Goal: Task Accomplishment & Management: Use online tool/utility

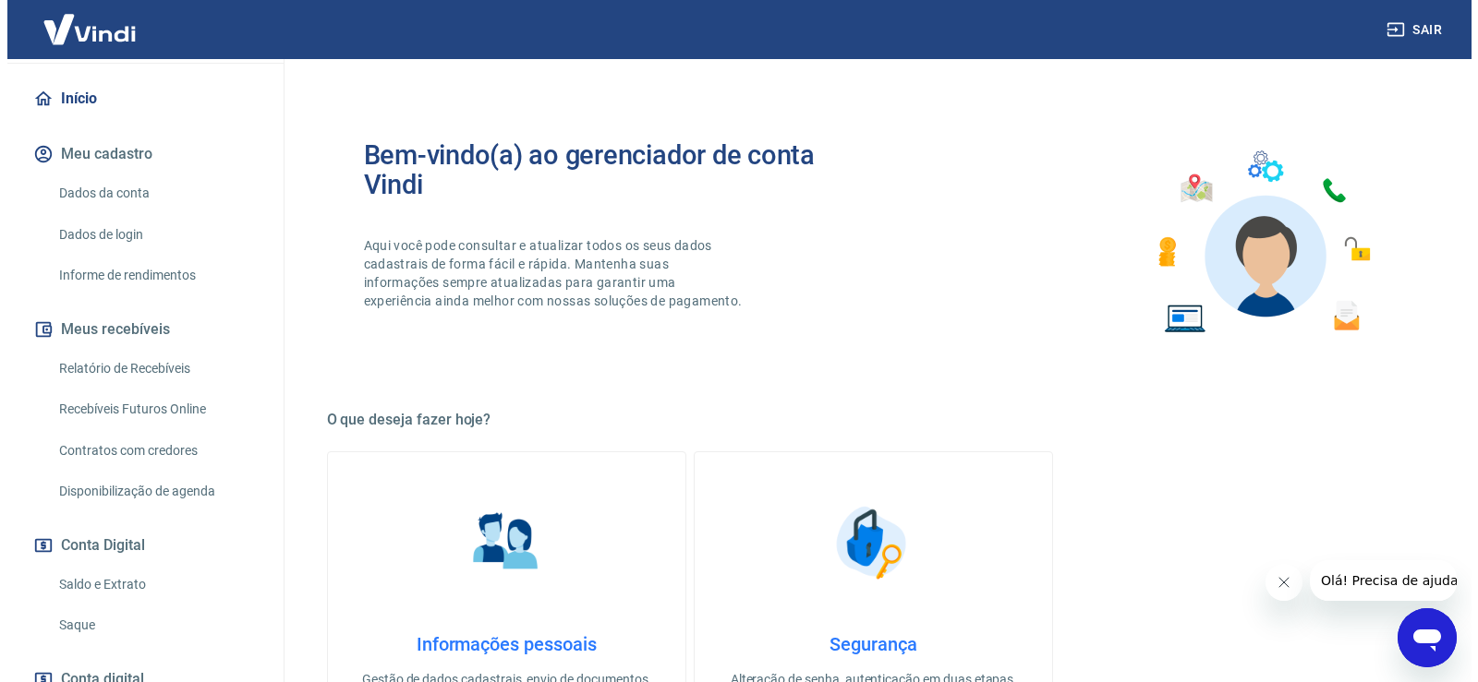
scroll to position [301, 0]
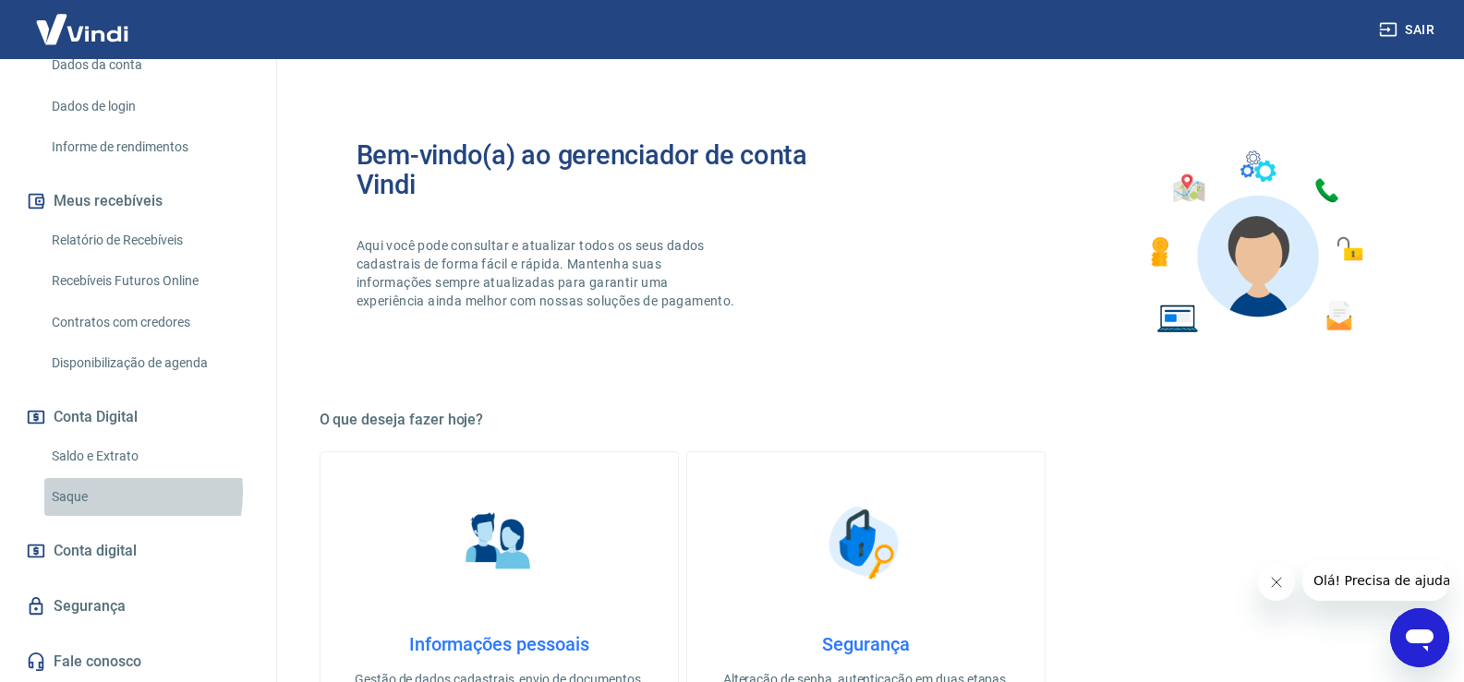
click at [92, 492] on link "Saque" at bounding box center [149, 497] width 210 height 38
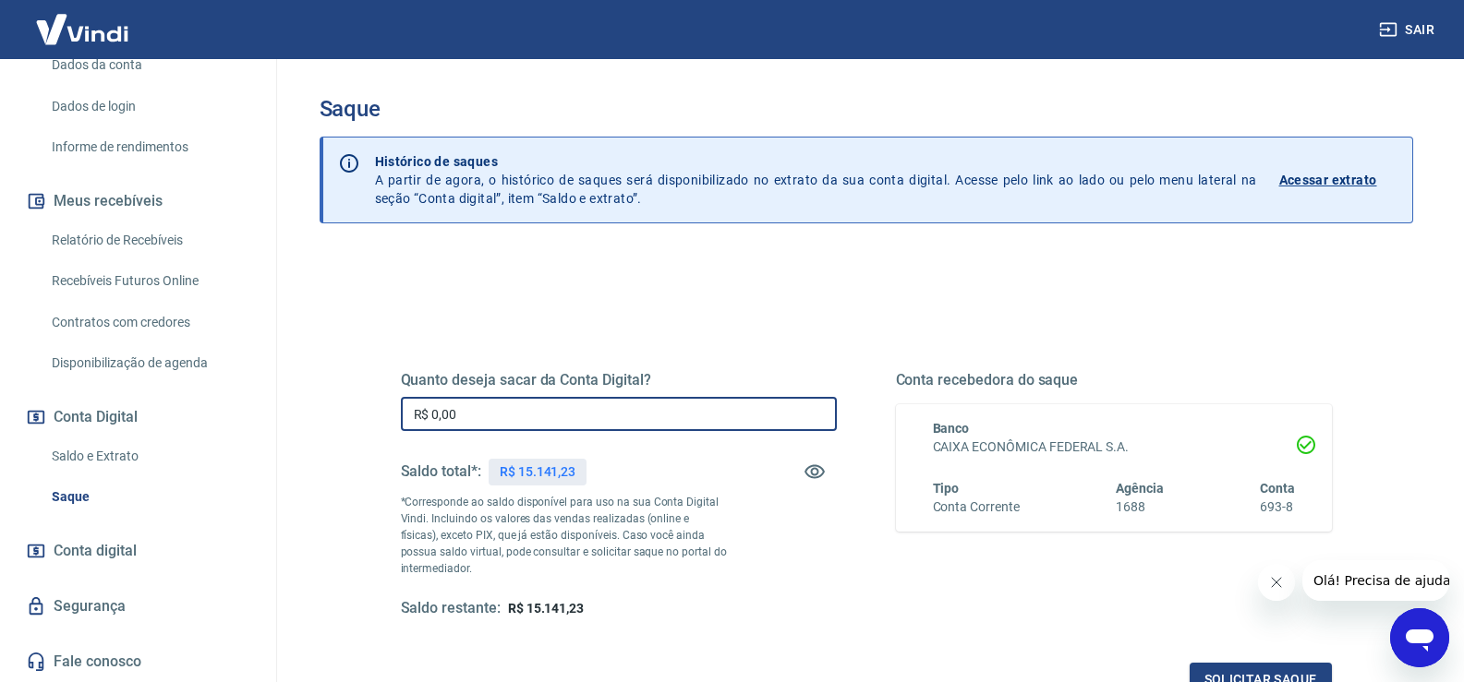
drag, startPoint x: 507, startPoint y: 417, endPoint x: 416, endPoint y: 438, distance: 93.9
click at [395, 428] on div "Quanto deseja sacar da Conta Digital? R$ 0,00 ​ Saldo total*: R$ 15.141,23 *Cor…" at bounding box center [866, 504] width 975 height 429
type input "R$ 15.141,23"
click at [1250, 676] on button "Solicitar saque" at bounding box center [1261, 680] width 142 height 34
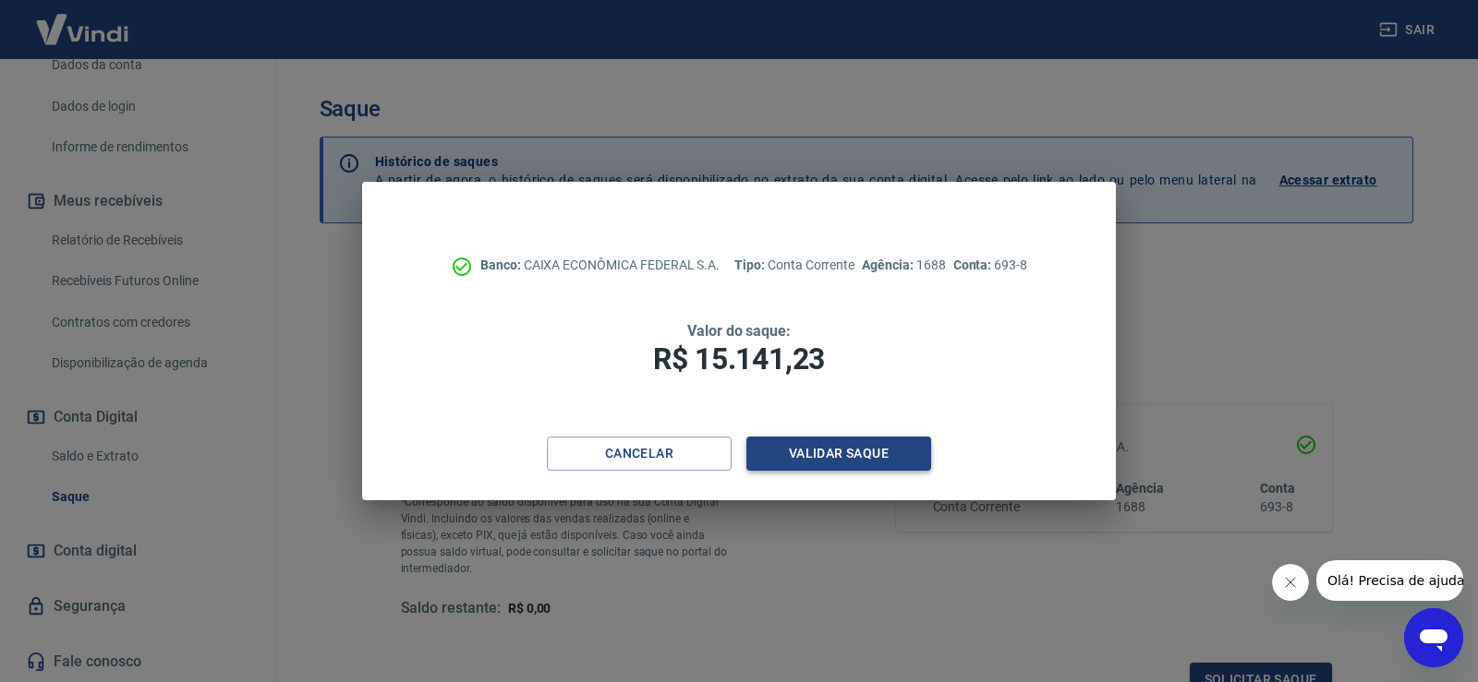
click at [906, 464] on button "Validar saque" at bounding box center [838, 454] width 185 height 34
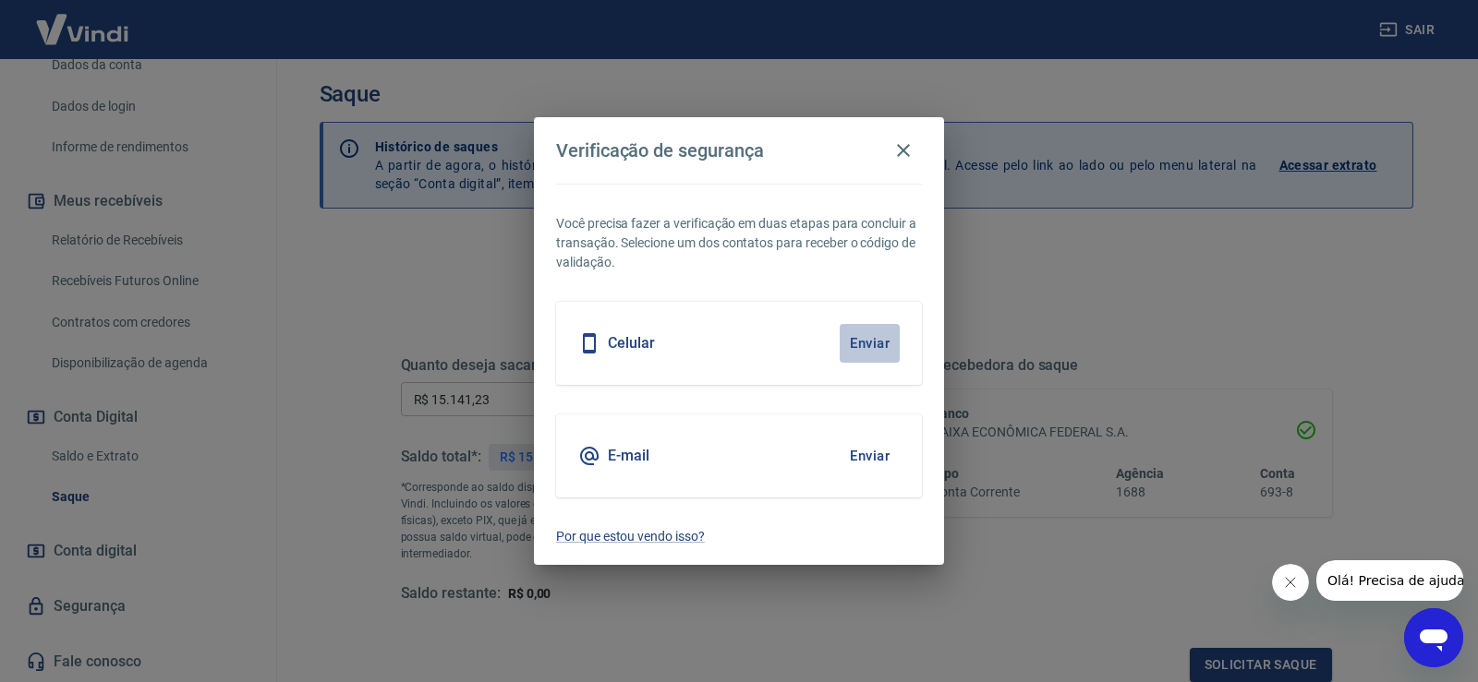
click at [874, 340] on button "Enviar" at bounding box center [869, 343] width 60 height 39
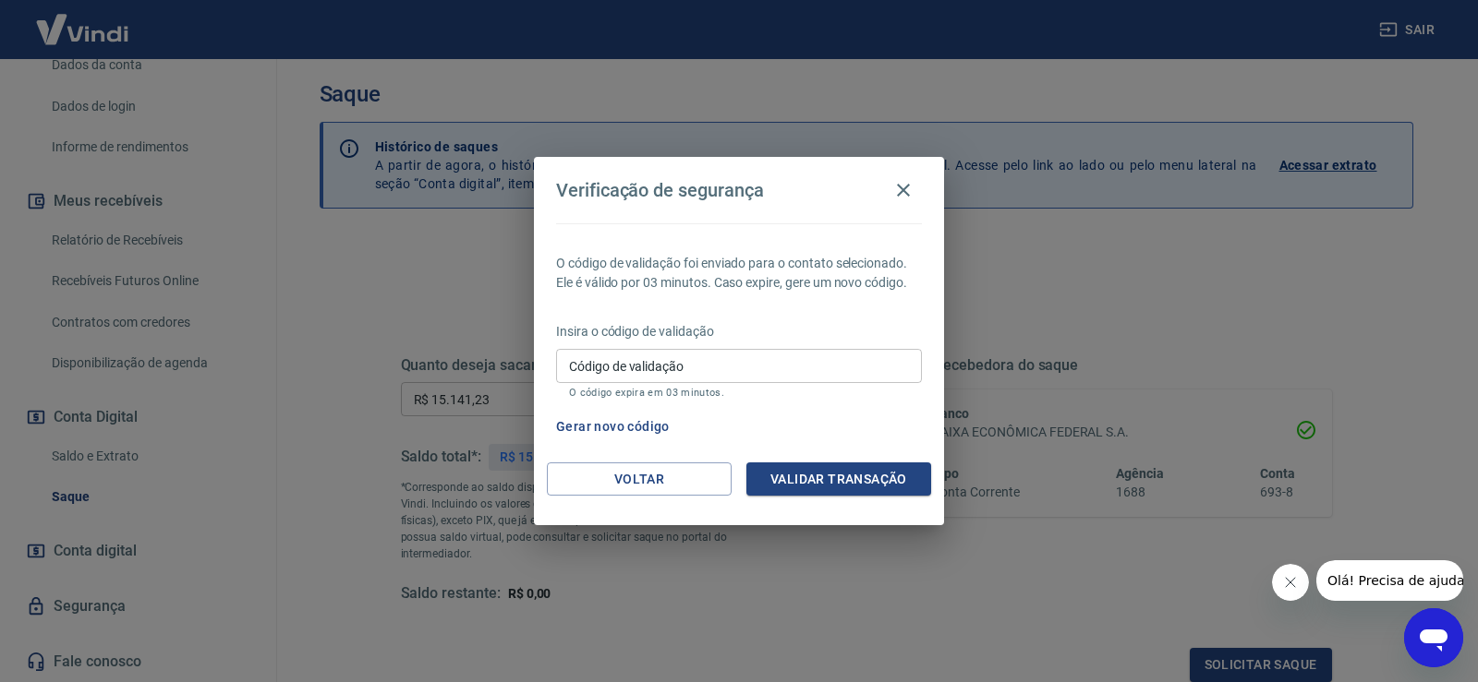
drag, startPoint x: 793, startPoint y: 356, endPoint x: 805, endPoint y: 356, distance: 12.0
click at [794, 356] on input "Código de validação" at bounding box center [739, 366] width 366 height 34
type input "951752"
click at [881, 487] on button "Validar transação" at bounding box center [838, 480] width 185 height 34
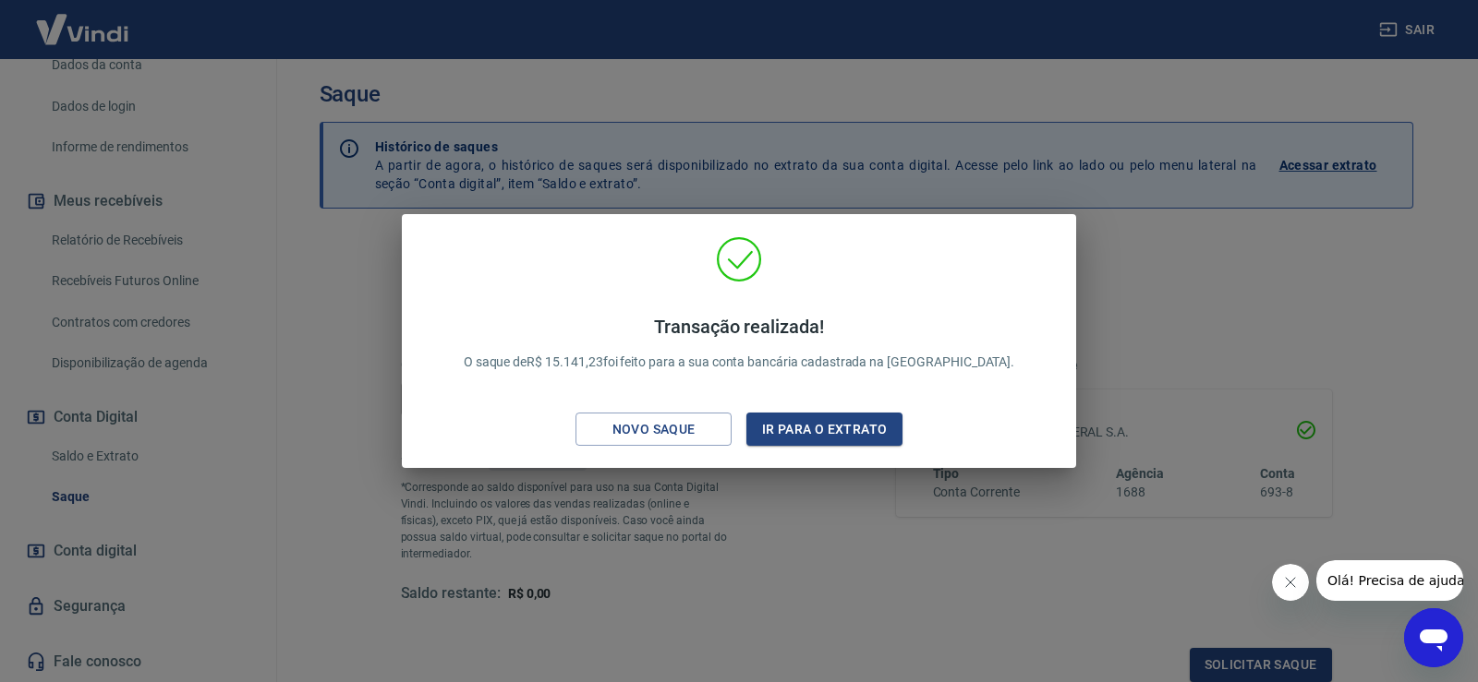
click at [1205, 337] on div "Transação realizada! O saque de R$ 15.141,23 foi feito para a sua conta bancári…" at bounding box center [739, 341] width 1478 height 682
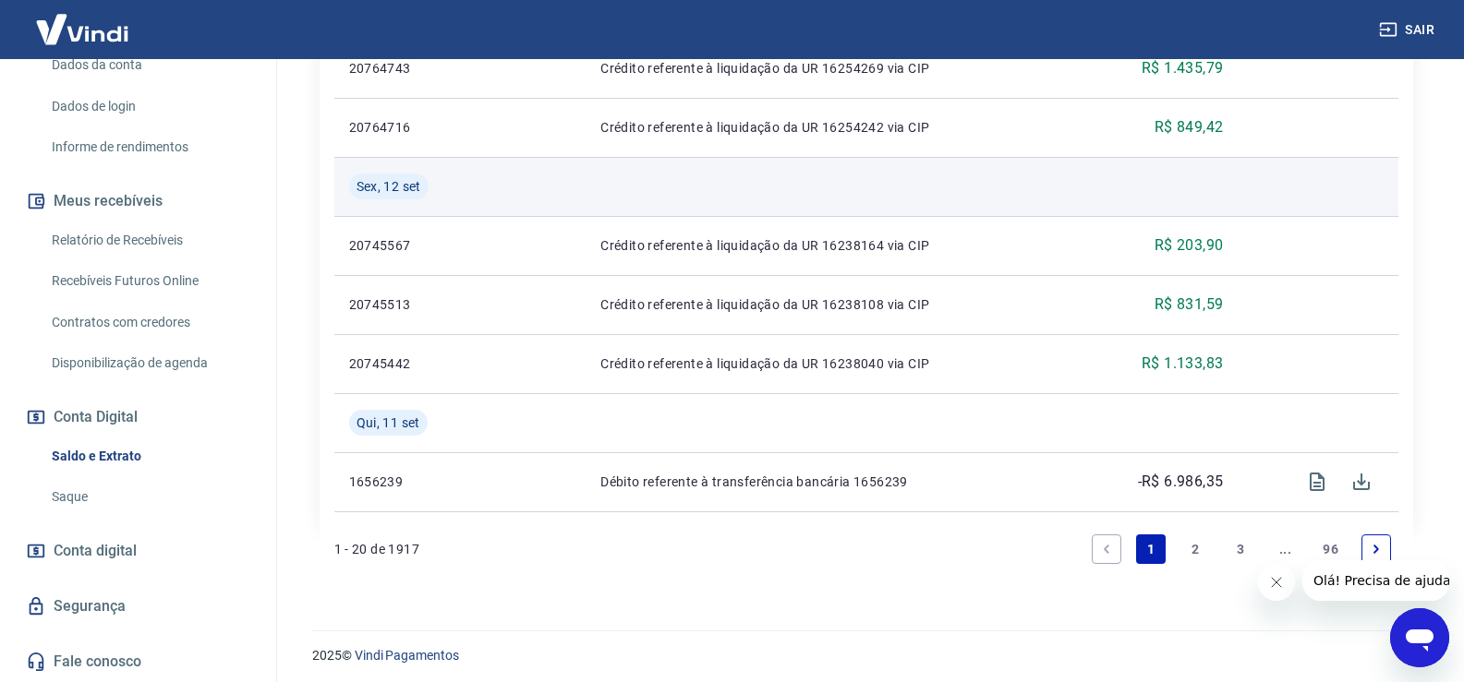
scroll to position [1665, 0]
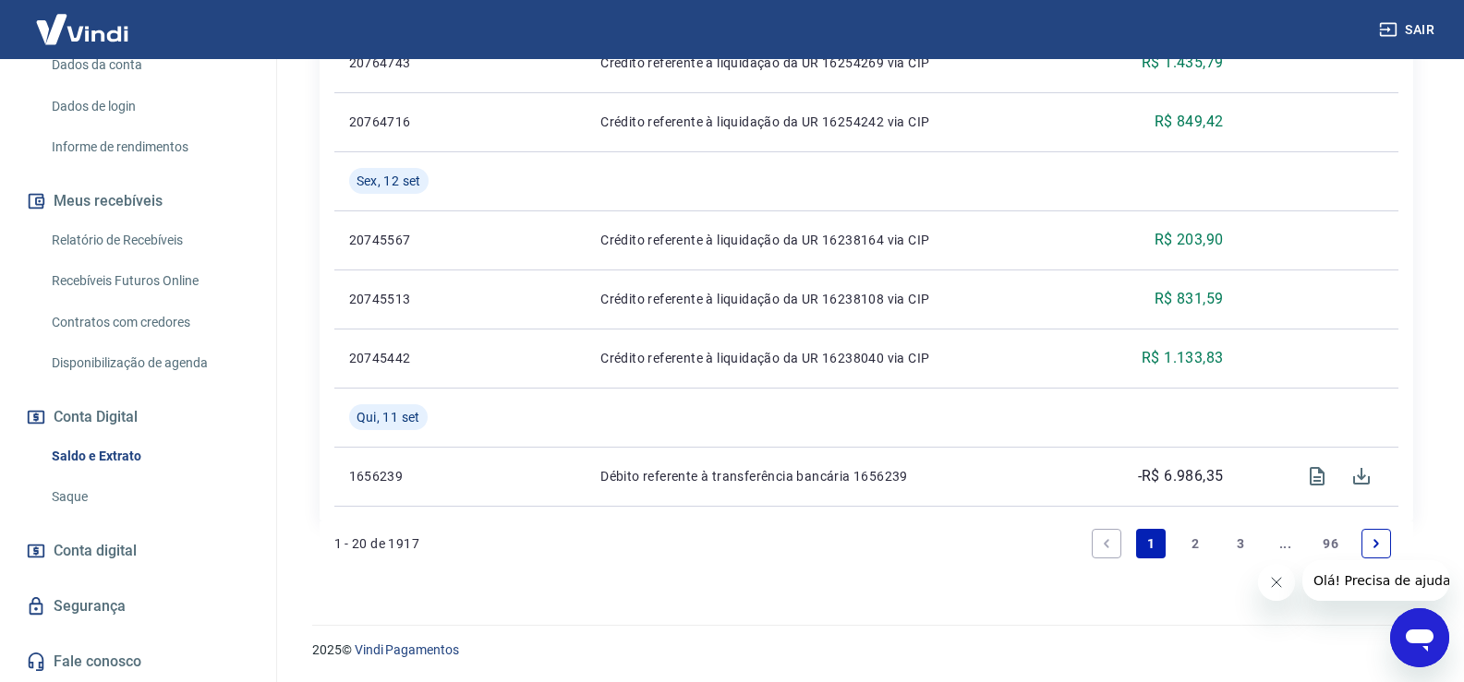
click at [1194, 536] on link "2" at bounding box center [1196, 544] width 30 height 30
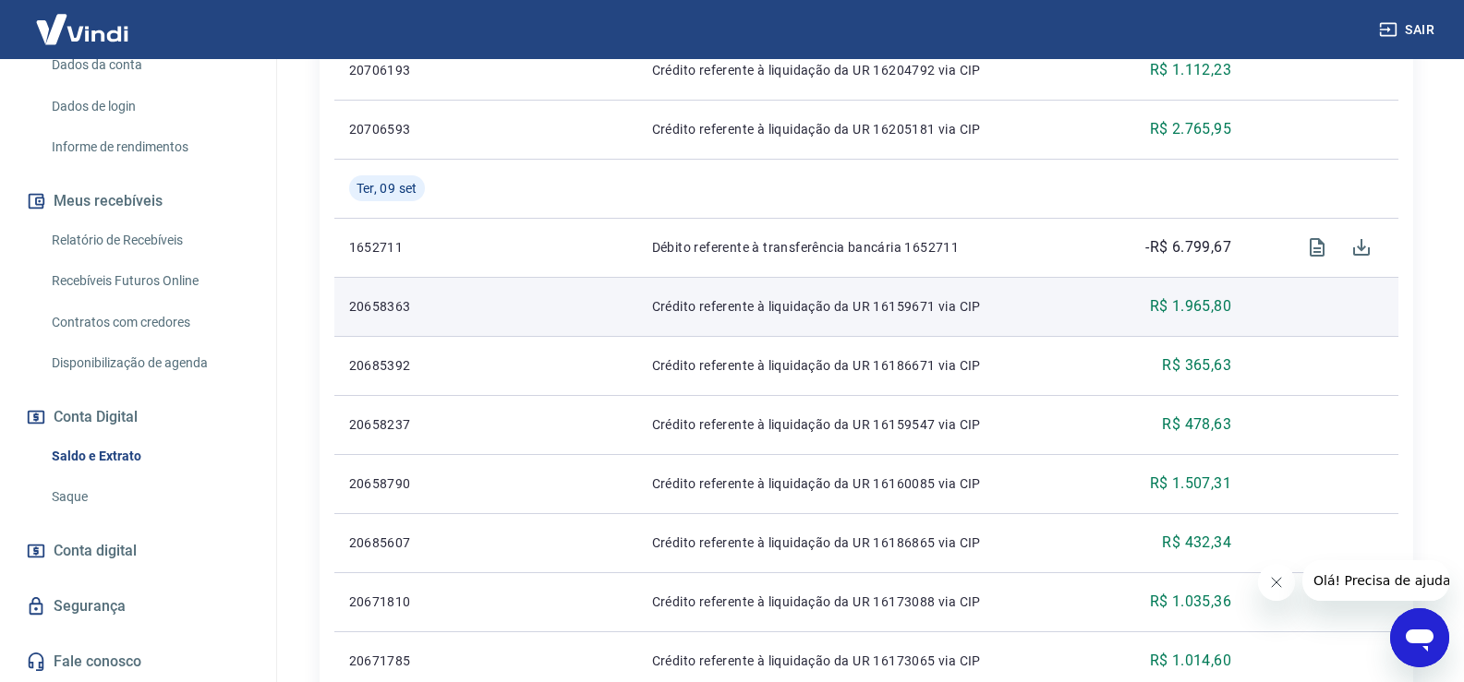
scroll to position [831, 0]
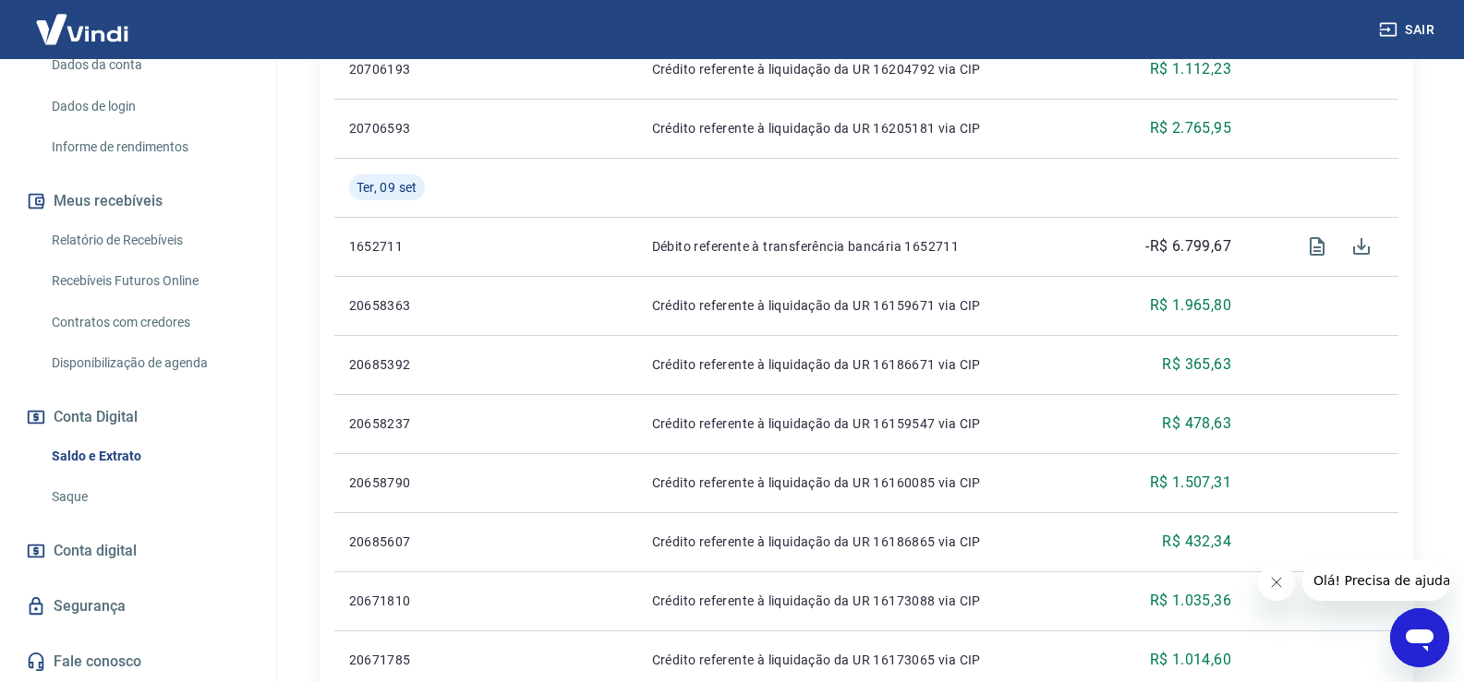
click at [151, 240] on link "Relatório de Recebíveis" at bounding box center [149, 241] width 210 height 38
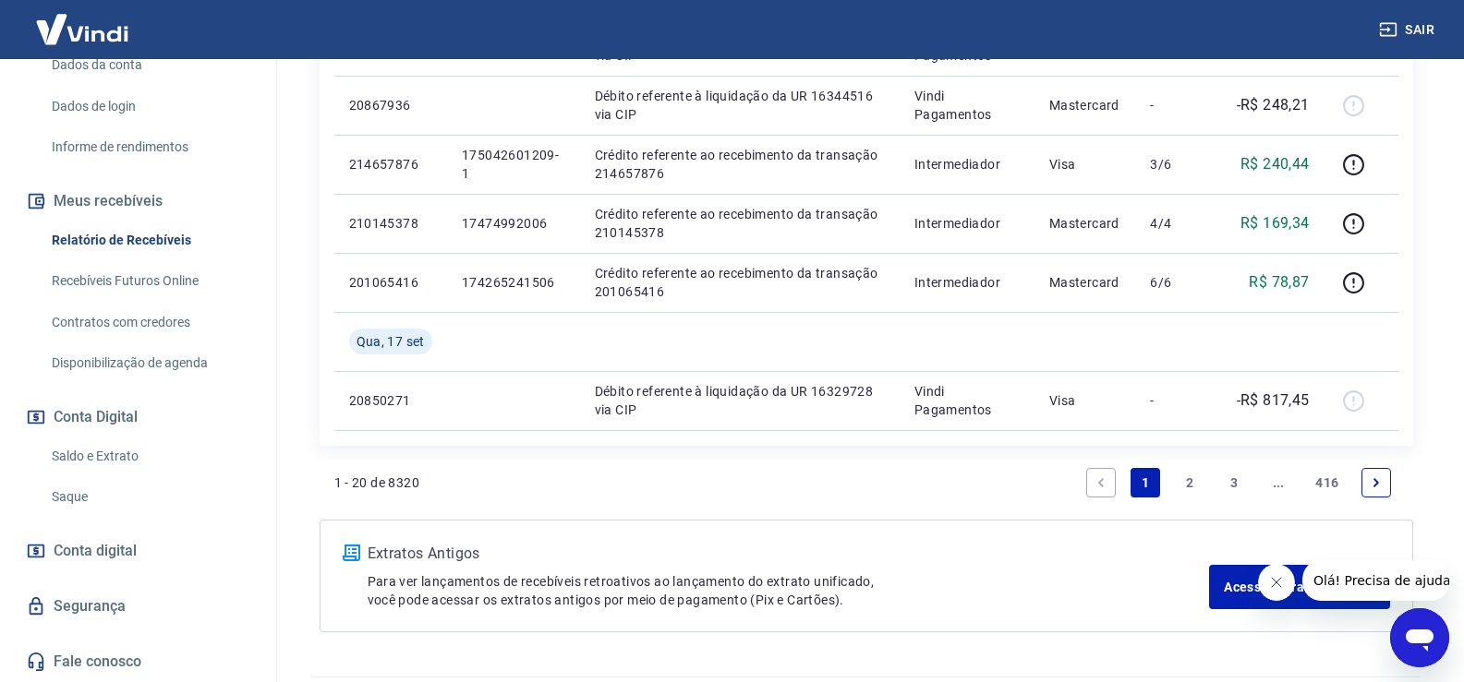
scroll to position [1449, 0]
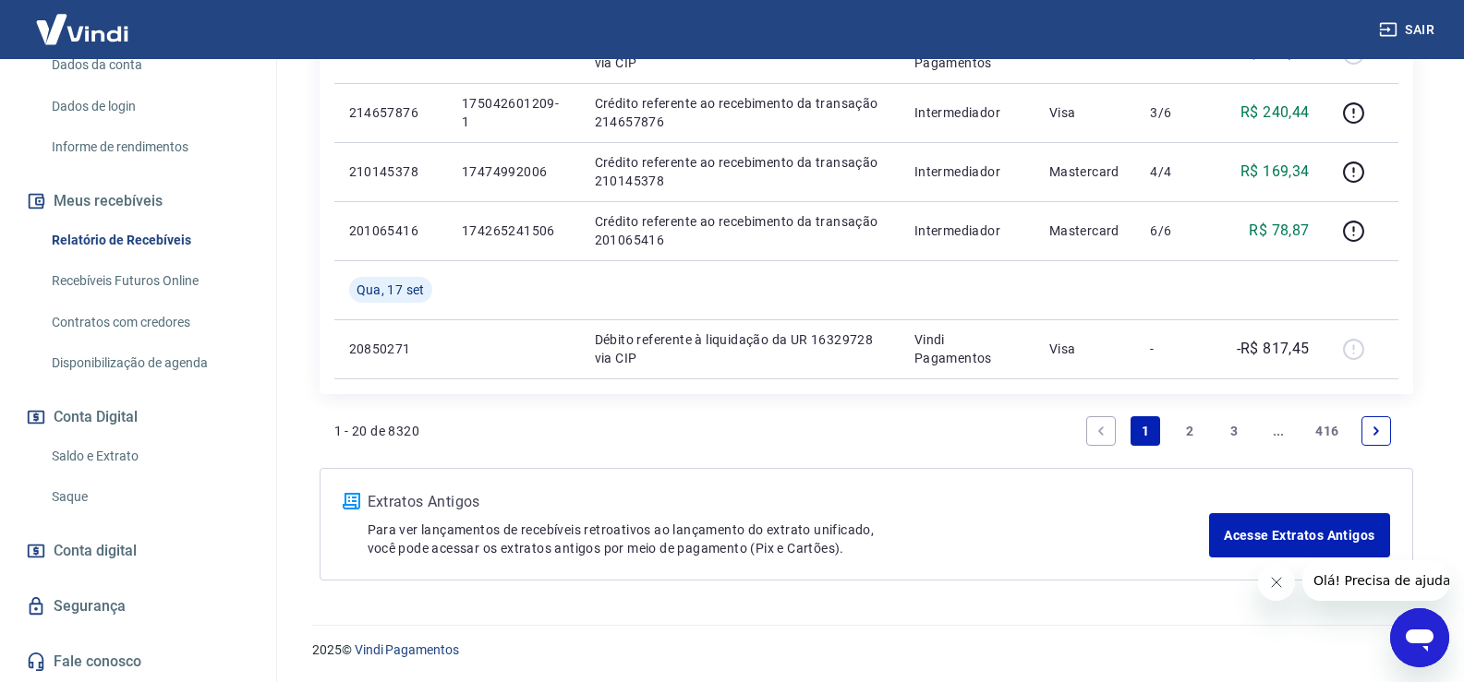
click at [1237, 433] on link "3" at bounding box center [1234, 432] width 30 height 30
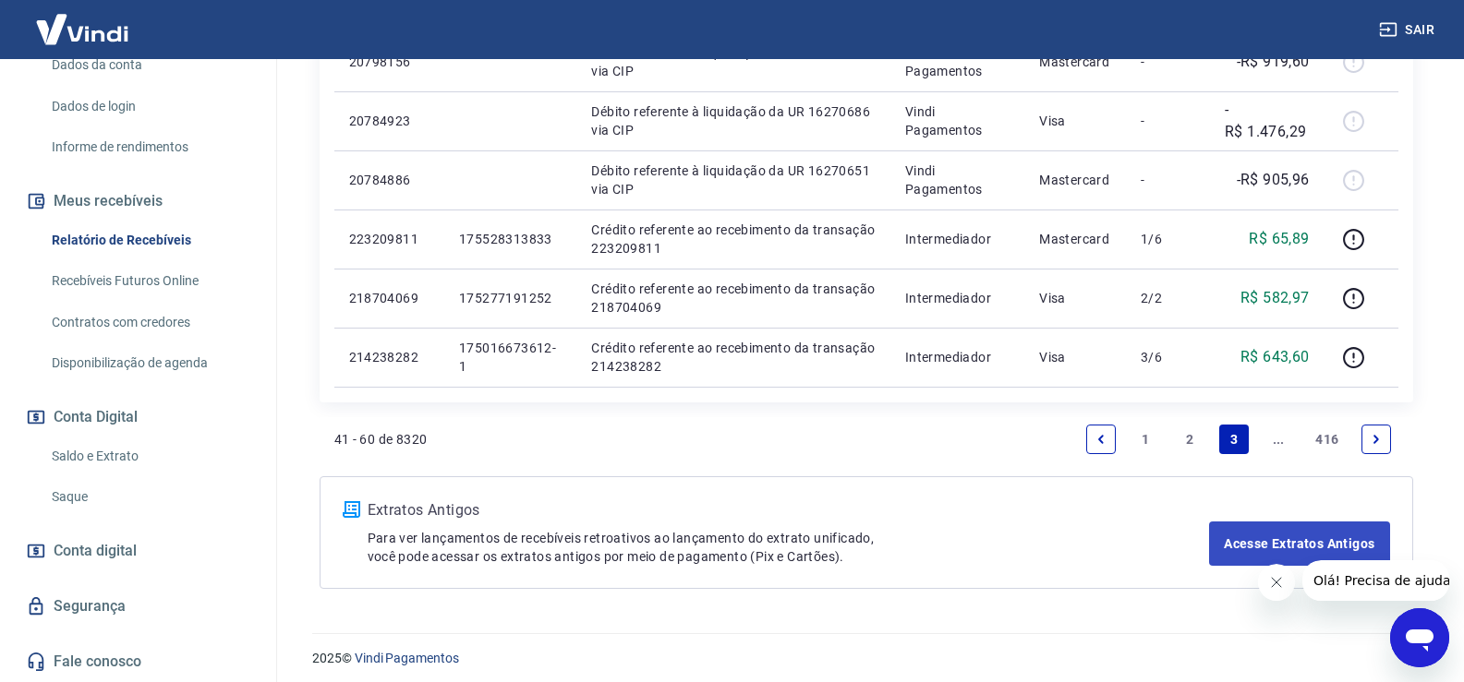
scroll to position [1385, 0]
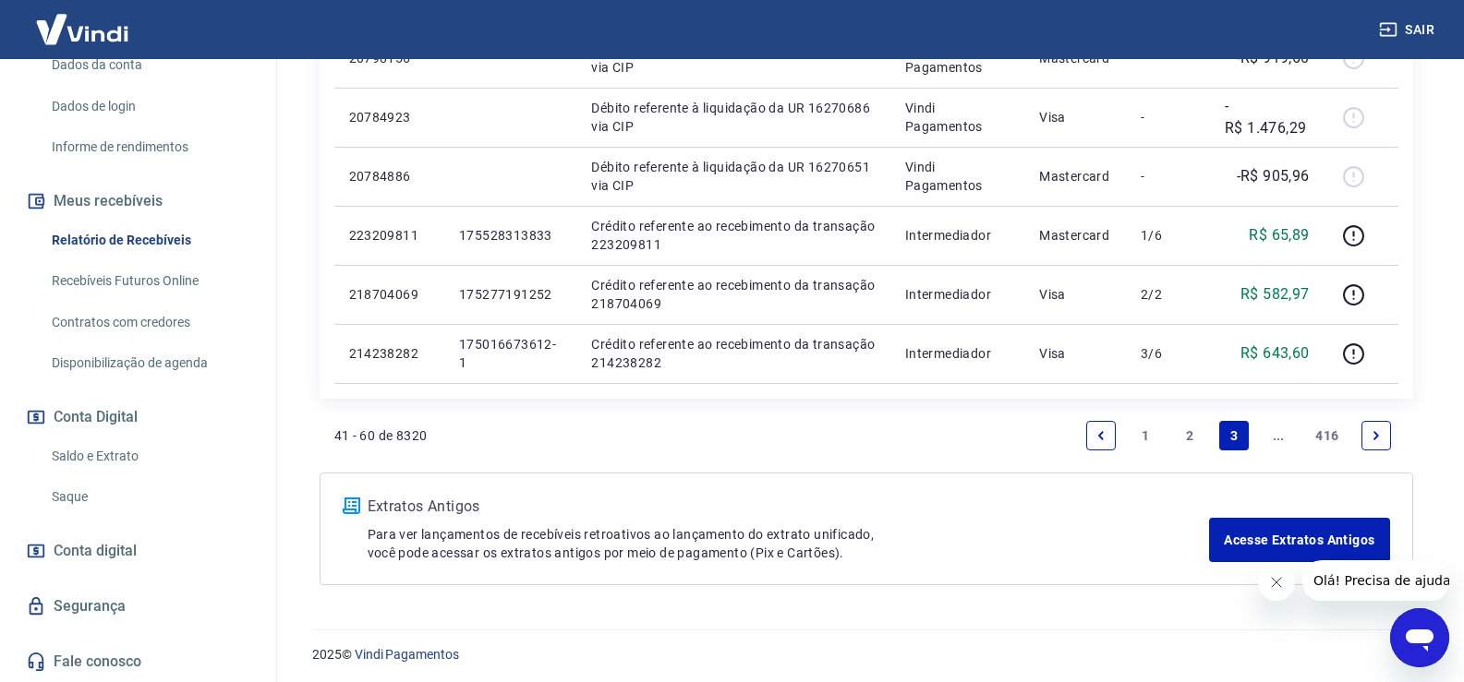
click at [1275, 438] on link "..." at bounding box center [1278, 436] width 30 height 30
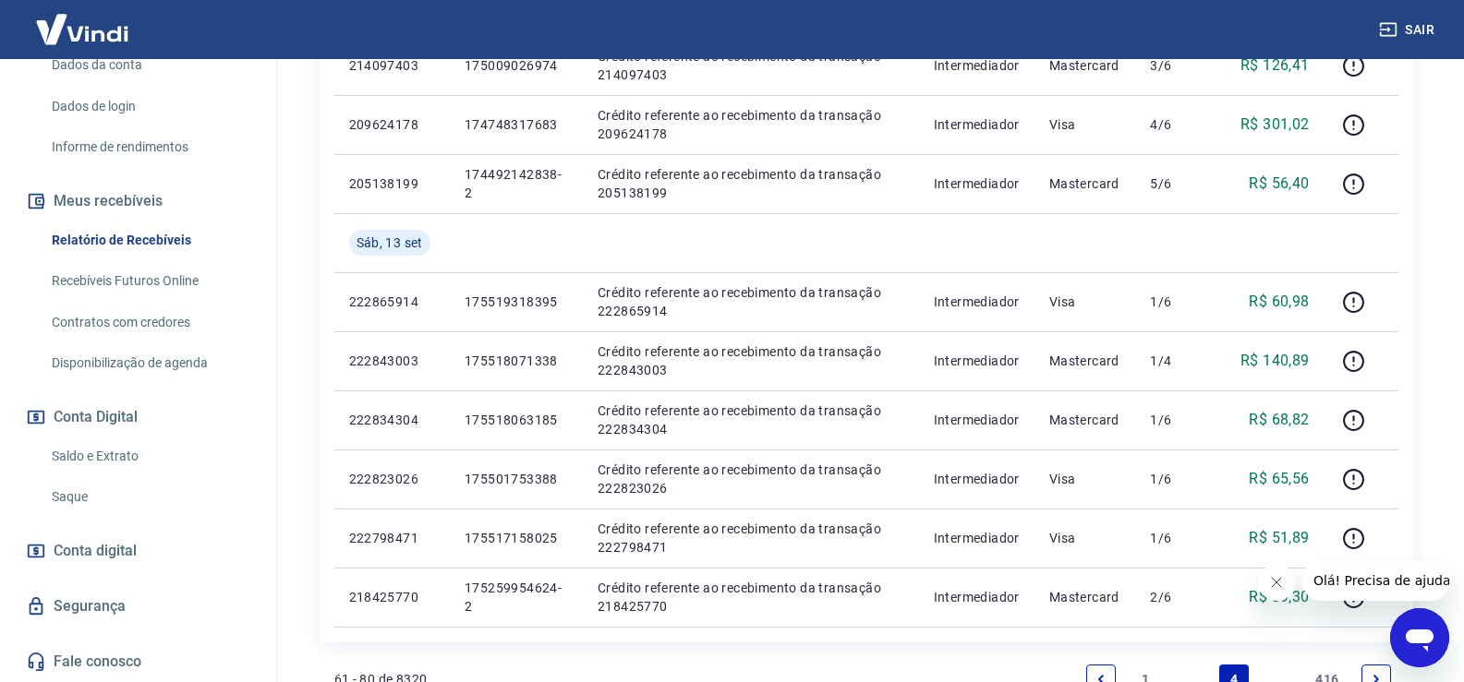
scroll to position [1385, 0]
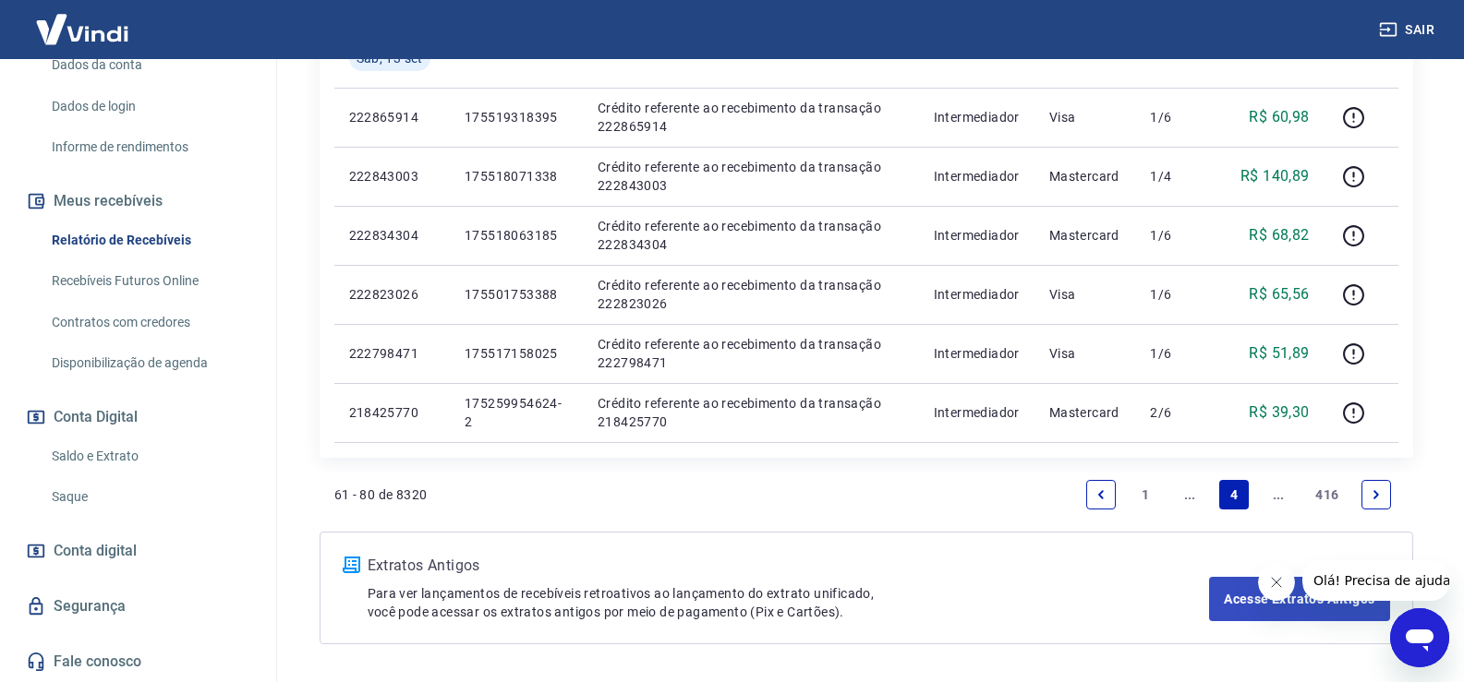
click at [1274, 491] on link "..." at bounding box center [1278, 495] width 30 height 30
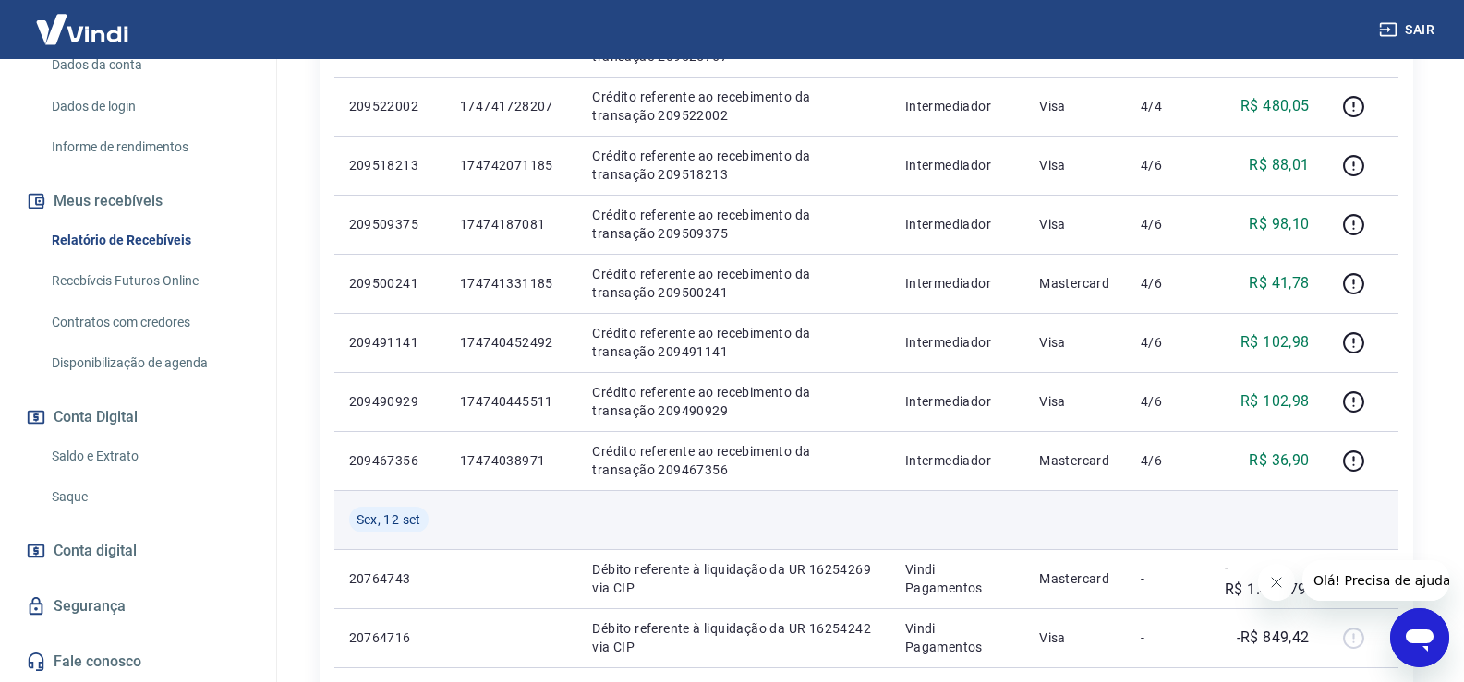
scroll to position [1385, 0]
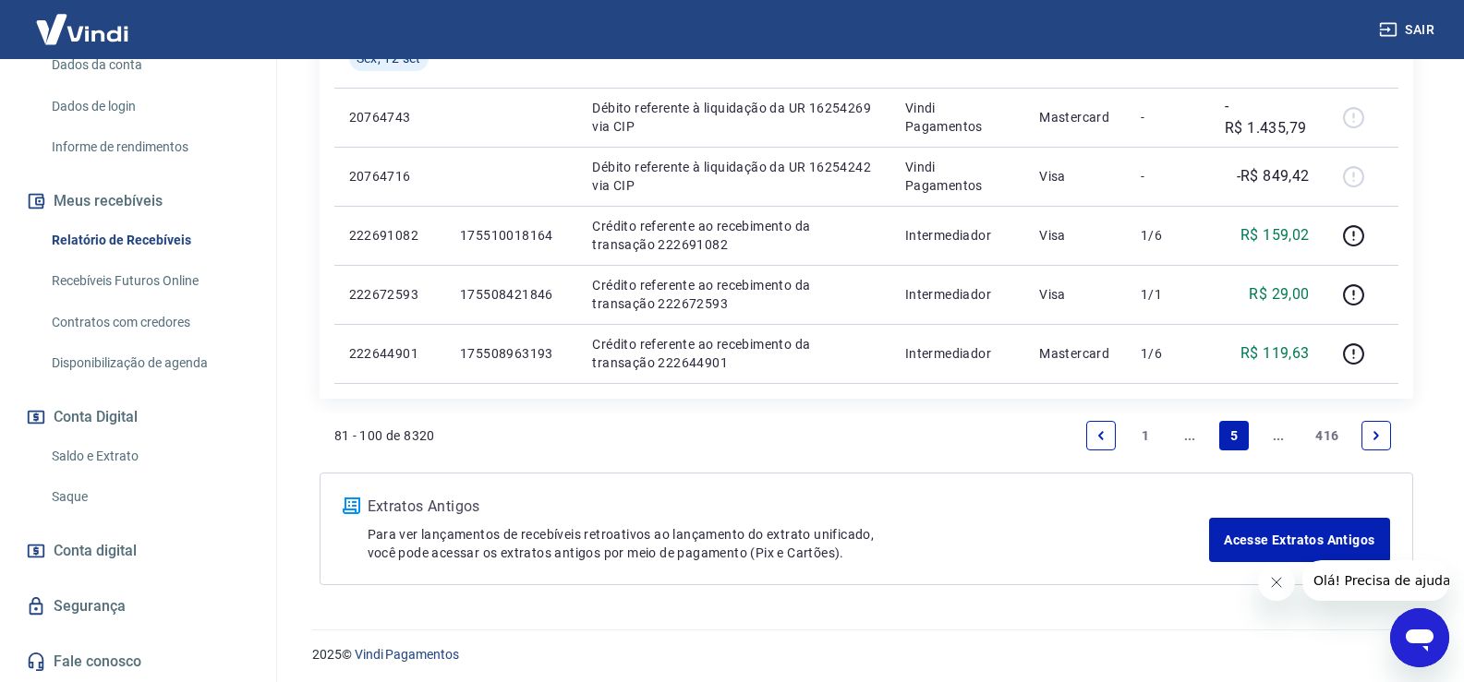
click at [1269, 440] on link "..." at bounding box center [1278, 436] width 30 height 30
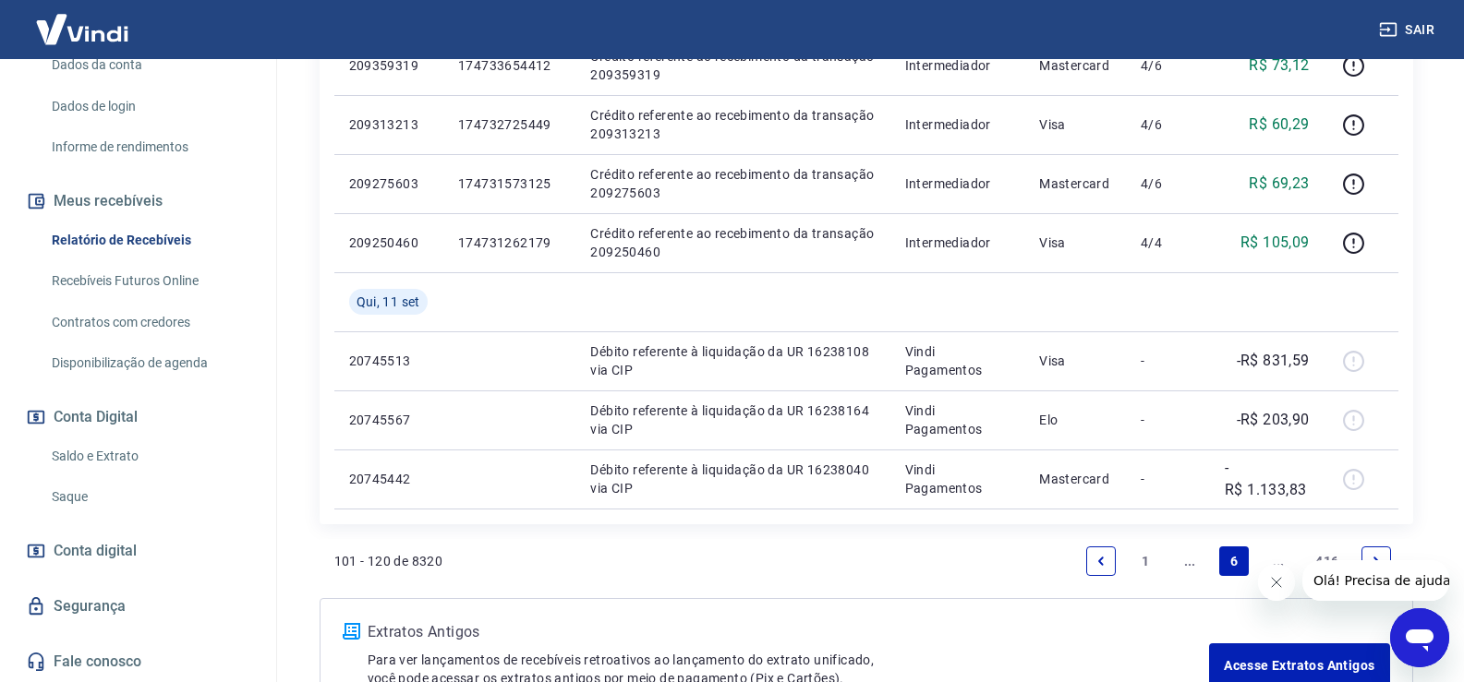
scroll to position [1293, 0]
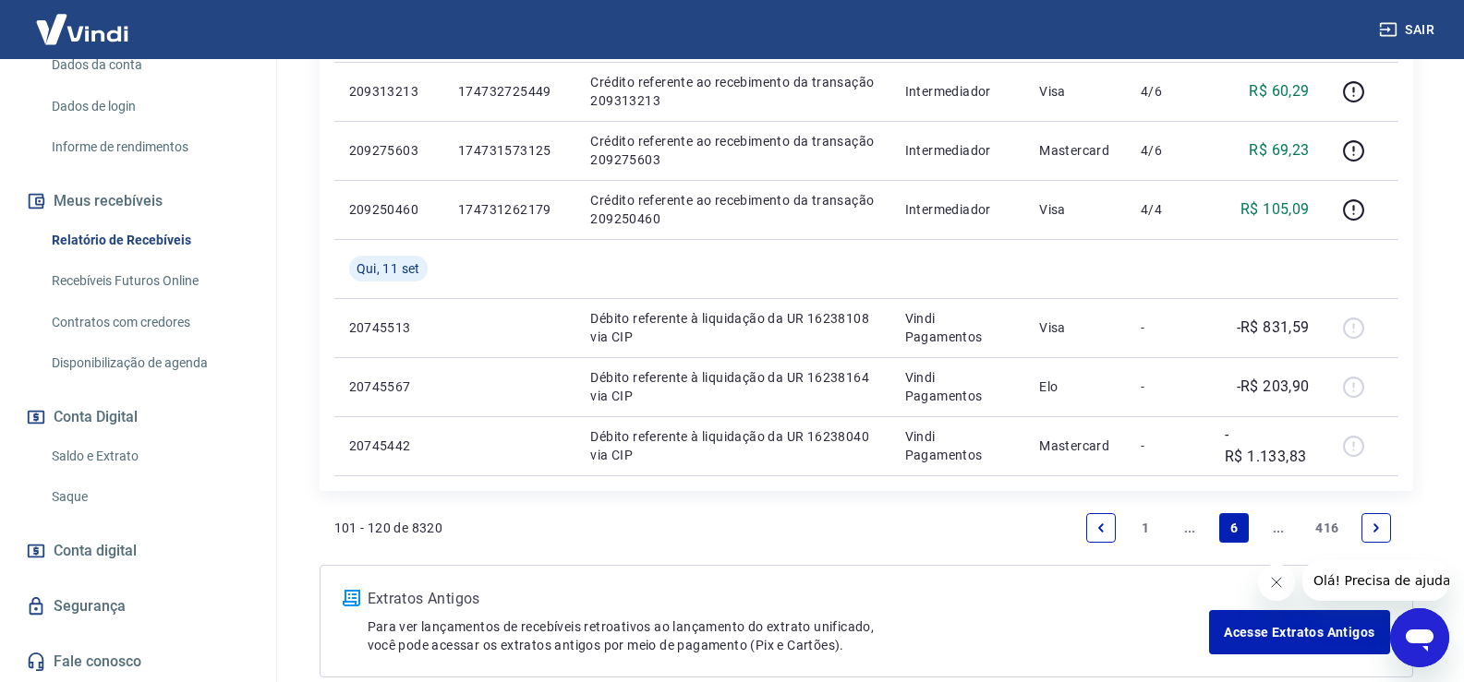
click at [1268, 524] on link "..." at bounding box center [1278, 528] width 30 height 30
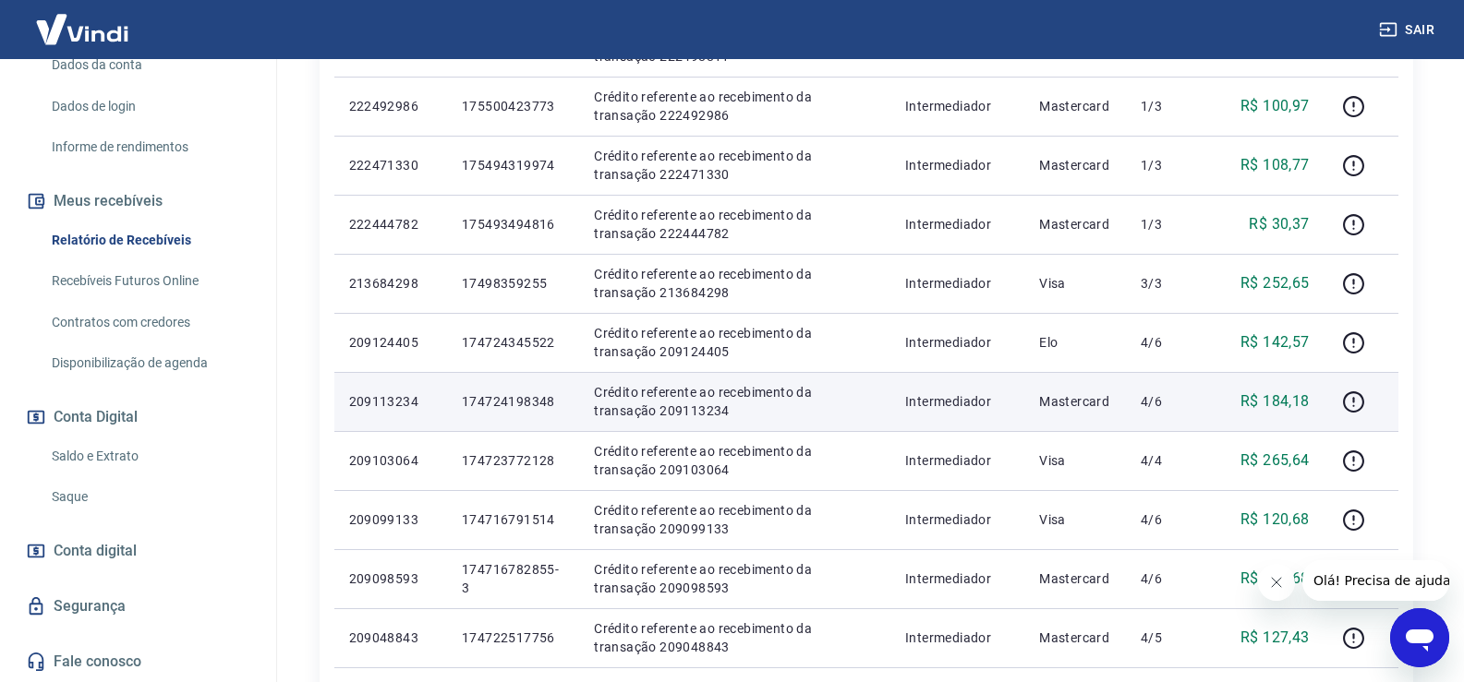
scroll to position [1201, 0]
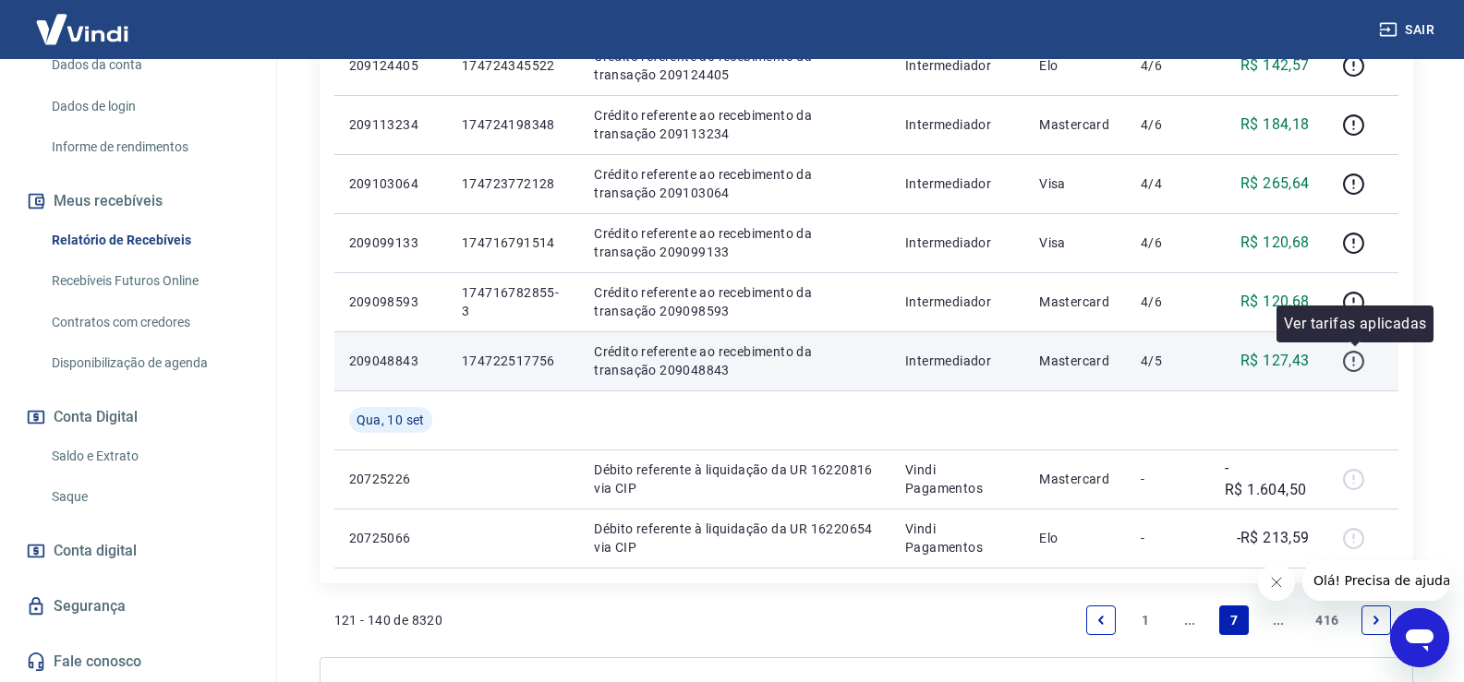
click at [1351, 360] on icon "button" at bounding box center [1353, 361] width 23 height 23
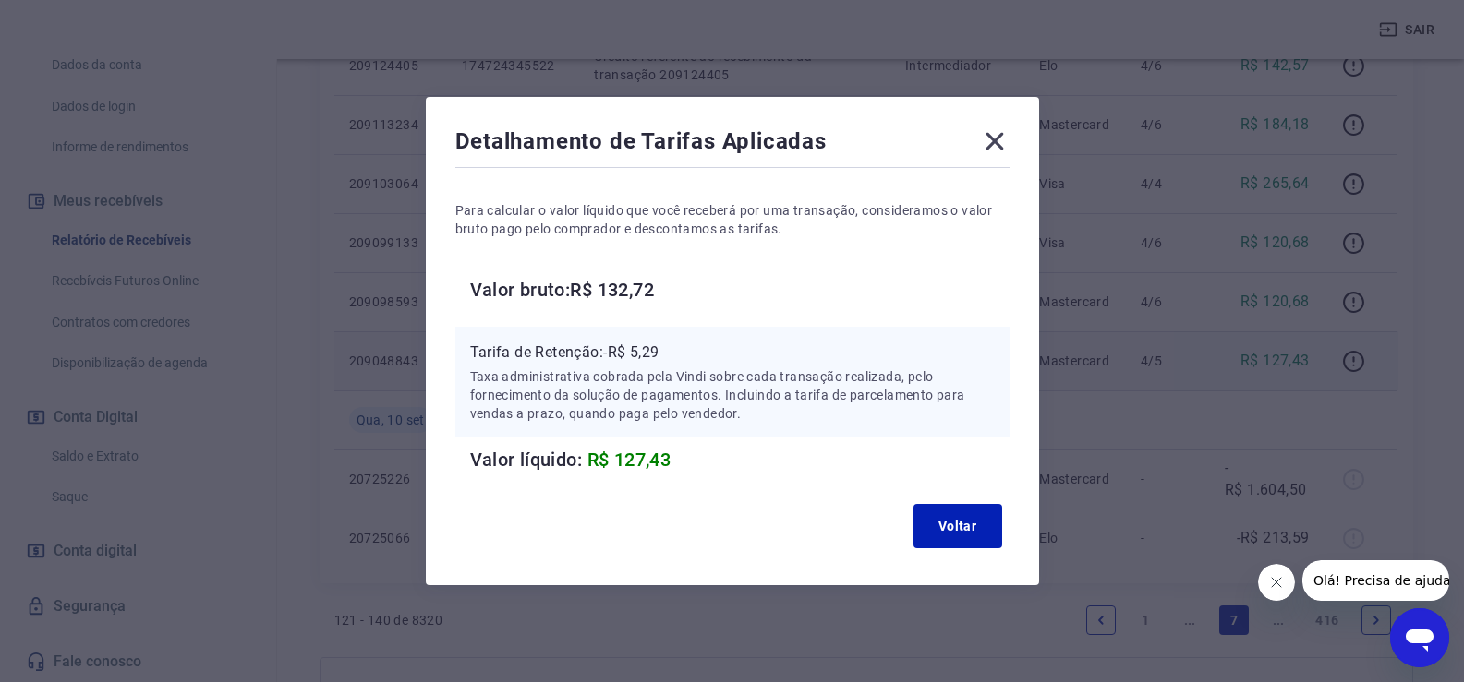
click at [893, 533] on div "Voltar" at bounding box center [732, 526] width 554 height 59
click at [987, 539] on button "Voltar" at bounding box center [957, 526] width 89 height 44
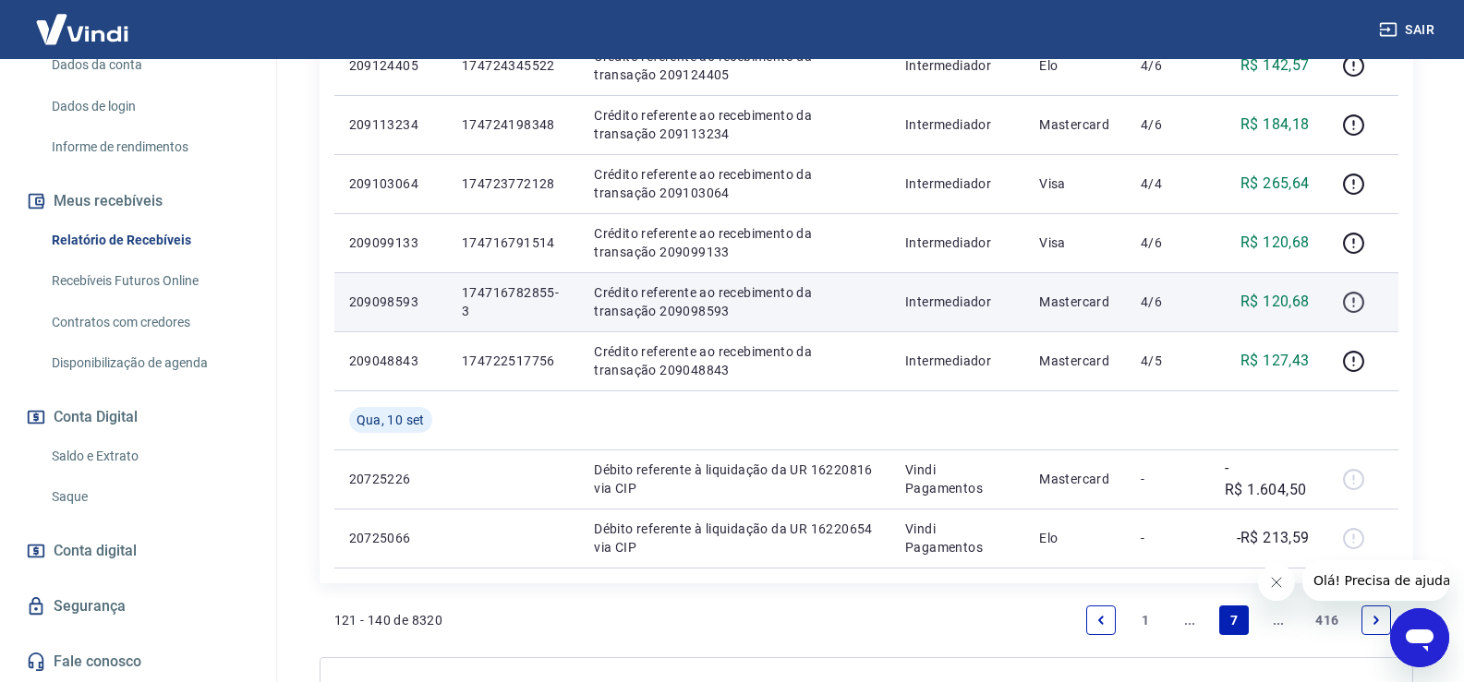
click at [1355, 303] on icon "button" at bounding box center [1354, 300] width 2 height 6
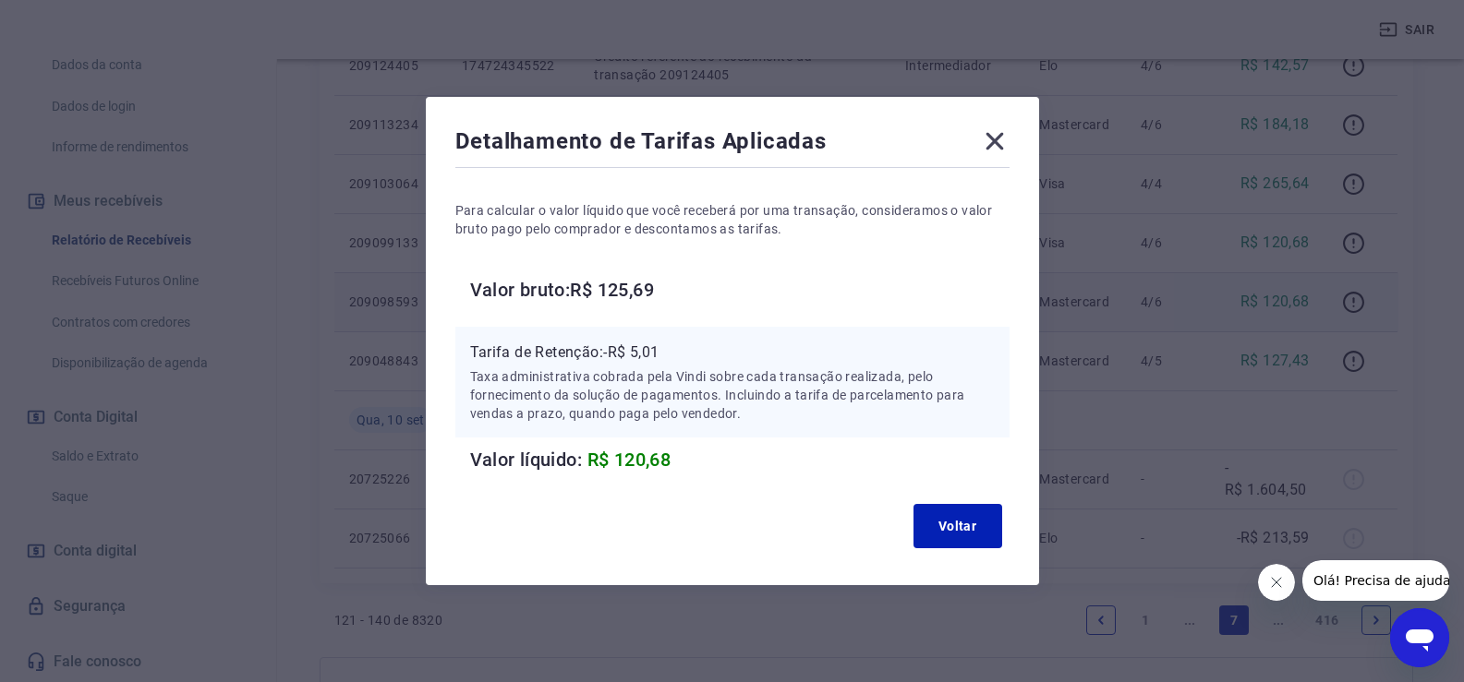
click at [1008, 142] on icon at bounding box center [995, 142] width 30 height 30
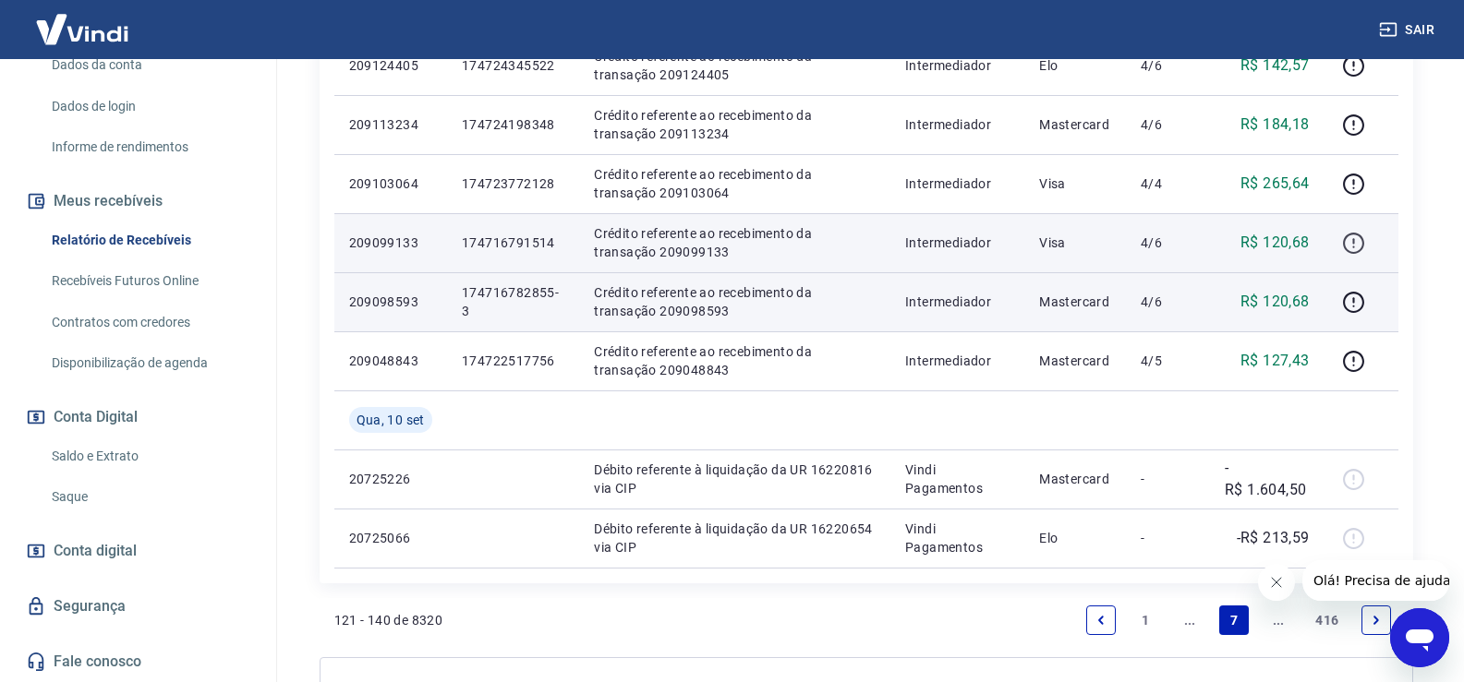
click at [1355, 241] on icon "button" at bounding box center [1354, 241] width 2 height 6
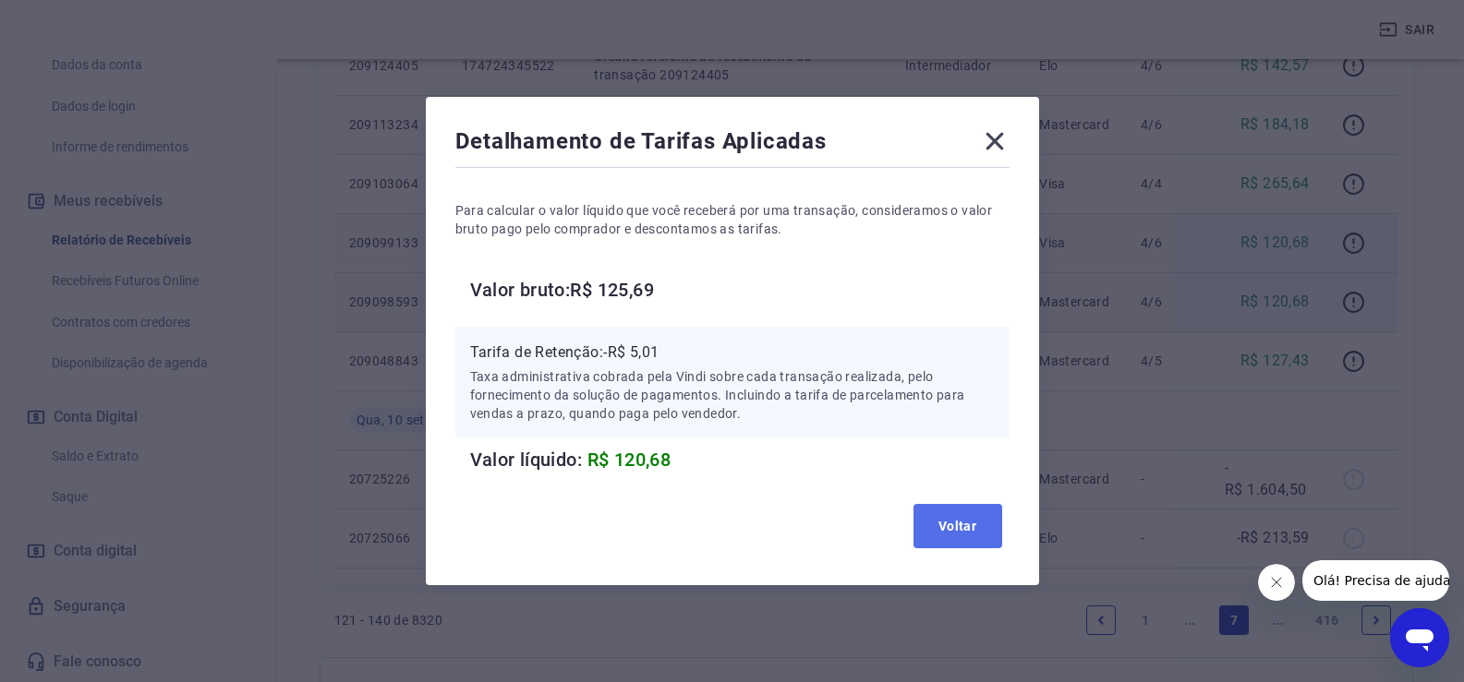
click at [1002, 531] on button "Voltar" at bounding box center [957, 526] width 89 height 44
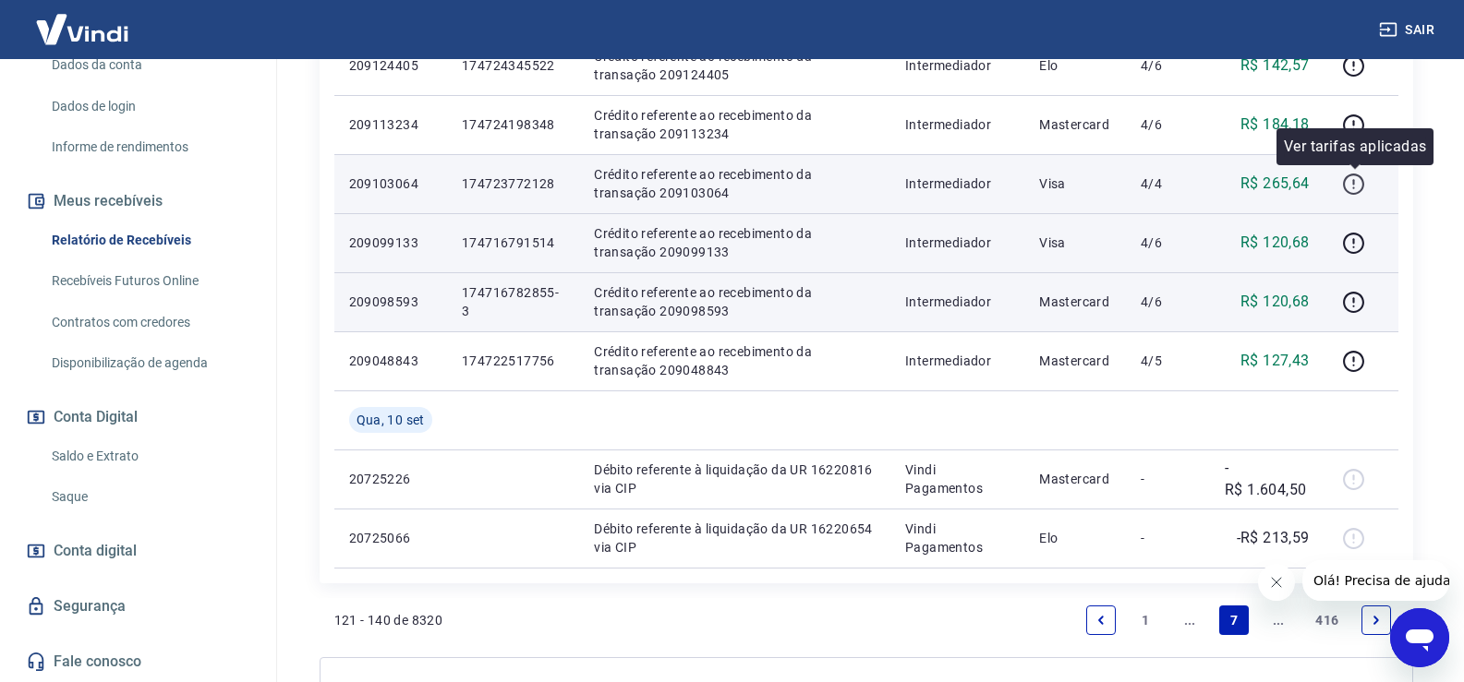
click at [1363, 186] on icon "button" at bounding box center [1353, 184] width 23 height 23
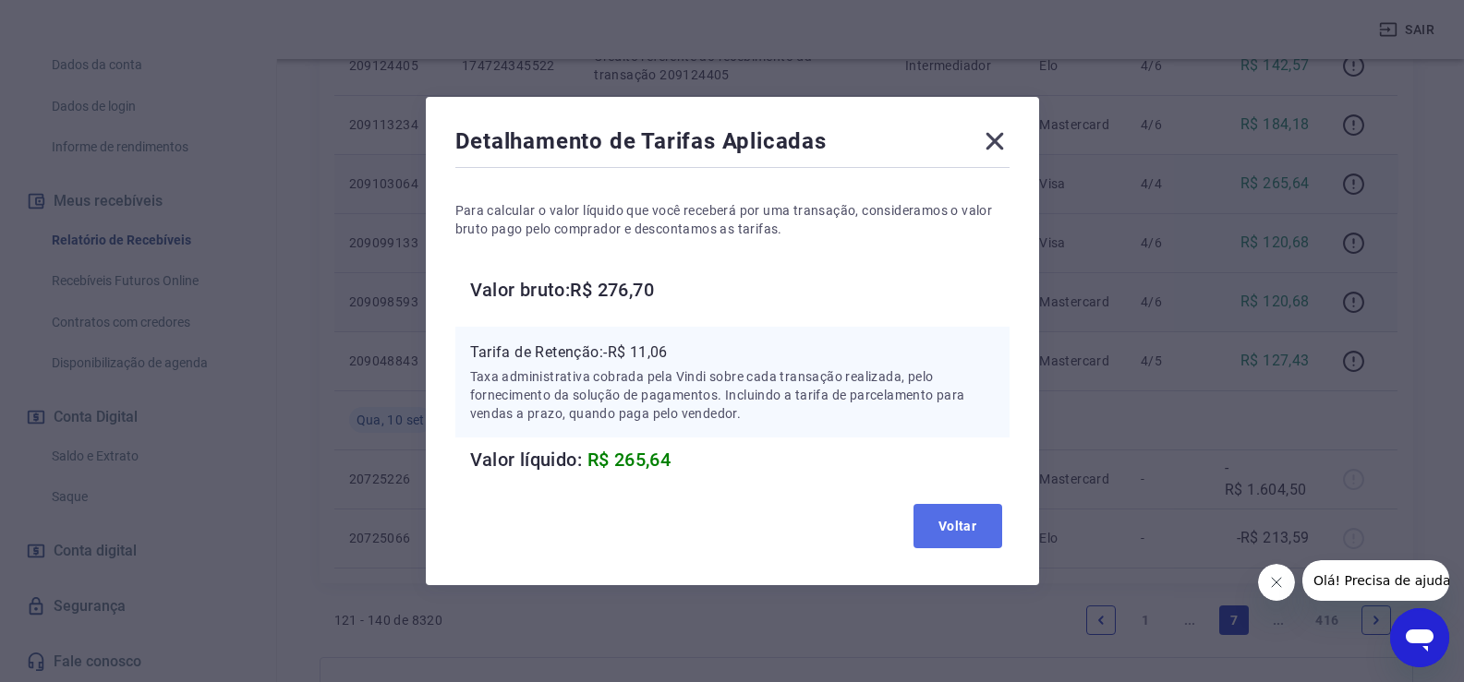
click at [982, 512] on button "Voltar" at bounding box center [957, 526] width 89 height 44
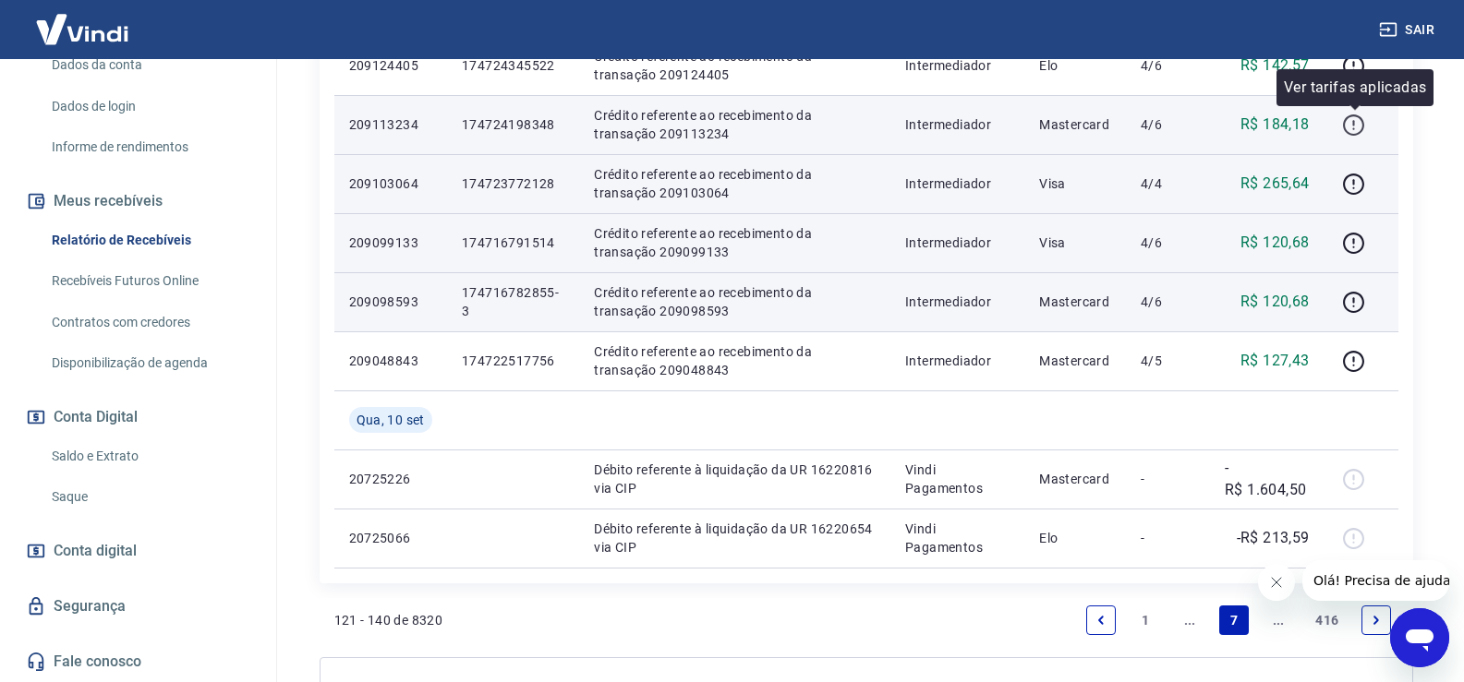
click at [1357, 124] on icon "button" at bounding box center [1353, 125] width 23 height 23
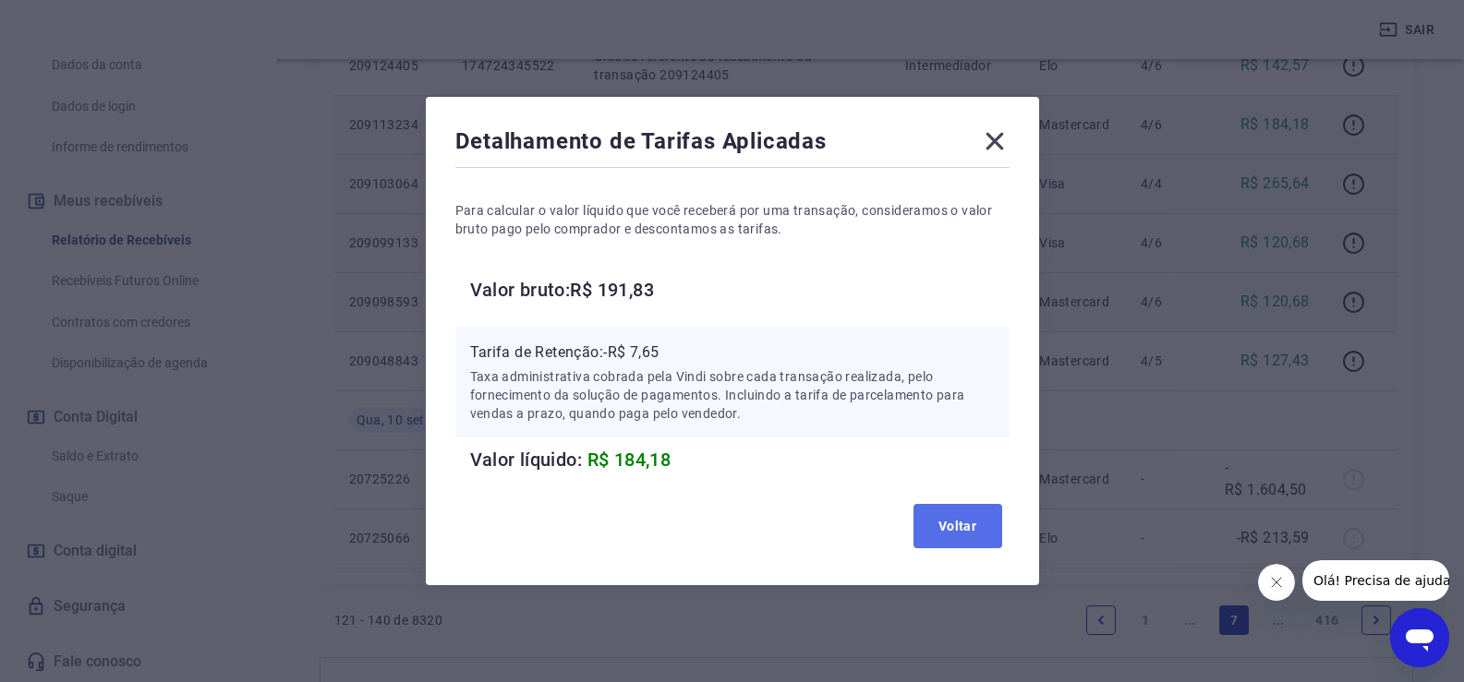
click at [940, 507] on button "Voltar" at bounding box center [957, 526] width 89 height 44
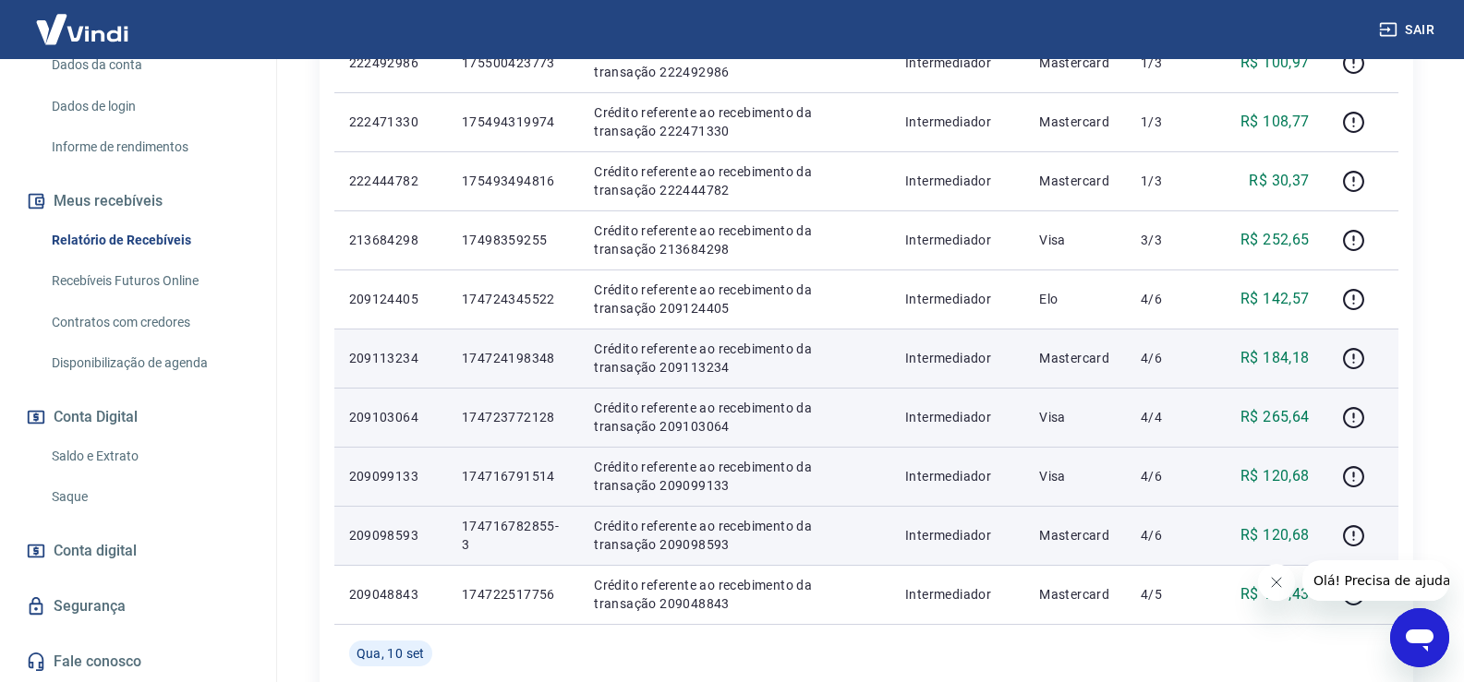
scroll to position [924, 0]
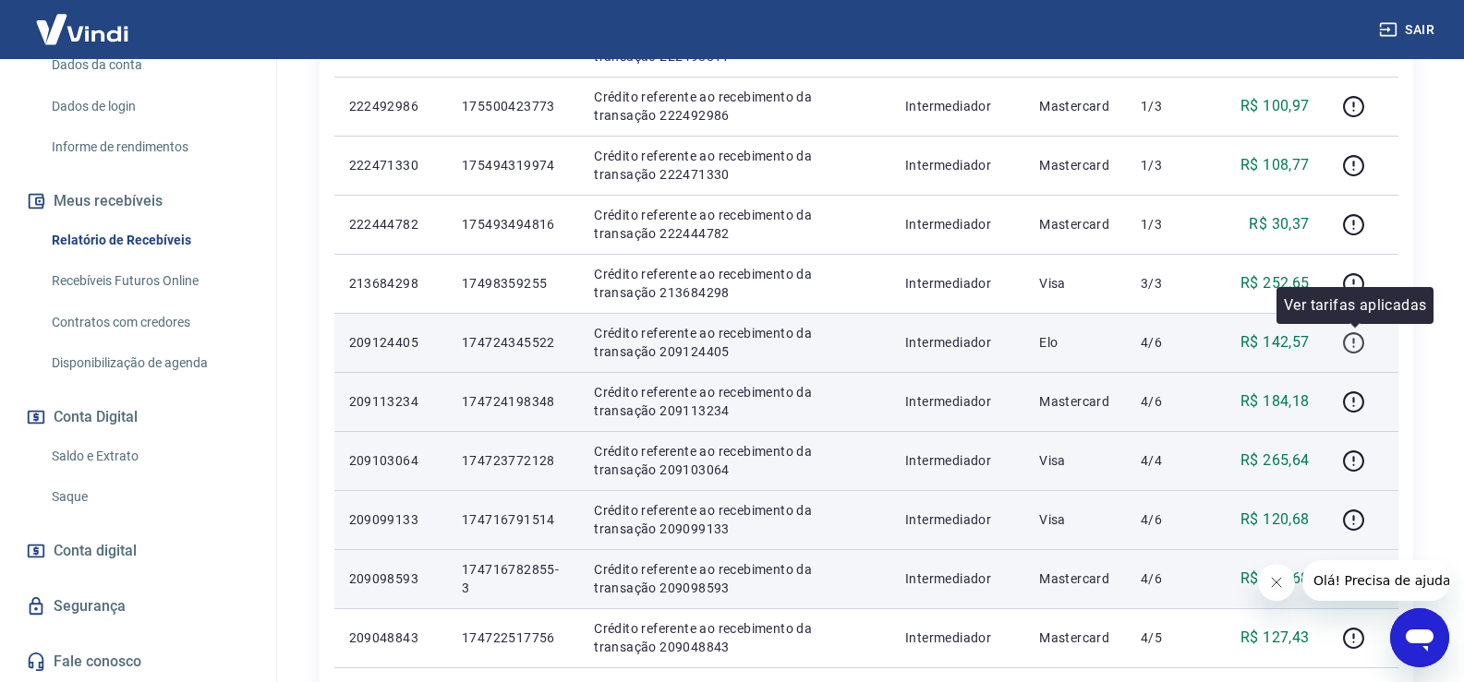
click at [1359, 342] on icon "button" at bounding box center [1353, 343] width 23 height 23
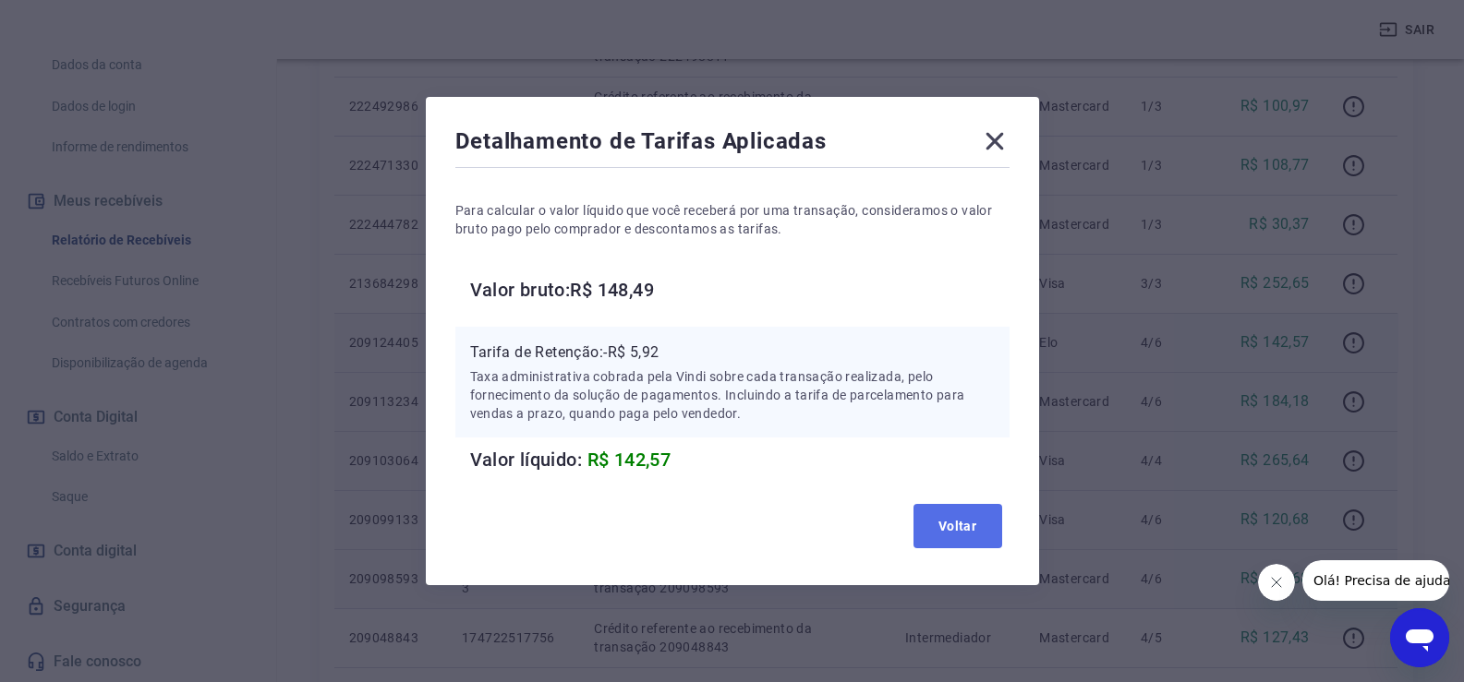
click at [993, 531] on button "Voltar" at bounding box center [957, 526] width 89 height 44
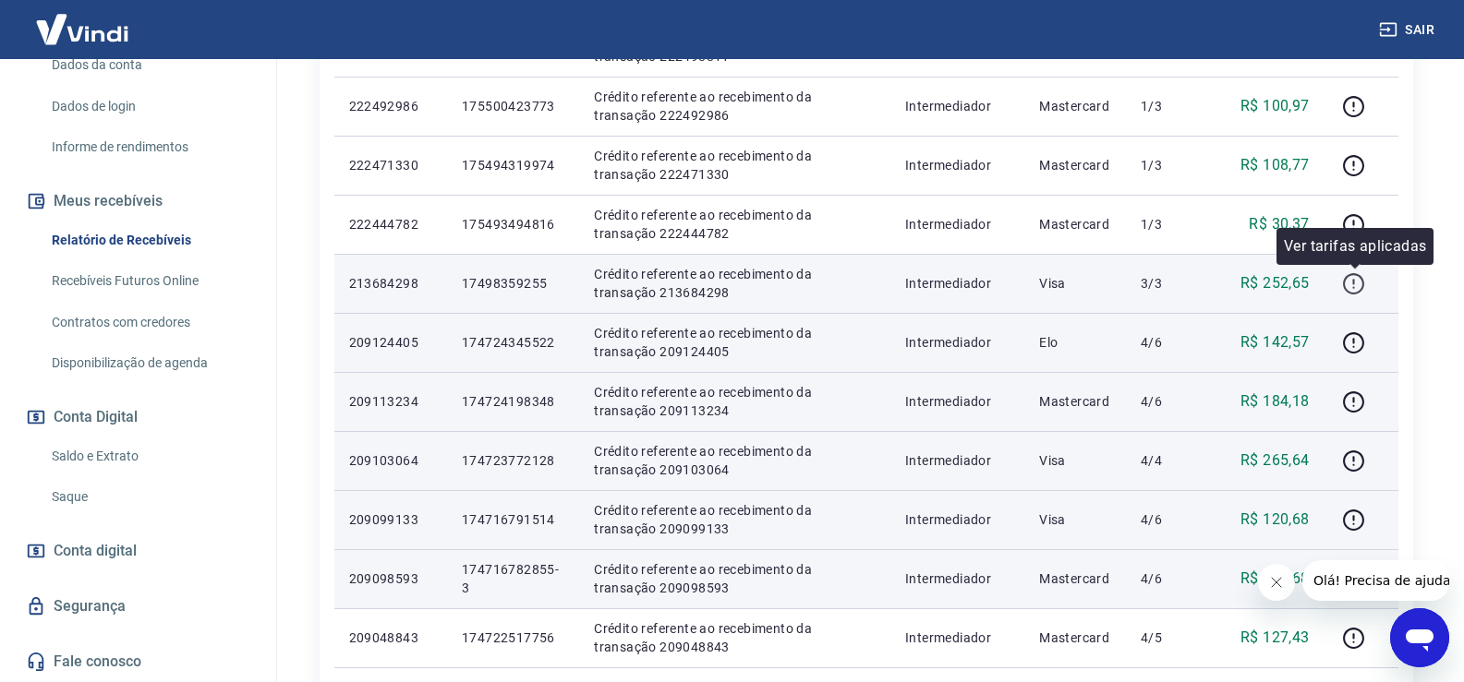
click at [1353, 283] on icon "button" at bounding box center [1353, 283] width 23 height 23
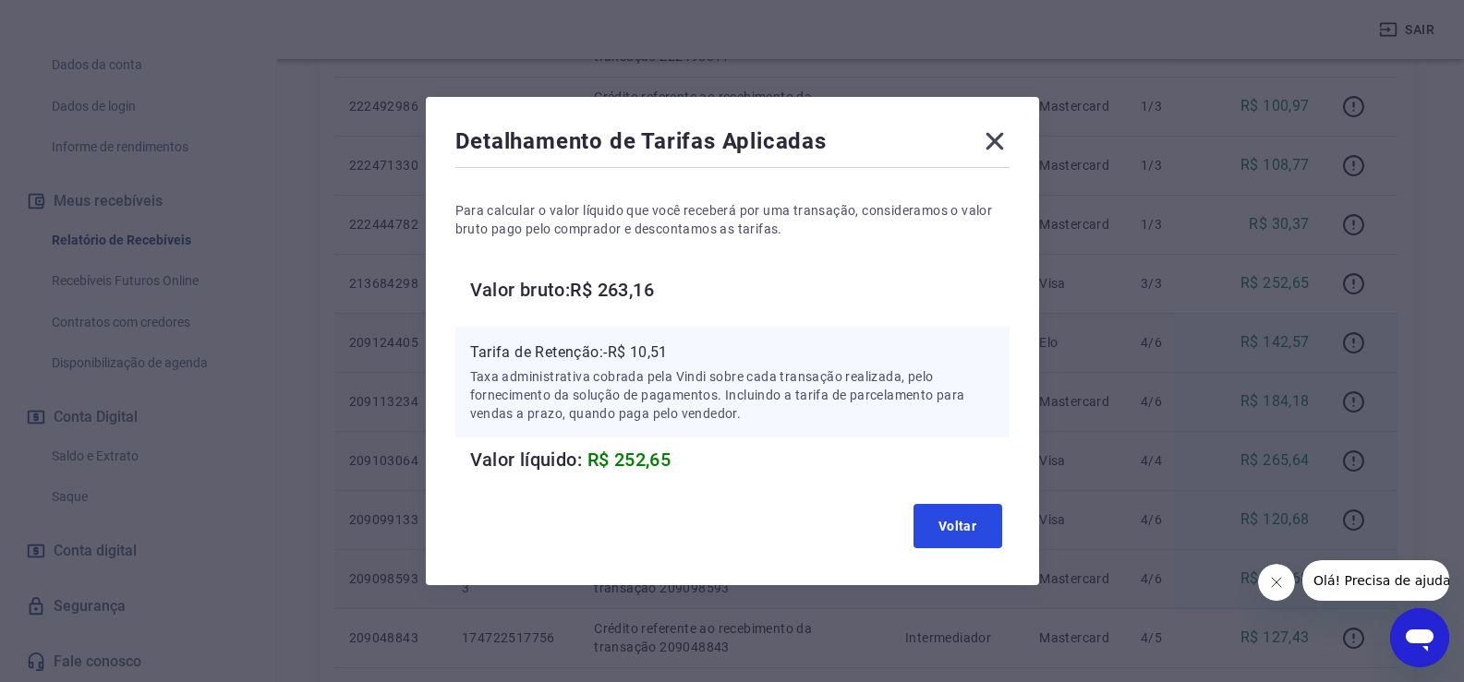
click at [962, 536] on button "Voltar" at bounding box center [957, 526] width 89 height 44
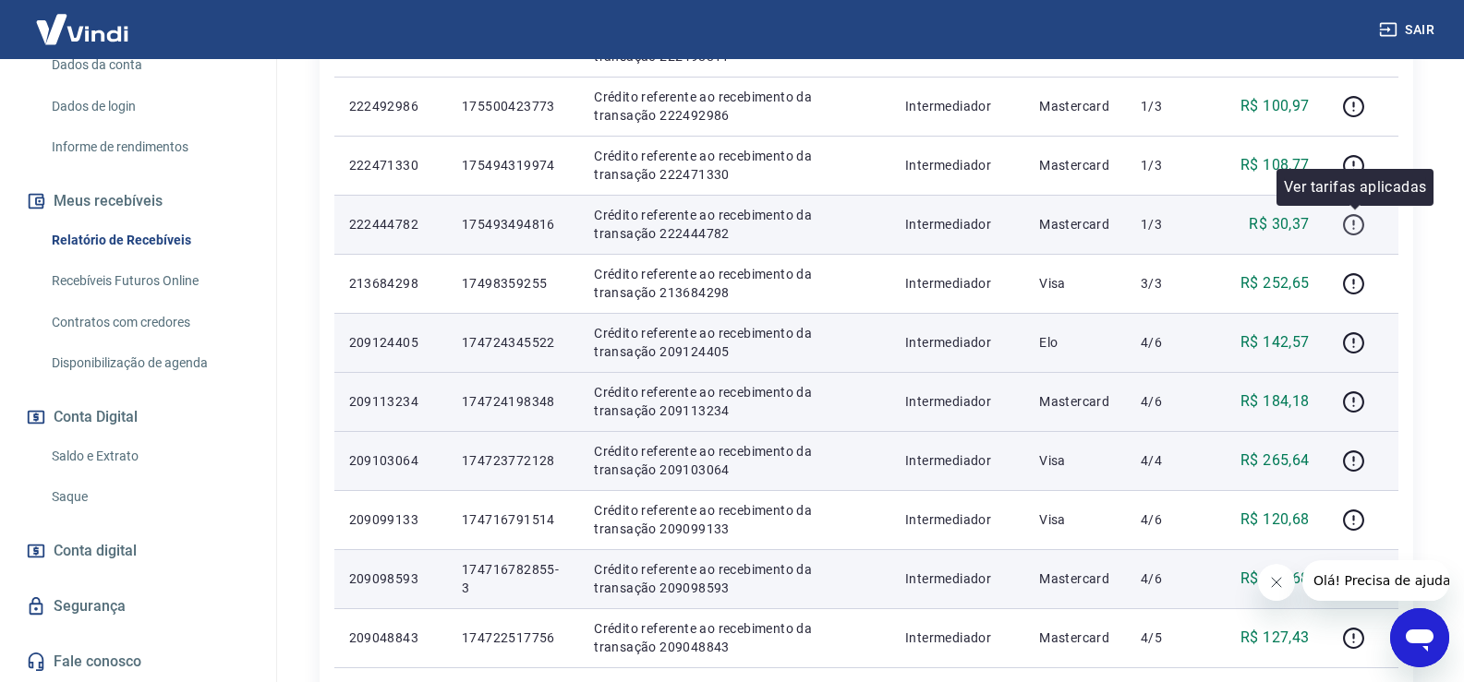
click at [1353, 227] on icon "button" at bounding box center [1353, 224] width 23 height 23
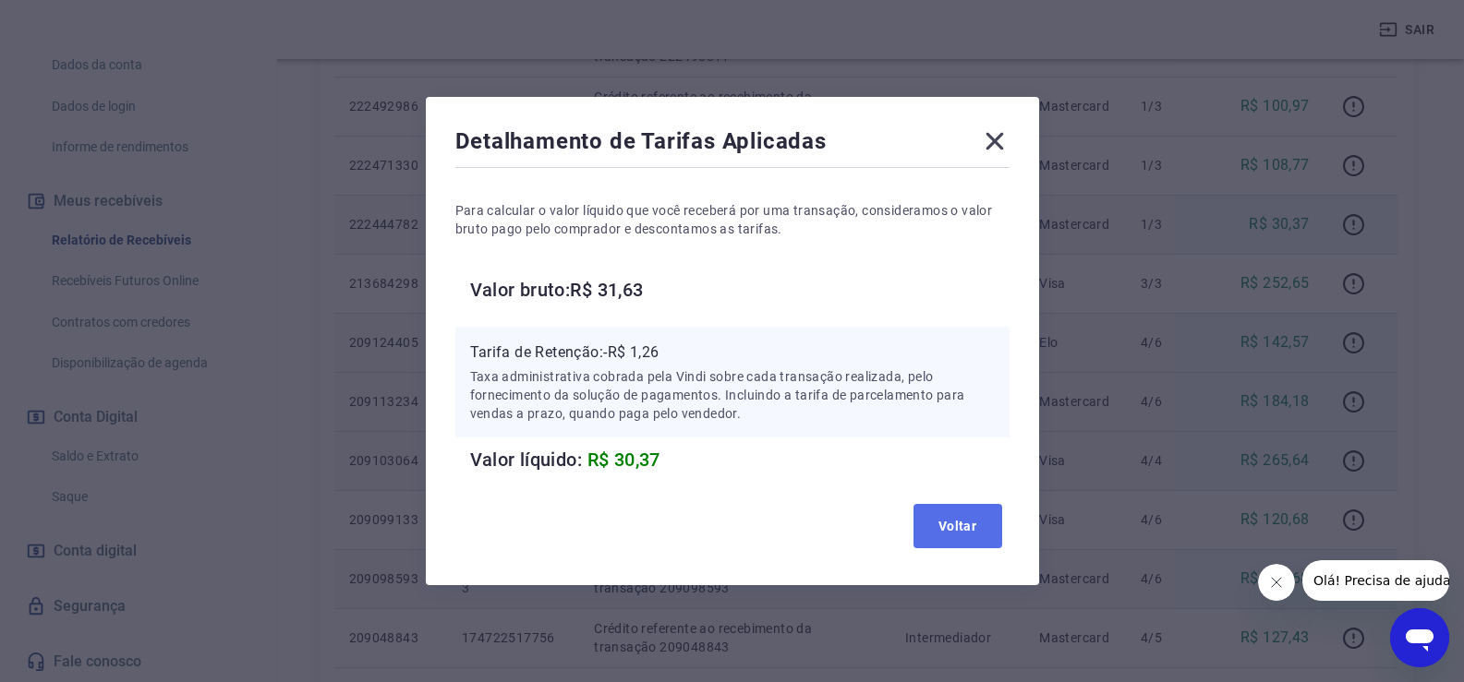
click at [955, 515] on button "Voltar" at bounding box center [957, 526] width 89 height 44
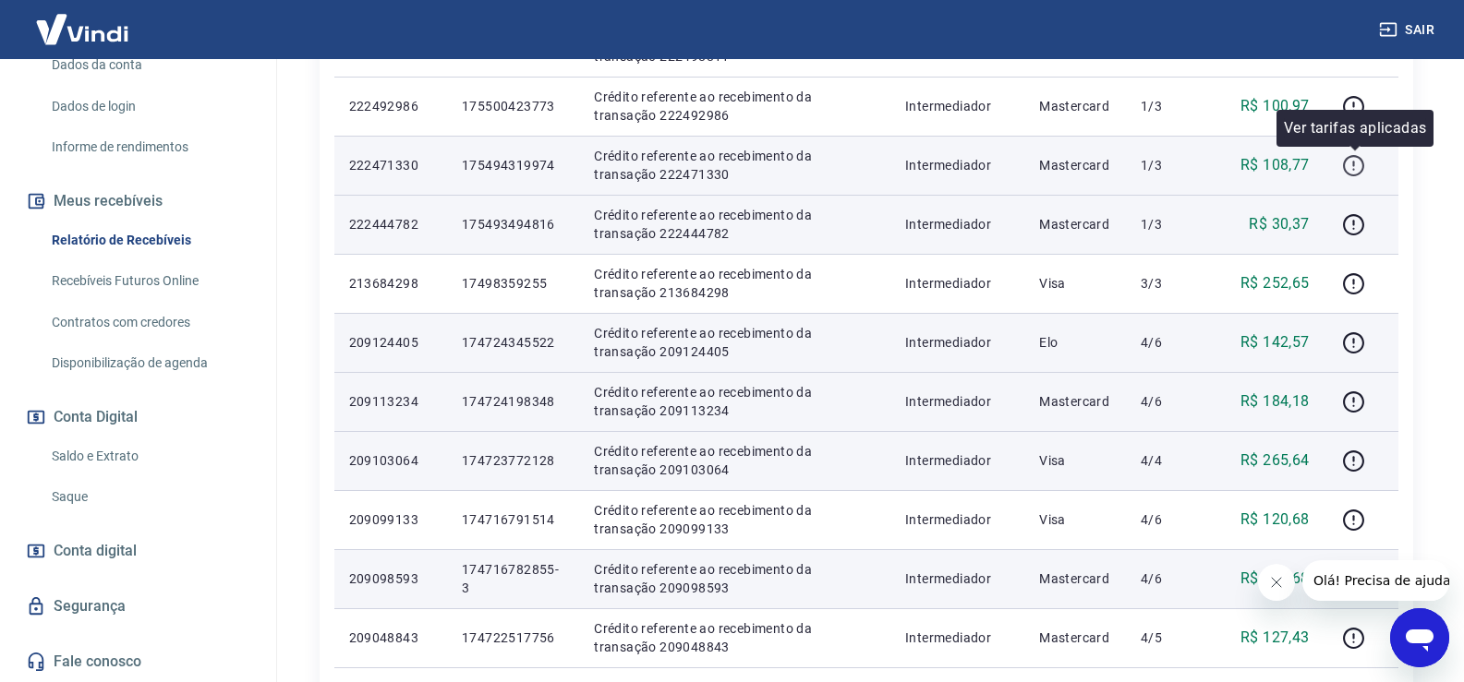
click at [1353, 167] on icon "button" at bounding box center [1353, 165] width 23 height 23
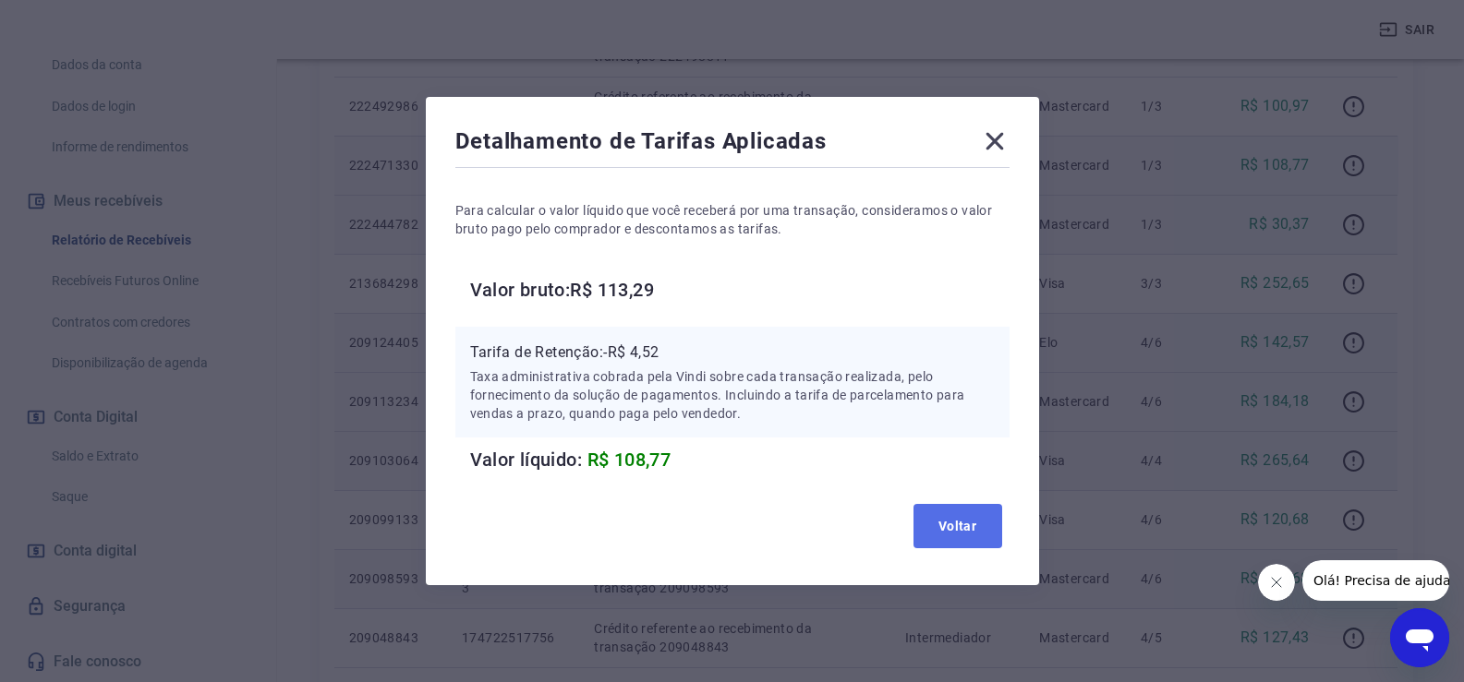
click at [939, 517] on button "Voltar" at bounding box center [957, 526] width 89 height 44
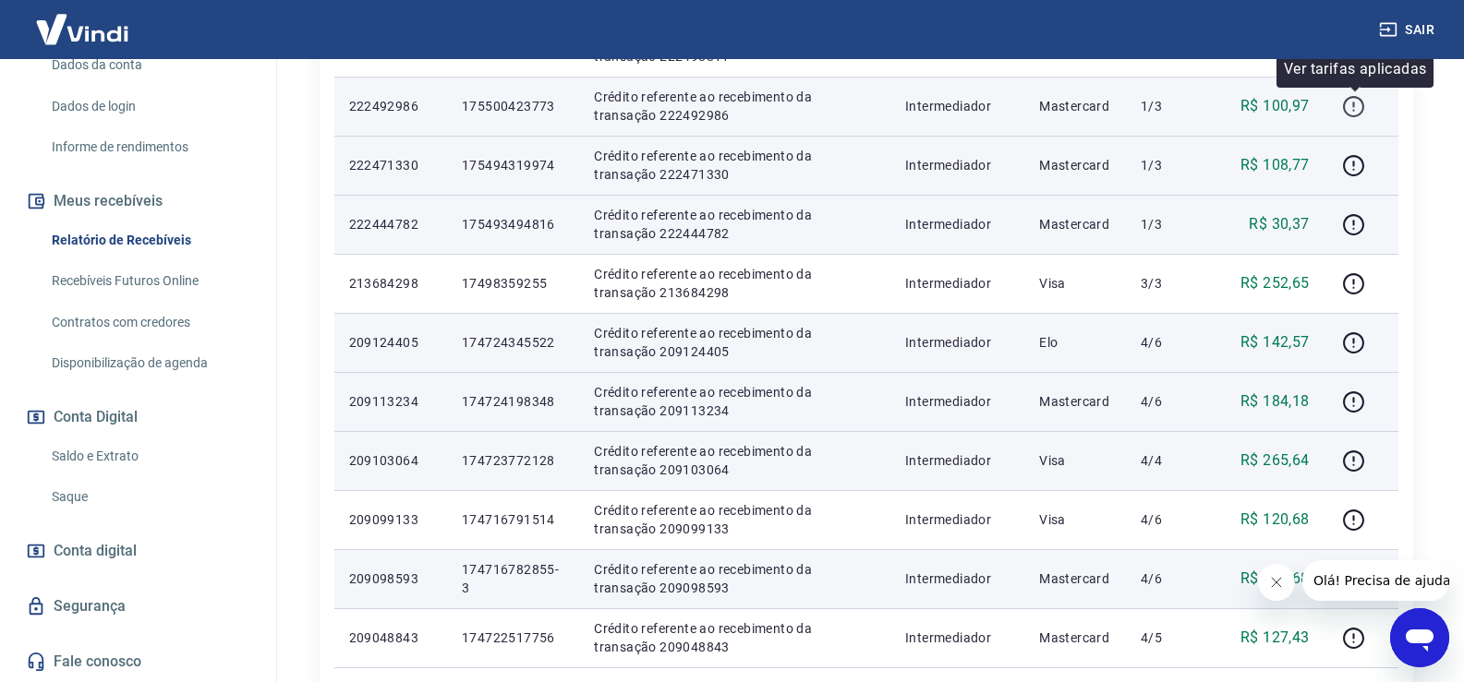
click at [1356, 103] on icon "button" at bounding box center [1353, 106] width 23 height 23
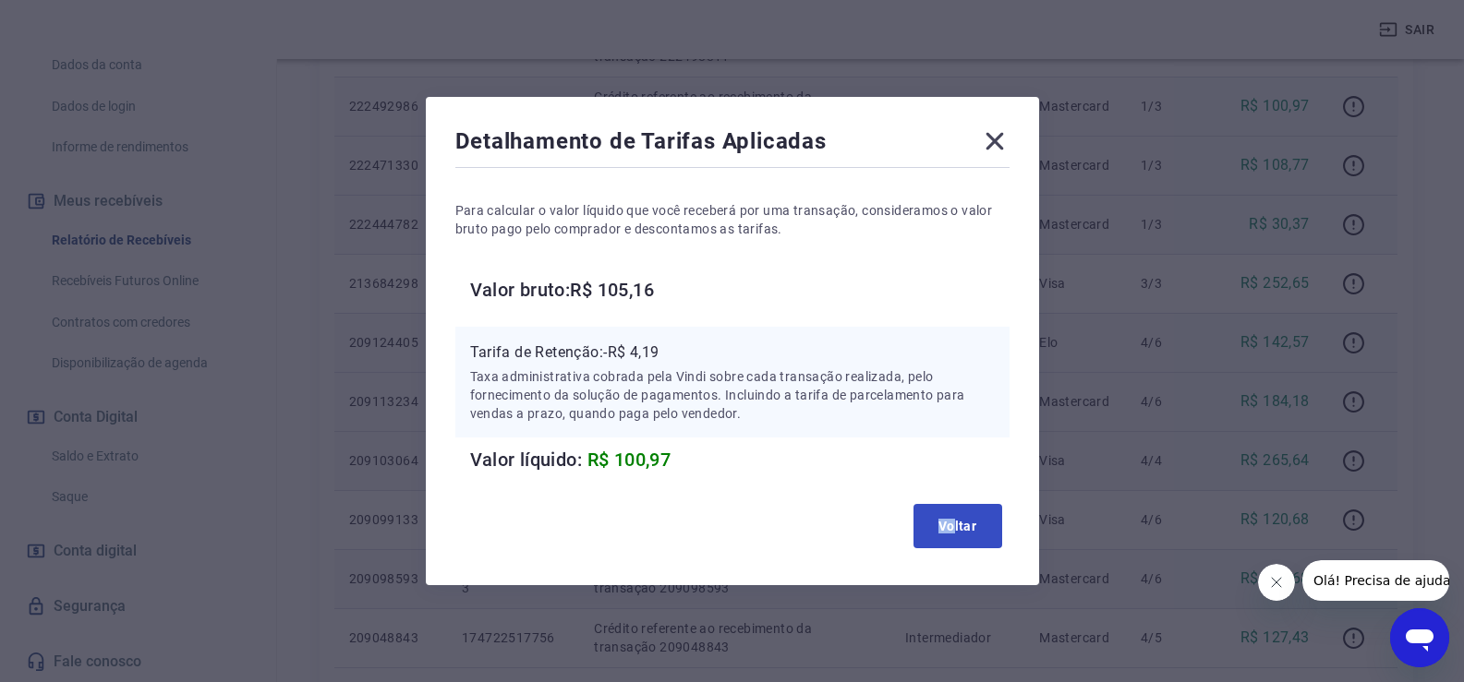
click at [962, 508] on div "Voltar" at bounding box center [732, 526] width 554 height 59
click at [1000, 526] on button "Voltar" at bounding box center [957, 526] width 89 height 44
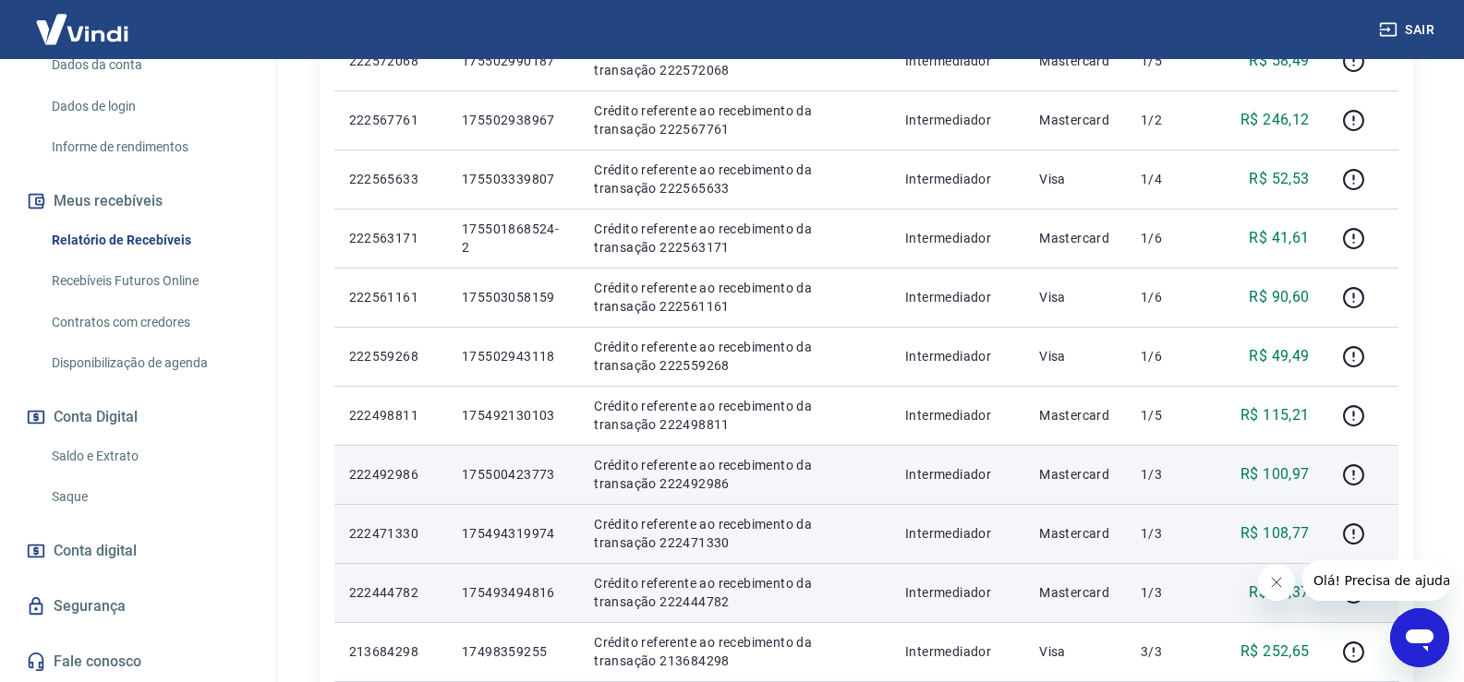
scroll to position [554, 0]
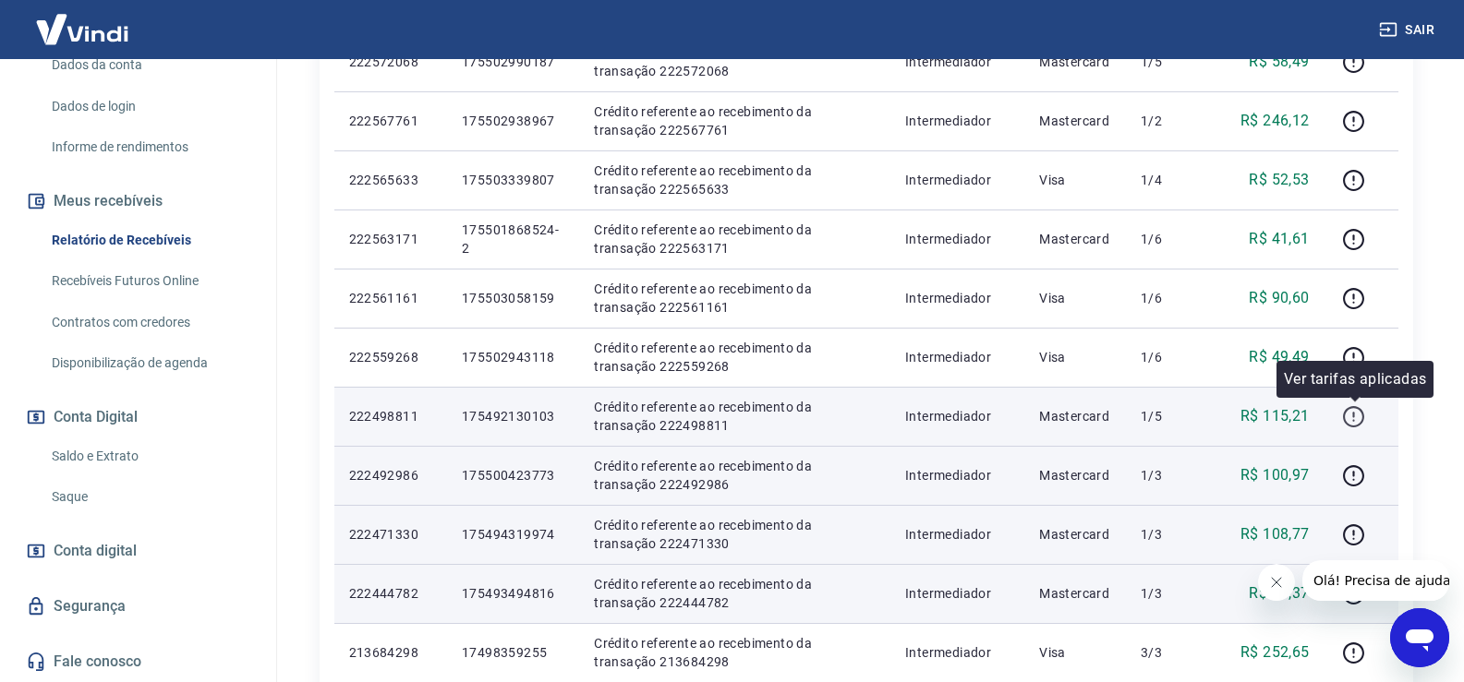
click at [1355, 417] on icon "button" at bounding box center [1354, 415] width 2 height 6
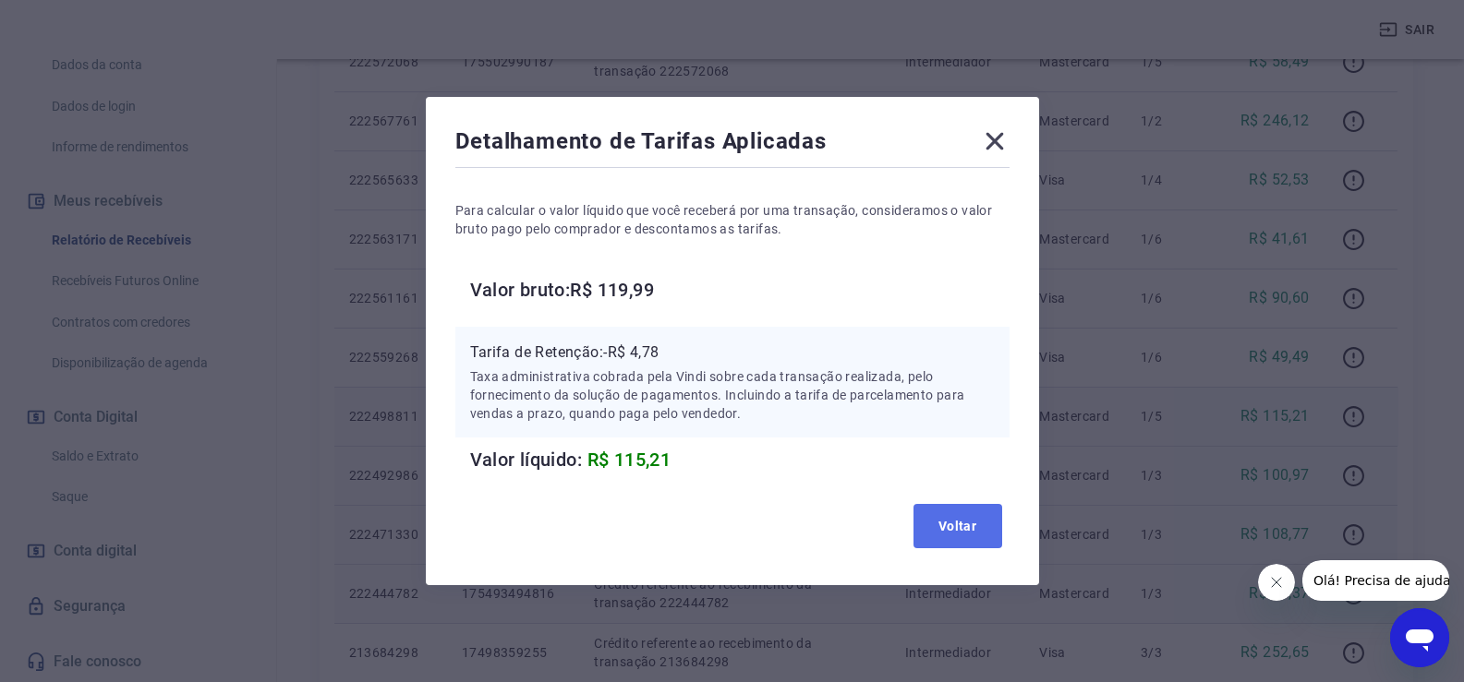
click at [977, 521] on button "Voltar" at bounding box center [957, 526] width 89 height 44
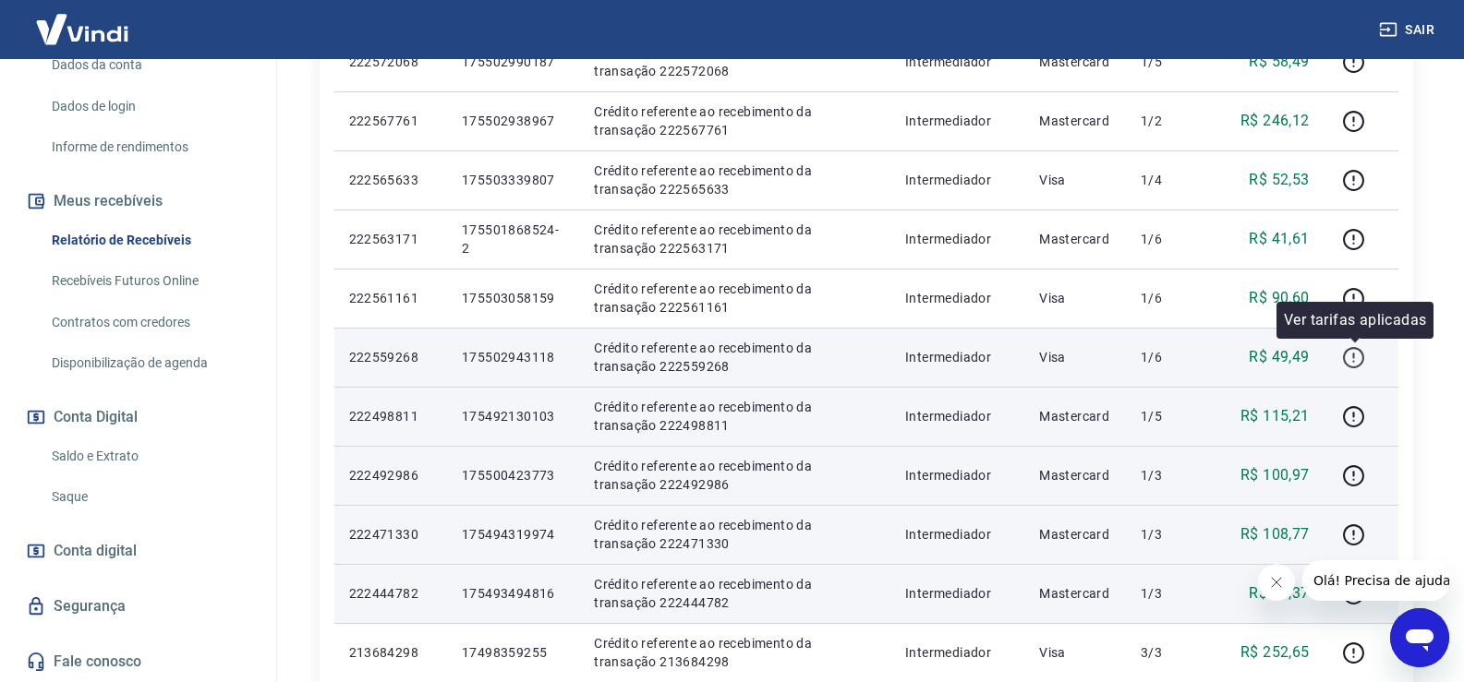
click at [1350, 354] on icon "button" at bounding box center [1353, 357] width 23 height 23
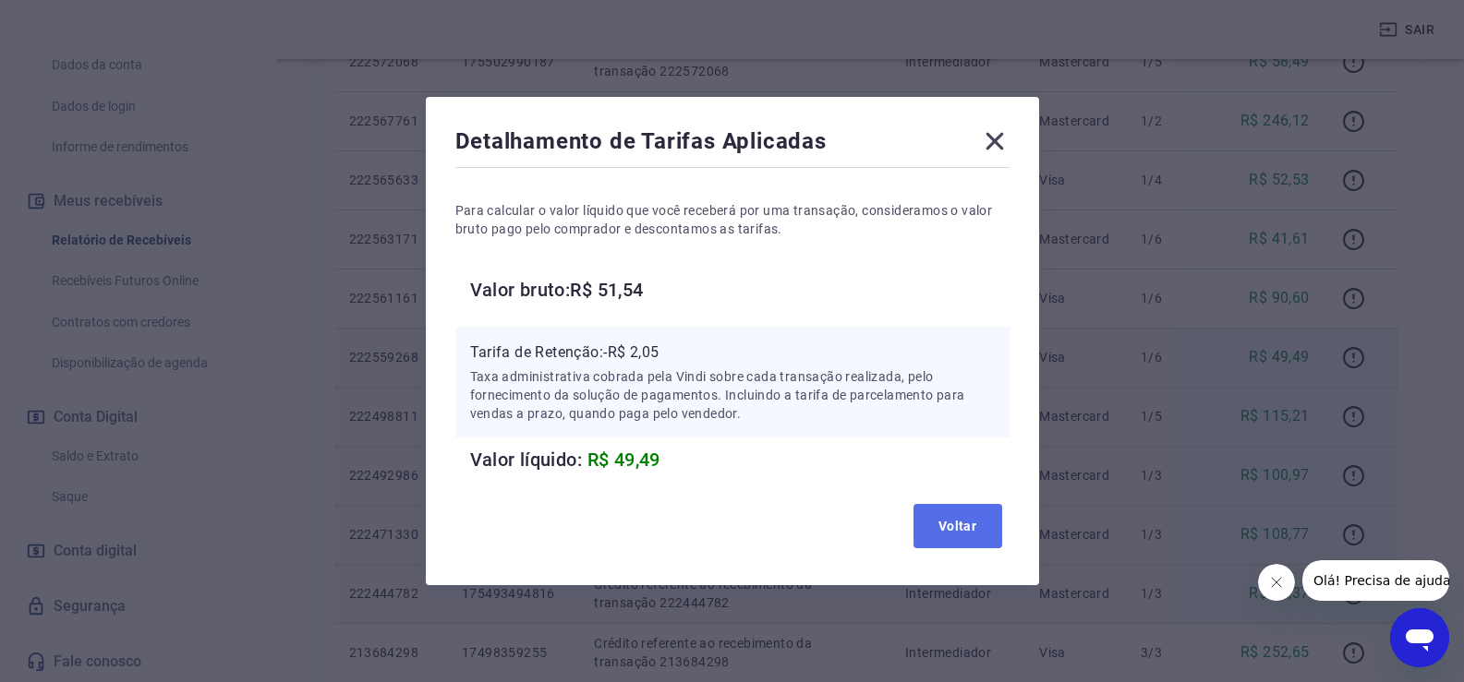
click at [941, 512] on button "Voltar" at bounding box center [957, 526] width 89 height 44
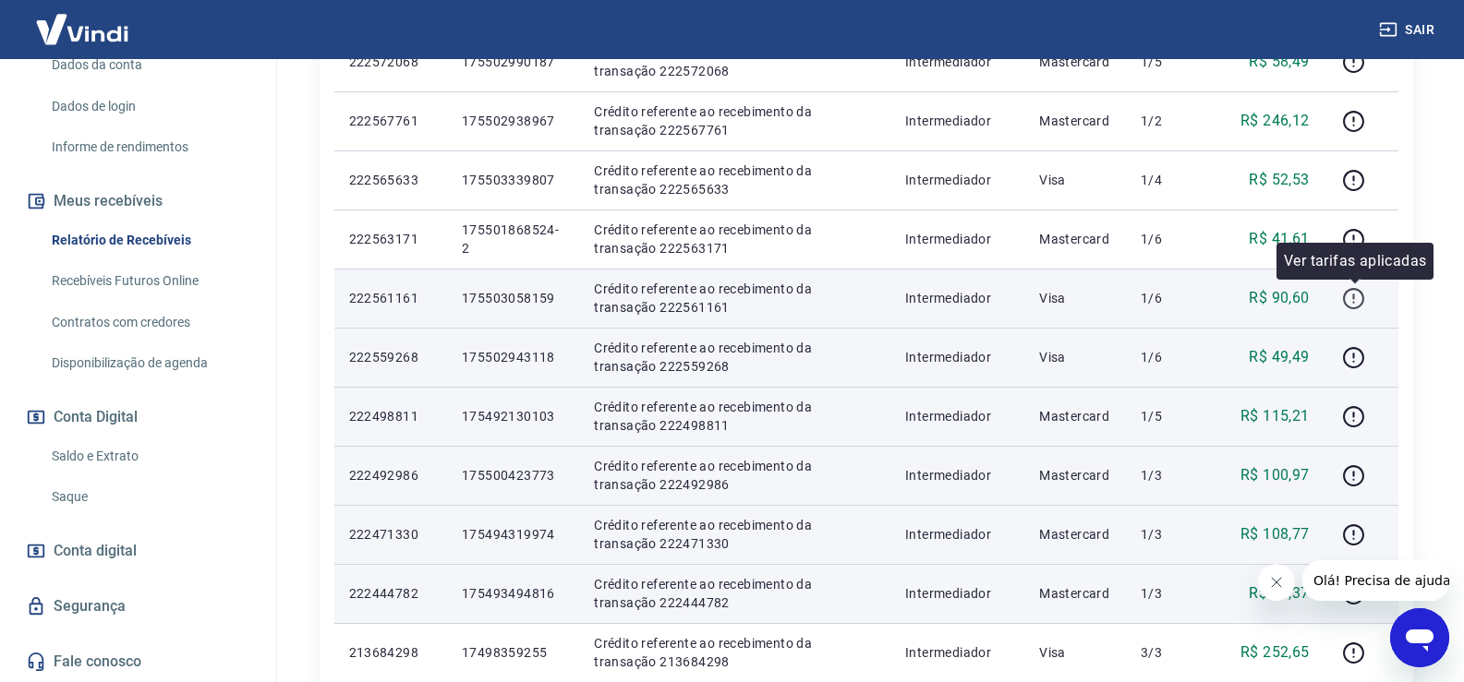
click at [1355, 301] on icon "button" at bounding box center [1353, 298] width 23 height 23
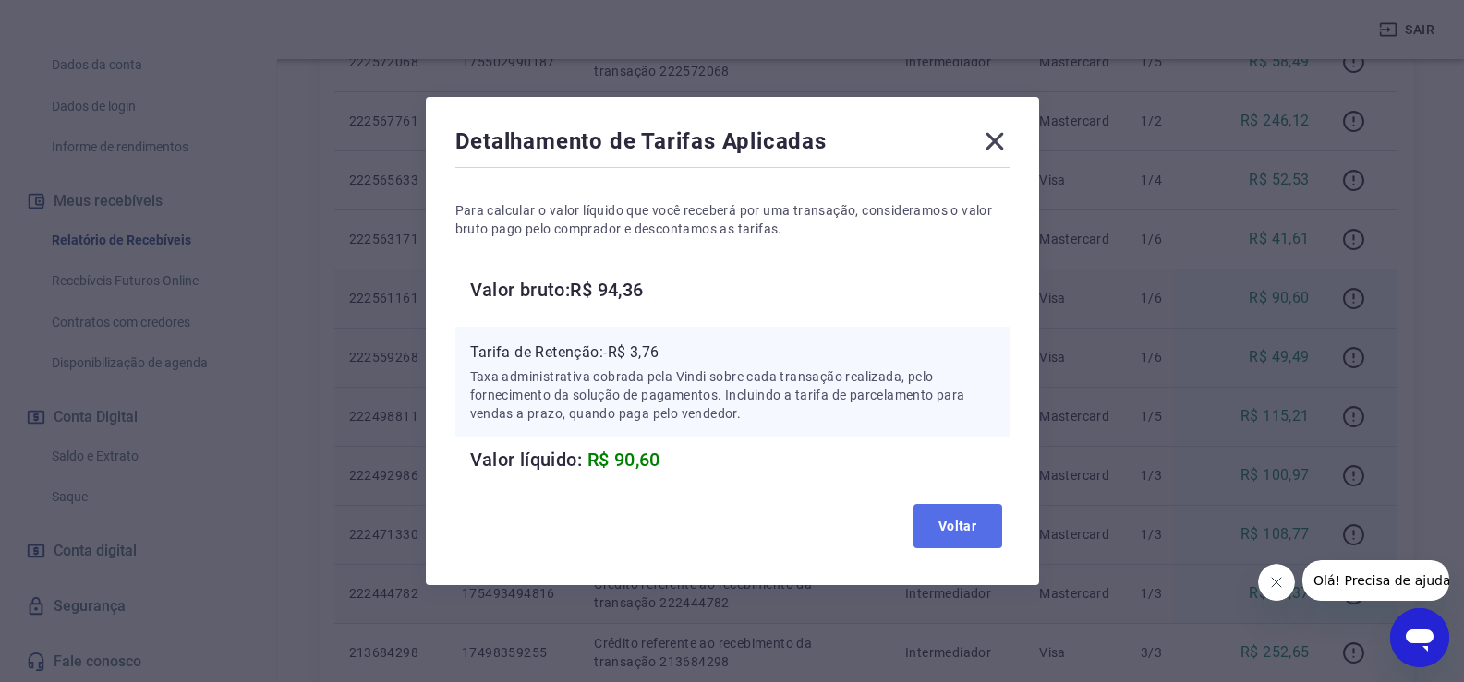
click at [946, 523] on button "Voltar" at bounding box center [957, 526] width 89 height 44
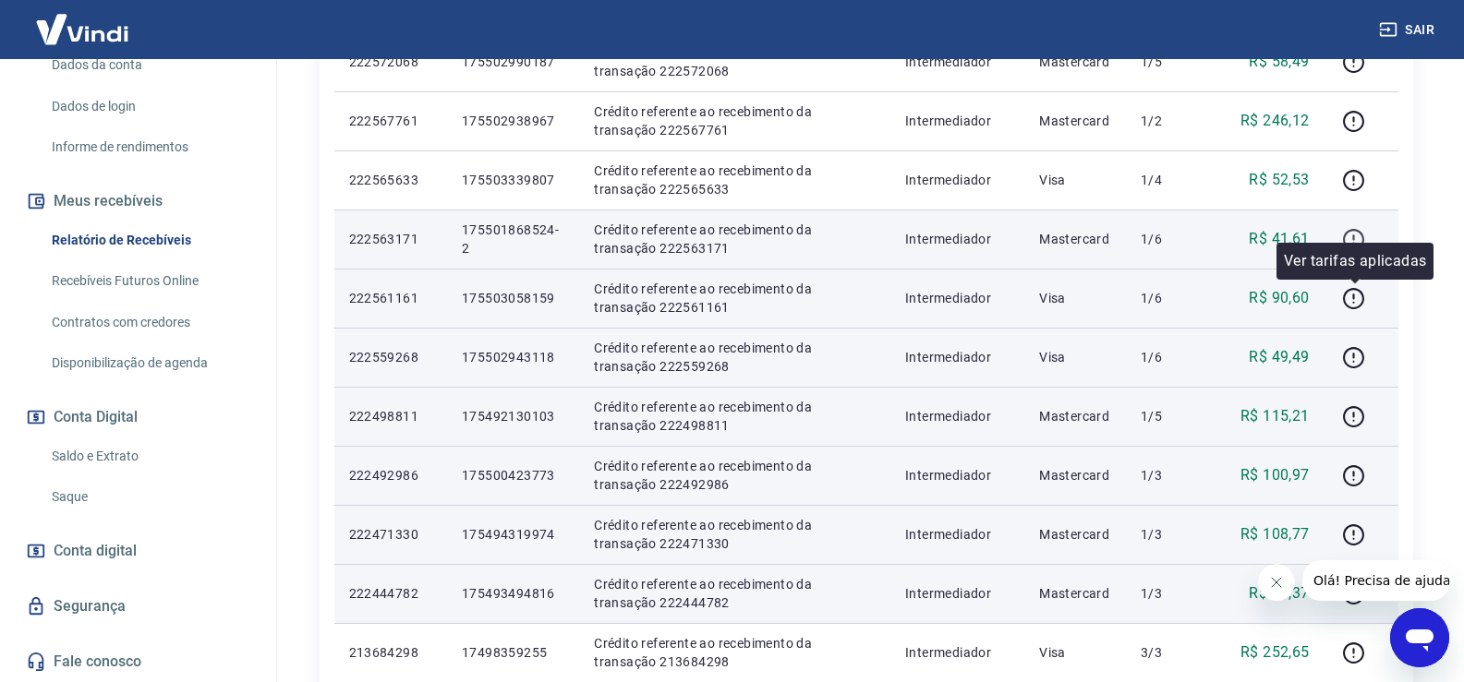
click at [1359, 234] on icon "button" at bounding box center [1353, 239] width 23 height 23
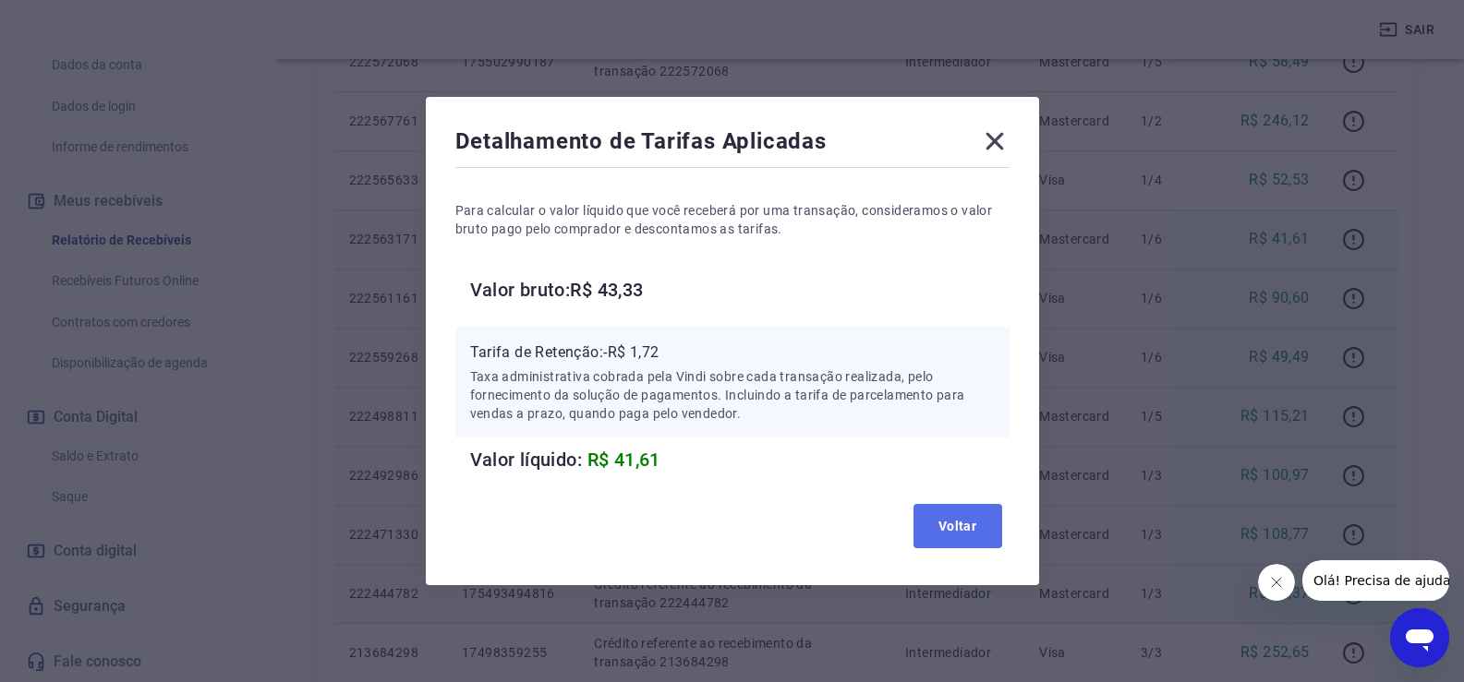
click at [971, 514] on button "Voltar" at bounding box center [957, 526] width 89 height 44
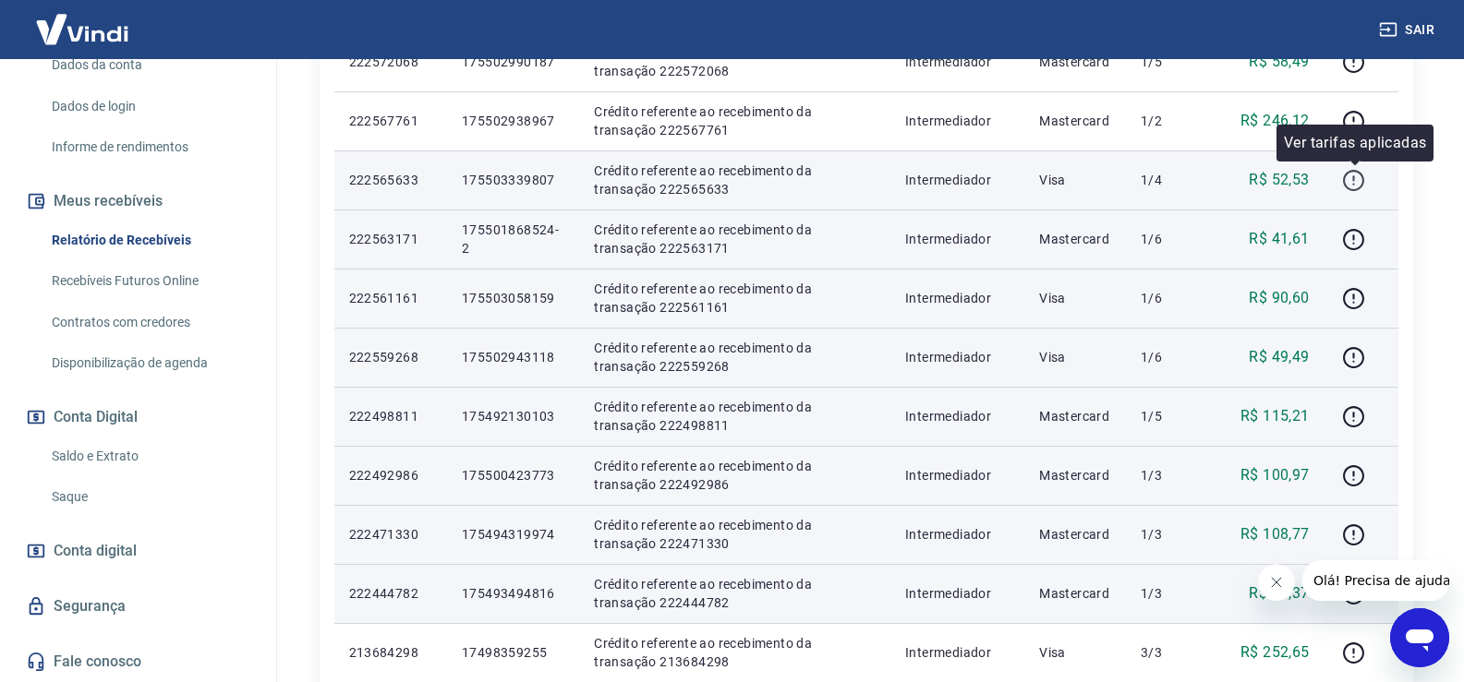
click at [1360, 181] on icon "button" at bounding box center [1353, 180] width 23 height 23
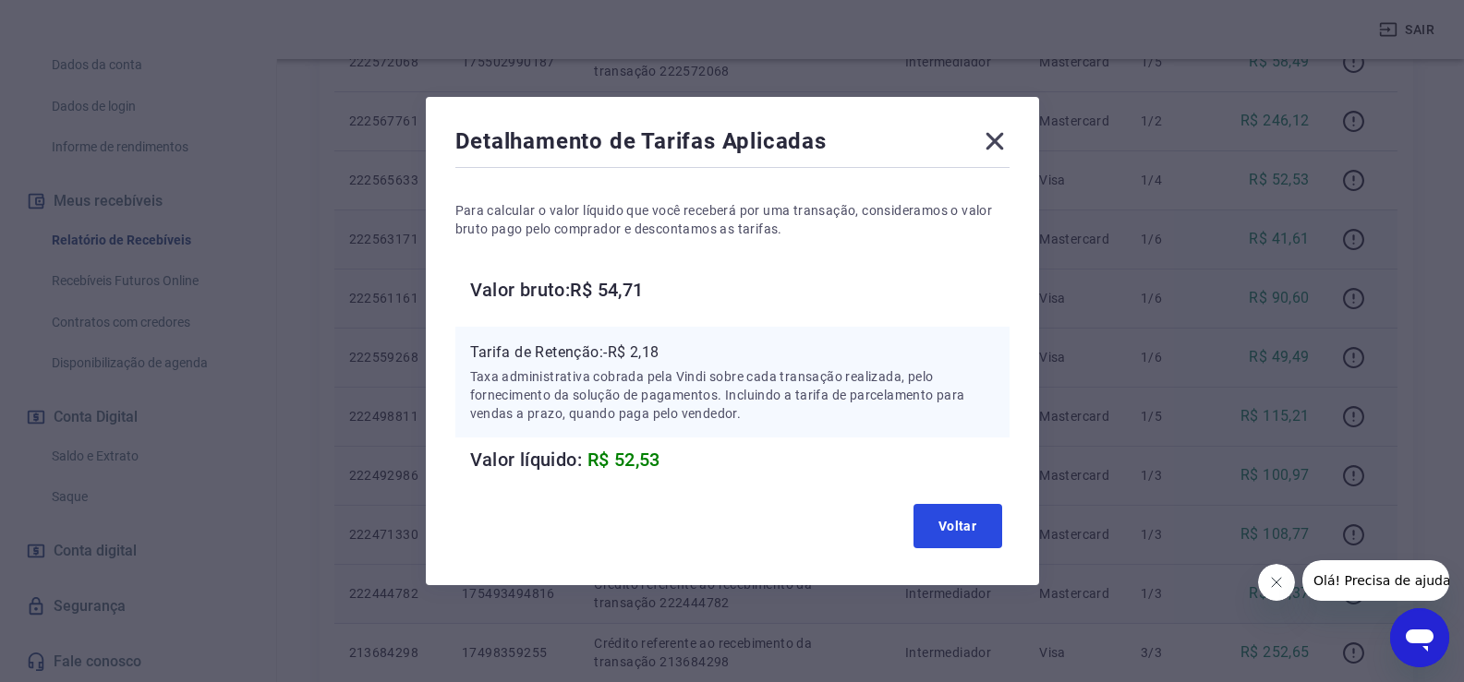
click at [948, 530] on button "Voltar" at bounding box center [957, 526] width 89 height 44
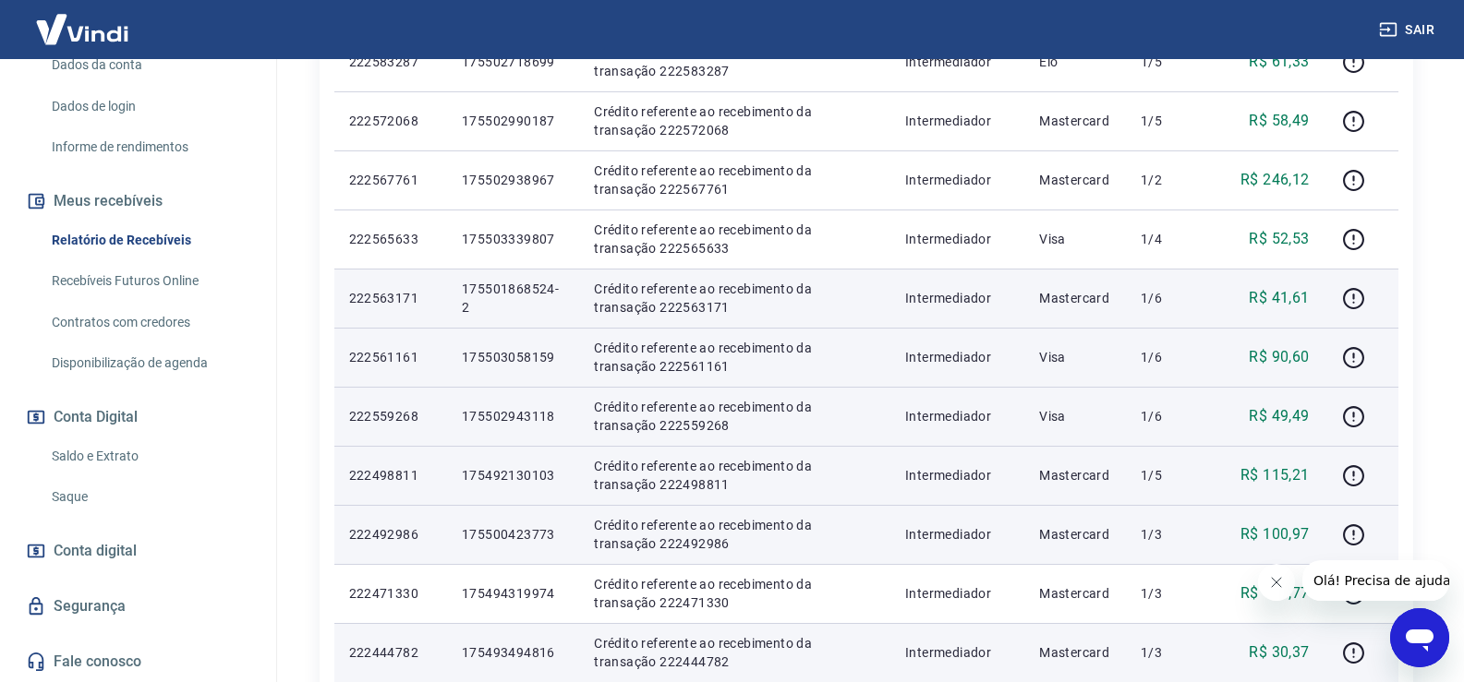
scroll to position [462, 0]
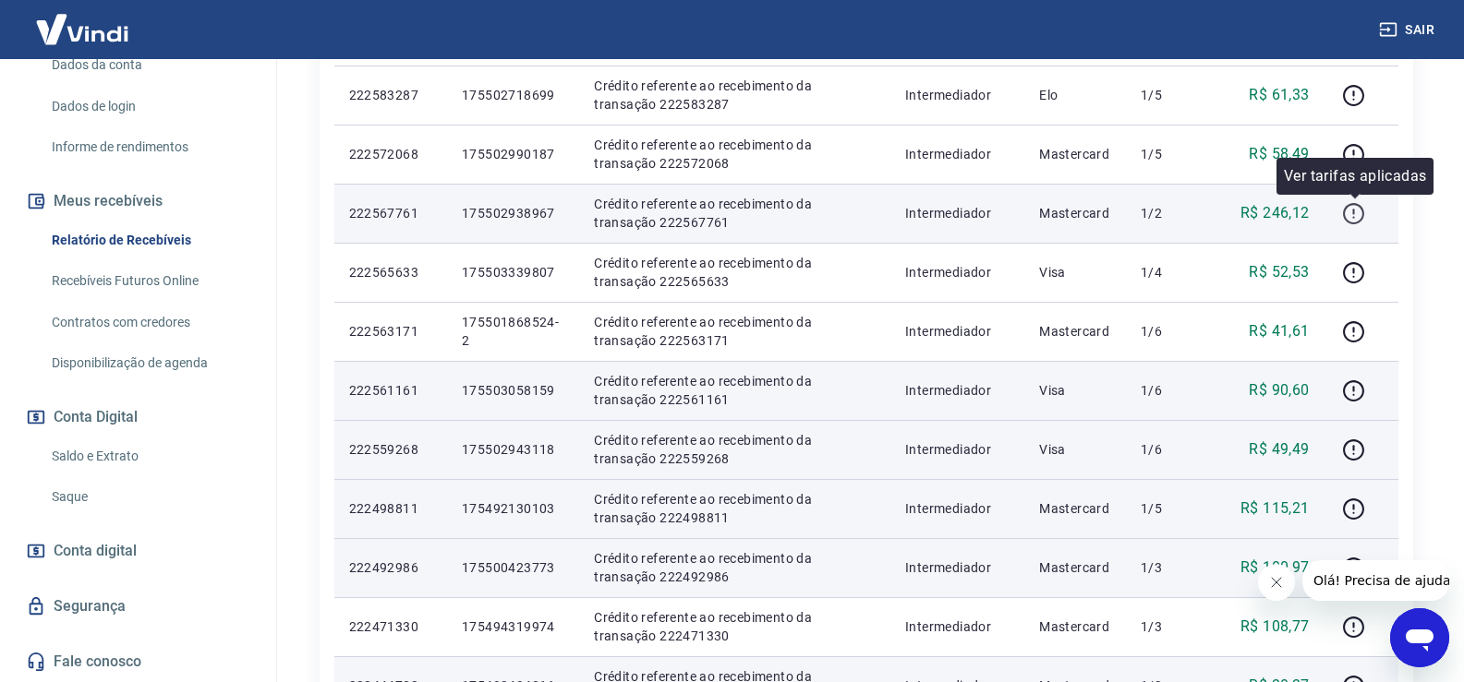
click at [1355, 215] on icon "button" at bounding box center [1353, 213] width 23 height 23
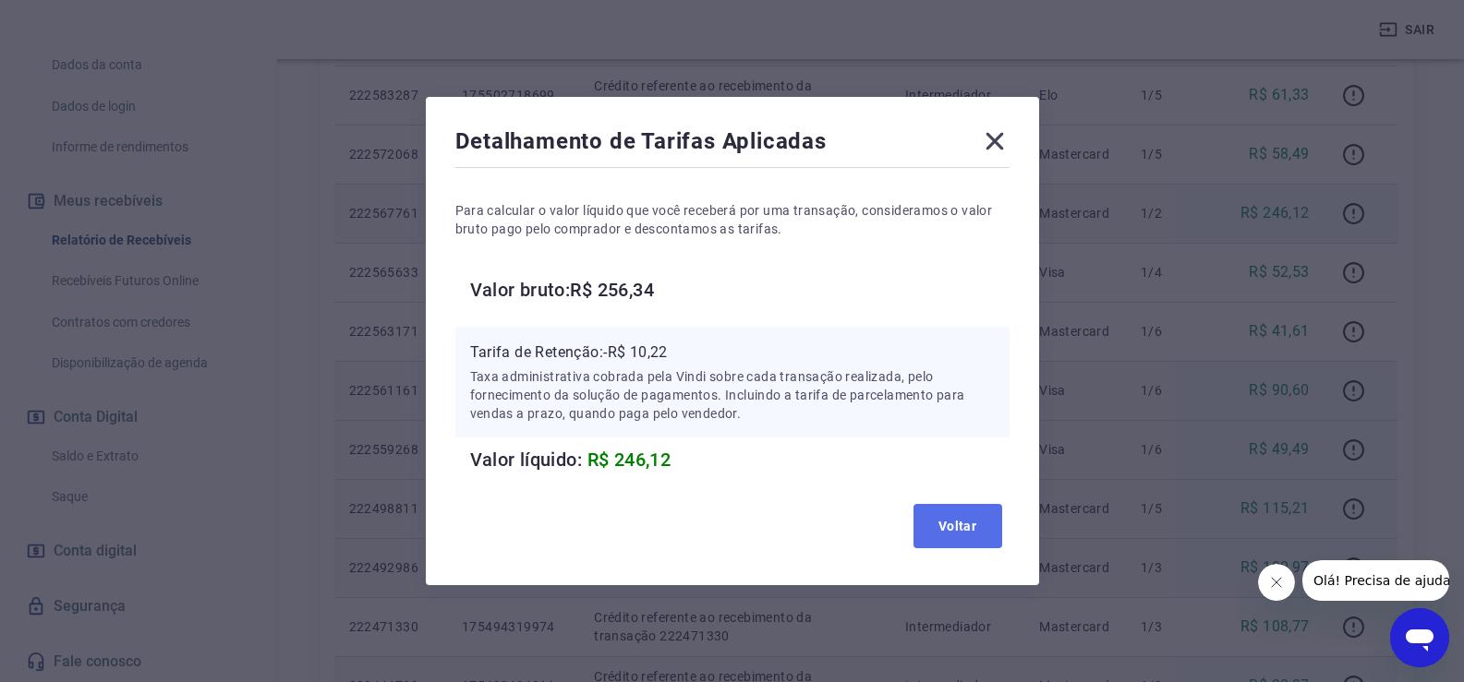
click at [972, 513] on button "Voltar" at bounding box center [957, 526] width 89 height 44
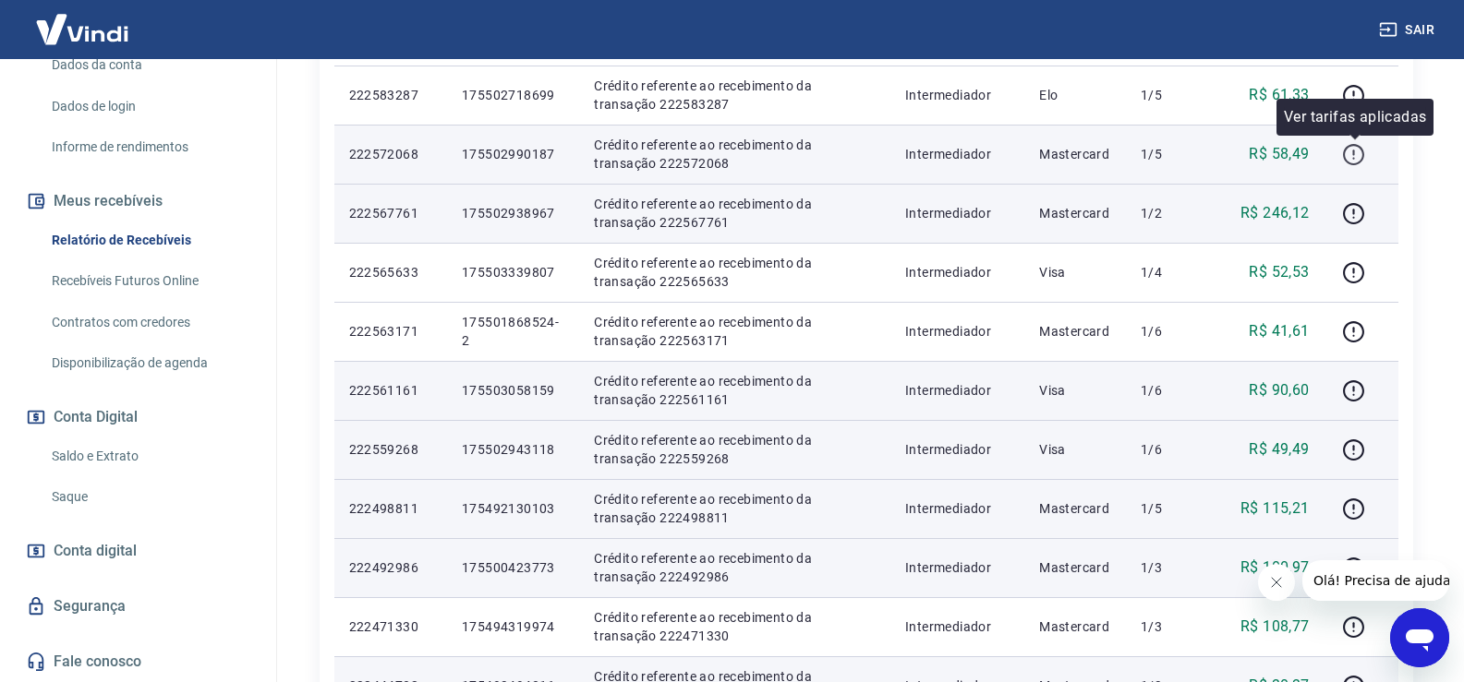
click at [1359, 153] on icon "button" at bounding box center [1353, 154] width 23 height 23
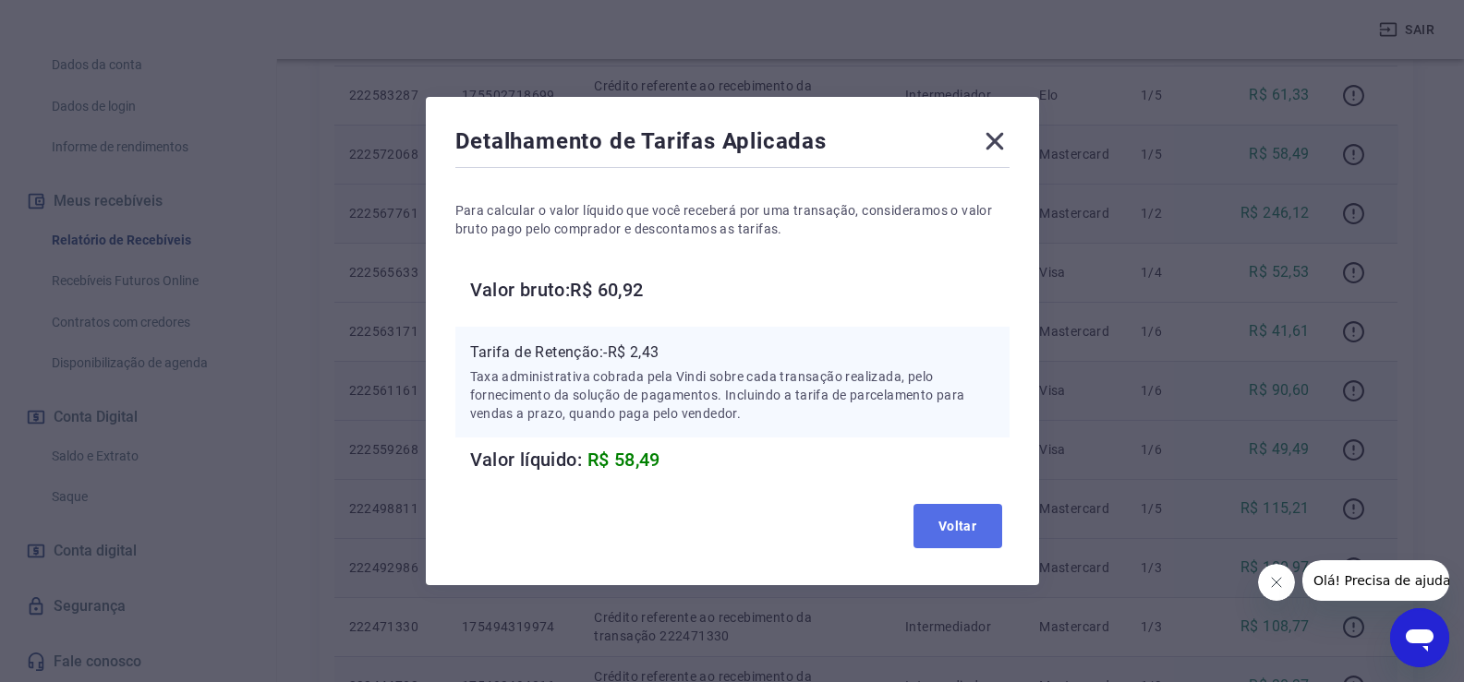
click at [986, 517] on button "Voltar" at bounding box center [957, 526] width 89 height 44
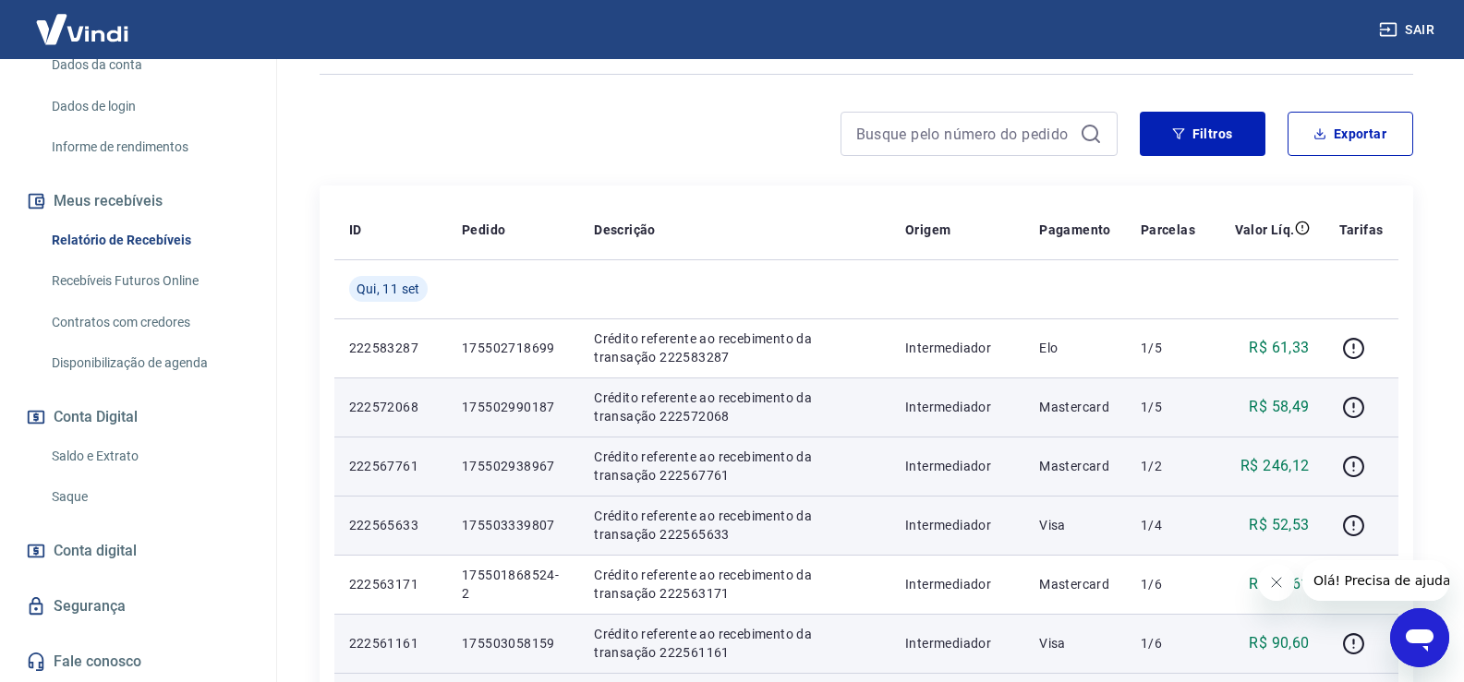
scroll to position [185, 0]
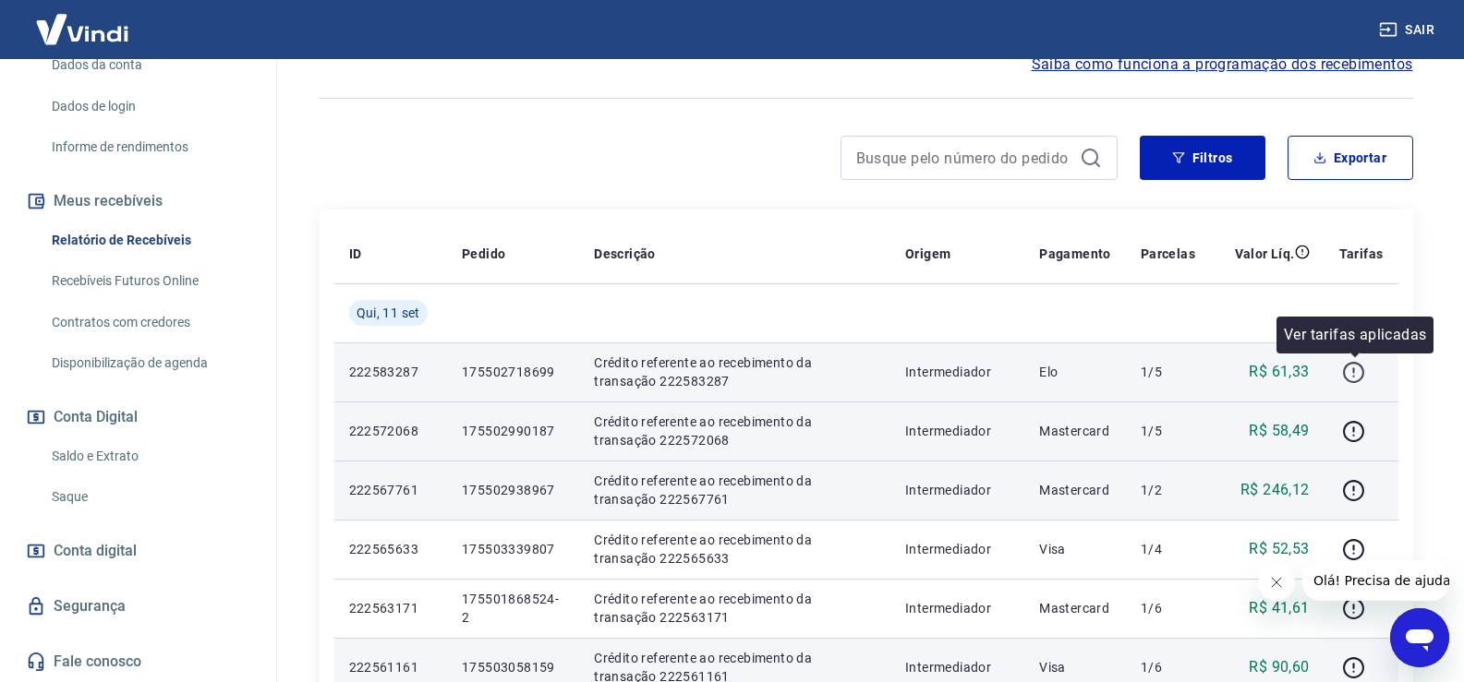
click at [1355, 371] on icon "button" at bounding box center [1354, 371] width 2 height 6
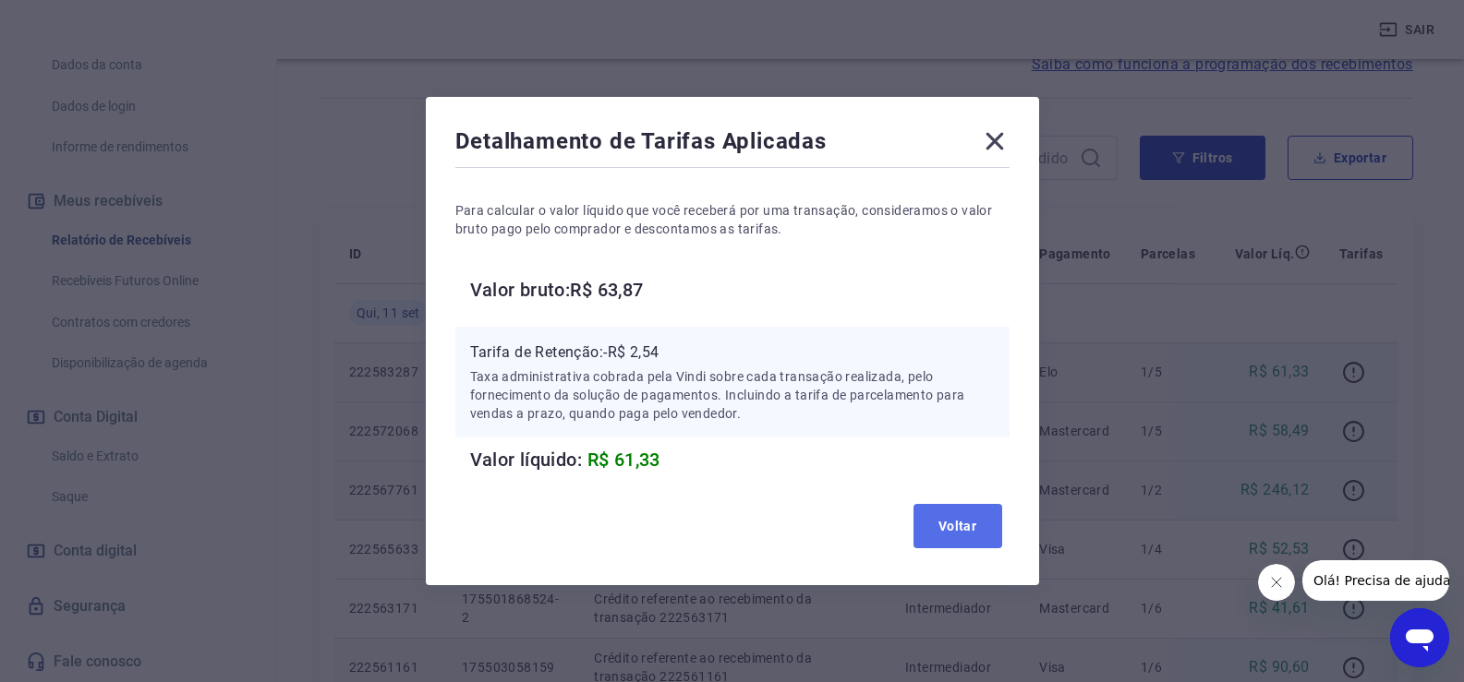
drag, startPoint x: 974, startPoint y: 529, endPoint x: 990, endPoint y: 521, distance: 17.8
click at [973, 529] on button "Voltar" at bounding box center [957, 526] width 89 height 44
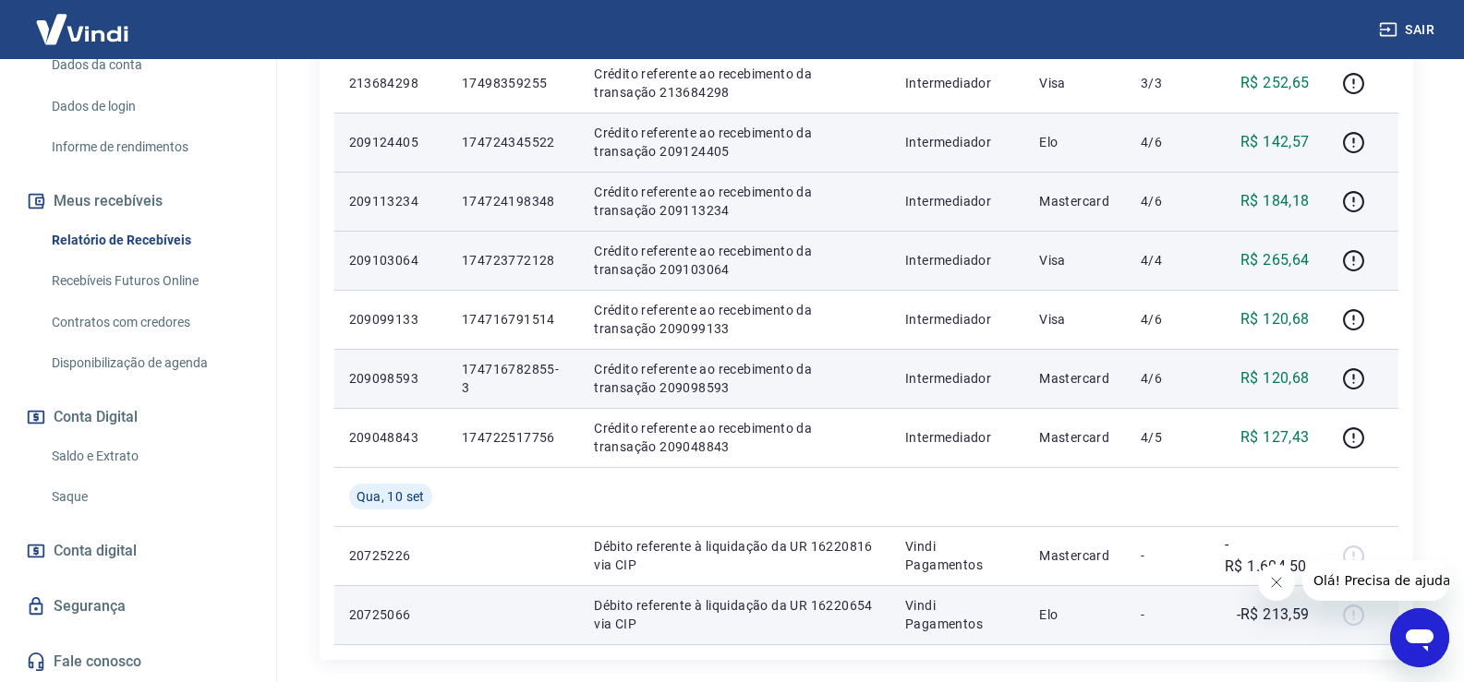
scroll to position [1293, 0]
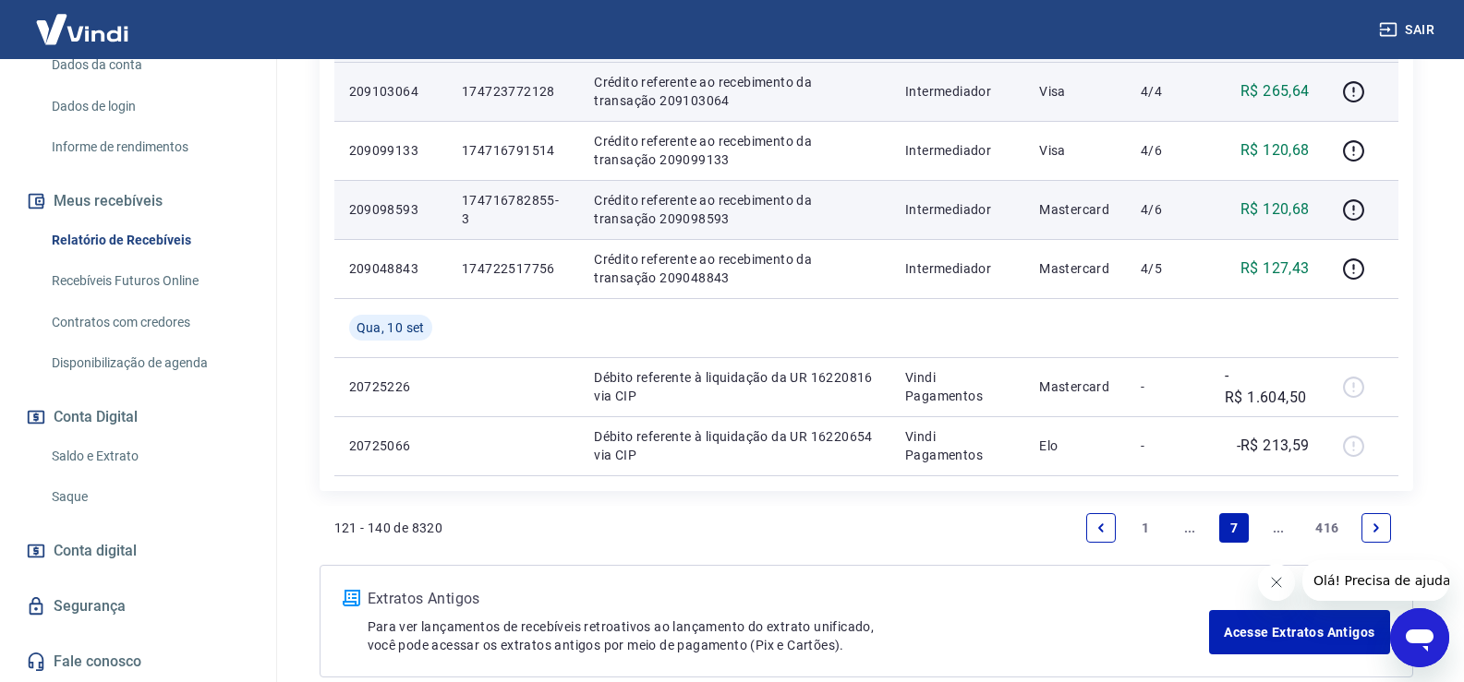
click at [1197, 529] on link "..." at bounding box center [1190, 528] width 30 height 30
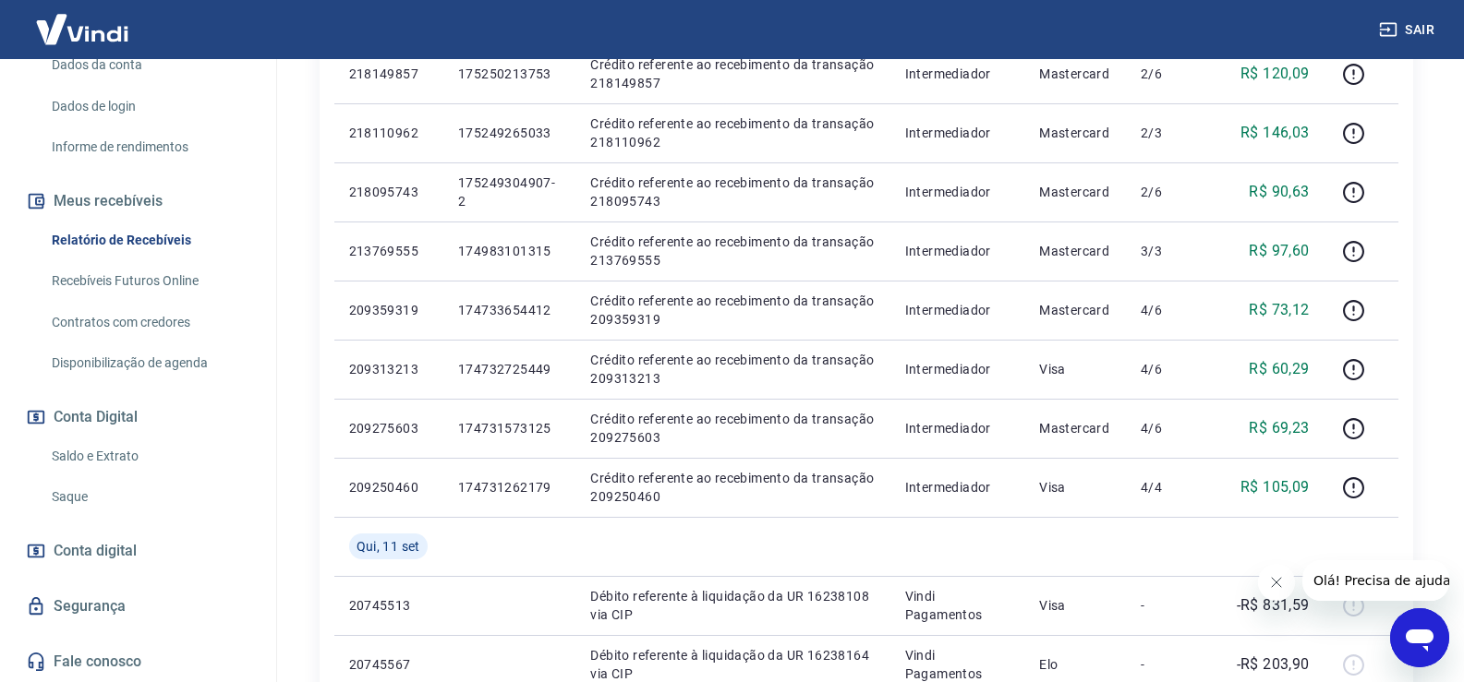
scroll to position [1201, 0]
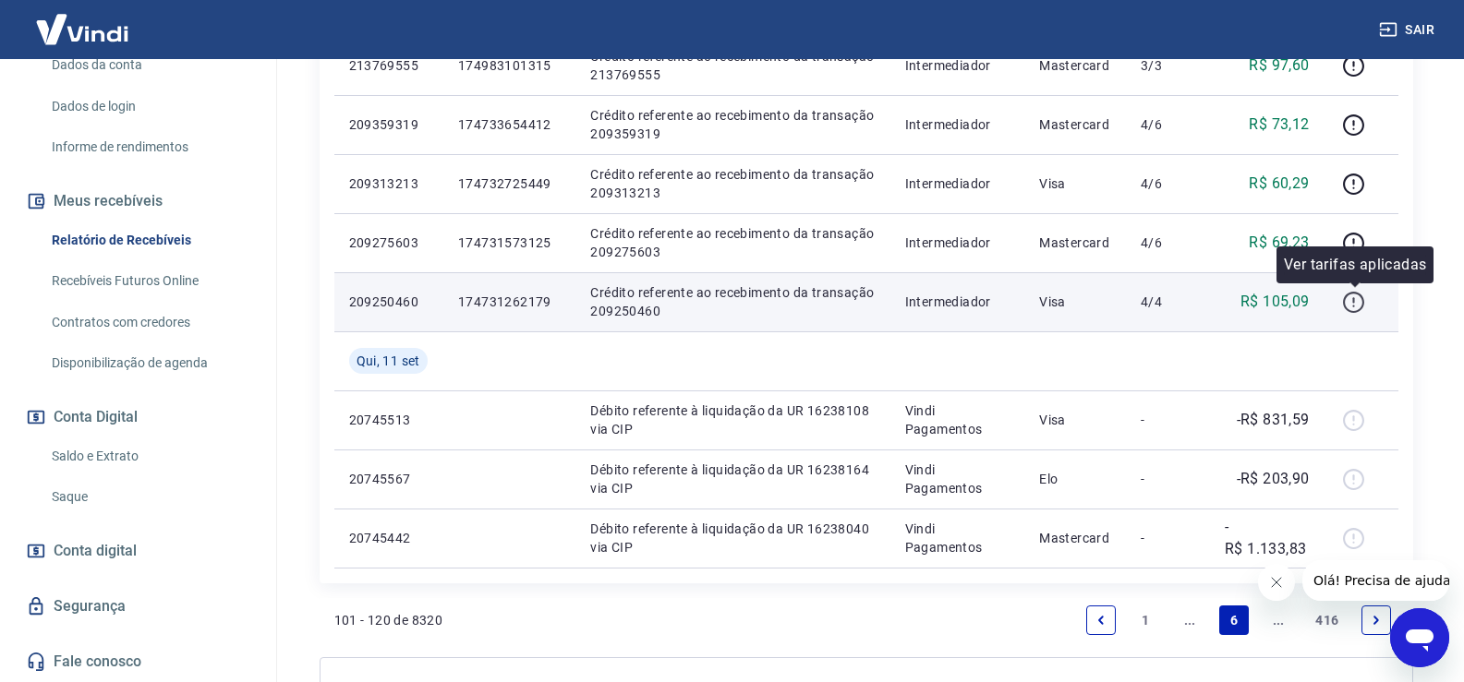
click at [1358, 310] on icon "button" at bounding box center [1353, 302] width 21 height 21
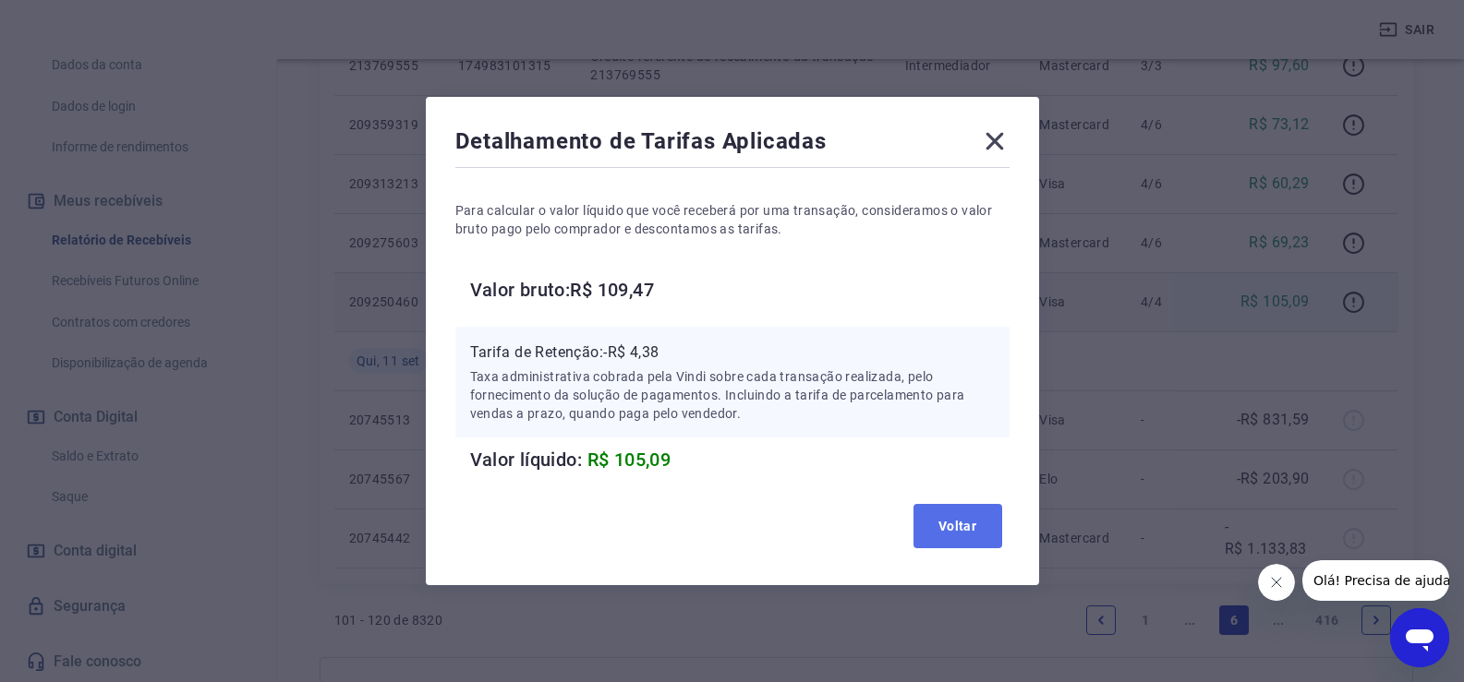
click at [973, 532] on button "Voltar" at bounding box center [957, 526] width 89 height 44
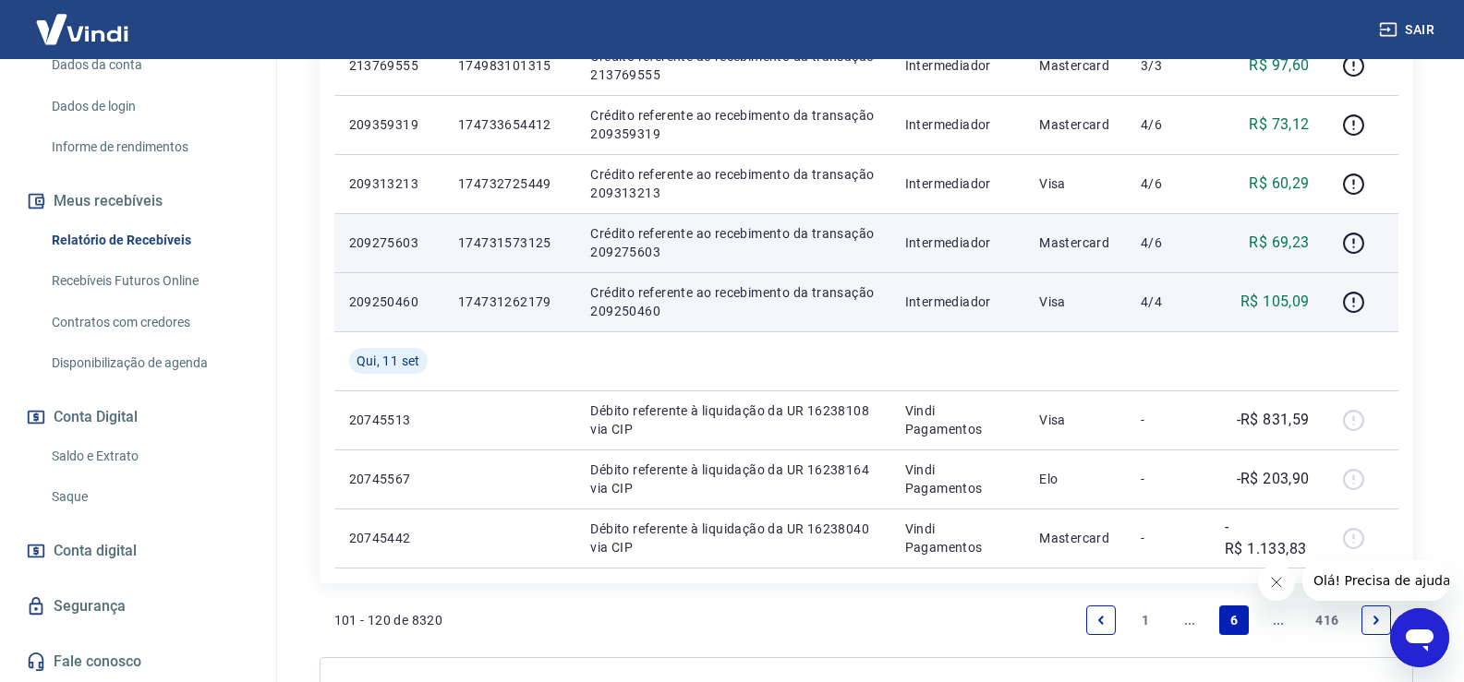
click at [1337, 239] on td at bounding box center [1361, 242] width 74 height 59
click at [1359, 241] on icon "button" at bounding box center [1353, 243] width 23 height 23
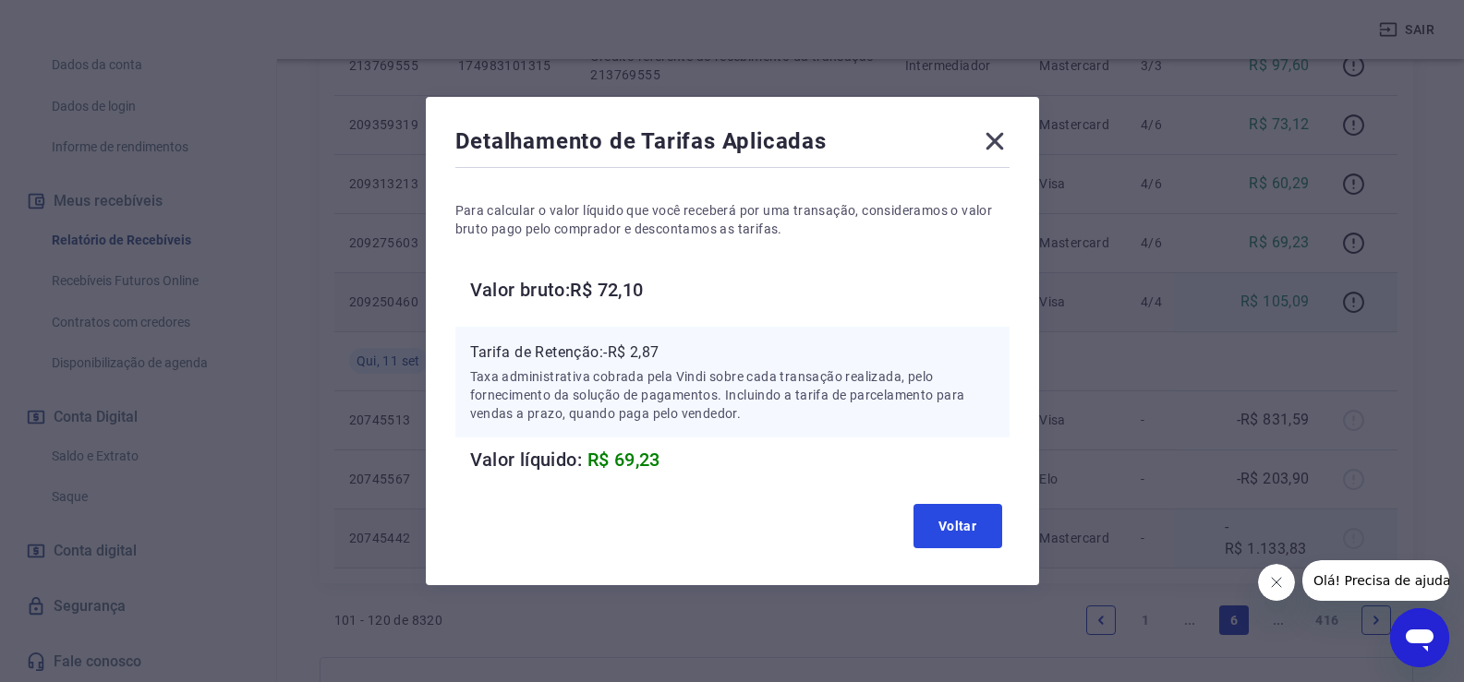
click at [949, 517] on button "Voltar" at bounding box center [957, 526] width 89 height 44
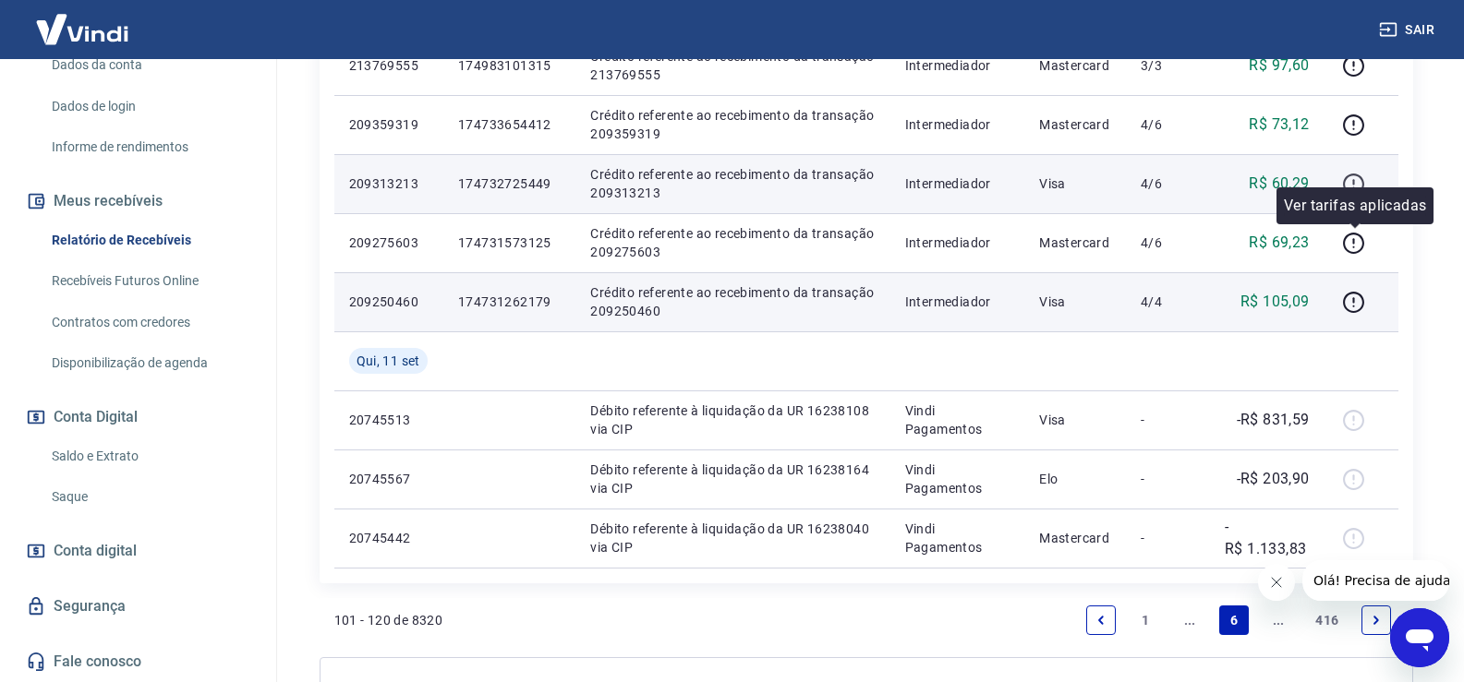
click at [1348, 181] on icon "button" at bounding box center [1353, 184] width 23 height 23
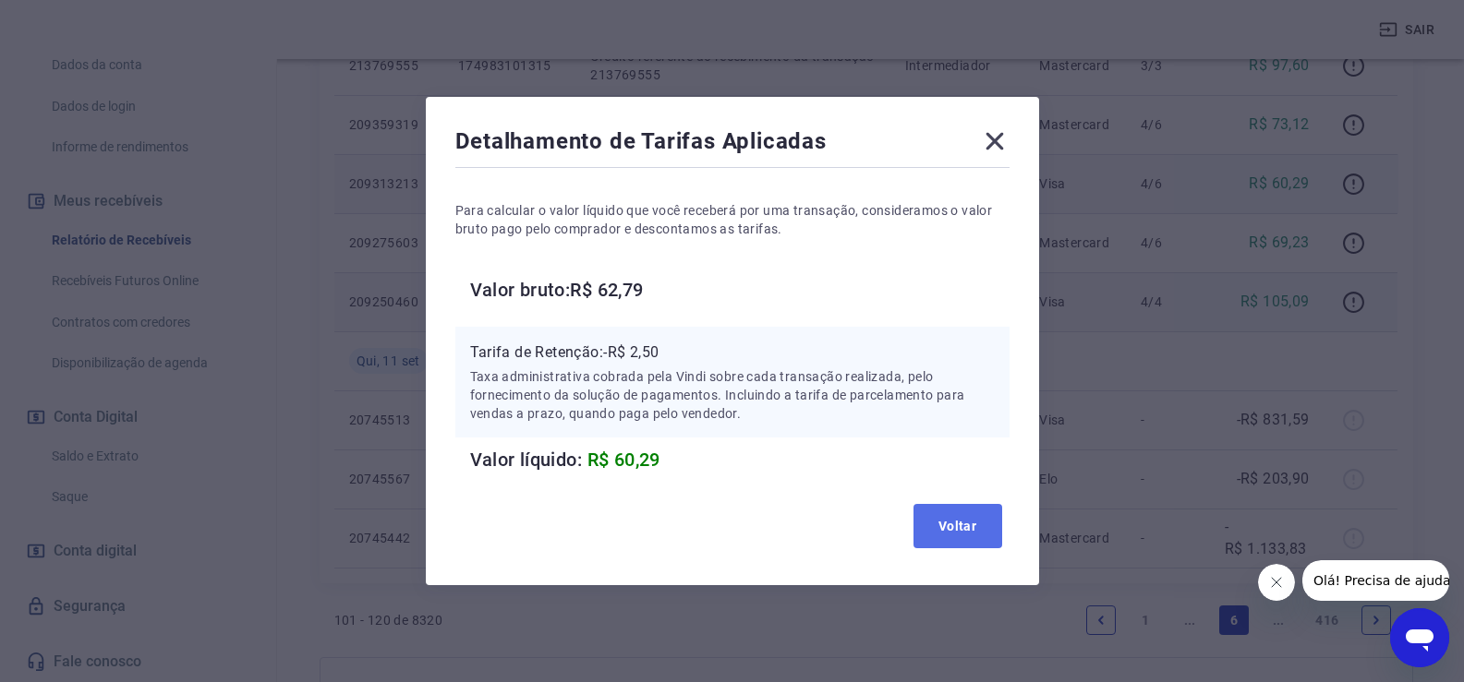
click at [949, 539] on button "Voltar" at bounding box center [957, 526] width 89 height 44
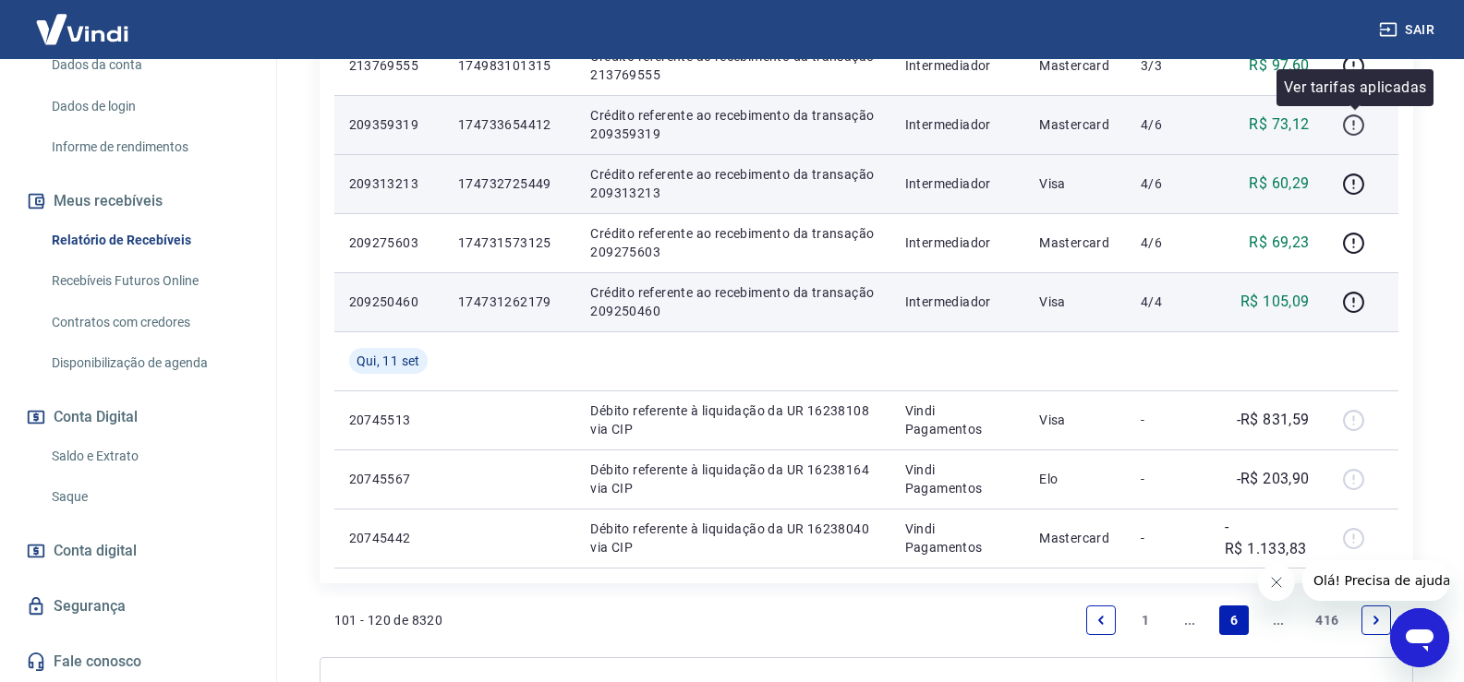
click at [1356, 115] on icon "button" at bounding box center [1353, 125] width 21 height 21
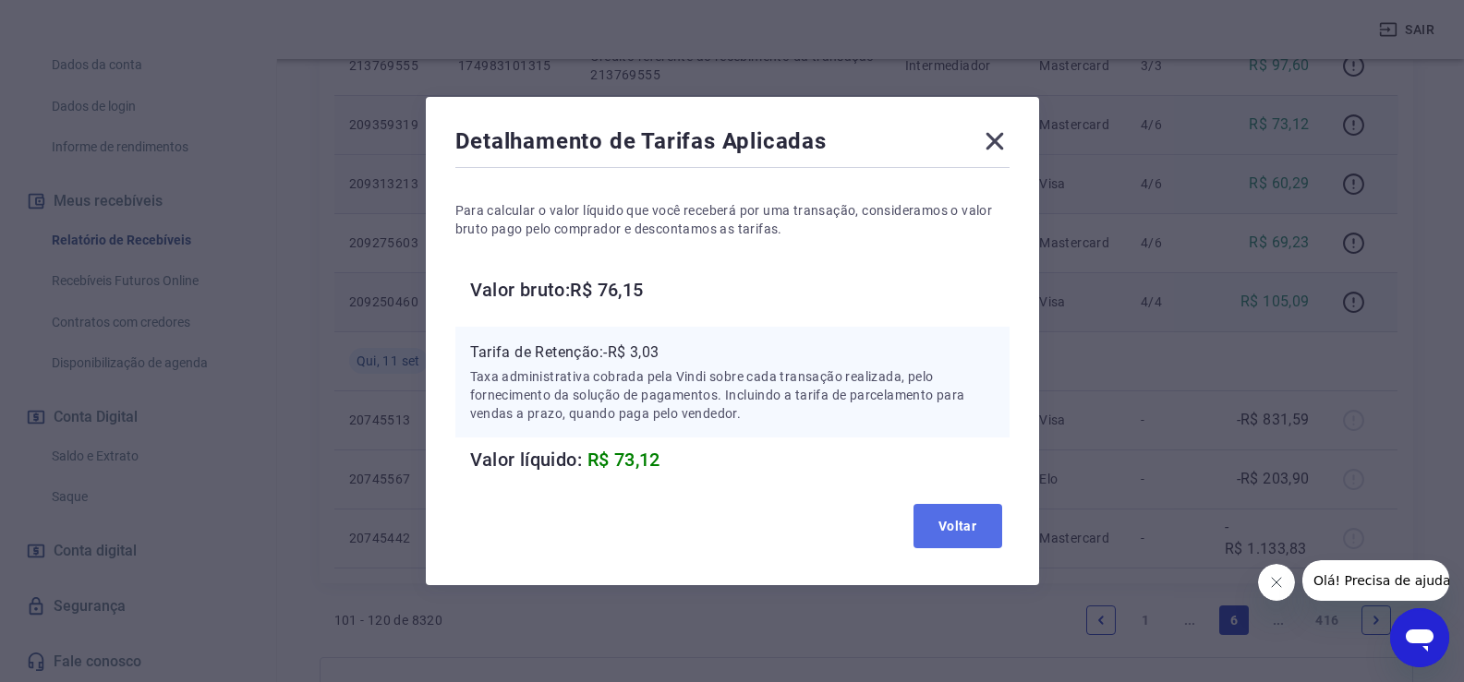
click at [968, 525] on button "Voltar" at bounding box center [957, 526] width 89 height 44
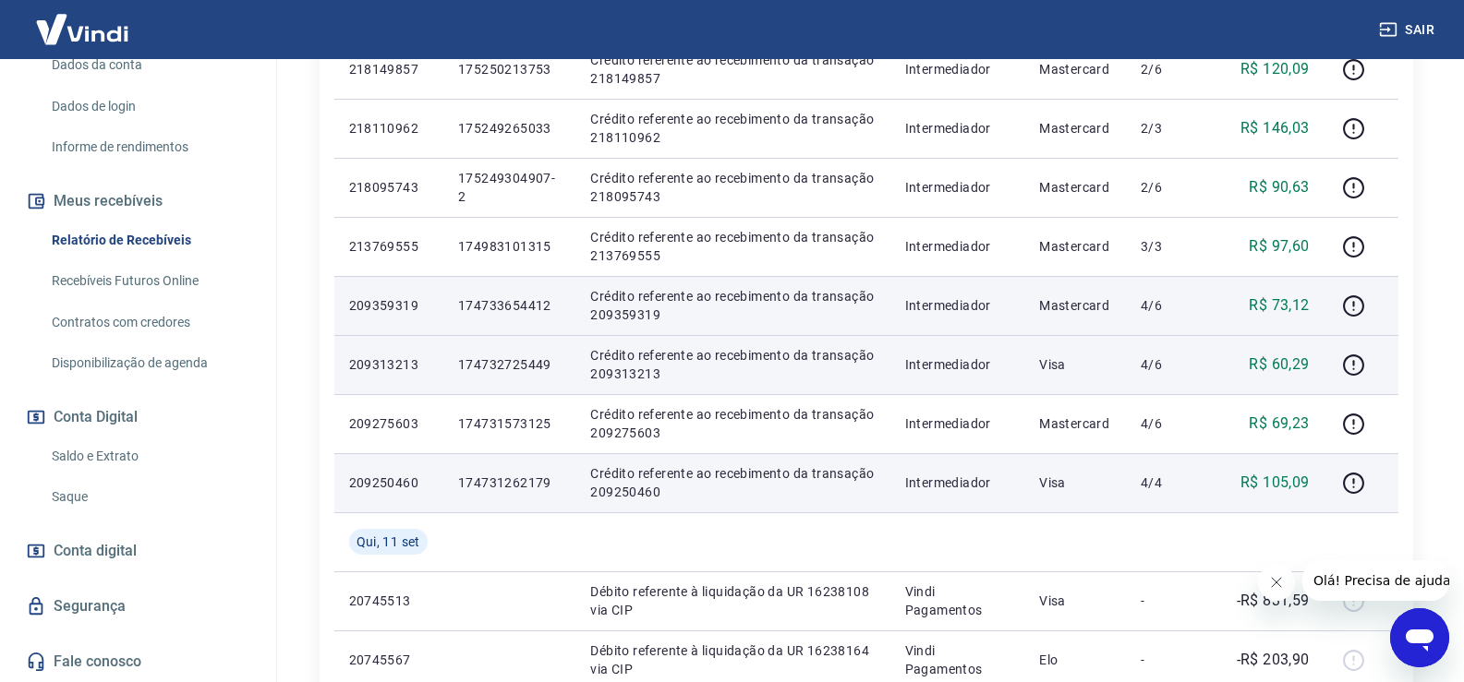
scroll to position [1016, 0]
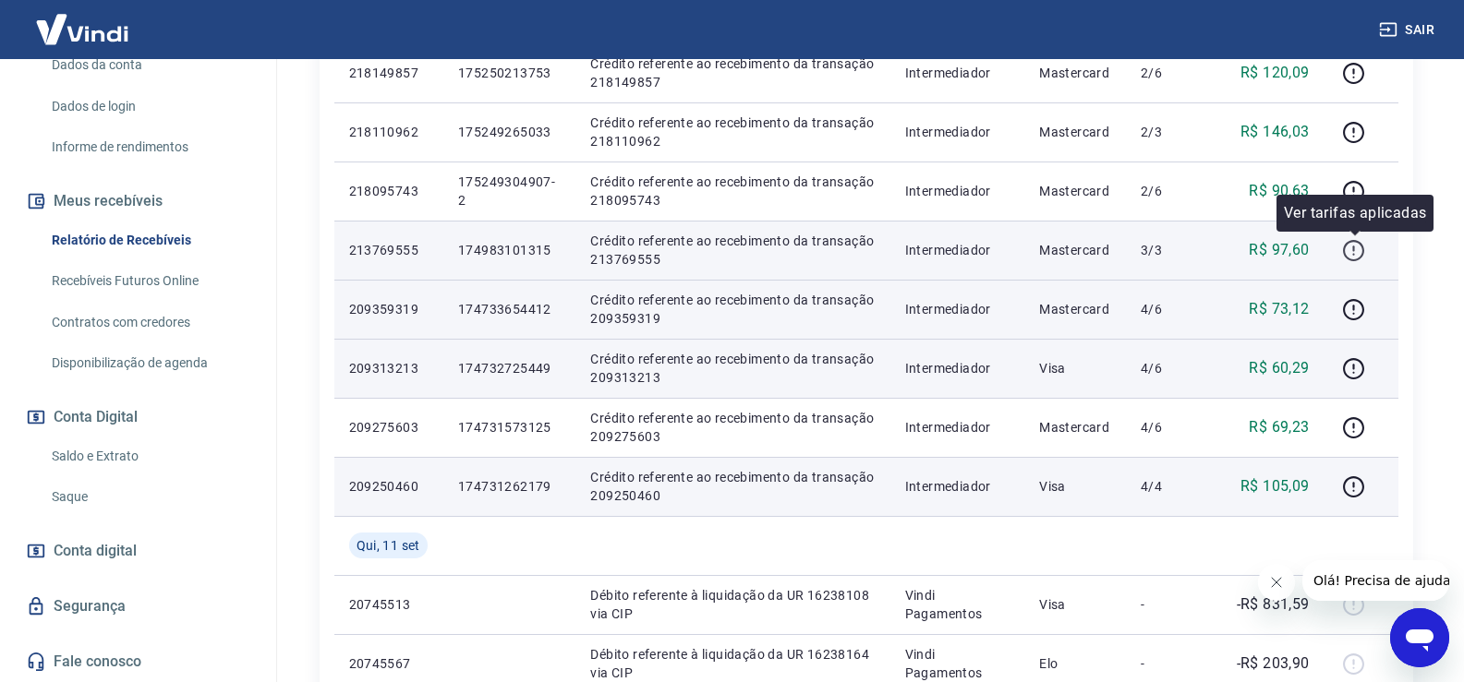
click at [1358, 244] on icon "button" at bounding box center [1353, 250] width 23 height 23
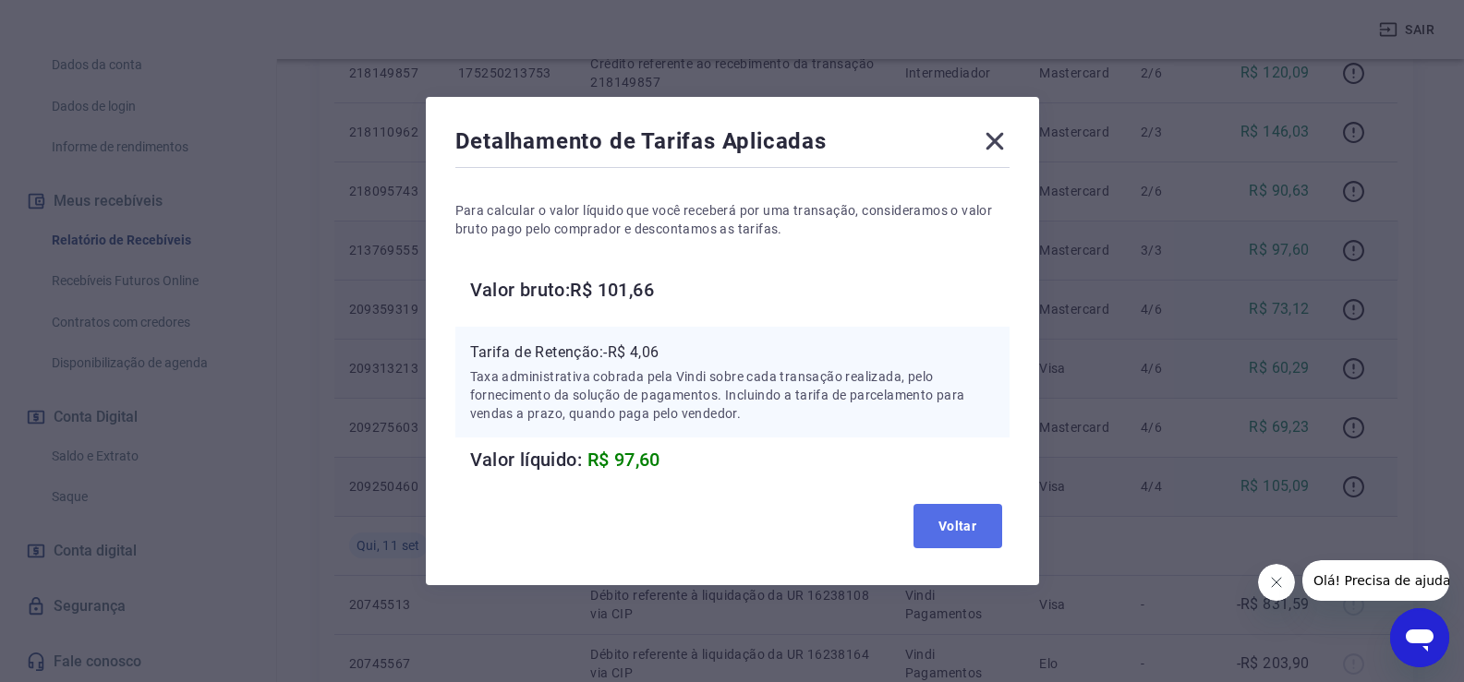
click at [976, 528] on button "Voltar" at bounding box center [957, 526] width 89 height 44
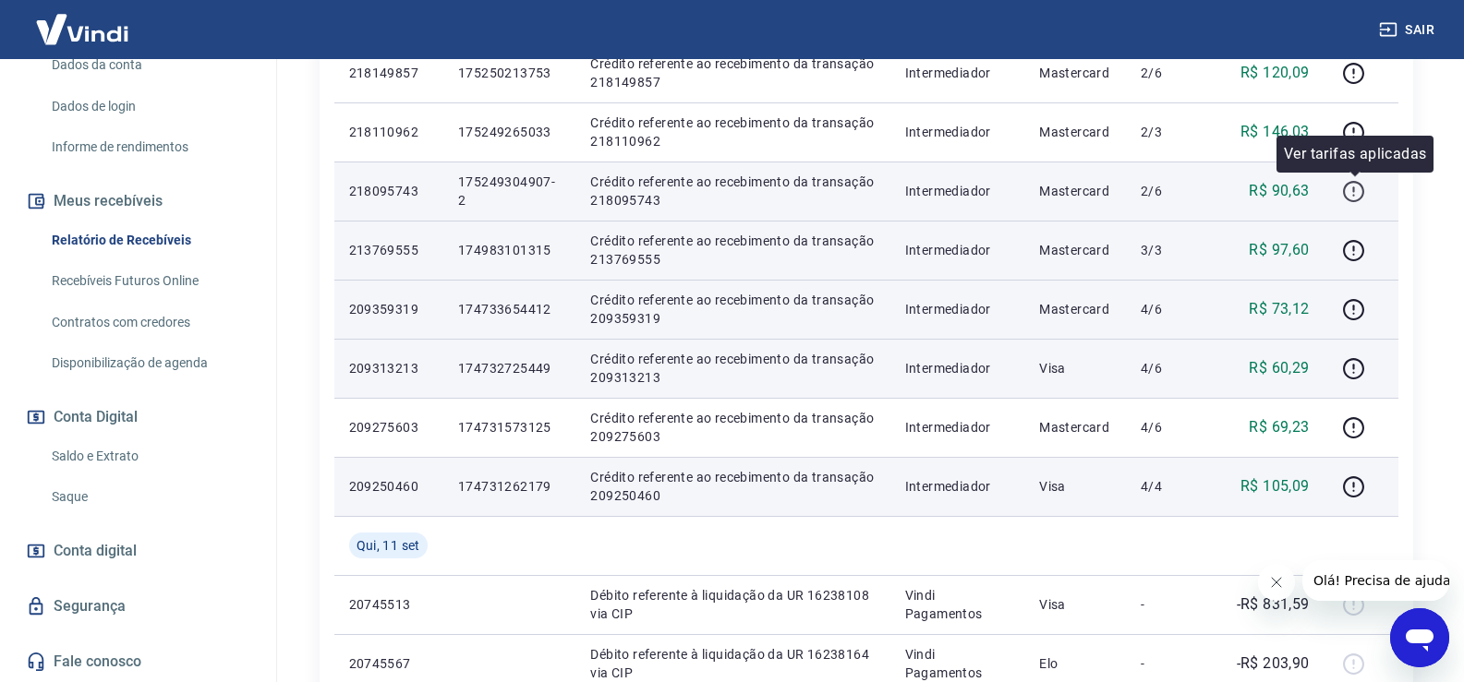
click at [1348, 186] on icon "button" at bounding box center [1353, 191] width 23 height 23
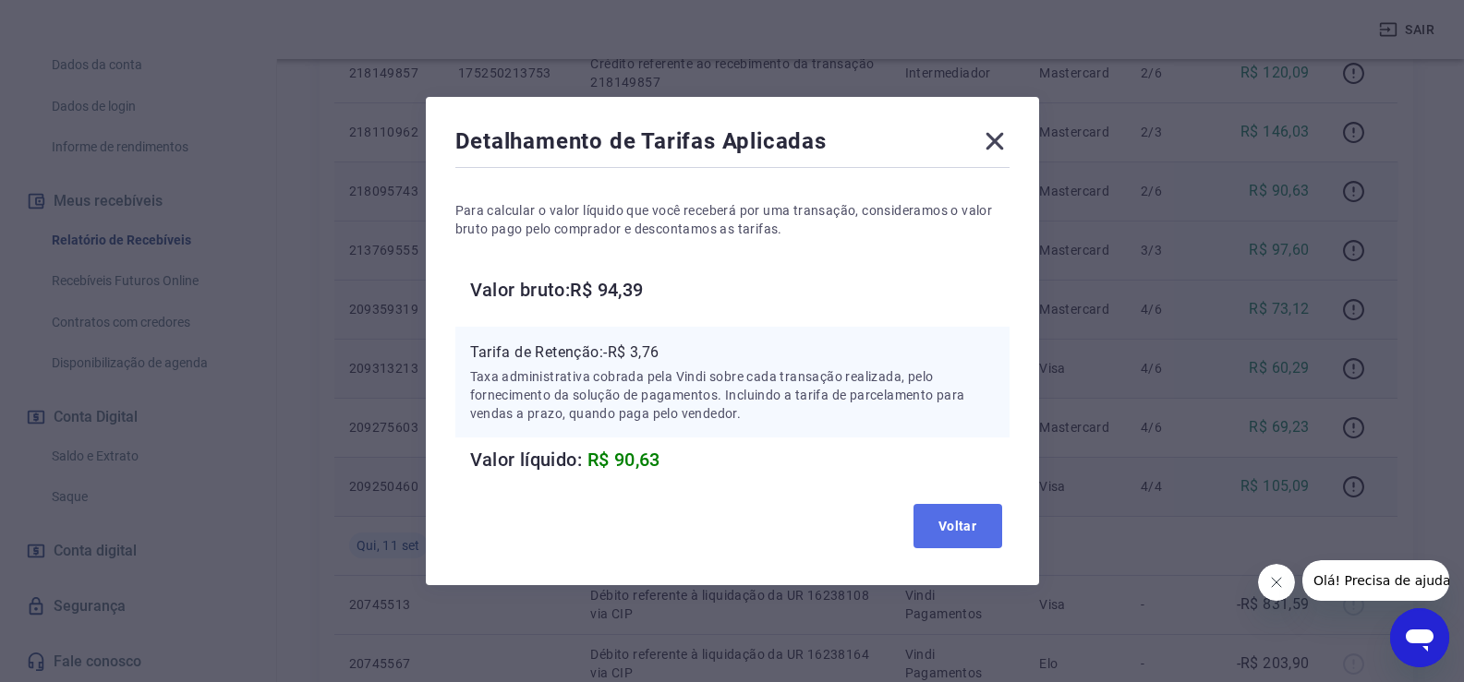
click at [964, 516] on button "Voltar" at bounding box center [957, 526] width 89 height 44
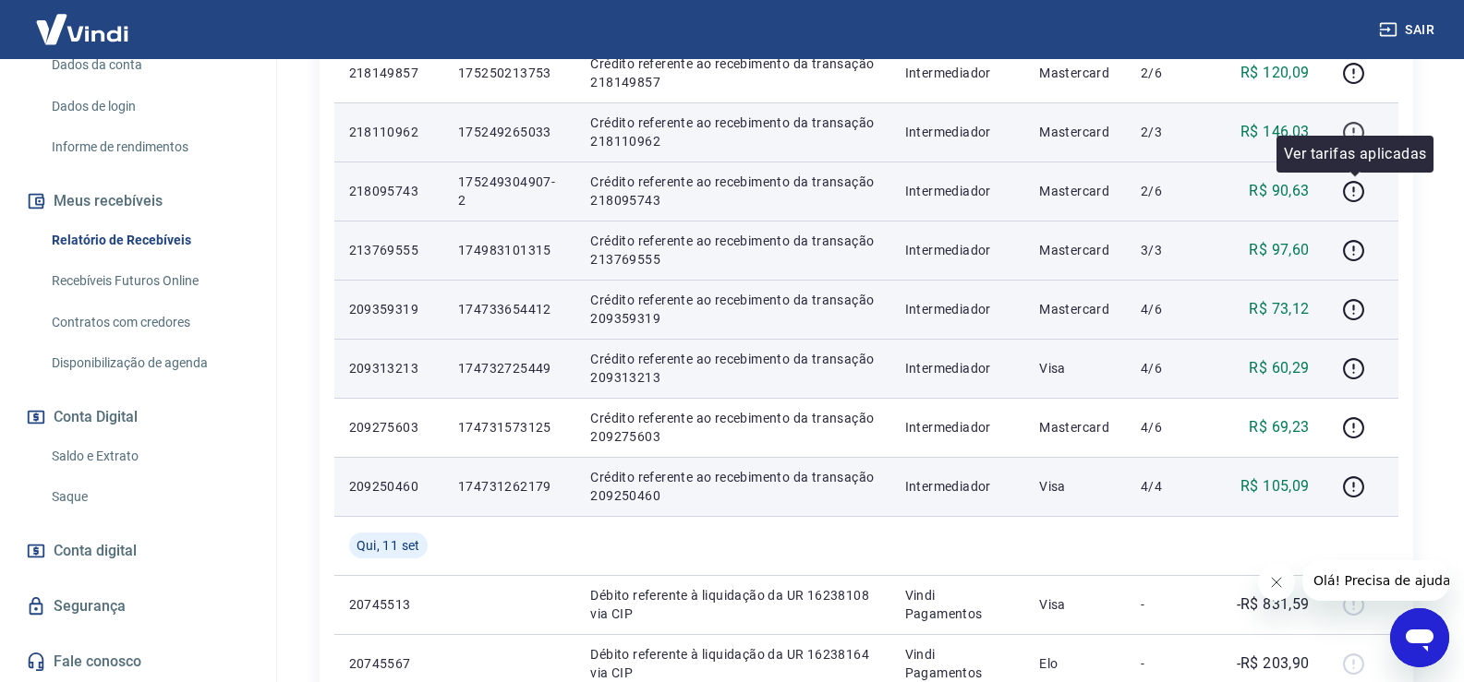
click at [1351, 130] on icon "button" at bounding box center [1353, 132] width 23 height 23
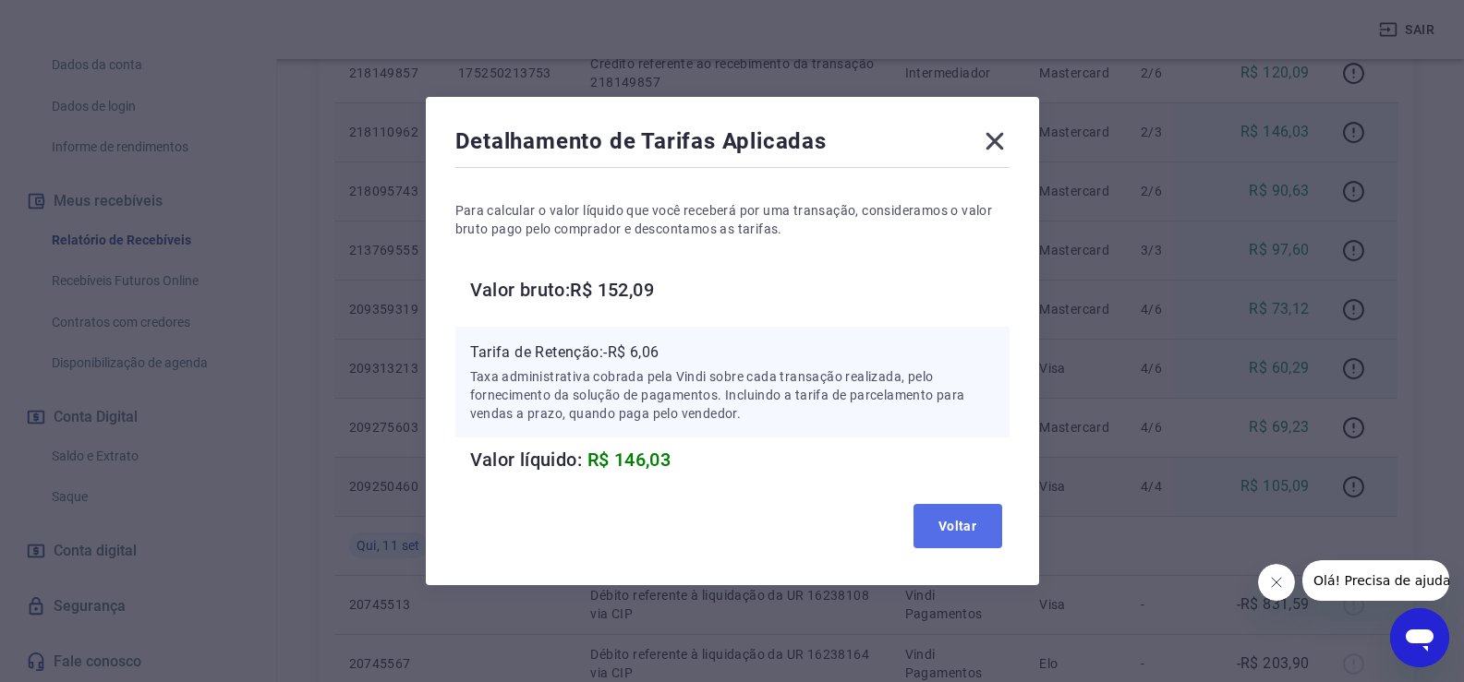
click at [985, 531] on button "Voltar" at bounding box center [957, 526] width 89 height 44
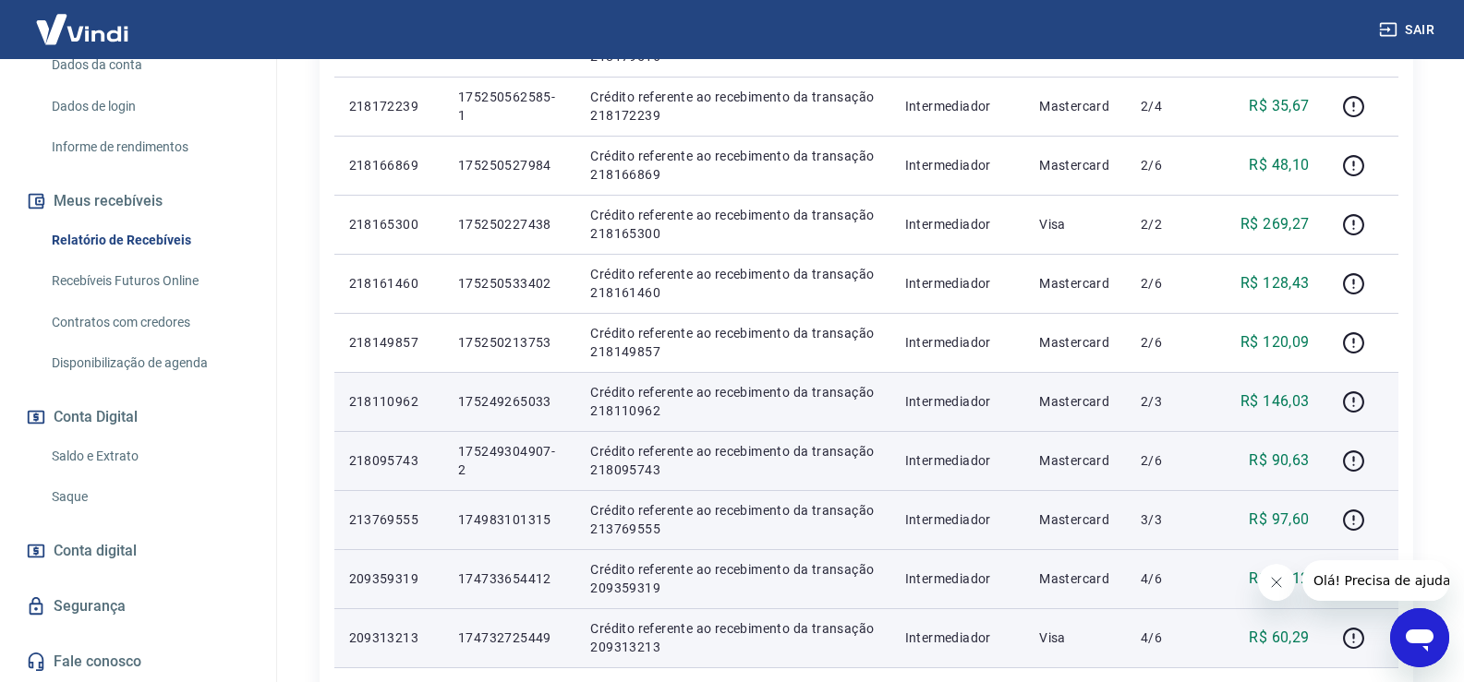
scroll to position [646, 0]
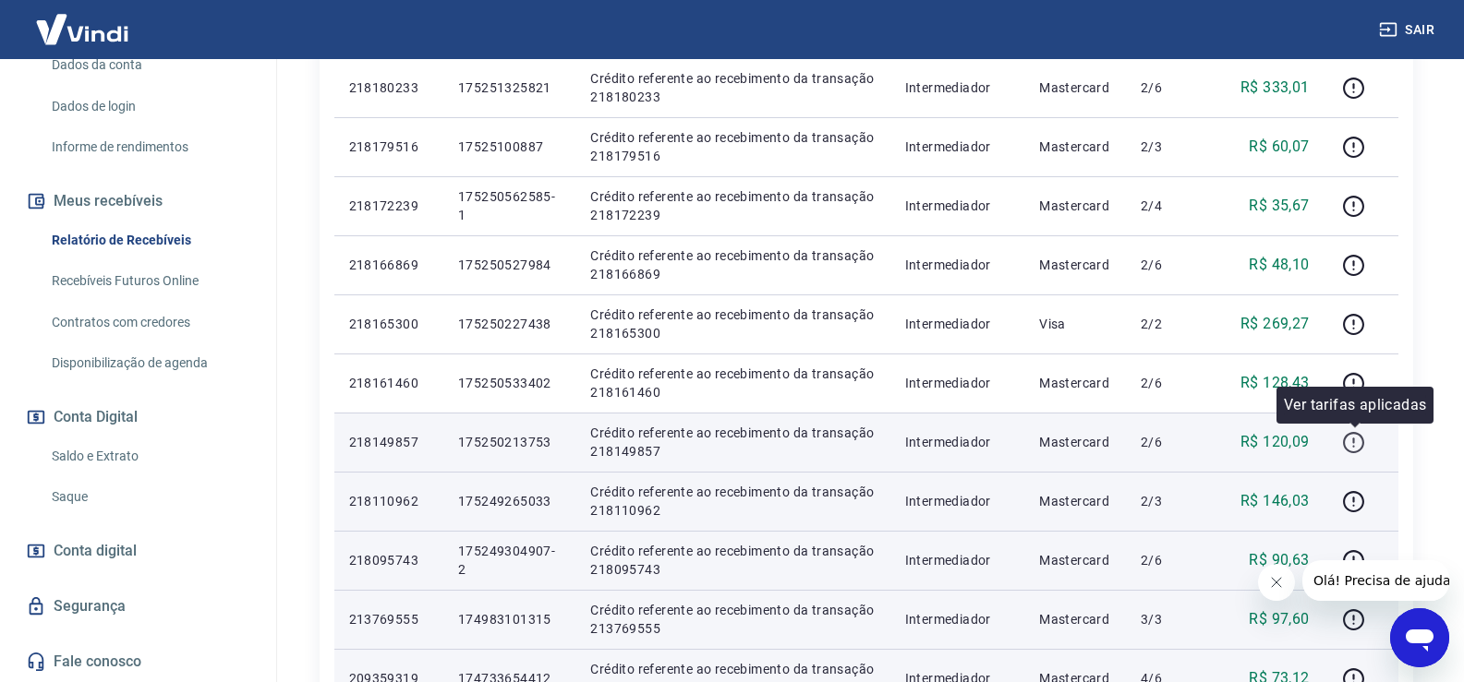
click at [1354, 440] on icon "button" at bounding box center [1353, 442] width 23 height 23
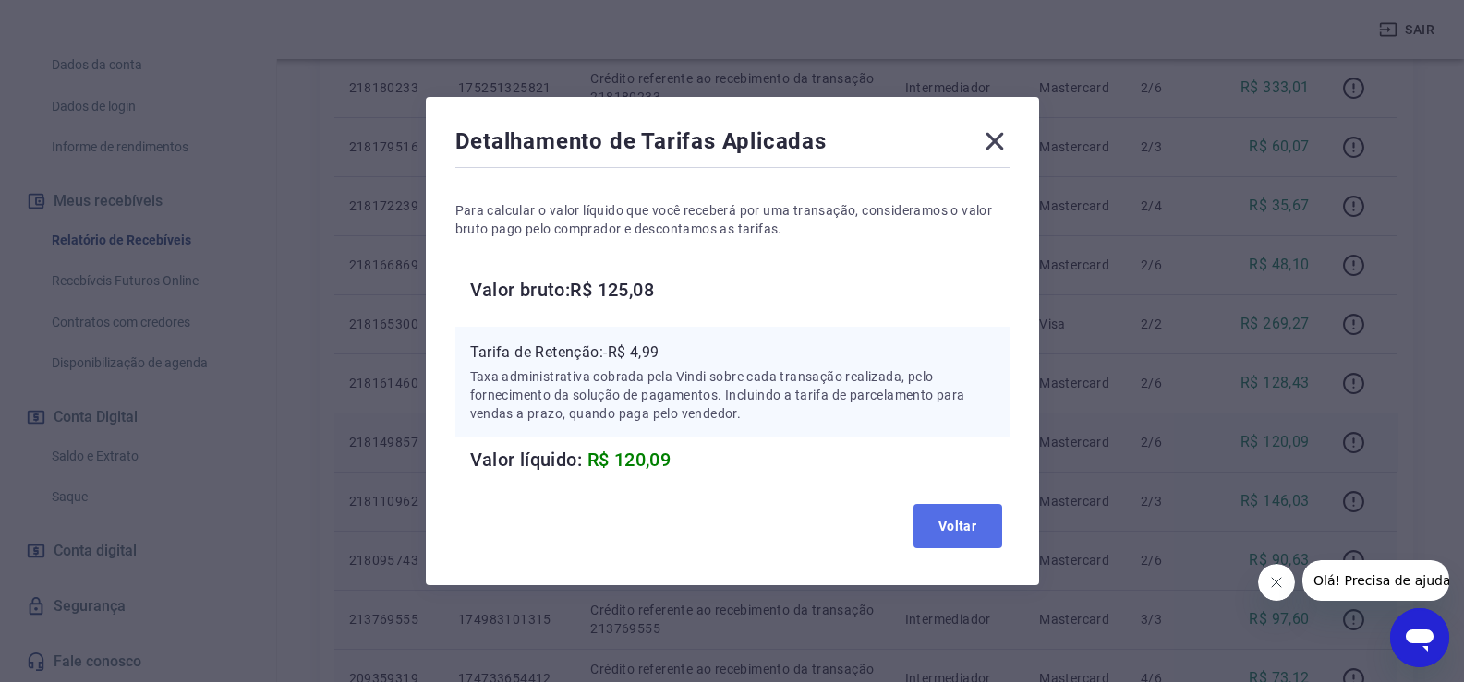
click at [966, 508] on button "Voltar" at bounding box center [957, 526] width 89 height 44
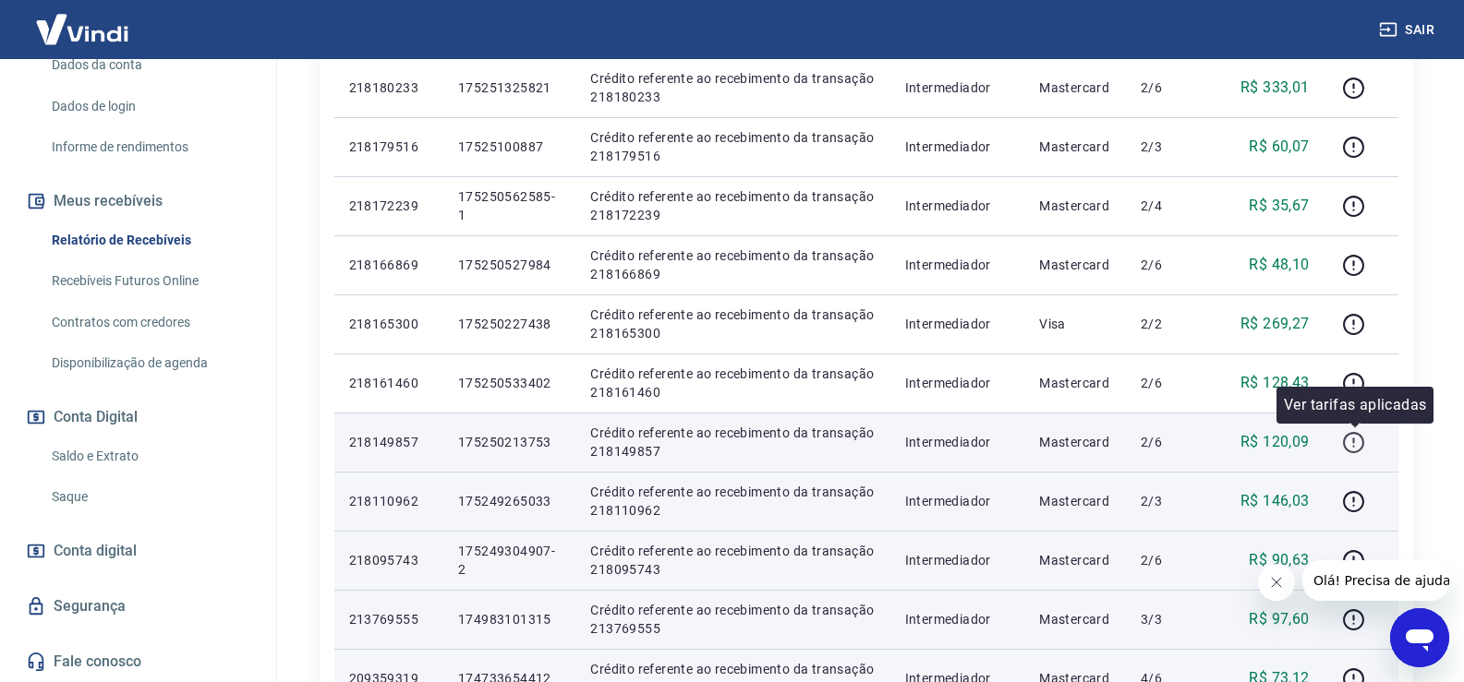
click at [1360, 440] on icon "button" at bounding box center [1353, 442] width 23 height 23
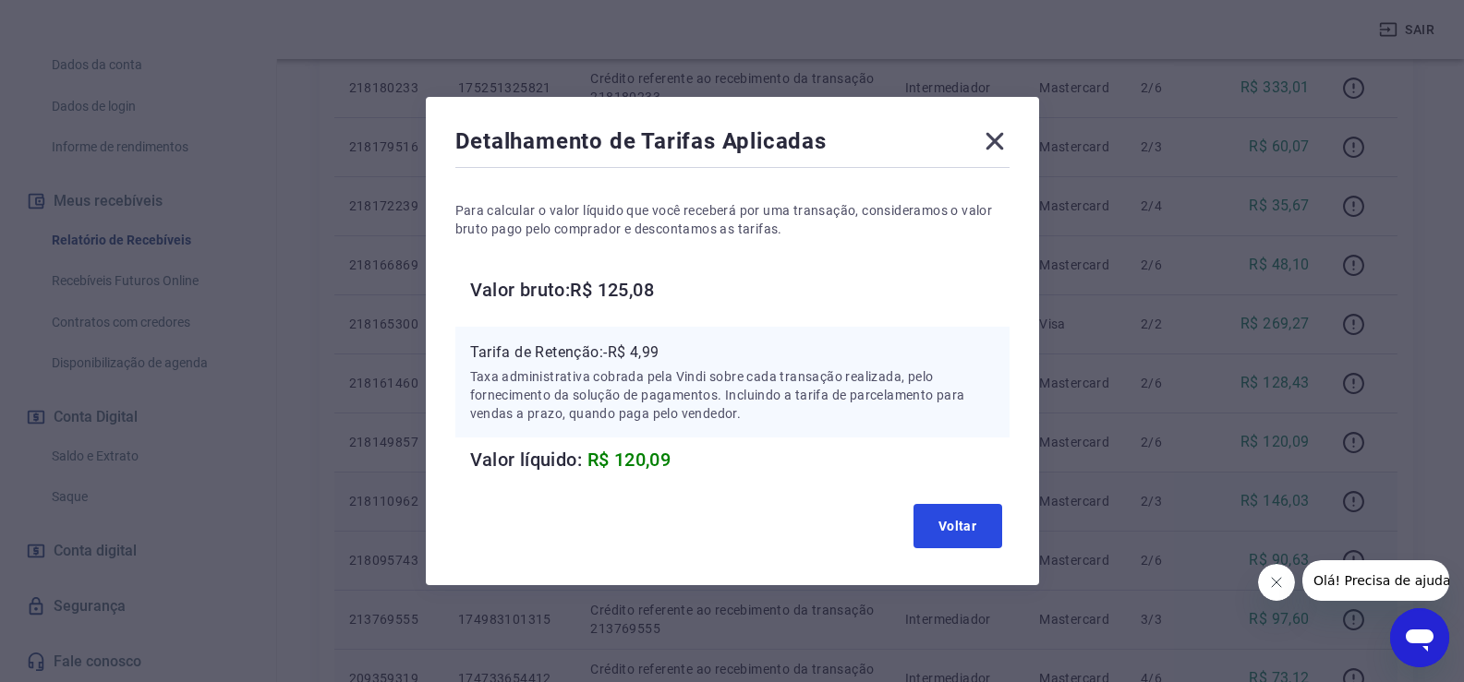
drag, startPoint x: 956, startPoint y: 535, endPoint x: 977, endPoint y: 514, distance: 29.4
click at [957, 533] on button "Voltar" at bounding box center [957, 526] width 89 height 44
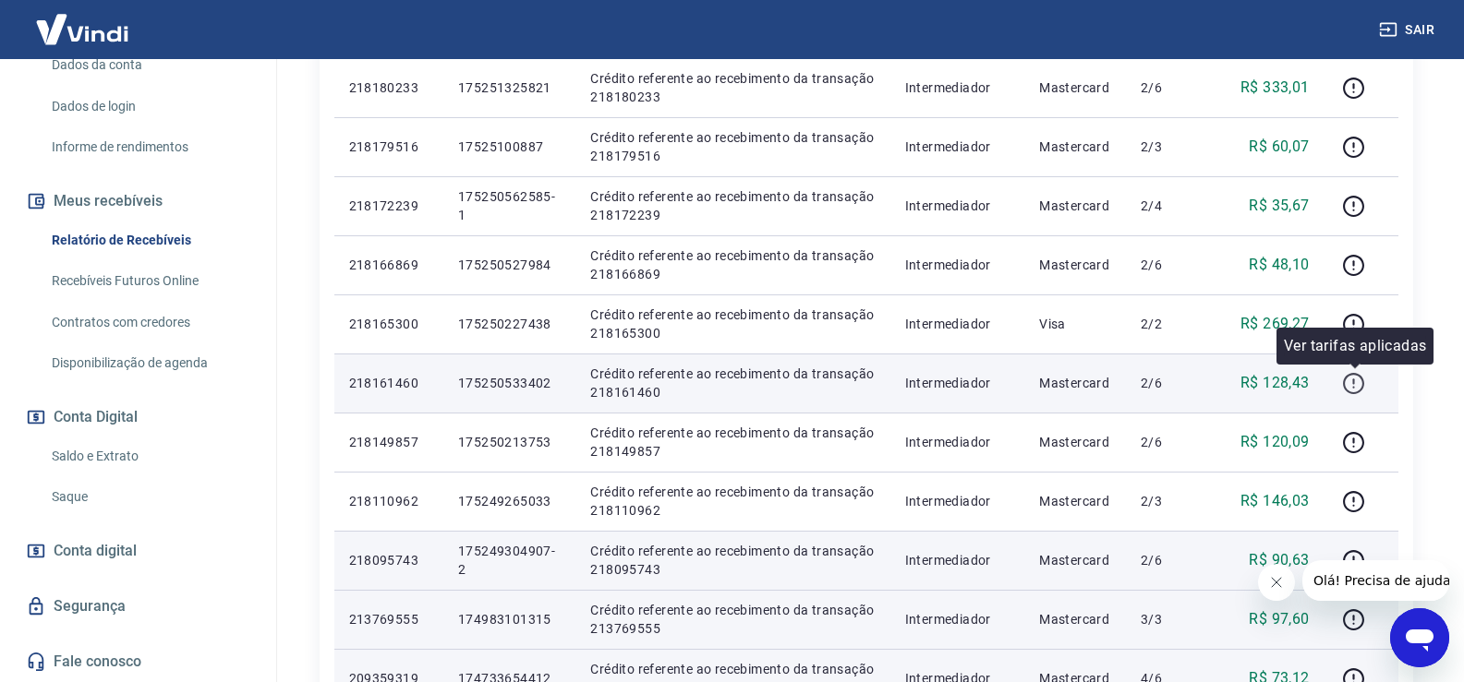
click at [1358, 384] on icon "button" at bounding box center [1353, 383] width 23 height 23
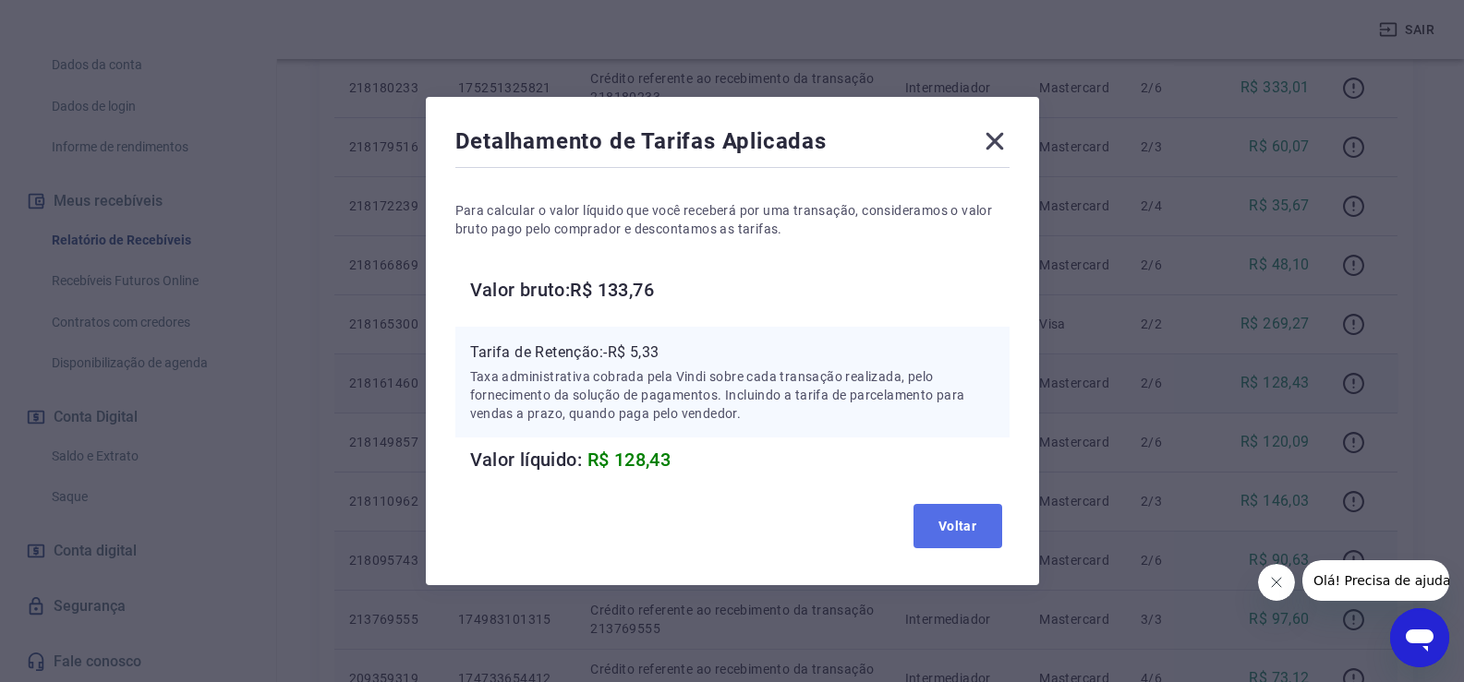
click at [946, 530] on button "Voltar" at bounding box center [957, 526] width 89 height 44
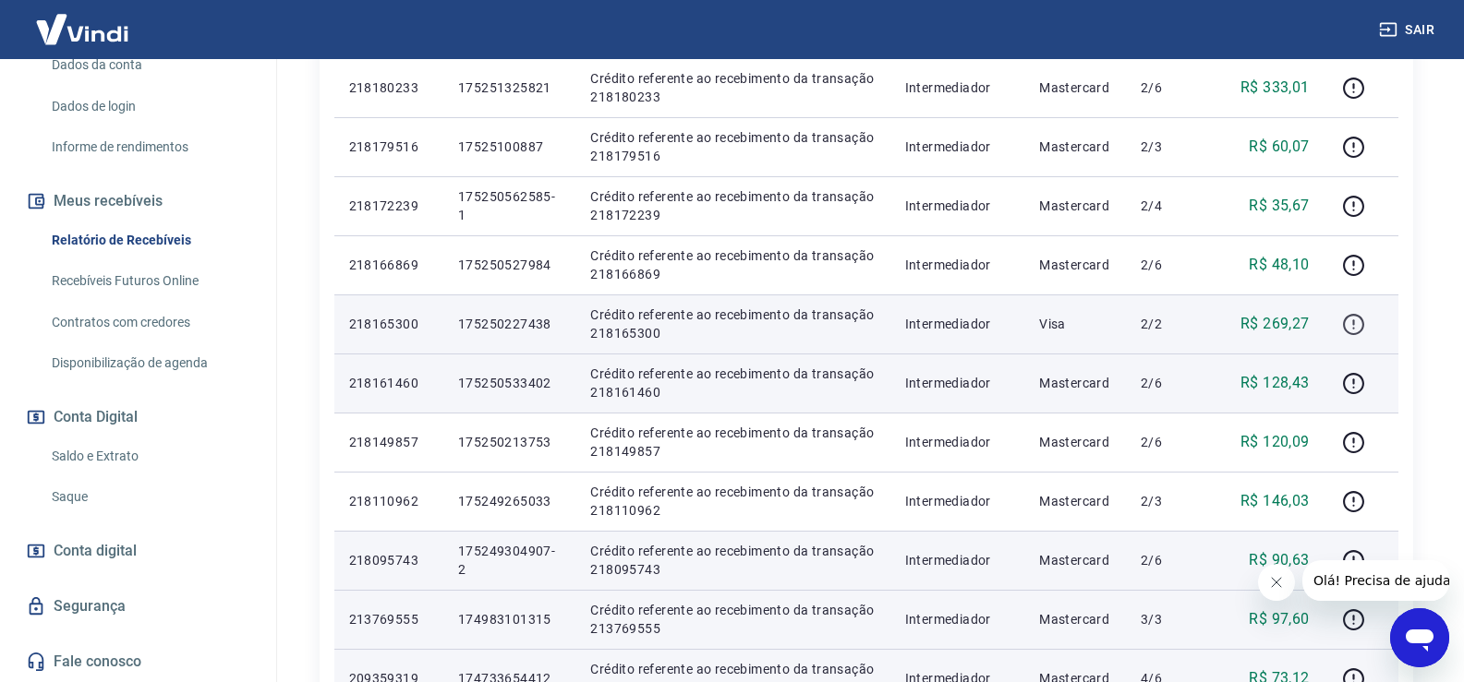
click at [1359, 329] on icon "button" at bounding box center [1353, 324] width 23 height 23
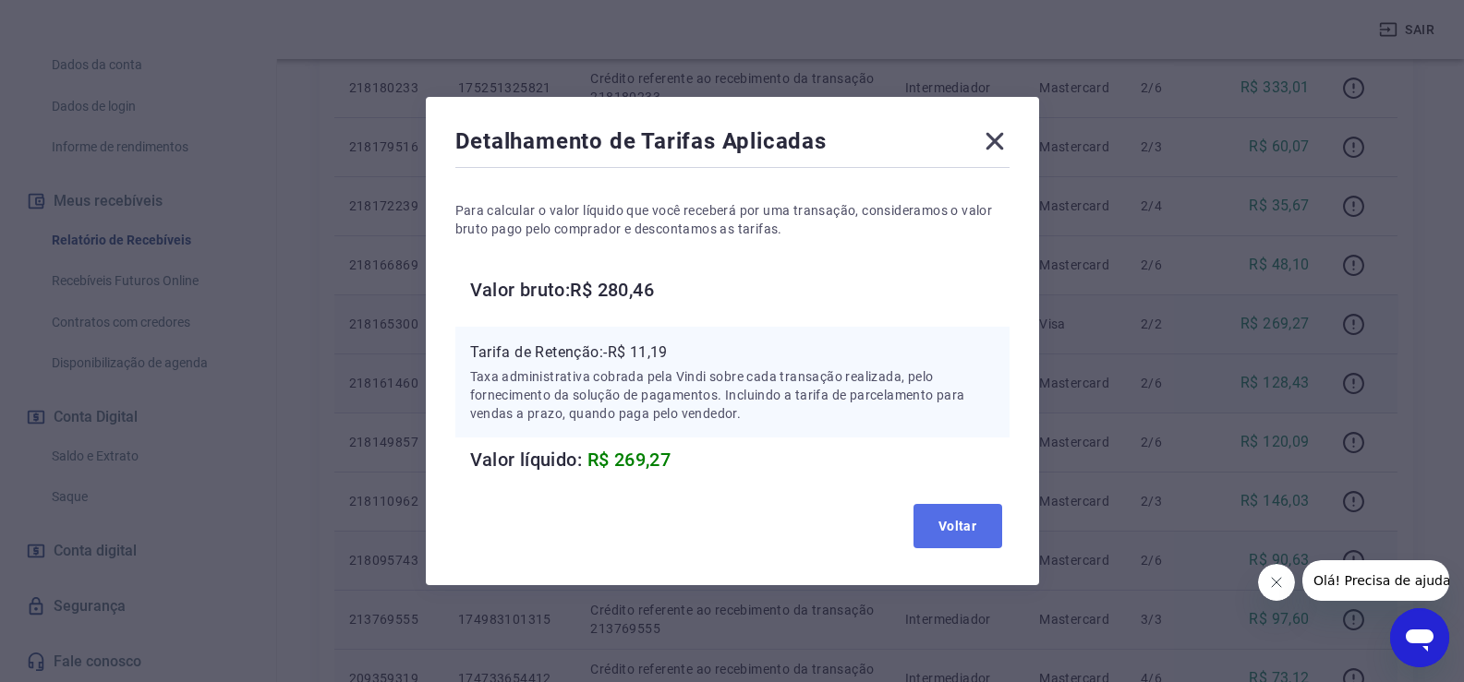
click at [943, 523] on button "Voltar" at bounding box center [957, 526] width 89 height 44
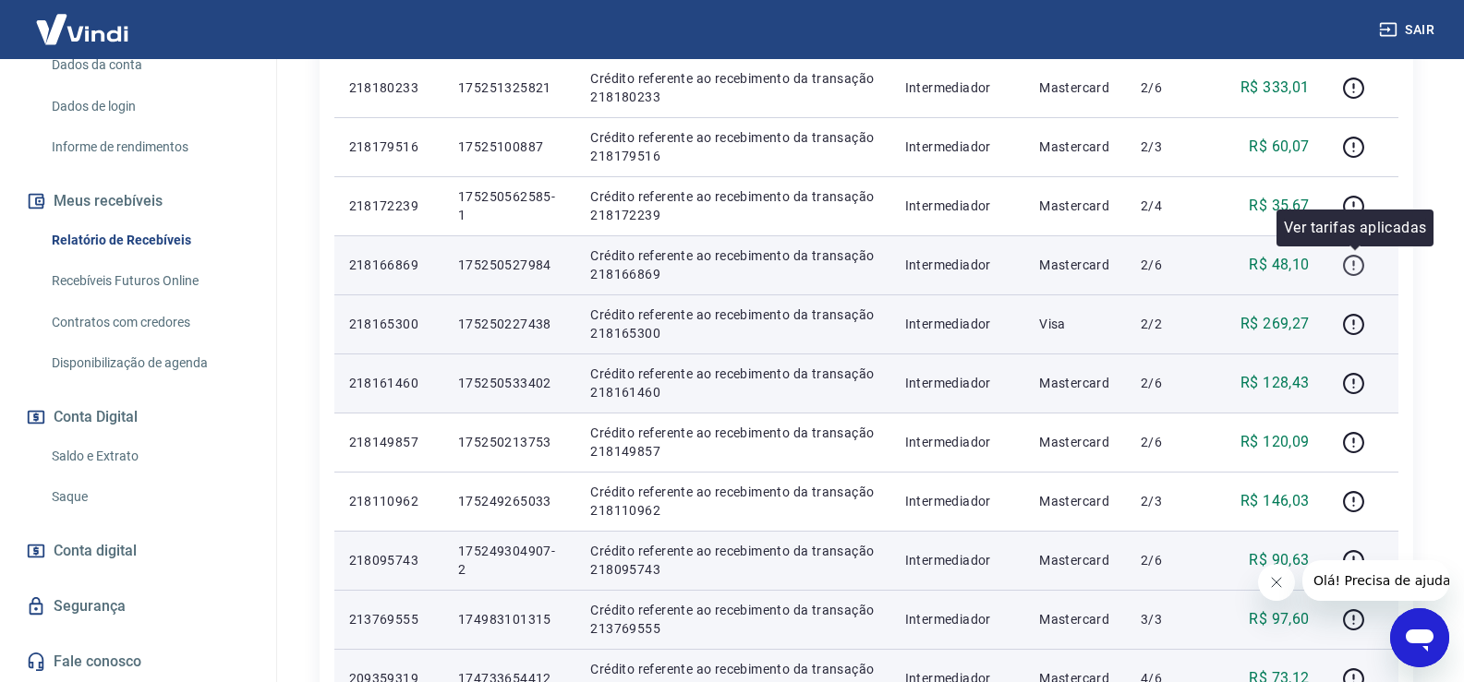
click at [1347, 267] on icon "button" at bounding box center [1353, 265] width 23 height 23
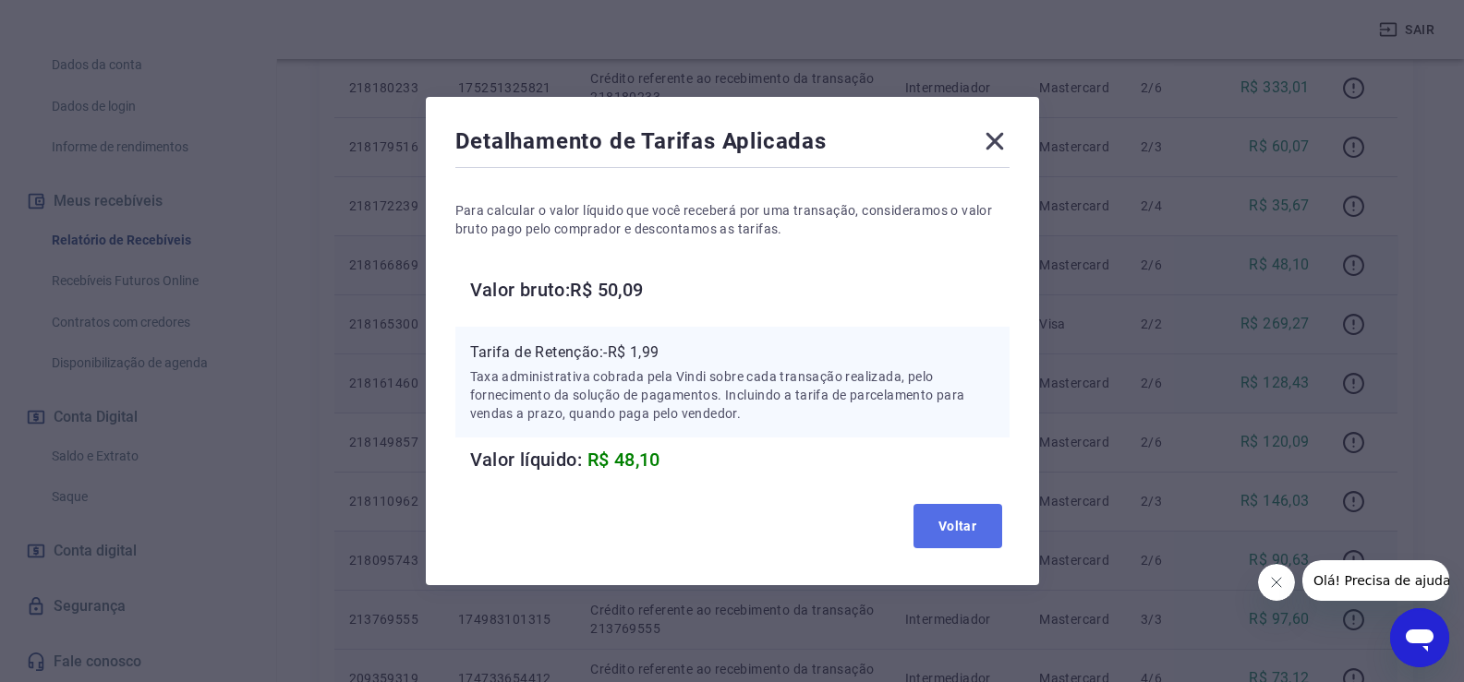
click at [969, 518] on button "Voltar" at bounding box center [957, 526] width 89 height 44
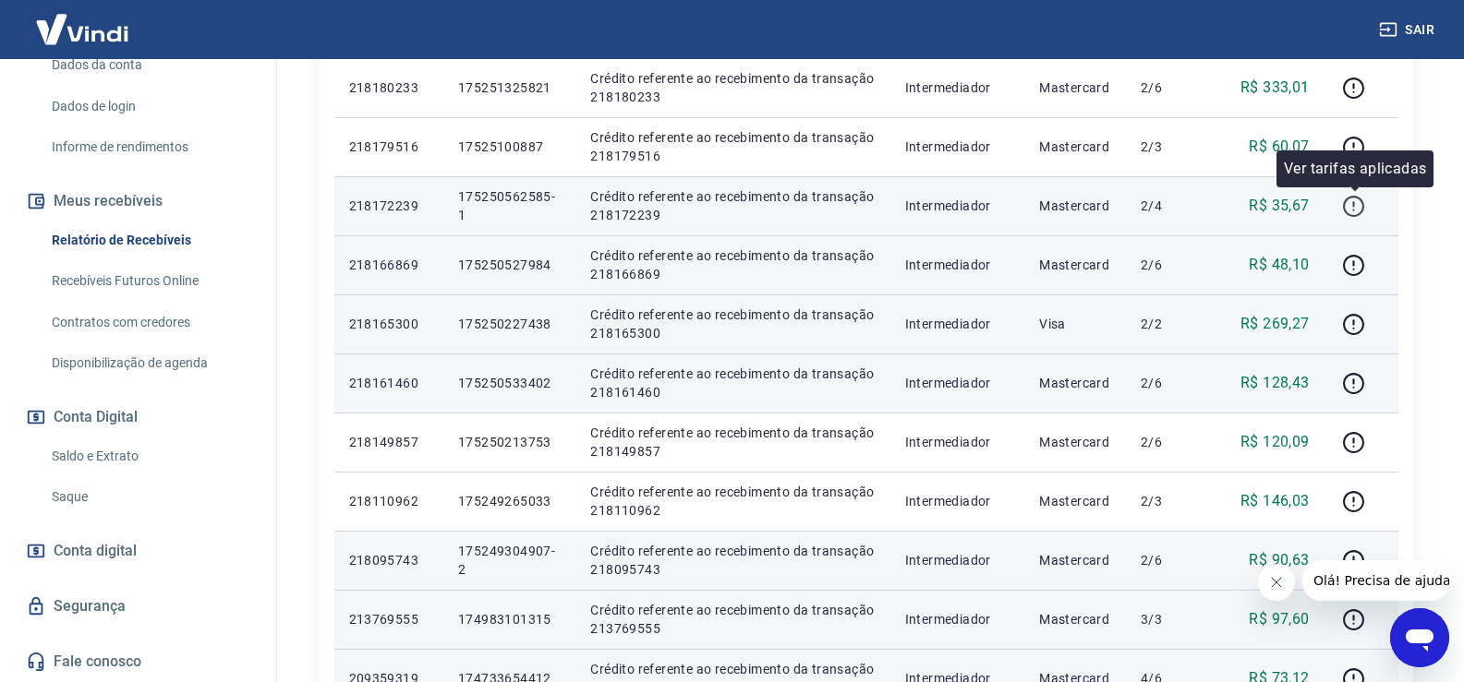
click at [1351, 212] on icon "button" at bounding box center [1353, 206] width 23 height 23
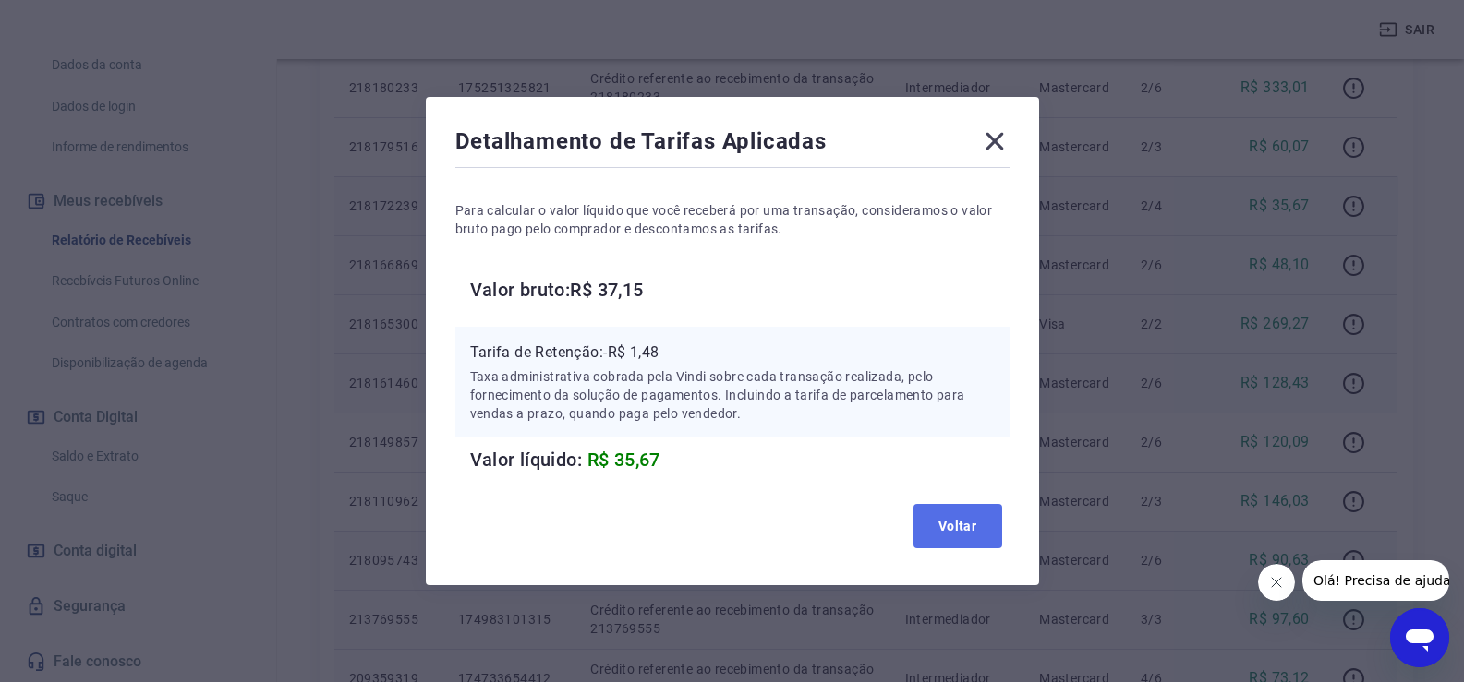
click at [950, 521] on button "Voltar" at bounding box center [957, 526] width 89 height 44
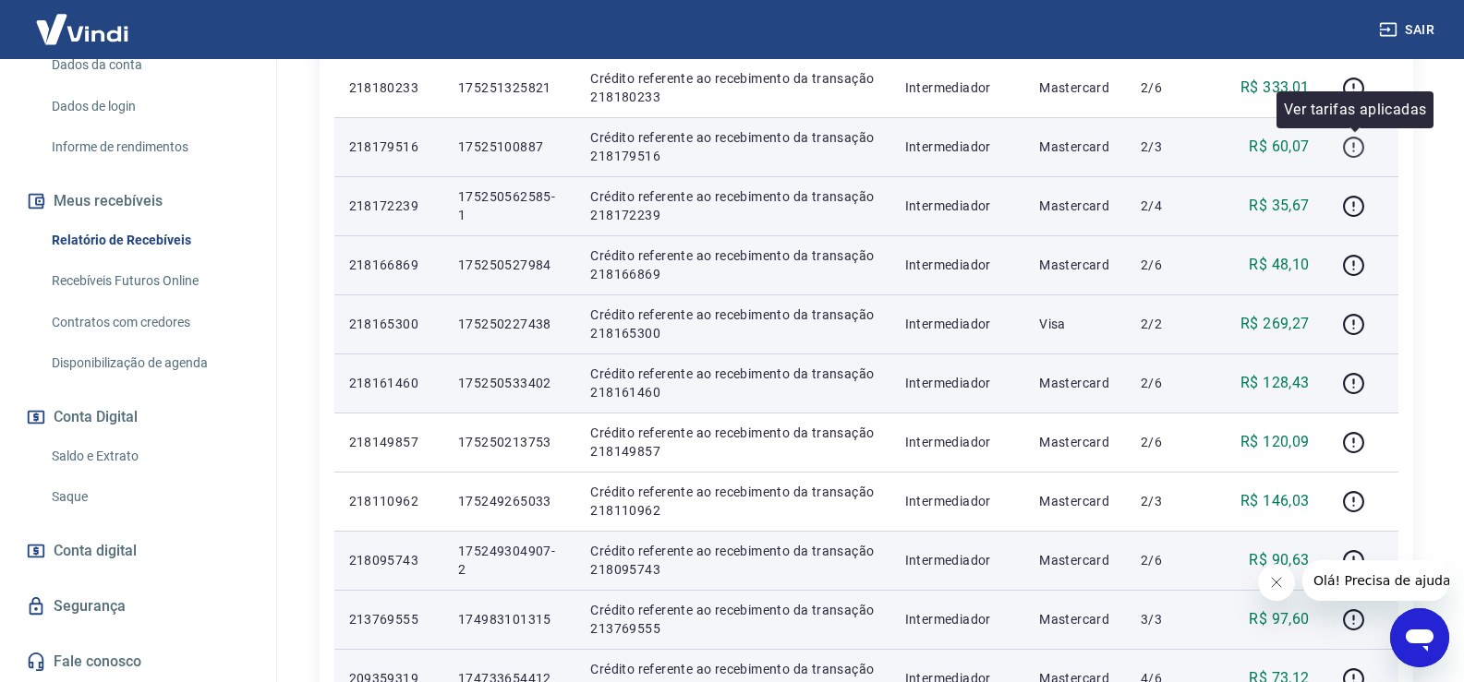
click at [1354, 149] on icon "button" at bounding box center [1353, 147] width 23 height 23
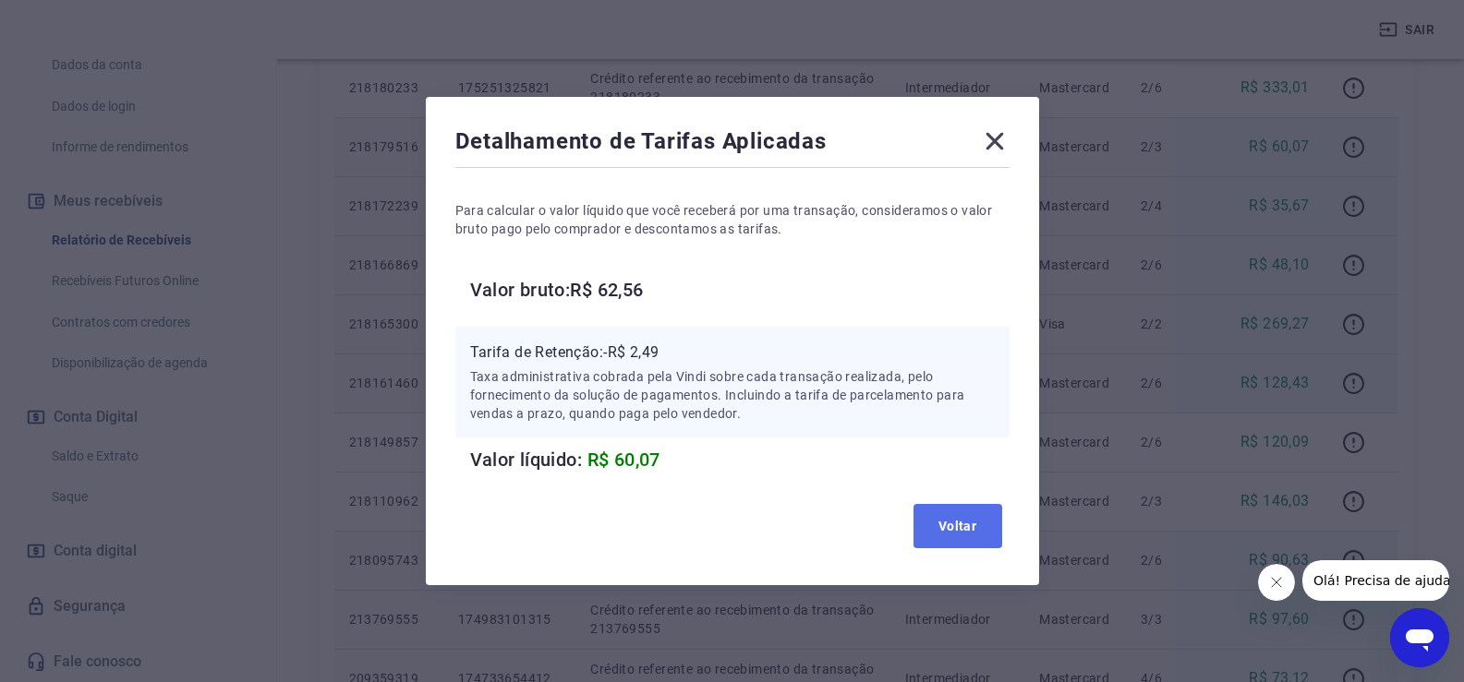
click at [996, 525] on button "Voltar" at bounding box center [957, 526] width 89 height 44
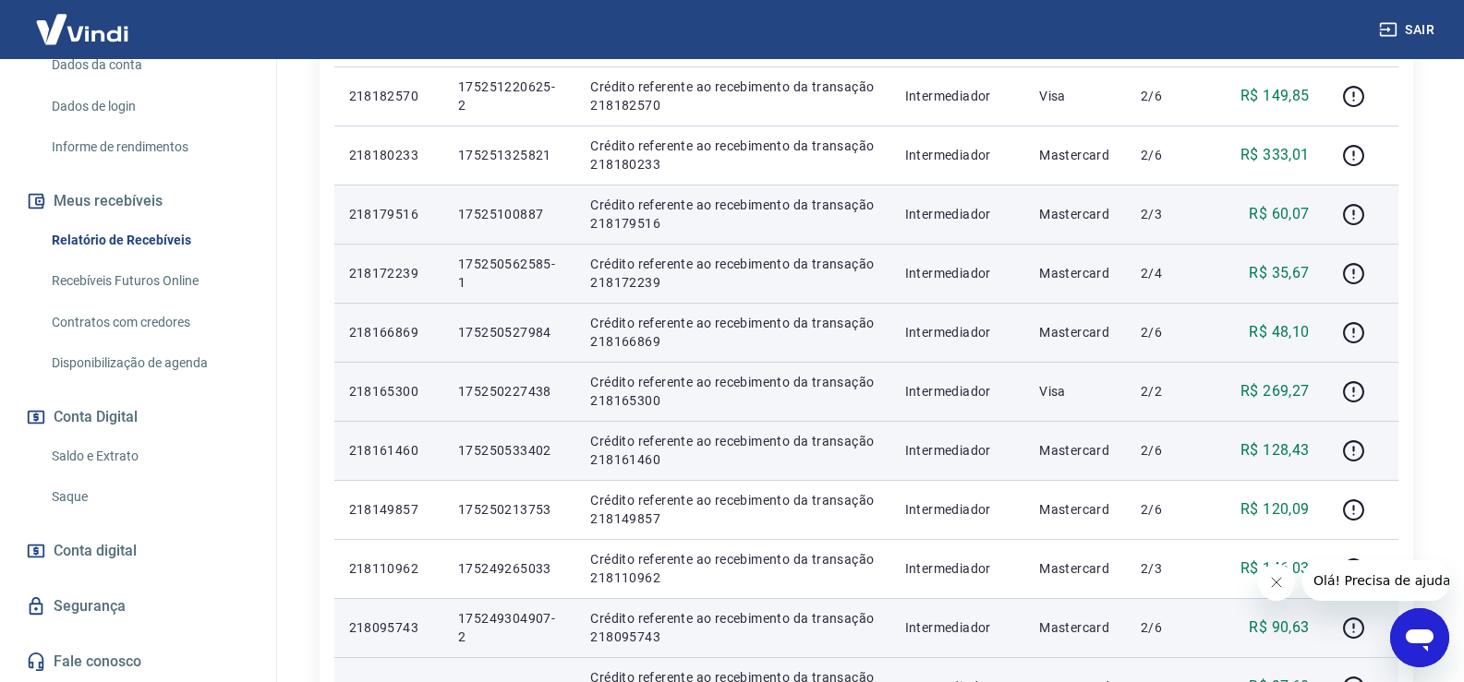
scroll to position [369, 0]
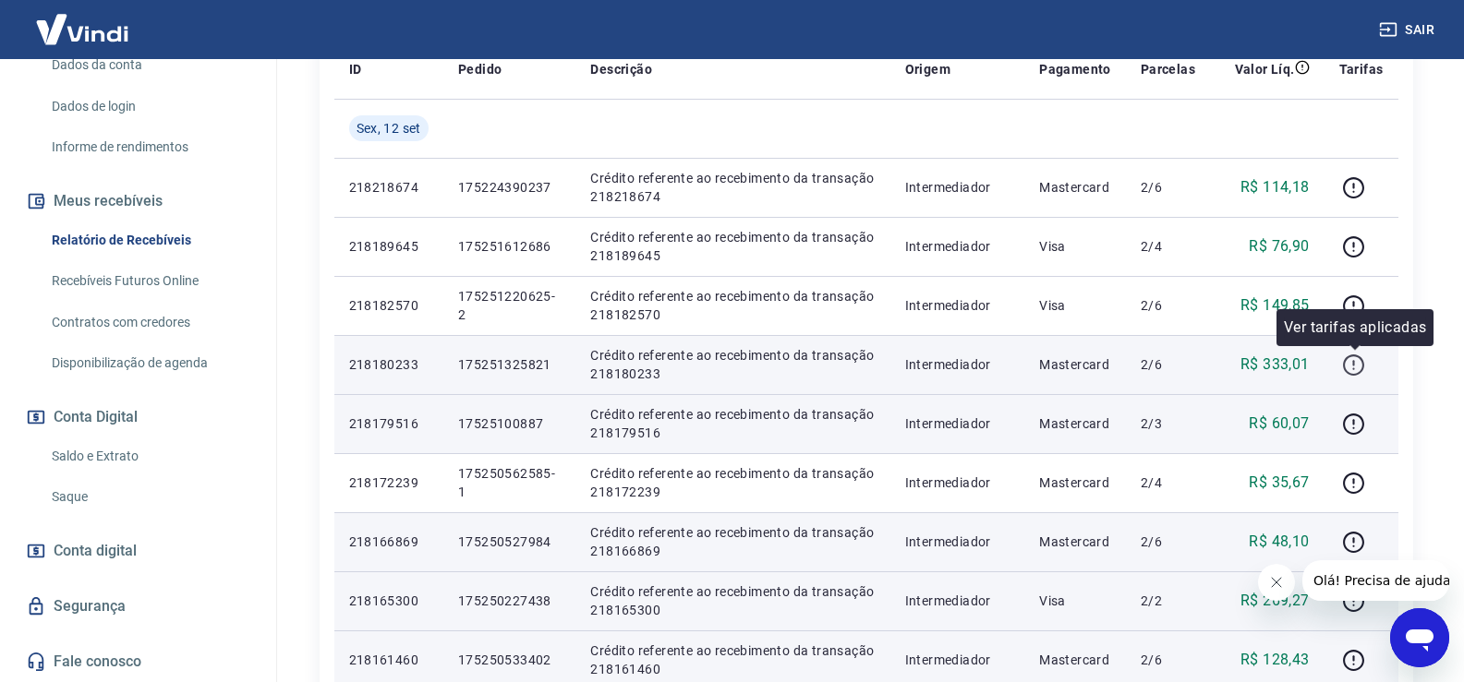
click at [1358, 360] on icon "button" at bounding box center [1353, 365] width 23 height 23
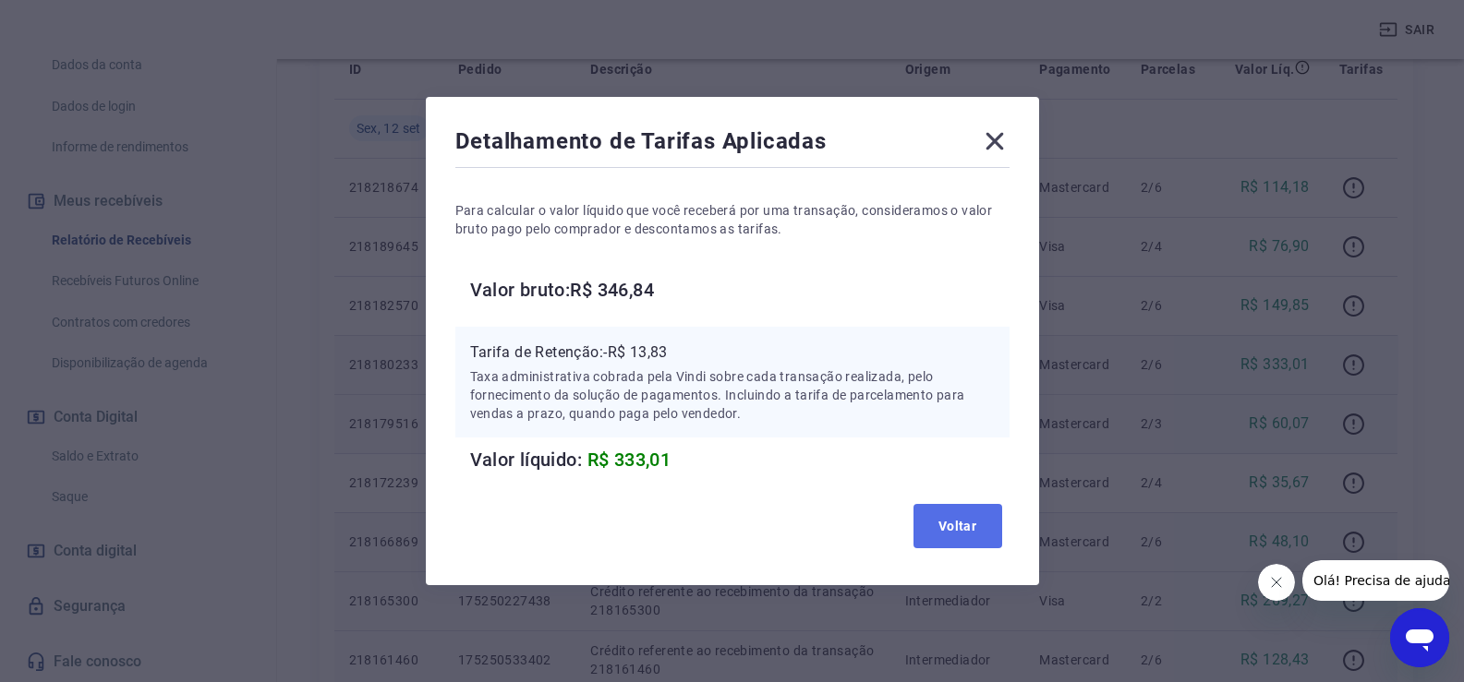
click at [986, 523] on button "Voltar" at bounding box center [957, 526] width 89 height 44
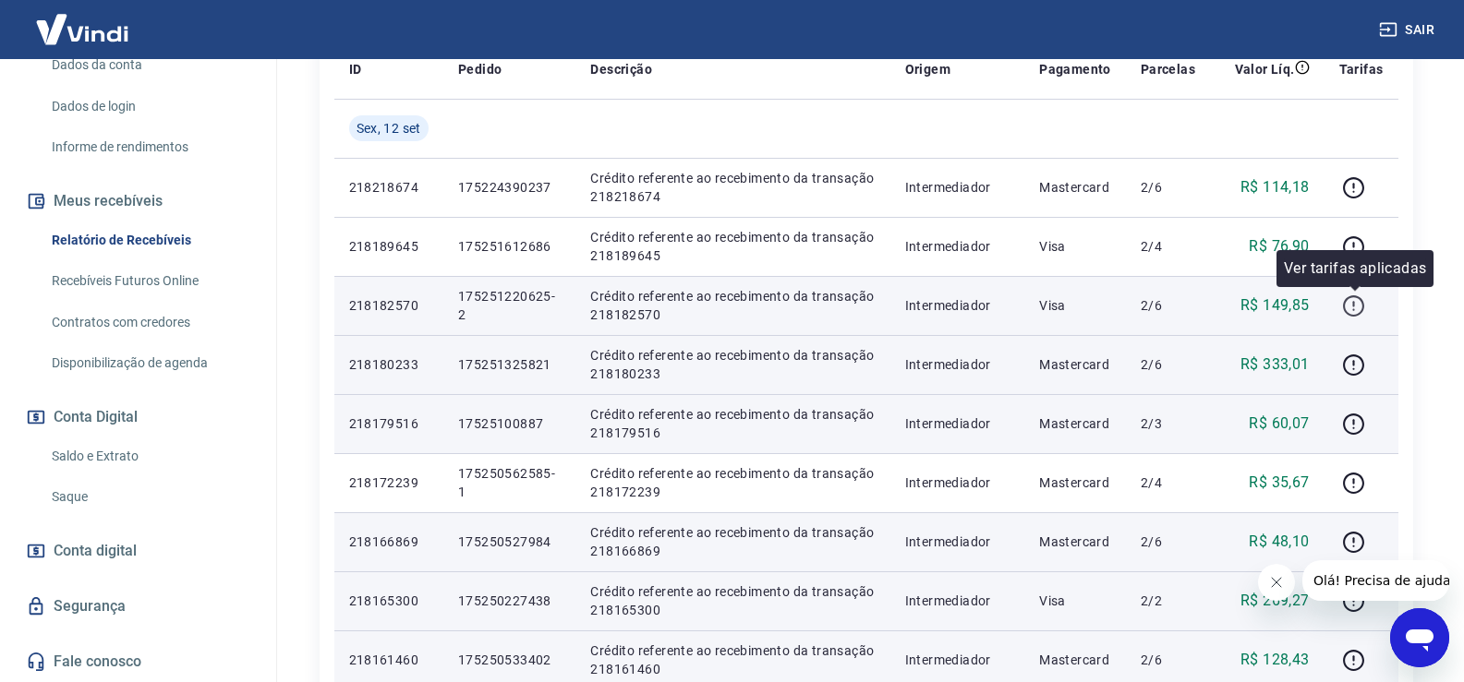
click at [1348, 305] on icon "button" at bounding box center [1353, 306] width 23 height 23
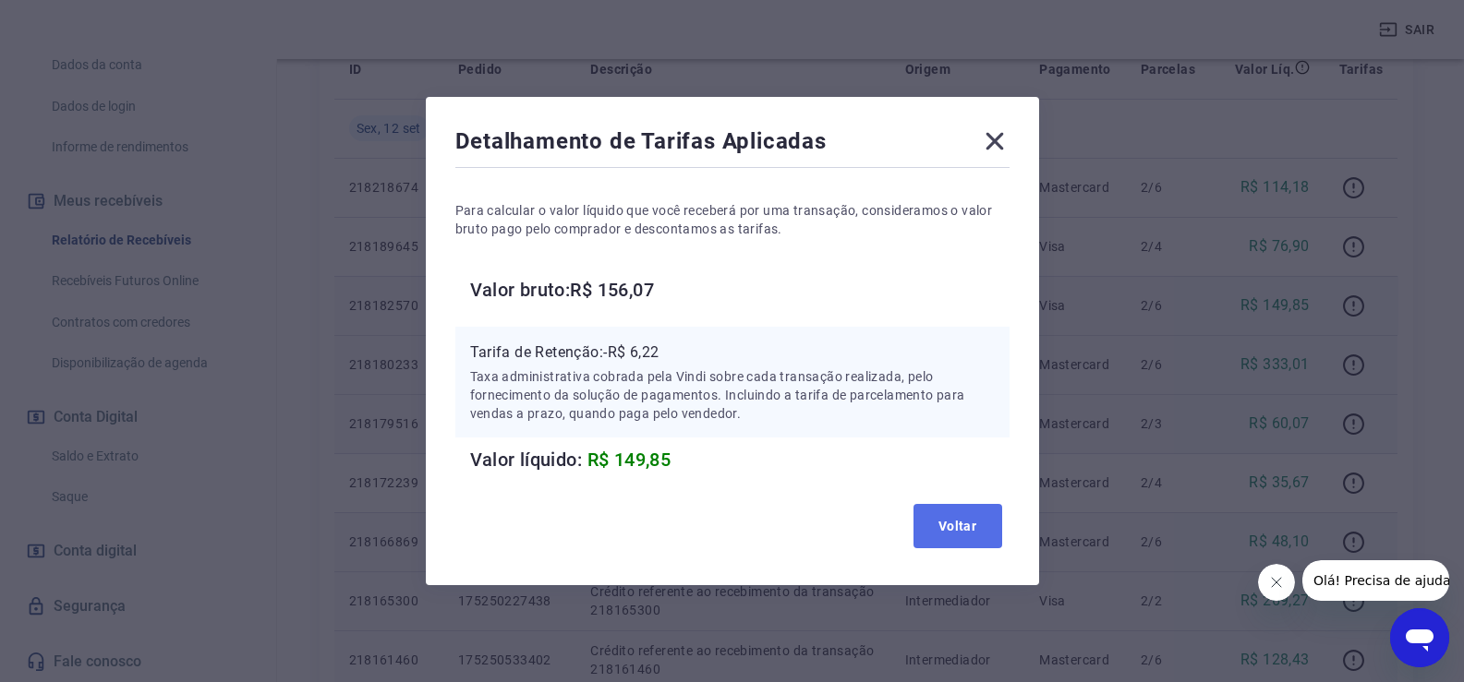
click at [975, 531] on button "Voltar" at bounding box center [957, 526] width 89 height 44
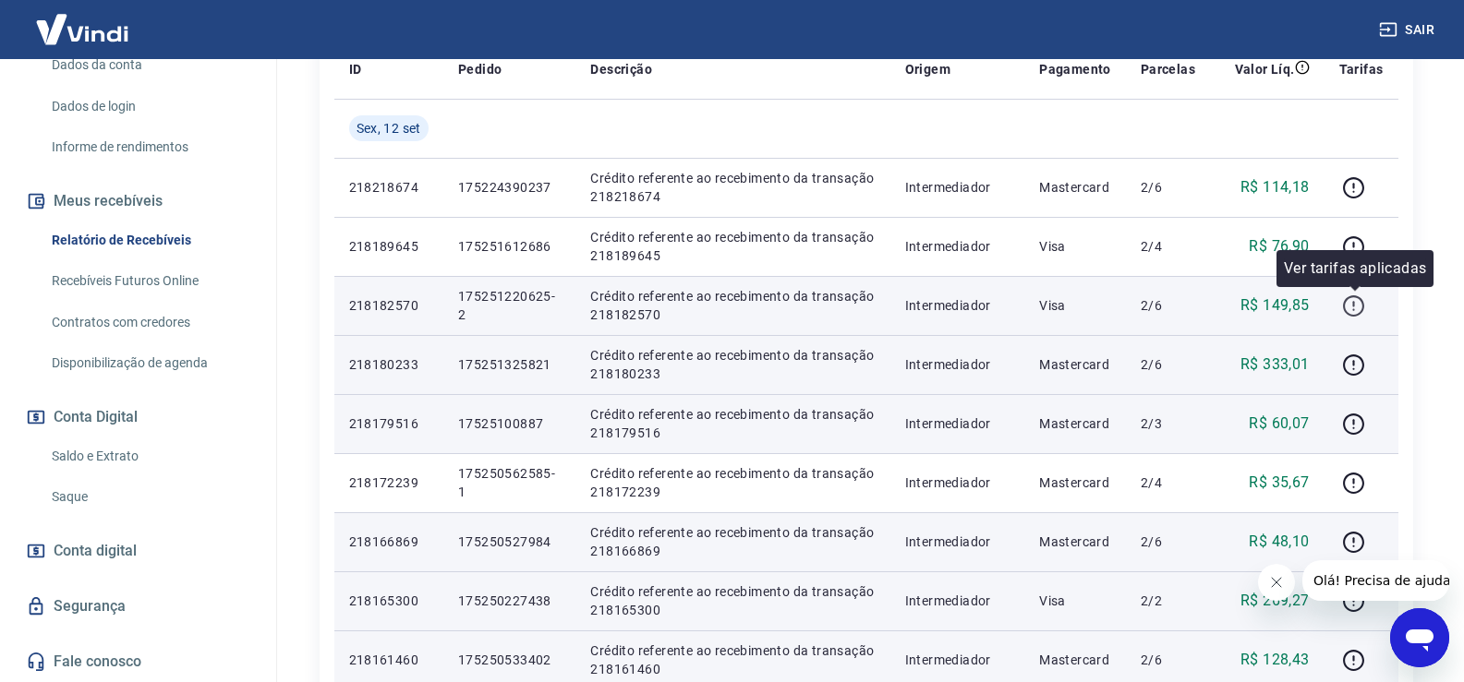
click at [1358, 304] on icon "button" at bounding box center [1353, 306] width 23 height 23
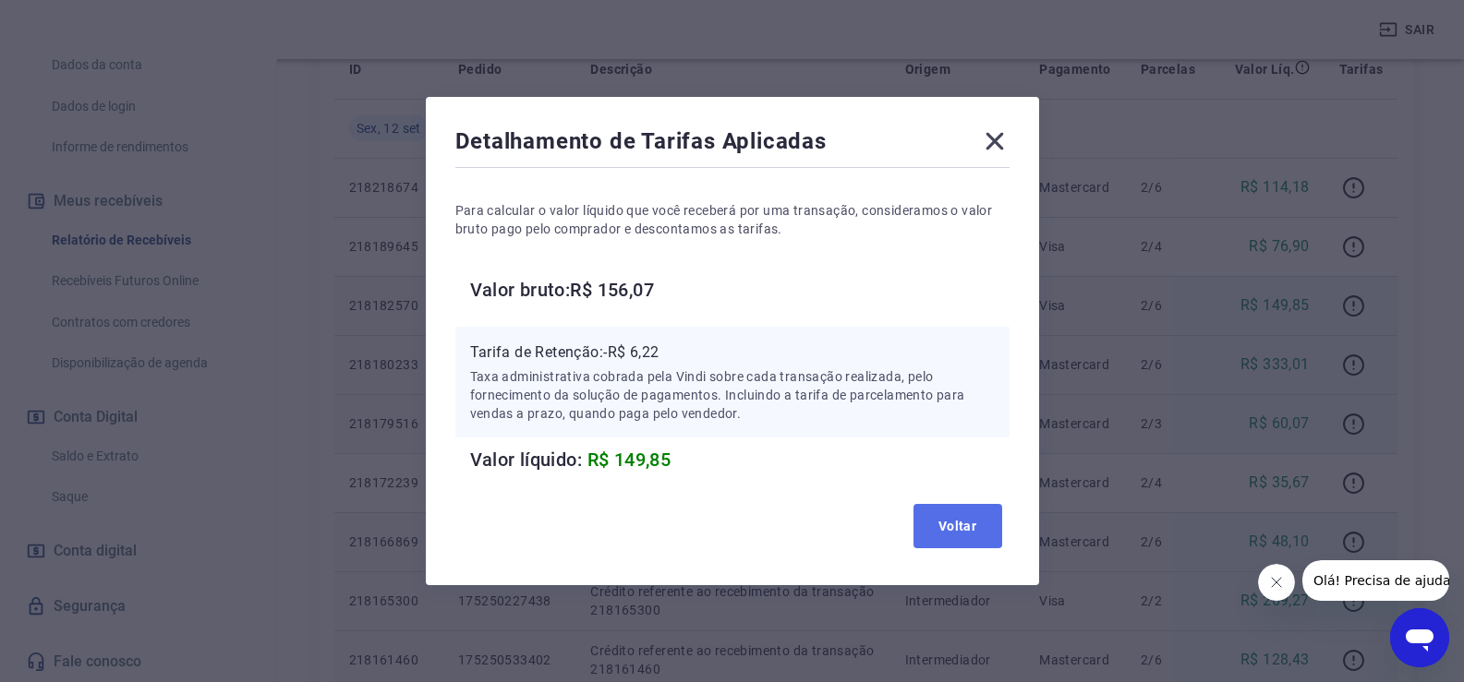
click at [961, 533] on button "Voltar" at bounding box center [957, 526] width 89 height 44
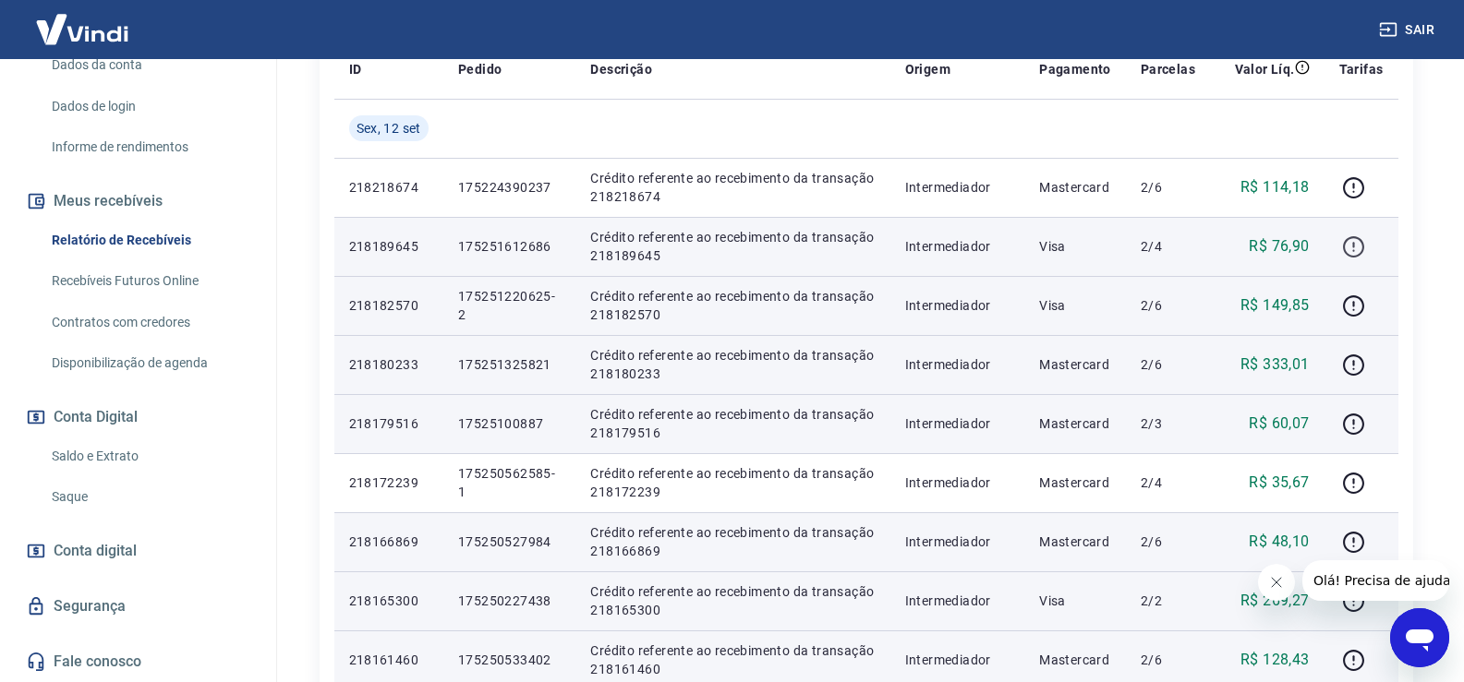
click at [1354, 245] on icon "button" at bounding box center [1353, 247] width 23 height 23
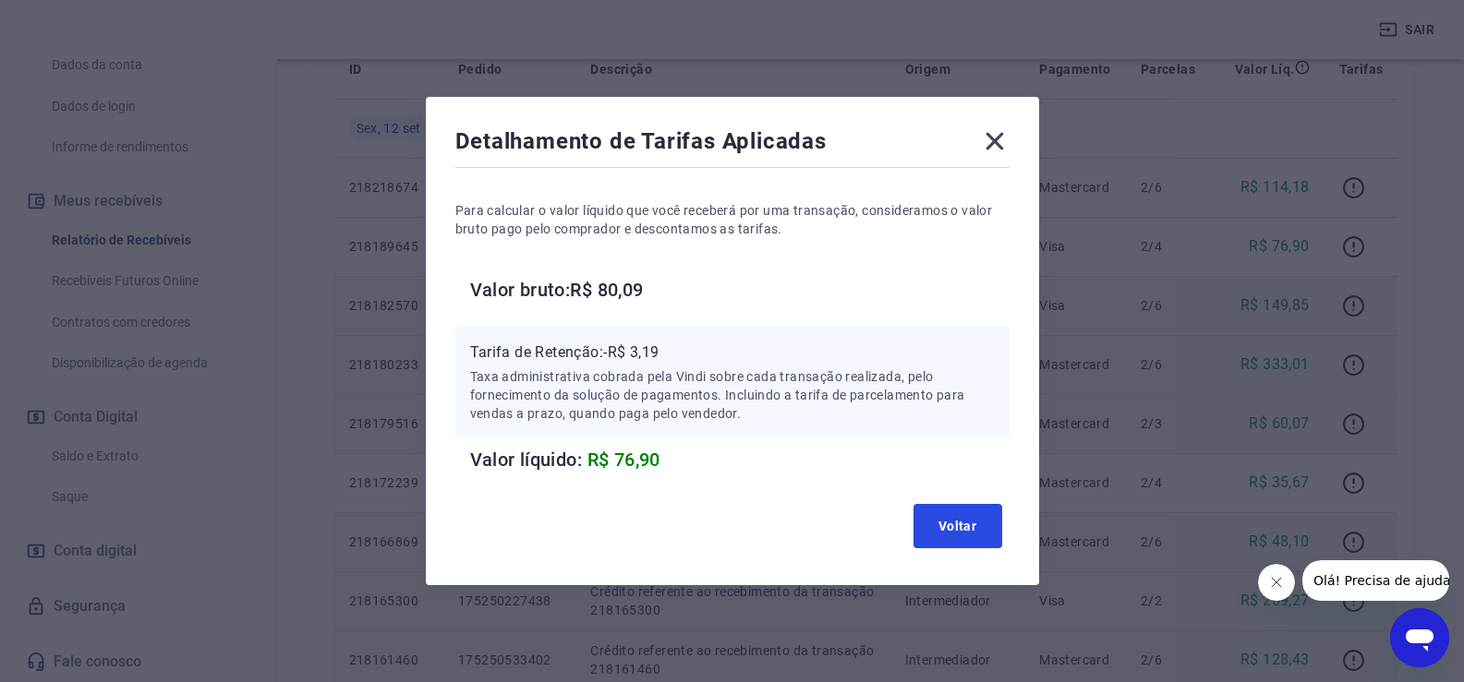
click at [945, 524] on button "Voltar" at bounding box center [957, 526] width 89 height 44
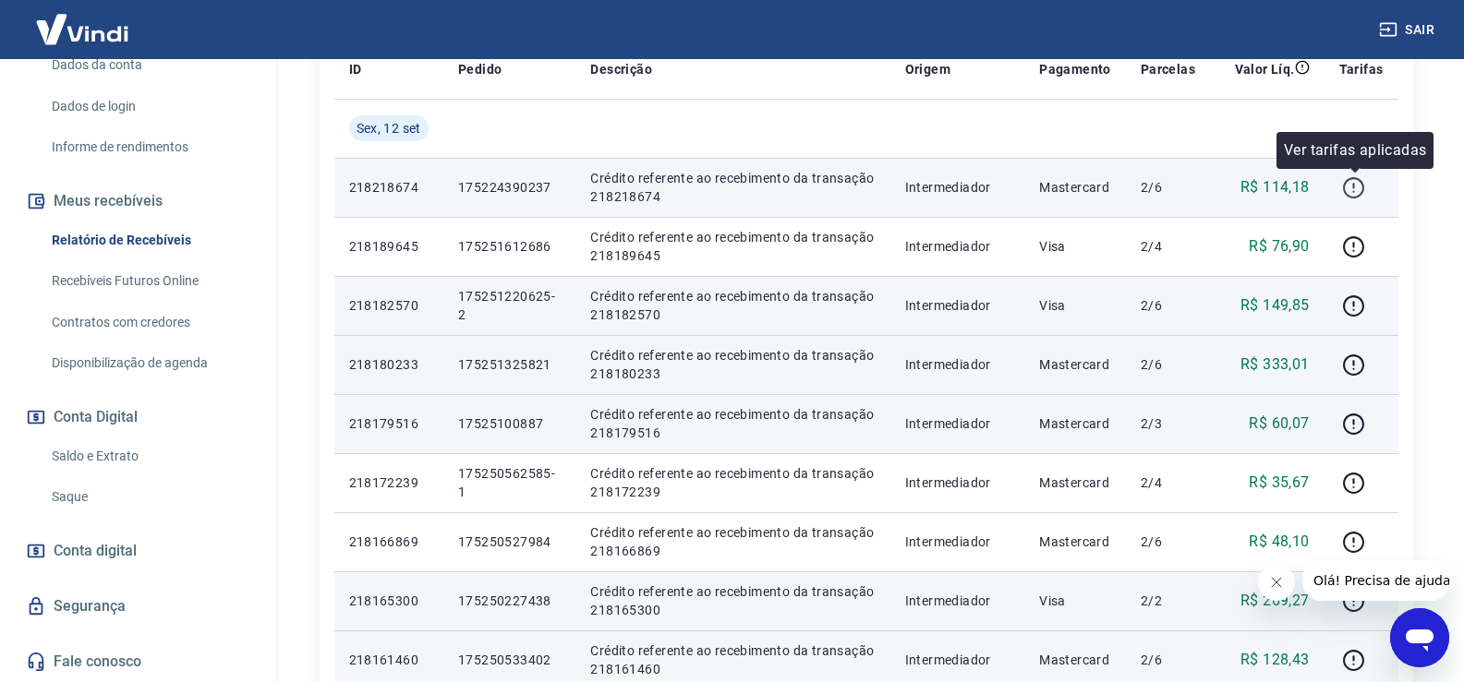
click at [1352, 192] on icon "button" at bounding box center [1353, 187] width 23 height 23
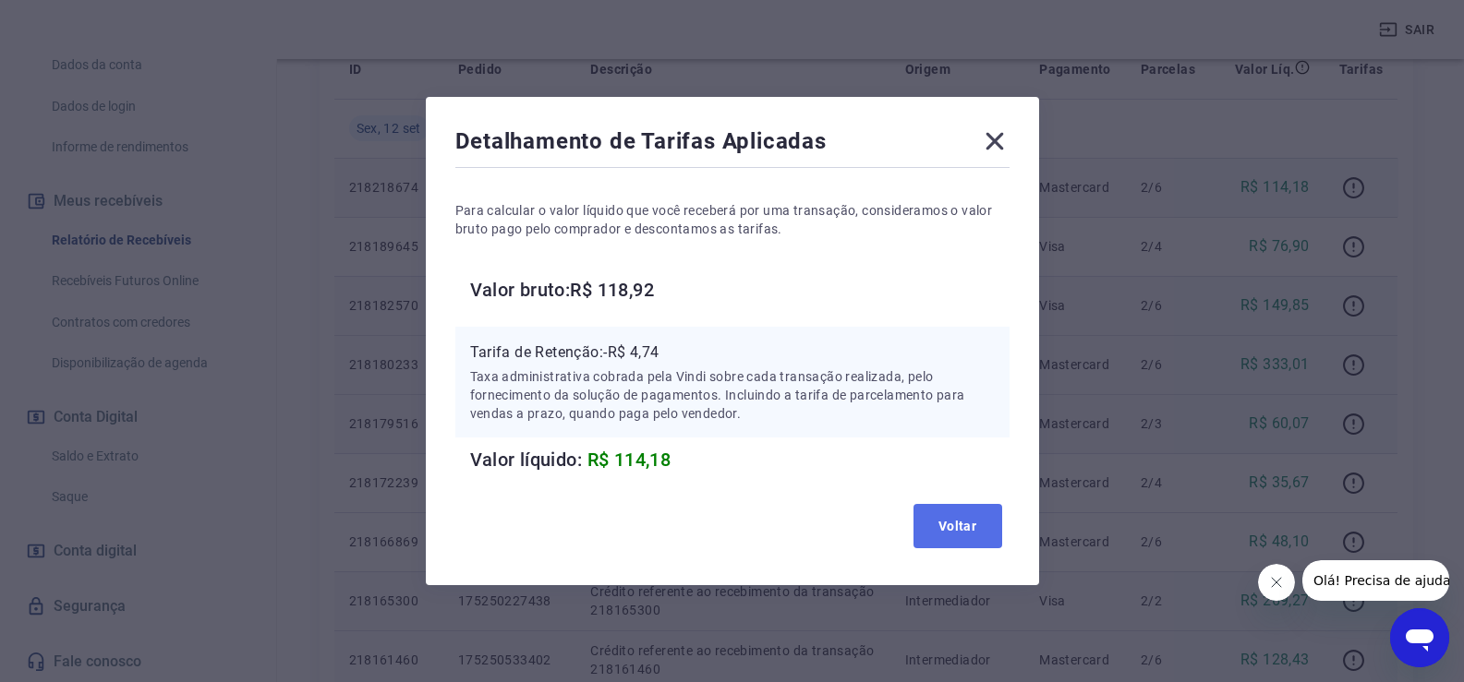
click at [965, 518] on button "Voltar" at bounding box center [957, 526] width 89 height 44
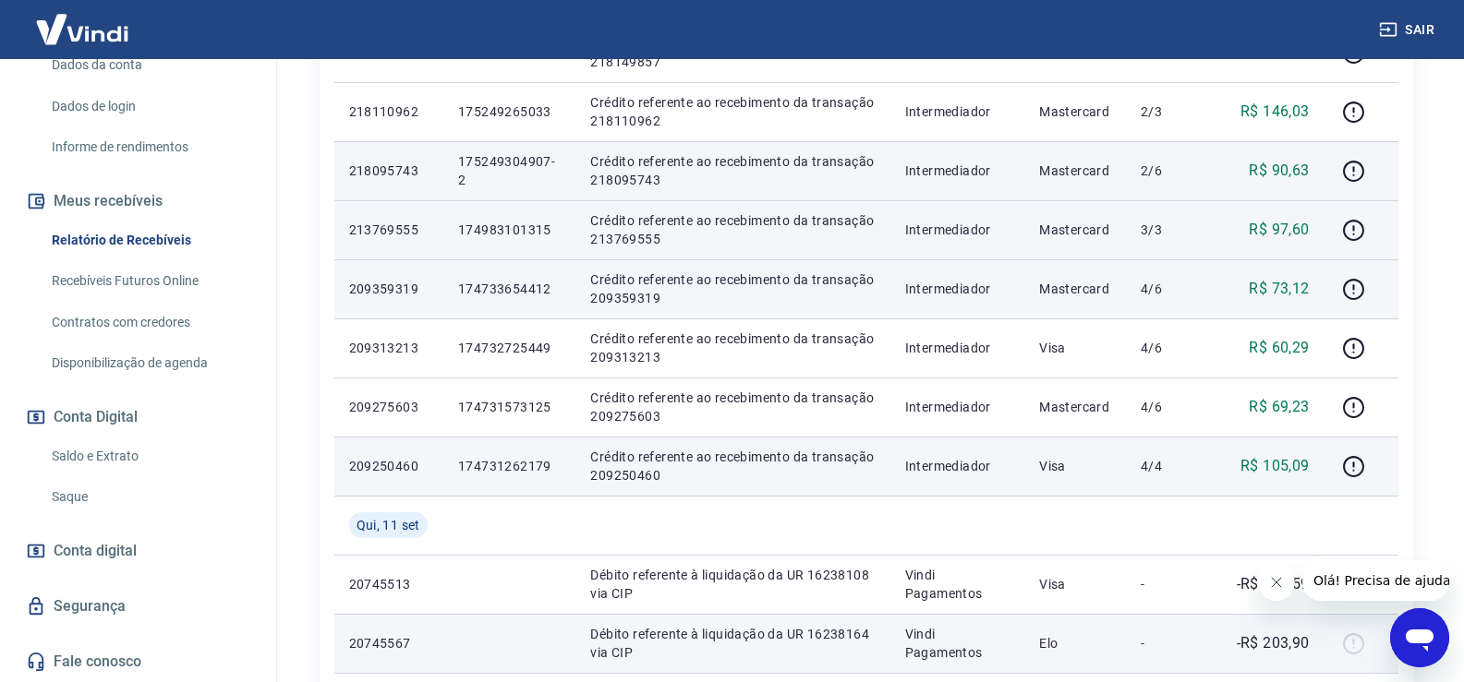
scroll to position [1201, 0]
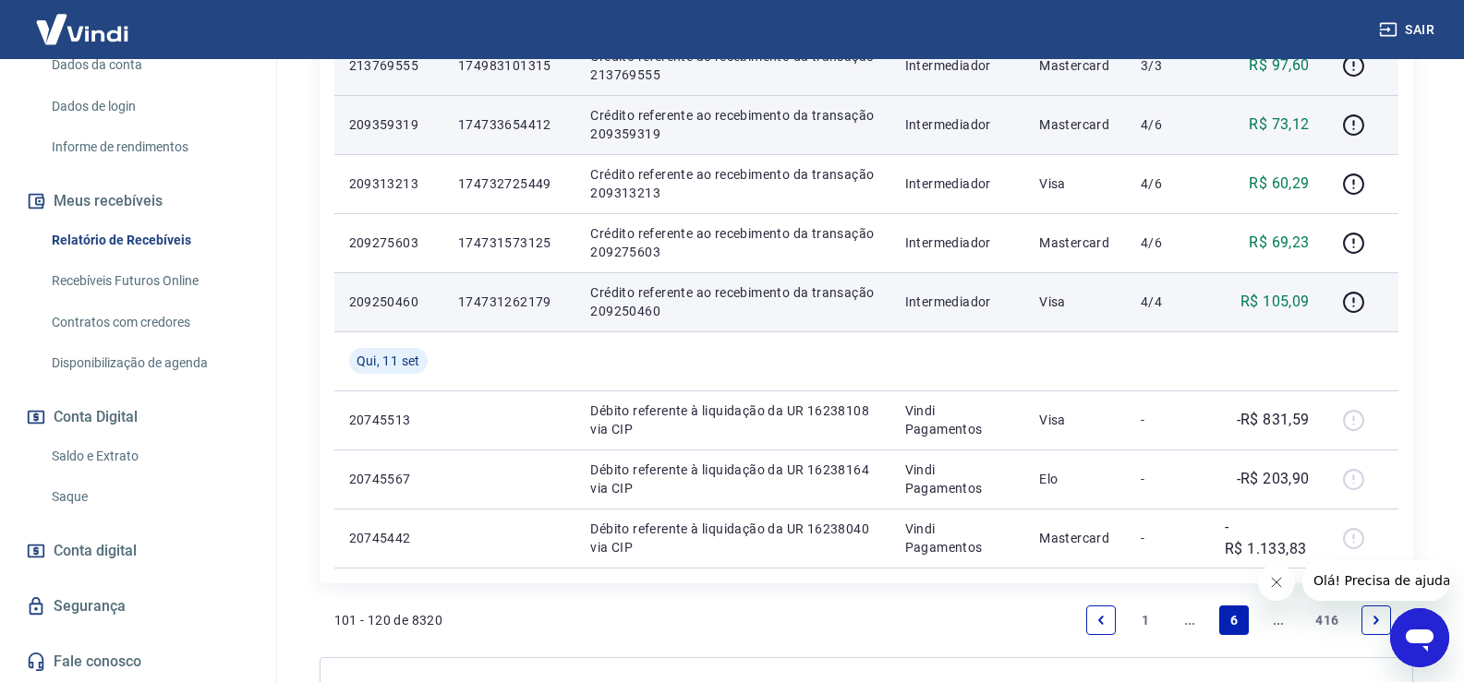
click at [1186, 622] on link "..." at bounding box center [1190, 621] width 30 height 30
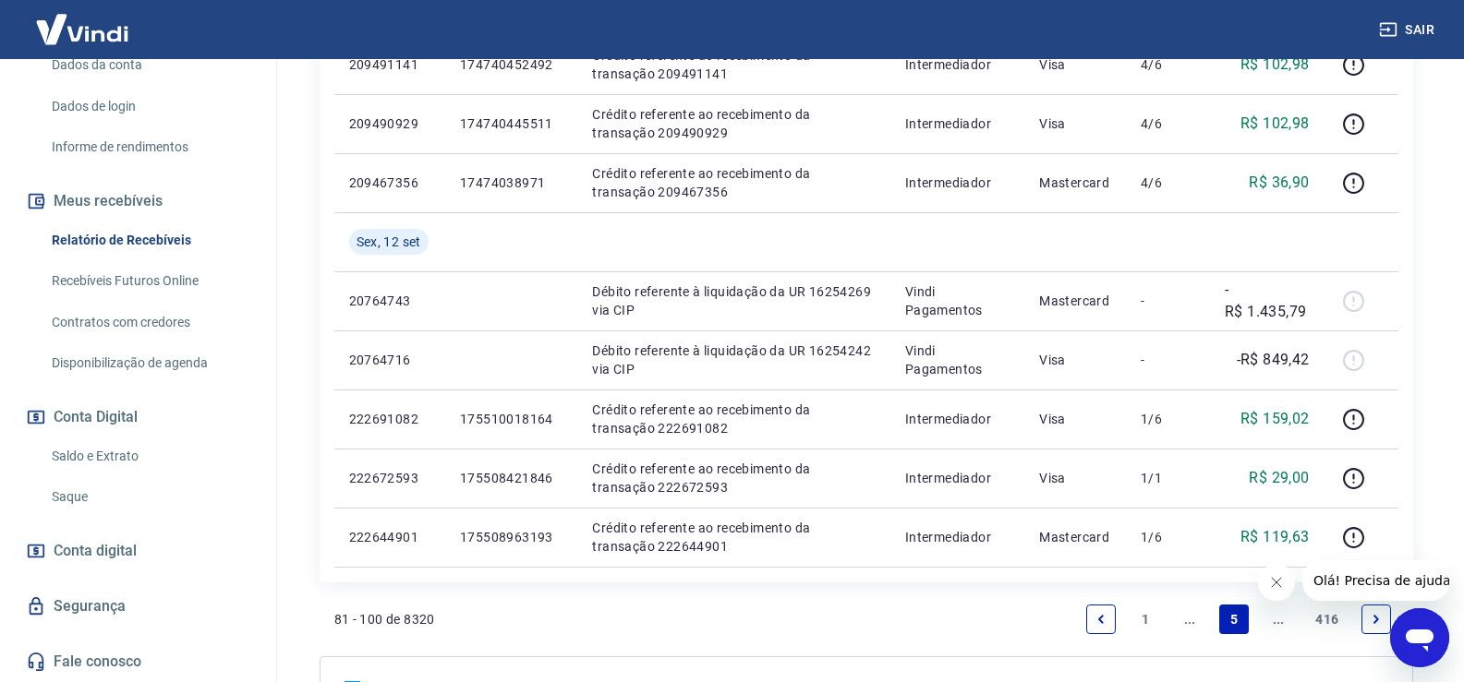
scroll to position [1293, 0]
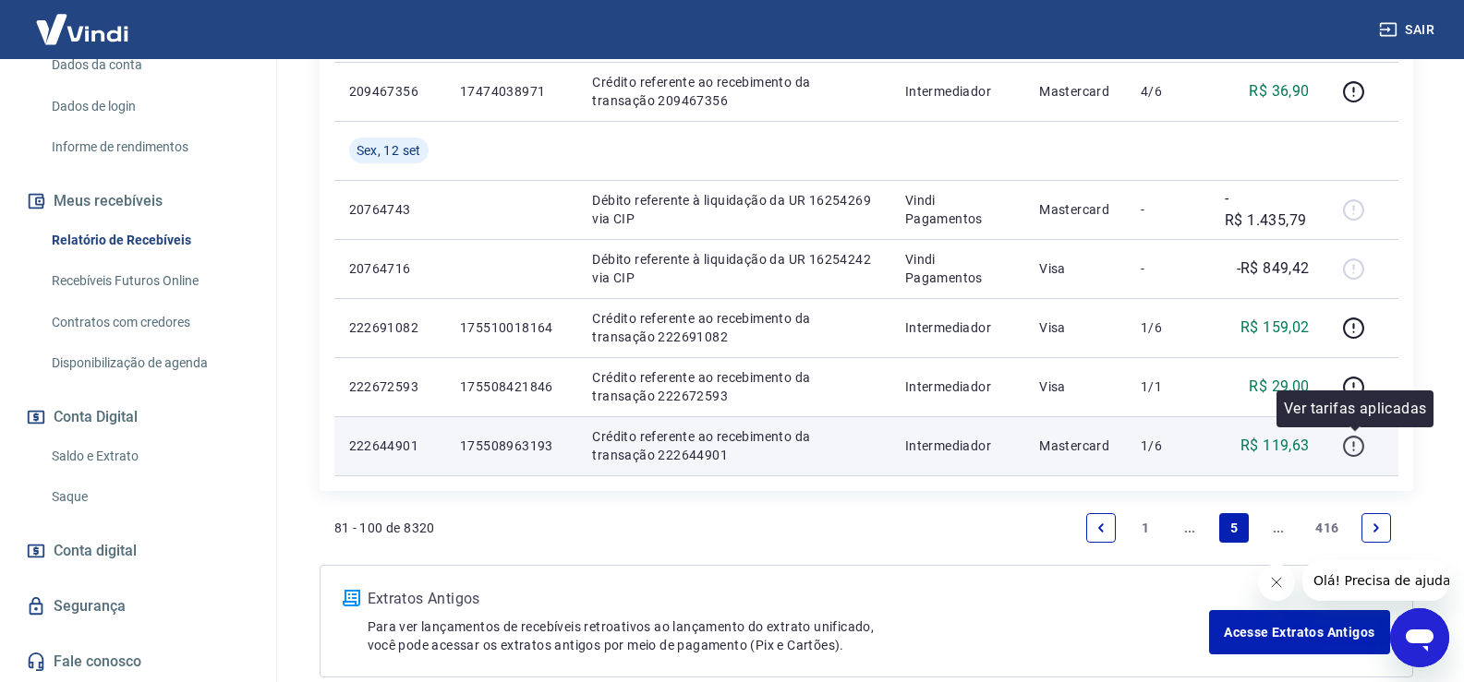
click at [1350, 449] on icon "button" at bounding box center [1353, 446] width 23 height 23
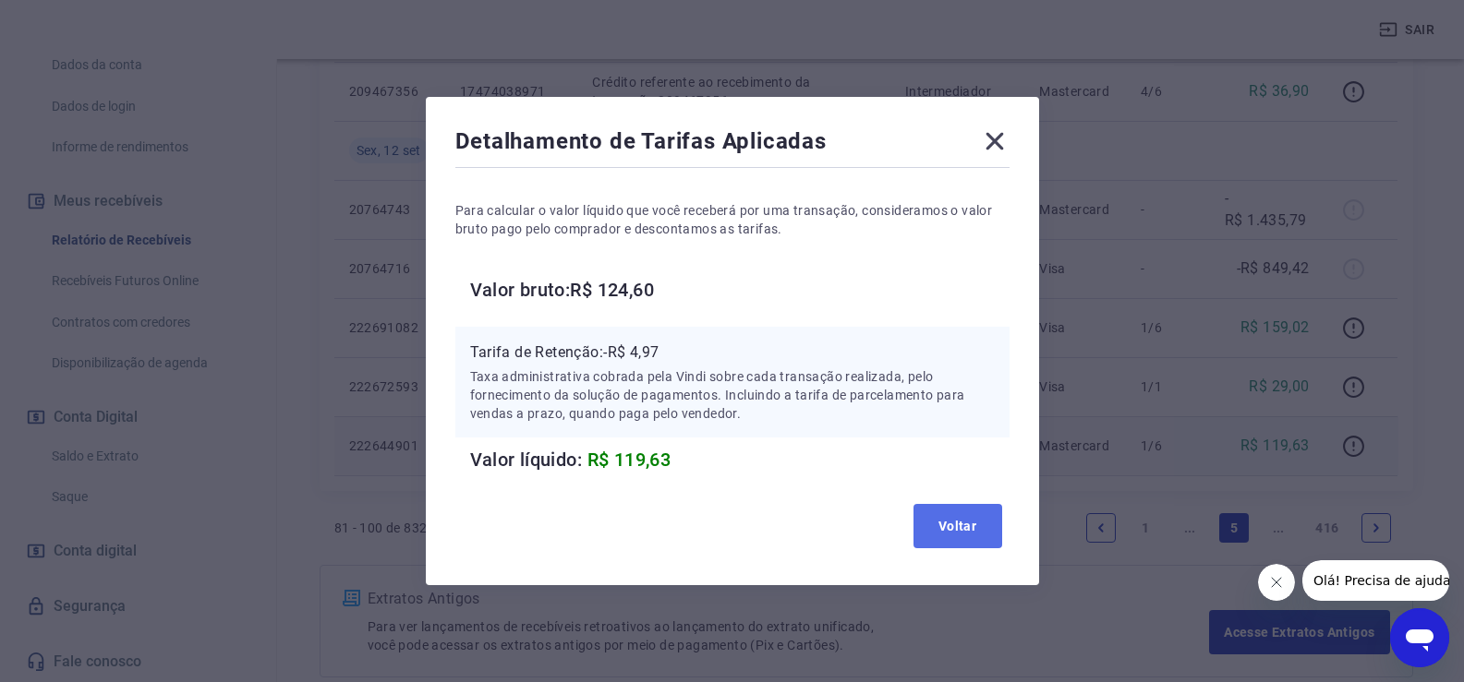
click at [989, 534] on button "Voltar" at bounding box center [957, 526] width 89 height 44
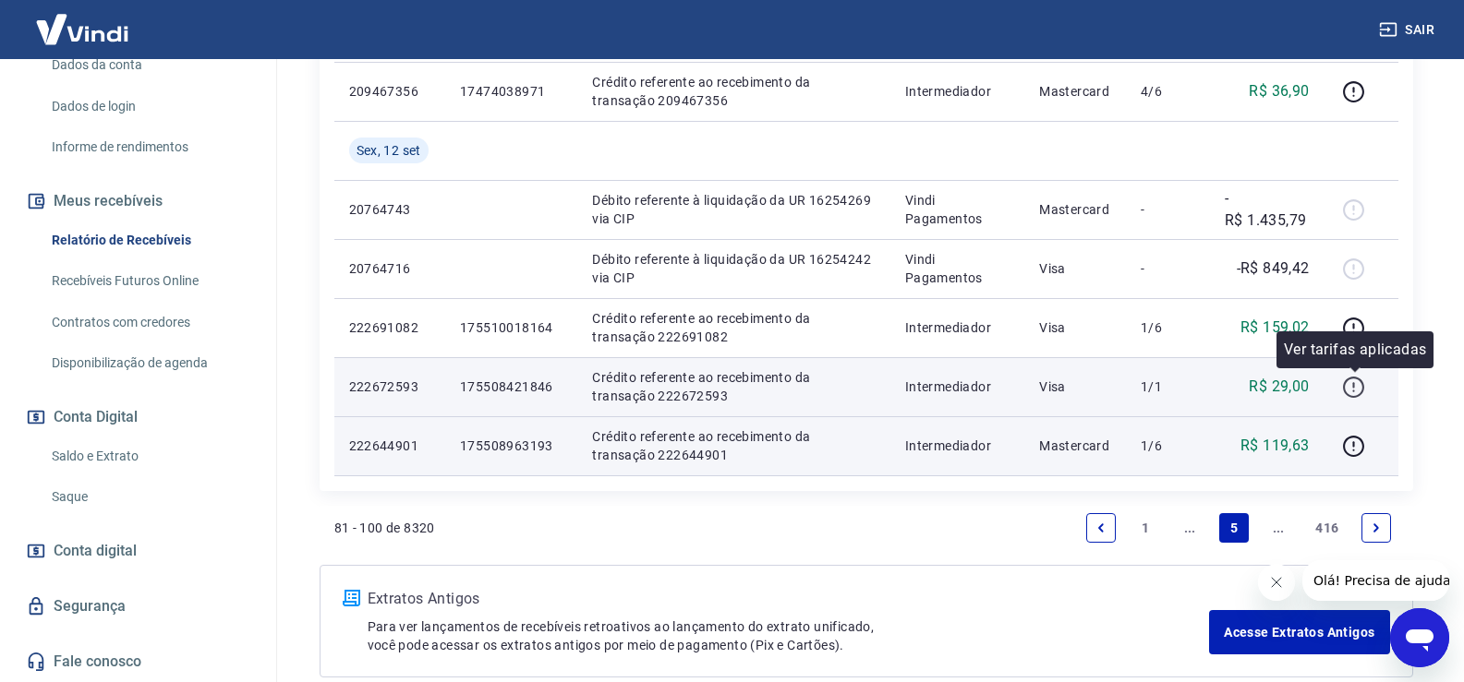
click at [1358, 385] on icon "button" at bounding box center [1353, 387] width 23 height 23
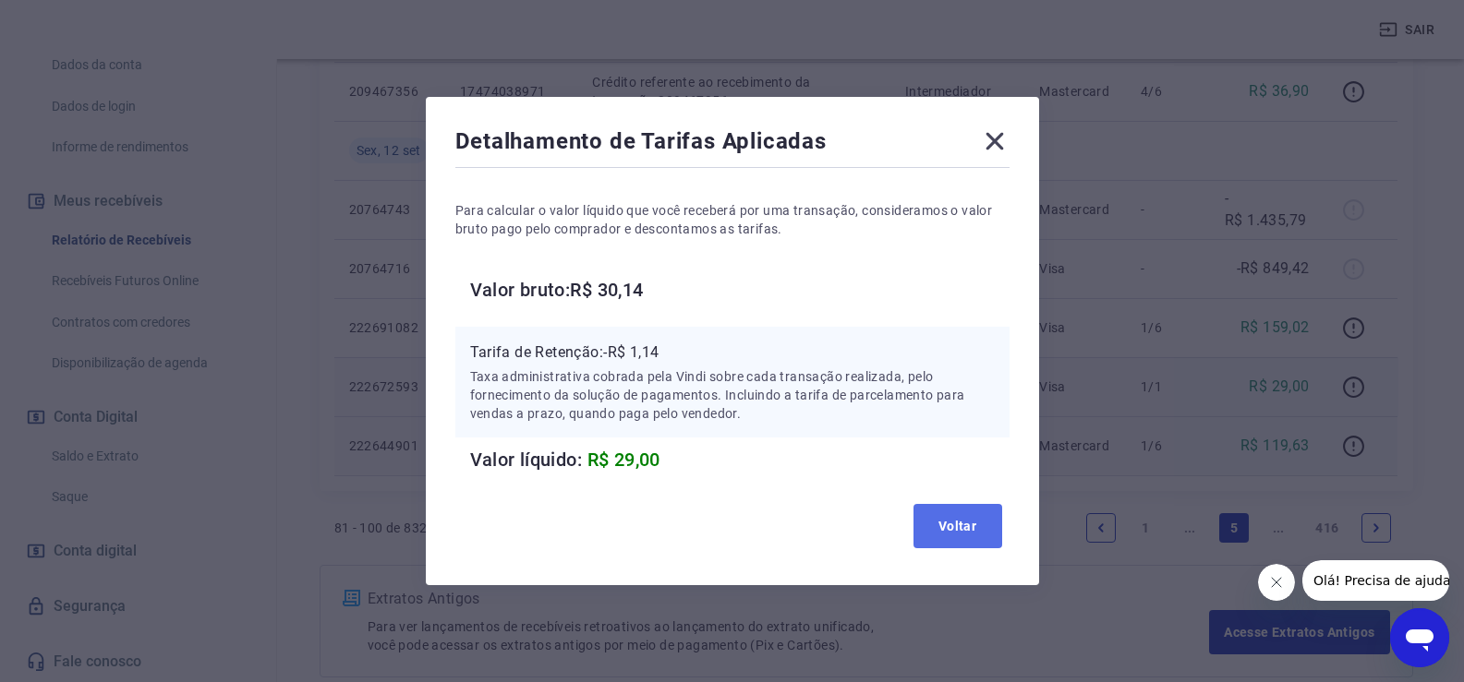
click at [981, 525] on button "Voltar" at bounding box center [957, 526] width 89 height 44
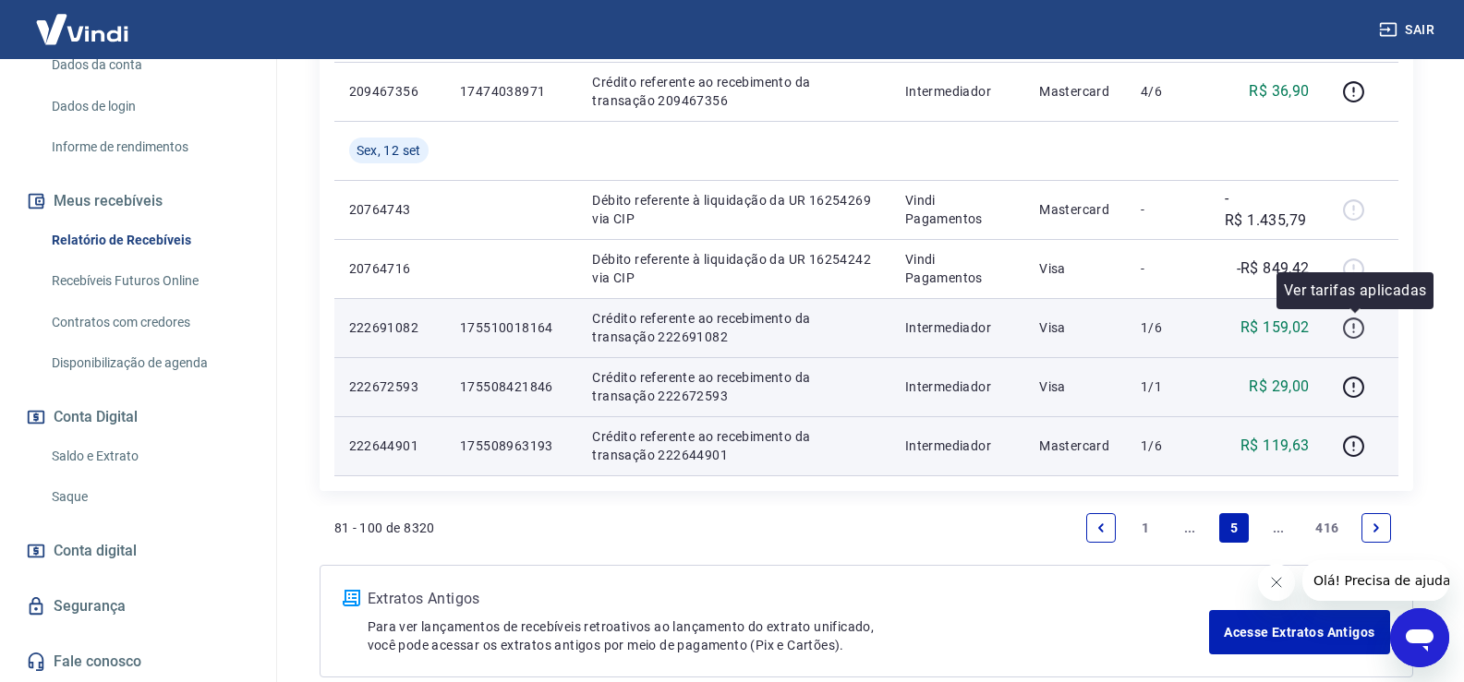
click at [1351, 323] on icon "button" at bounding box center [1353, 328] width 23 height 23
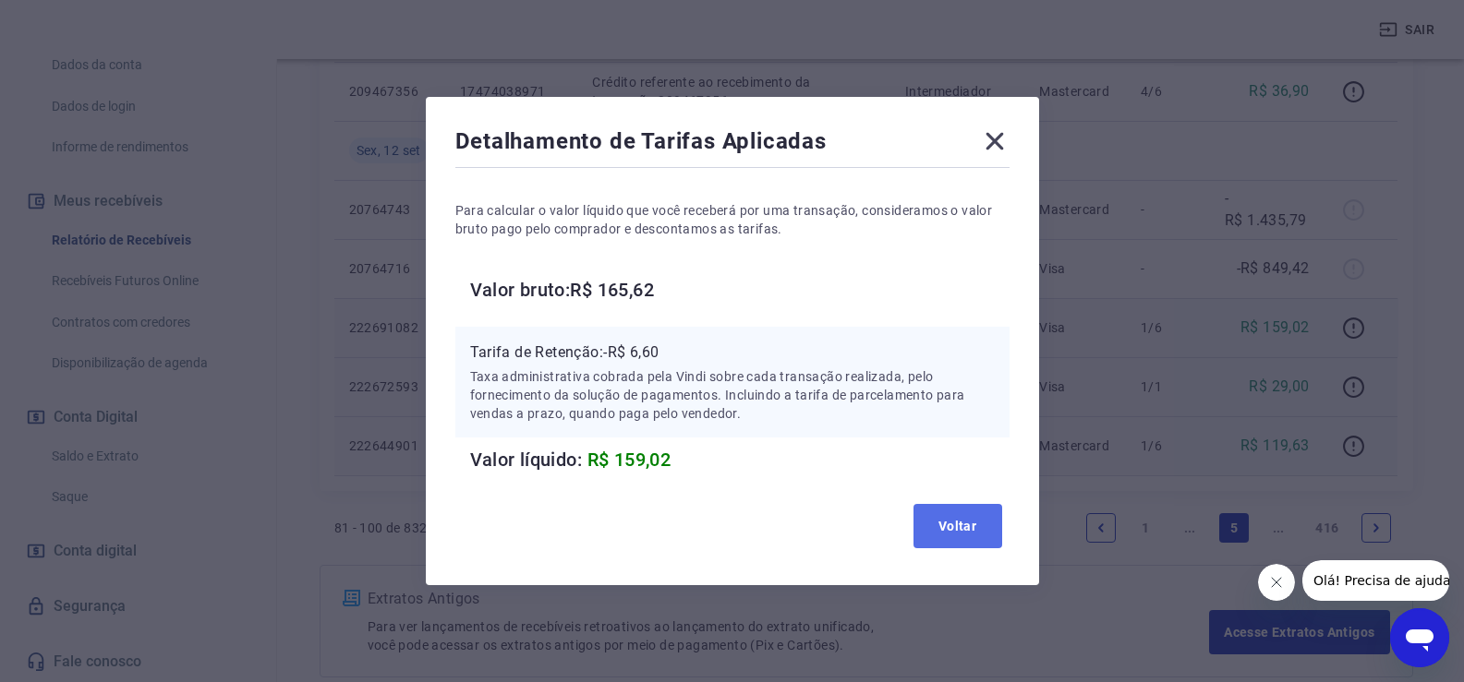
click at [996, 509] on button "Voltar" at bounding box center [957, 526] width 89 height 44
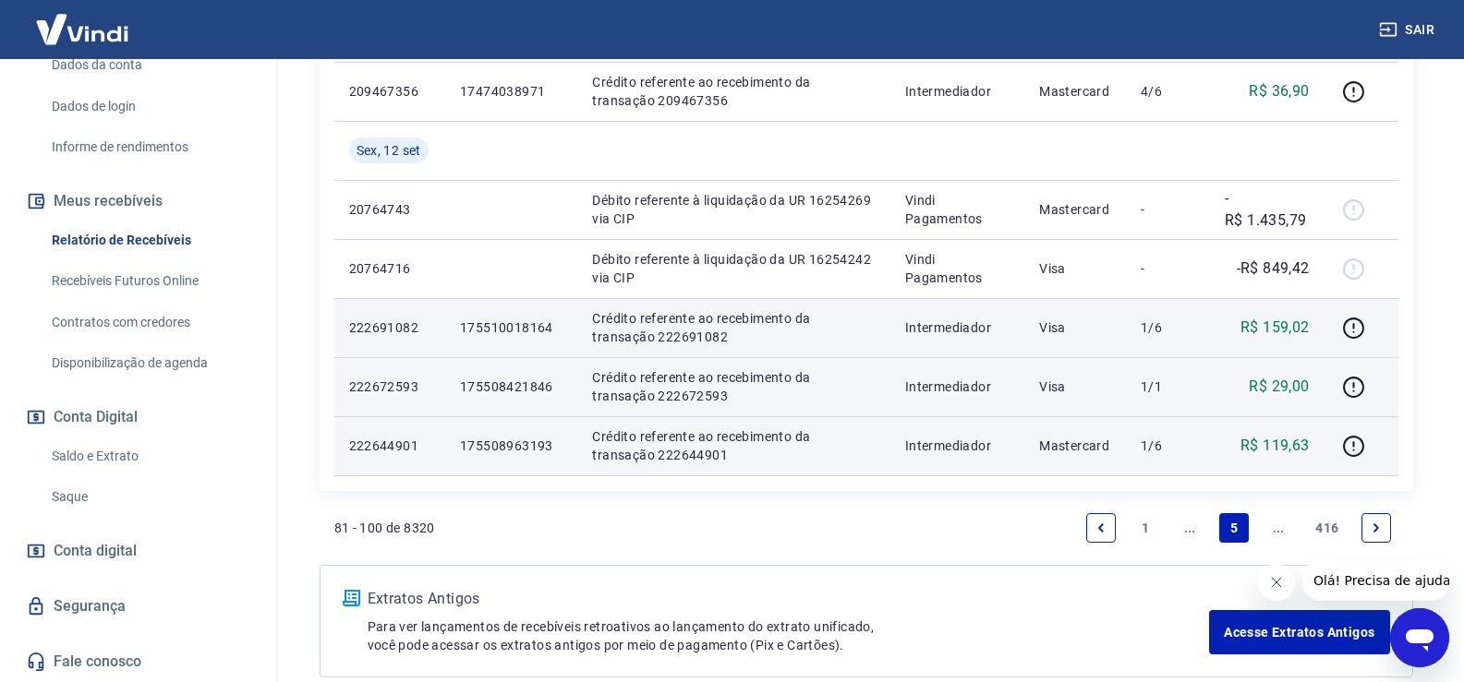
click at [1272, 533] on link "..." at bounding box center [1278, 528] width 30 height 30
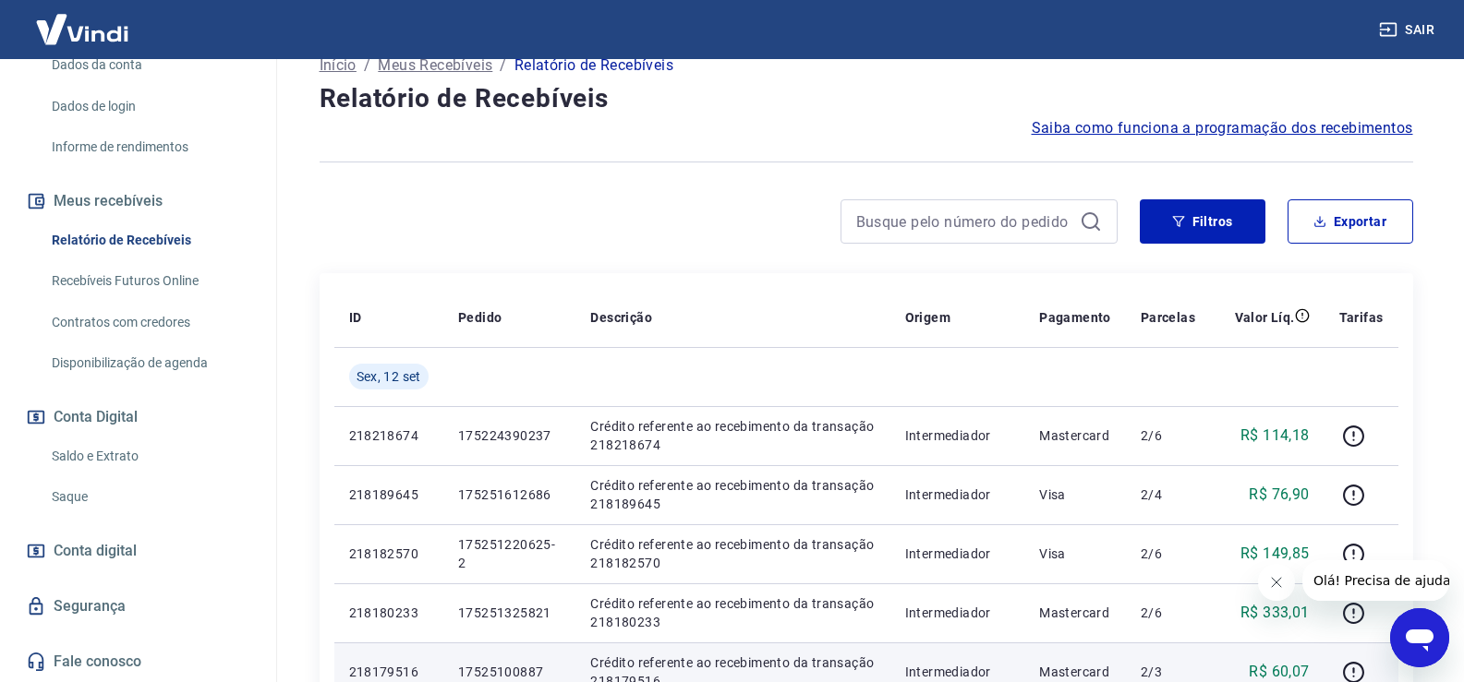
scroll to position [369, 0]
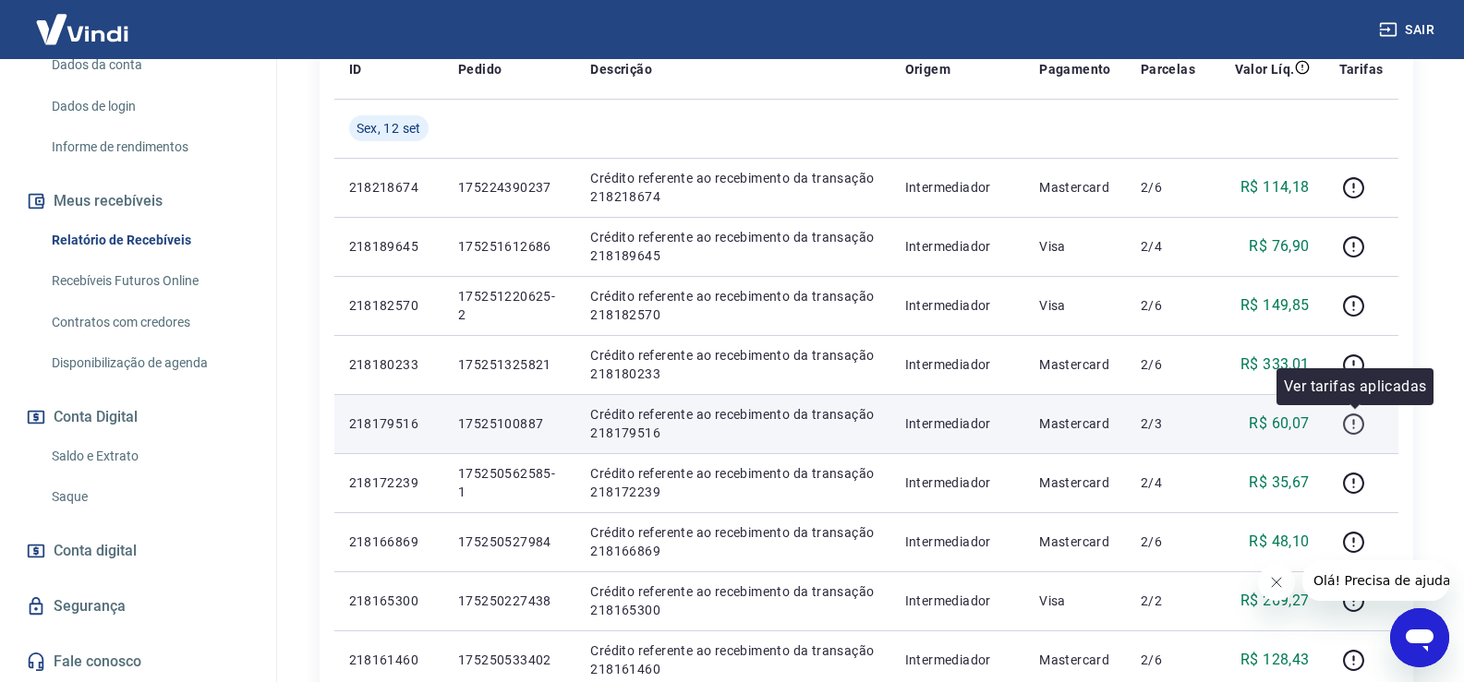
click at [1360, 431] on icon "button" at bounding box center [1353, 424] width 21 height 21
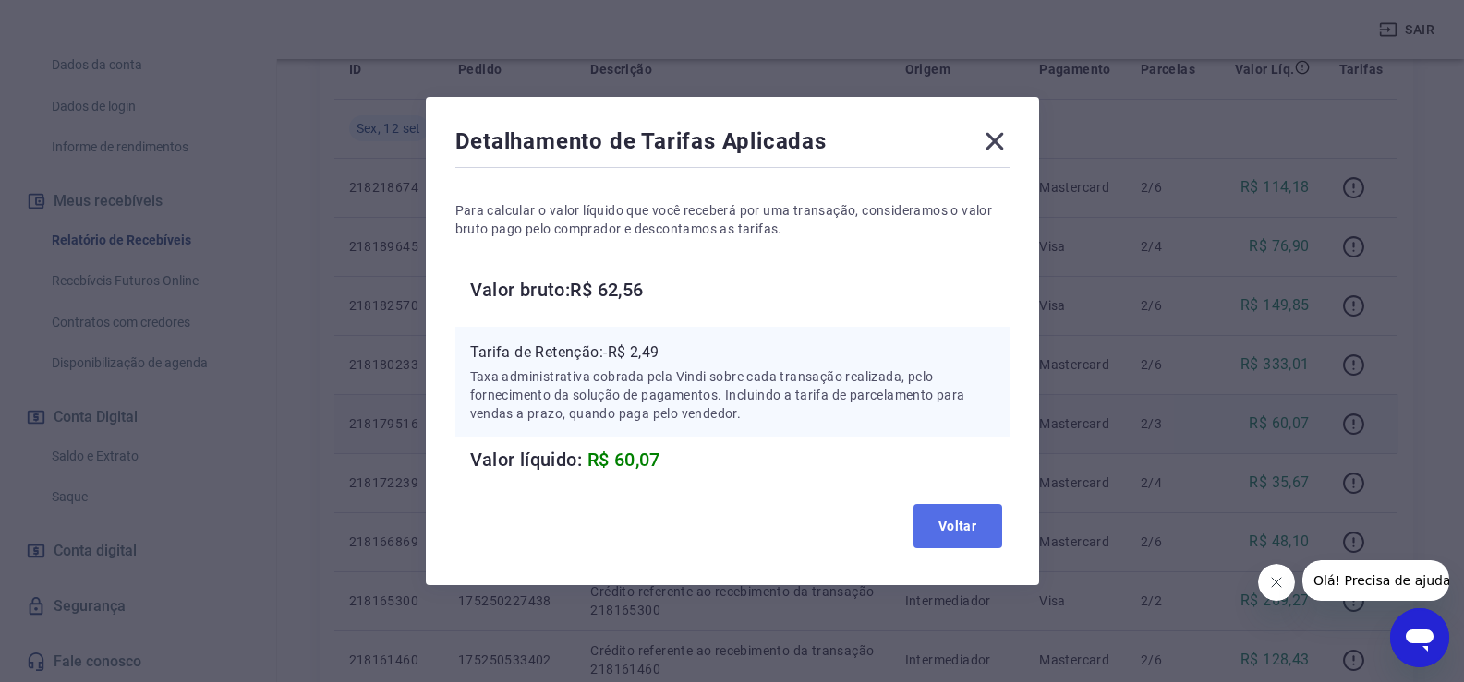
click at [960, 510] on button "Voltar" at bounding box center [957, 526] width 89 height 44
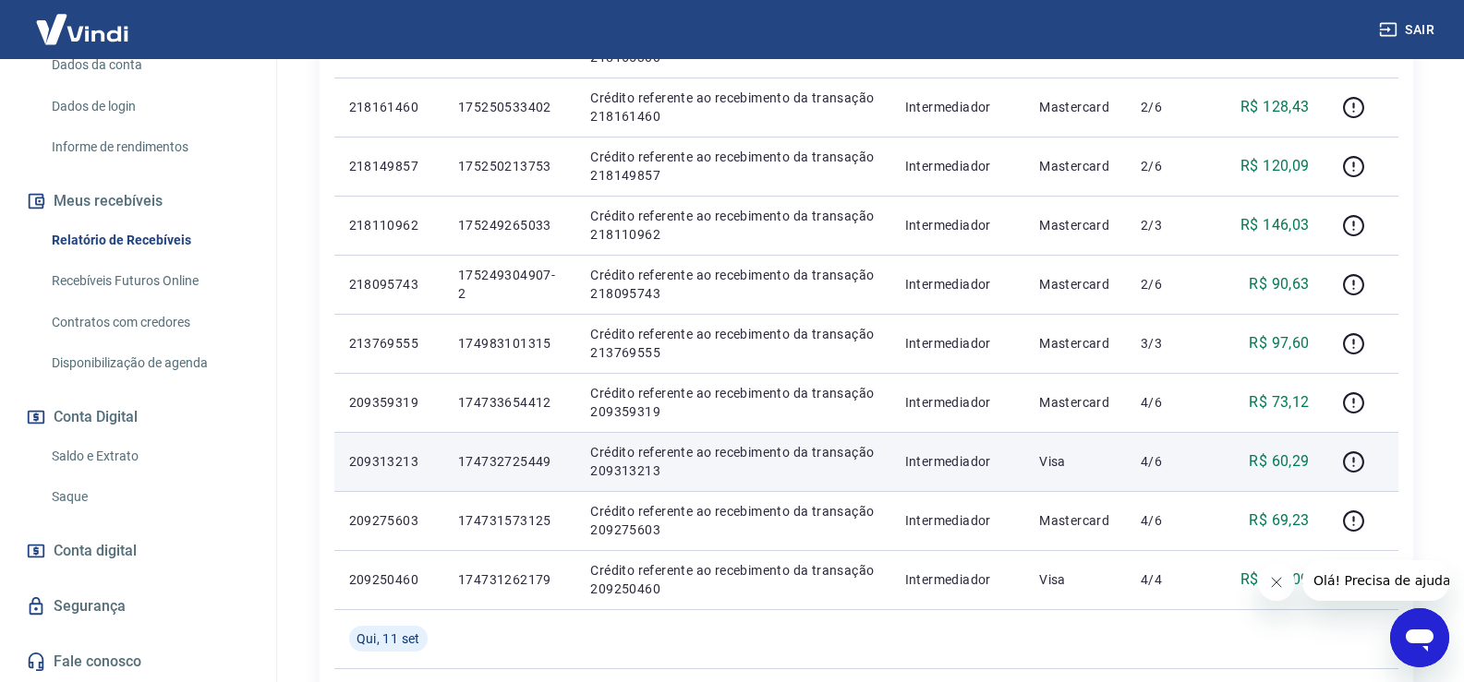
scroll to position [924, 0]
click at [1361, 462] on icon "button" at bounding box center [1353, 461] width 23 height 23
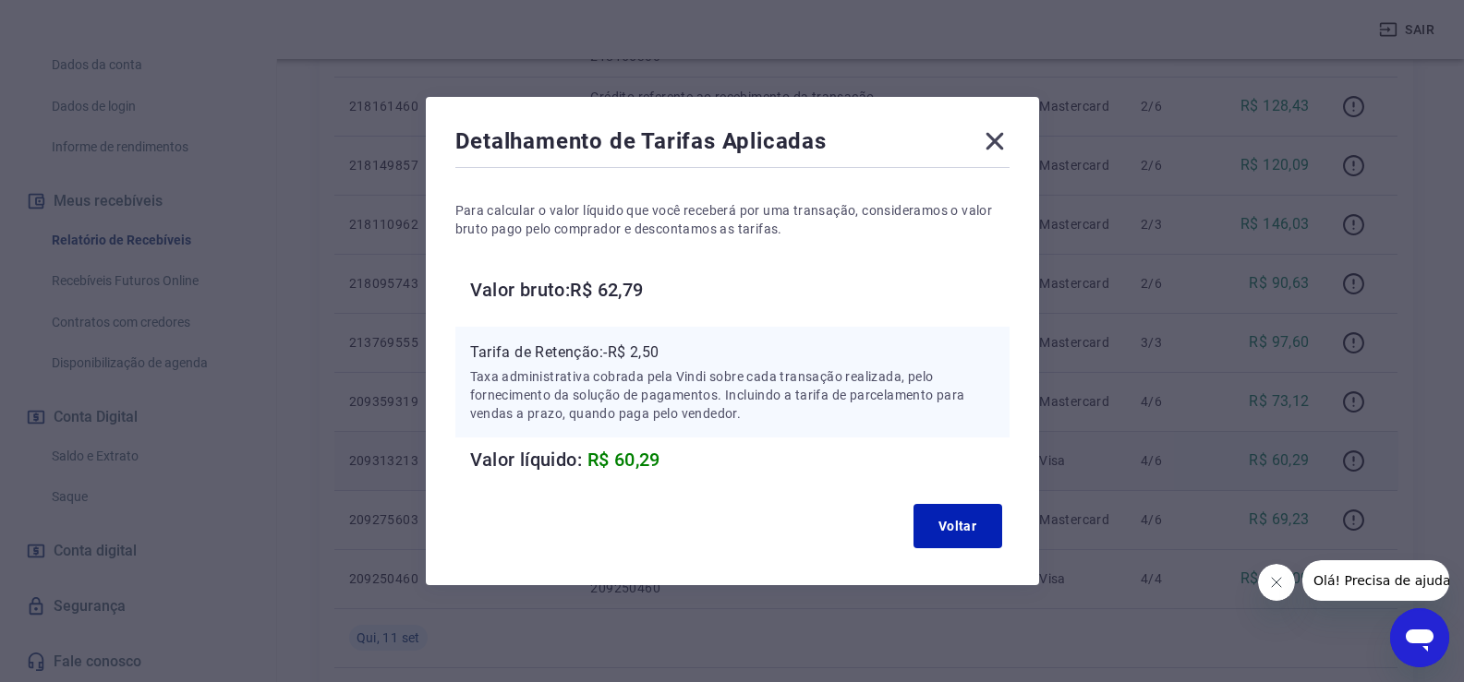
click at [949, 503] on div "Voltar" at bounding box center [732, 526] width 554 height 59
click at [991, 525] on button "Voltar" at bounding box center [957, 526] width 89 height 44
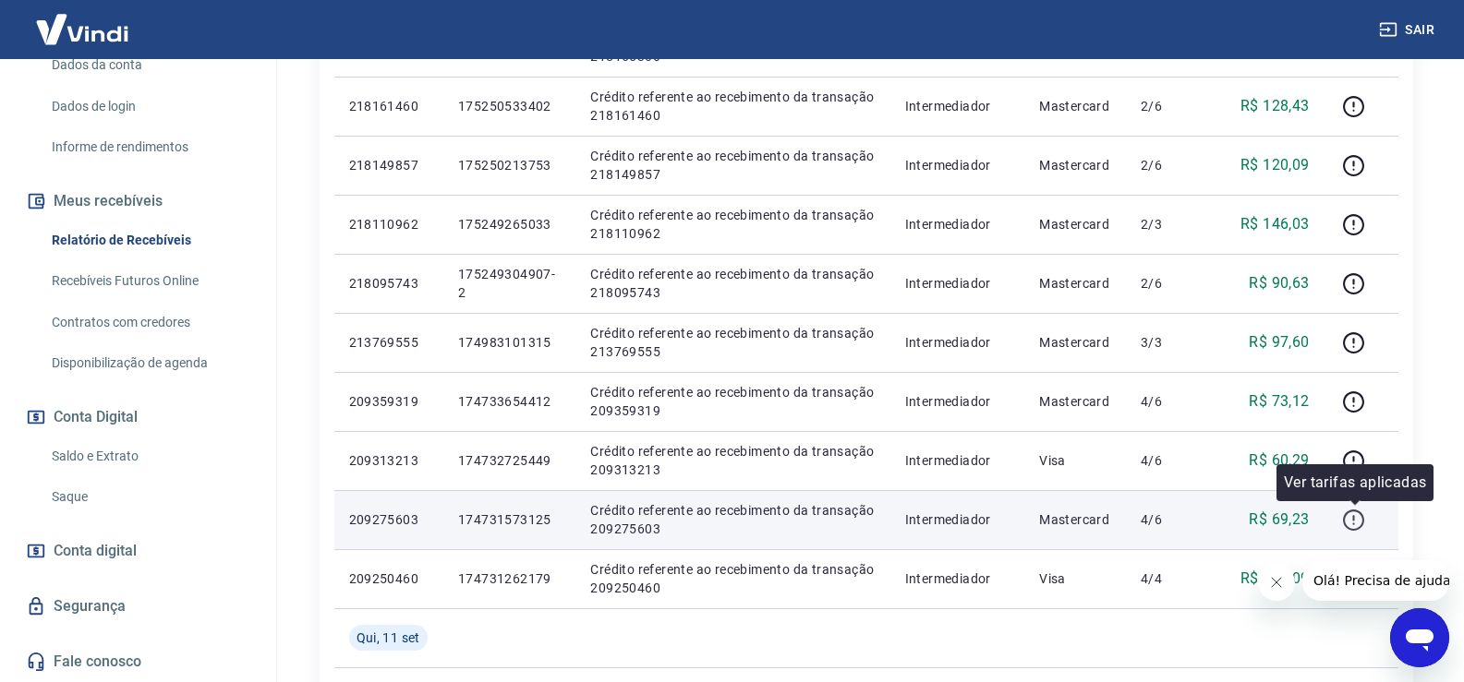
click at [1355, 524] on icon "button" at bounding box center [1354, 524] width 2 height 2
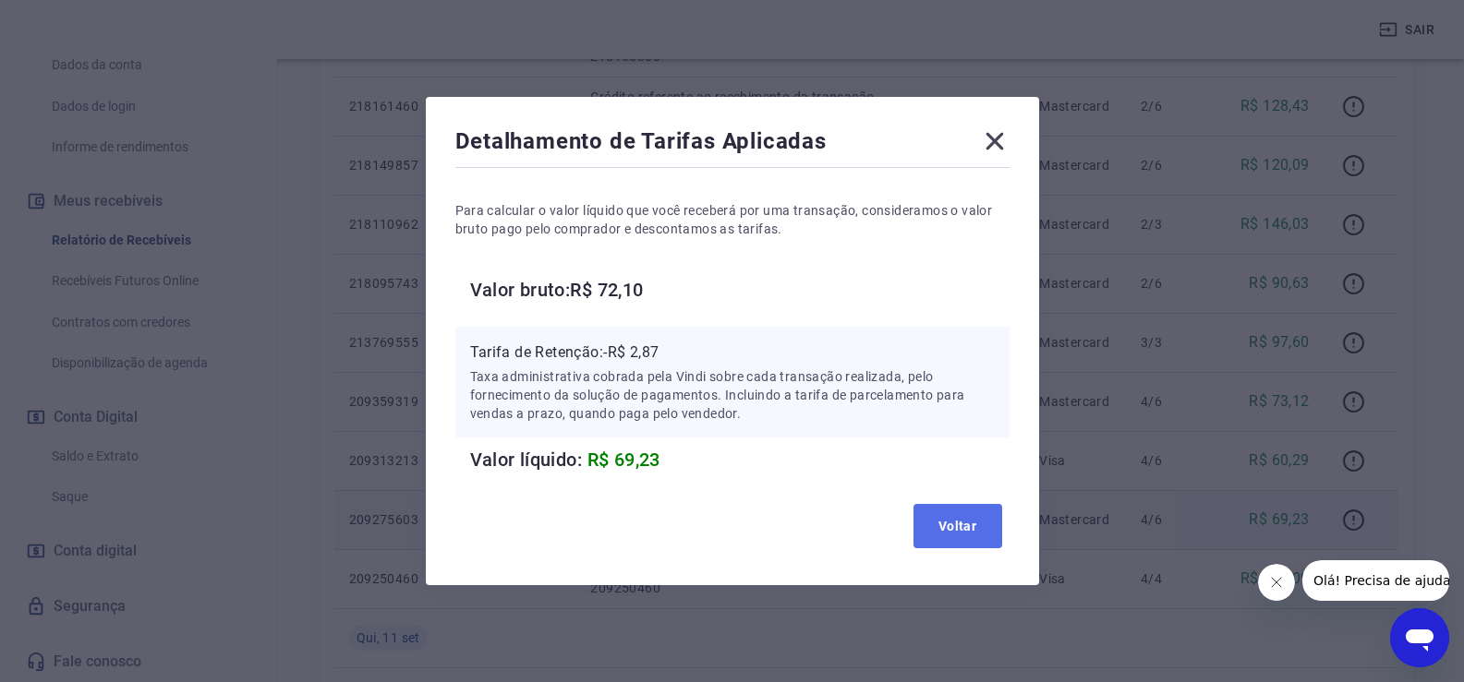
click at [980, 523] on button "Voltar" at bounding box center [957, 526] width 89 height 44
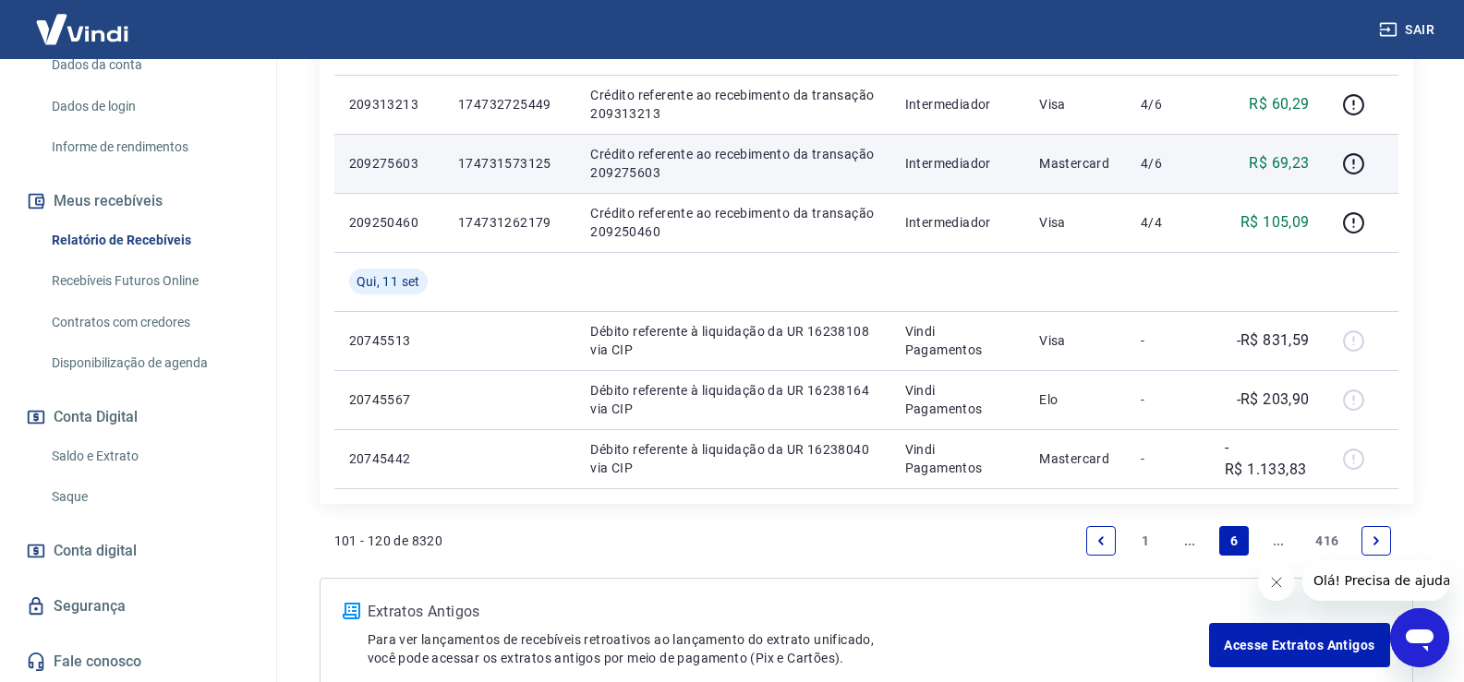
scroll to position [1390, 0]
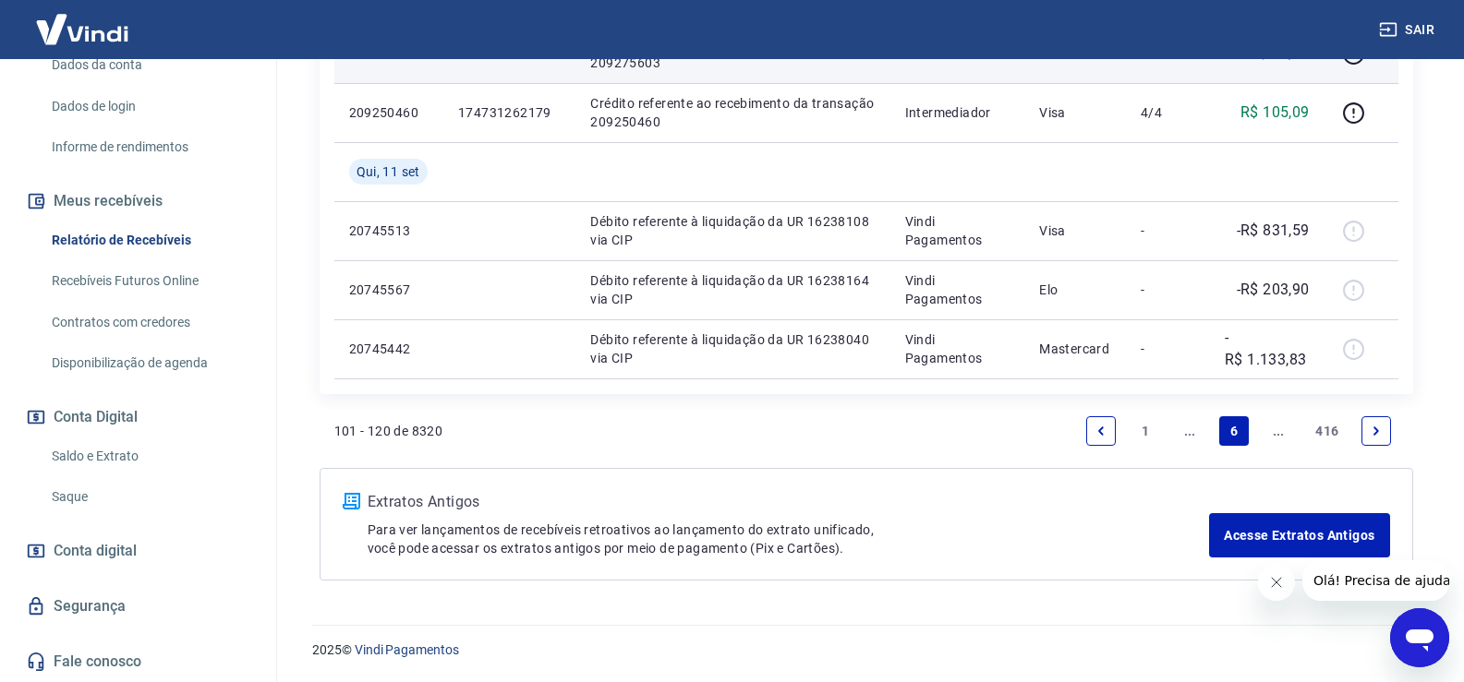
click at [1193, 430] on link "..." at bounding box center [1190, 432] width 30 height 30
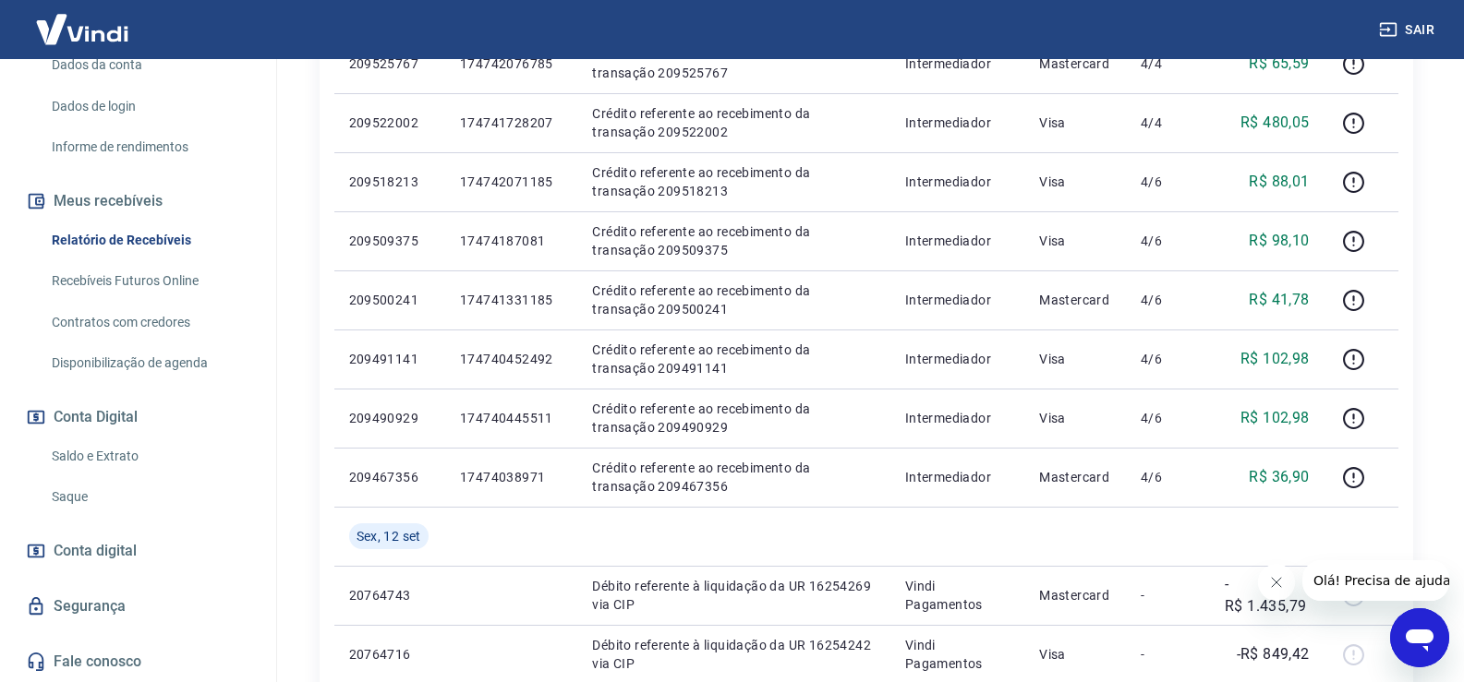
scroll to position [1108, 0]
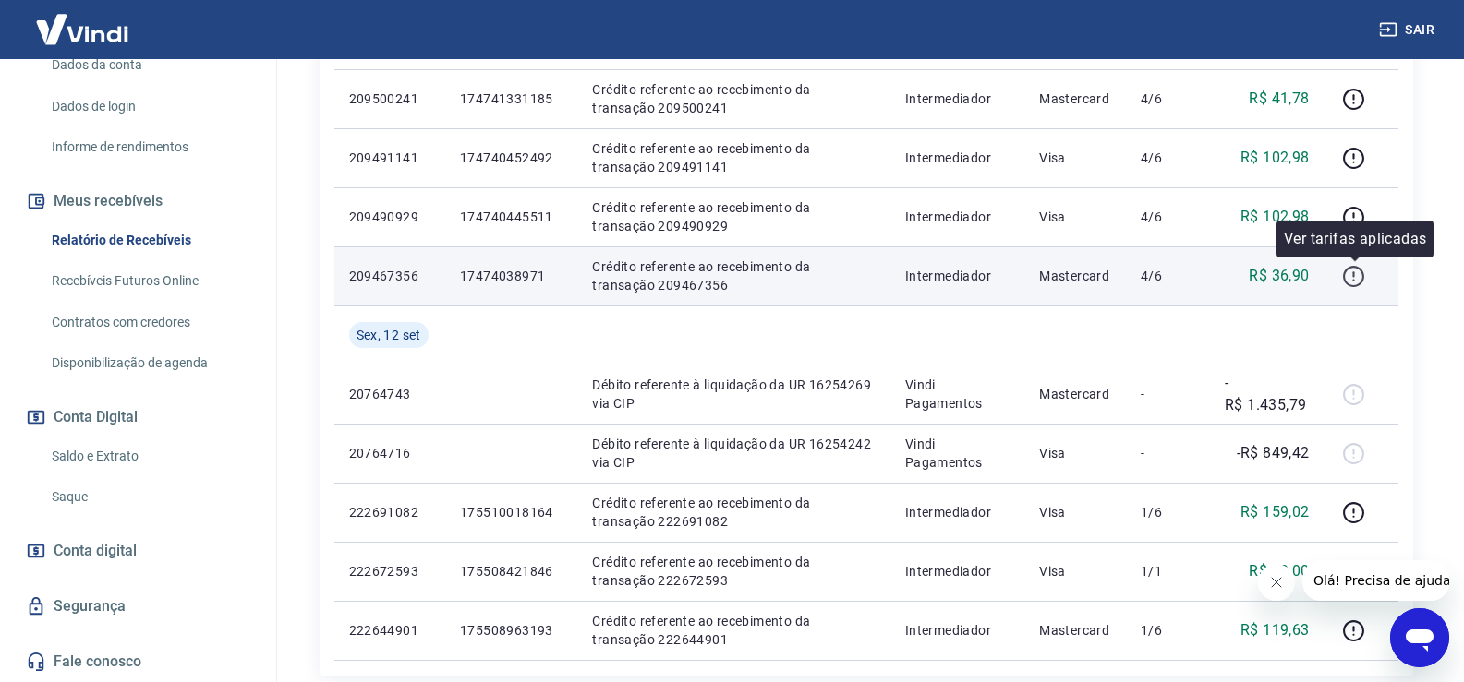
click at [1357, 284] on icon "button" at bounding box center [1353, 276] width 23 height 23
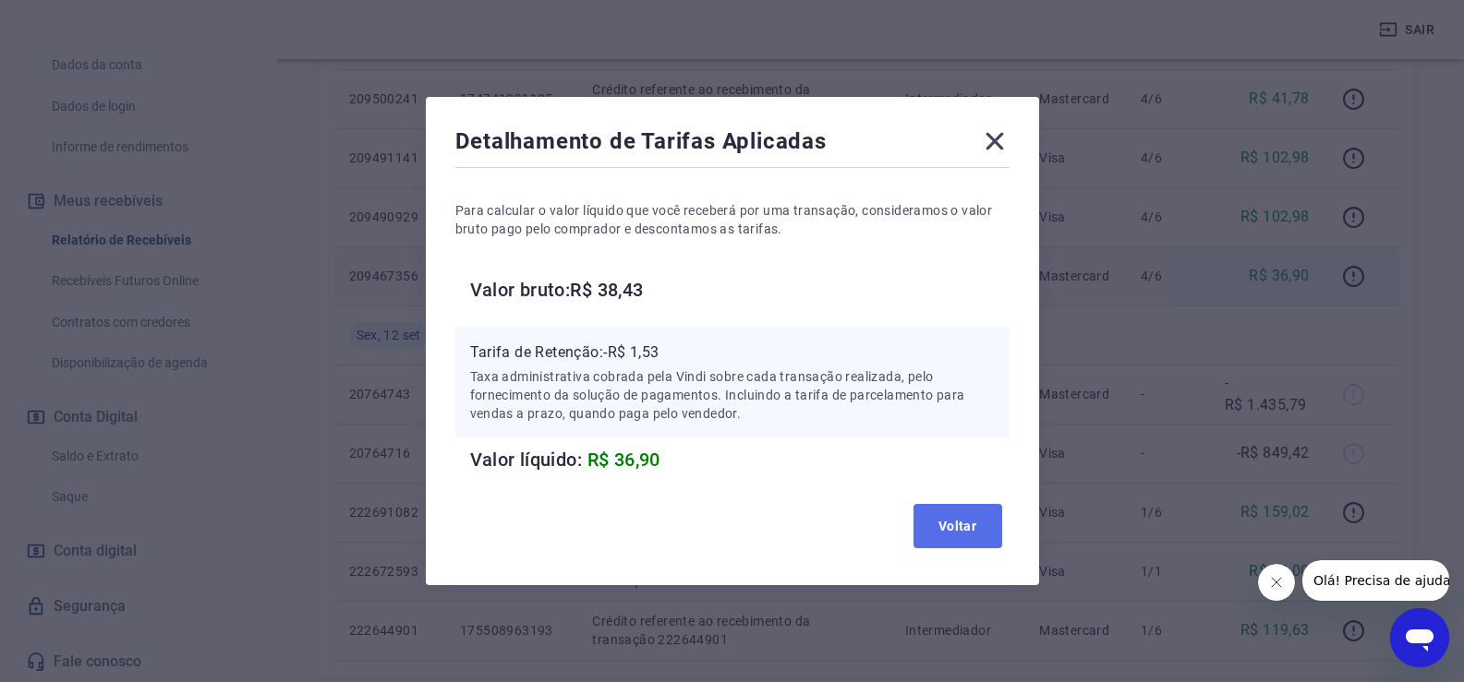
click at [936, 533] on button "Voltar" at bounding box center [957, 526] width 89 height 44
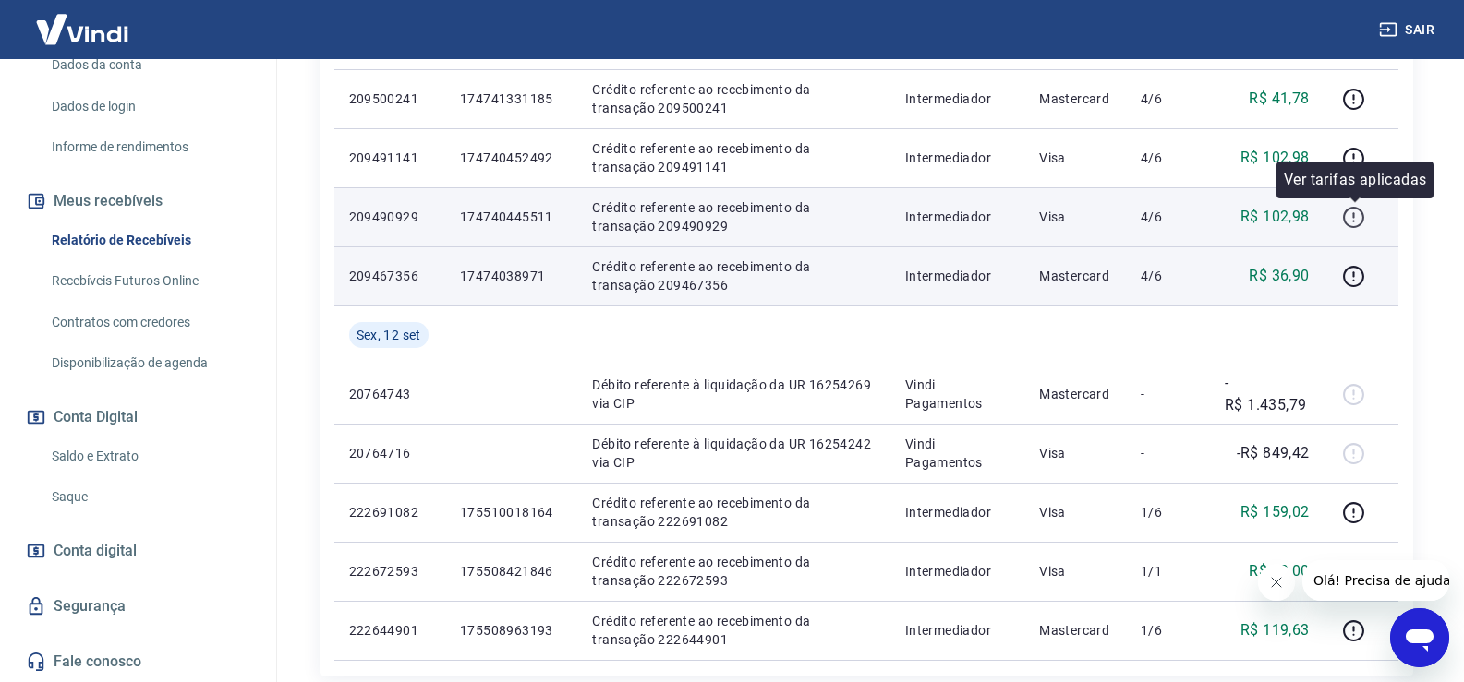
click at [1356, 210] on icon "button" at bounding box center [1353, 217] width 23 height 23
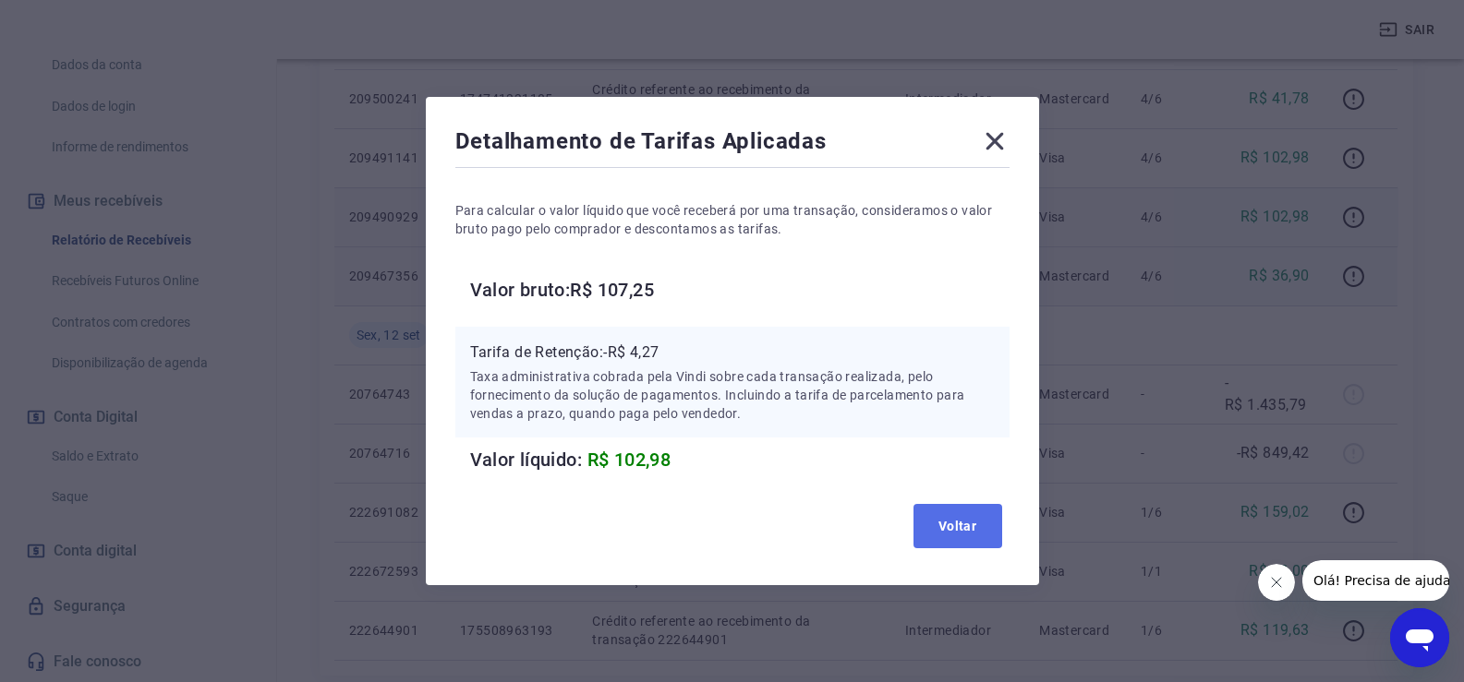
click at [983, 537] on button "Voltar" at bounding box center [957, 526] width 89 height 44
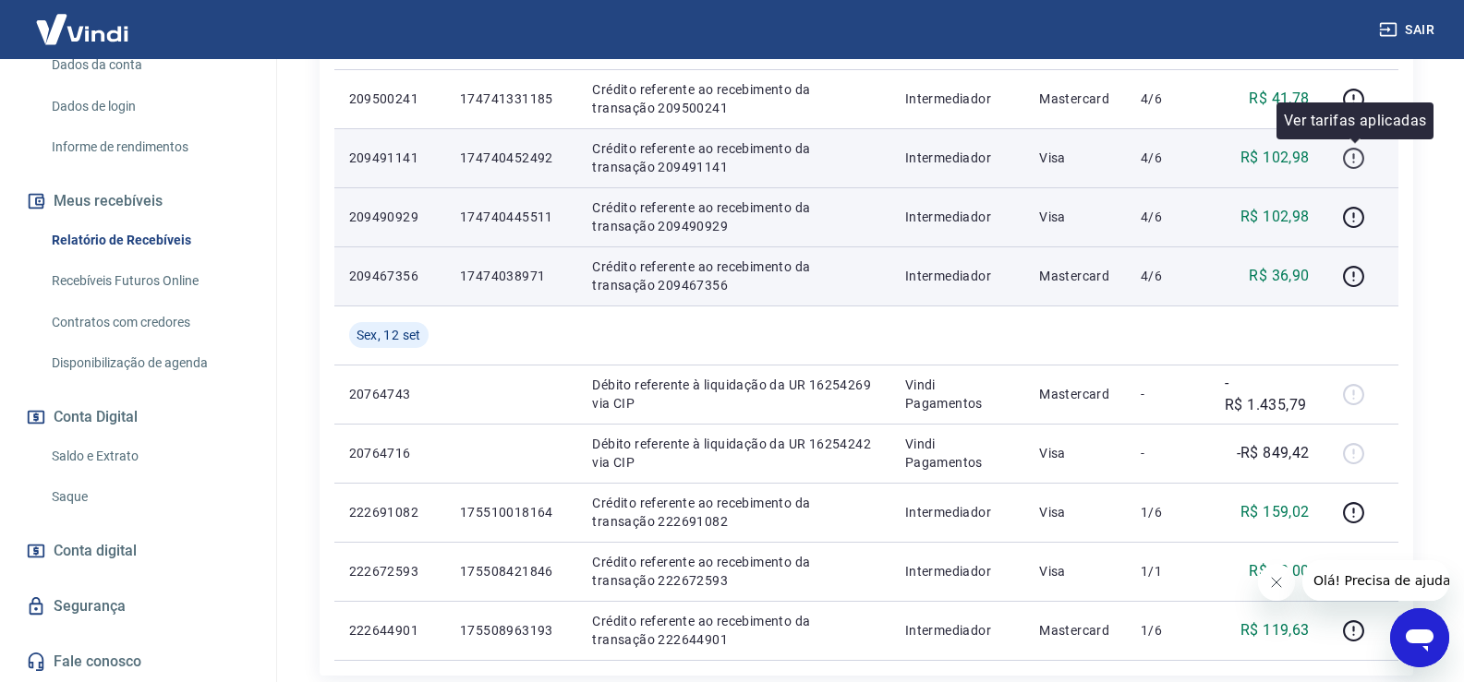
click at [1359, 150] on icon "button" at bounding box center [1353, 158] width 21 height 21
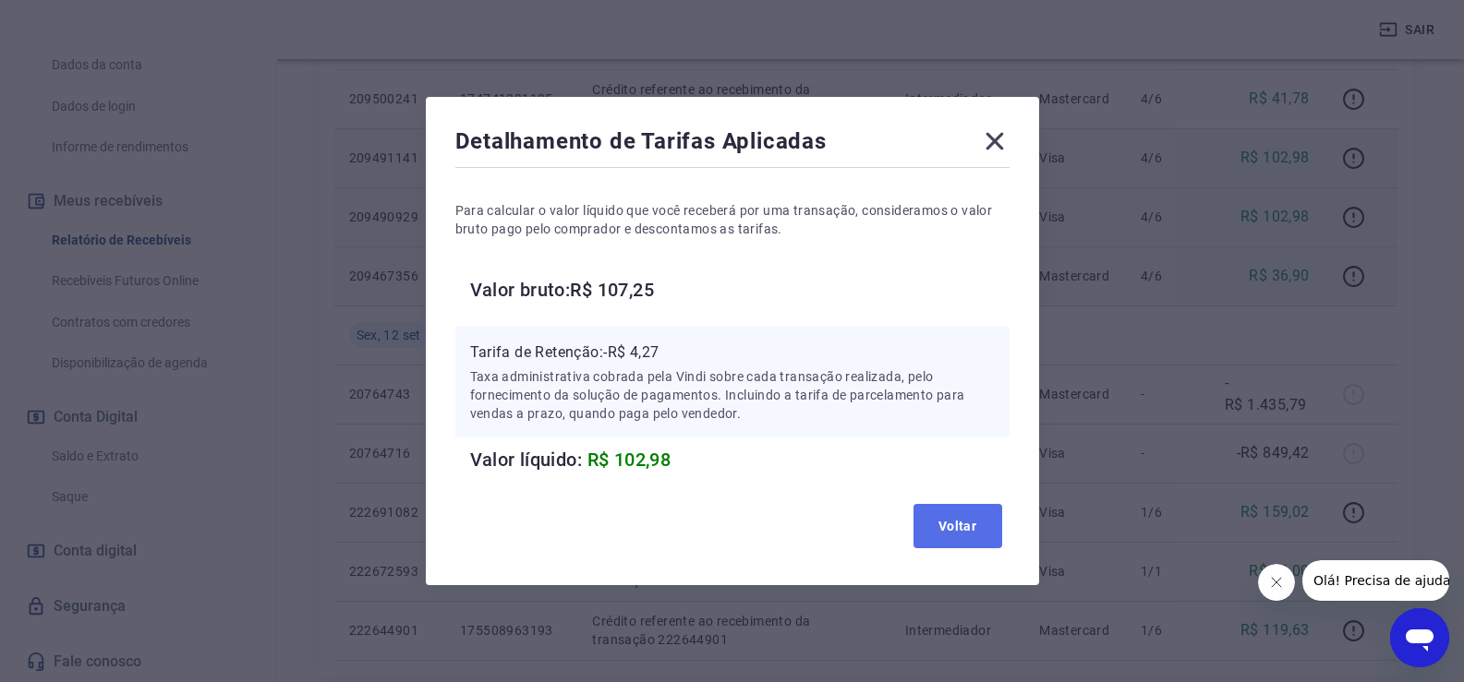
click at [953, 520] on button "Voltar" at bounding box center [957, 526] width 89 height 44
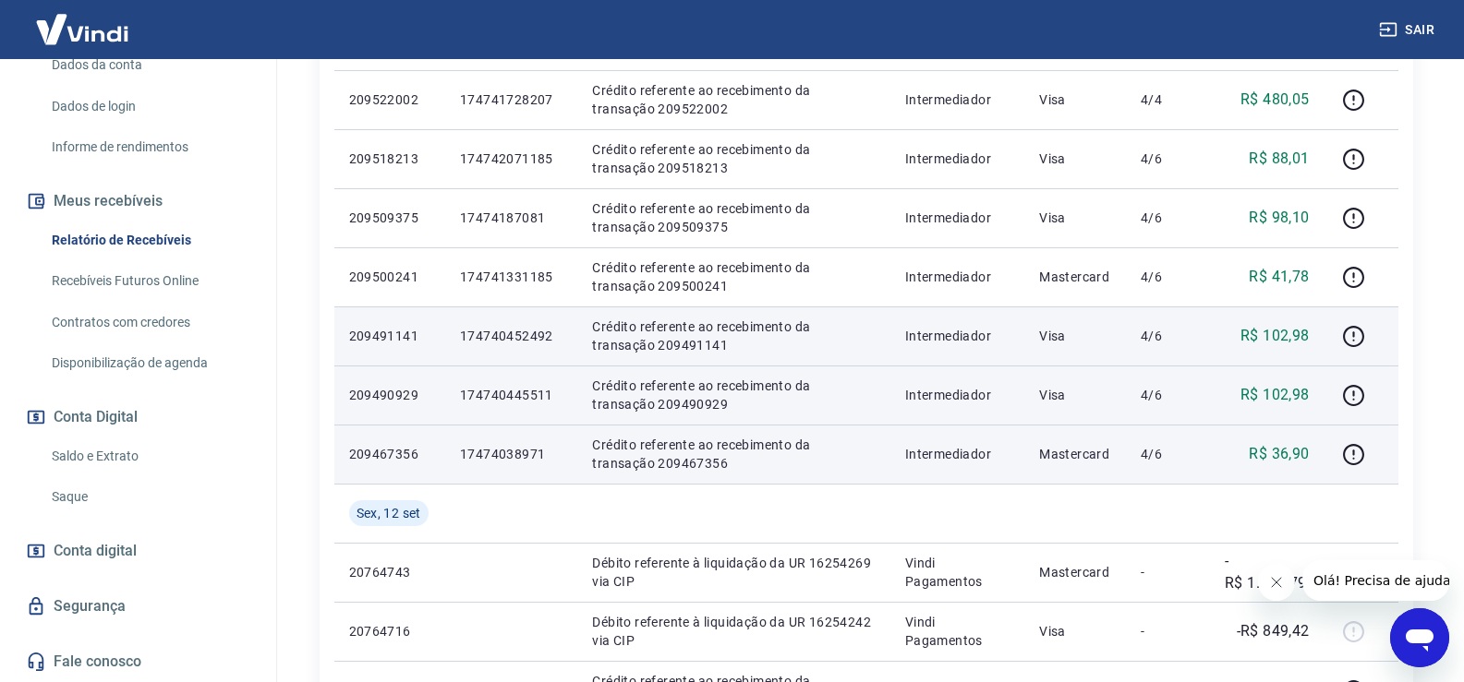
scroll to position [924, 0]
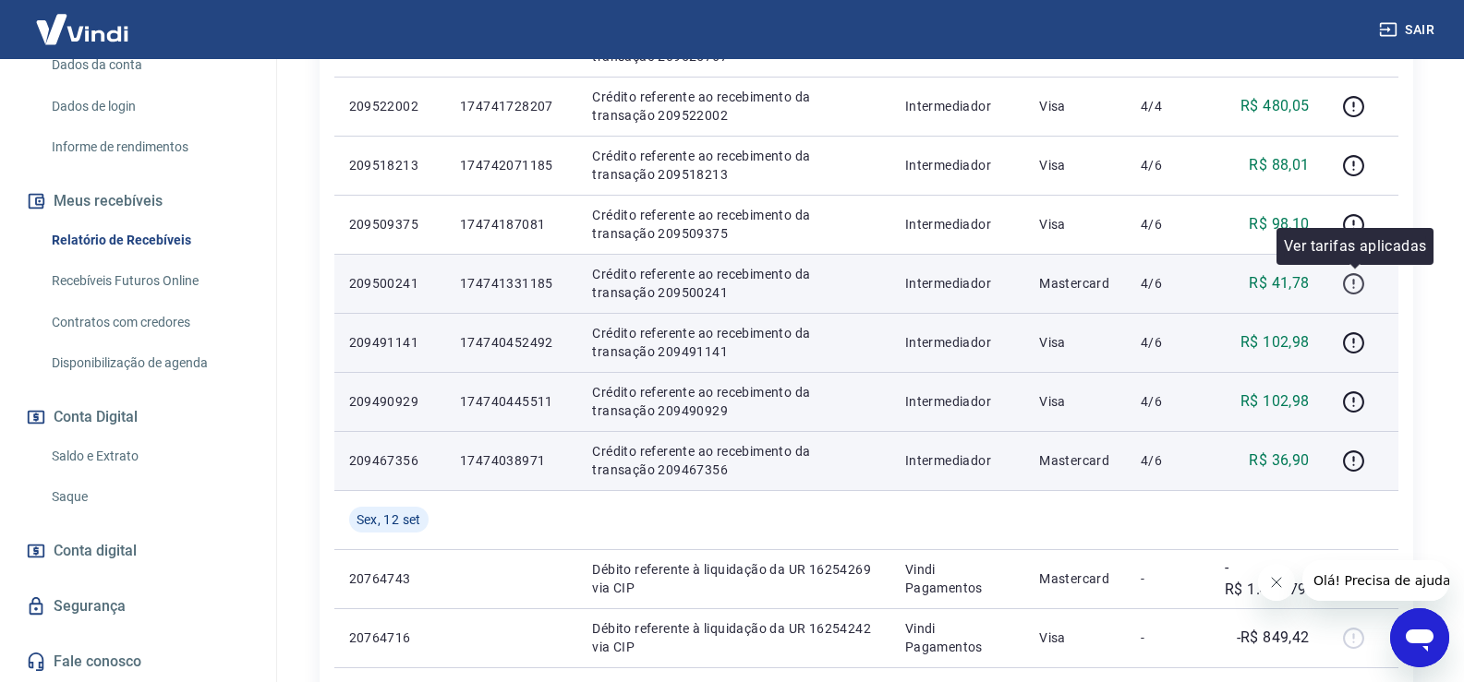
click at [1359, 274] on icon "button" at bounding box center [1353, 283] width 21 height 21
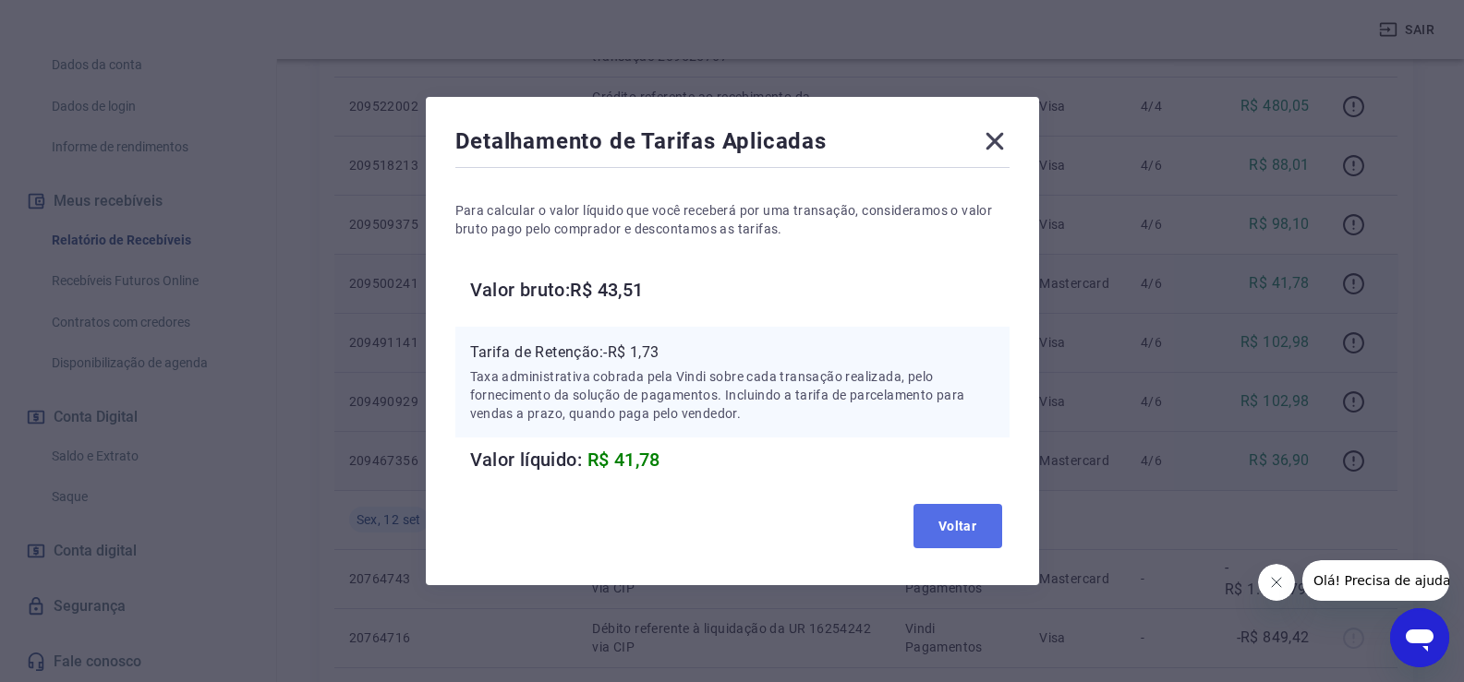
click at [980, 527] on button "Voltar" at bounding box center [957, 526] width 89 height 44
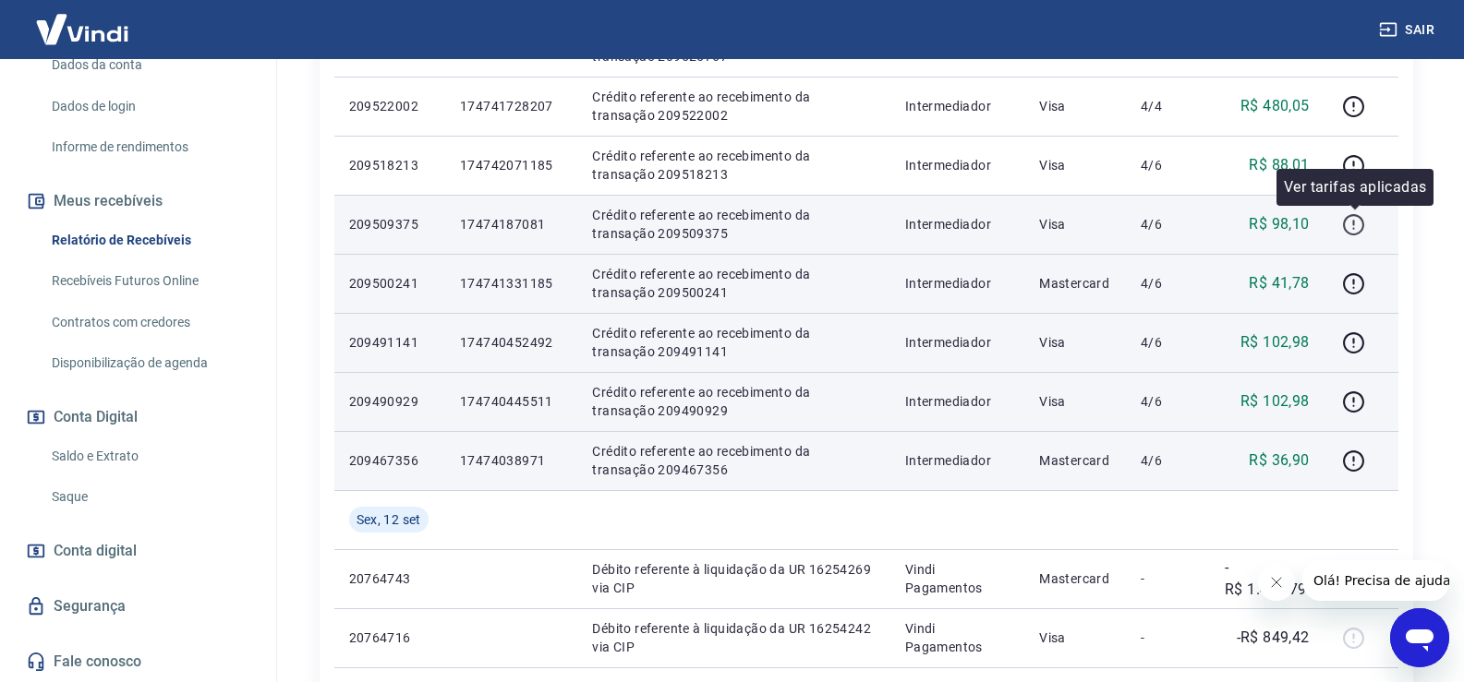
click at [1355, 221] on icon "button" at bounding box center [1354, 223] width 2 height 6
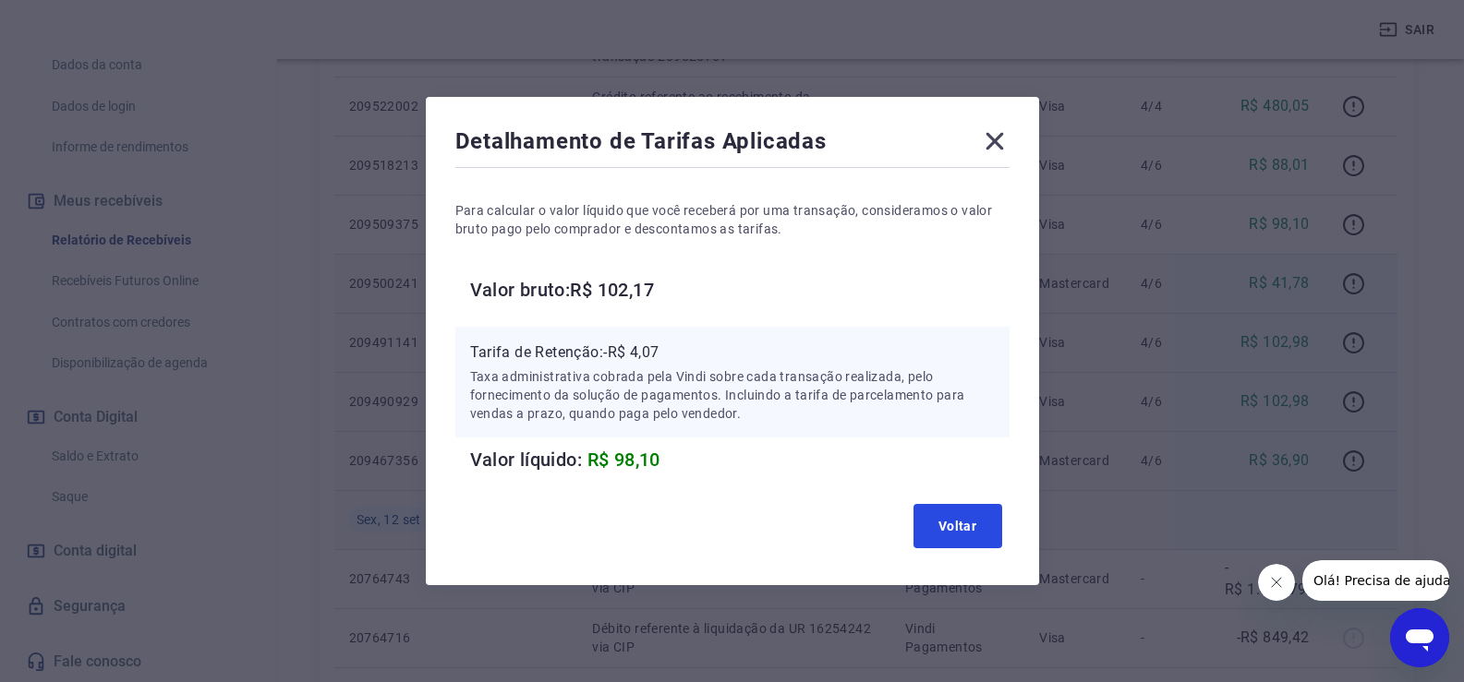
click at [1002, 522] on button "Voltar" at bounding box center [957, 526] width 89 height 44
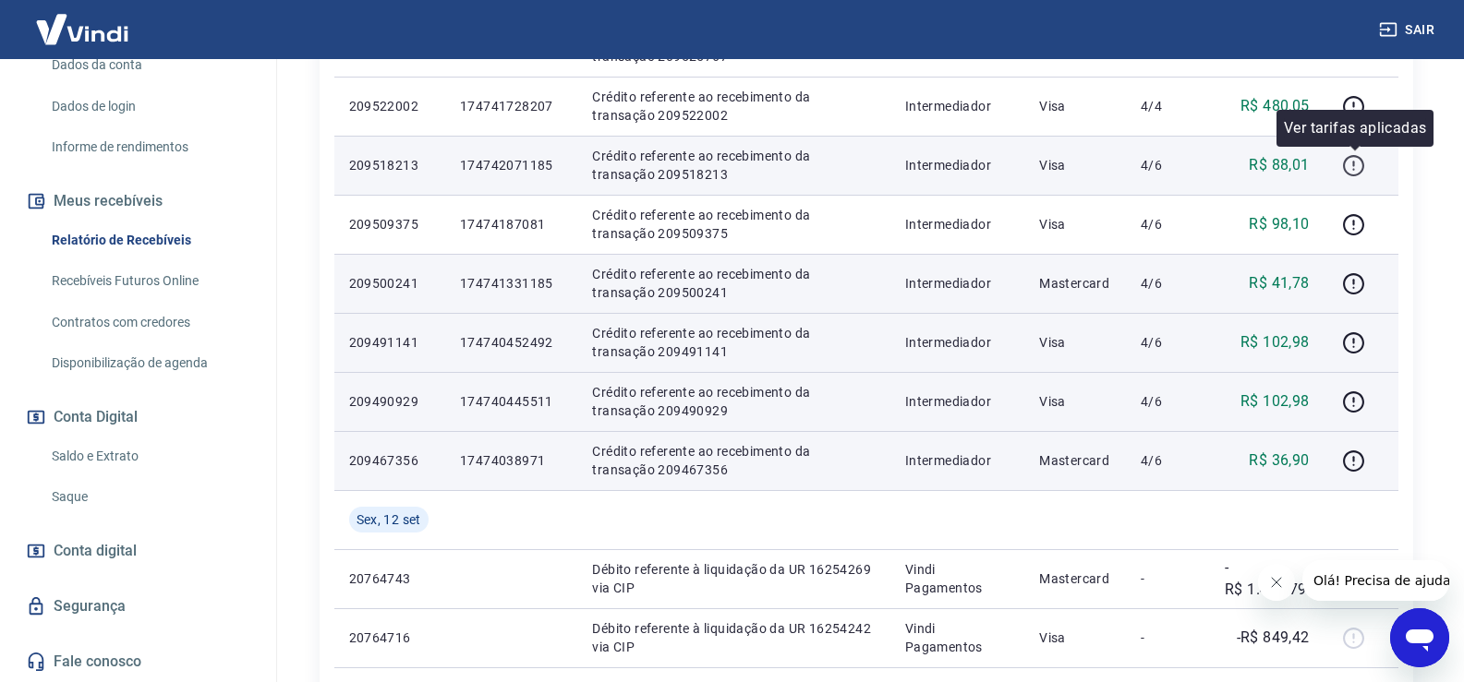
click at [1356, 154] on icon "button" at bounding box center [1353, 165] width 23 height 23
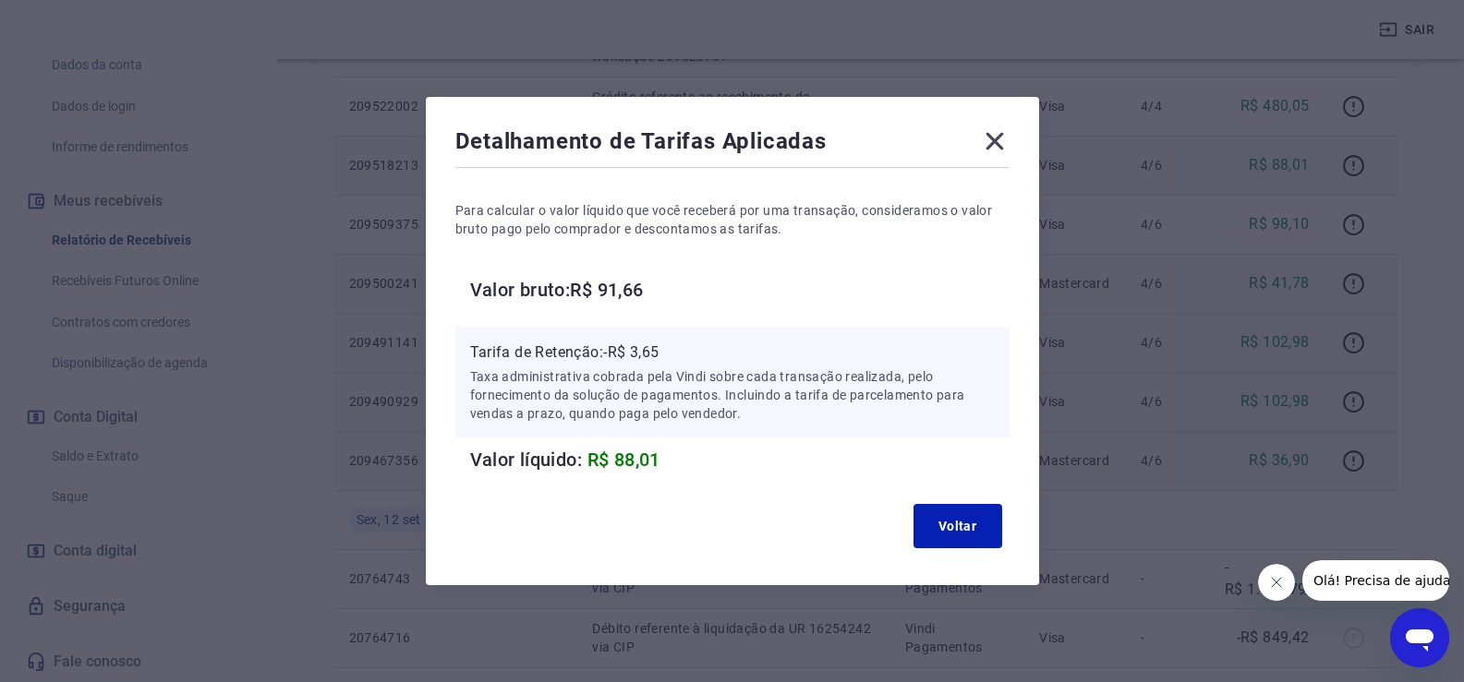
click at [998, 141] on icon at bounding box center [995, 142] width 30 height 30
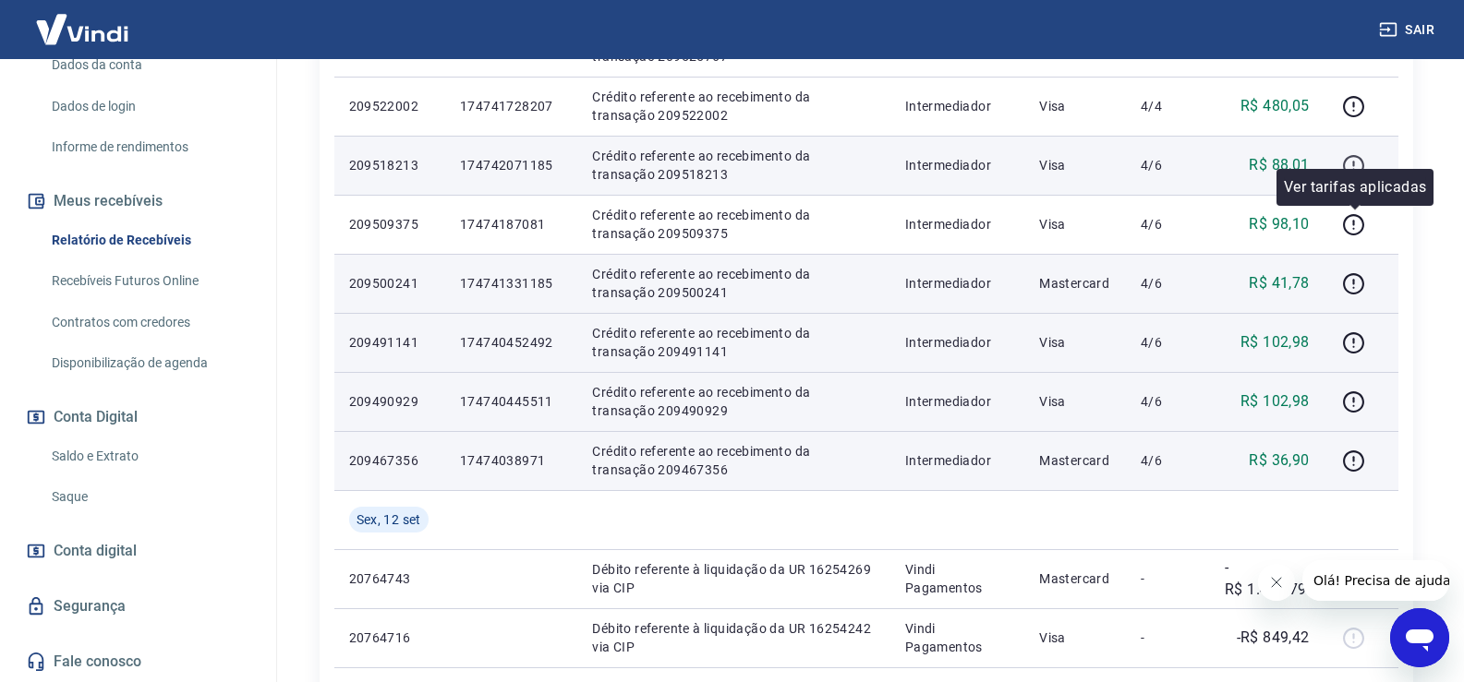
click at [1352, 163] on icon "button" at bounding box center [1353, 165] width 23 height 23
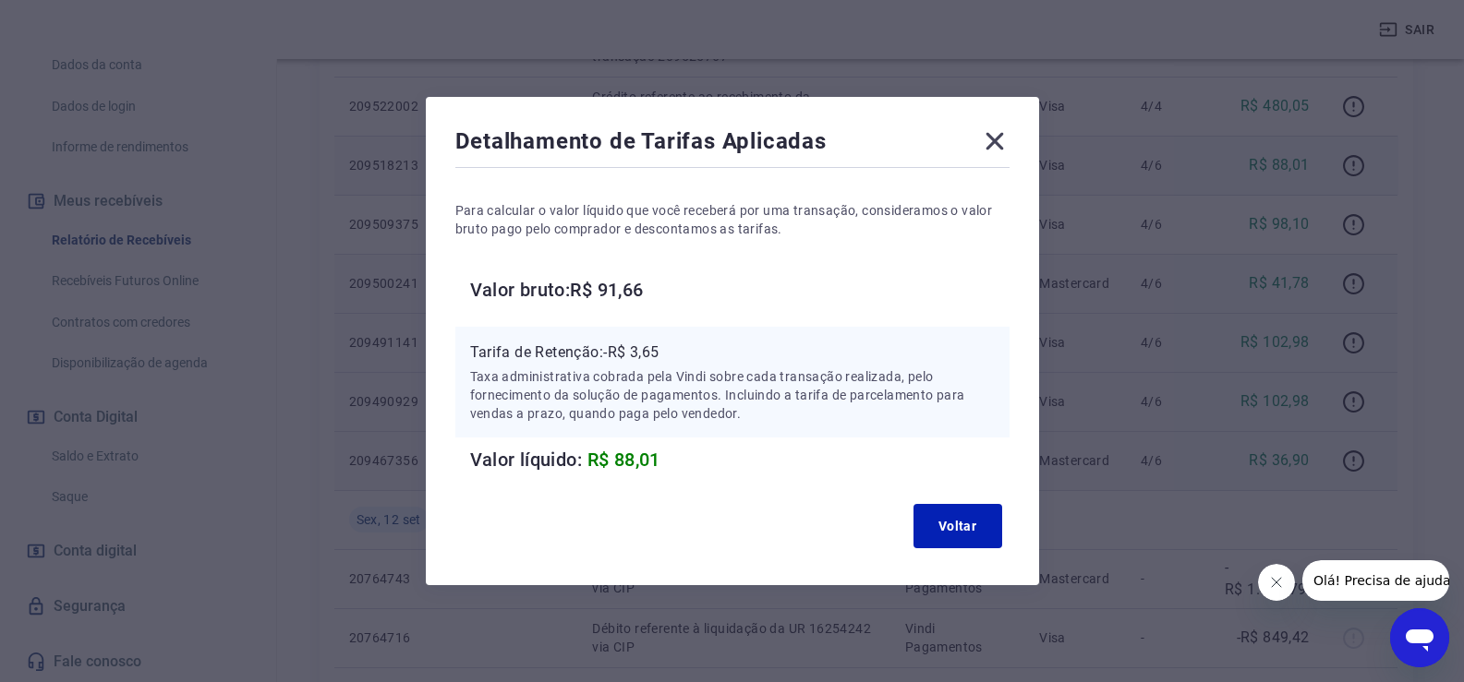
click at [1004, 149] on icon at bounding box center [995, 142] width 30 height 30
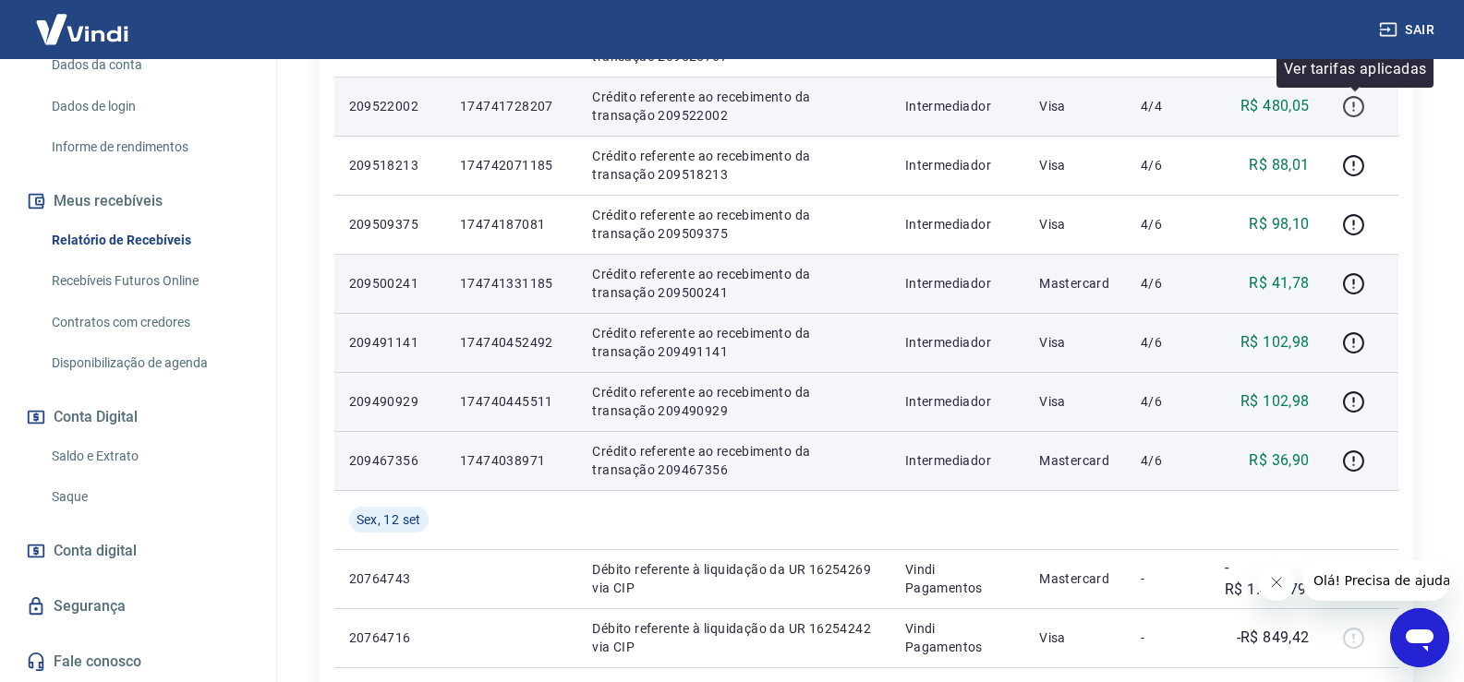
click at [1362, 111] on icon "button" at bounding box center [1353, 106] width 23 height 23
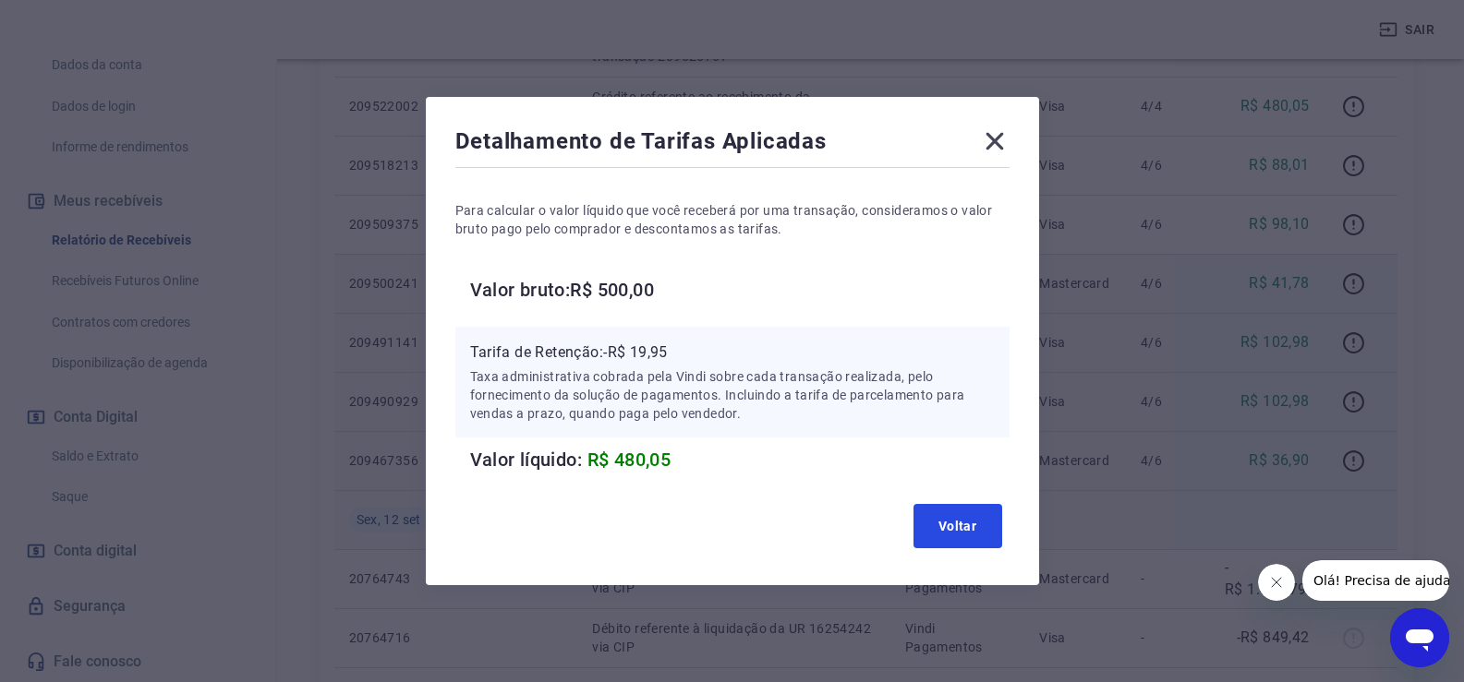
click at [960, 524] on button "Voltar" at bounding box center [957, 526] width 89 height 44
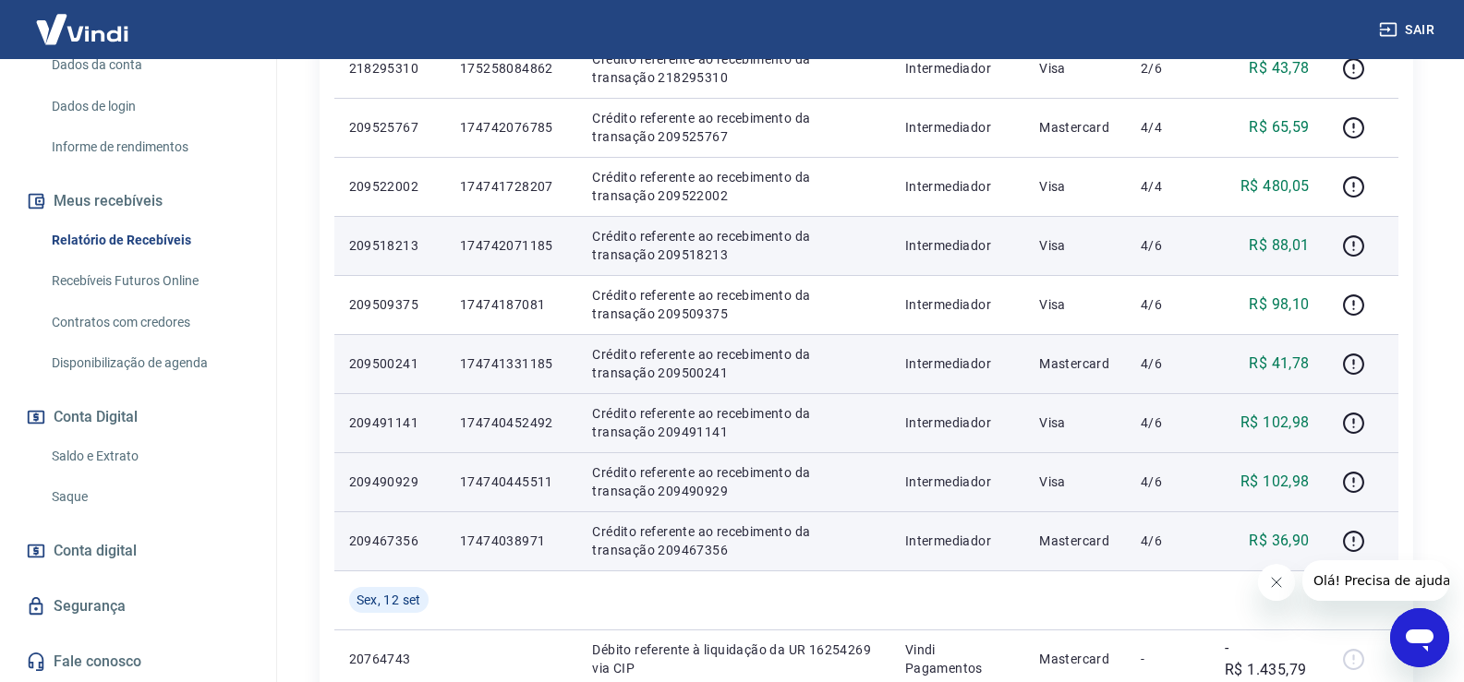
scroll to position [739, 0]
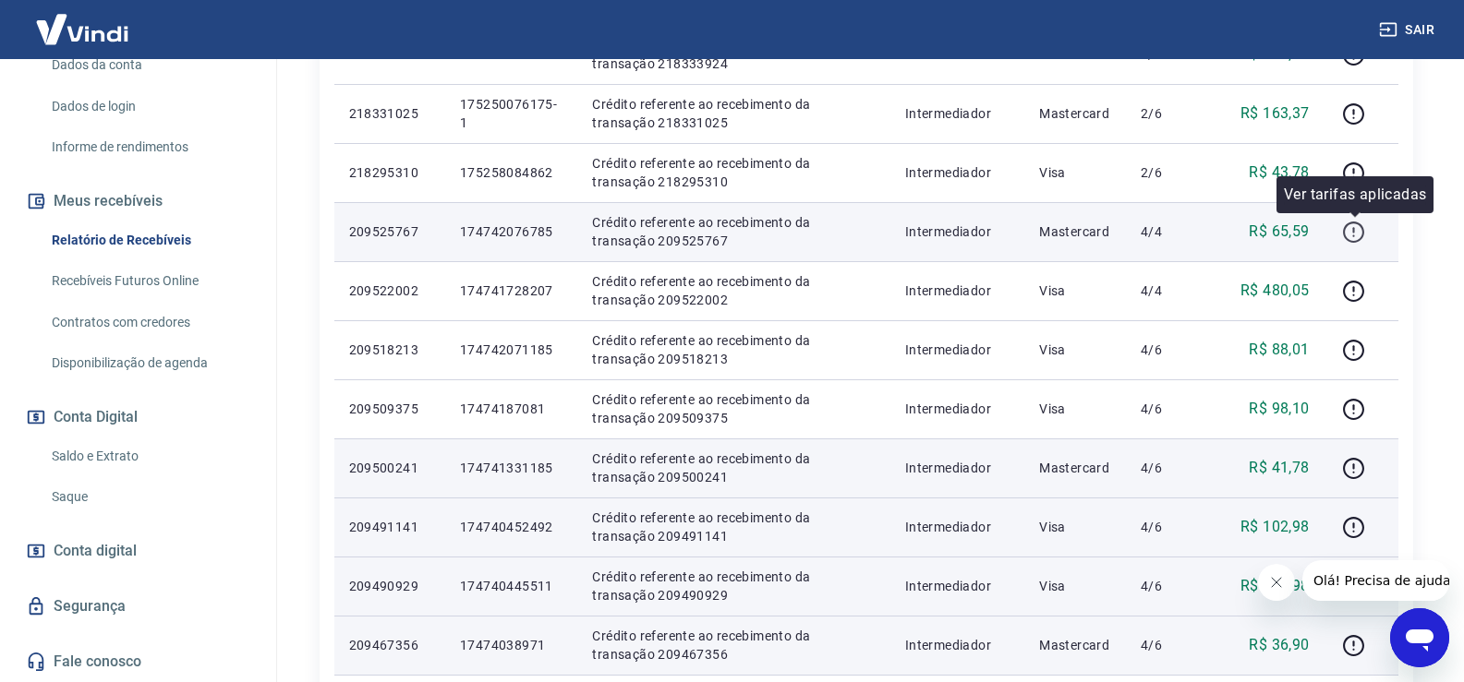
click at [1358, 230] on icon "button" at bounding box center [1353, 232] width 23 height 23
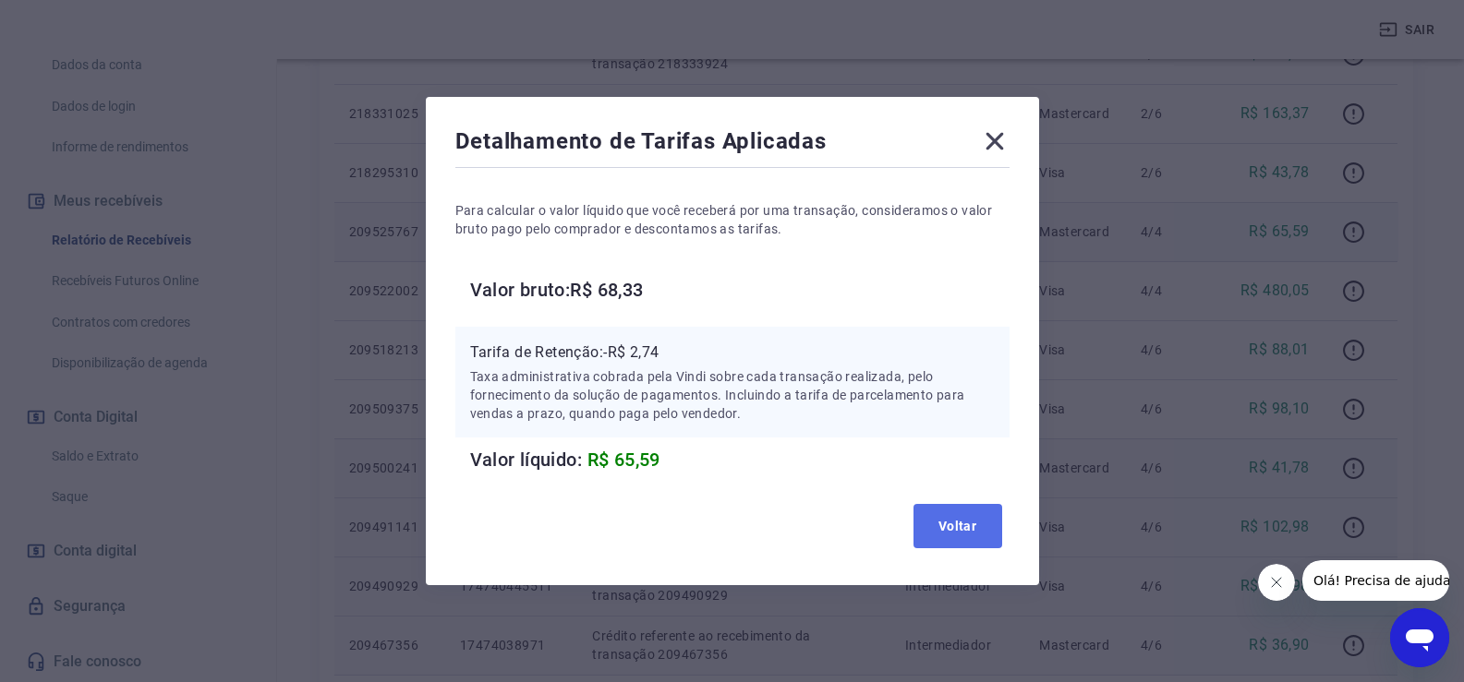
click at [936, 535] on button "Voltar" at bounding box center [957, 526] width 89 height 44
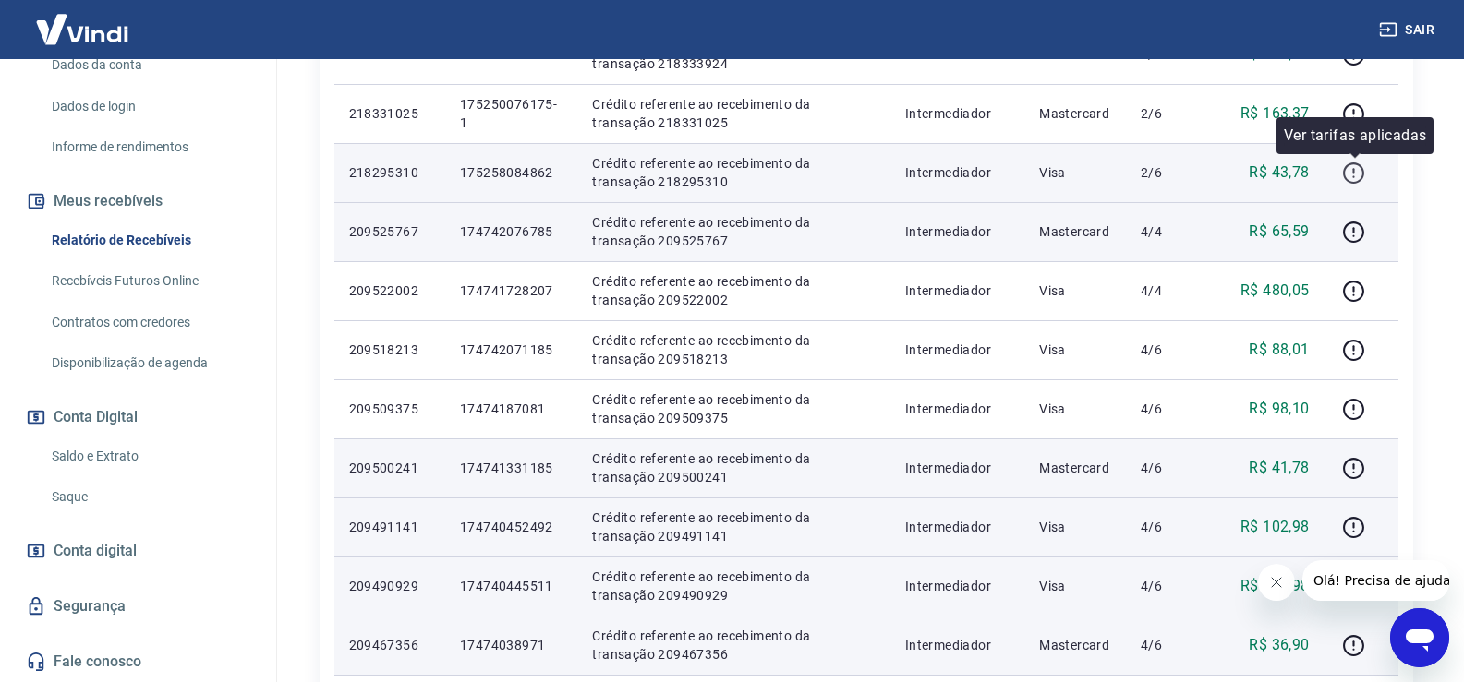
click at [1360, 172] on icon "button" at bounding box center [1353, 173] width 23 height 23
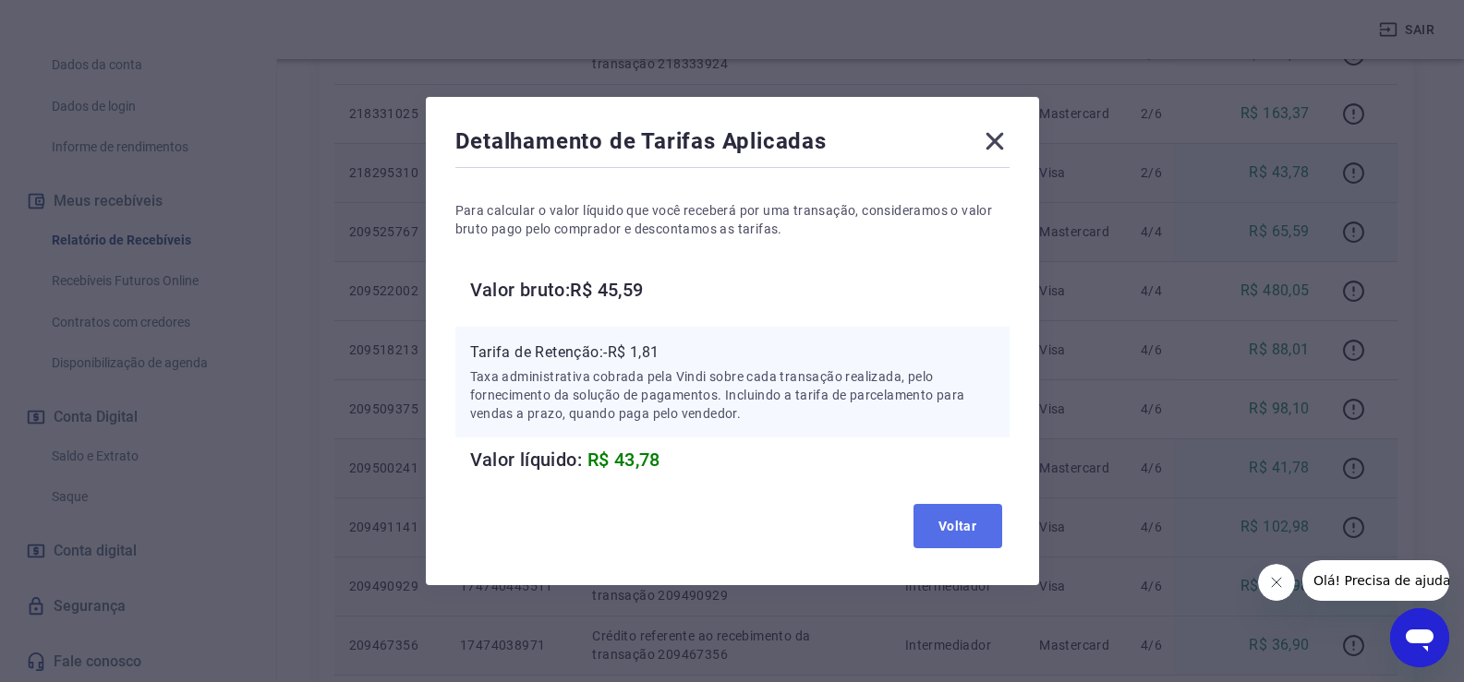
click at [951, 523] on button "Voltar" at bounding box center [957, 526] width 89 height 44
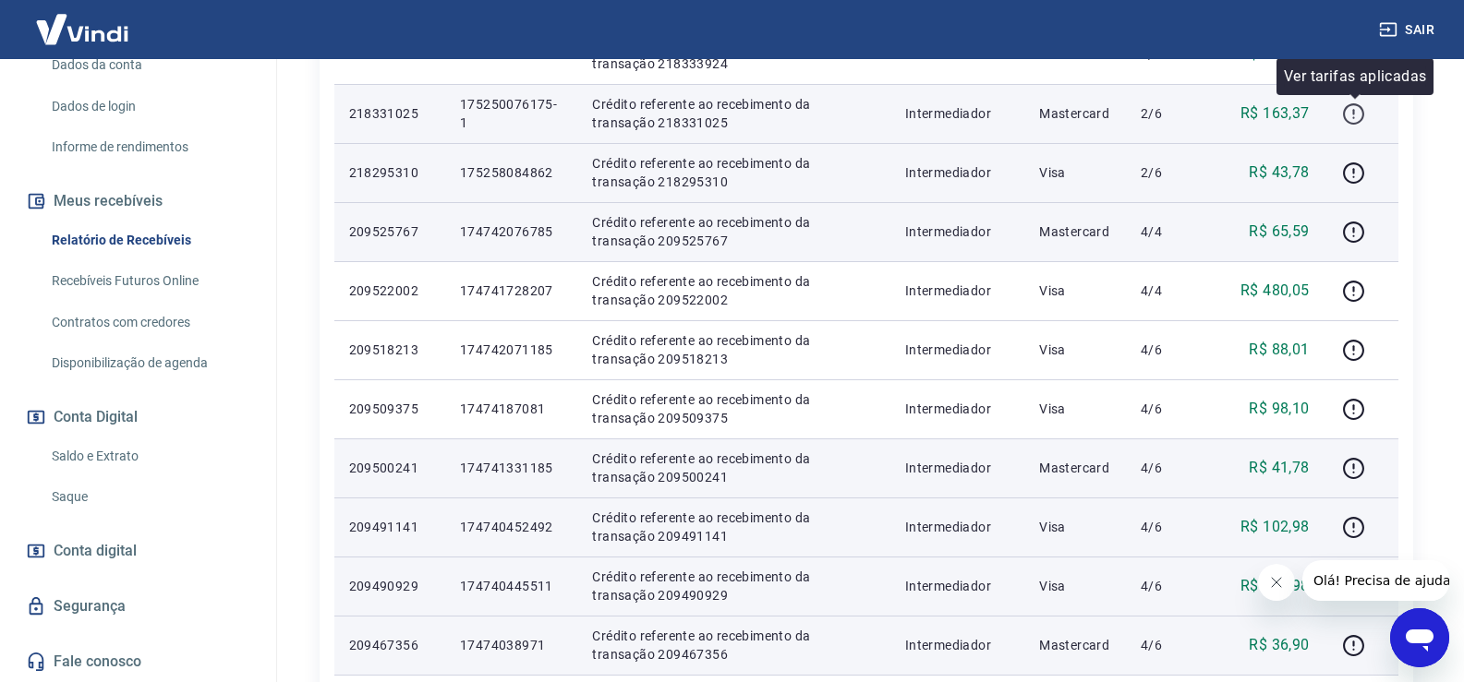
click at [1352, 113] on icon "button" at bounding box center [1353, 114] width 23 height 23
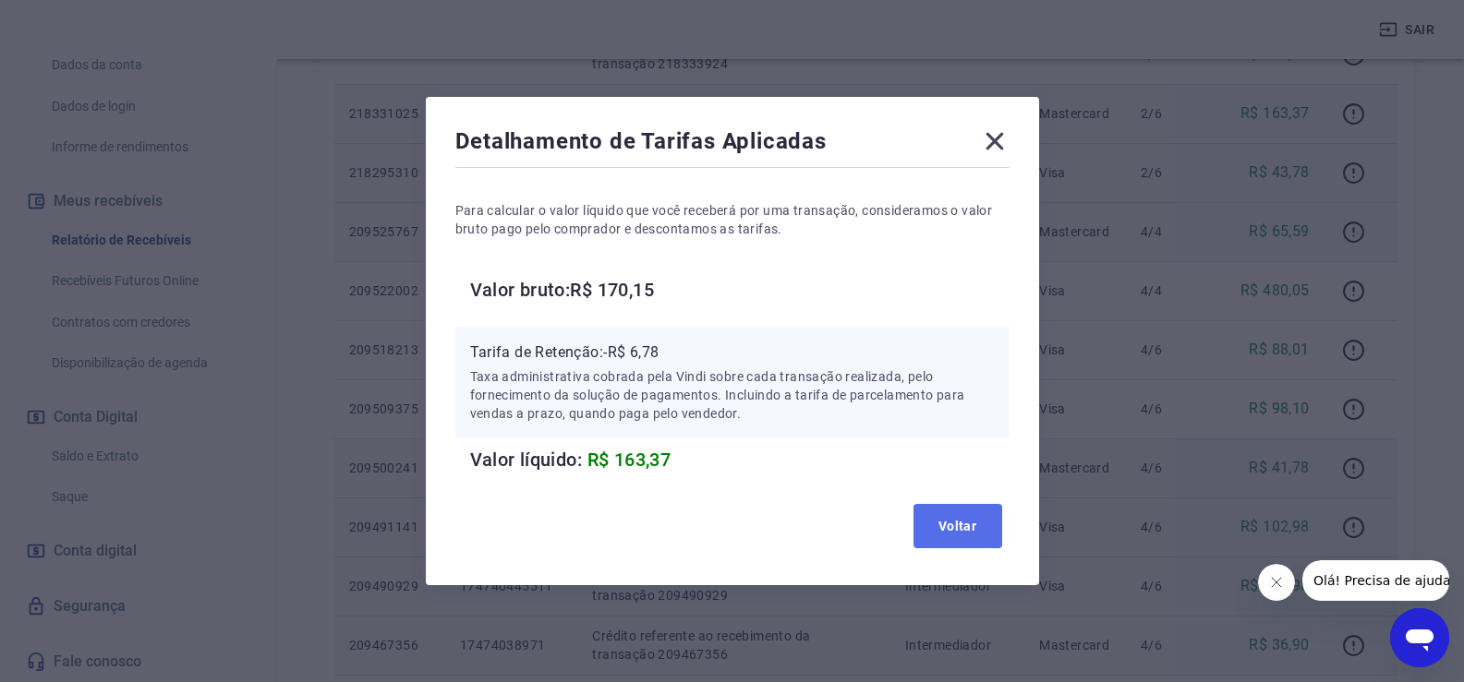
click at [1000, 528] on button "Voltar" at bounding box center [957, 526] width 89 height 44
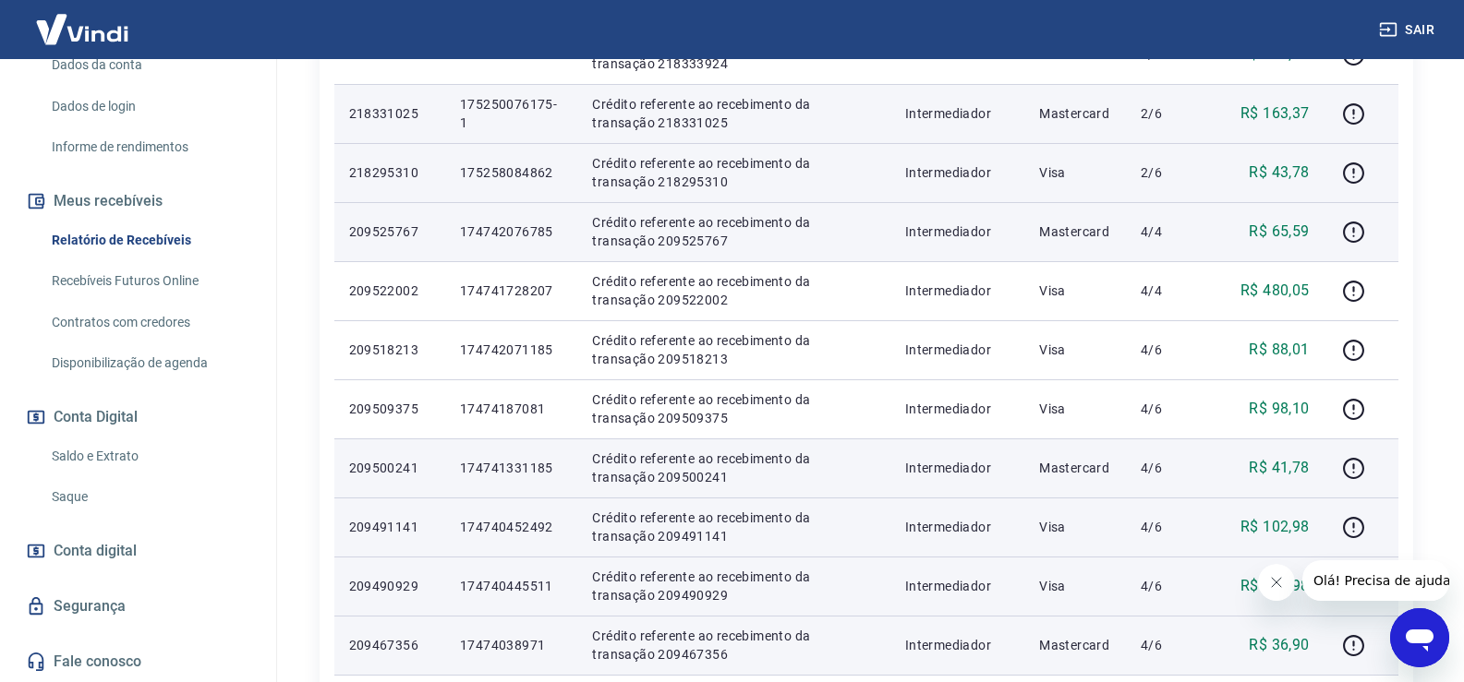
scroll to position [554, 0]
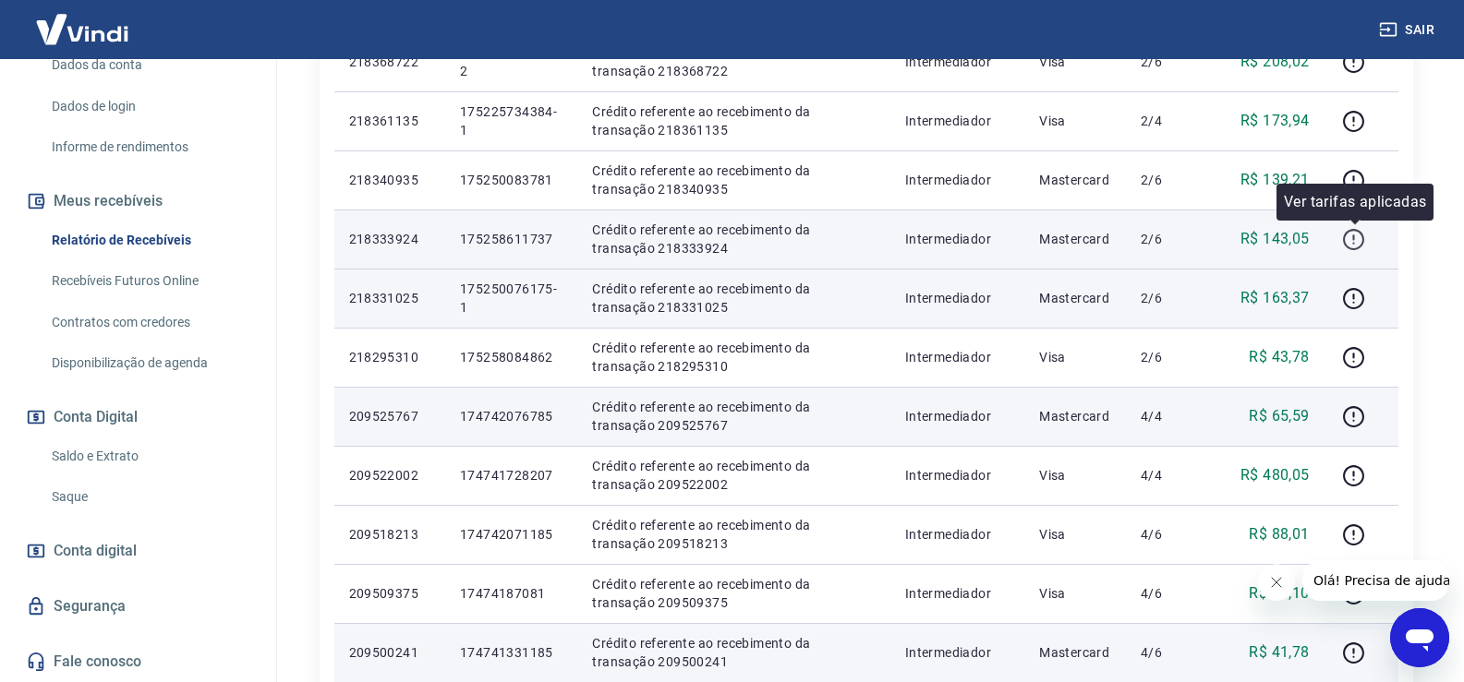
click at [1364, 234] on icon "button" at bounding box center [1353, 239] width 23 height 23
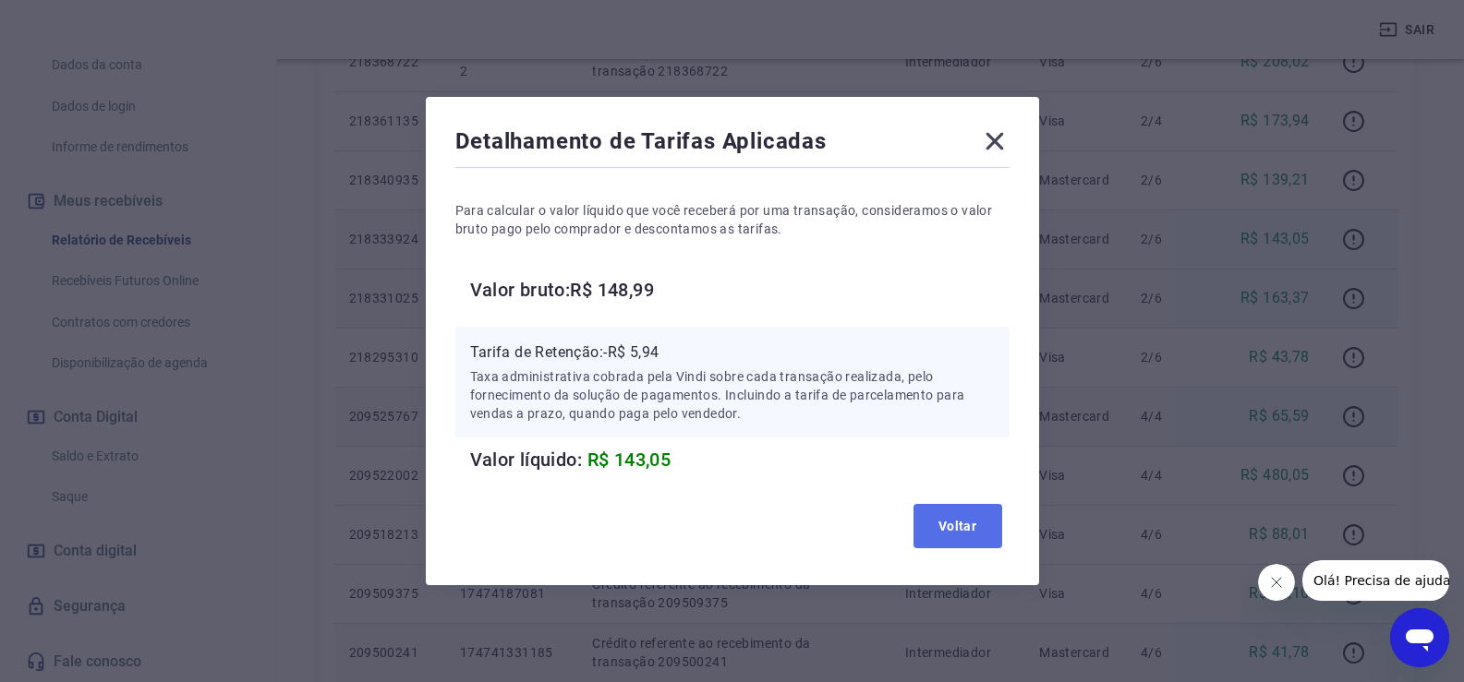
click at [954, 510] on button "Voltar" at bounding box center [957, 526] width 89 height 44
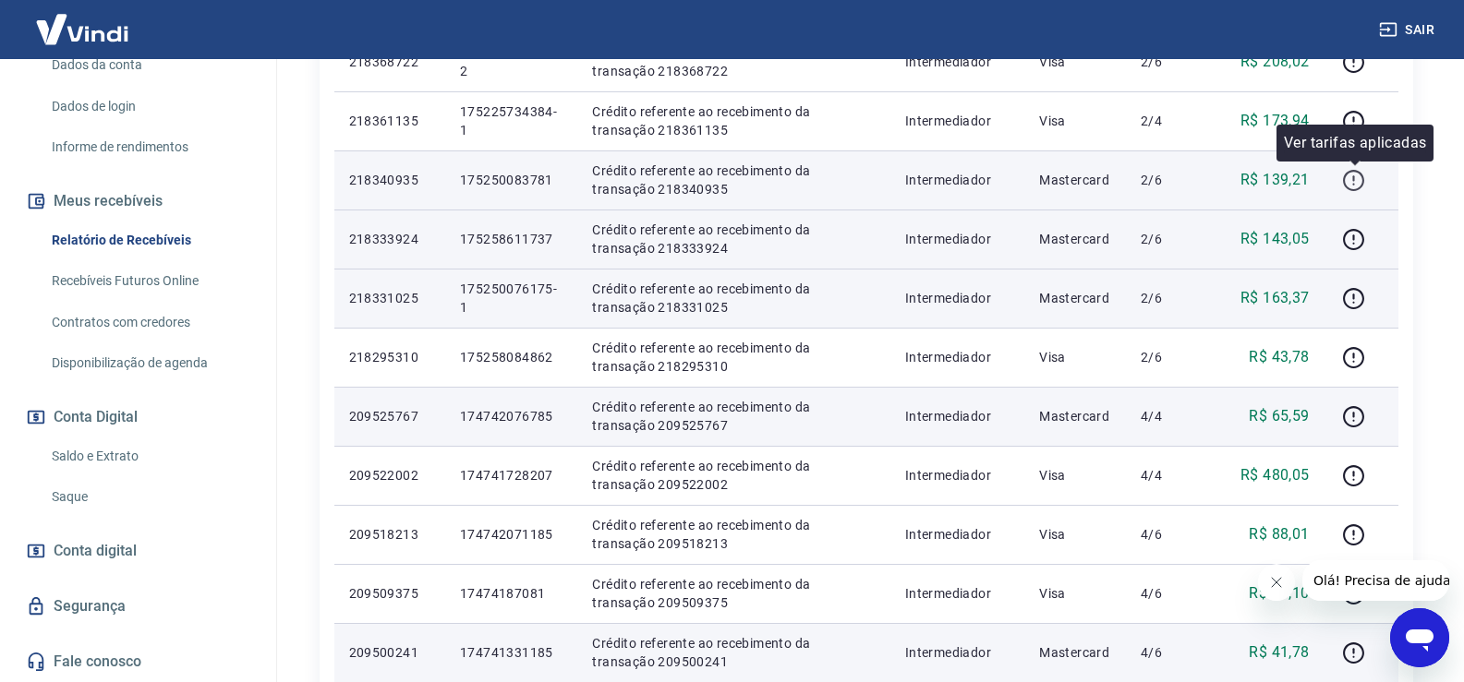
click at [1355, 176] on icon "button" at bounding box center [1354, 178] width 2 height 6
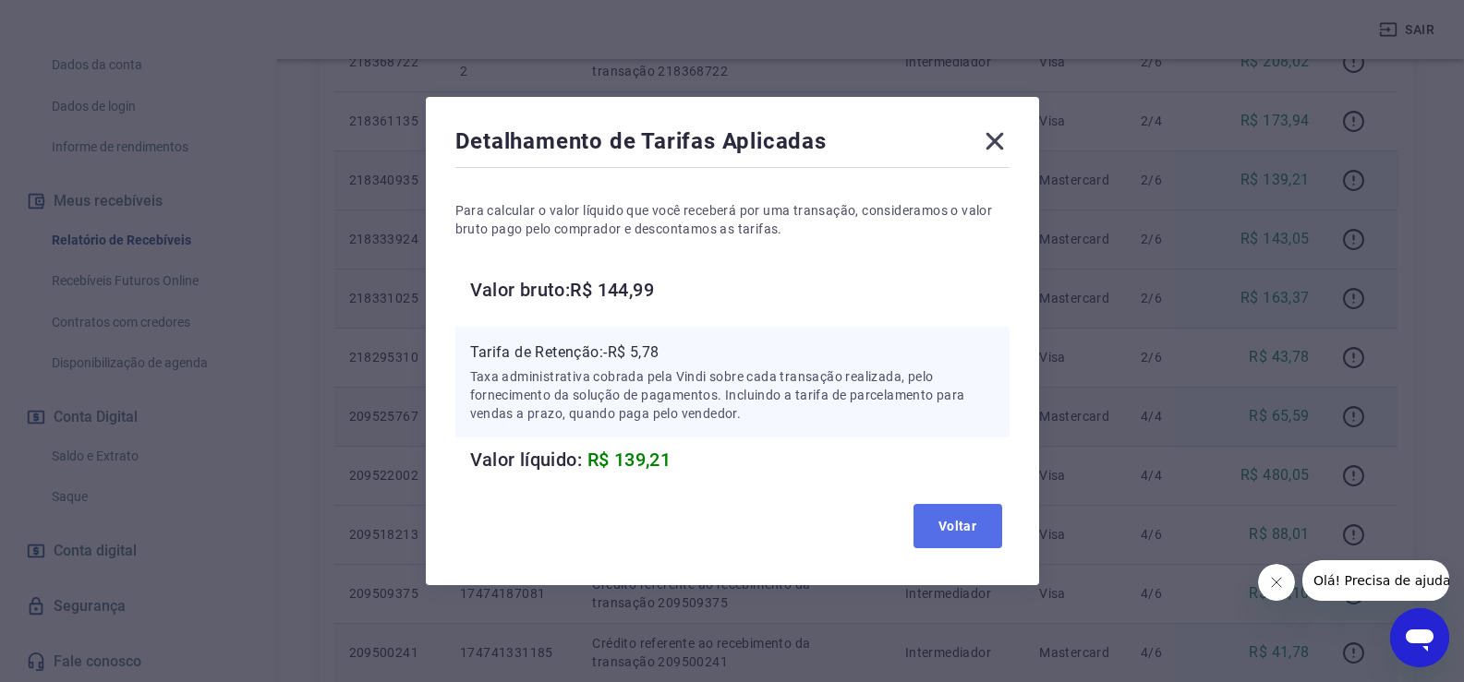
click at [966, 538] on button "Voltar" at bounding box center [957, 526] width 89 height 44
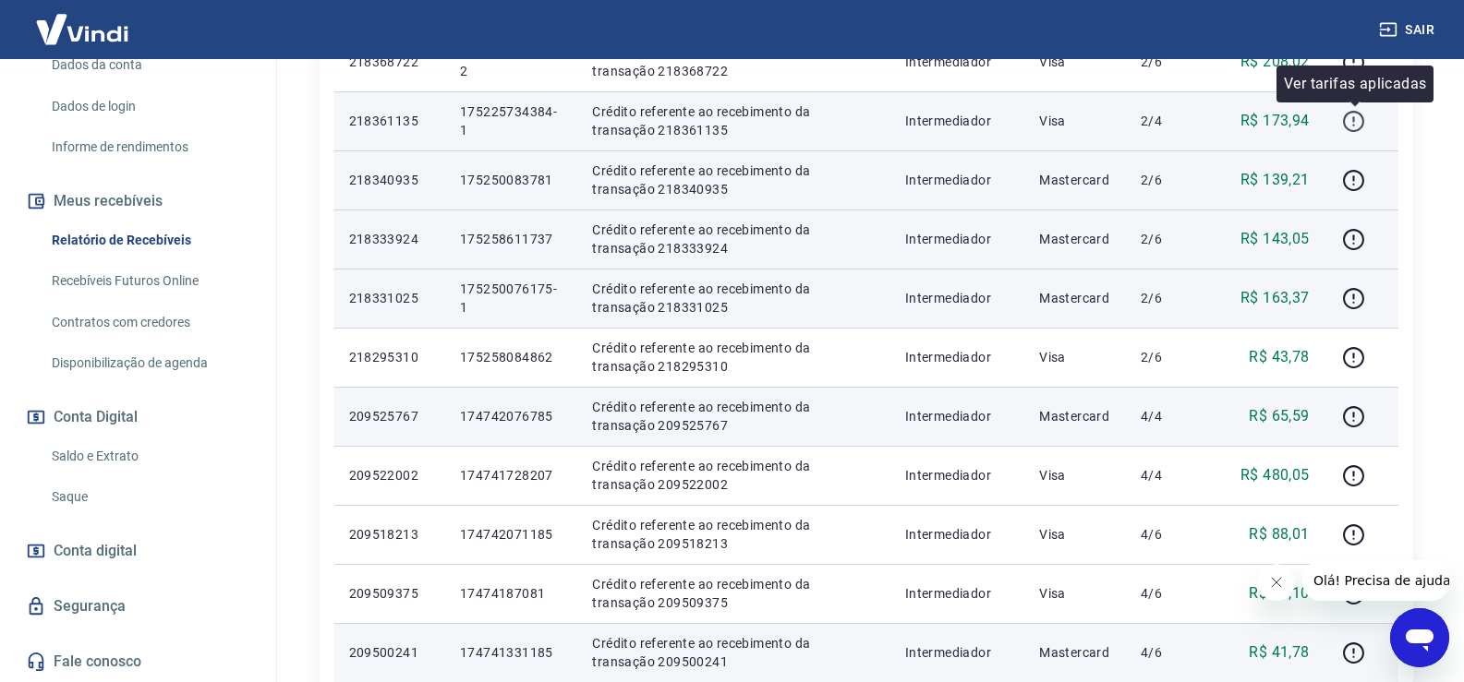
click at [1359, 115] on icon "button" at bounding box center [1353, 121] width 23 height 23
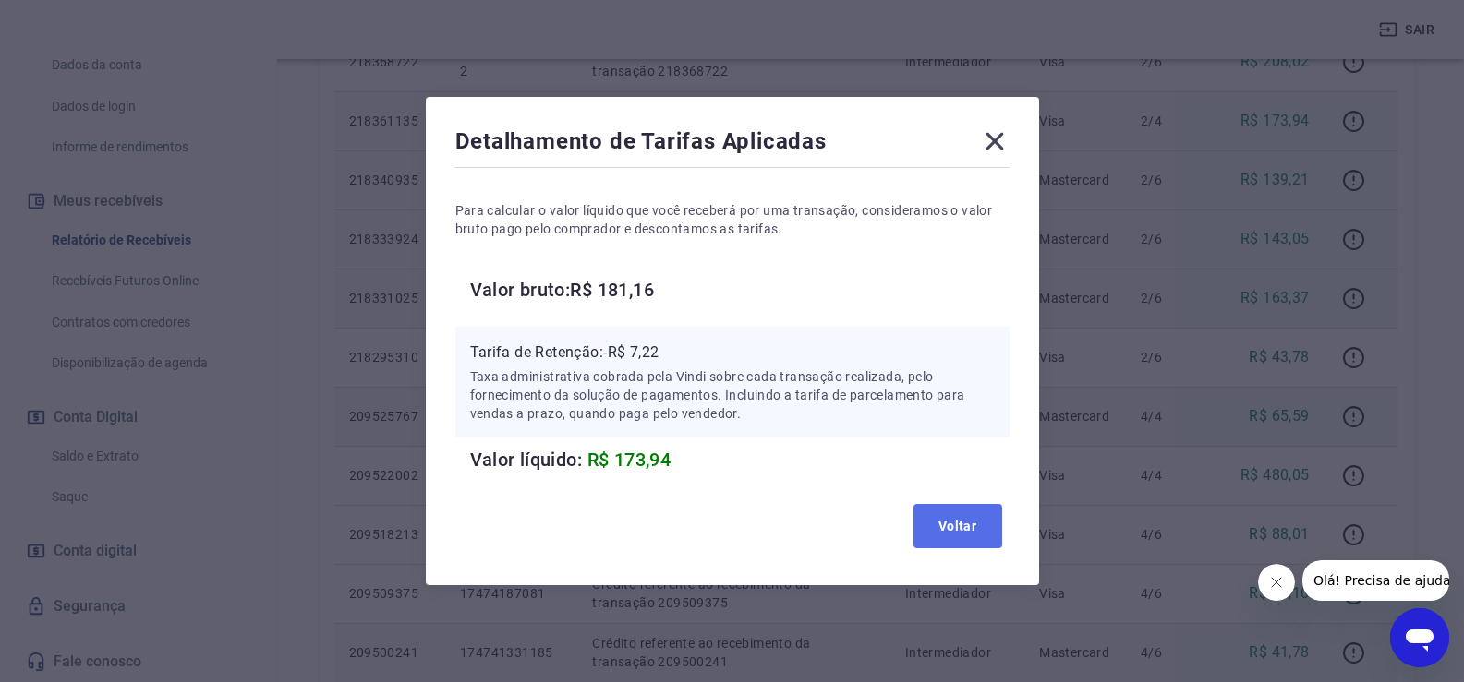
click at [984, 522] on button "Voltar" at bounding box center [957, 526] width 89 height 44
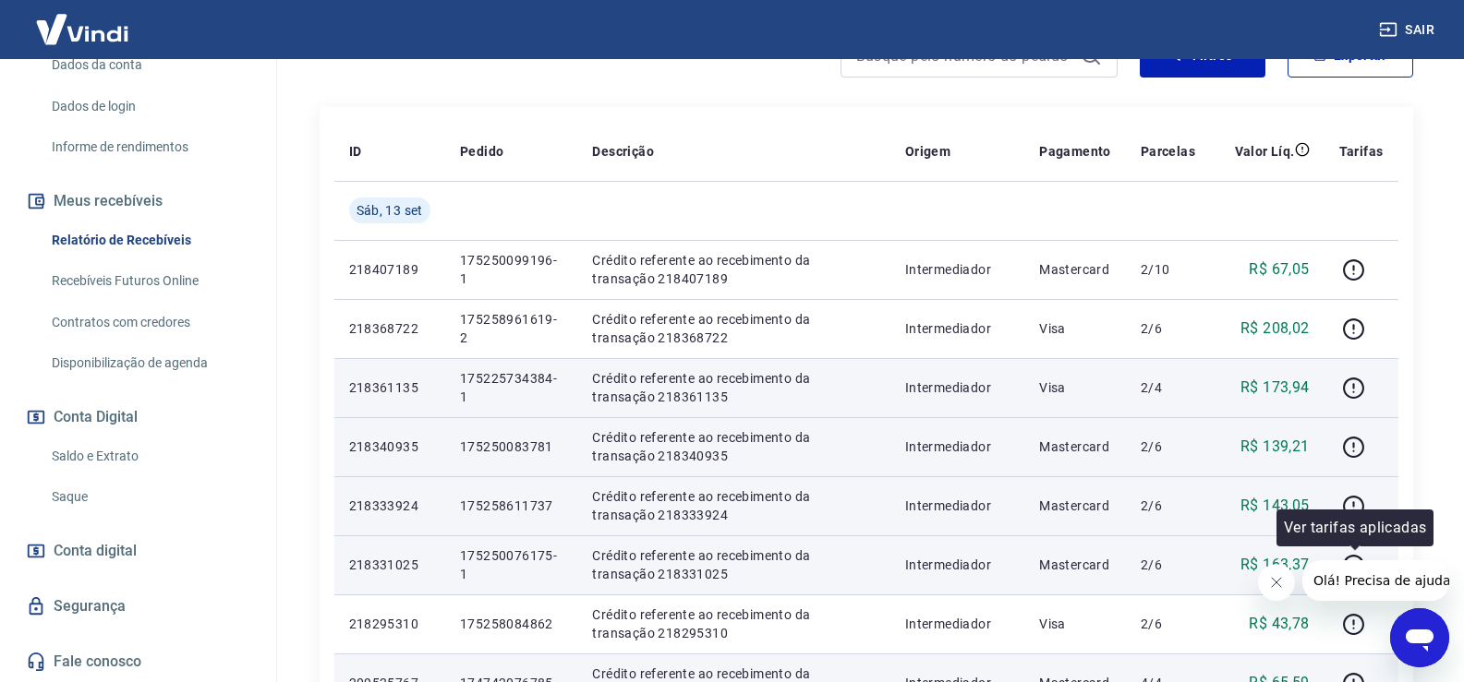
scroll to position [277, 0]
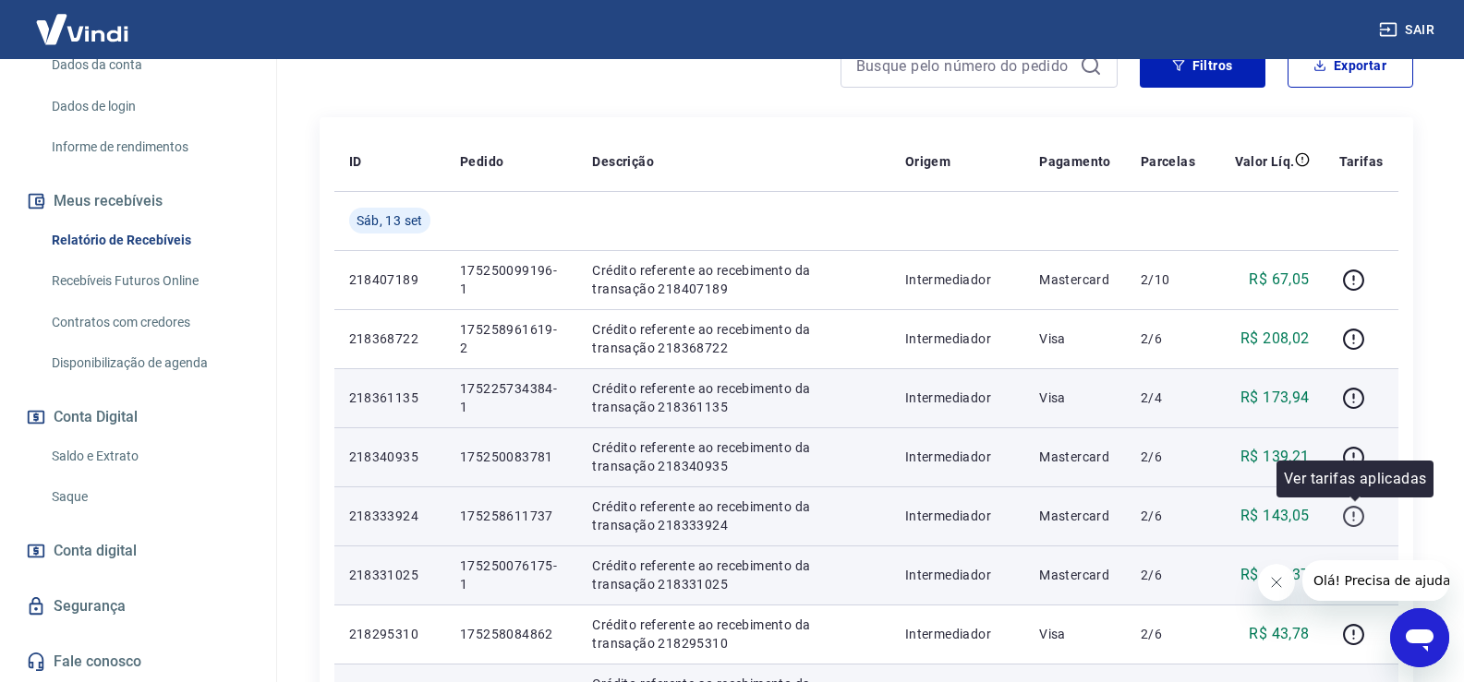
click at [1358, 513] on icon "button" at bounding box center [1353, 516] width 23 height 23
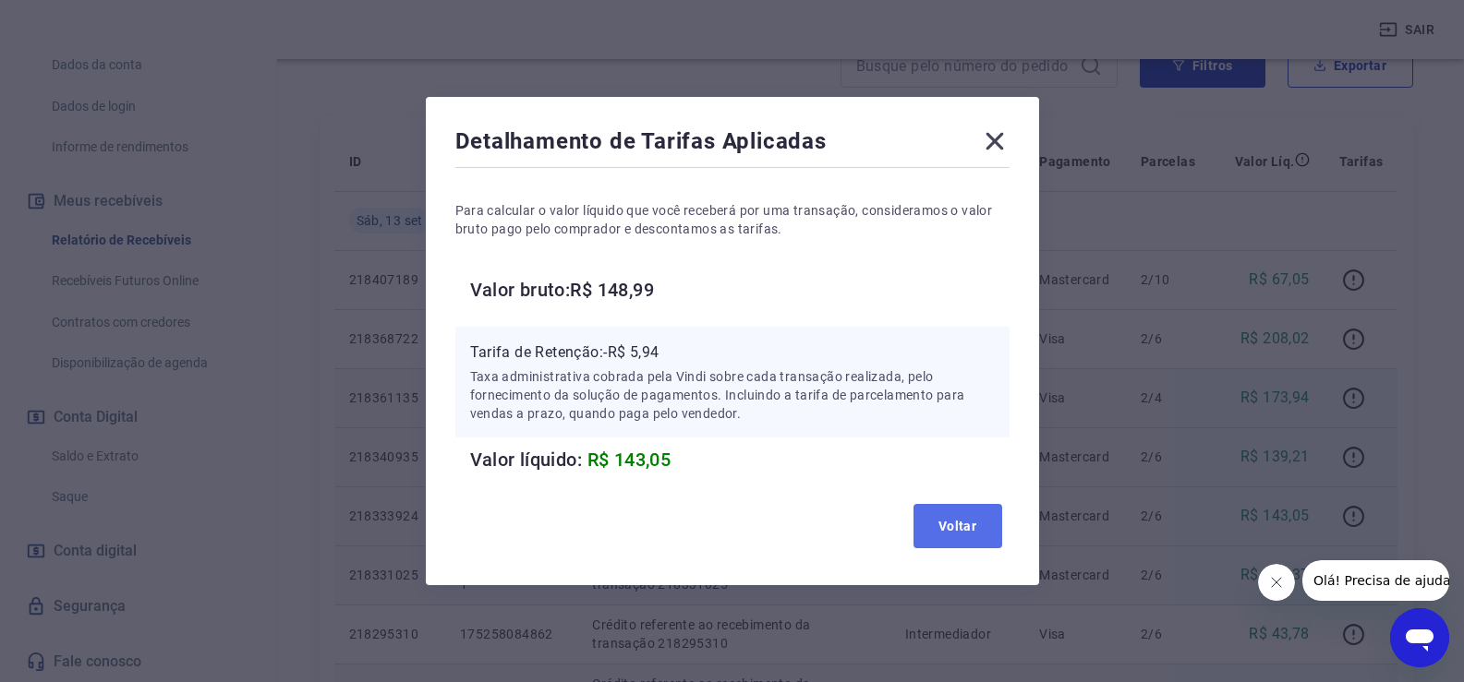
click at [970, 529] on button "Voltar" at bounding box center [957, 526] width 89 height 44
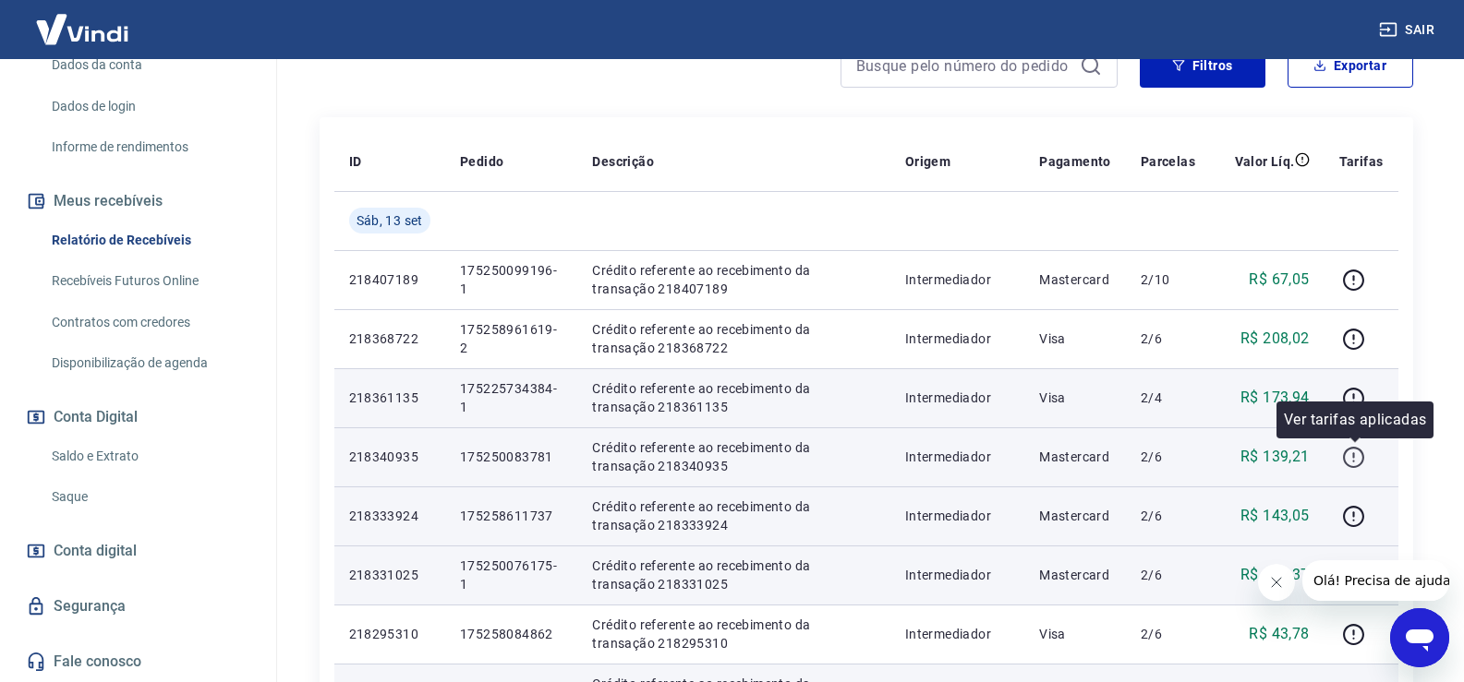
click at [1351, 451] on icon "button" at bounding box center [1353, 457] width 23 height 23
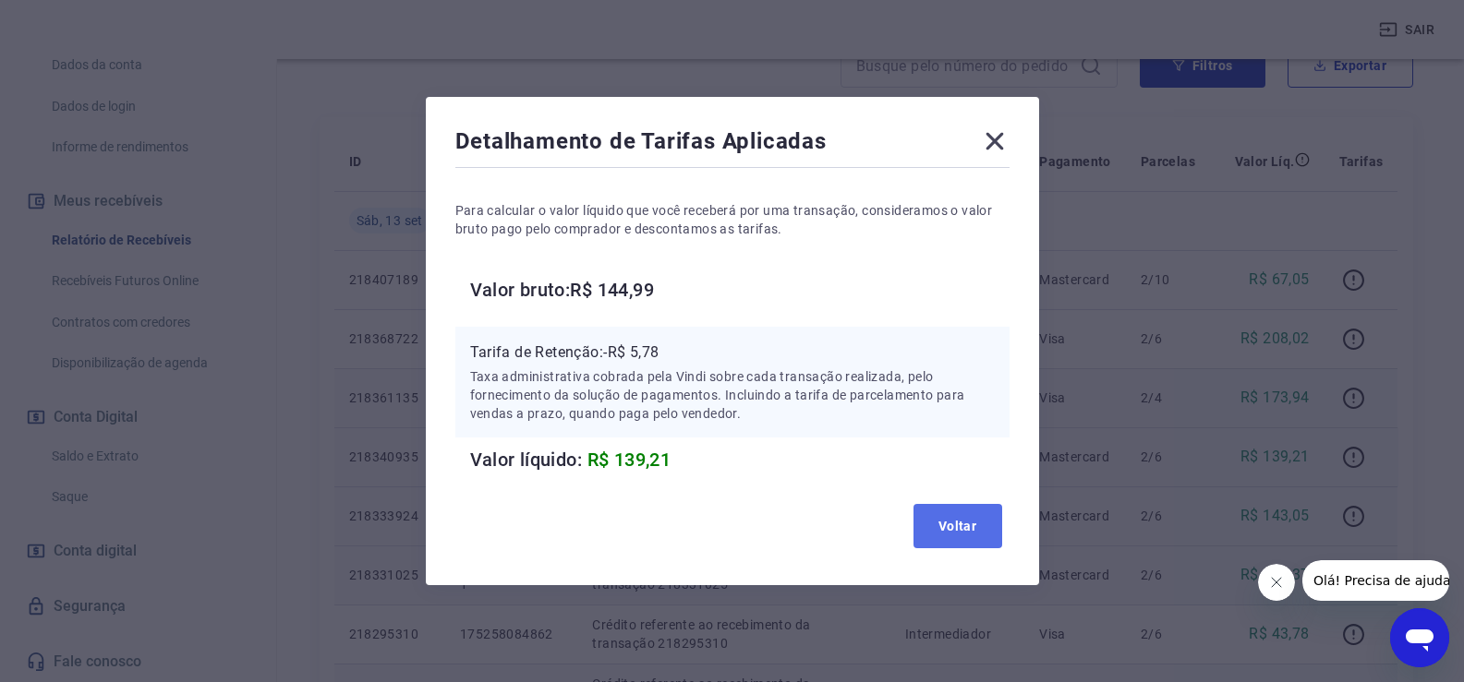
click at [962, 522] on button "Voltar" at bounding box center [957, 526] width 89 height 44
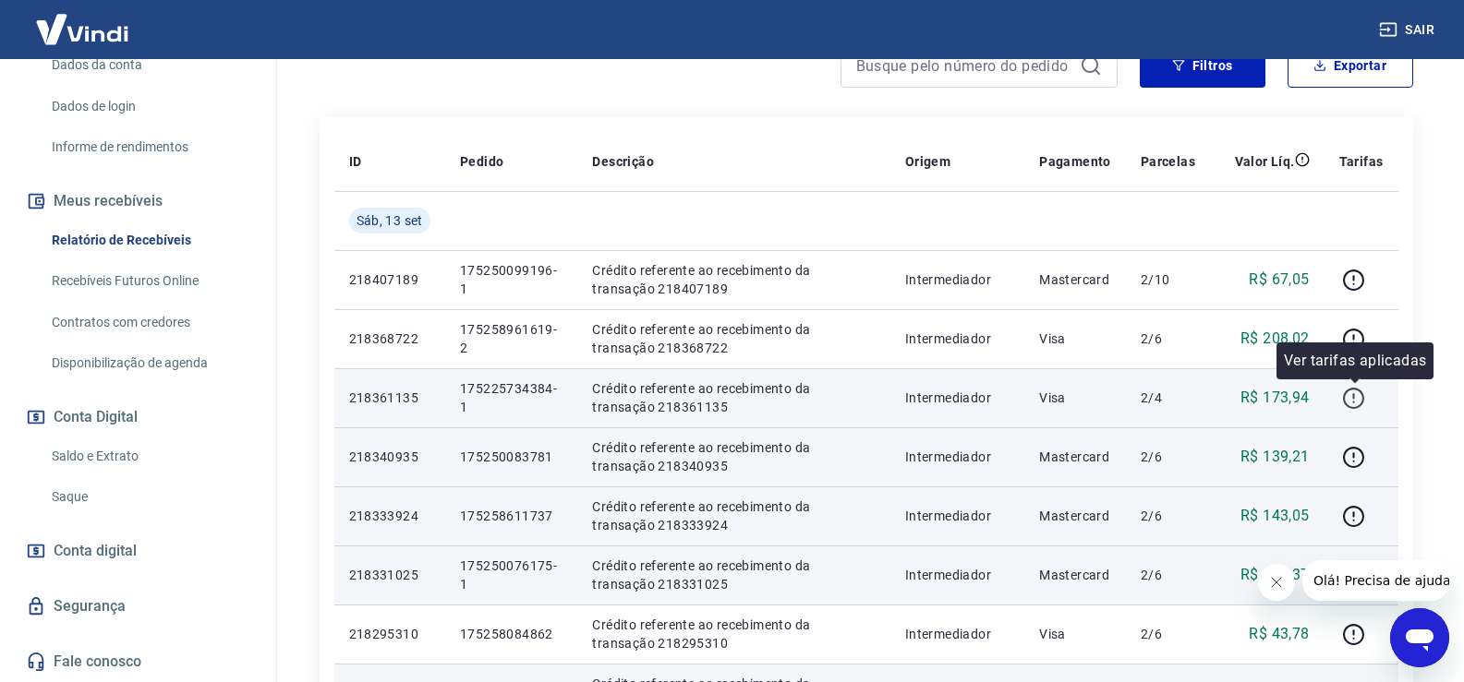
click at [1358, 394] on icon "button" at bounding box center [1353, 398] width 23 height 23
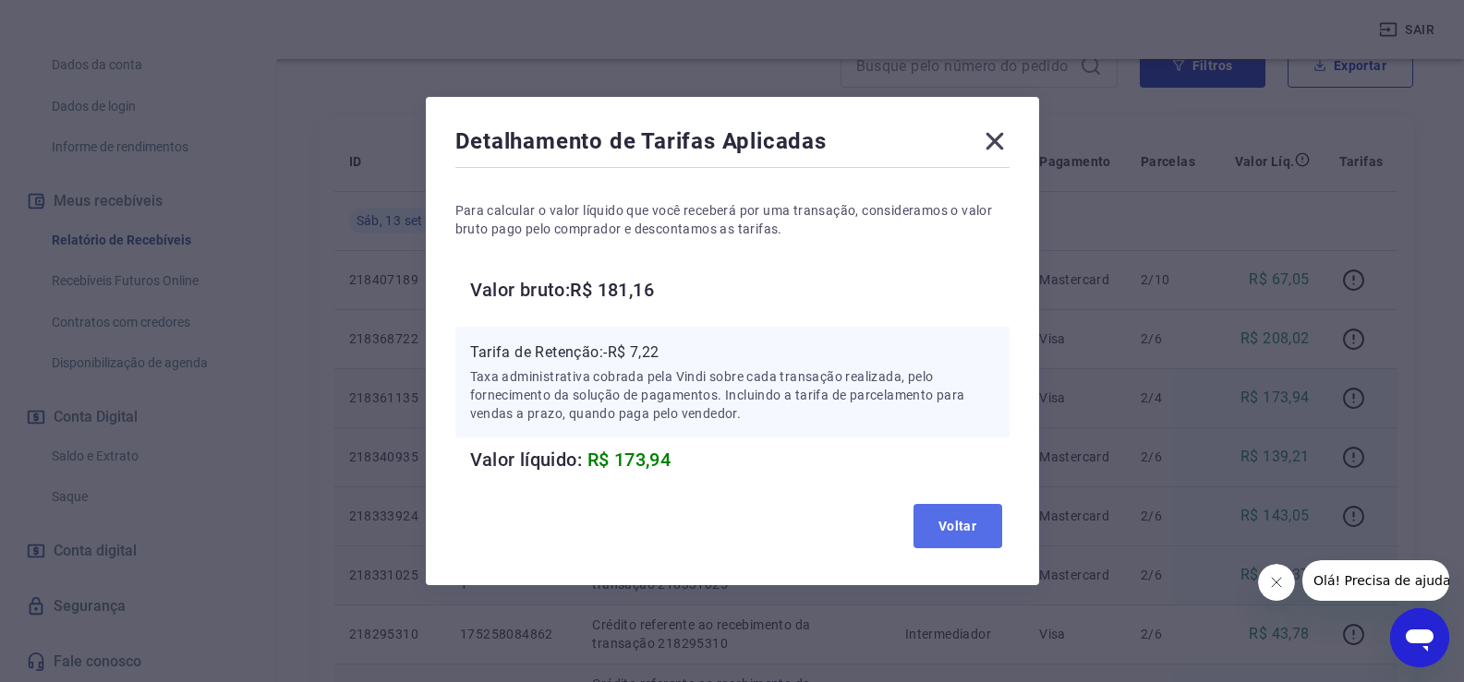
click at [986, 523] on button "Voltar" at bounding box center [957, 526] width 89 height 44
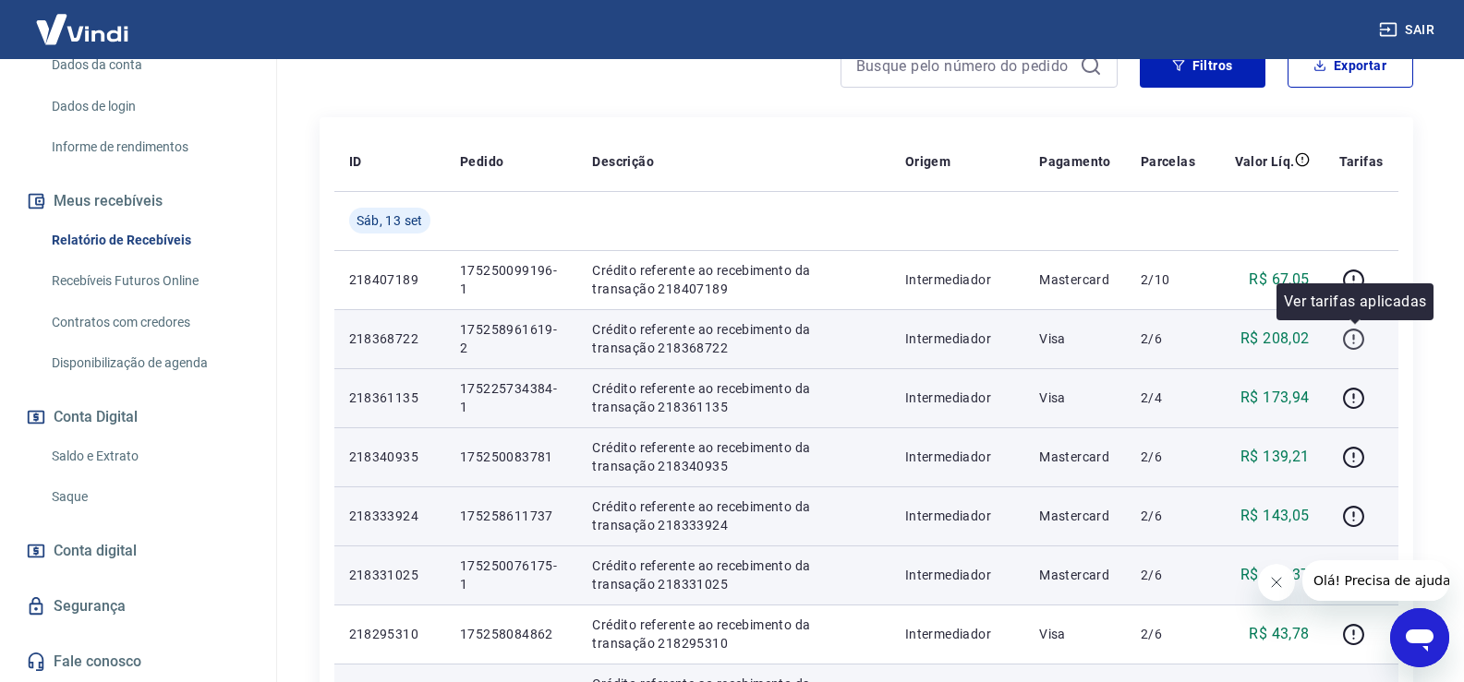
click at [1353, 340] on icon "button" at bounding box center [1353, 339] width 23 height 23
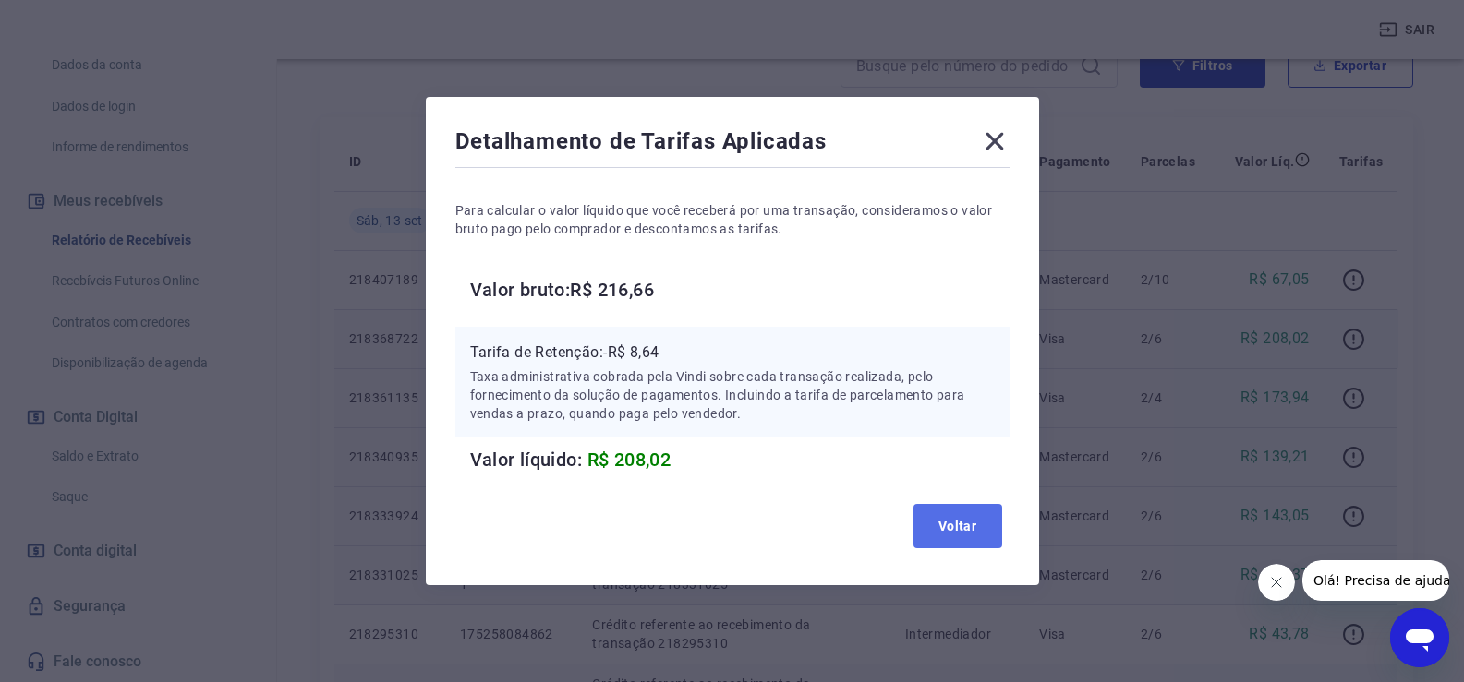
click at [963, 517] on button "Voltar" at bounding box center [957, 526] width 89 height 44
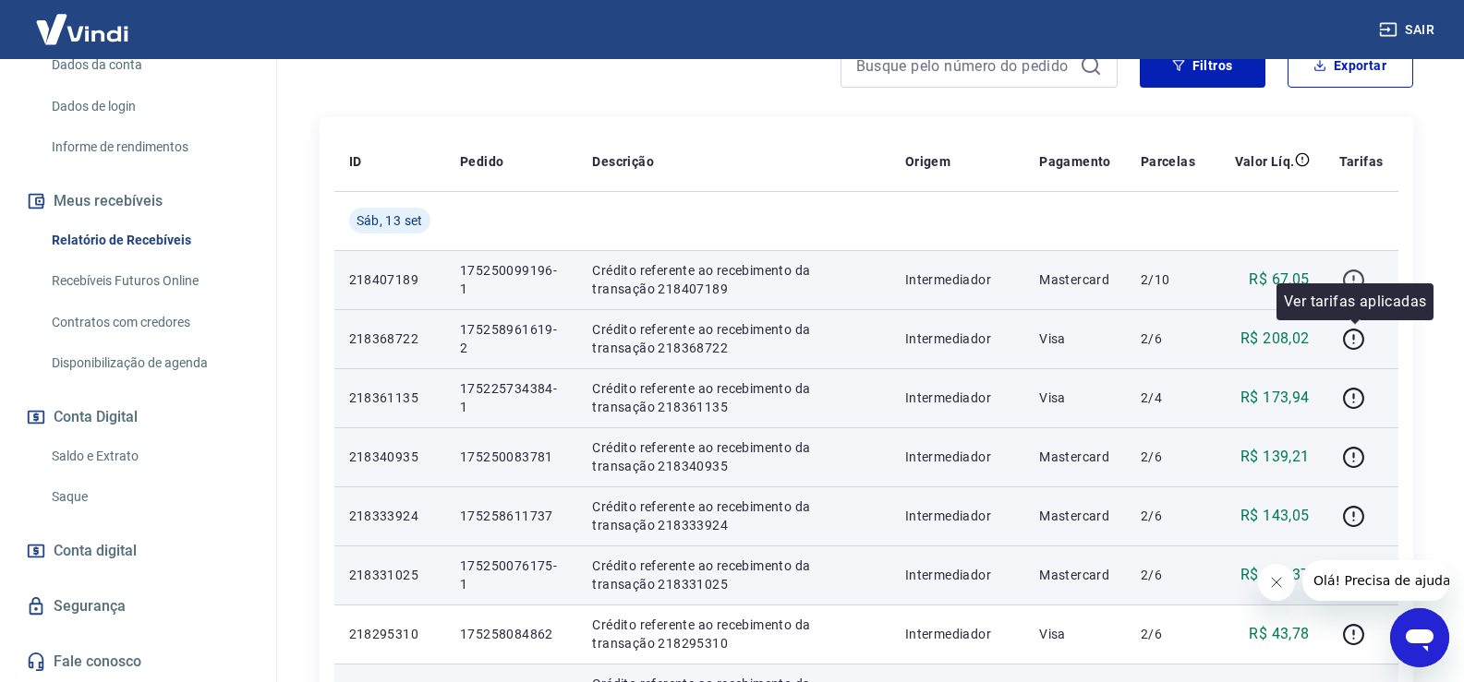
click at [1352, 280] on icon "button" at bounding box center [1353, 280] width 23 height 23
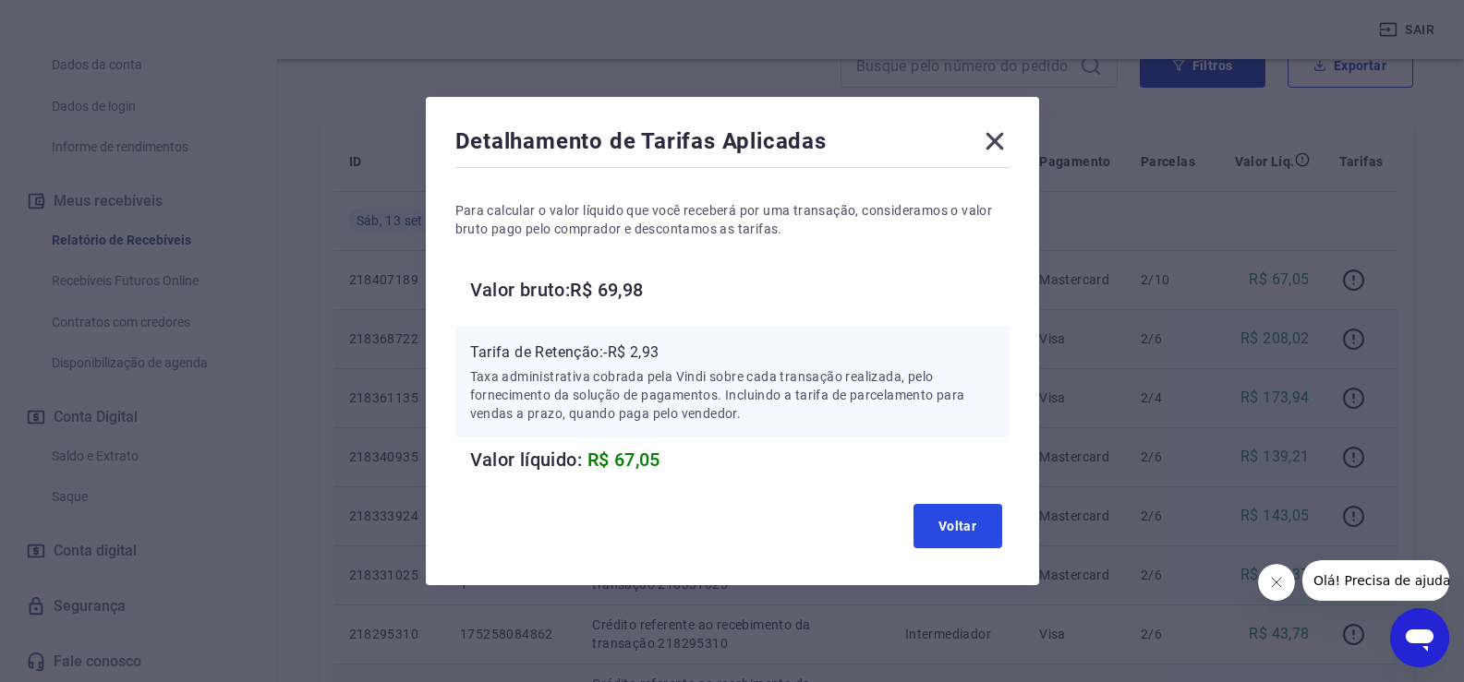
click at [978, 528] on button "Voltar" at bounding box center [957, 526] width 89 height 44
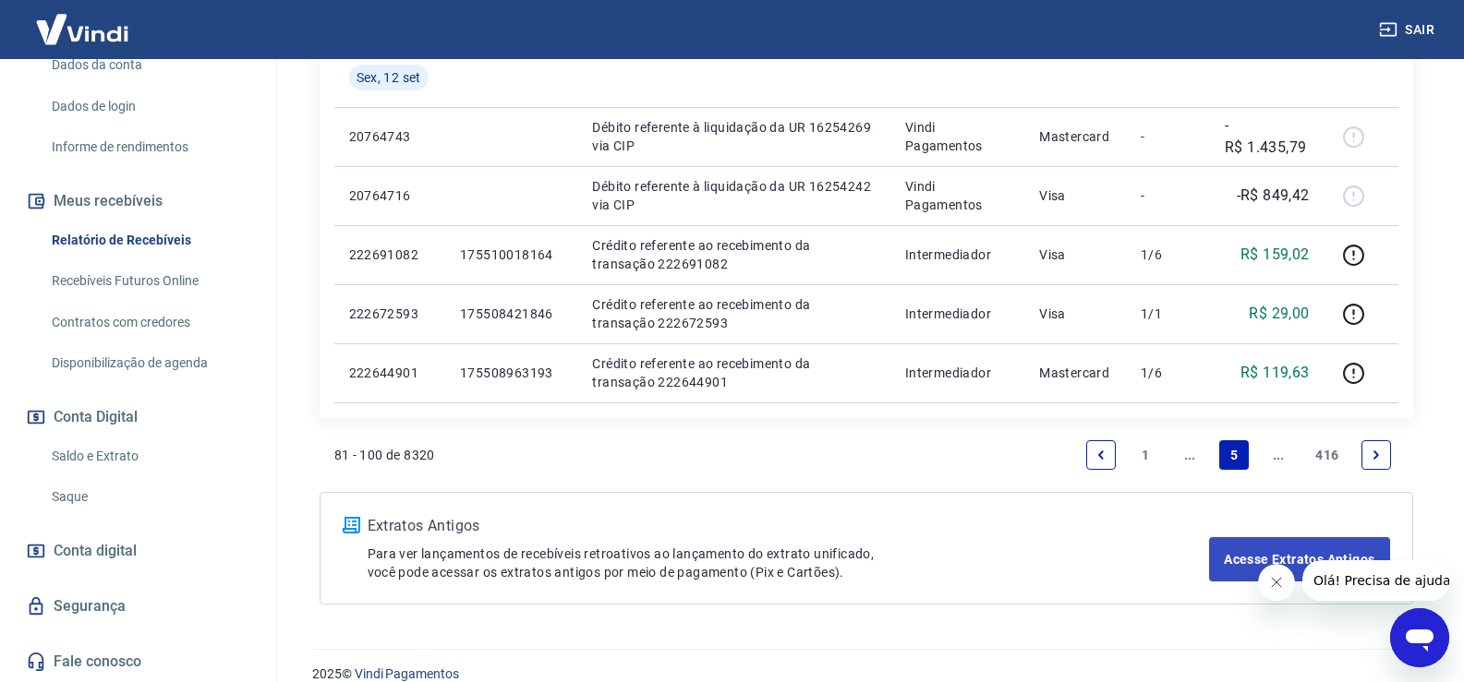
scroll to position [1390, 0]
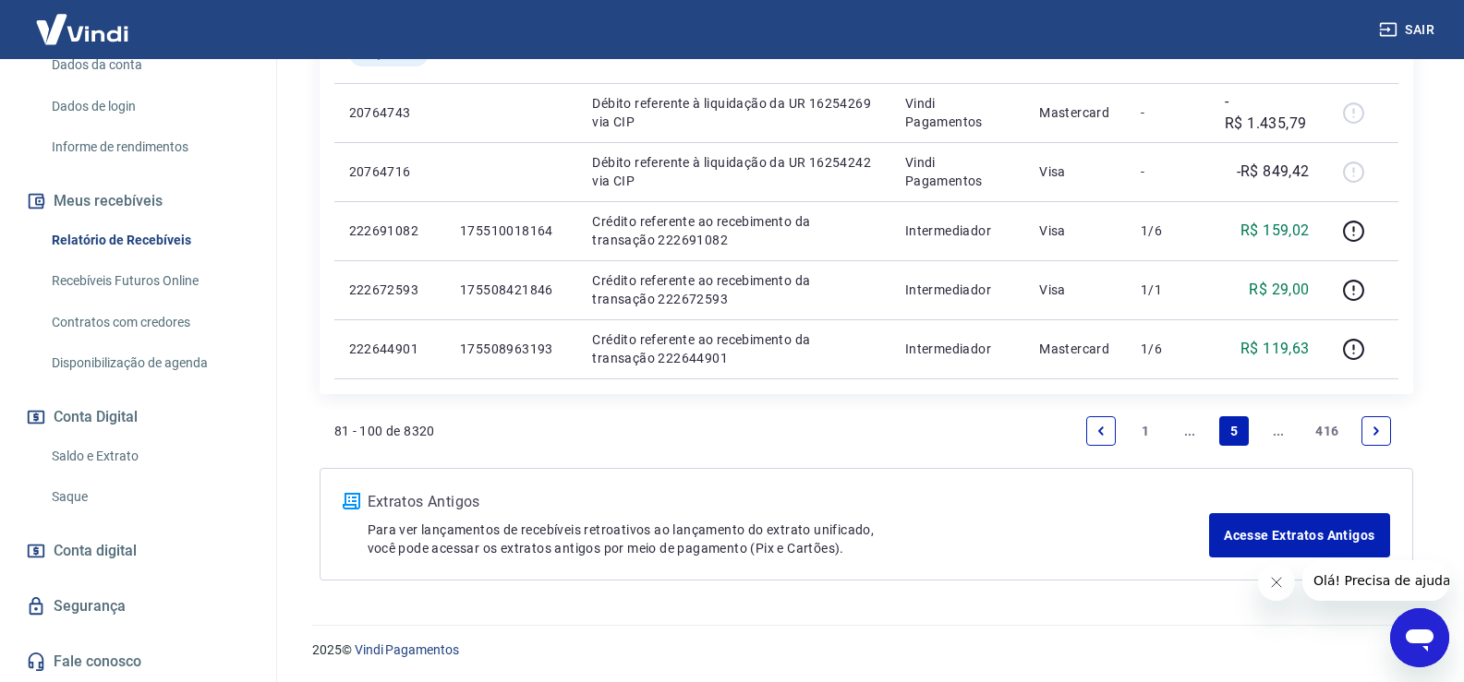
click at [1198, 431] on link "..." at bounding box center [1190, 432] width 30 height 30
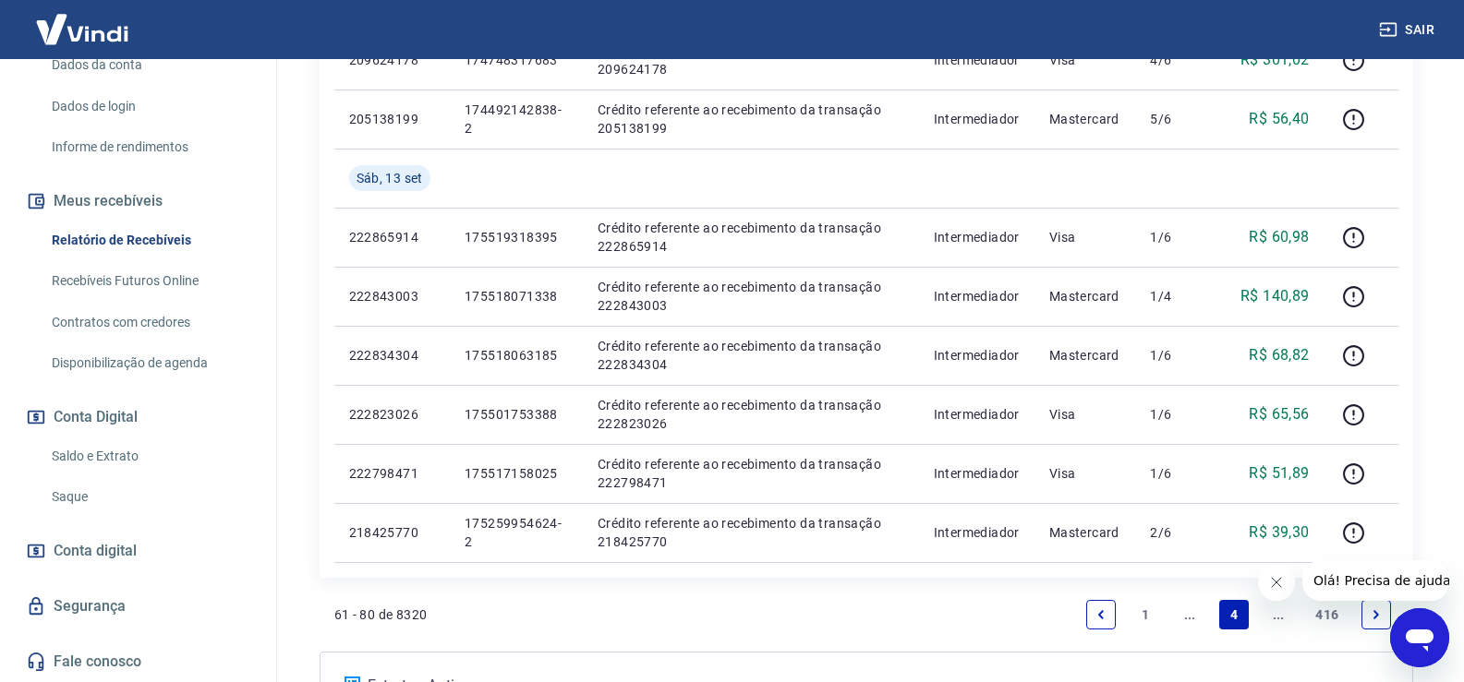
scroll to position [1385, 0]
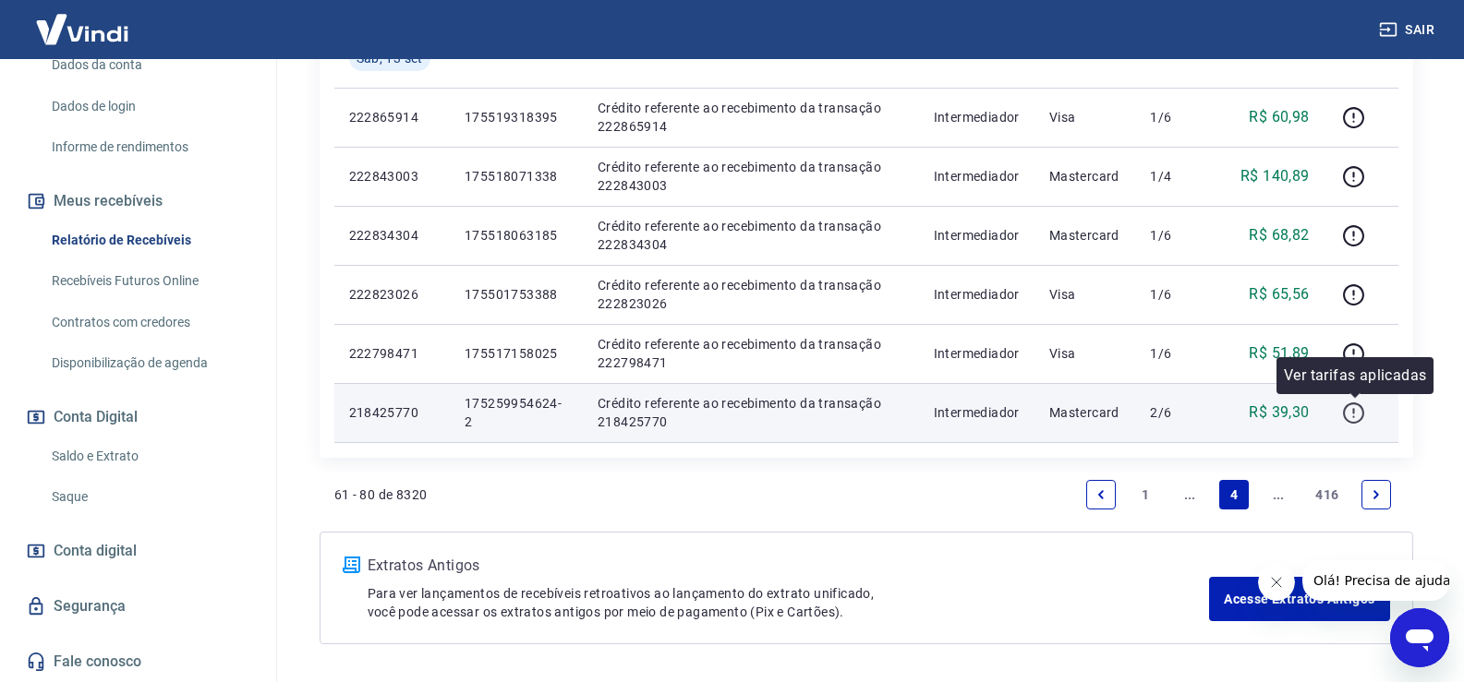
click at [1347, 415] on icon "button" at bounding box center [1353, 413] width 23 height 23
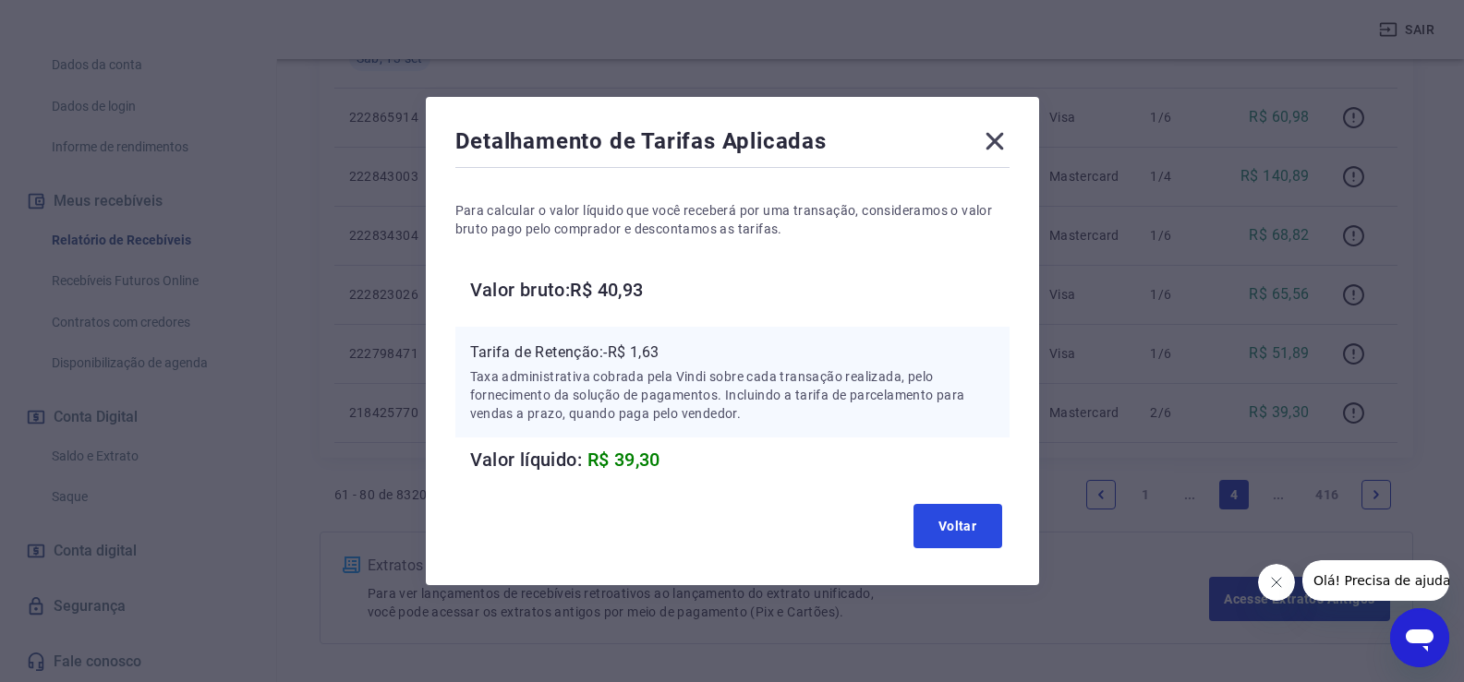
drag, startPoint x: 970, startPoint y: 536, endPoint x: 980, endPoint y: 523, distance: 16.4
click at [969, 536] on button "Voltar" at bounding box center [957, 526] width 89 height 44
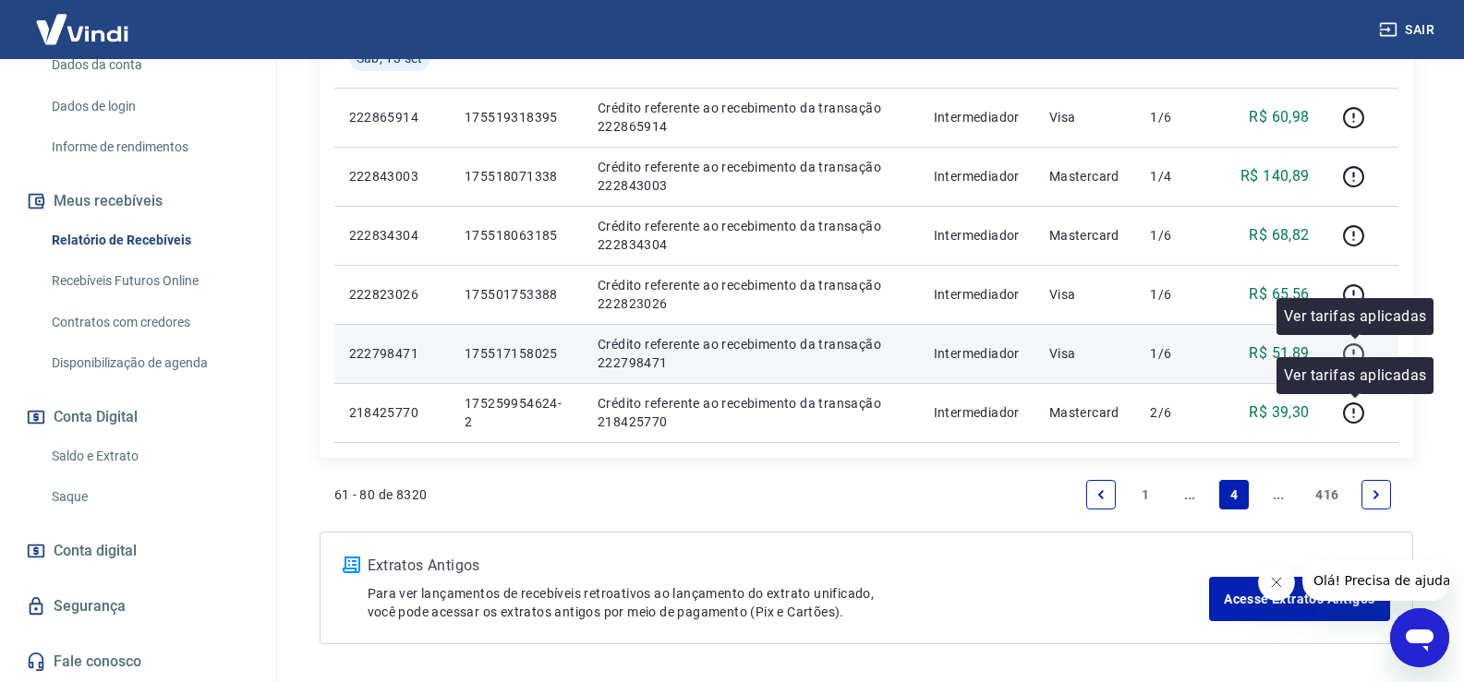
click at [1352, 351] on icon "button" at bounding box center [1353, 354] width 23 height 23
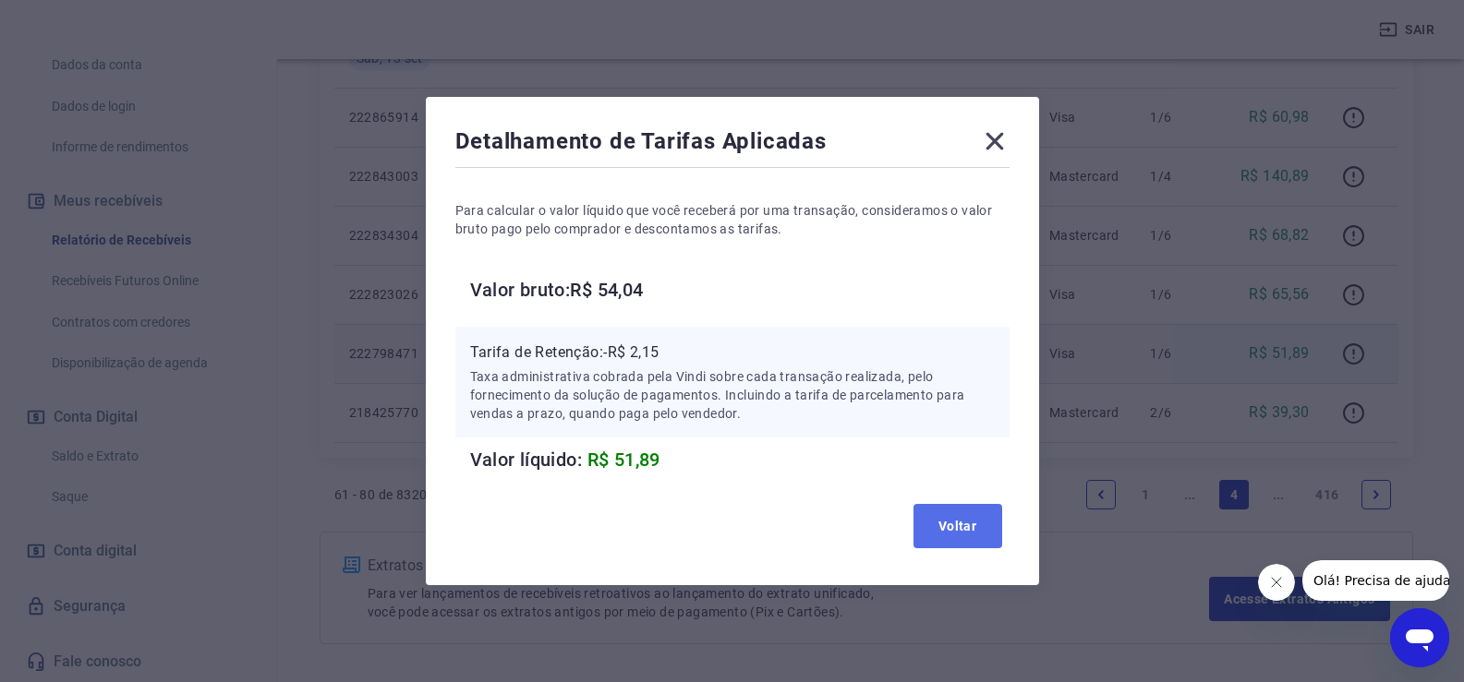
click at [966, 525] on button "Voltar" at bounding box center [957, 526] width 89 height 44
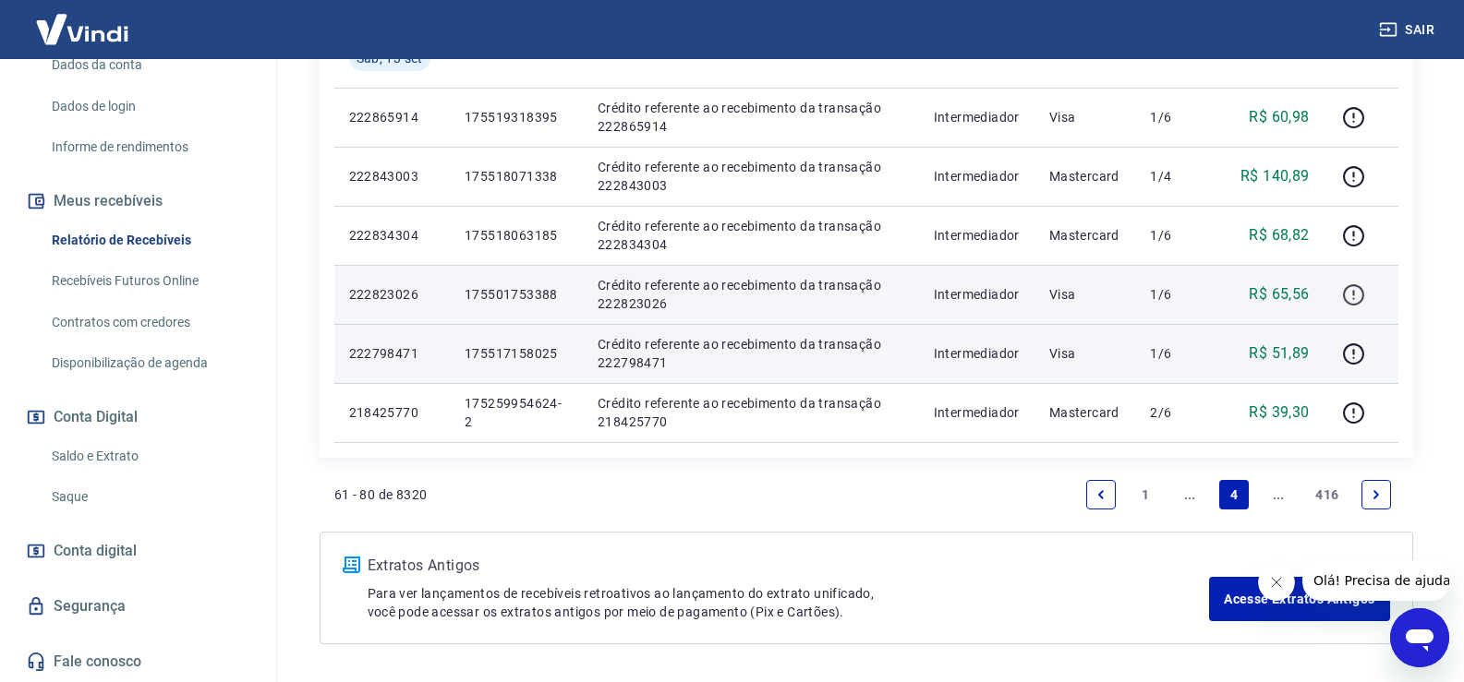
click at [1356, 295] on icon "button" at bounding box center [1353, 295] width 23 height 23
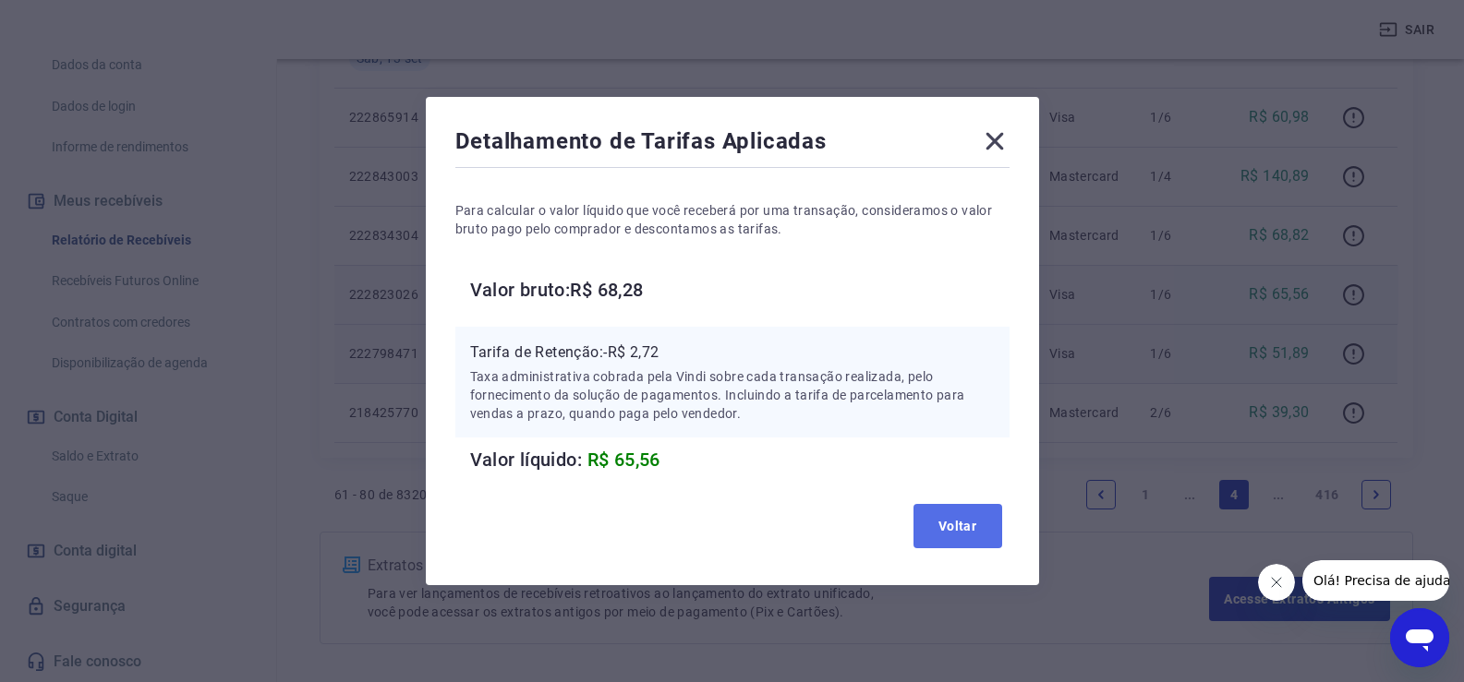
click at [970, 520] on button "Voltar" at bounding box center [957, 526] width 89 height 44
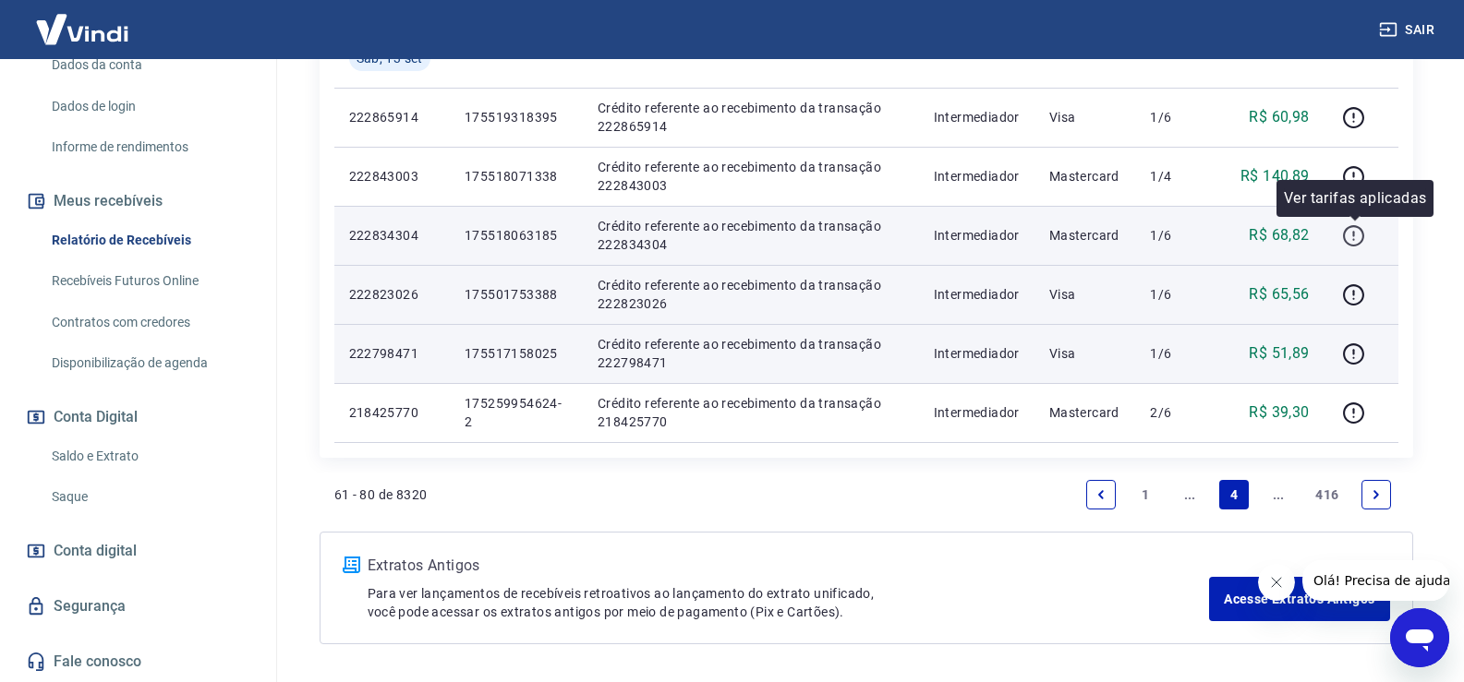
click at [1352, 225] on icon "button" at bounding box center [1353, 235] width 21 height 21
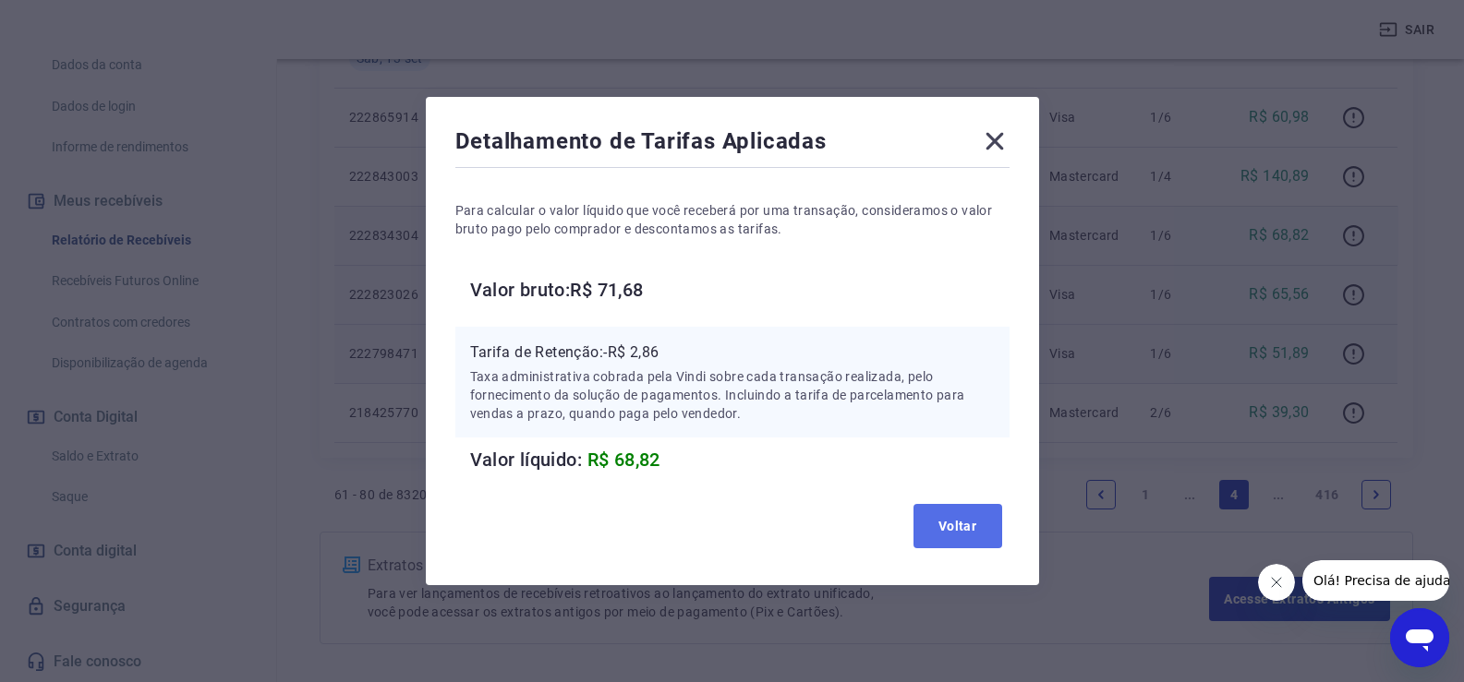
click at [977, 530] on button "Voltar" at bounding box center [957, 526] width 89 height 44
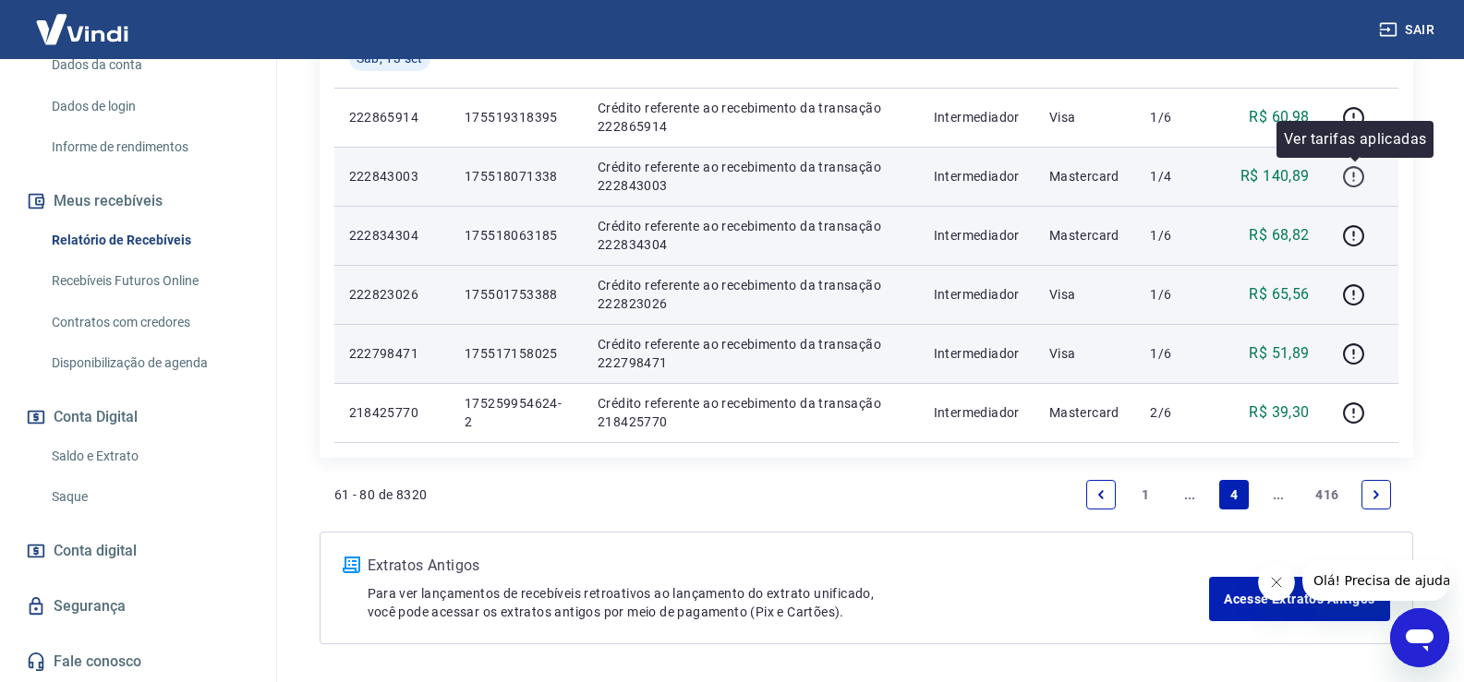
click at [1356, 165] on icon "button" at bounding box center [1353, 176] width 23 height 23
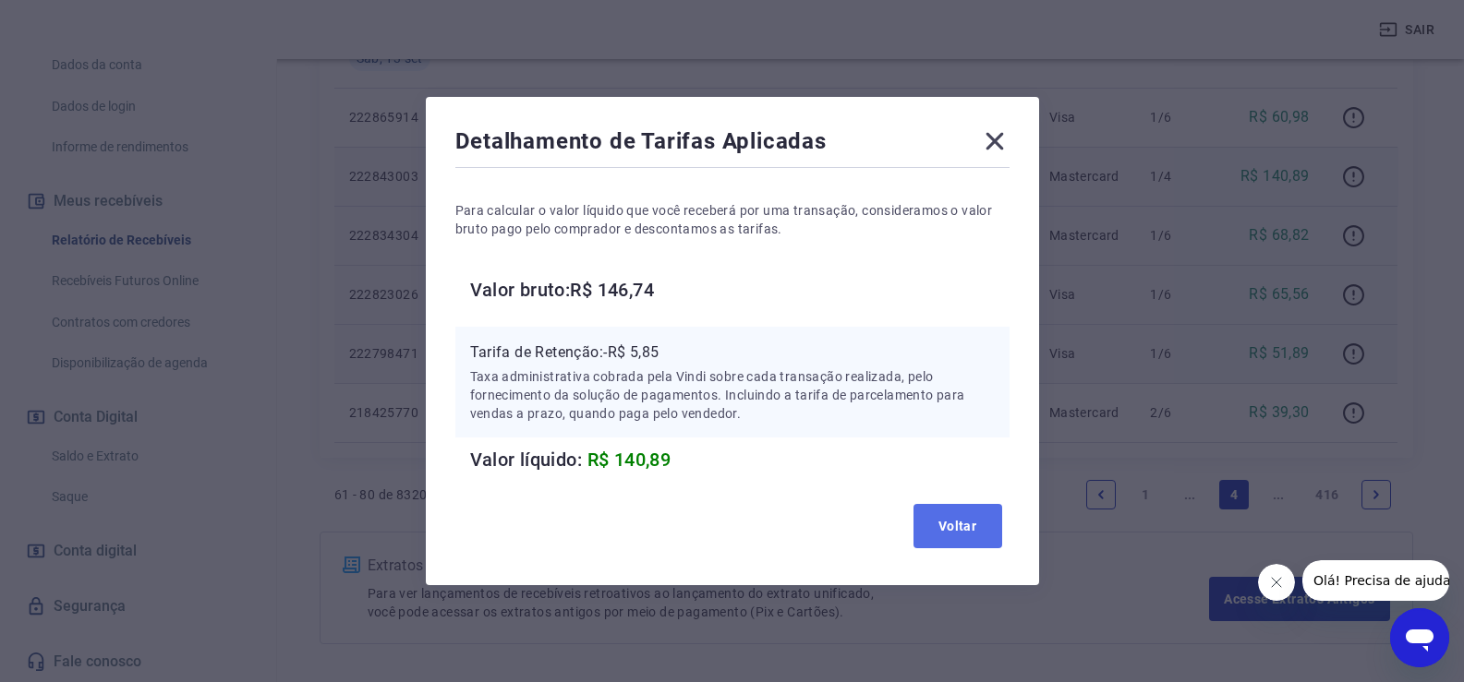
click at [931, 527] on button "Voltar" at bounding box center [957, 526] width 89 height 44
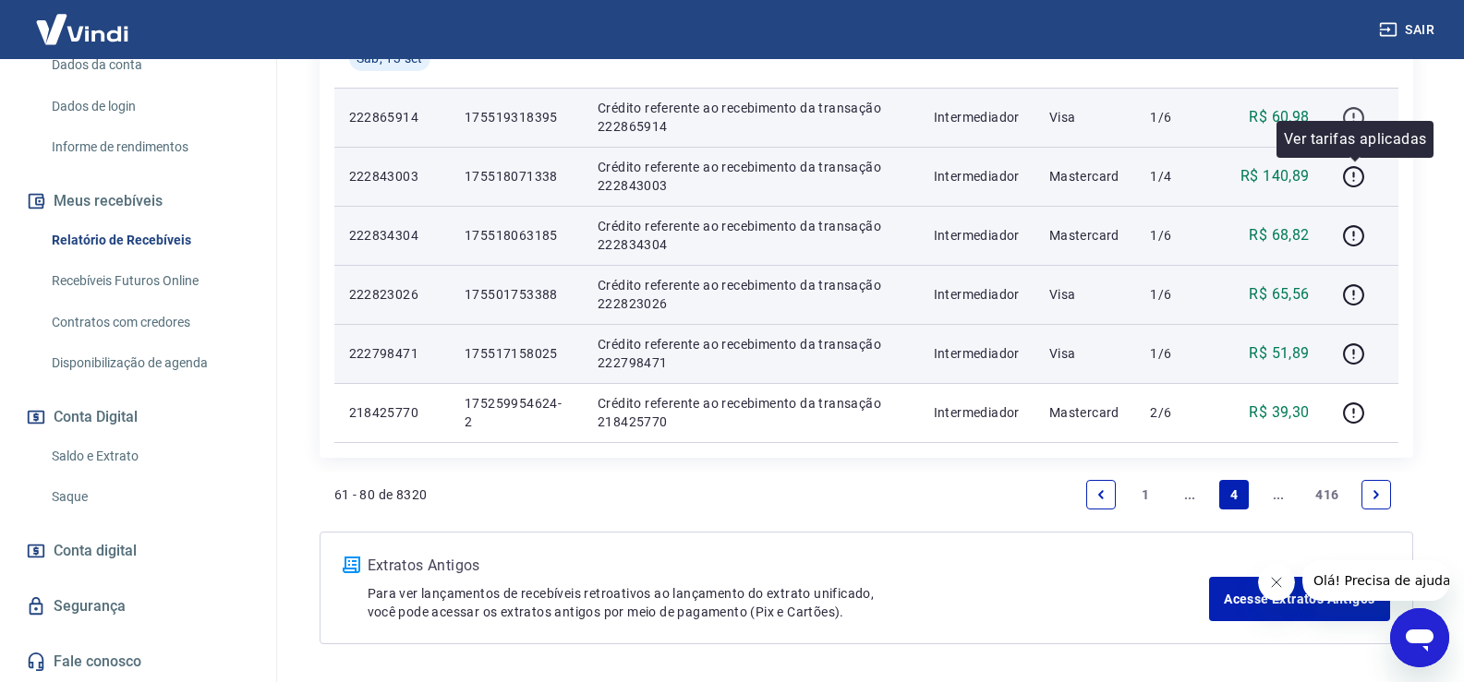
click at [1359, 120] on icon "button" at bounding box center [1353, 117] width 23 height 23
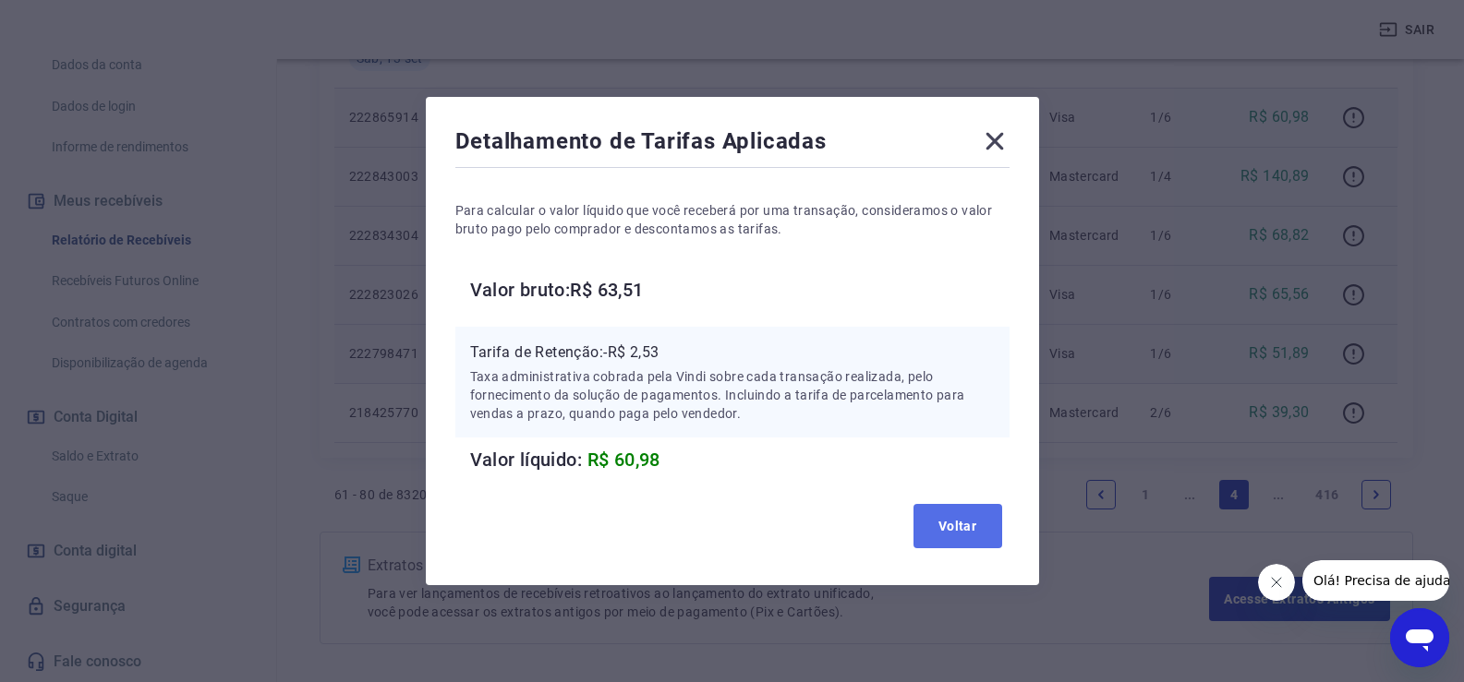
click at [972, 540] on button "Voltar" at bounding box center [957, 526] width 89 height 44
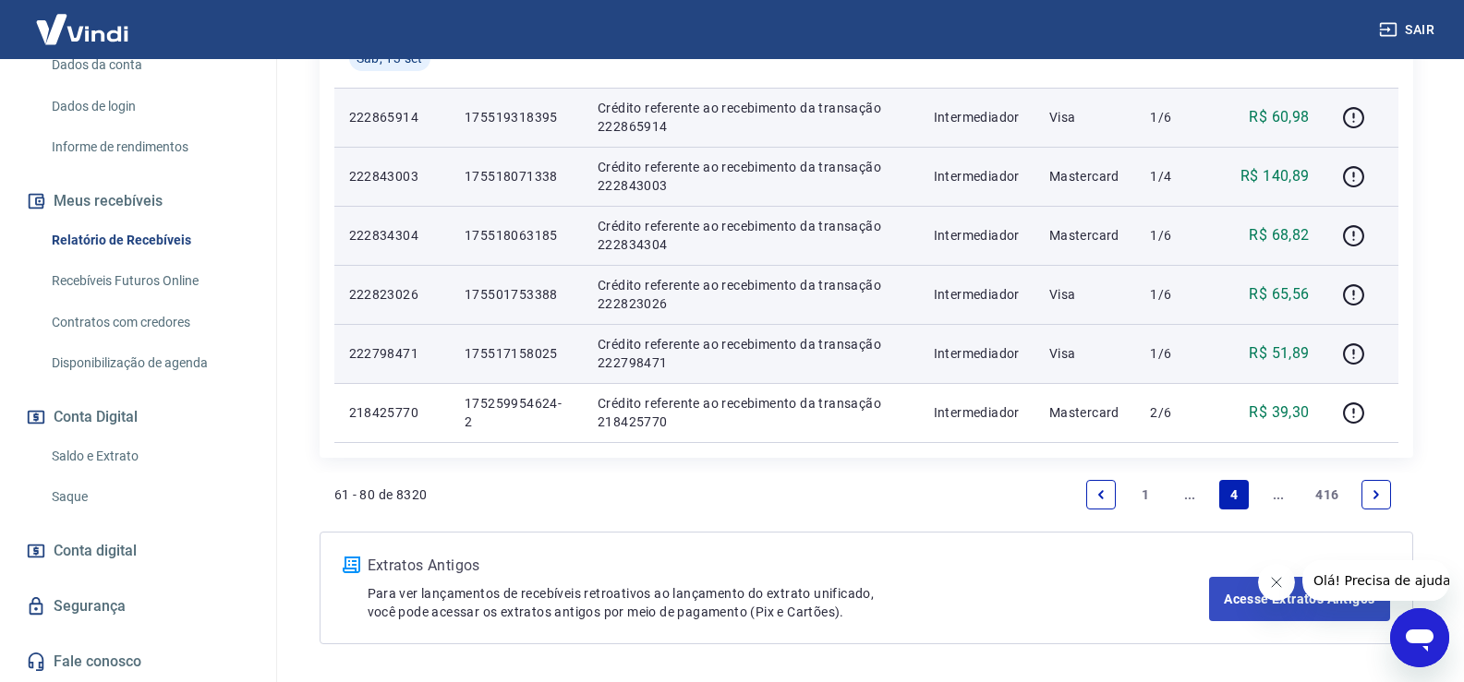
click at [1273, 491] on link "..." at bounding box center [1278, 495] width 30 height 30
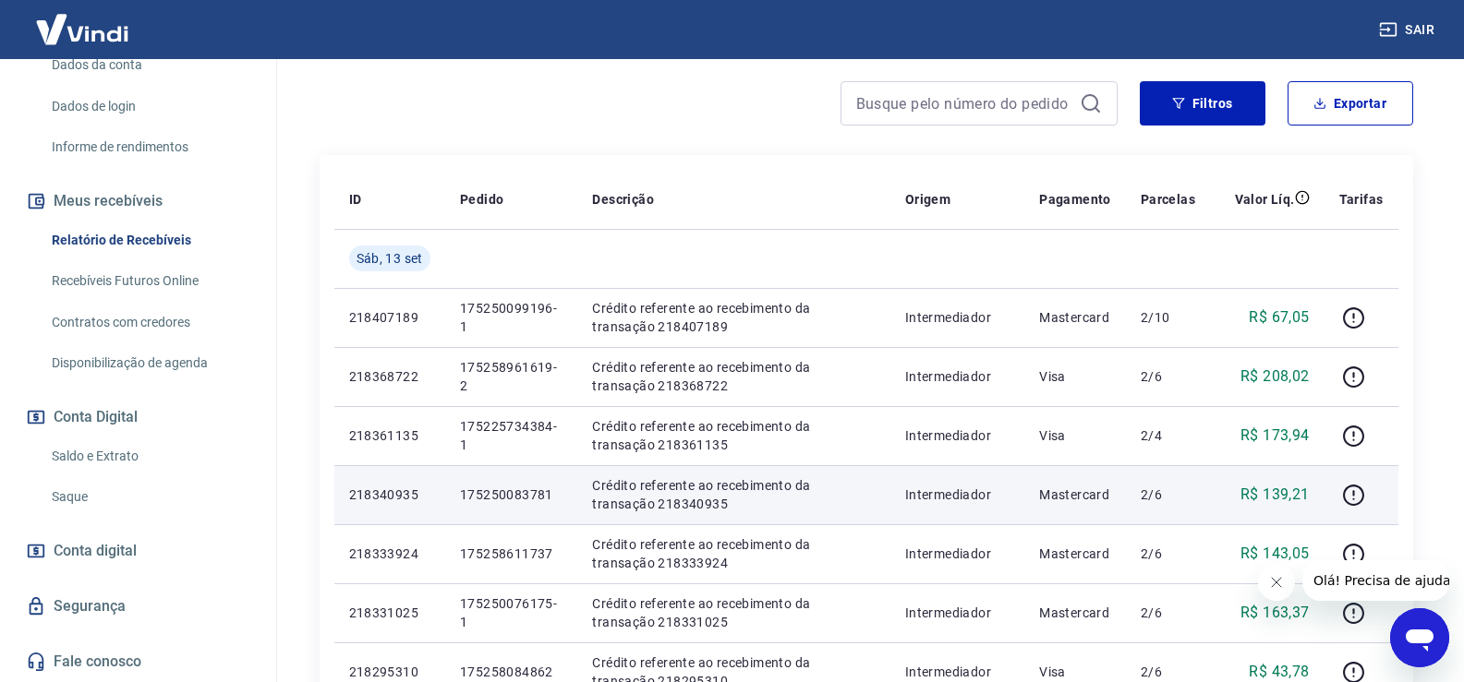
scroll to position [277, 0]
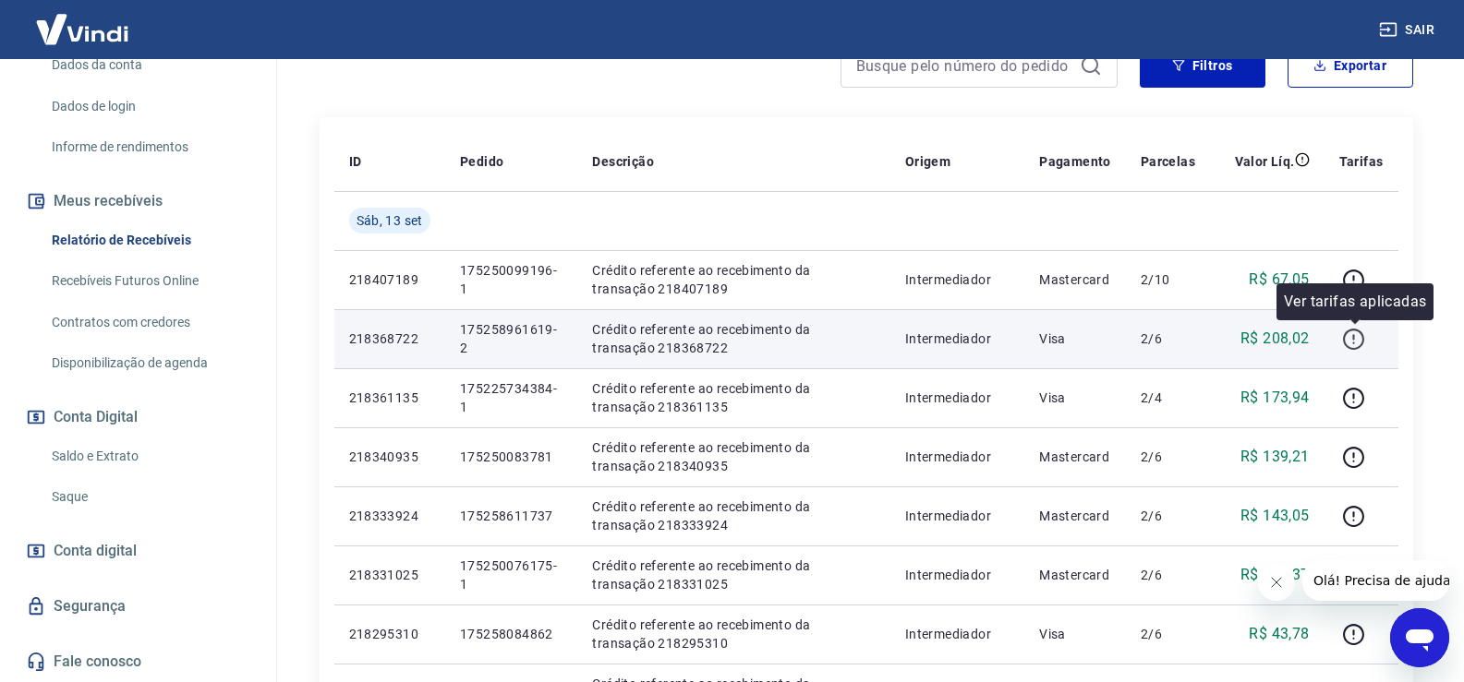
click at [1353, 337] on icon "button" at bounding box center [1353, 339] width 23 height 23
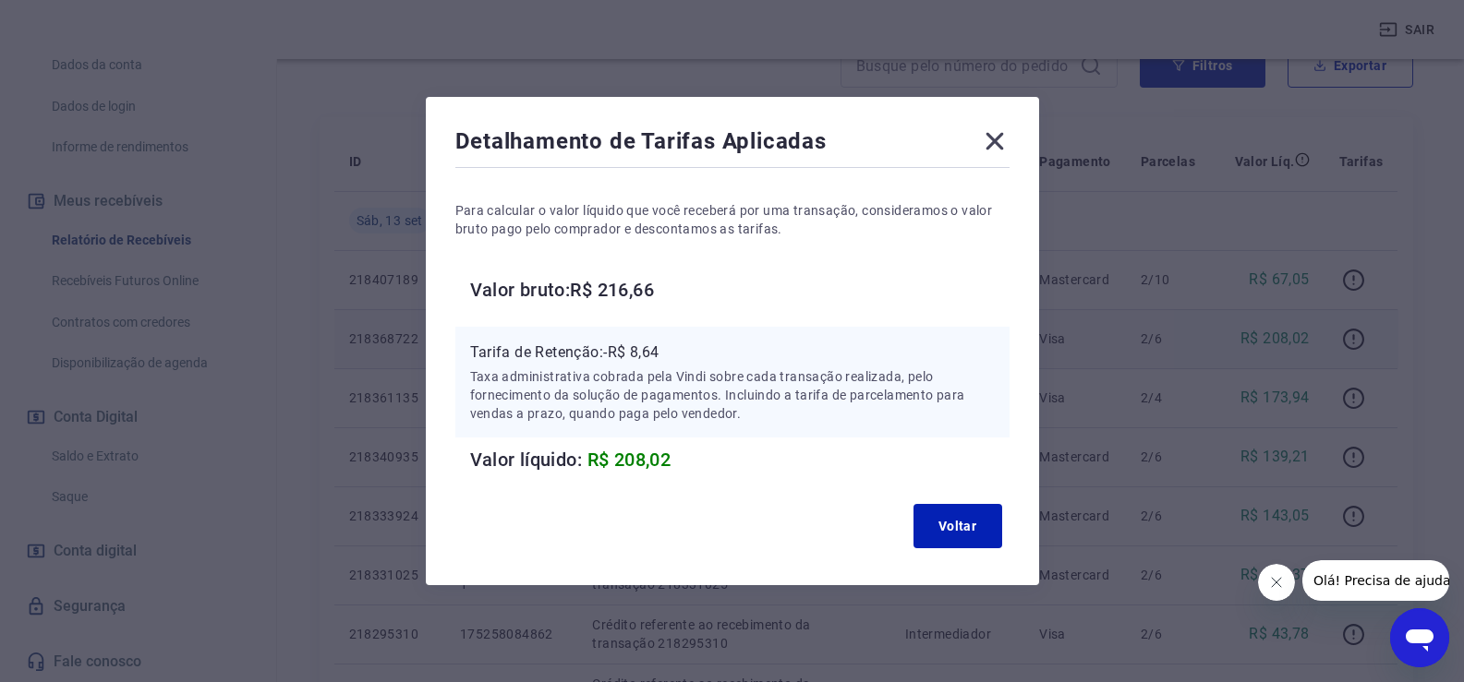
click at [1003, 140] on icon at bounding box center [994, 142] width 18 height 18
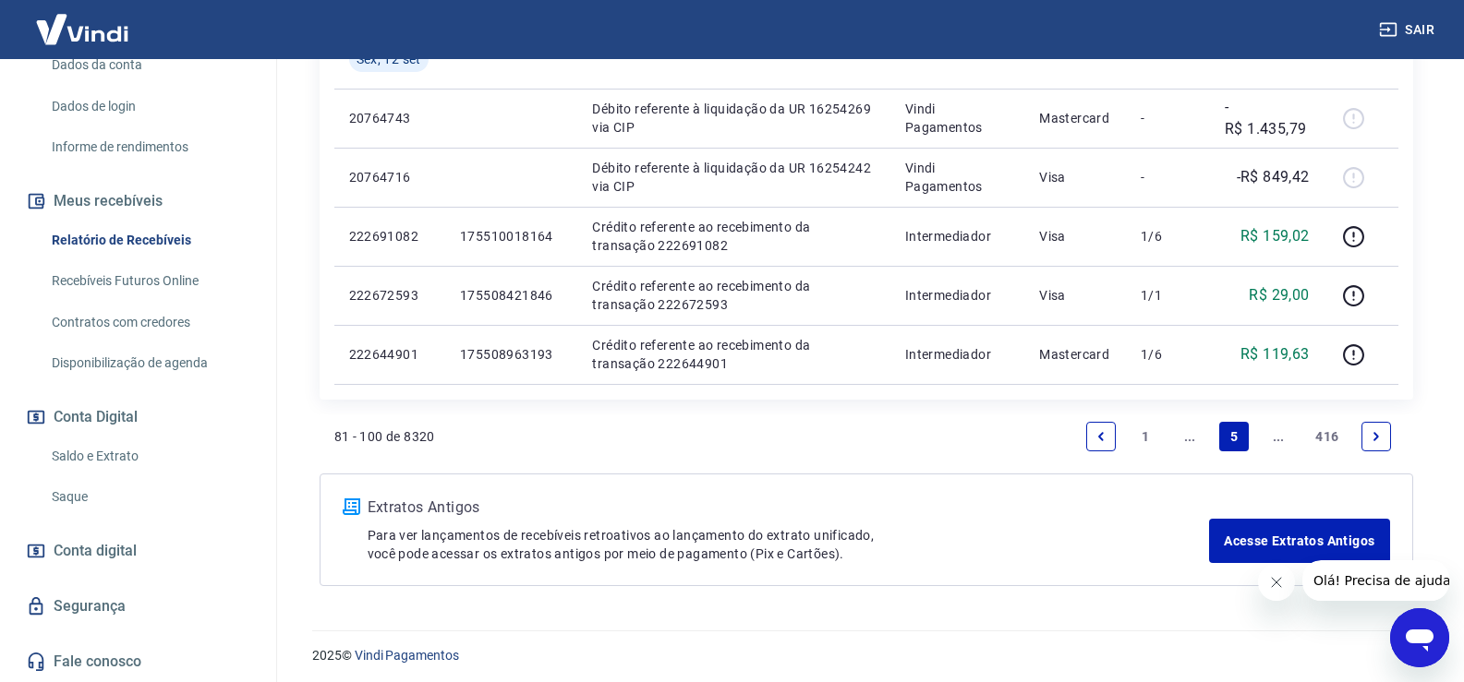
scroll to position [1385, 0]
click at [1190, 436] on link "..." at bounding box center [1190, 436] width 30 height 30
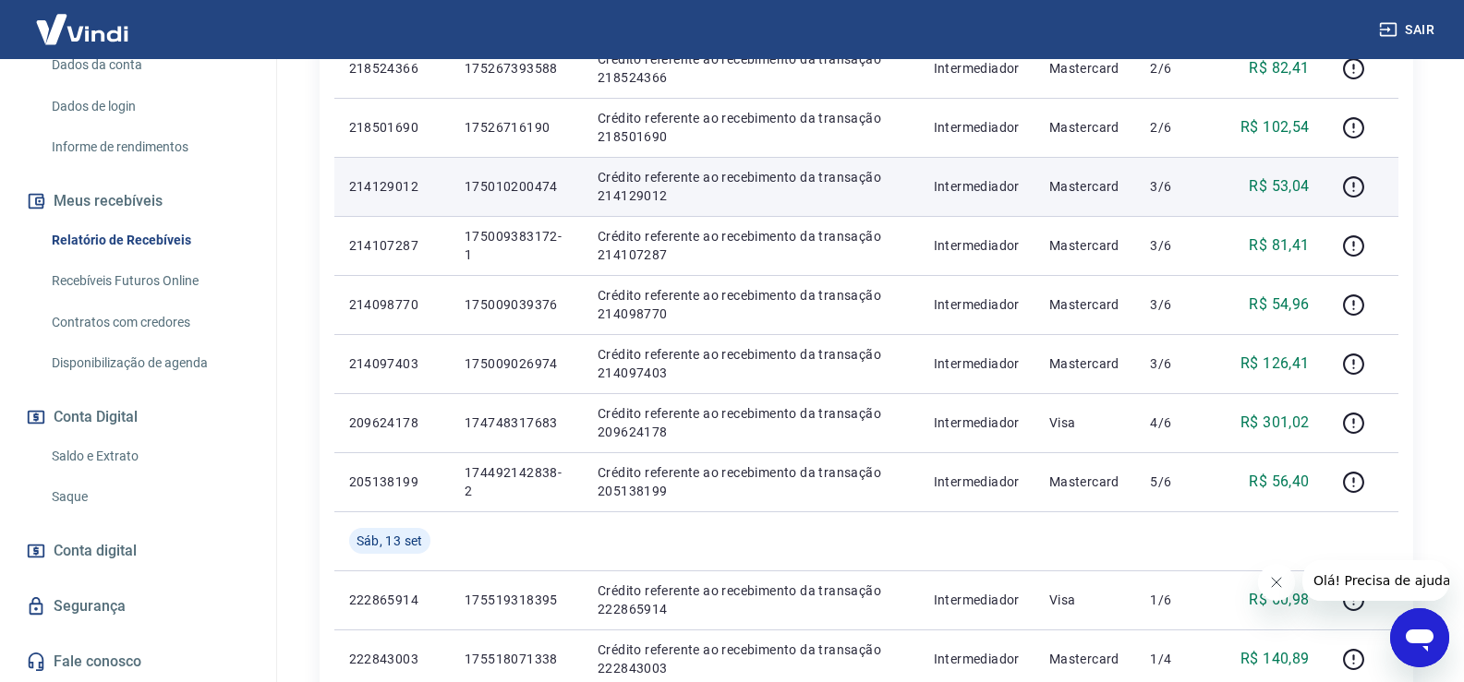
scroll to position [1016, 0]
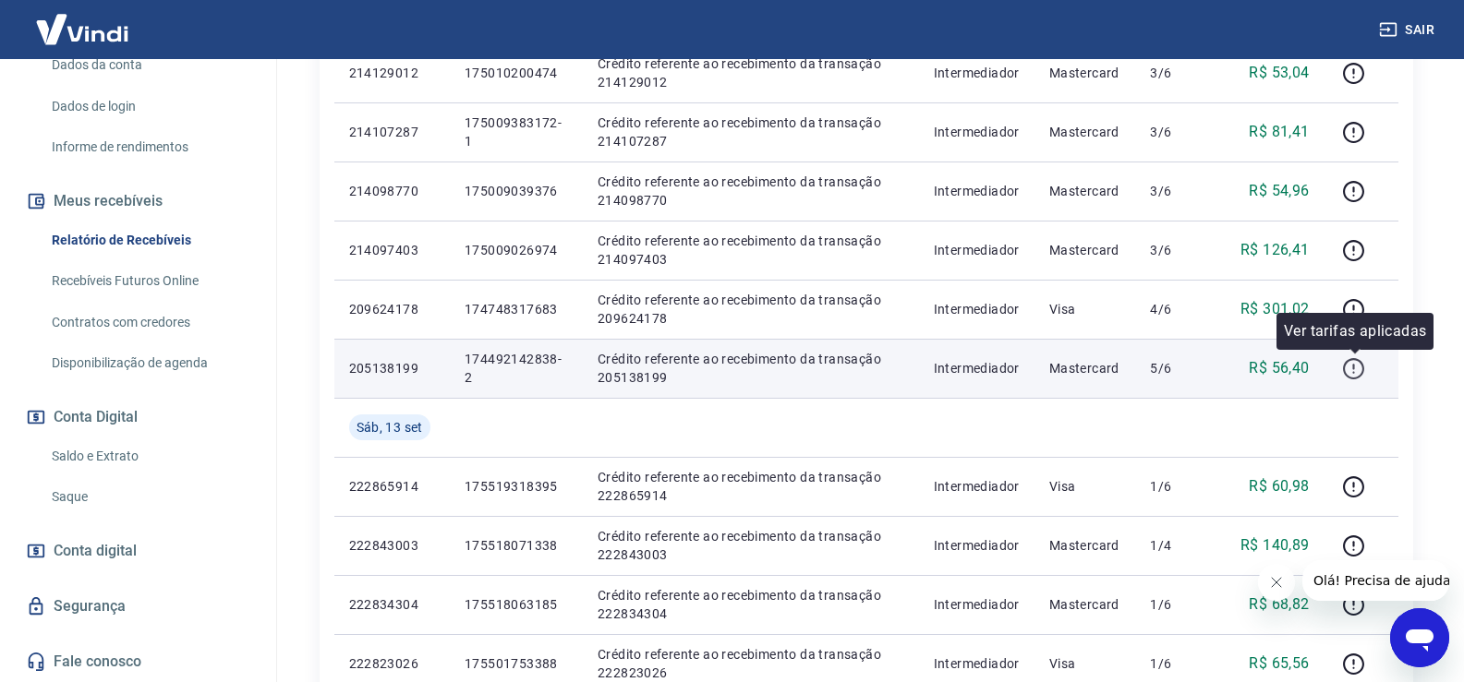
click at [1349, 374] on icon "button" at bounding box center [1353, 368] width 23 height 23
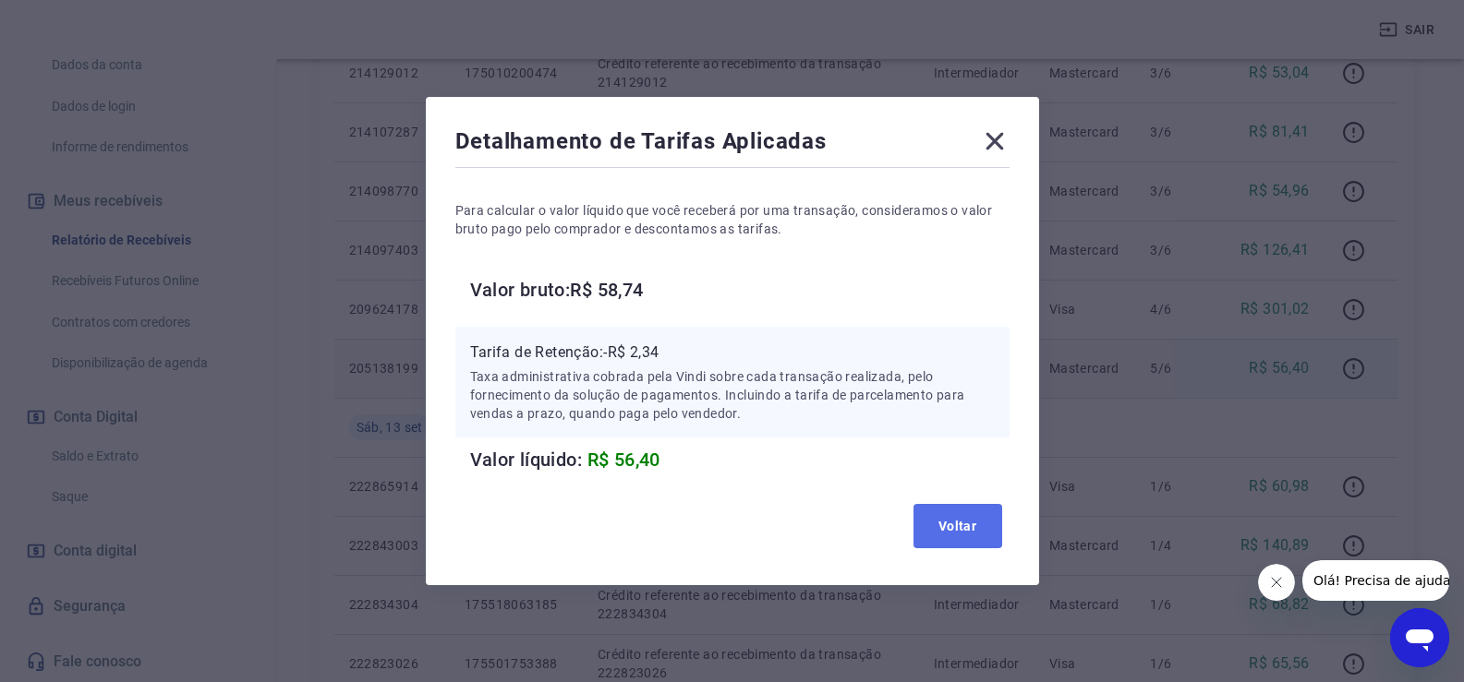
click at [944, 535] on button "Voltar" at bounding box center [957, 526] width 89 height 44
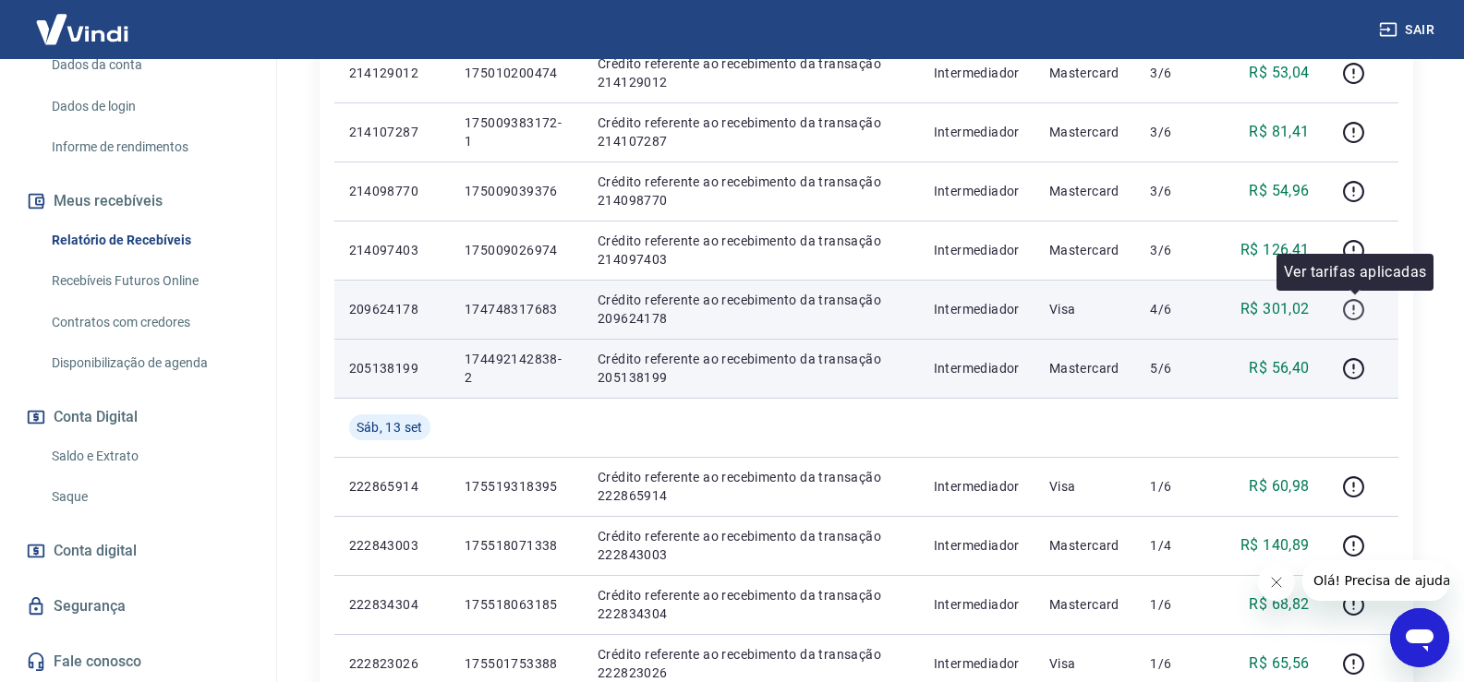
click at [1354, 308] on icon "button" at bounding box center [1353, 309] width 23 height 23
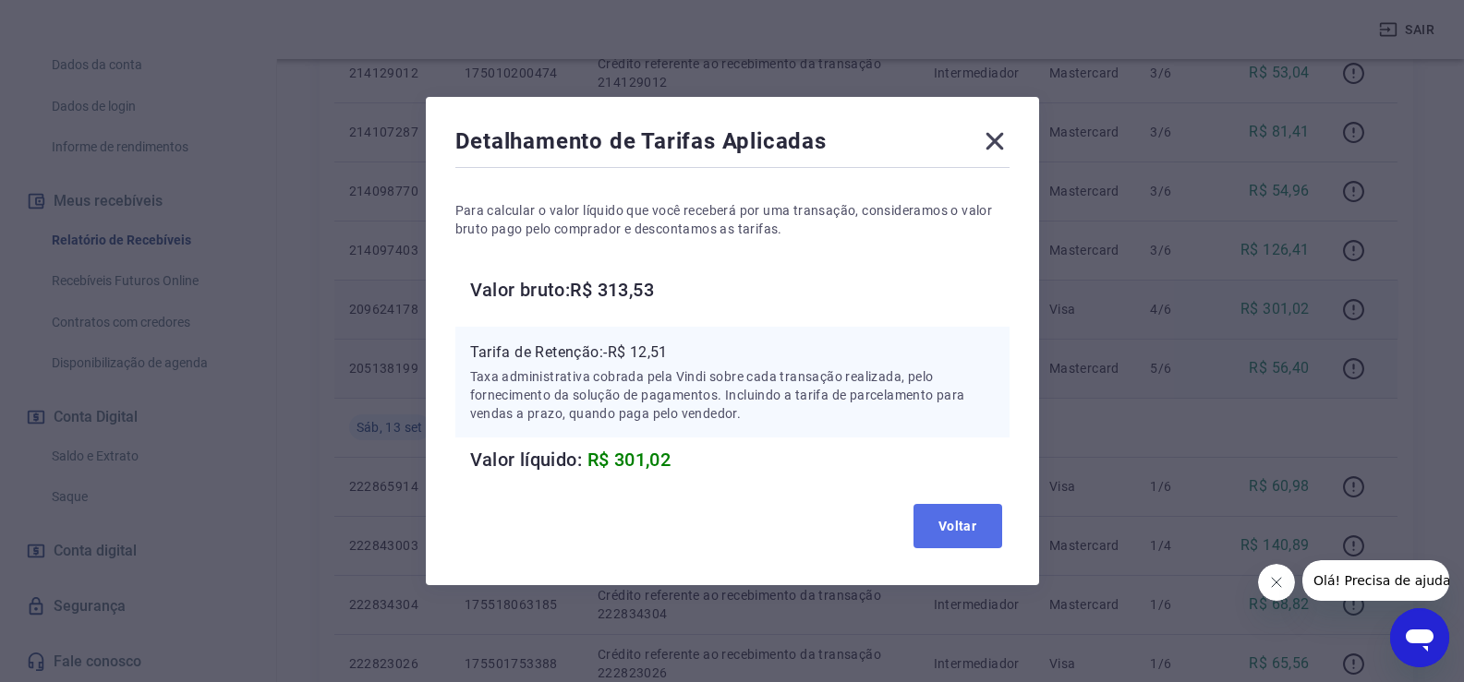
click at [960, 529] on button "Voltar" at bounding box center [957, 526] width 89 height 44
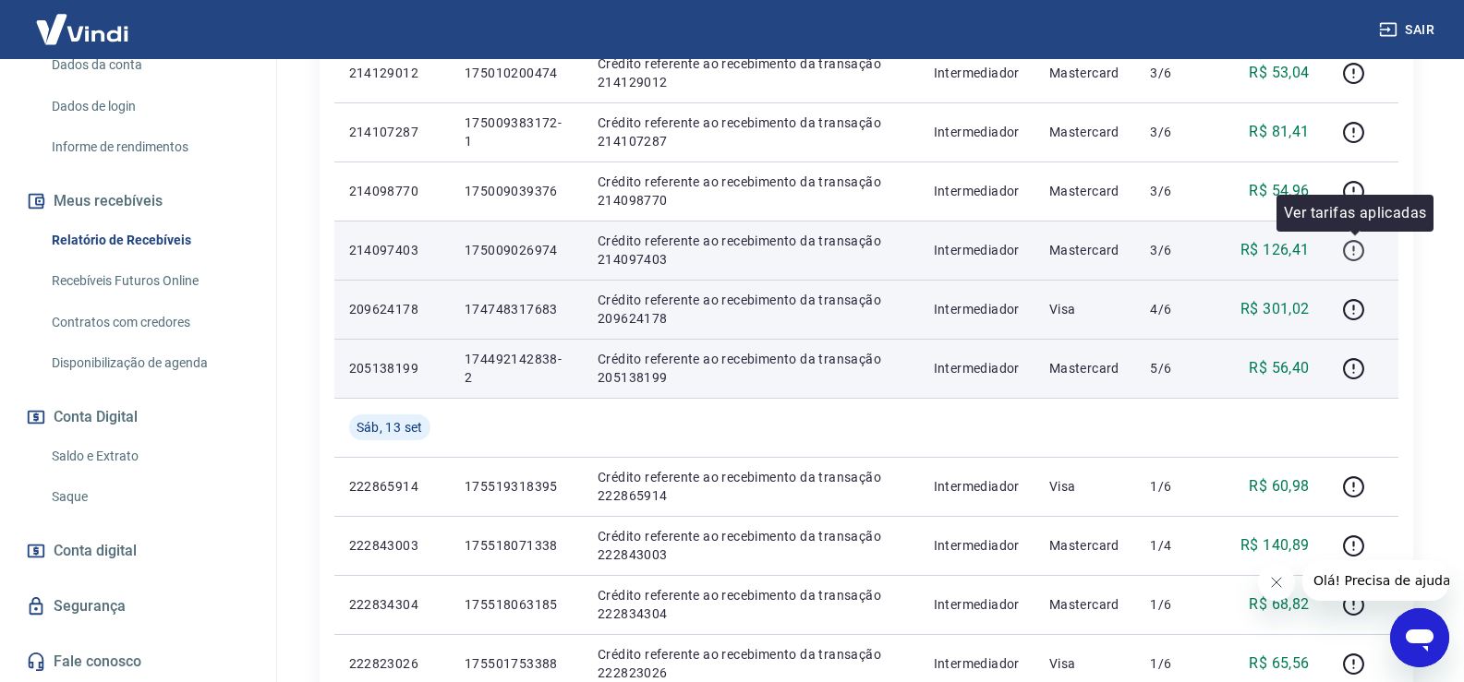
click at [1358, 247] on icon "button" at bounding box center [1353, 250] width 23 height 23
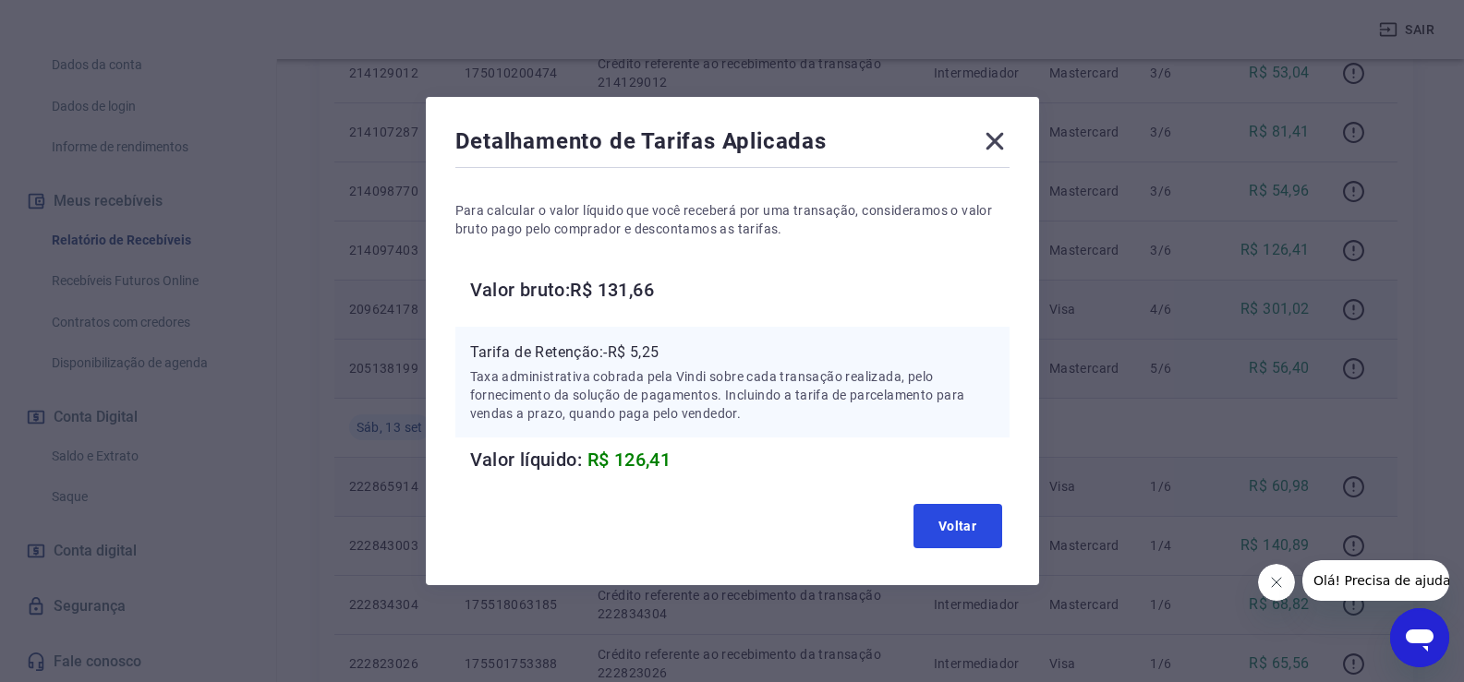
click at [947, 521] on button "Voltar" at bounding box center [957, 526] width 89 height 44
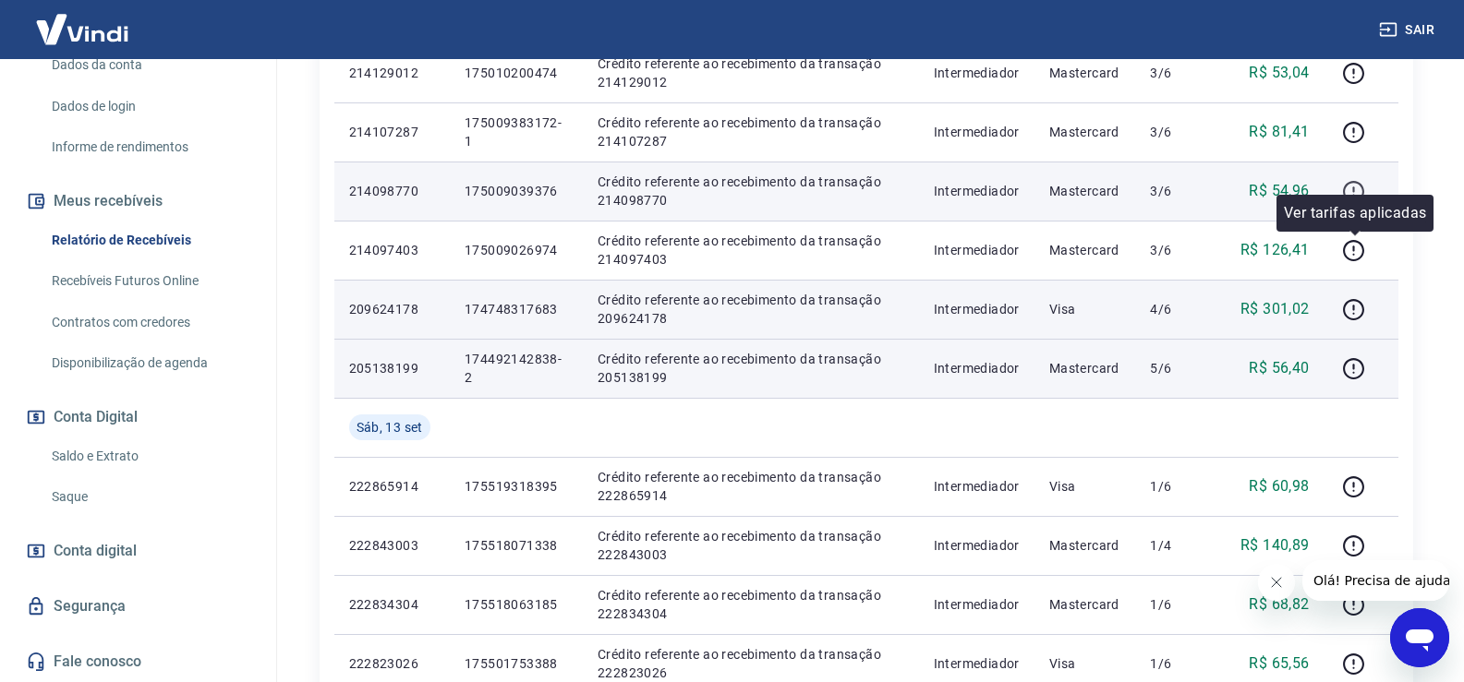
click at [1354, 194] on icon "button" at bounding box center [1353, 191] width 23 height 23
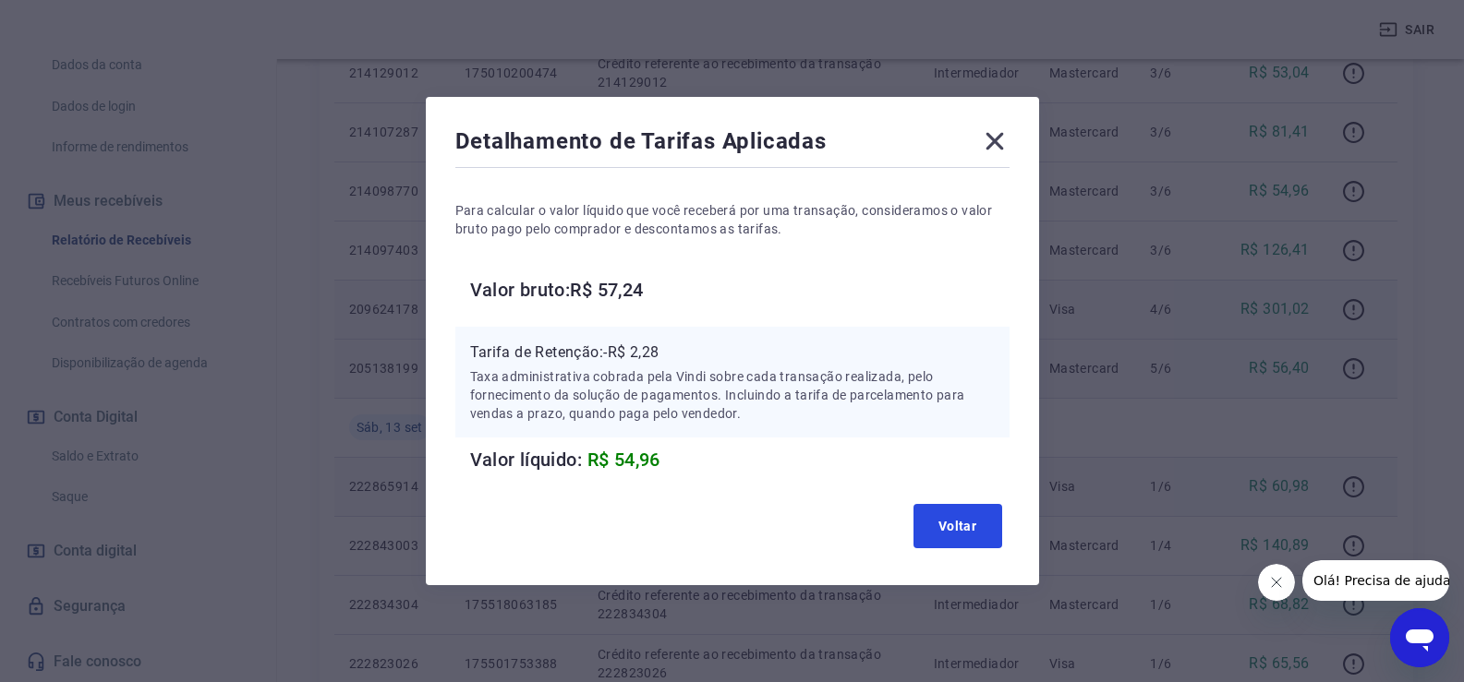
click at [978, 525] on button "Voltar" at bounding box center [957, 526] width 89 height 44
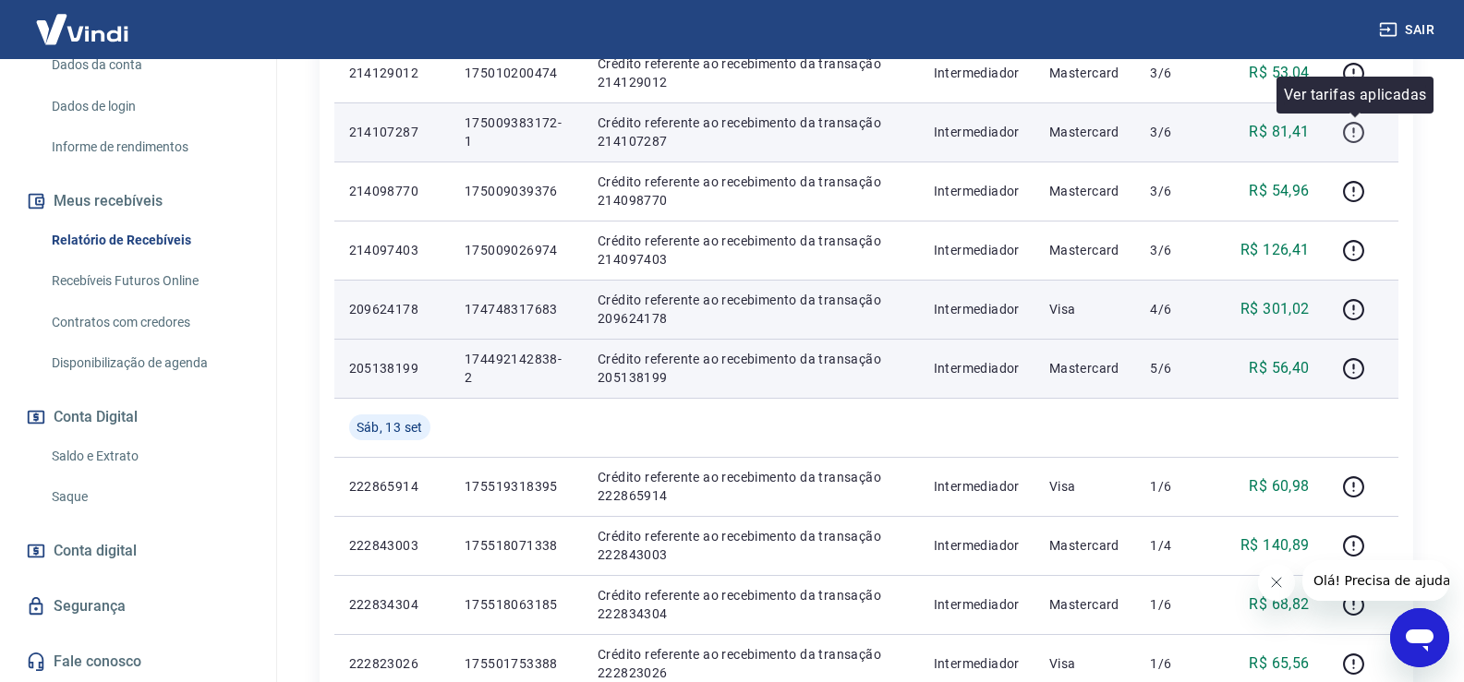
click at [1352, 127] on icon "button" at bounding box center [1353, 132] width 23 height 23
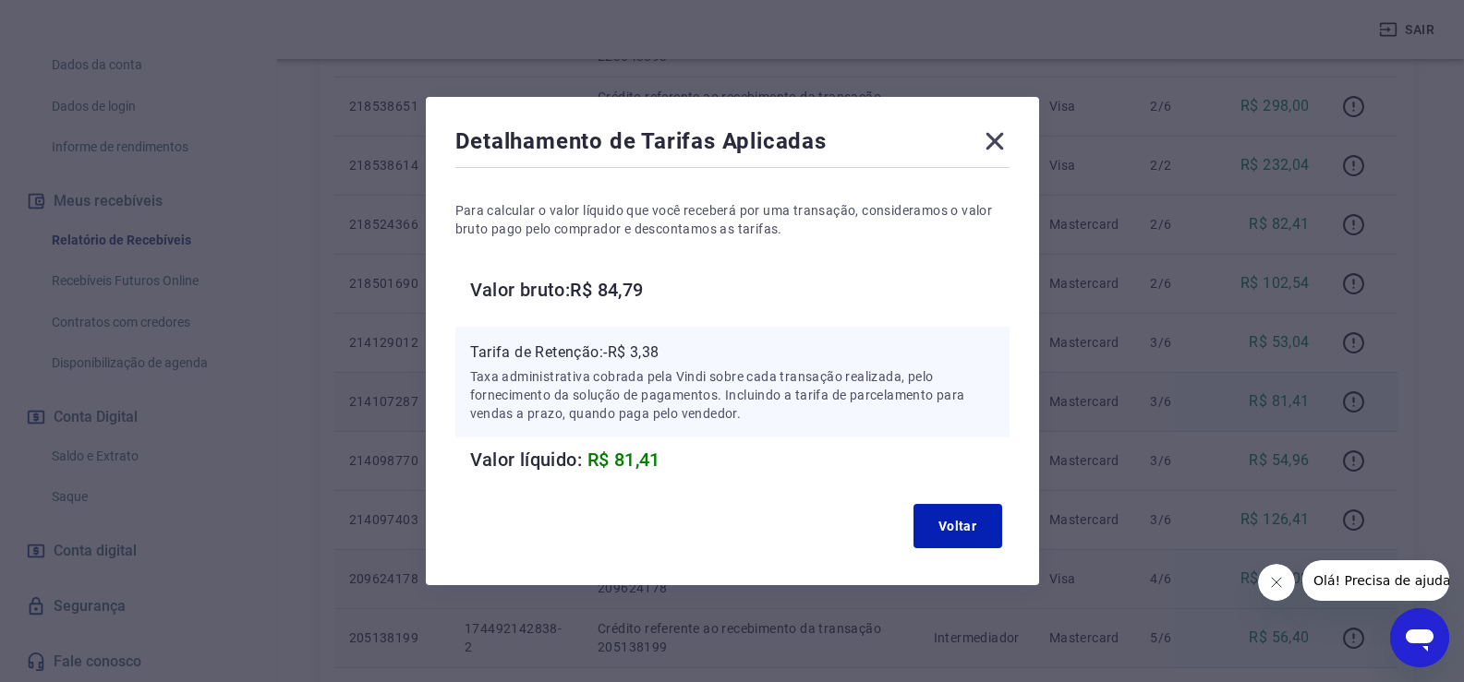
scroll to position [739, 0]
click at [959, 522] on button "Voltar" at bounding box center [957, 526] width 89 height 44
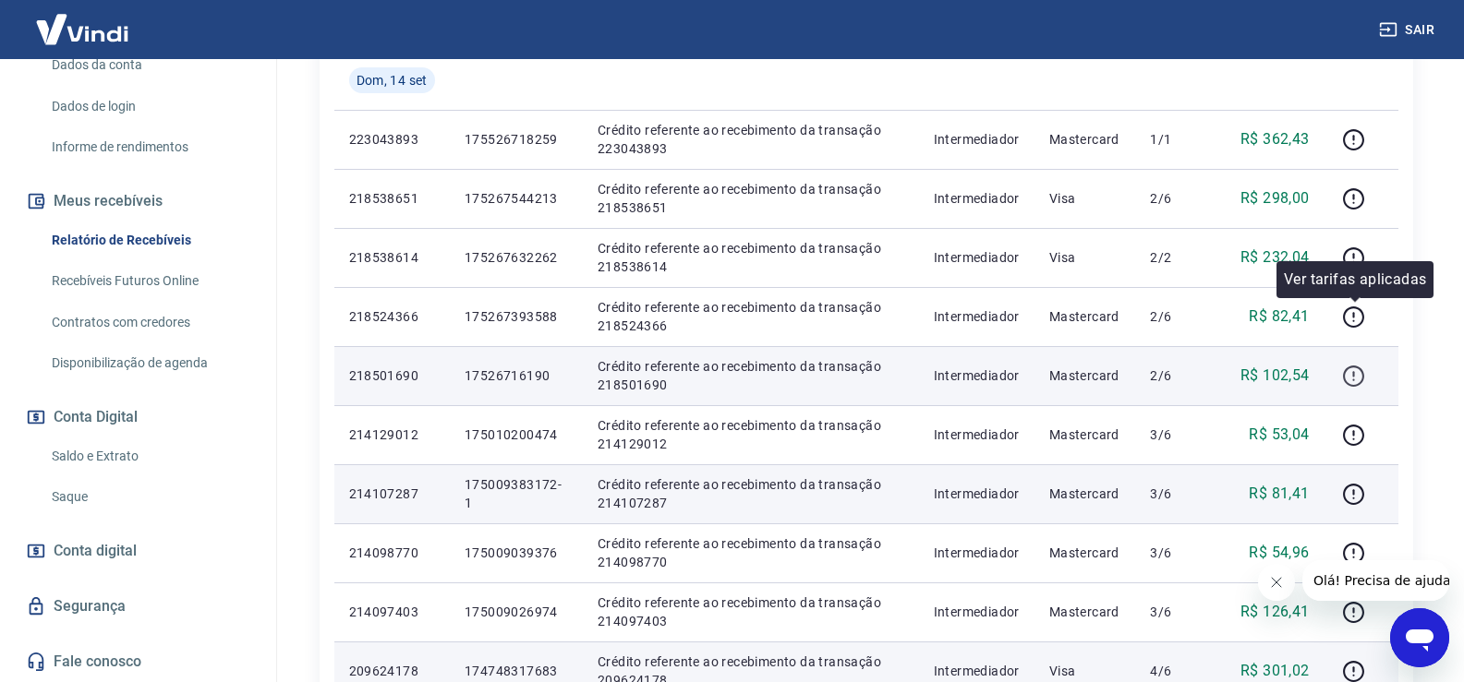
scroll to position [646, 0]
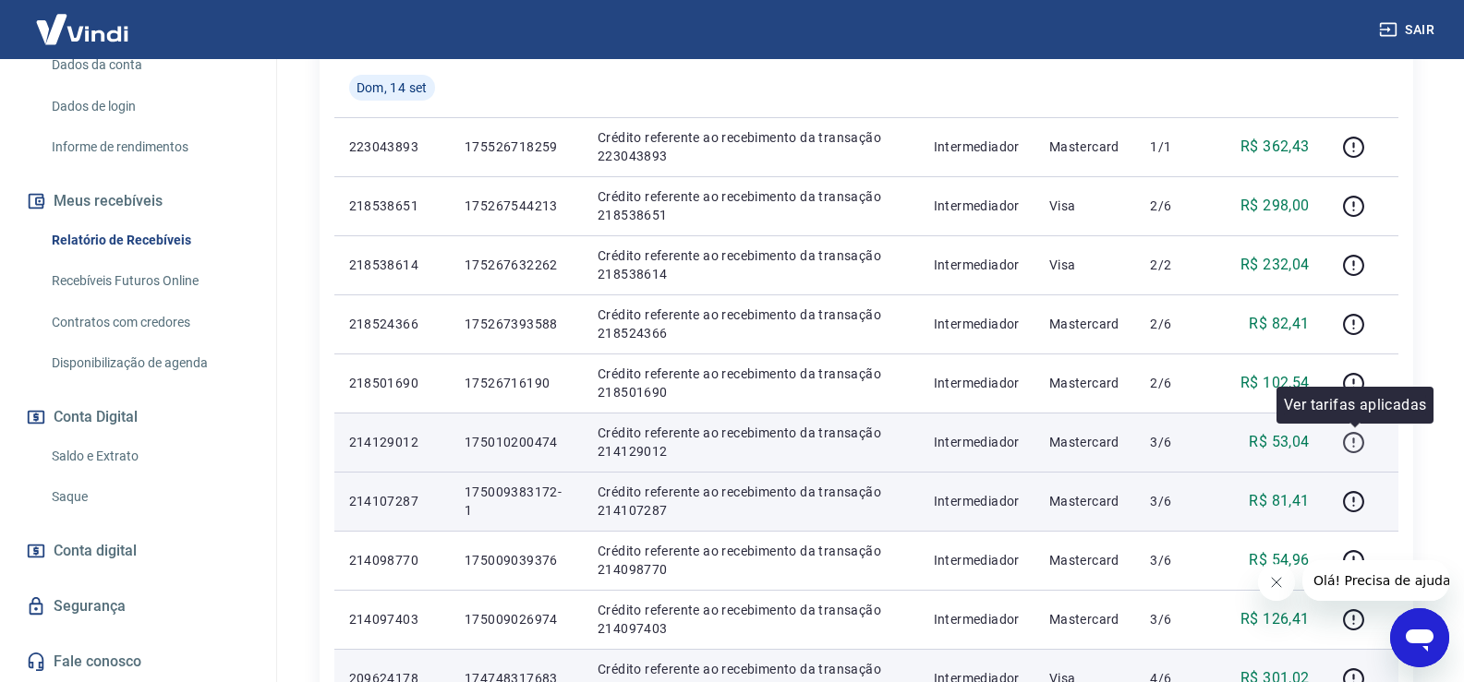
click at [1356, 441] on icon "button" at bounding box center [1353, 442] width 23 height 23
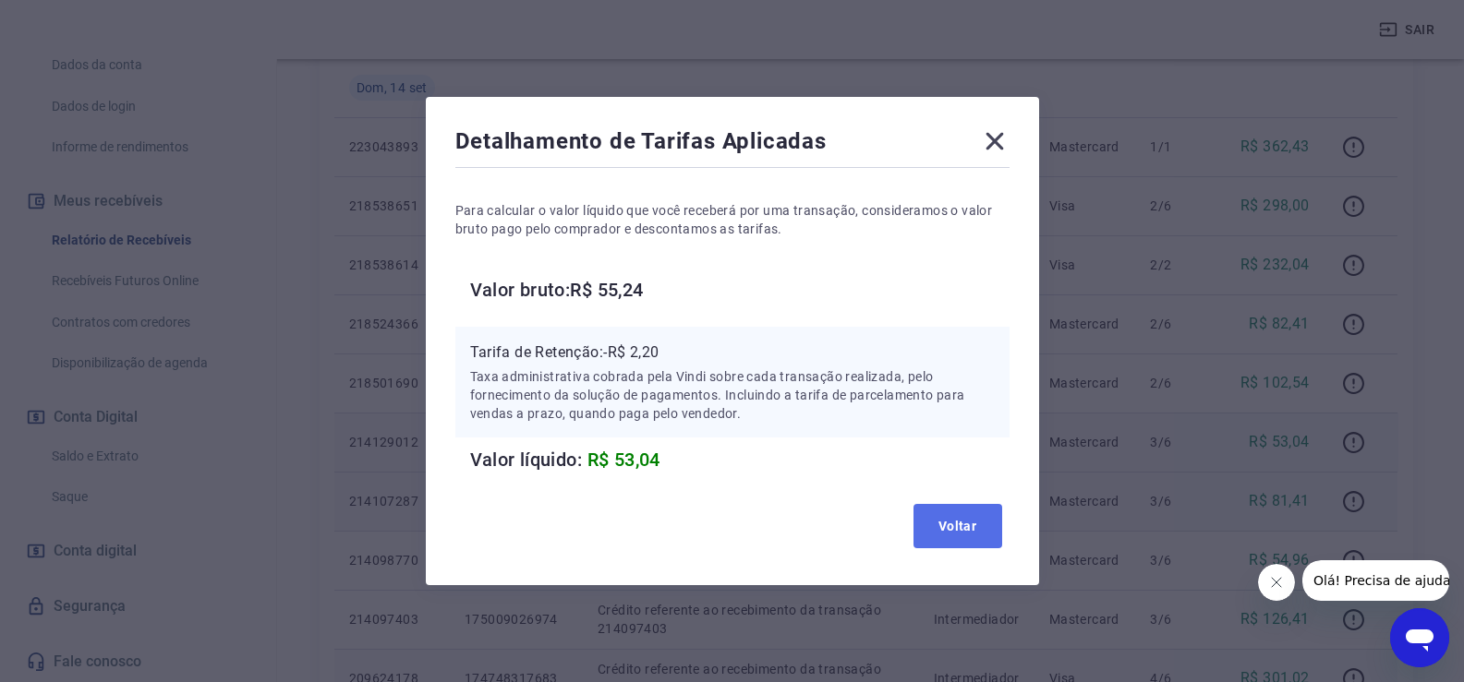
click at [946, 525] on button "Voltar" at bounding box center [957, 526] width 89 height 44
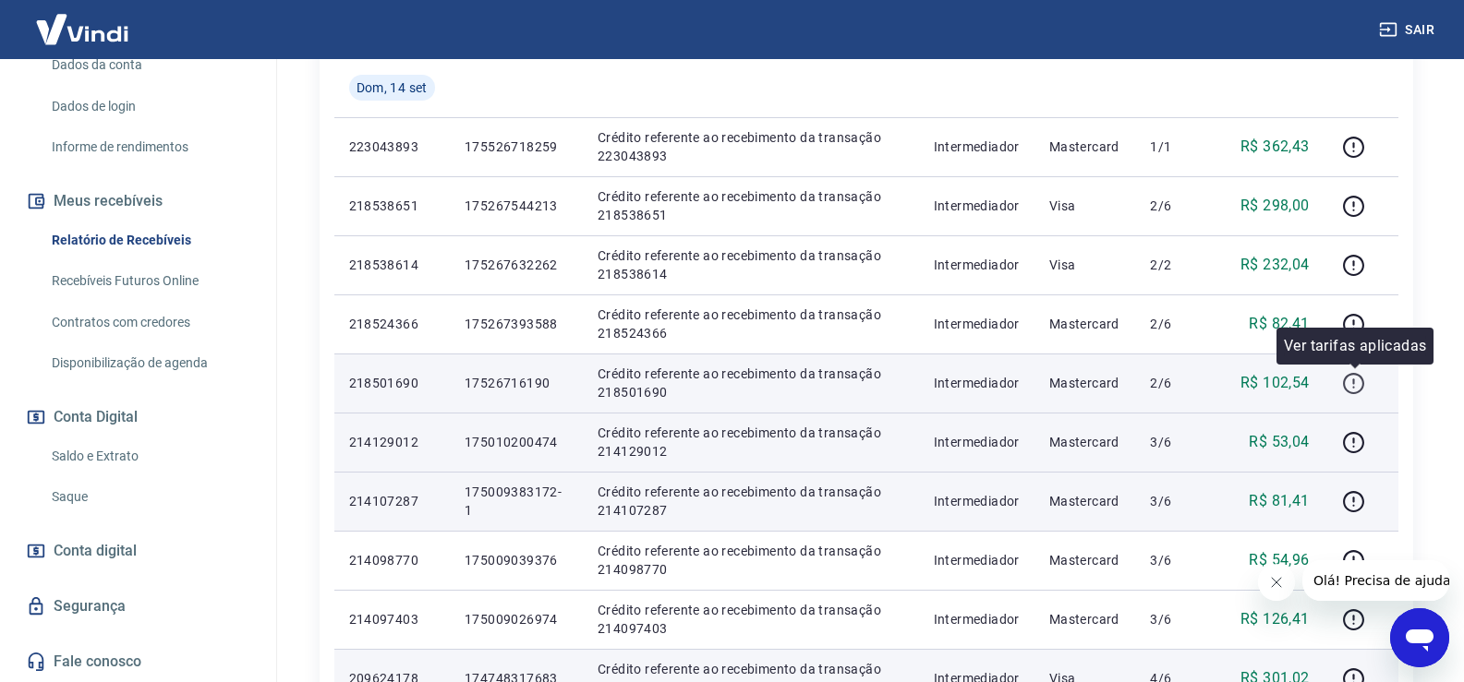
click at [1362, 370] on button "button" at bounding box center [1354, 383] width 30 height 30
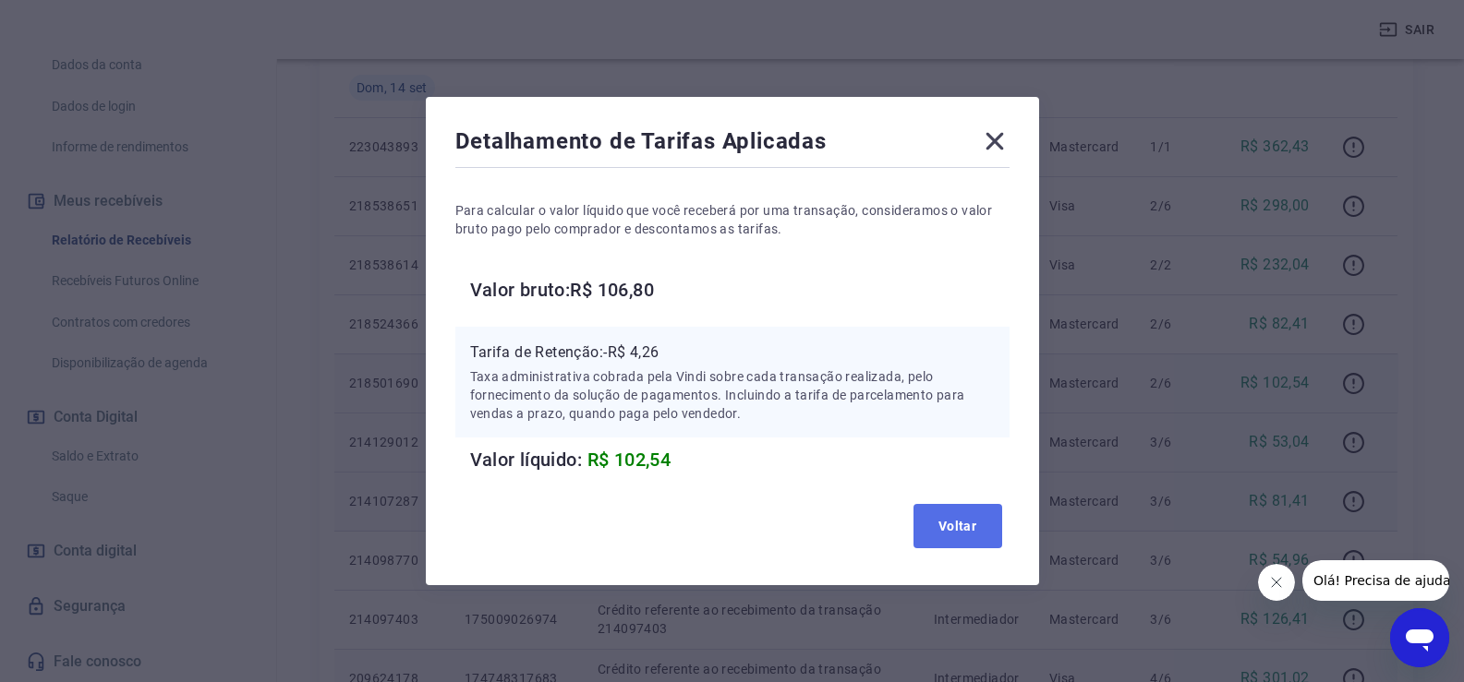
click at [971, 527] on button "Voltar" at bounding box center [957, 526] width 89 height 44
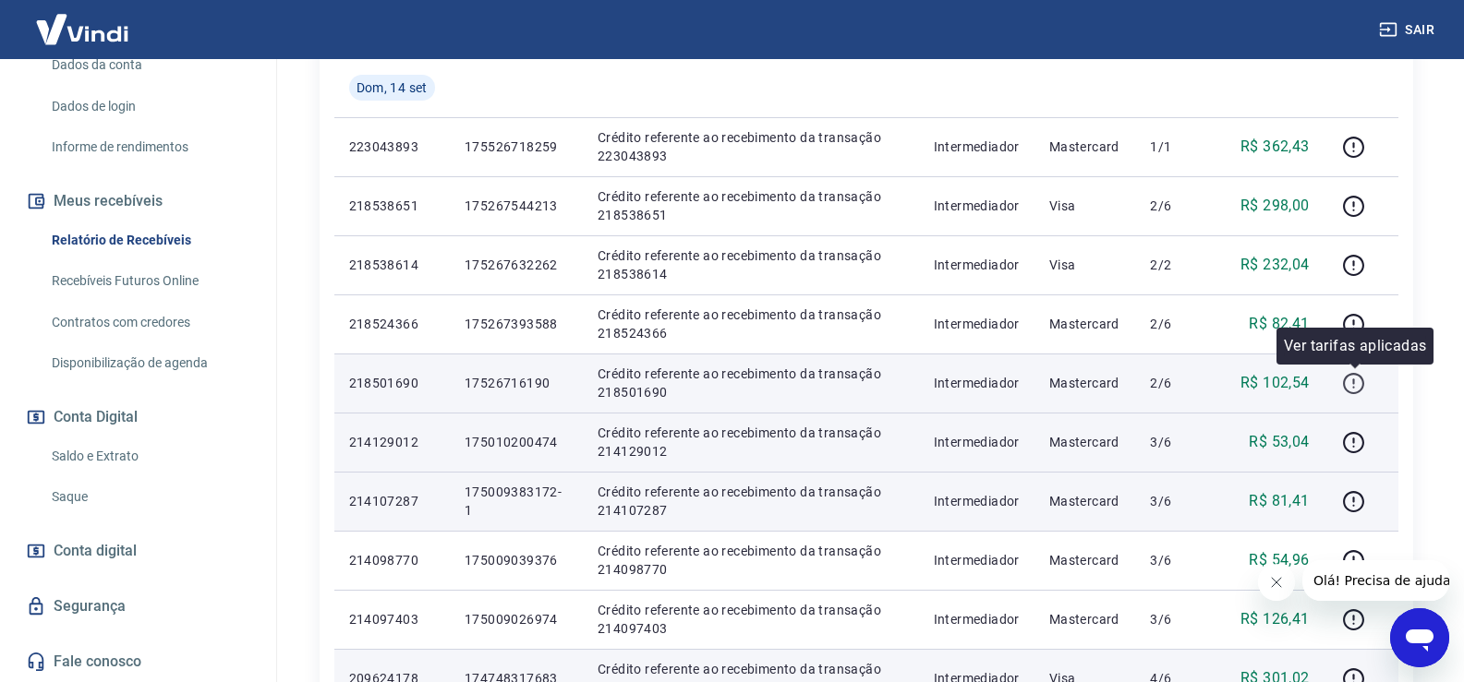
click at [1359, 384] on icon "button" at bounding box center [1353, 383] width 23 height 23
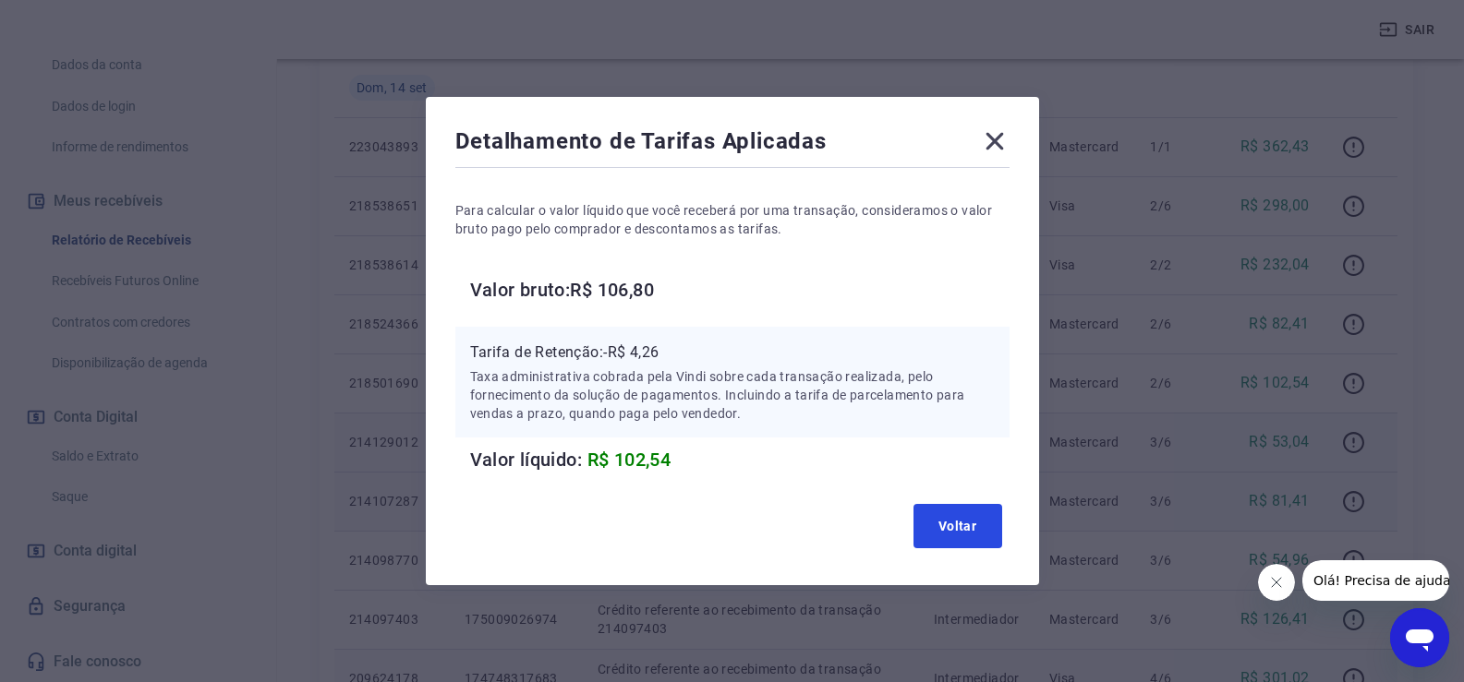
click at [957, 524] on button "Voltar" at bounding box center [957, 526] width 89 height 44
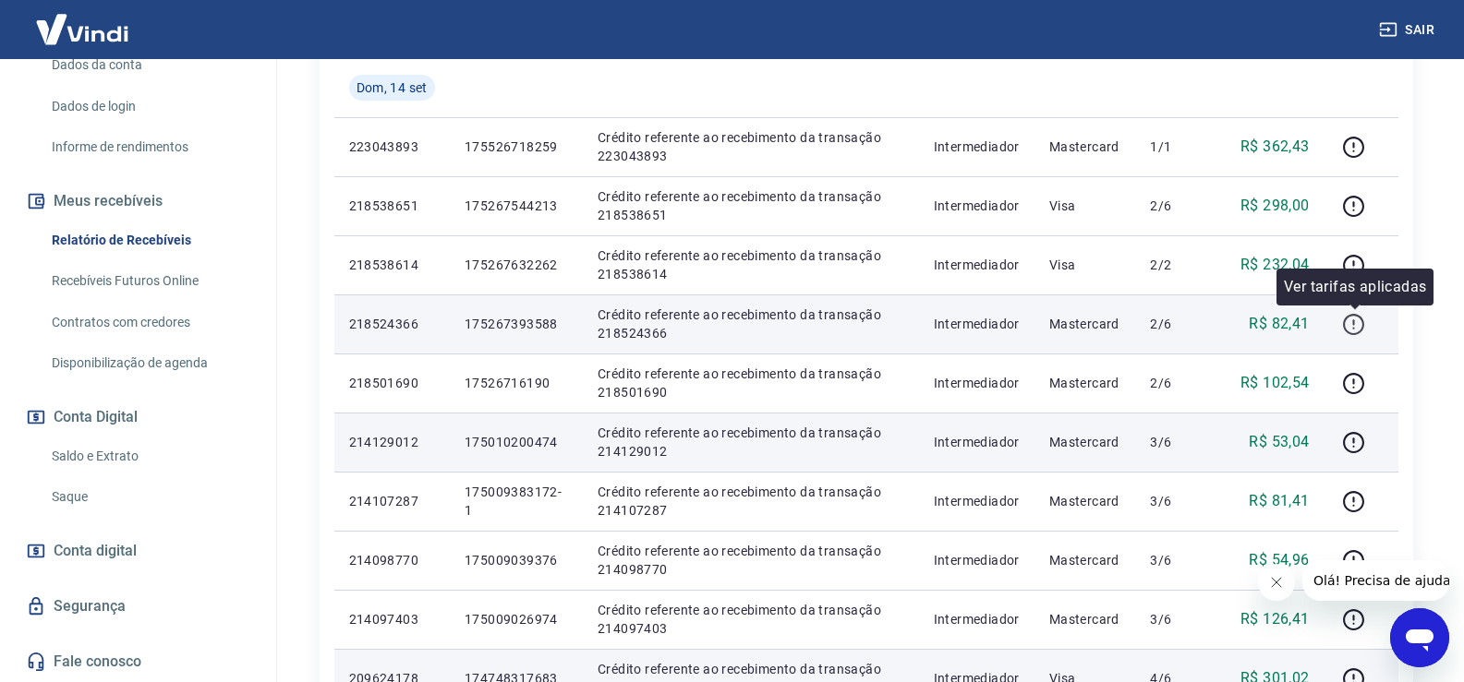
click at [1350, 326] on icon "button" at bounding box center [1353, 324] width 23 height 23
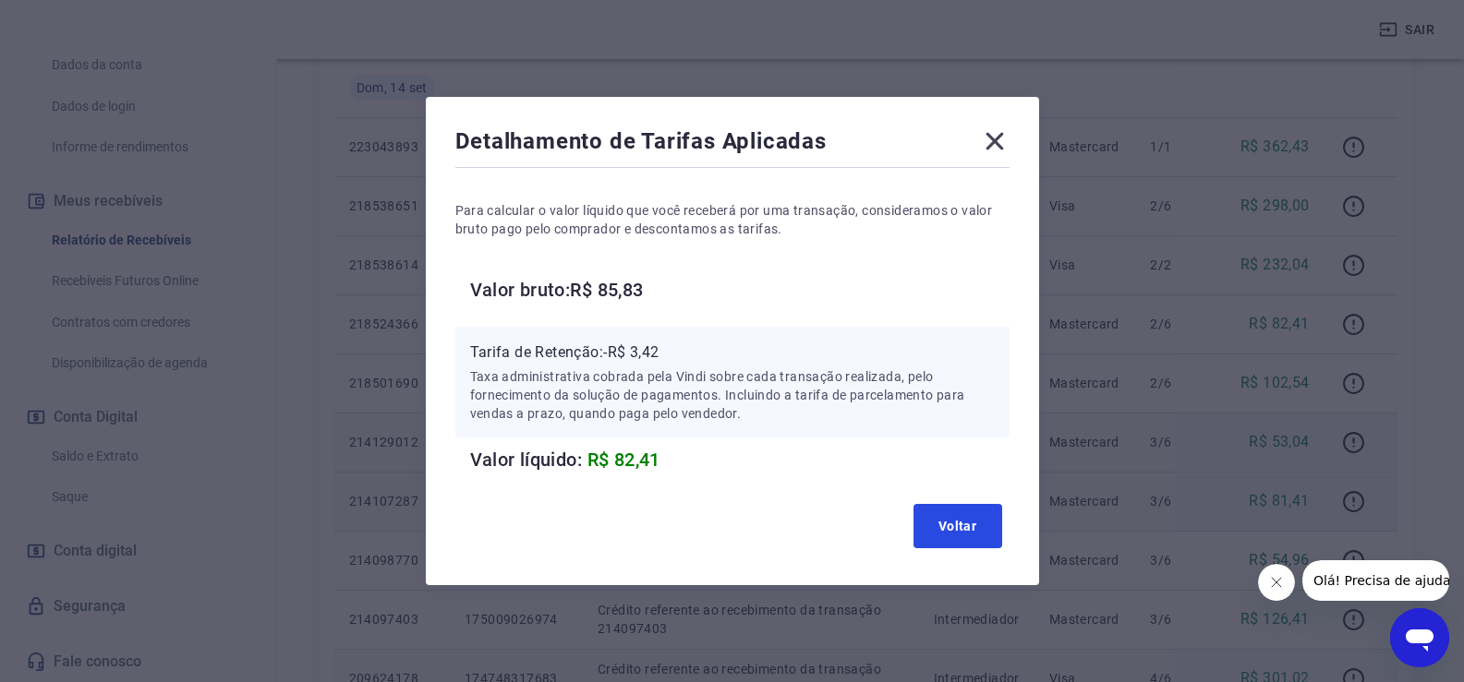
click at [979, 526] on button "Voltar" at bounding box center [957, 526] width 89 height 44
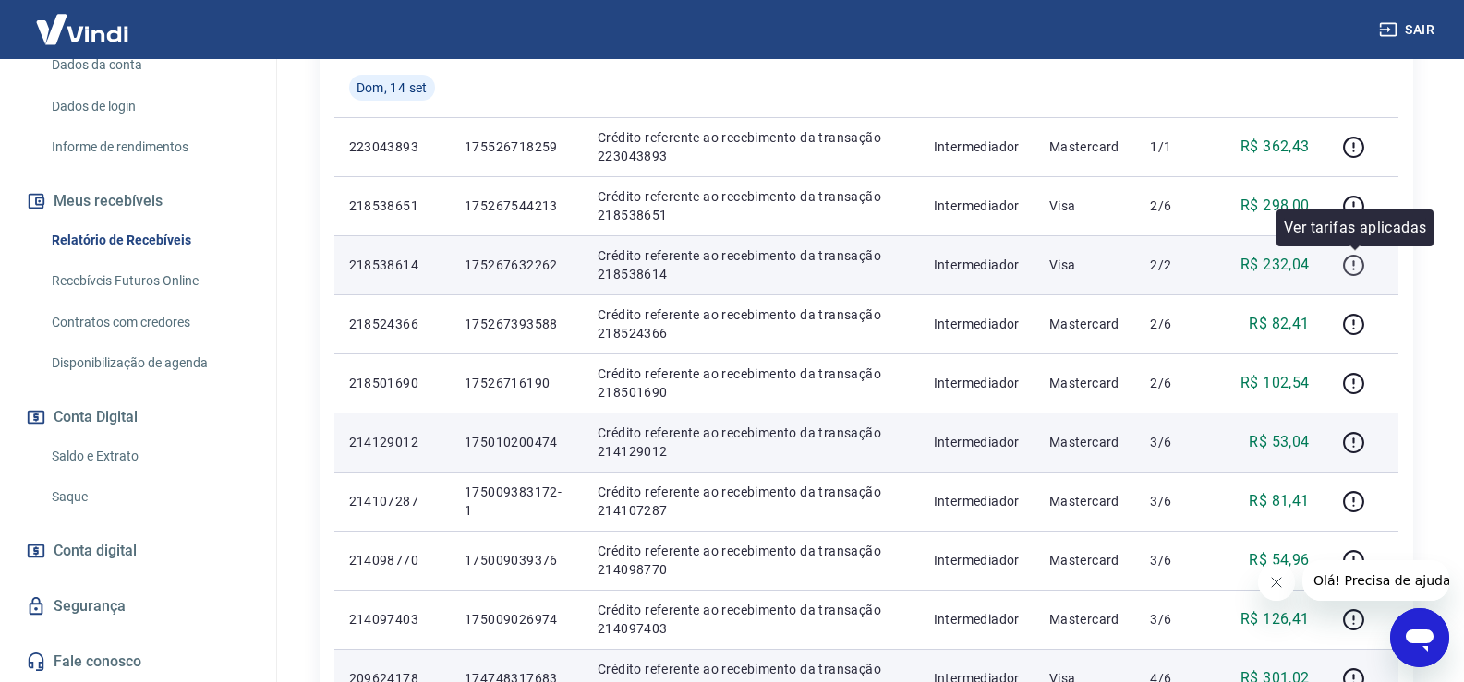
click at [1346, 272] on icon "button" at bounding box center [1353, 265] width 23 height 23
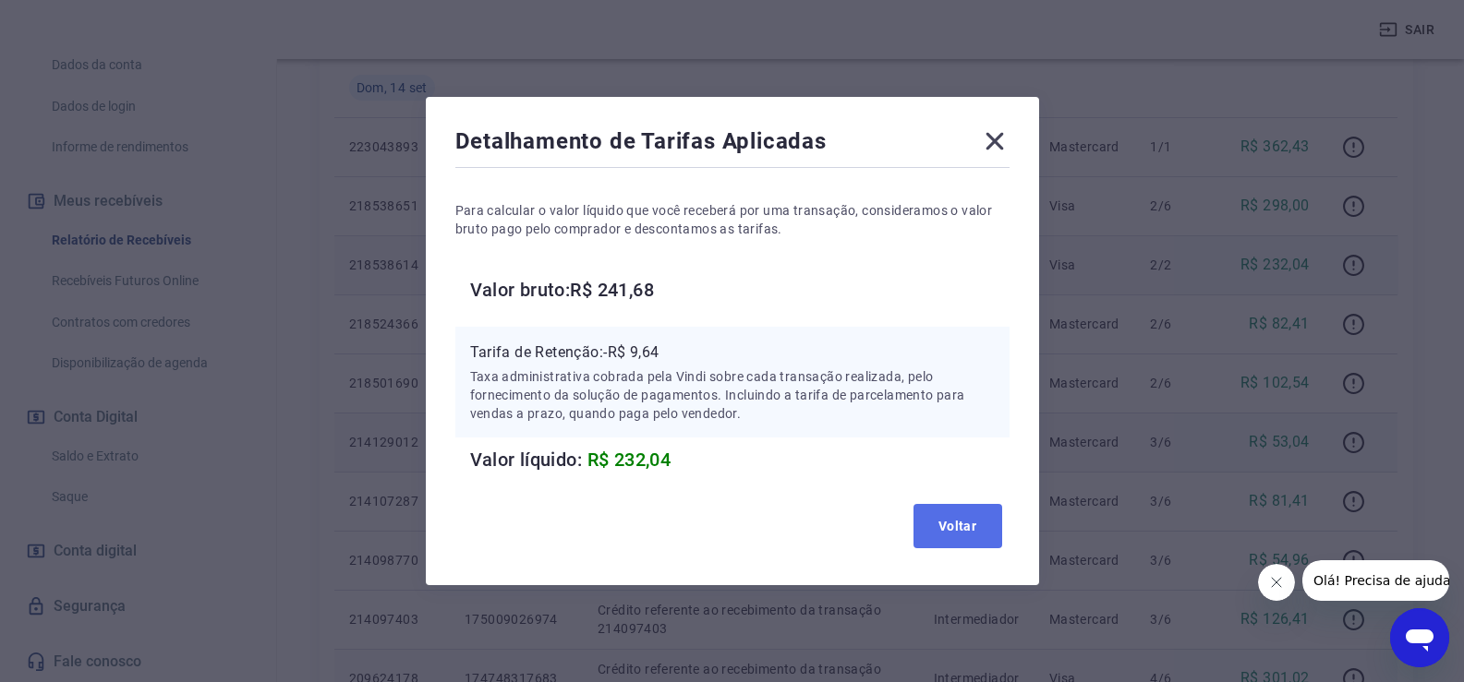
click at [973, 519] on button "Voltar" at bounding box center [957, 526] width 89 height 44
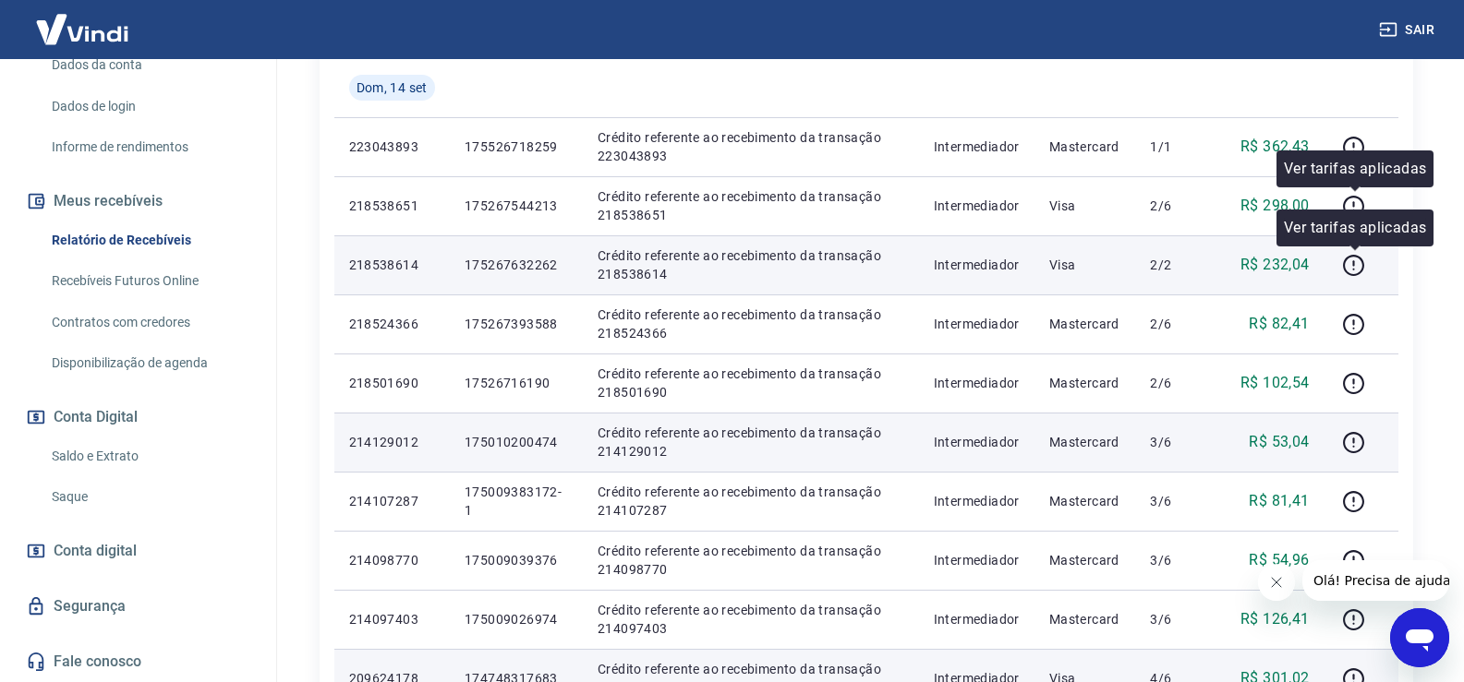
drag, startPoint x: 1351, startPoint y: 209, endPoint x: 1341, endPoint y: 213, distance: 11.2
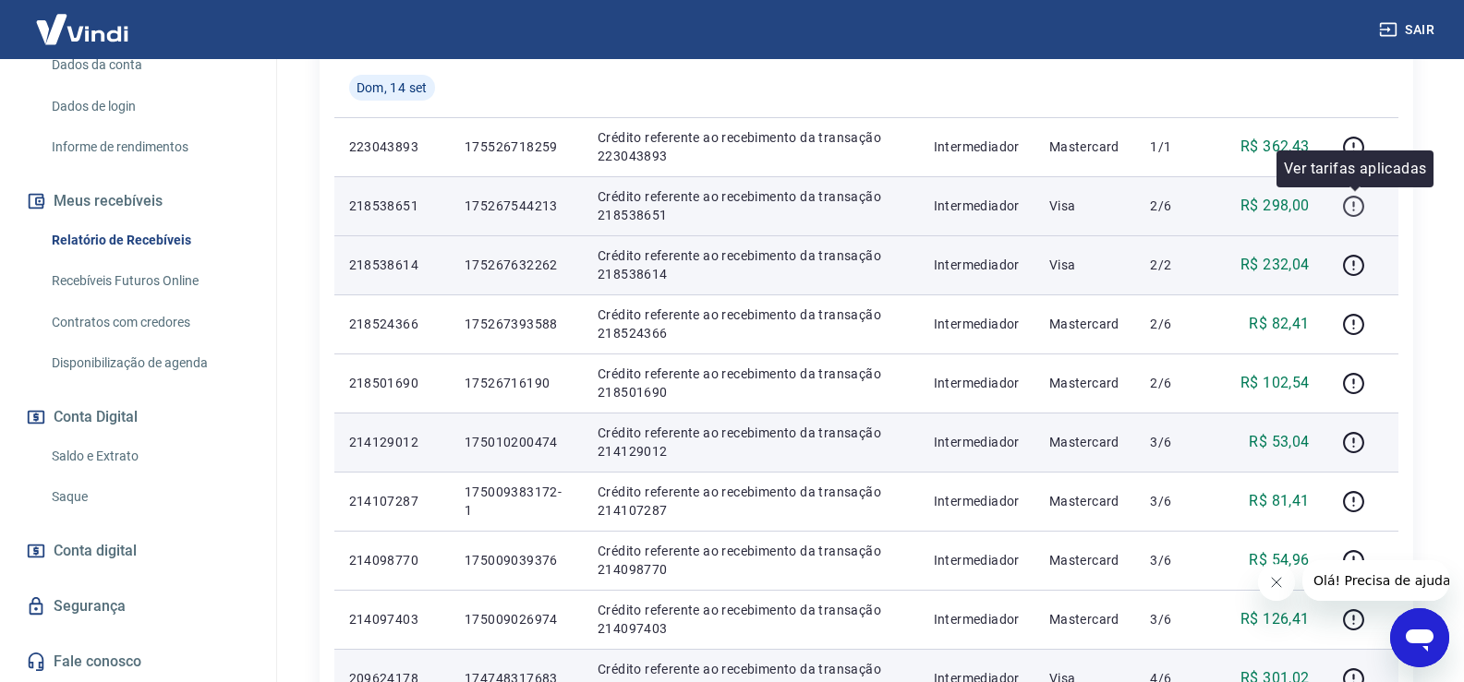
click at [1349, 204] on icon "button" at bounding box center [1353, 206] width 23 height 23
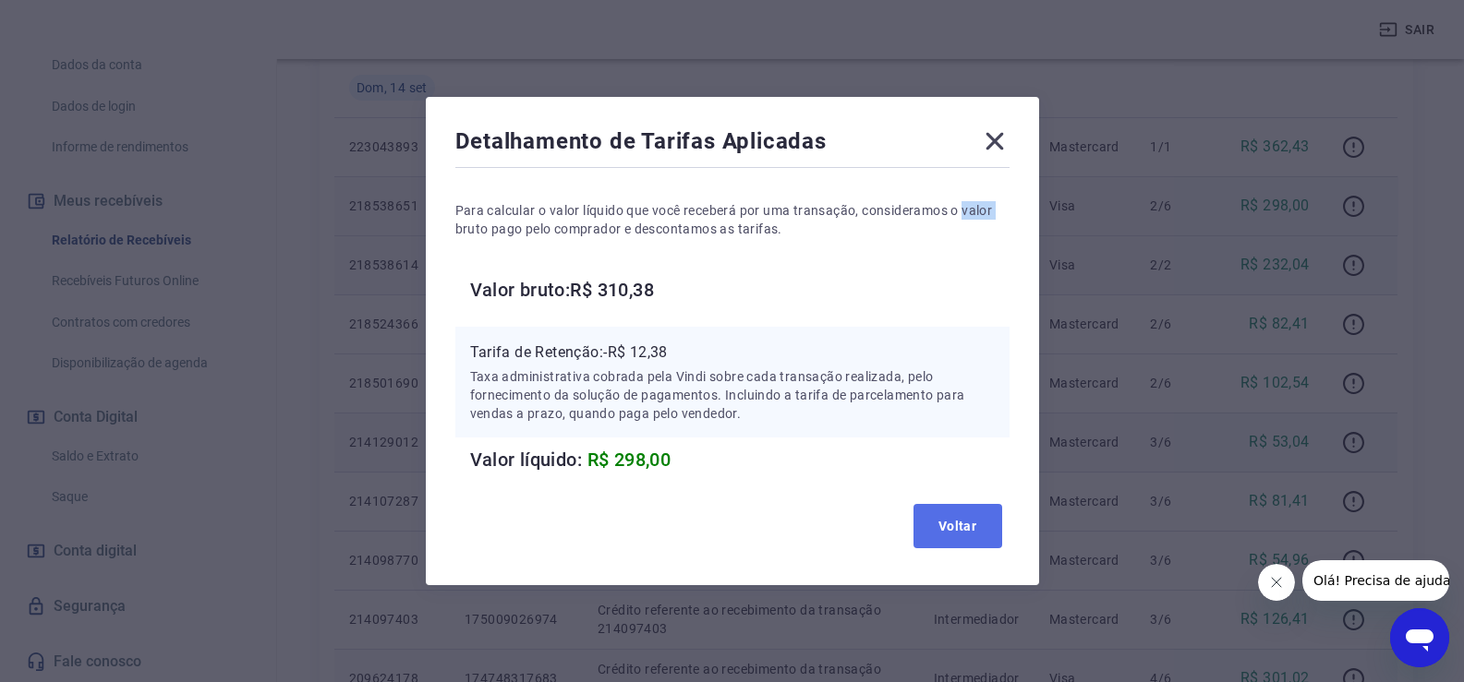
click at [989, 528] on button "Voltar" at bounding box center [957, 526] width 89 height 44
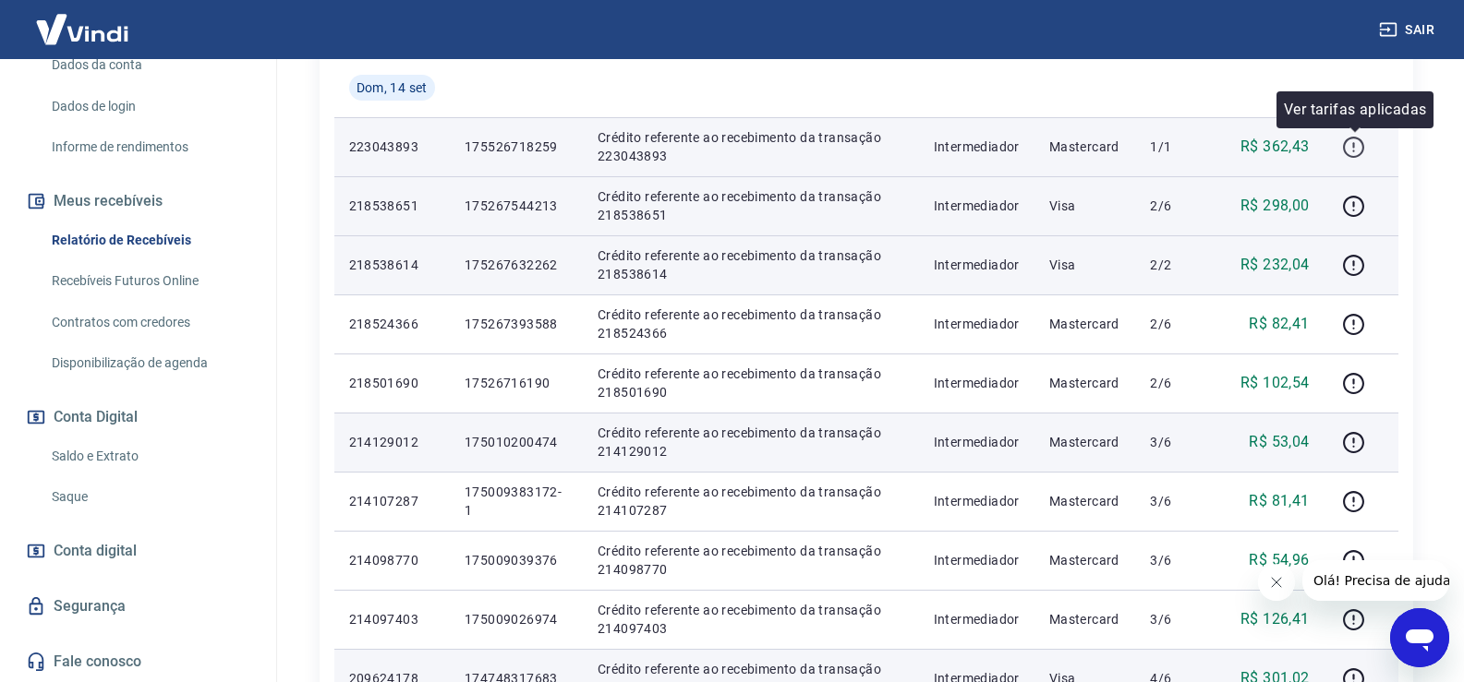
click at [1365, 139] on icon "button" at bounding box center [1353, 147] width 23 height 23
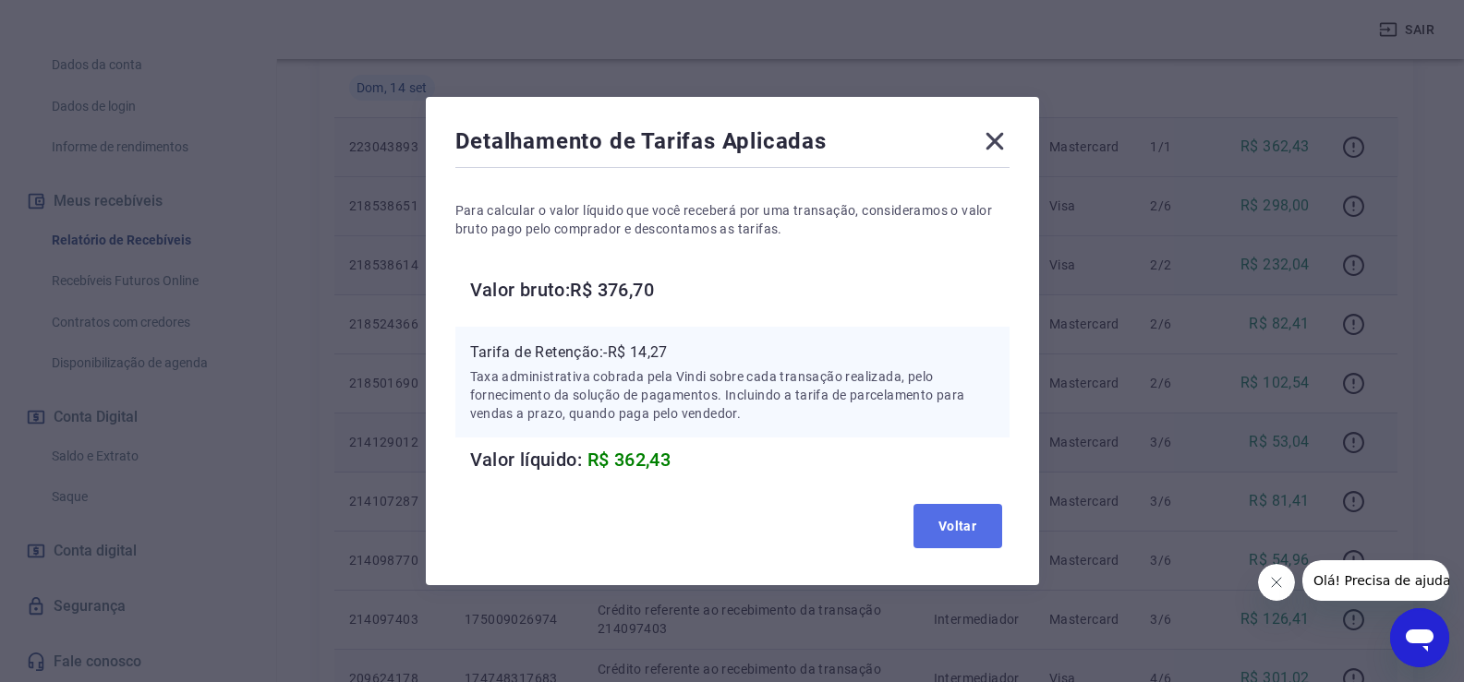
click at [932, 519] on button "Voltar" at bounding box center [957, 526] width 89 height 44
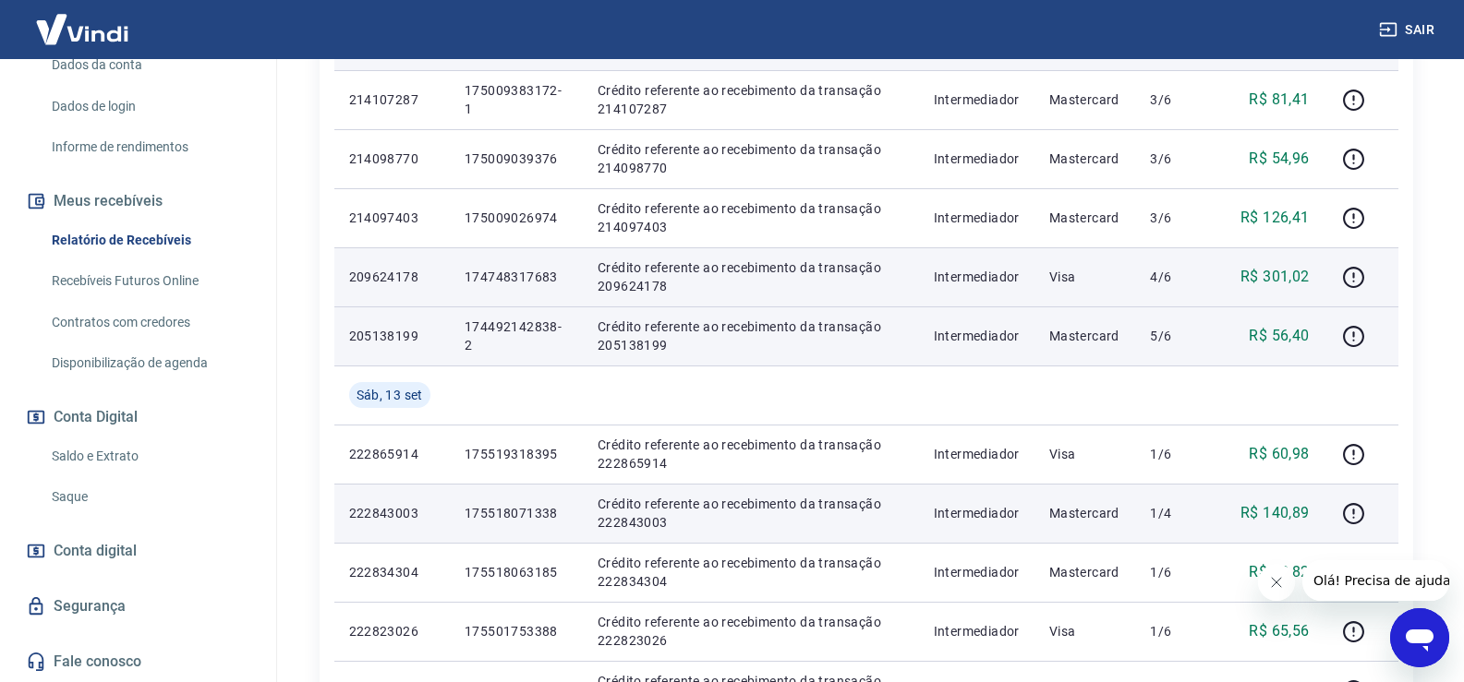
scroll to position [1385, 0]
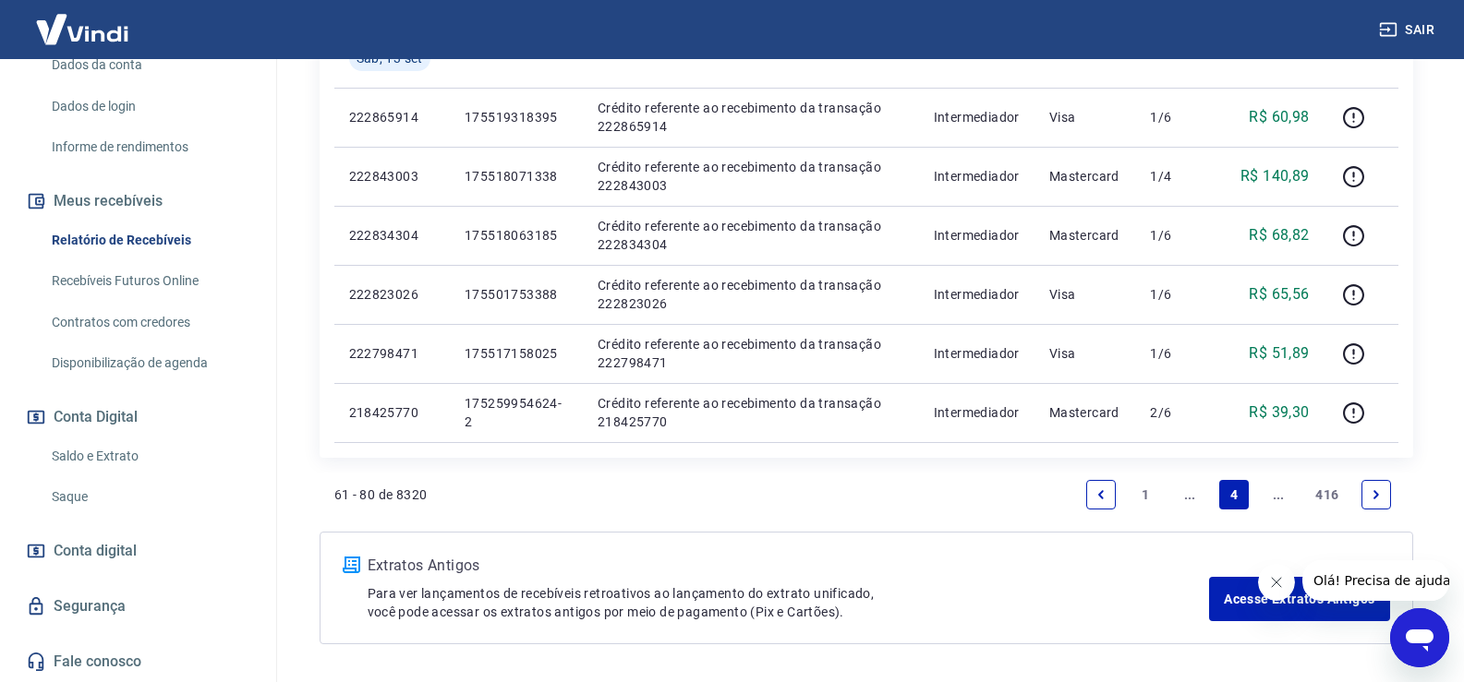
click at [1186, 491] on link "..." at bounding box center [1190, 495] width 30 height 30
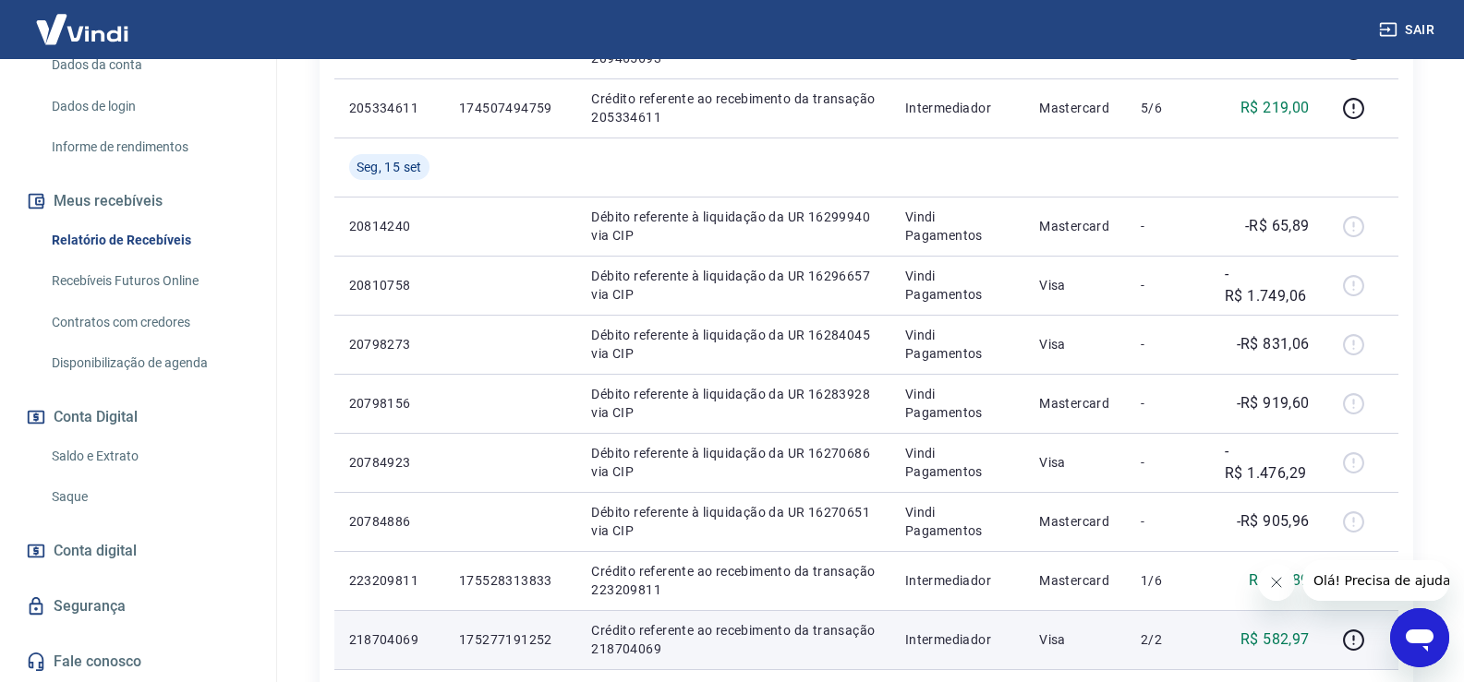
scroll to position [1201, 0]
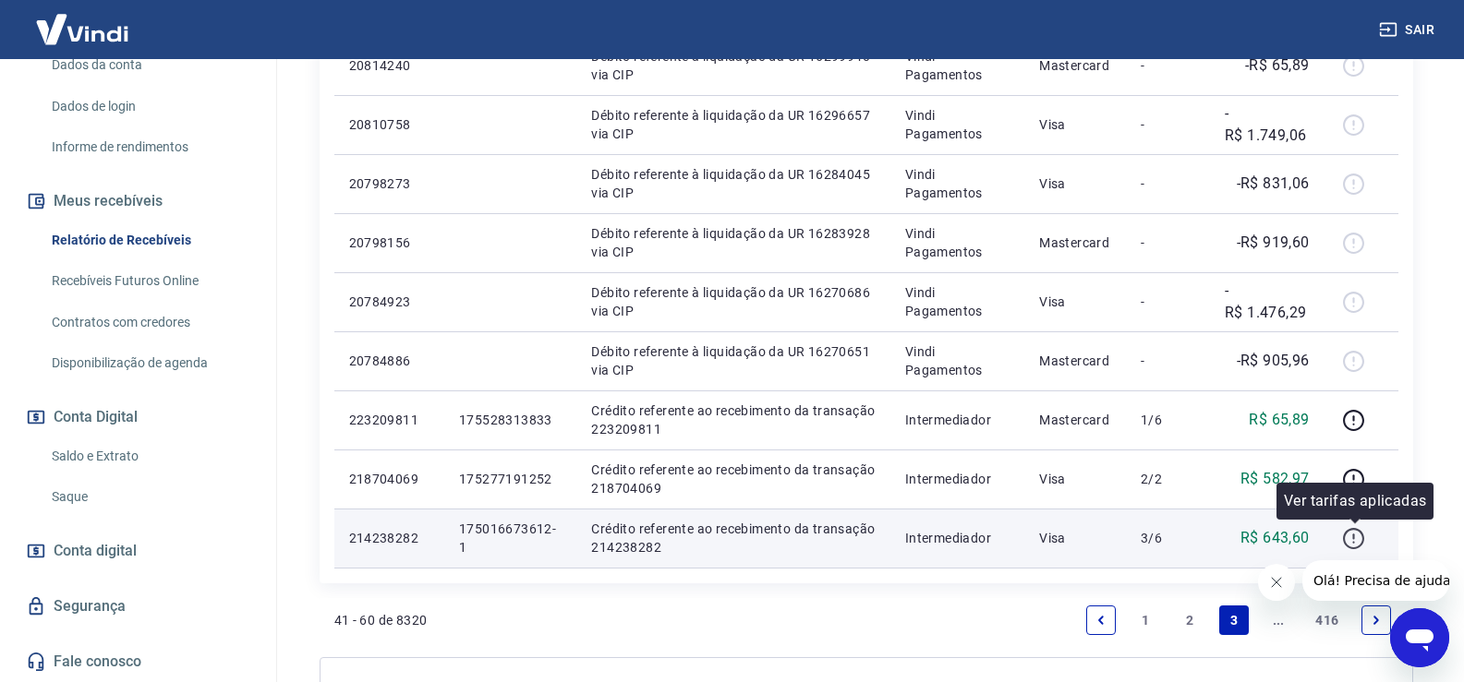
click at [1355, 532] on icon "button" at bounding box center [1353, 538] width 23 height 23
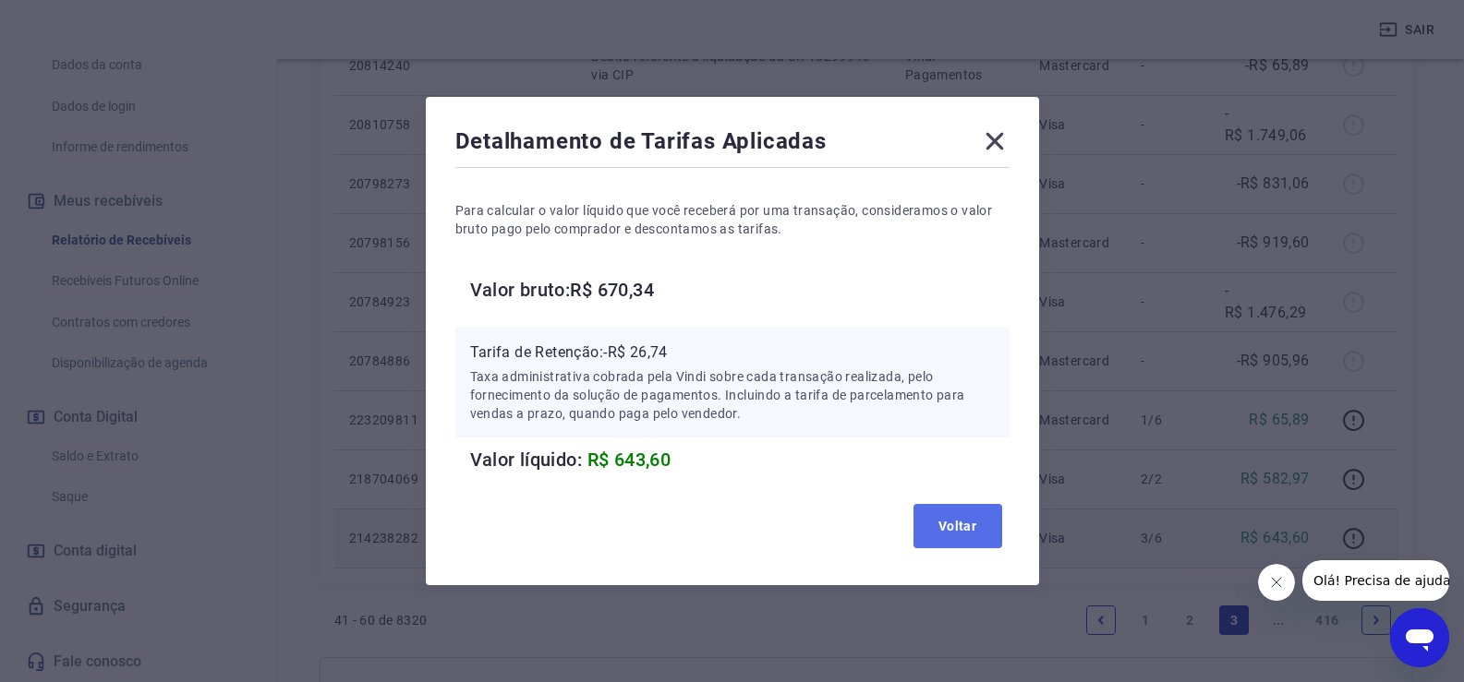
click at [962, 533] on button "Voltar" at bounding box center [957, 526] width 89 height 44
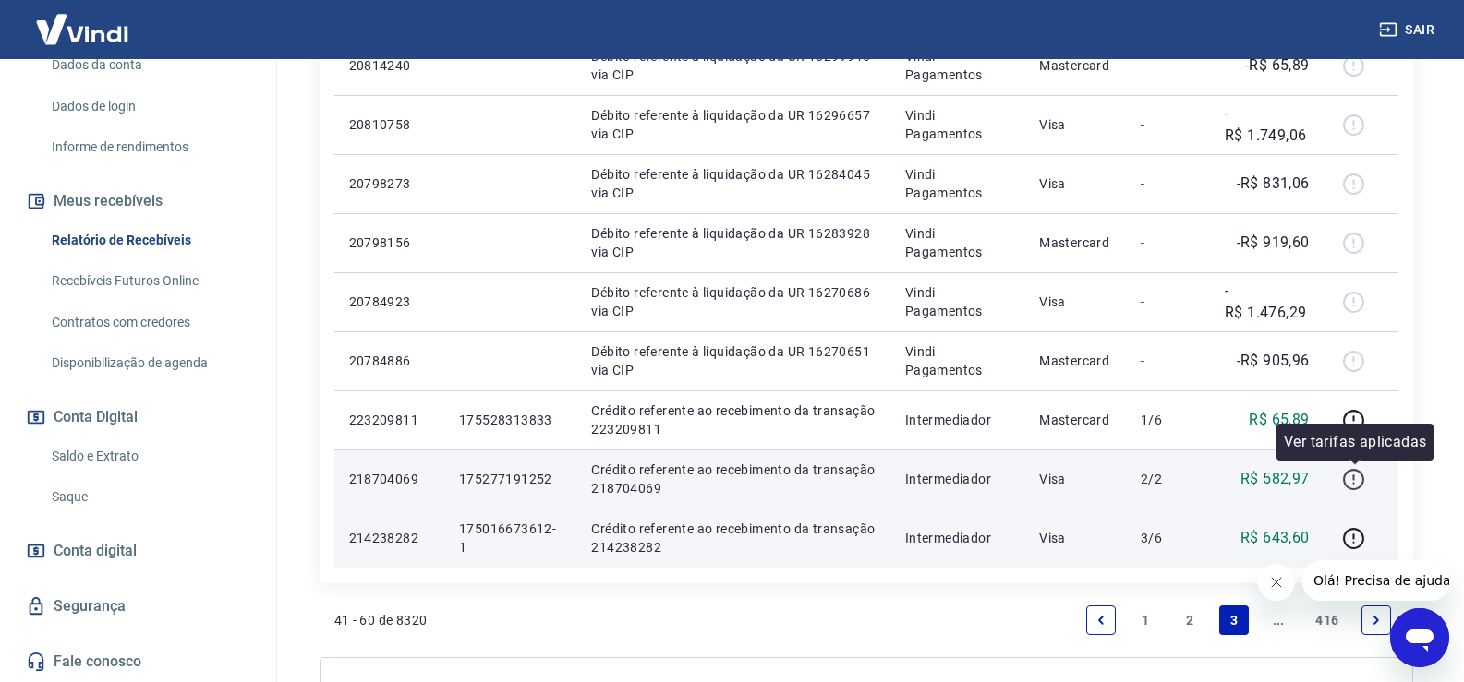
click at [1352, 477] on icon "button" at bounding box center [1353, 479] width 23 height 23
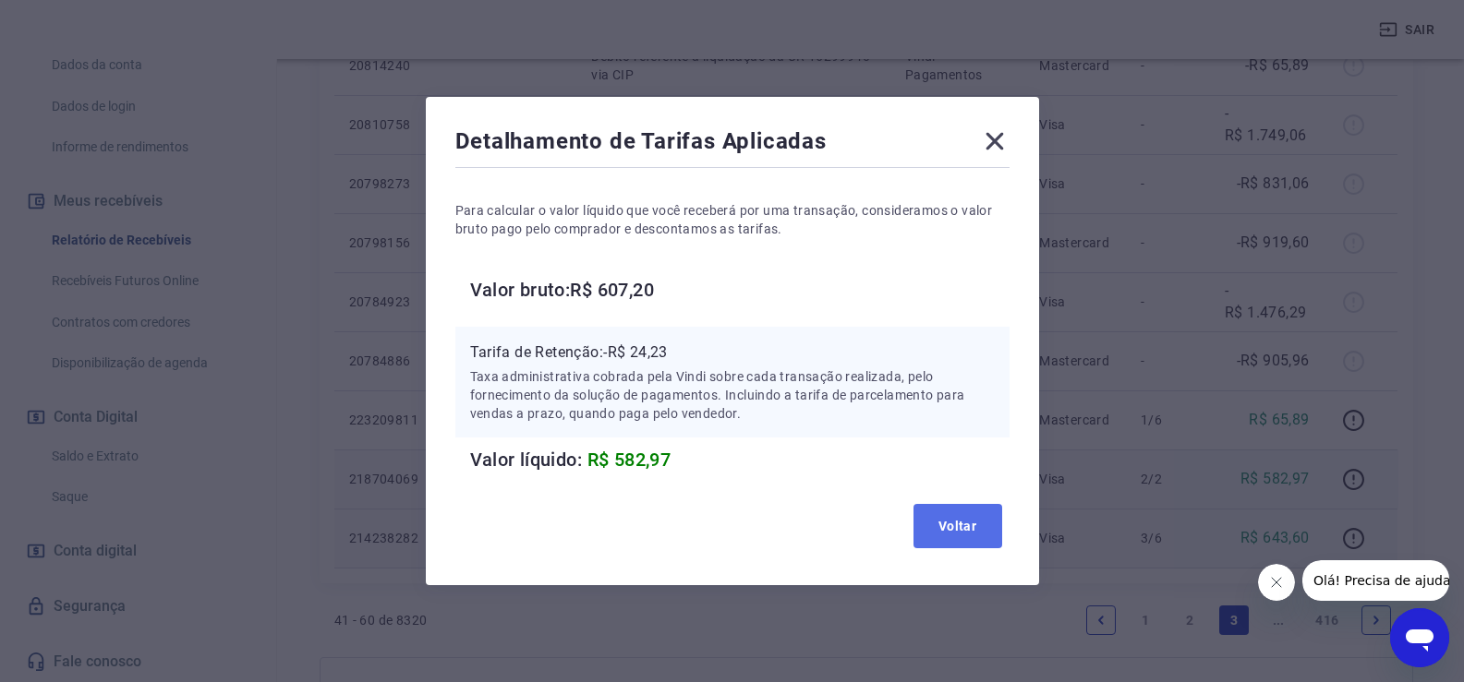
click at [987, 538] on button "Voltar" at bounding box center [957, 526] width 89 height 44
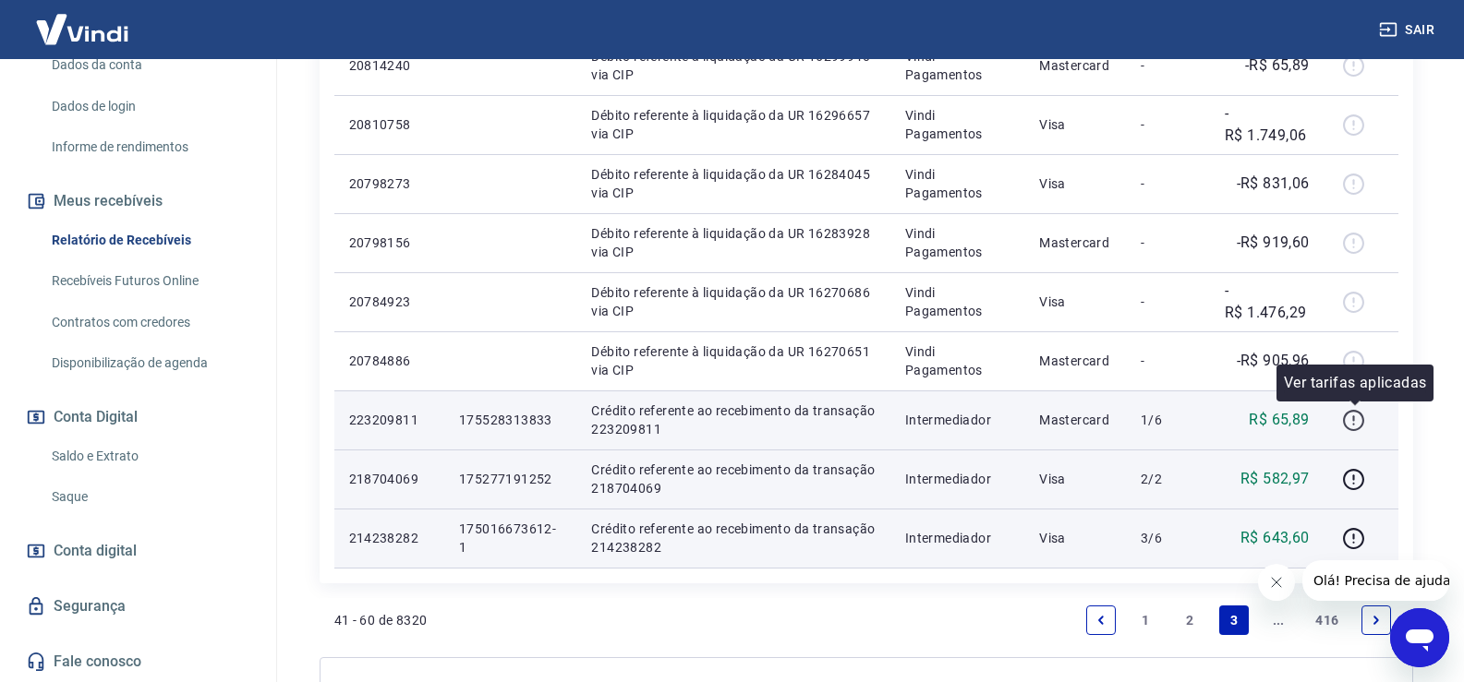
click at [1357, 421] on icon "button" at bounding box center [1353, 420] width 23 height 23
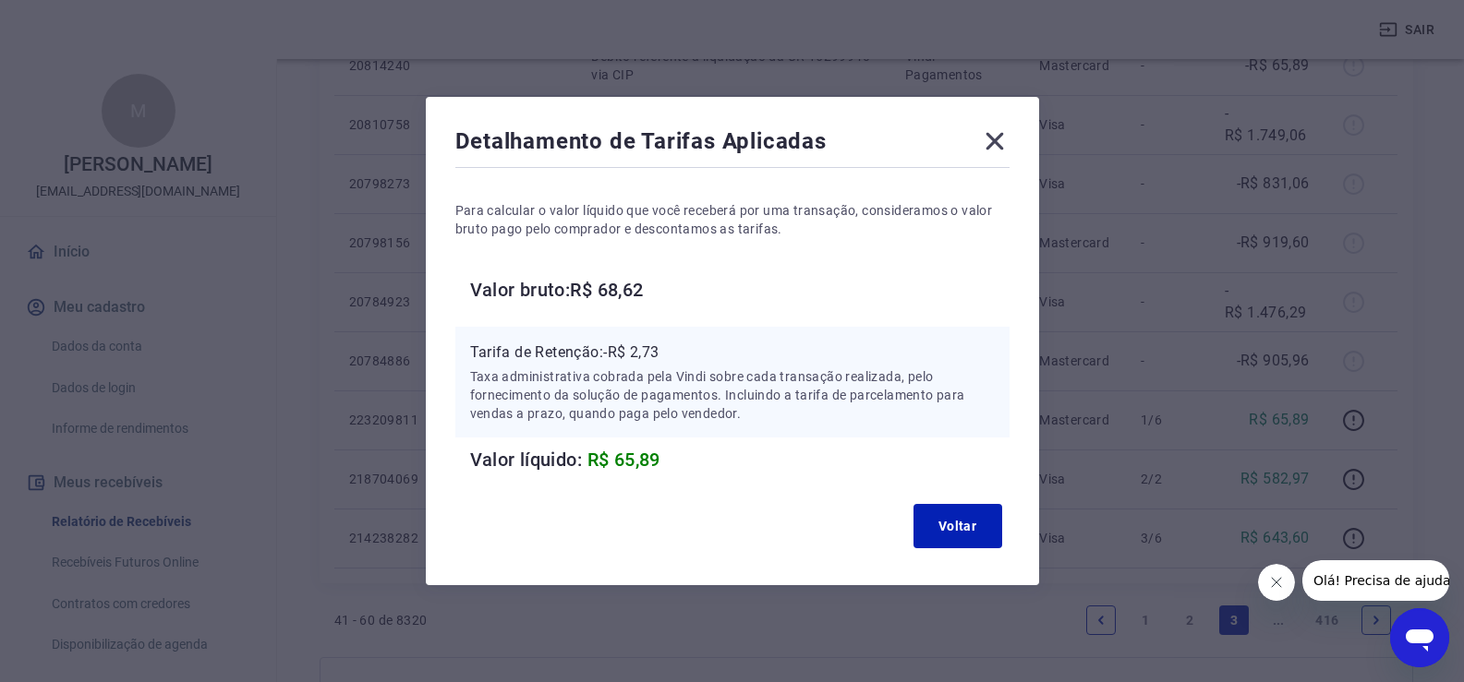
scroll to position [301, 0]
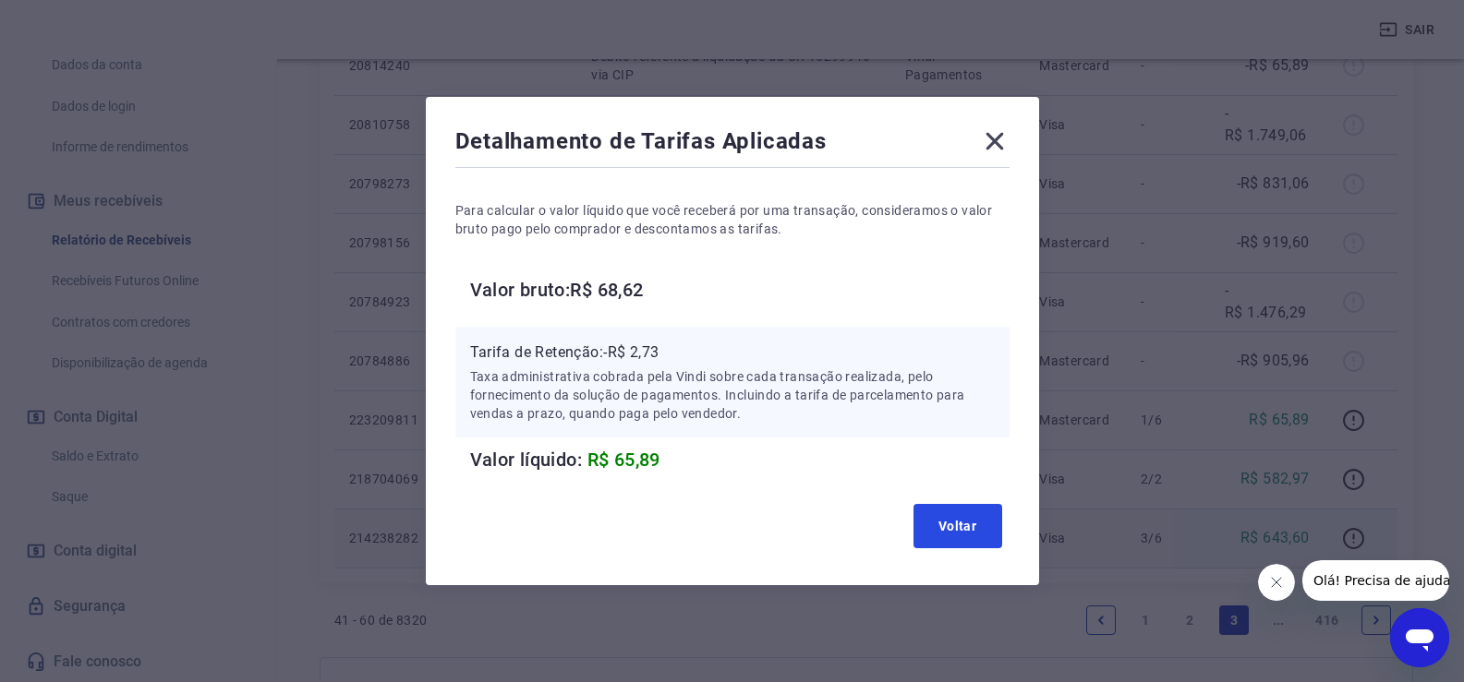
click at [969, 526] on button "Voltar" at bounding box center [957, 526] width 89 height 44
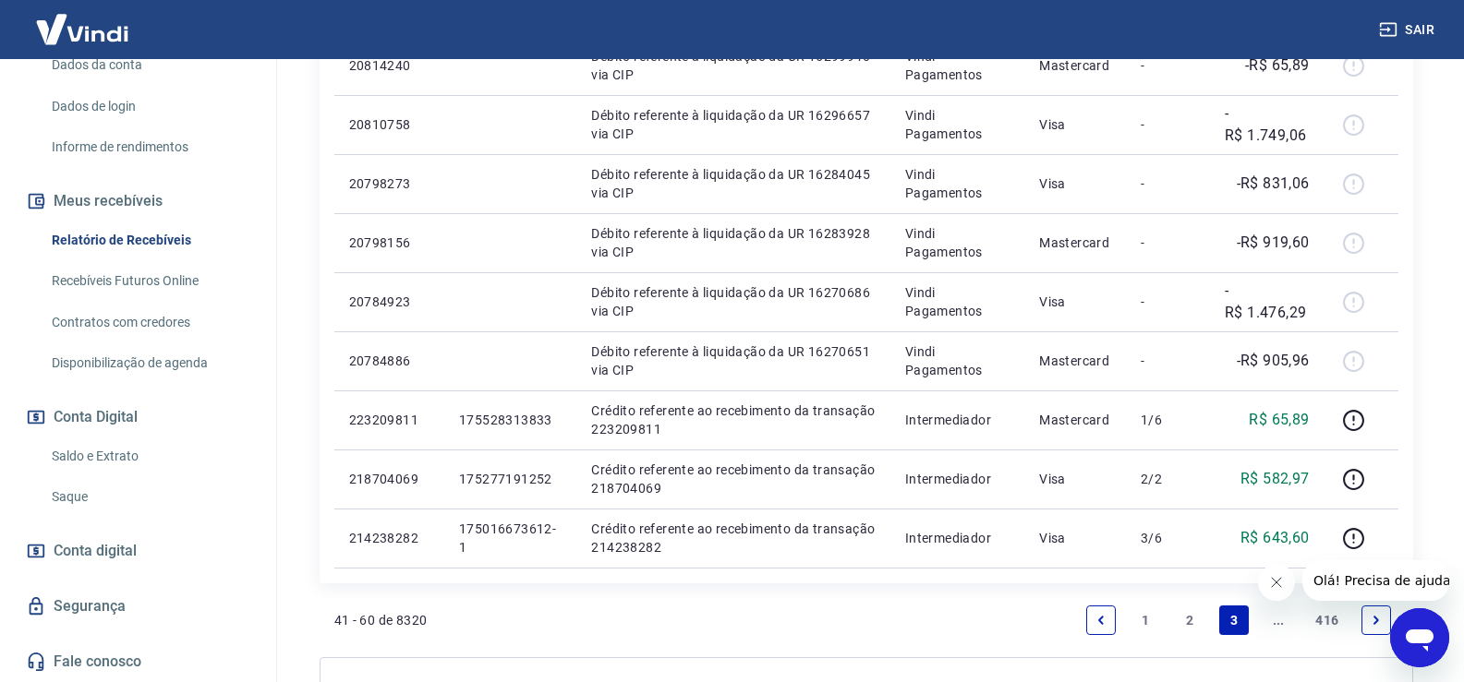
click at [1278, 625] on link "..." at bounding box center [1278, 621] width 30 height 30
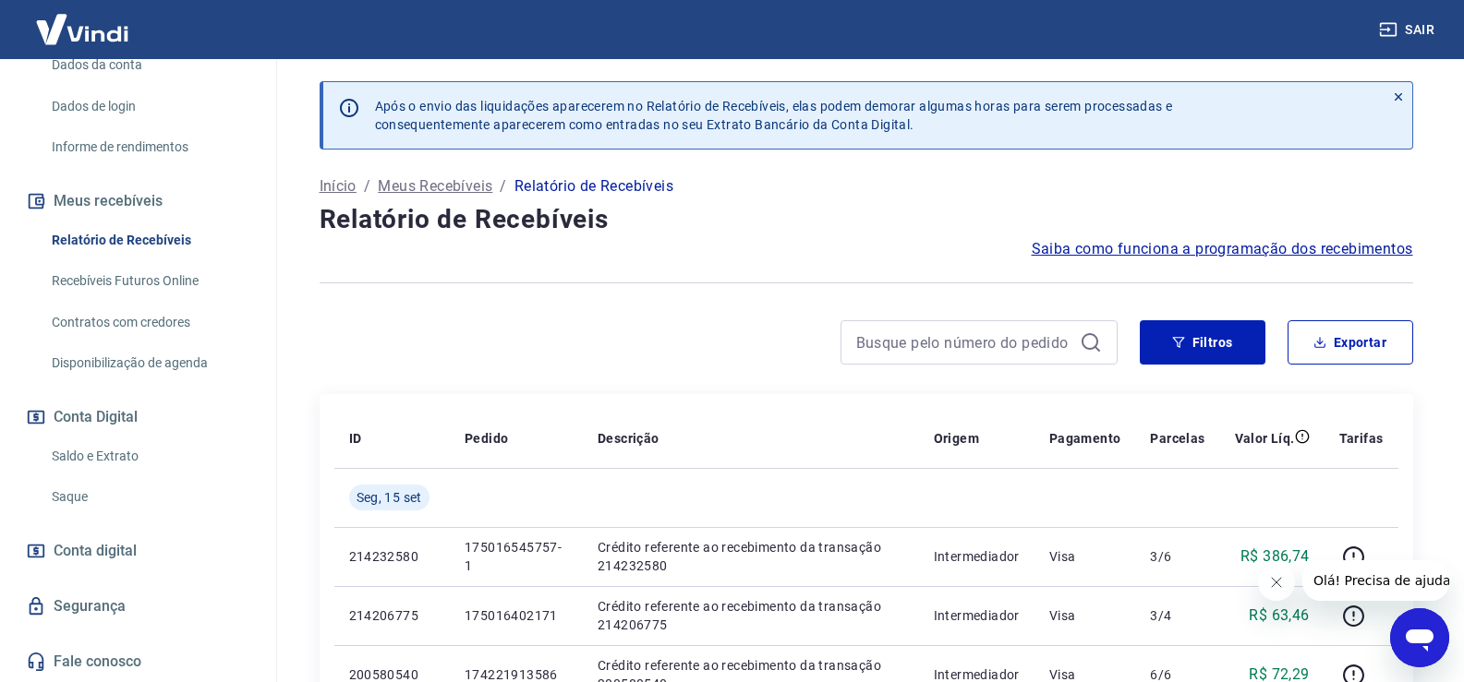
scroll to position [369, 0]
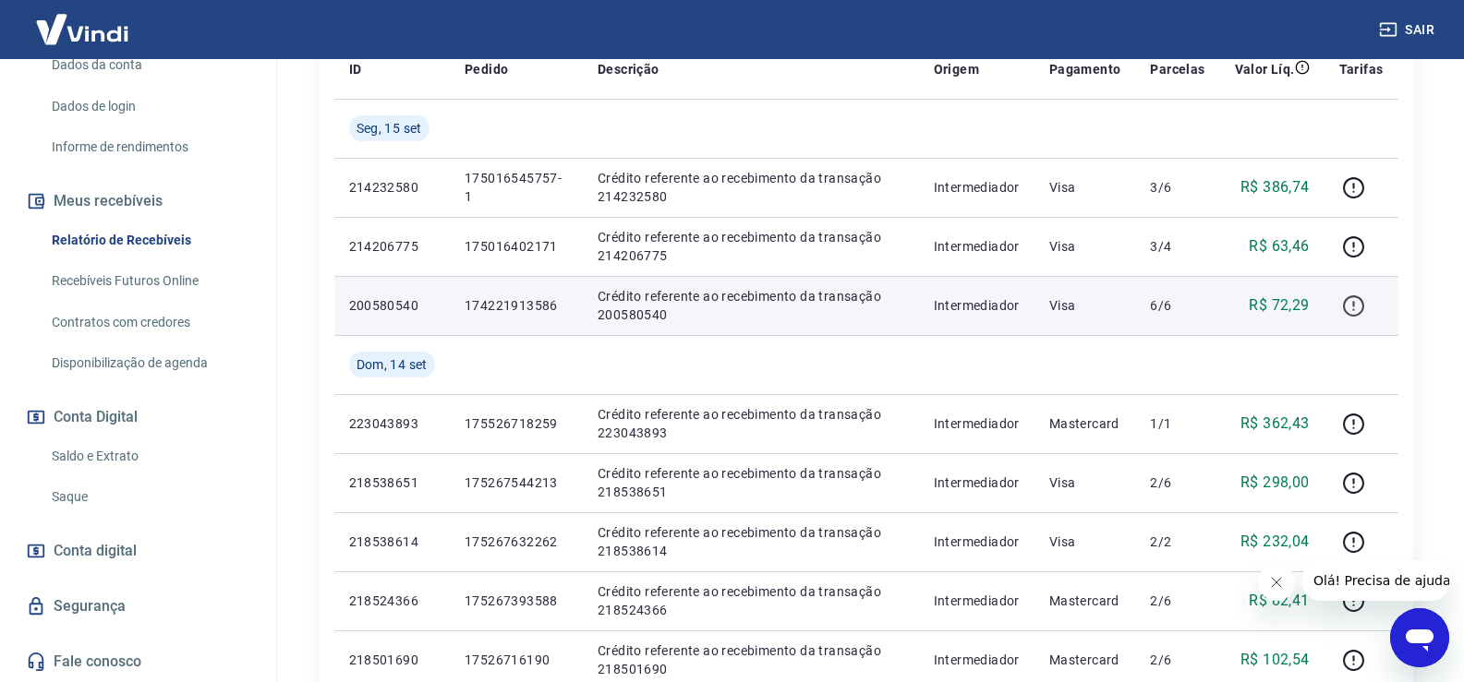
click at [1359, 308] on icon "button" at bounding box center [1353, 306] width 23 height 23
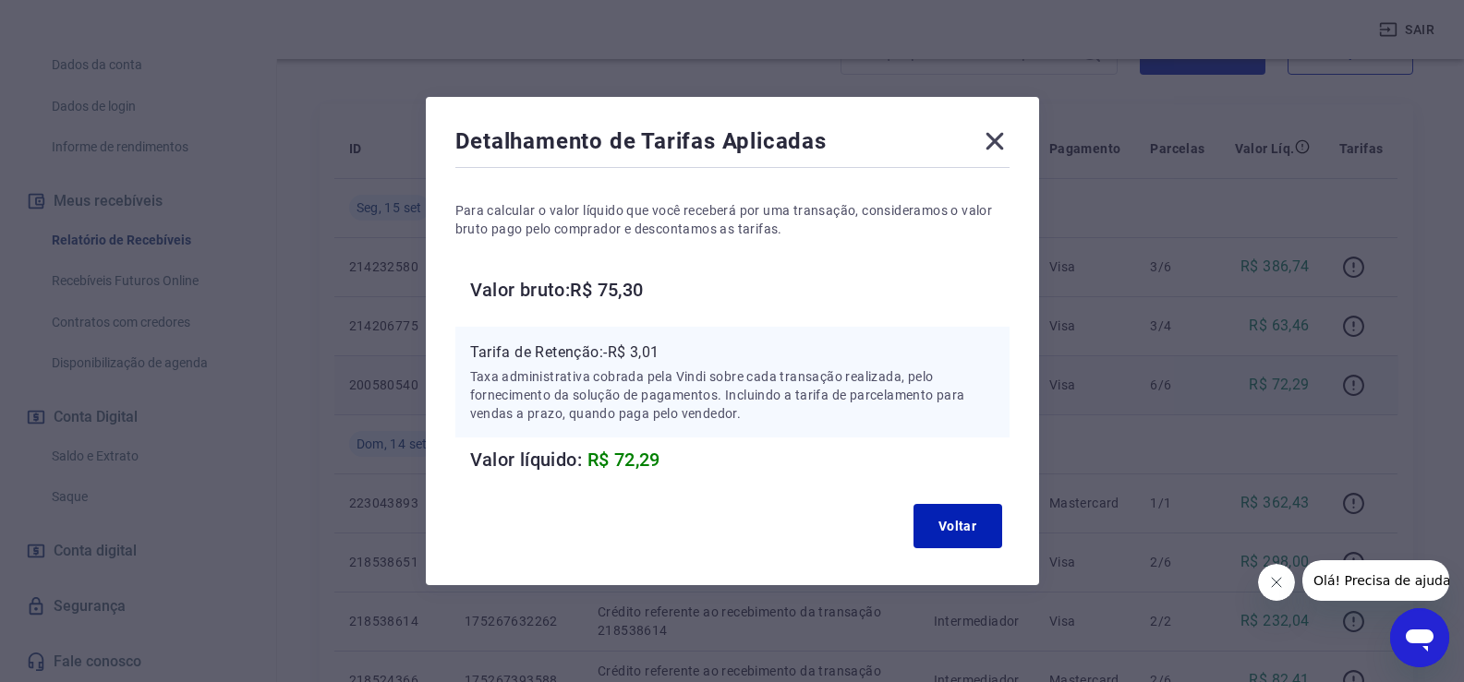
scroll to position [185, 0]
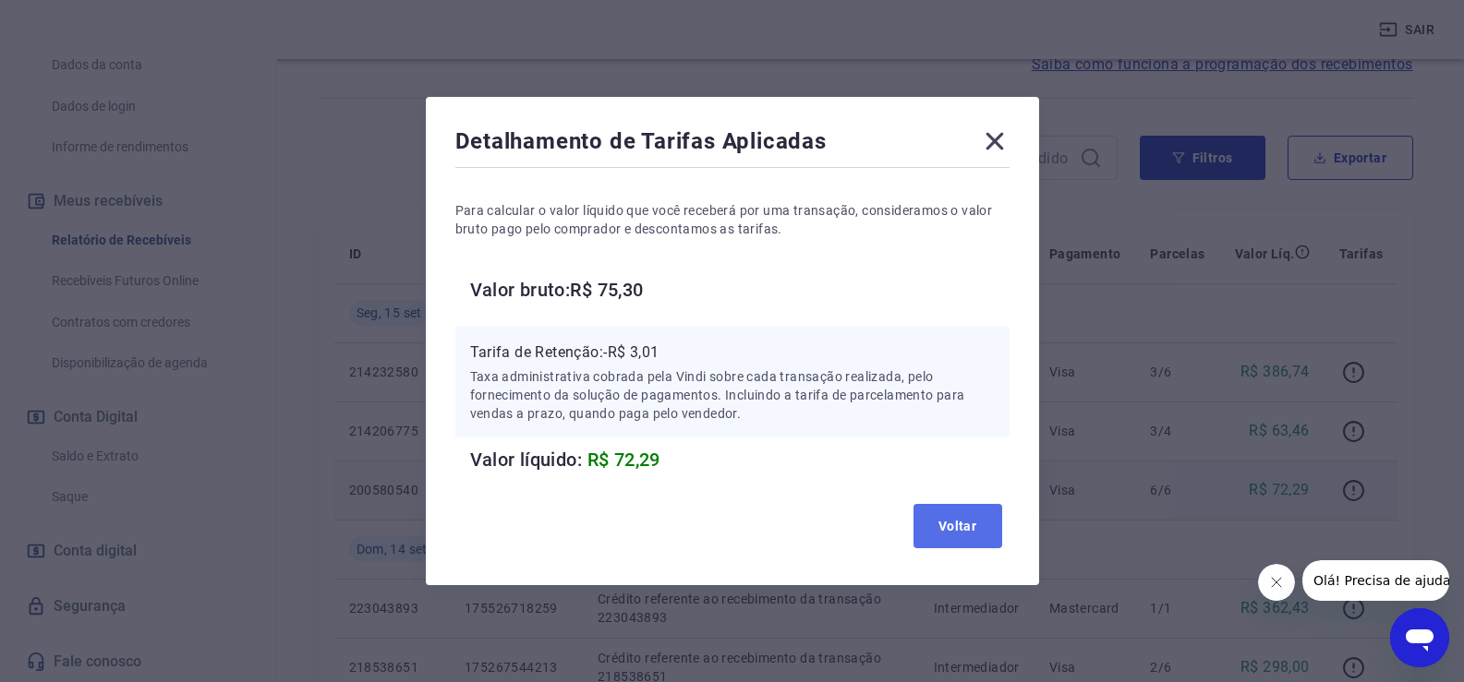
click at [941, 513] on button "Voltar" at bounding box center [957, 526] width 89 height 44
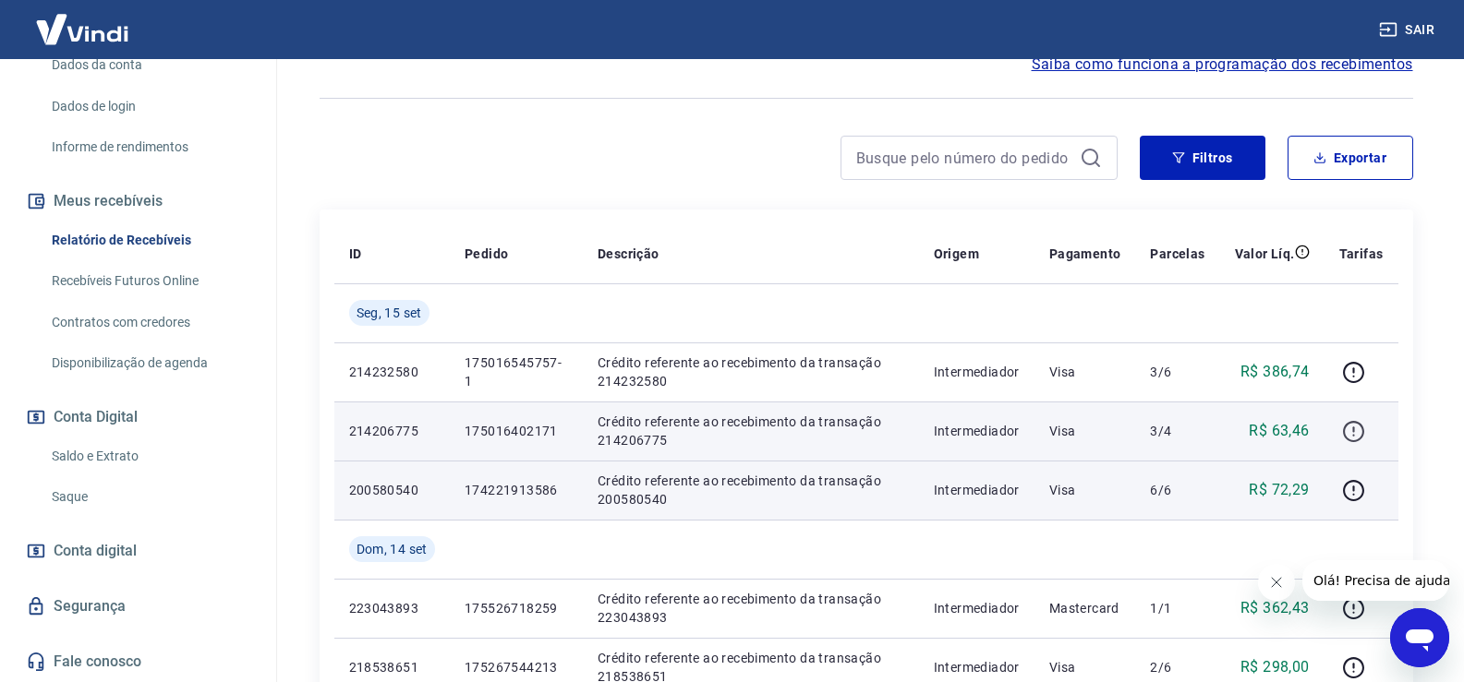
click at [1354, 436] on icon "button" at bounding box center [1353, 431] width 23 height 23
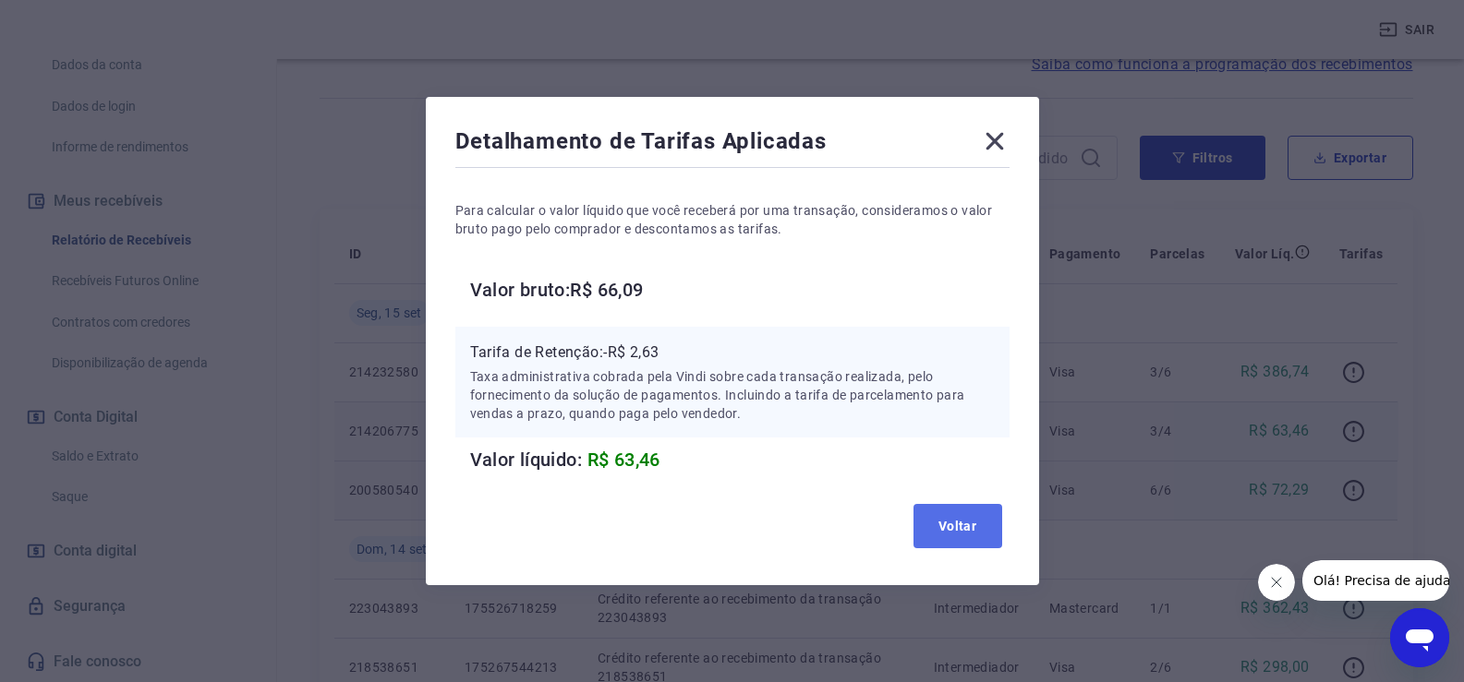
click at [980, 521] on button "Voltar" at bounding box center [957, 526] width 89 height 44
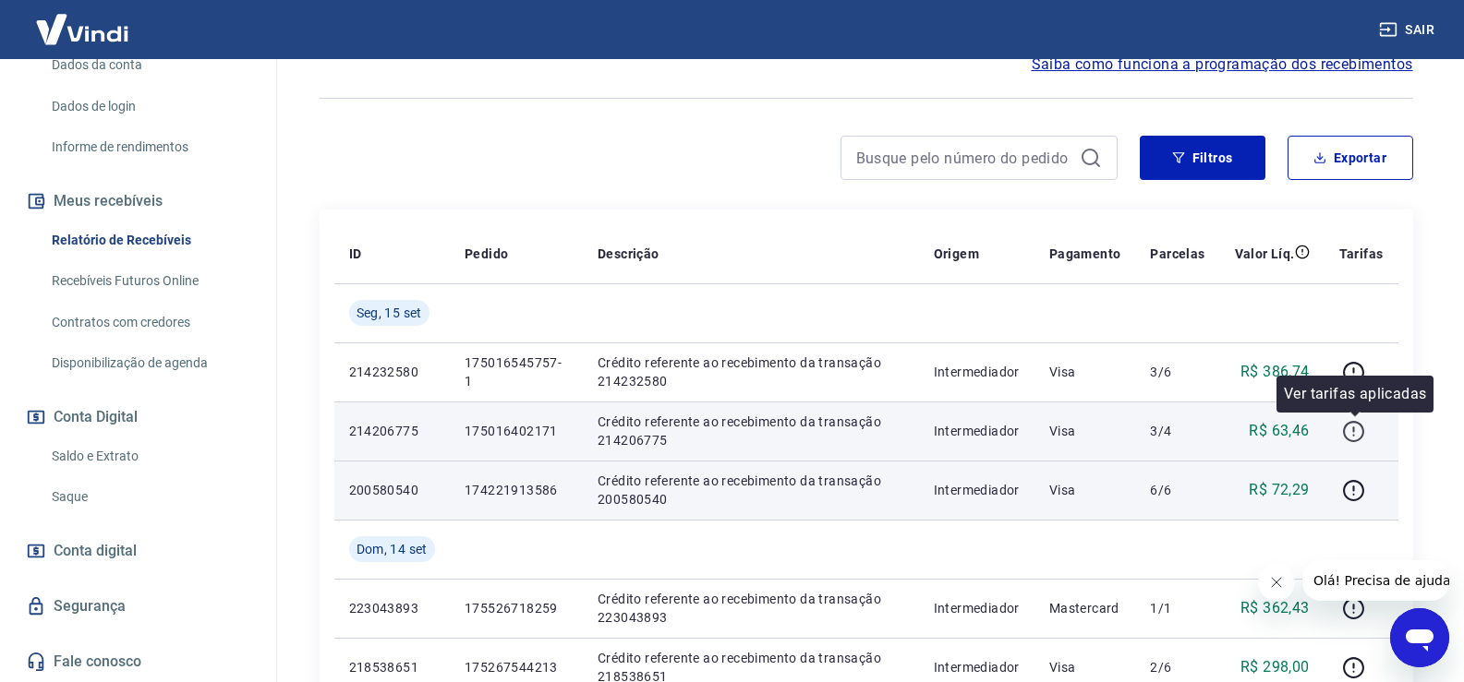
click at [1356, 426] on icon "button" at bounding box center [1353, 431] width 23 height 23
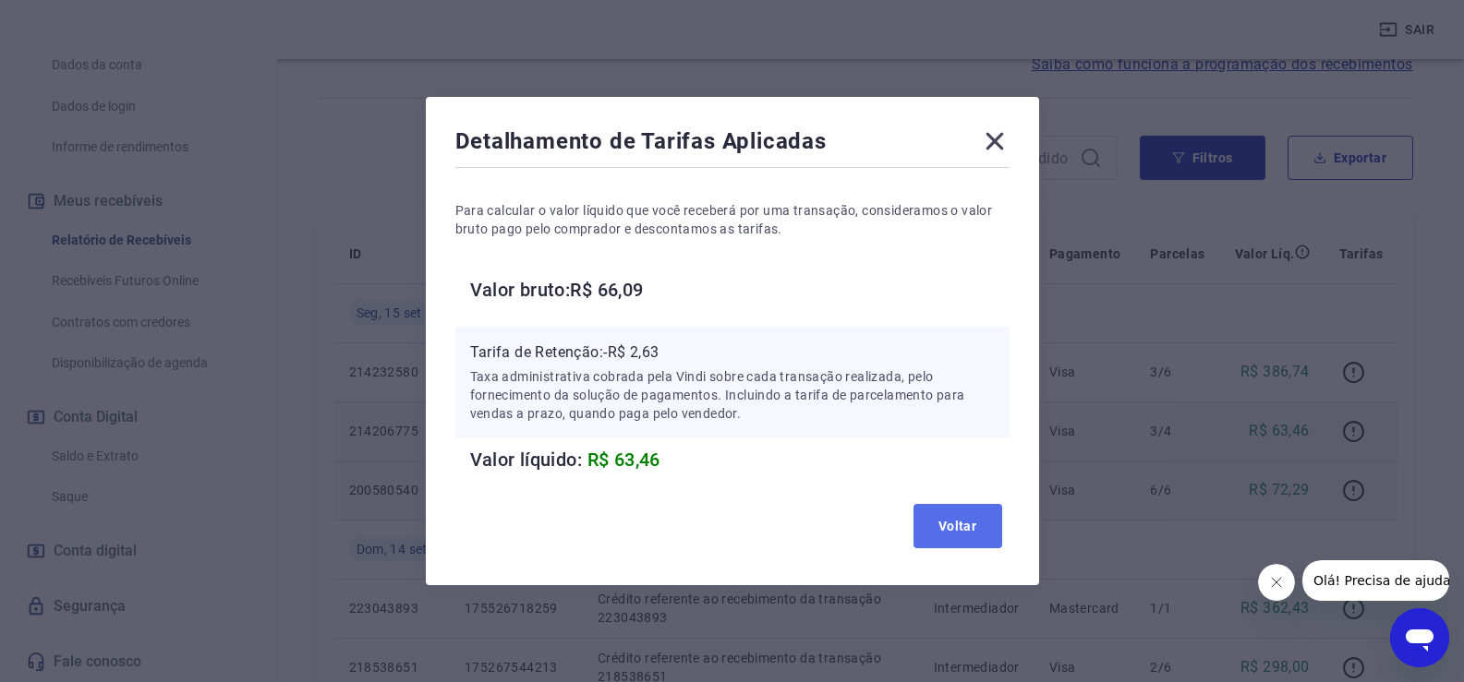
click at [970, 525] on button "Voltar" at bounding box center [957, 526] width 89 height 44
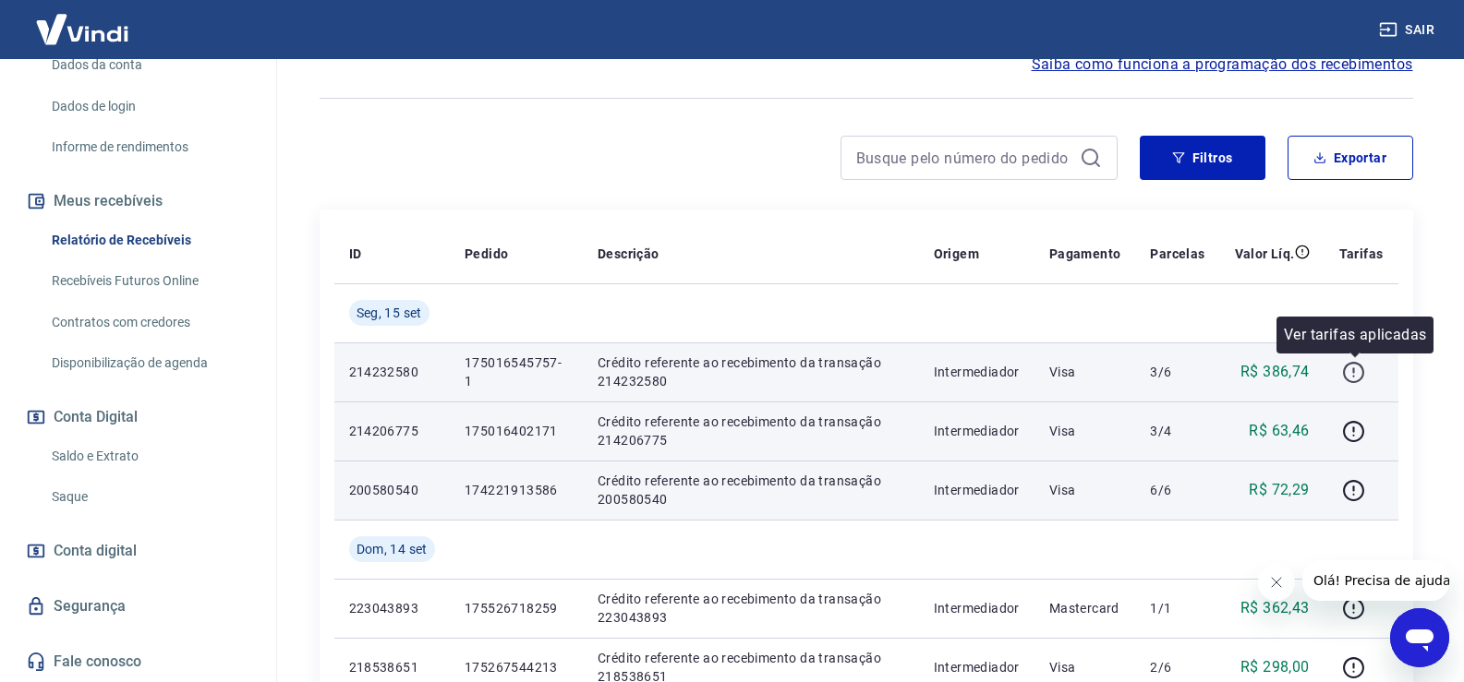
click at [1350, 369] on icon "button" at bounding box center [1353, 372] width 23 height 23
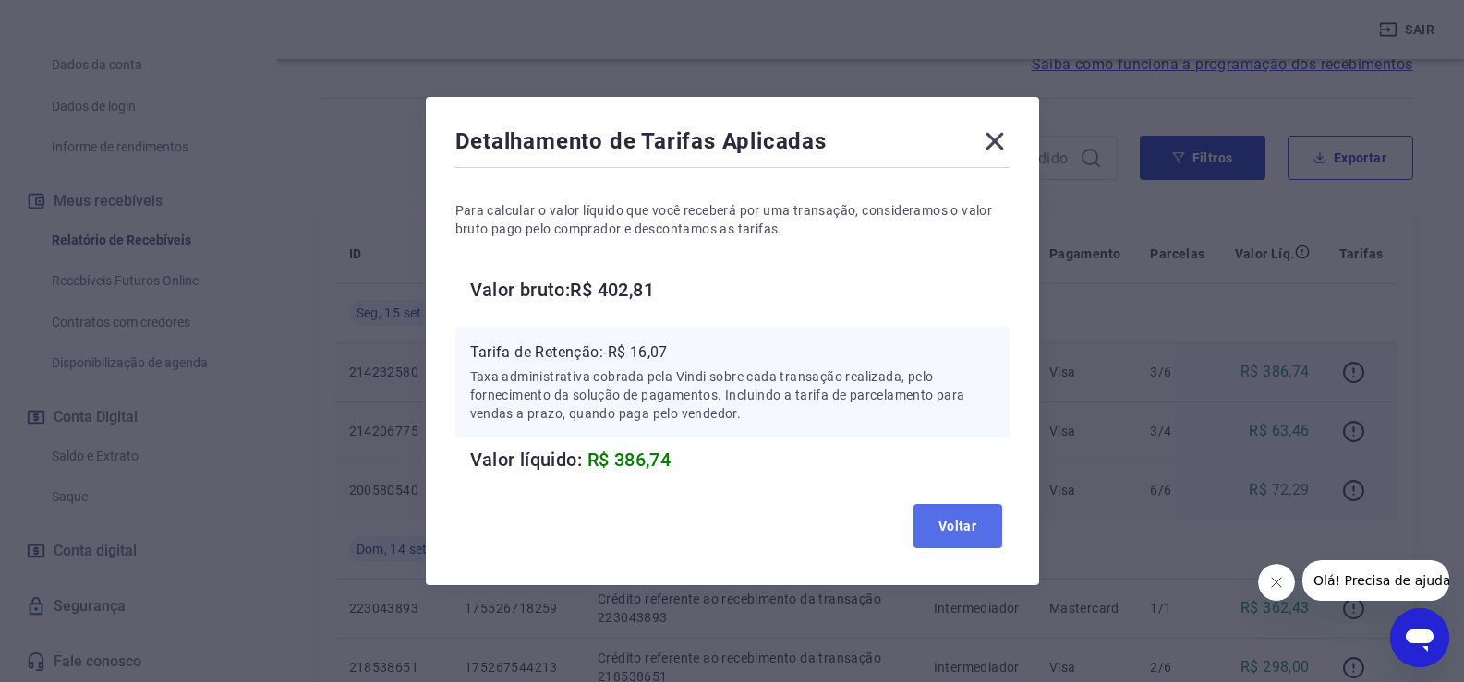
click at [985, 518] on button "Voltar" at bounding box center [957, 526] width 89 height 44
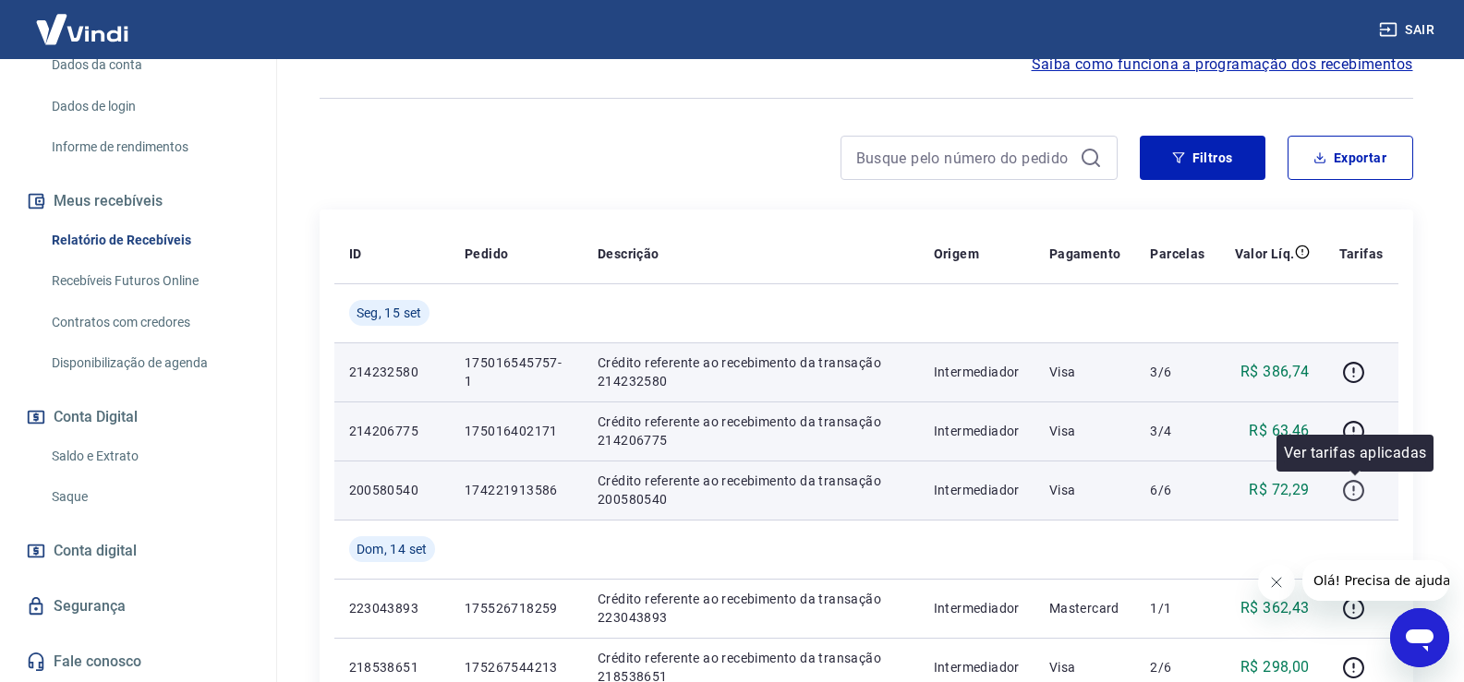
click at [1341, 497] on button "button" at bounding box center [1354, 491] width 30 height 30
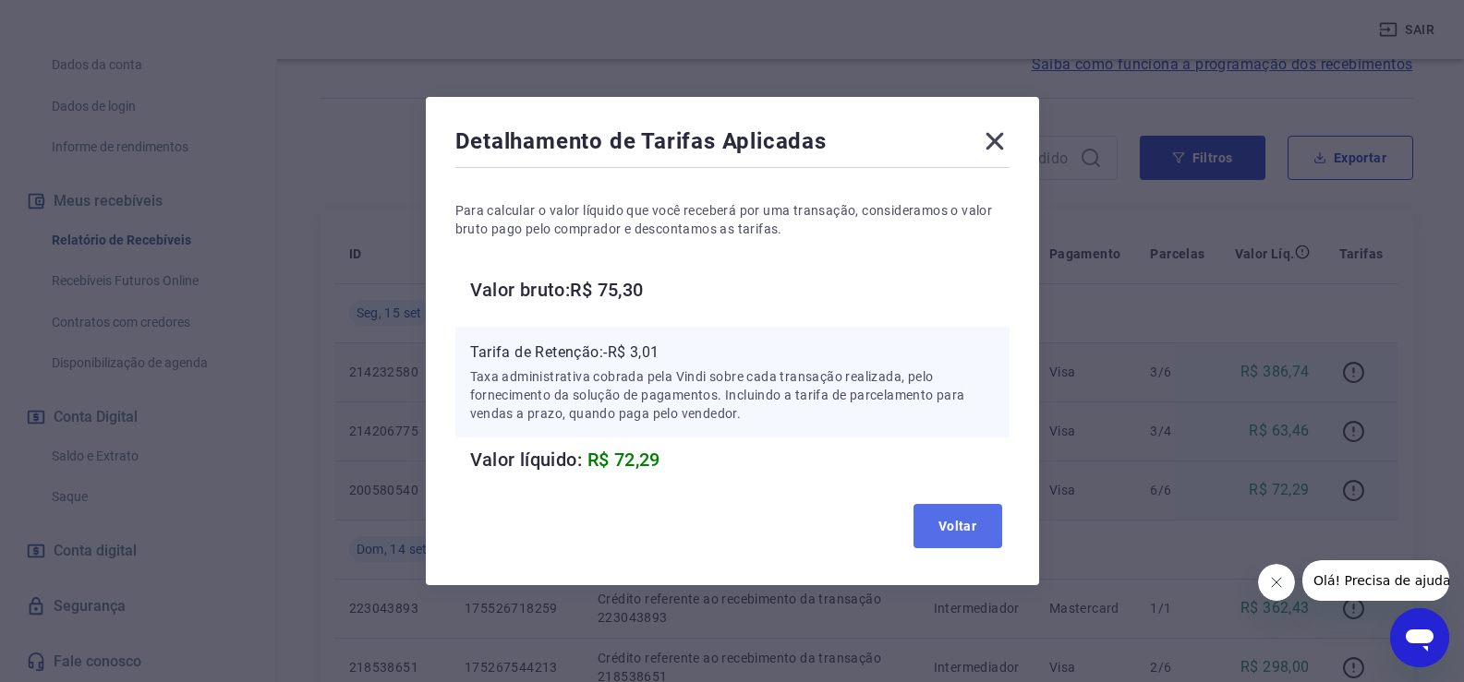
click at [966, 528] on button "Voltar" at bounding box center [957, 526] width 89 height 44
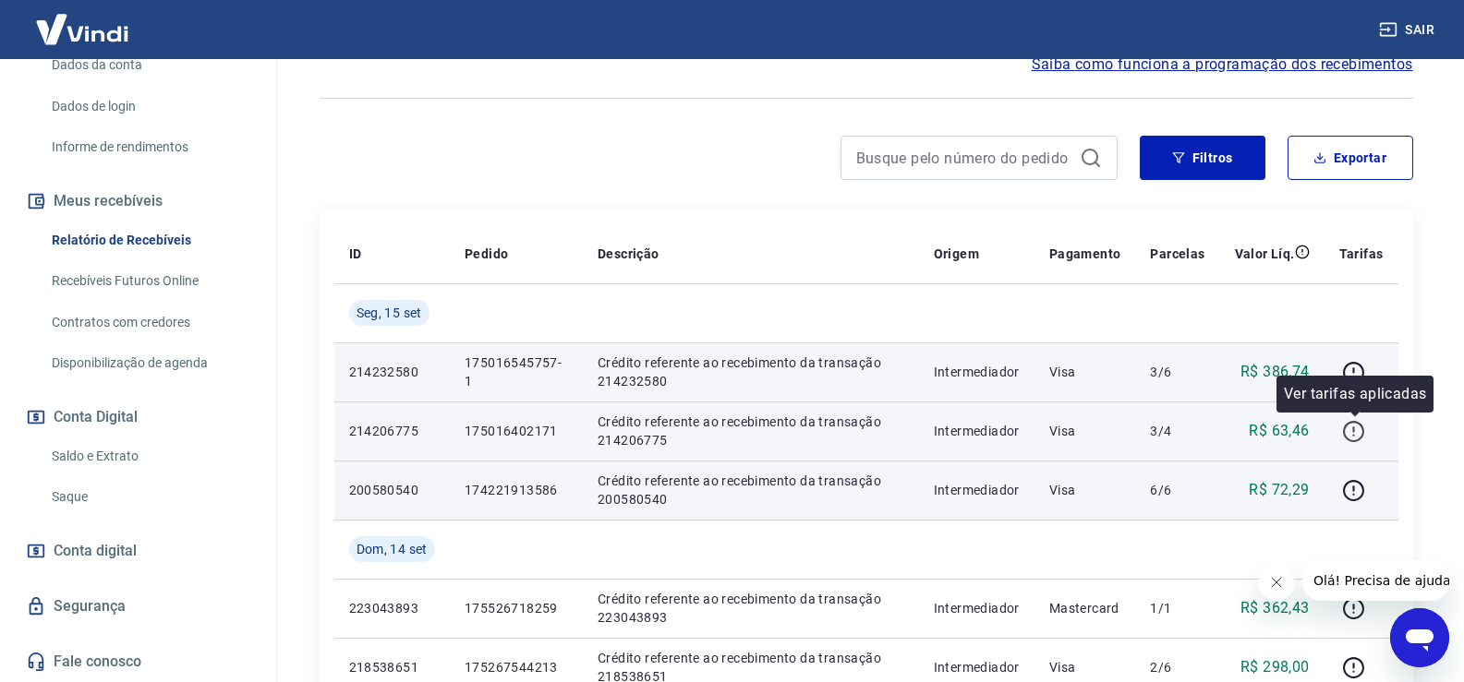
click at [1348, 434] on icon "button" at bounding box center [1353, 431] width 23 height 23
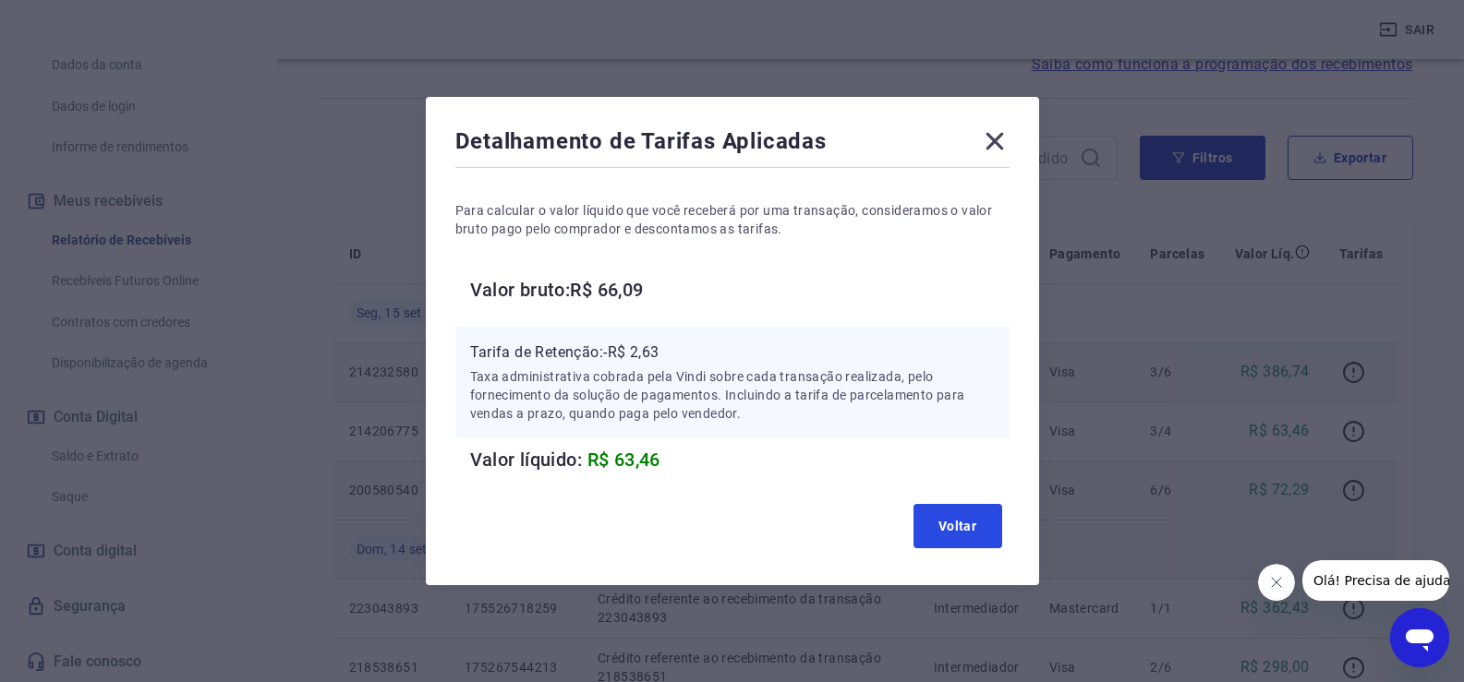
click at [929, 517] on button "Voltar" at bounding box center [957, 526] width 89 height 44
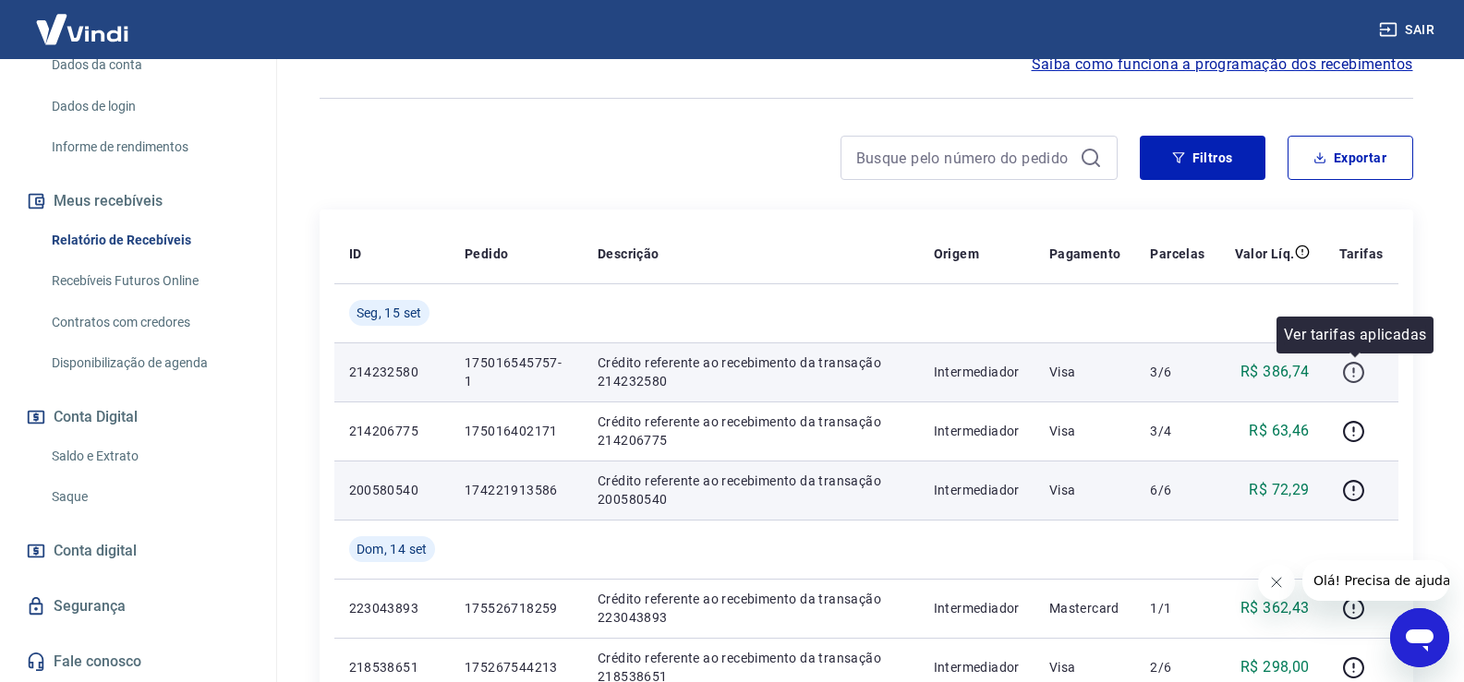
click at [1363, 370] on icon "button" at bounding box center [1353, 372] width 23 height 23
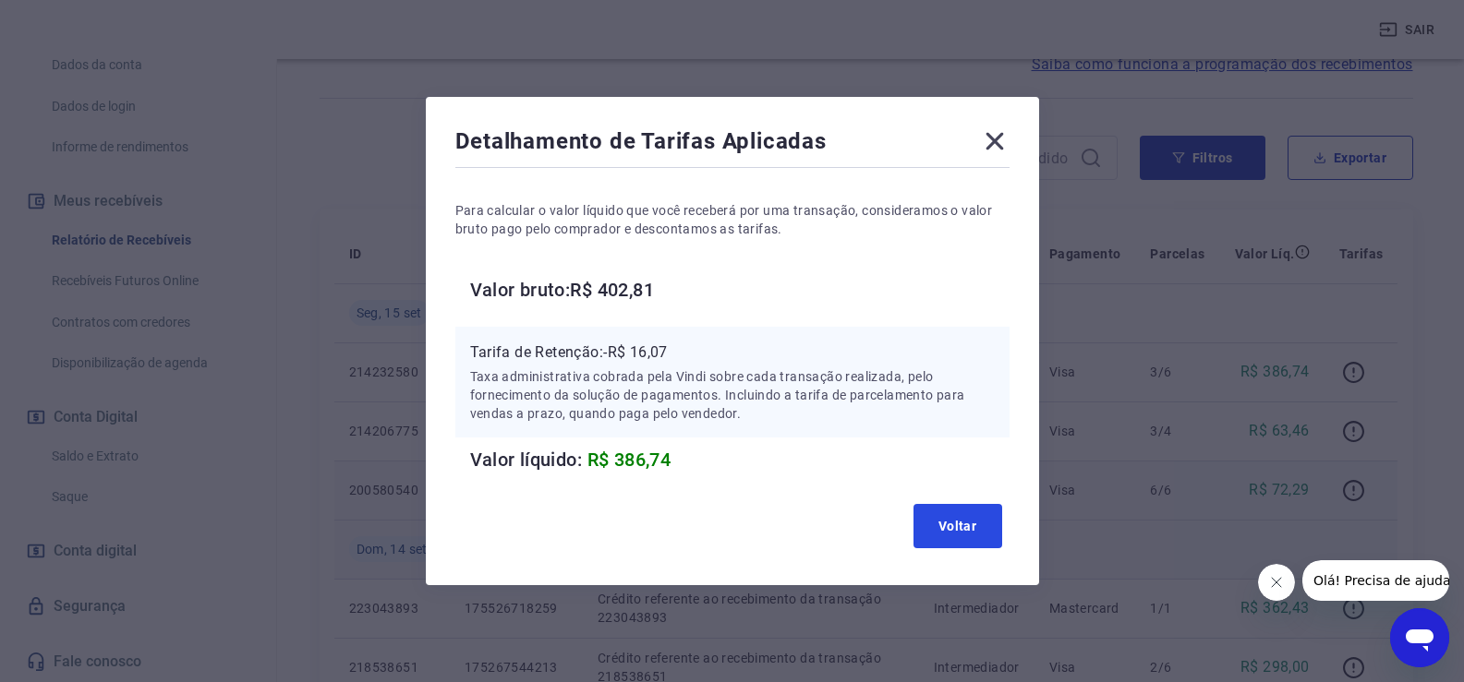
click at [979, 525] on button "Voltar" at bounding box center [957, 526] width 89 height 44
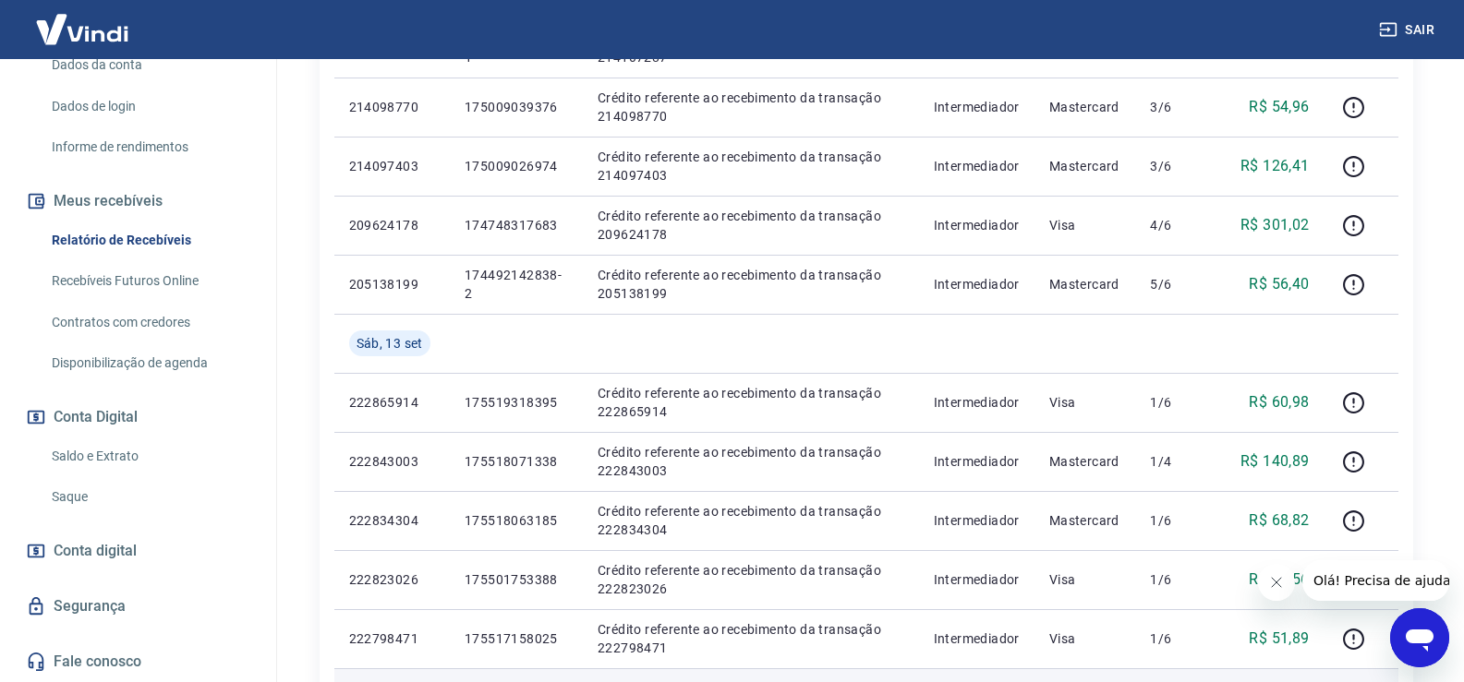
scroll to position [1293, 0]
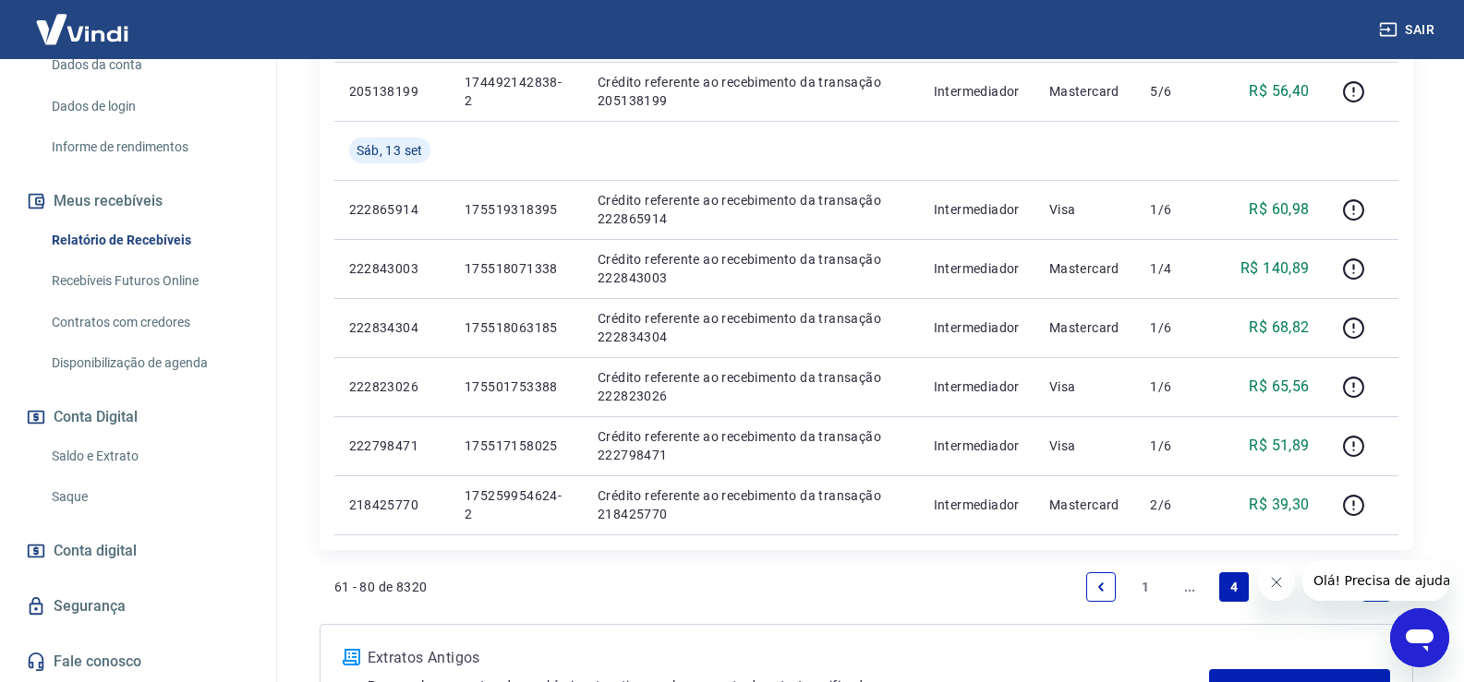
click at [1192, 587] on link "..." at bounding box center [1190, 588] width 30 height 30
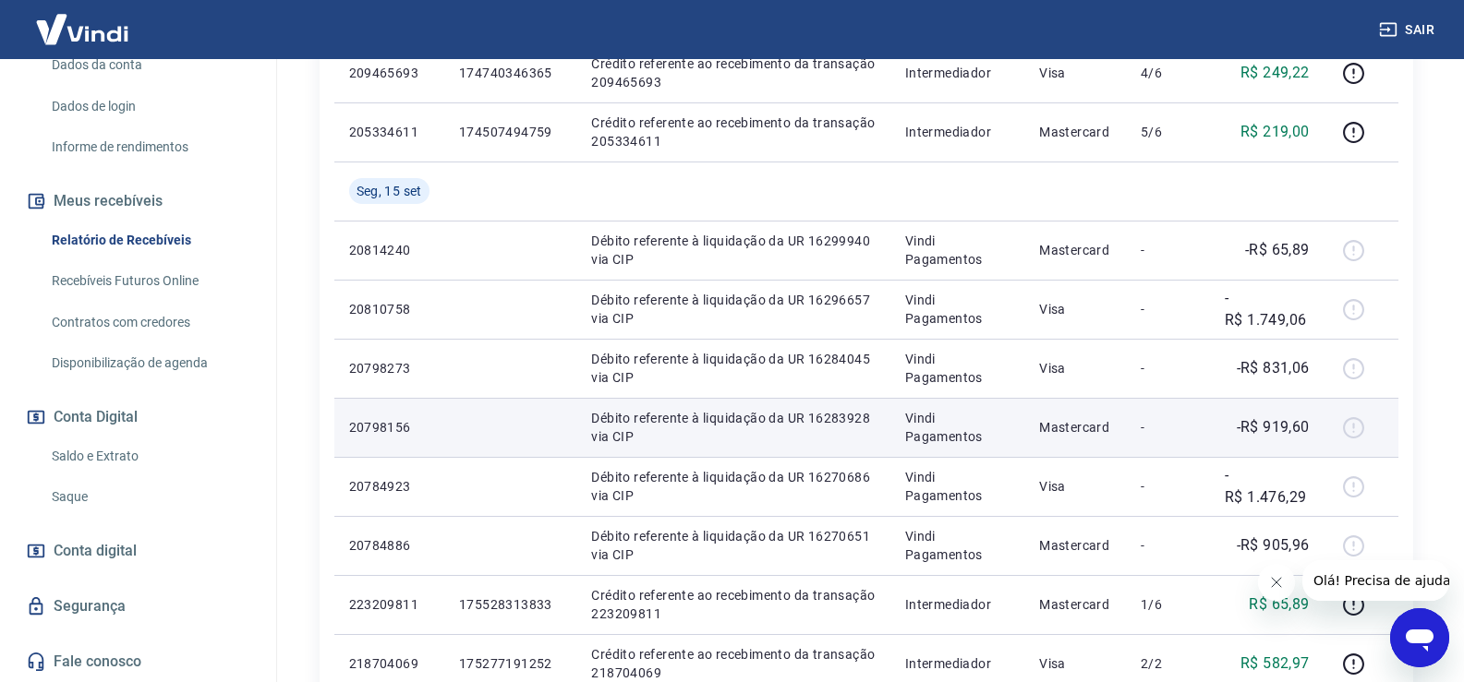
scroll to position [1201, 0]
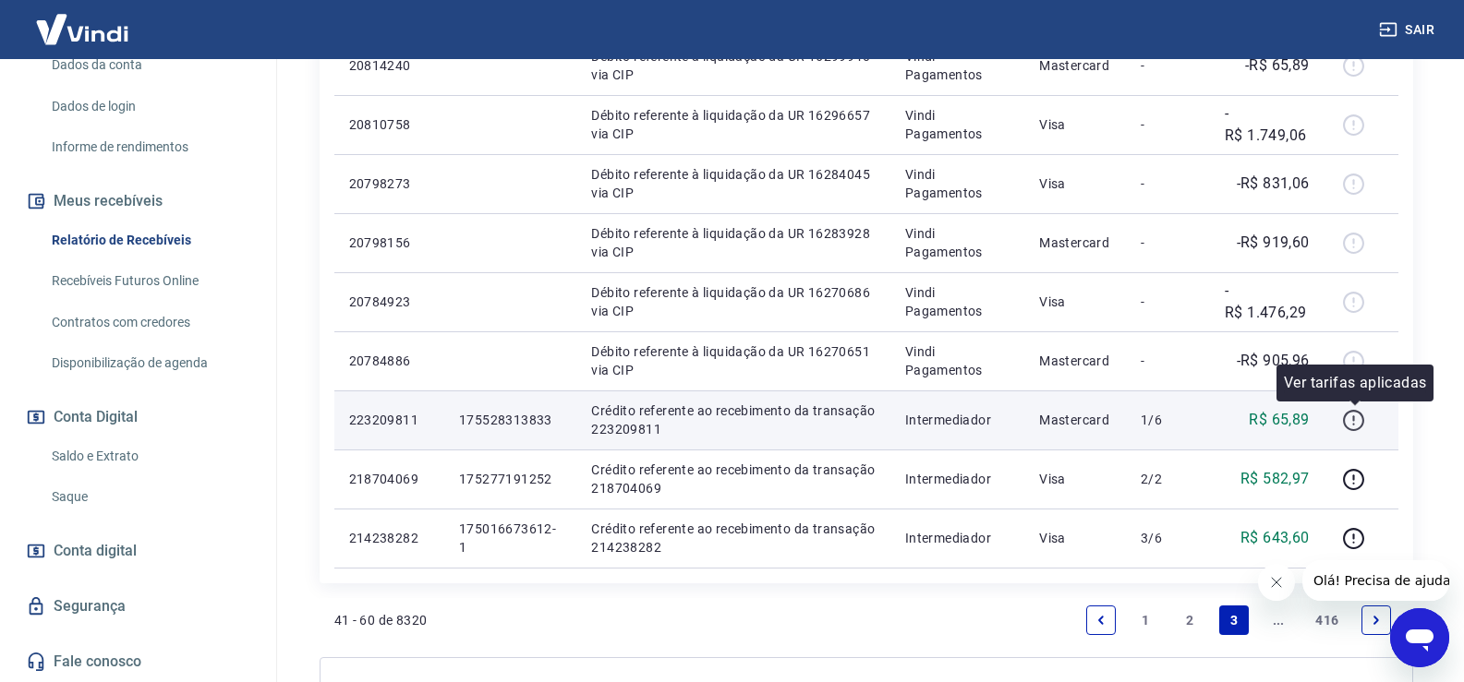
click at [1359, 417] on icon "button" at bounding box center [1353, 420] width 23 height 23
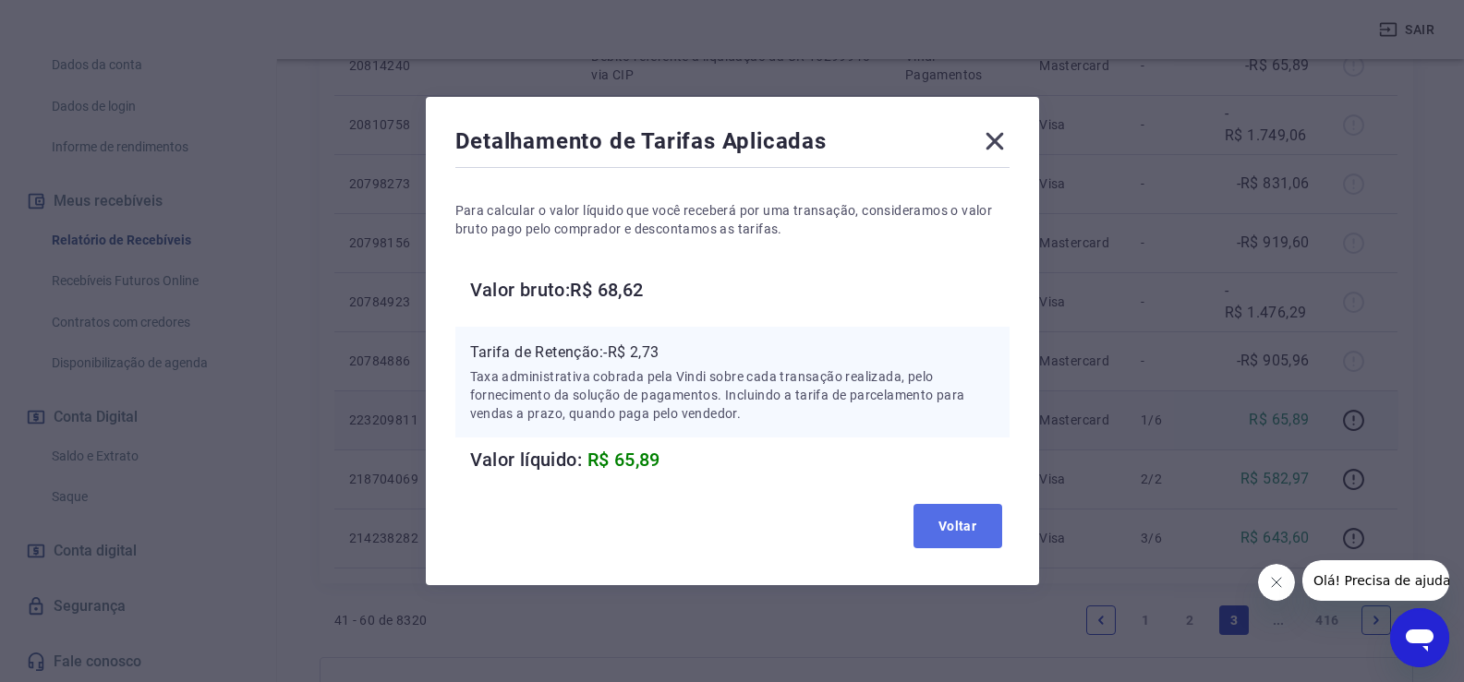
click at [965, 537] on button "Voltar" at bounding box center [957, 526] width 89 height 44
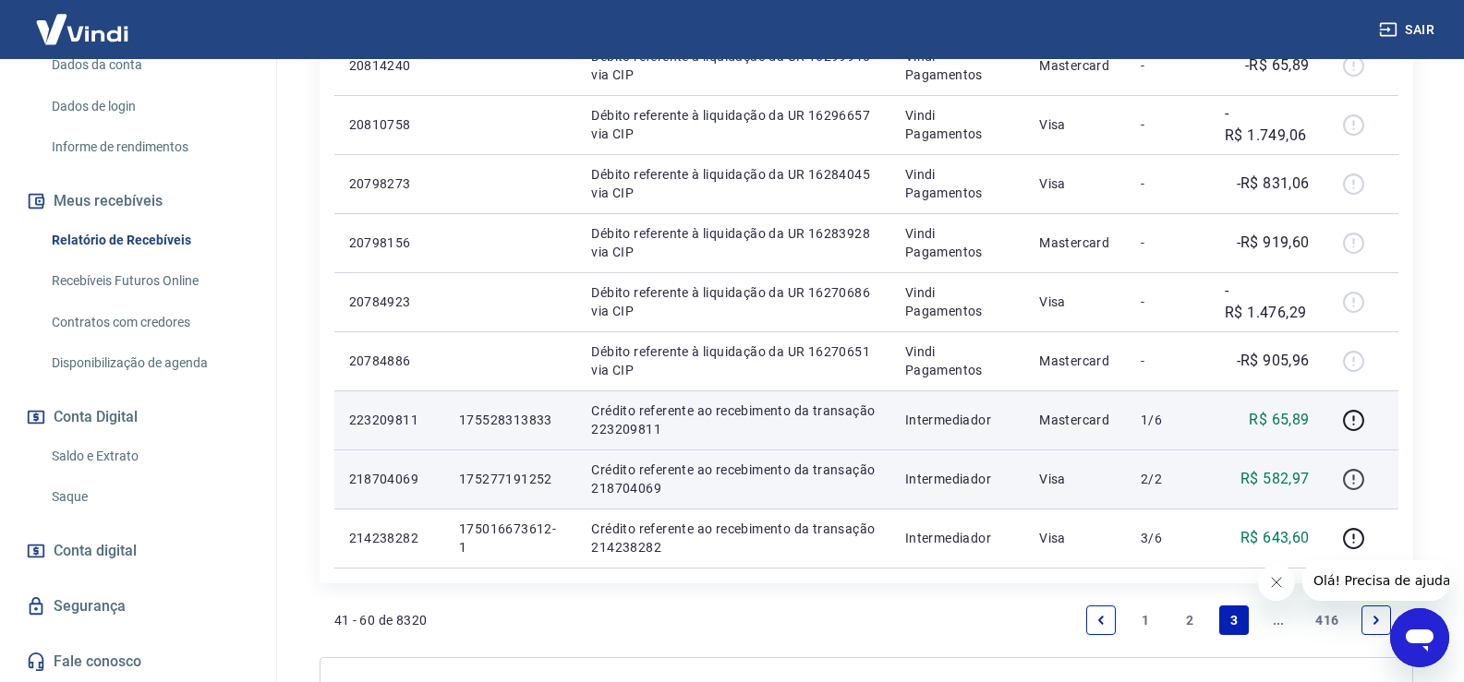
click at [1362, 478] on icon "button" at bounding box center [1353, 479] width 23 height 23
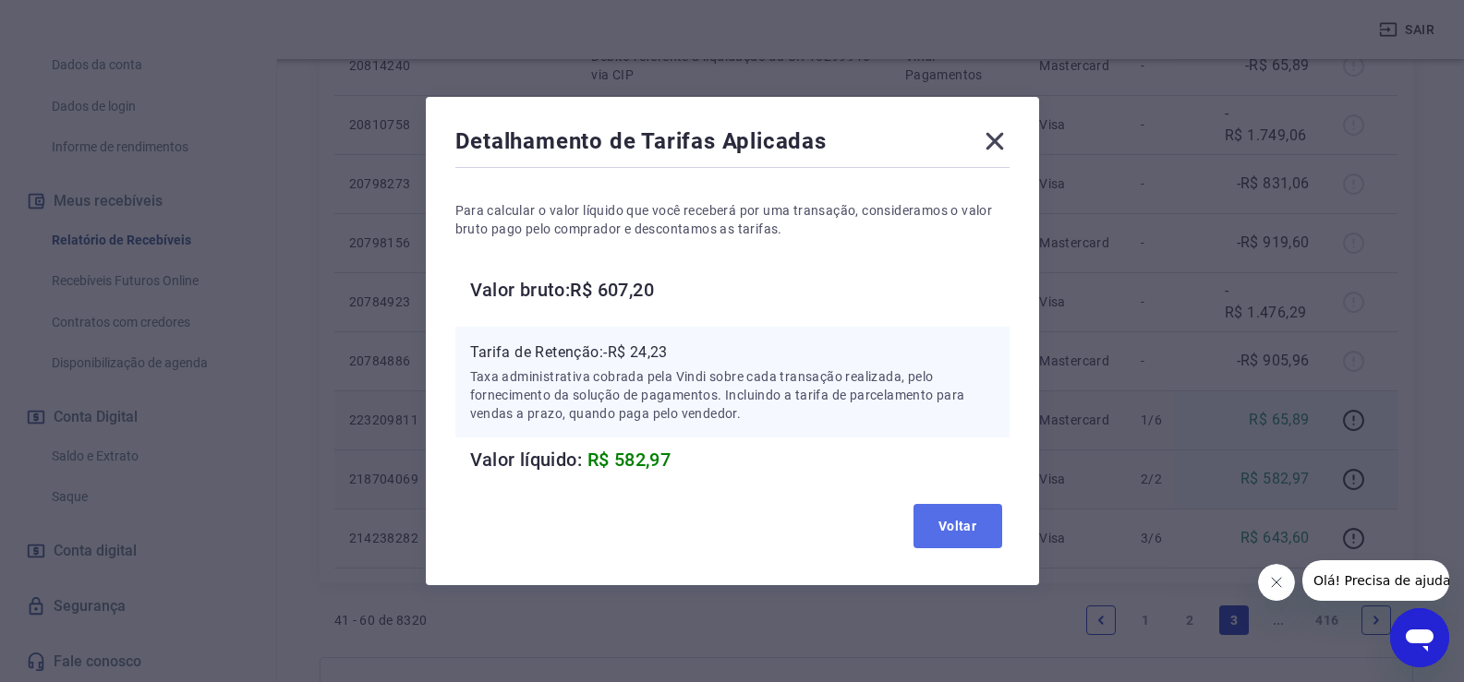
click at [956, 526] on button "Voltar" at bounding box center [957, 526] width 89 height 44
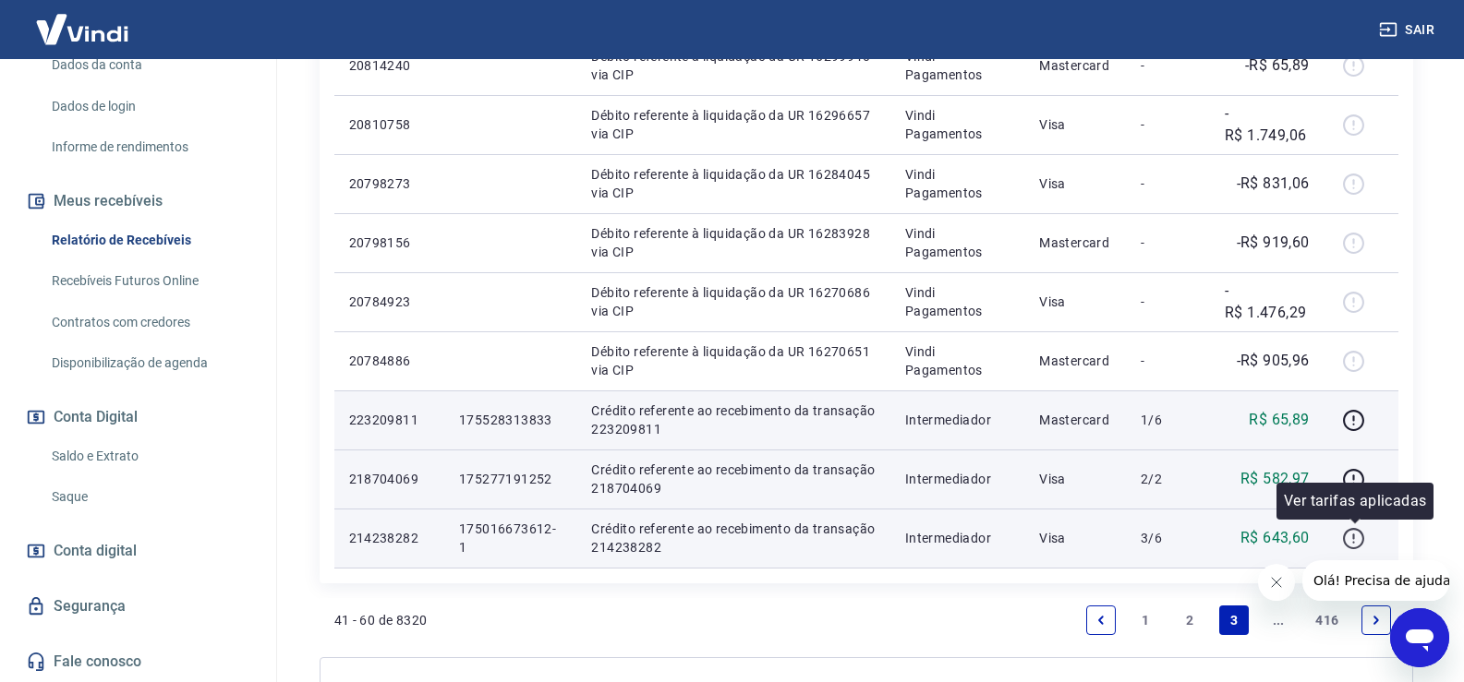
click at [1353, 533] on icon "button" at bounding box center [1353, 538] width 23 height 23
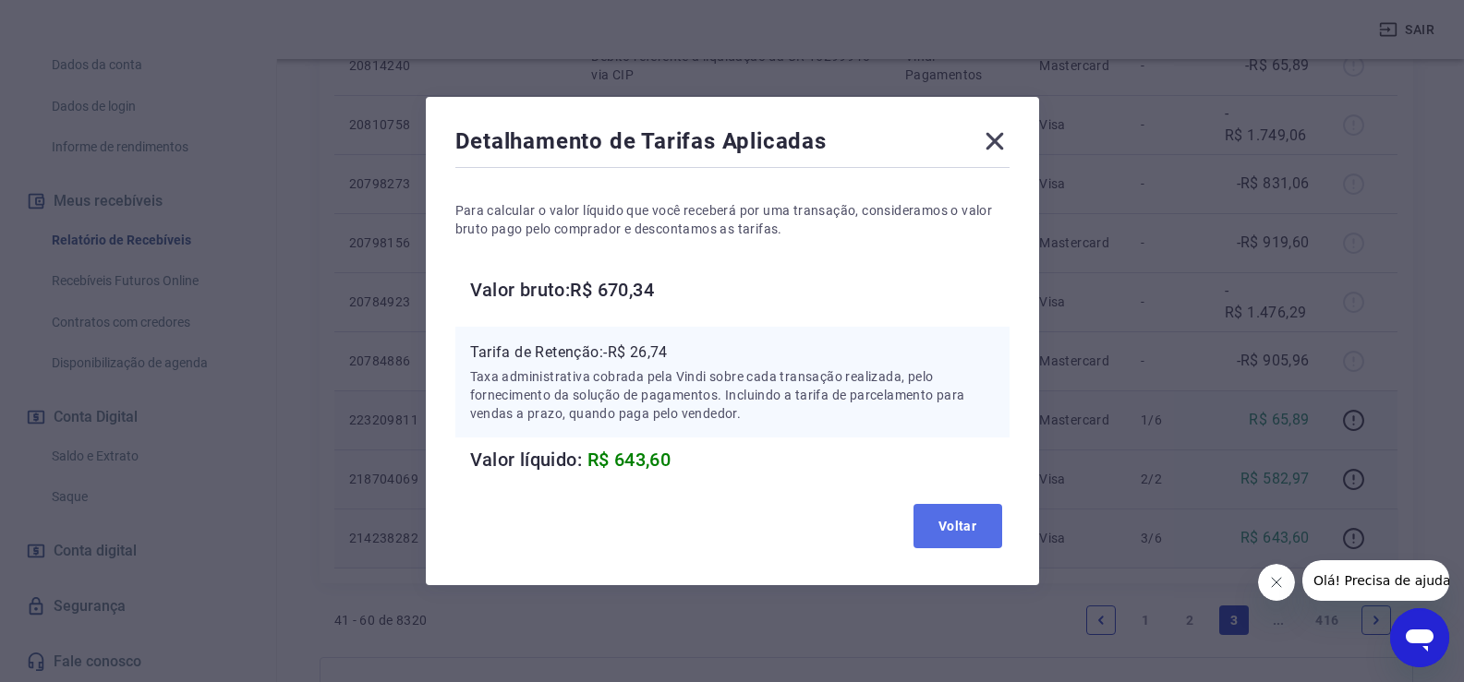
click at [980, 532] on button "Voltar" at bounding box center [957, 526] width 89 height 44
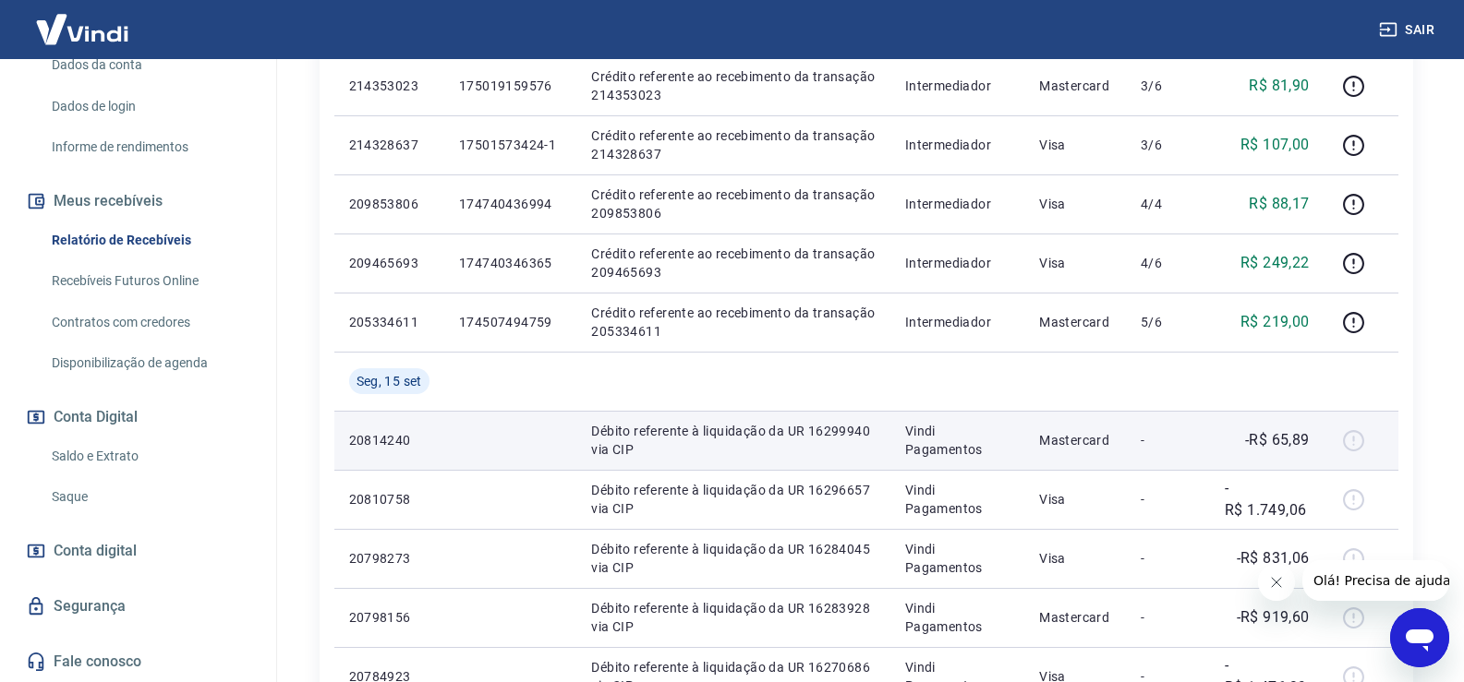
scroll to position [831, 0]
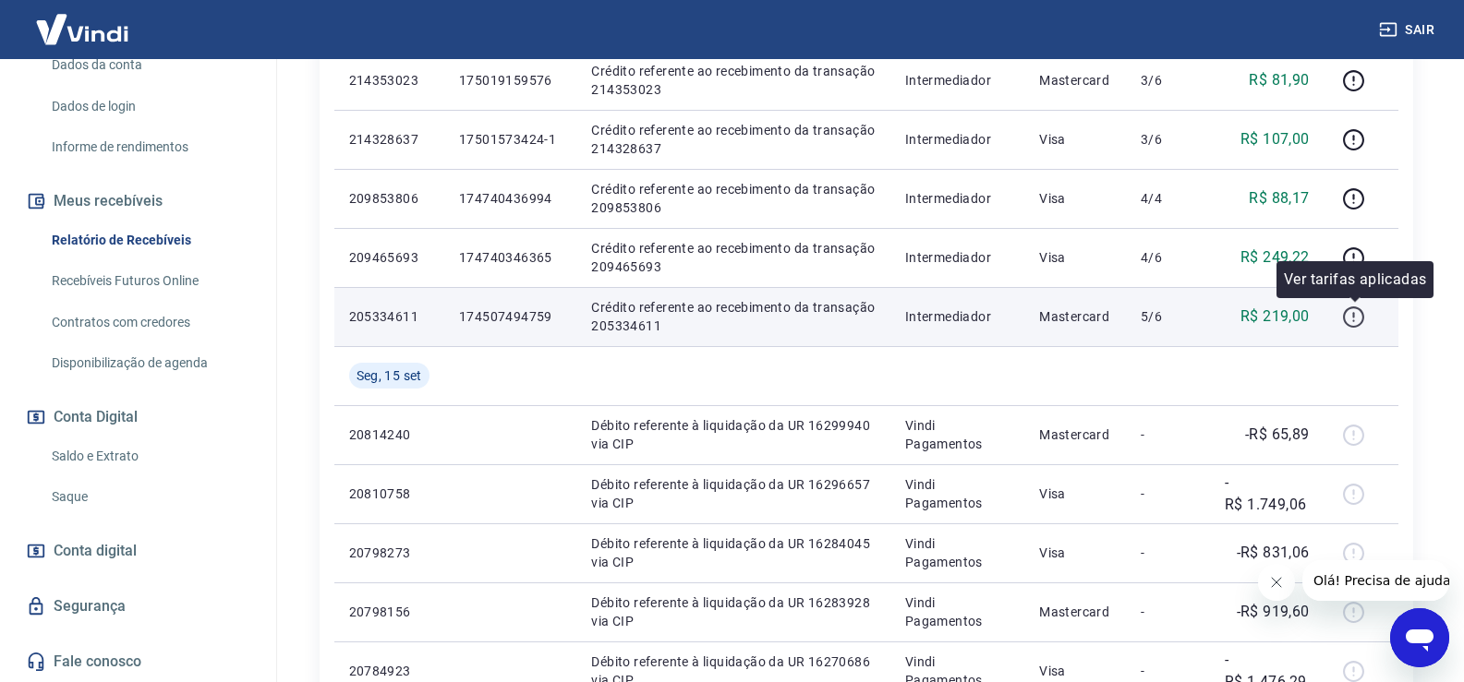
click at [1350, 320] on icon "button" at bounding box center [1353, 317] width 23 height 23
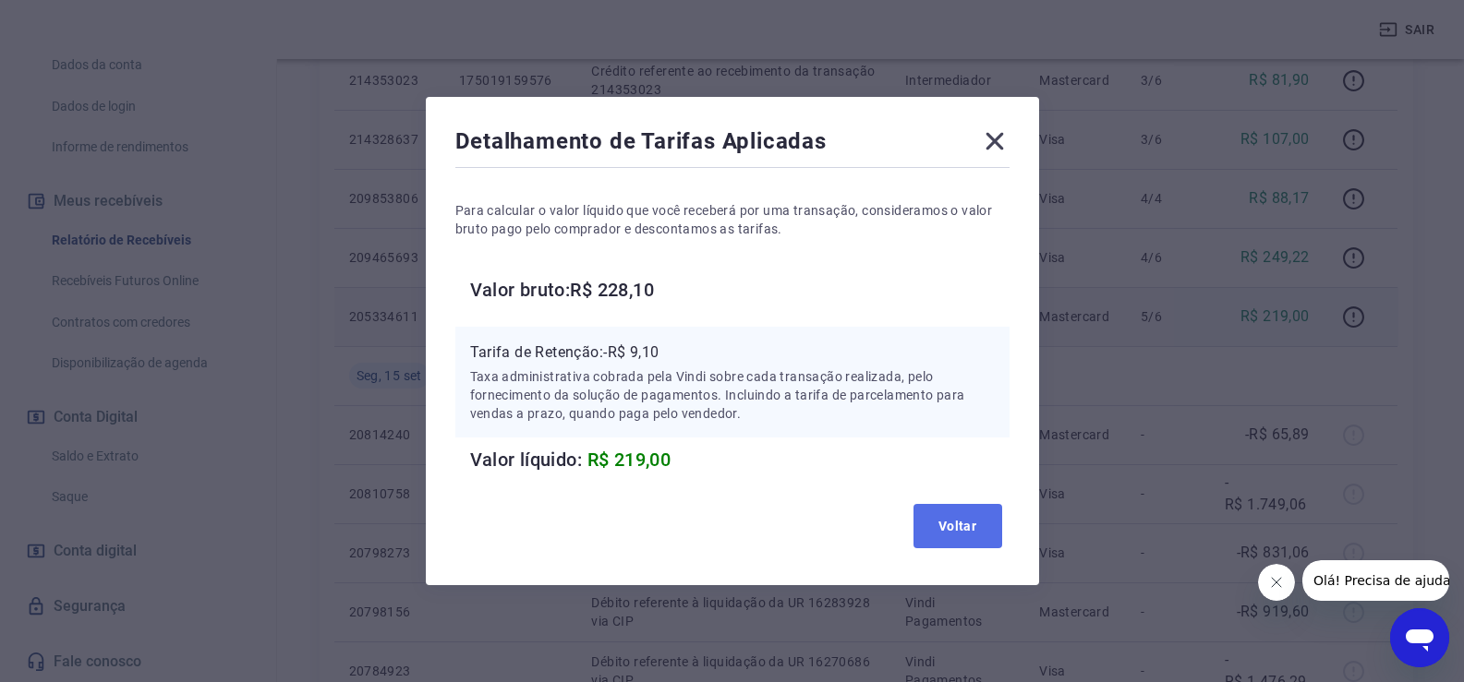
click at [958, 506] on button "Voltar" at bounding box center [957, 526] width 89 height 44
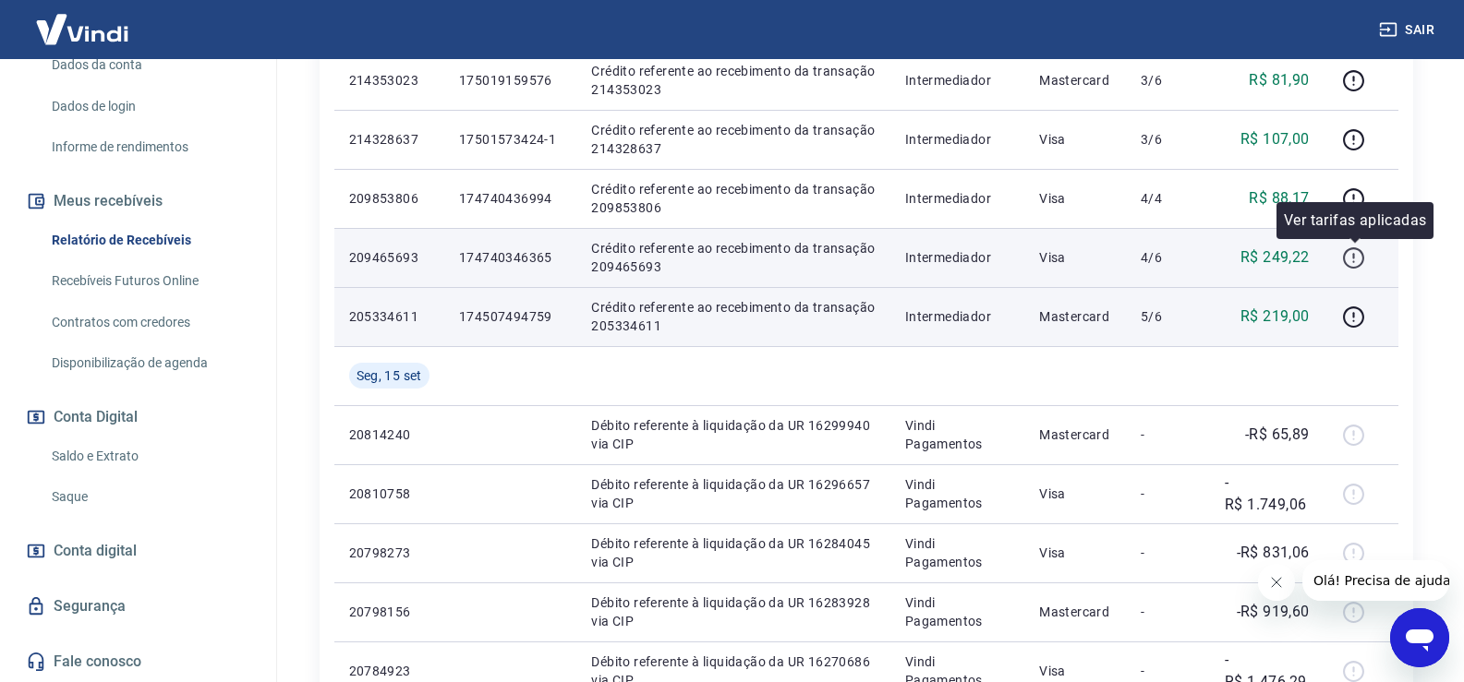
click at [1352, 259] on icon "button" at bounding box center [1353, 258] width 23 height 23
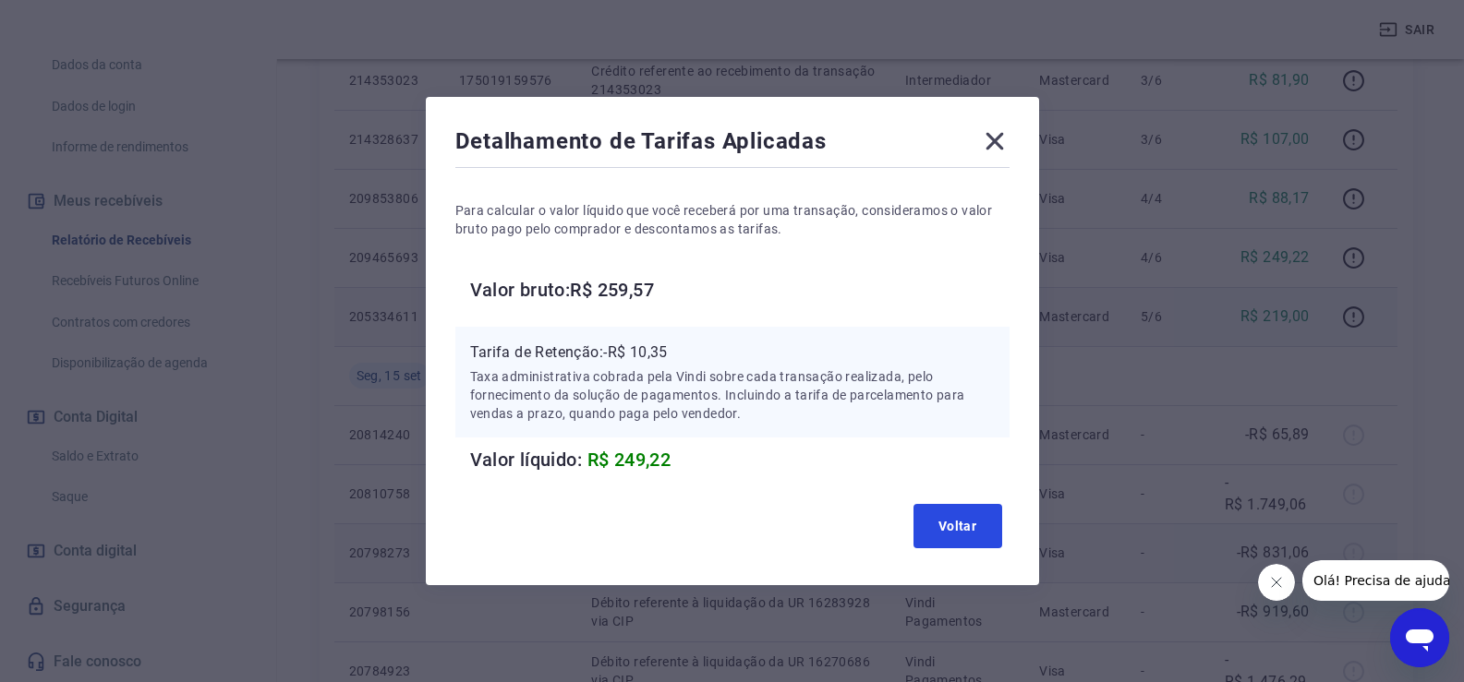
click at [958, 528] on button "Voltar" at bounding box center [957, 526] width 89 height 44
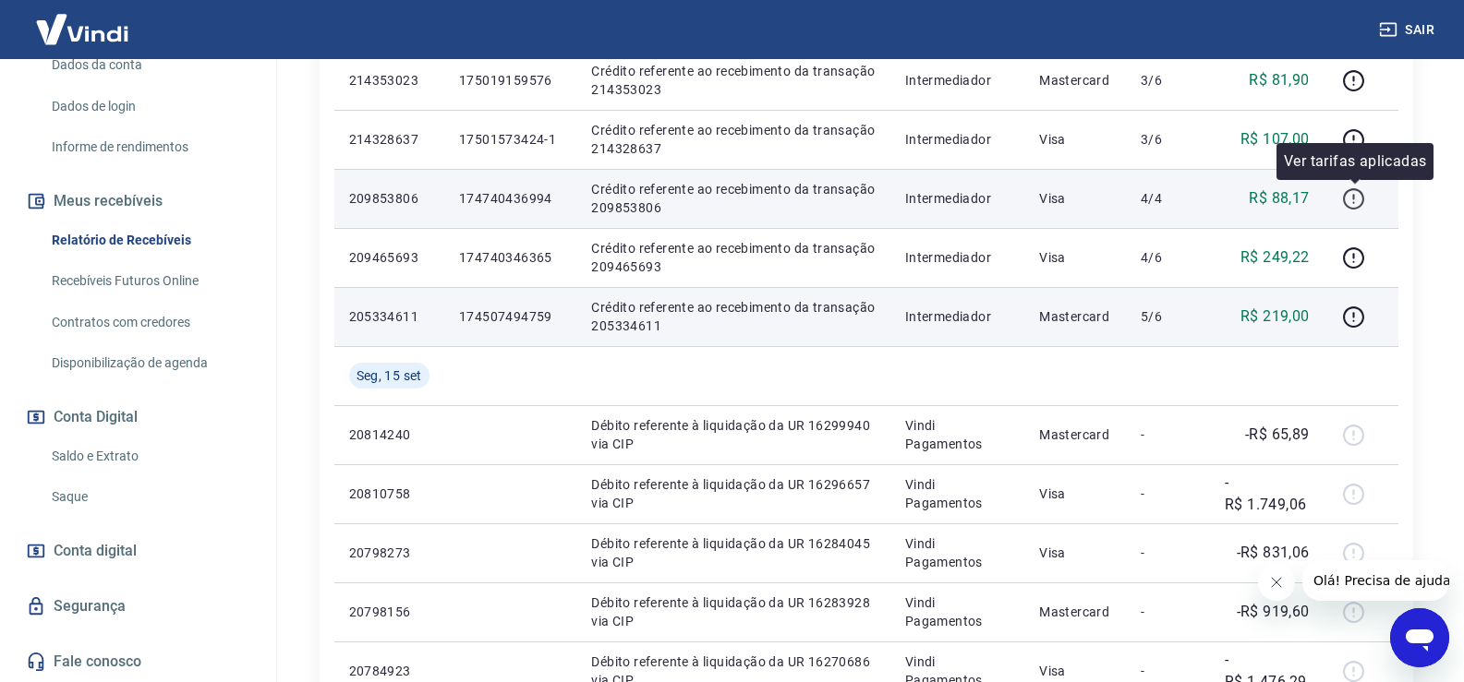
click at [1355, 199] on icon "button" at bounding box center [1354, 197] width 2 height 6
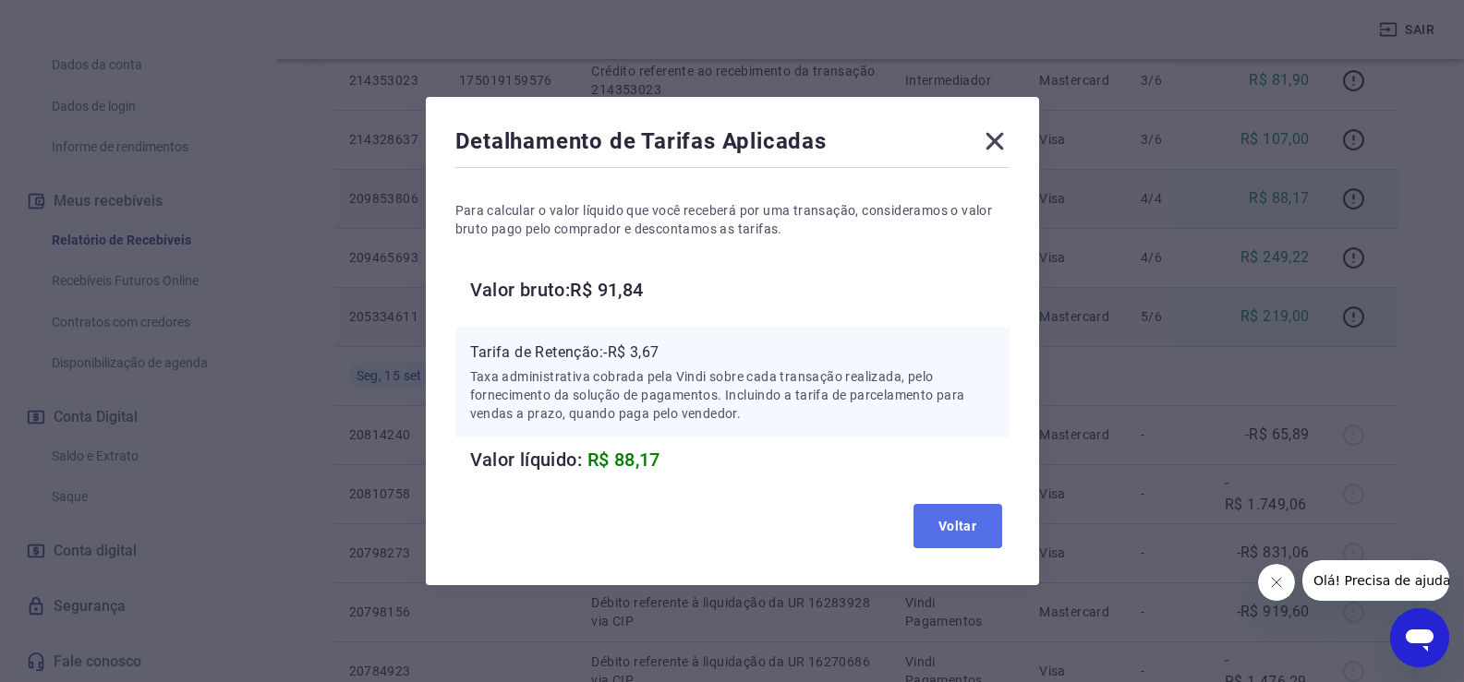
click at [951, 529] on button "Voltar" at bounding box center [957, 526] width 89 height 44
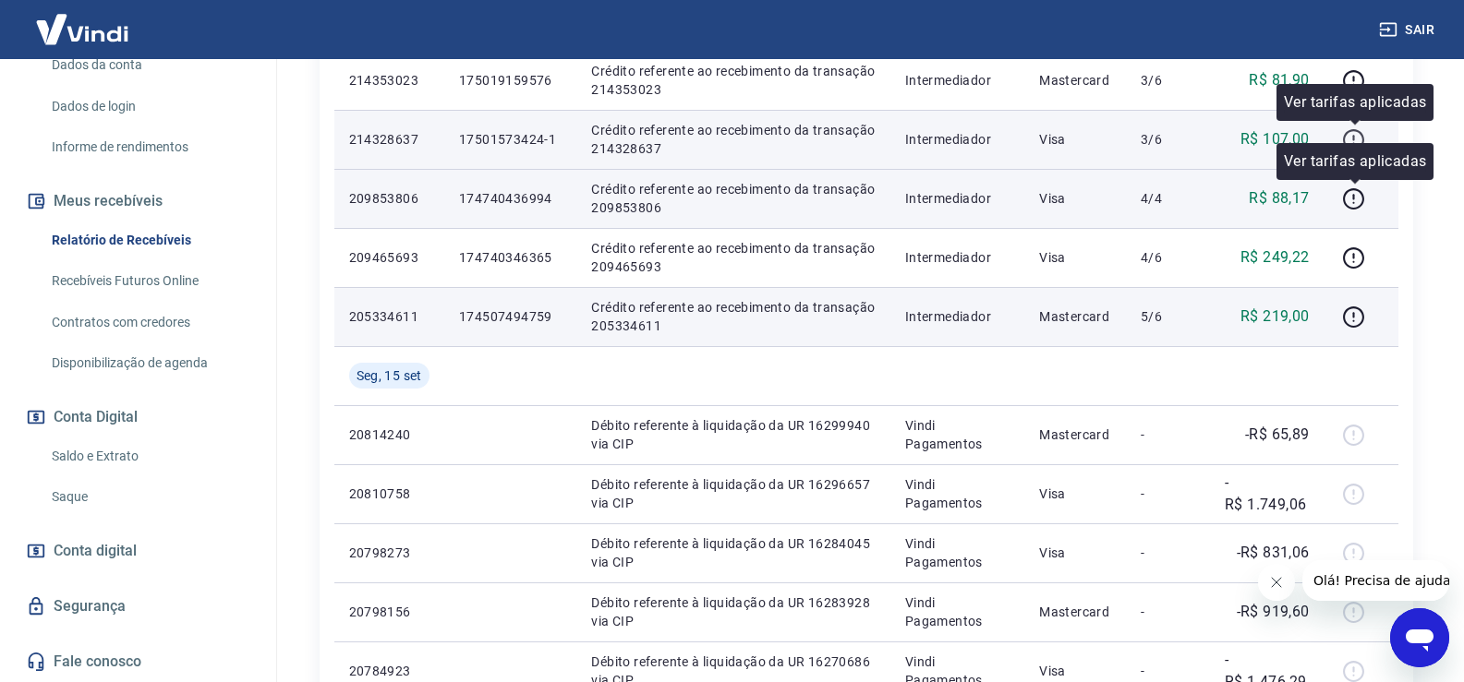
click at [1359, 139] on icon "button" at bounding box center [1353, 139] width 23 height 23
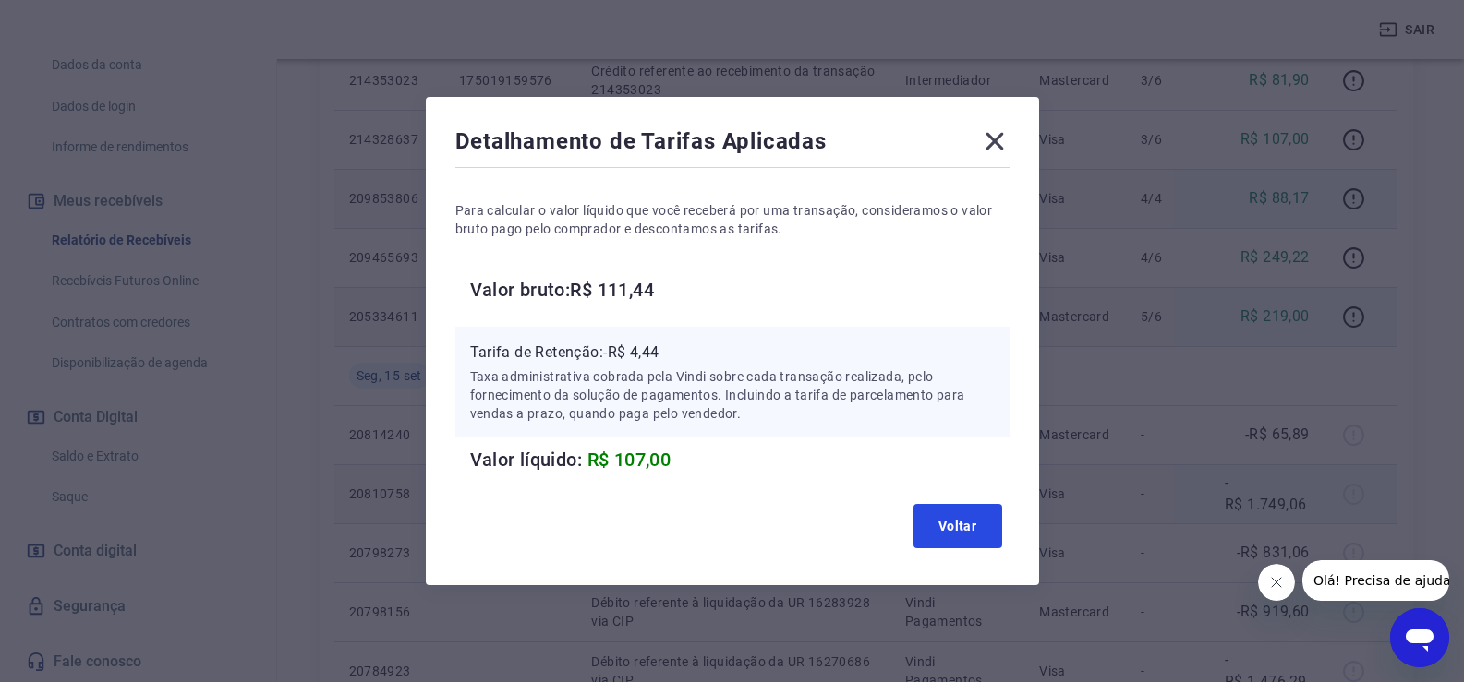
click at [955, 522] on button "Voltar" at bounding box center [957, 526] width 89 height 44
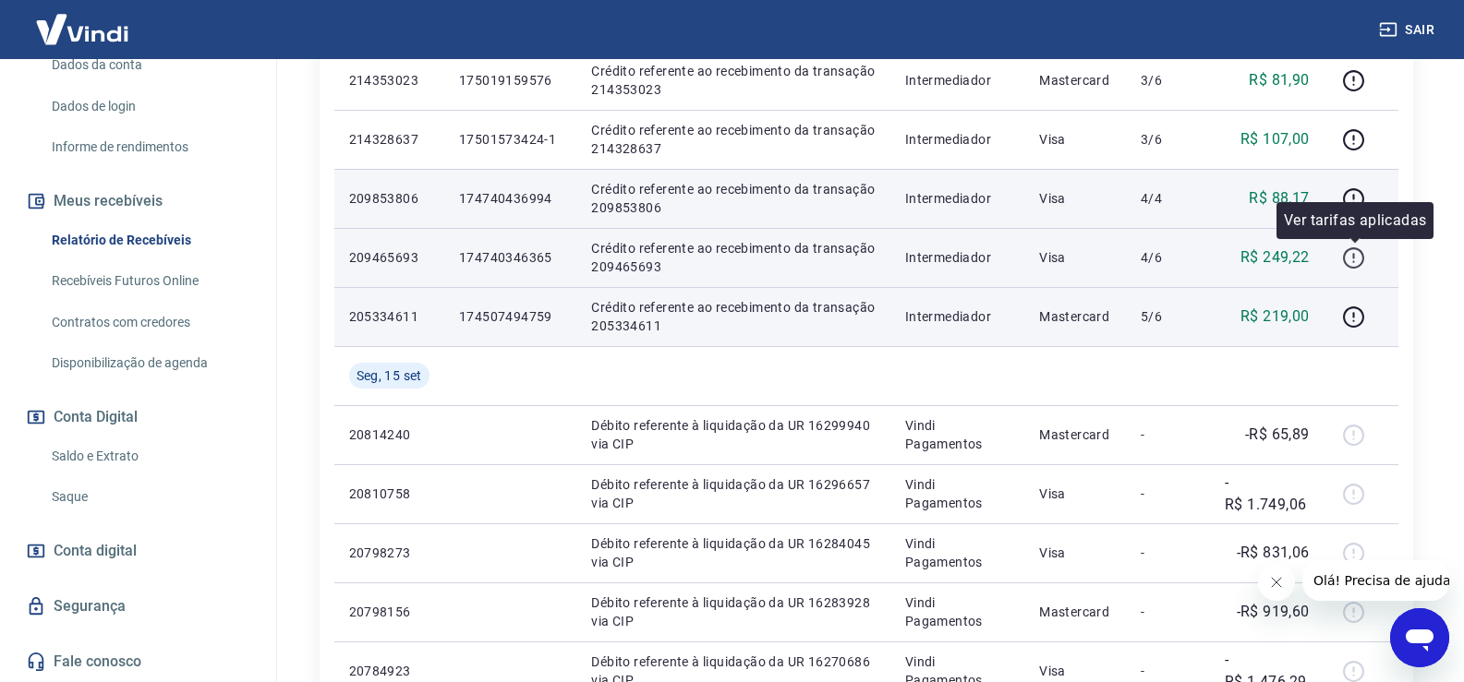
scroll to position [554, 0]
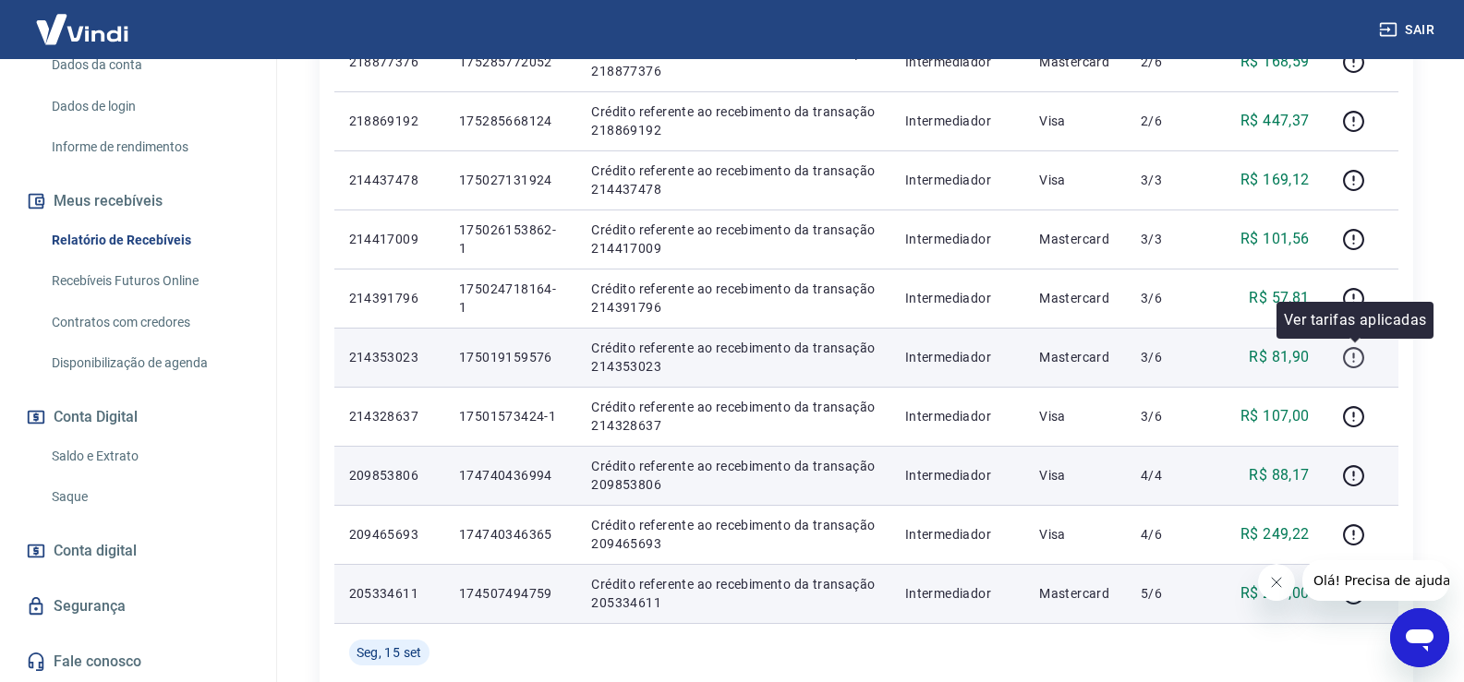
click at [1350, 355] on icon "button" at bounding box center [1353, 357] width 23 height 23
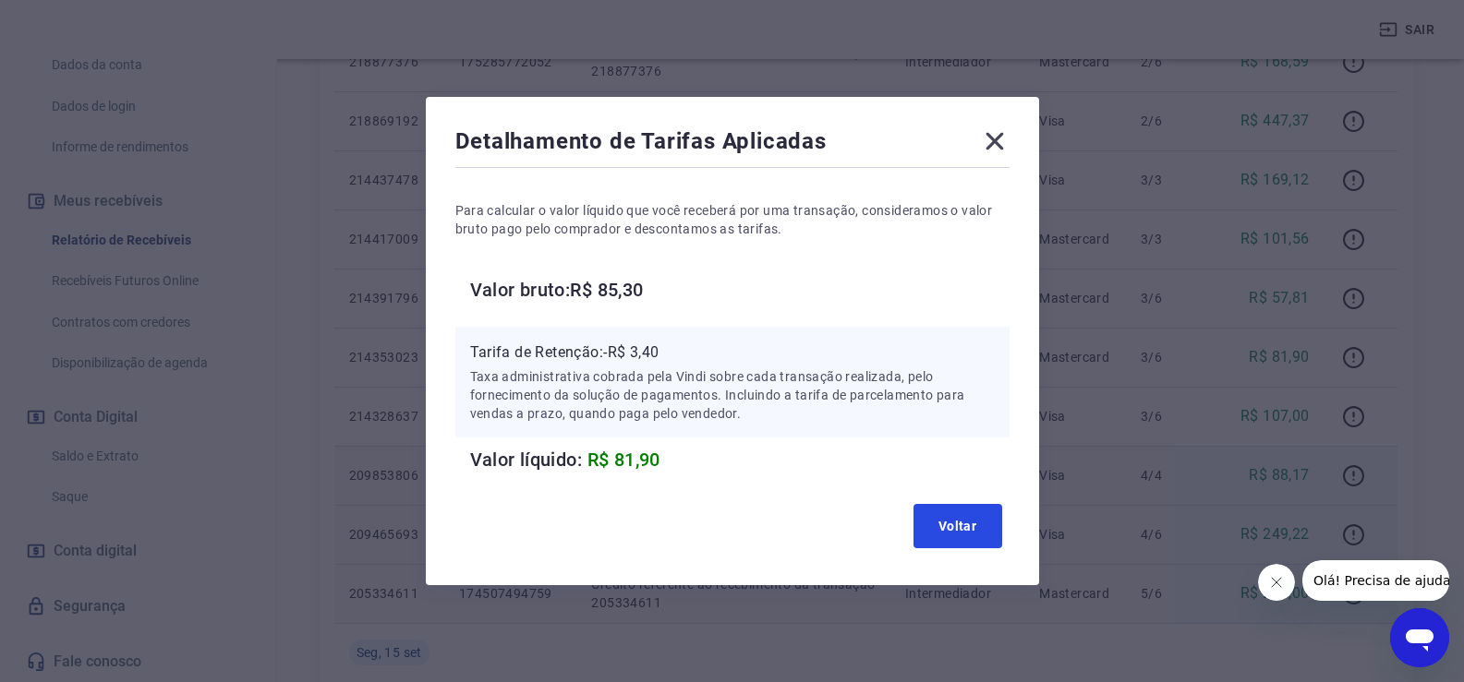
click at [967, 530] on button "Voltar" at bounding box center [957, 526] width 89 height 44
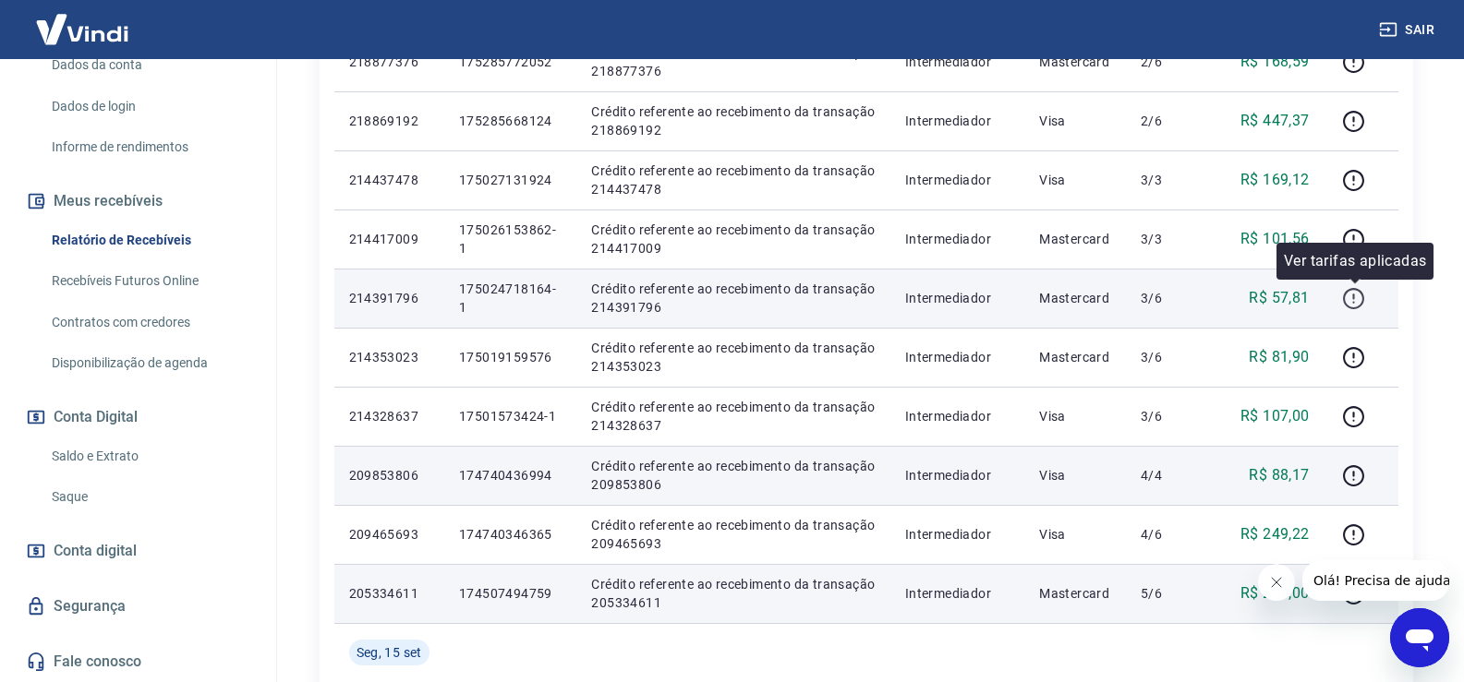
click at [1355, 296] on icon "button" at bounding box center [1354, 297] width 2 height 6
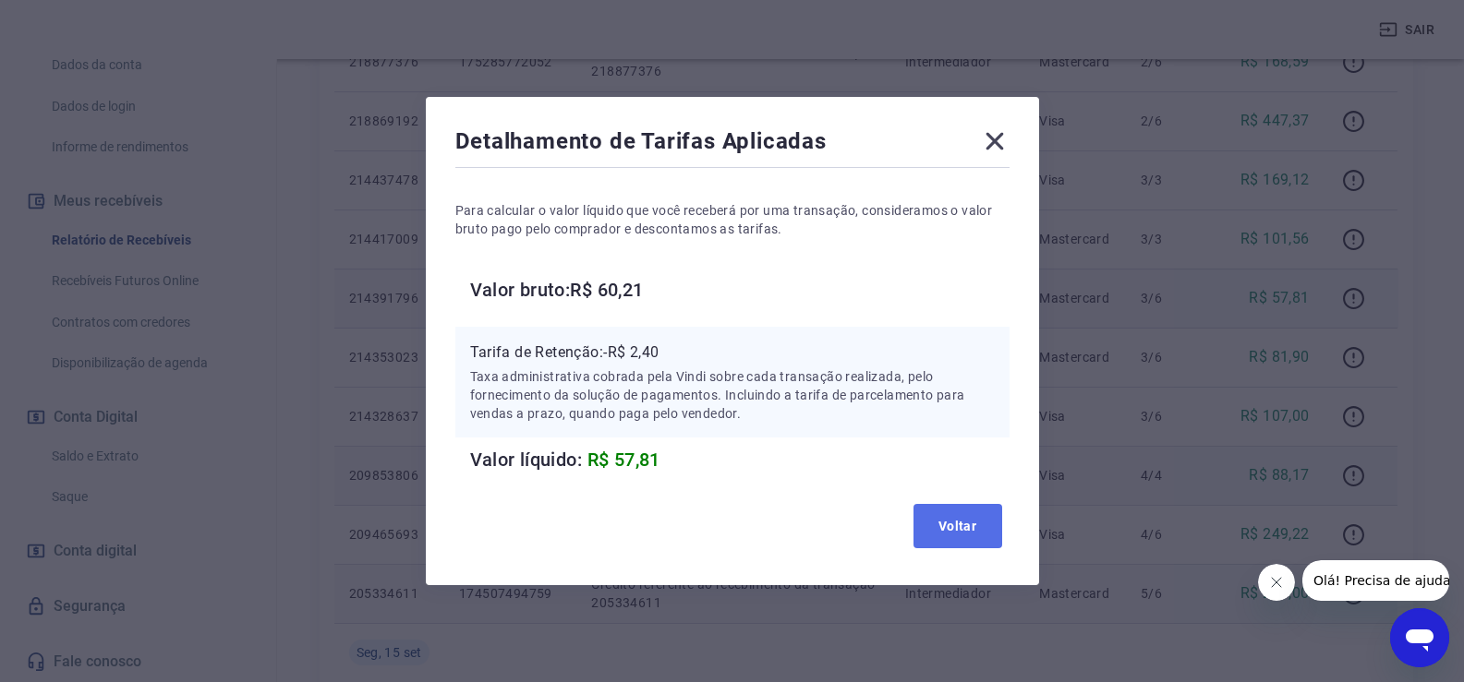
click at [974, 532] on button "Voltar" at bounding box center [957, 526] width 89 height 44
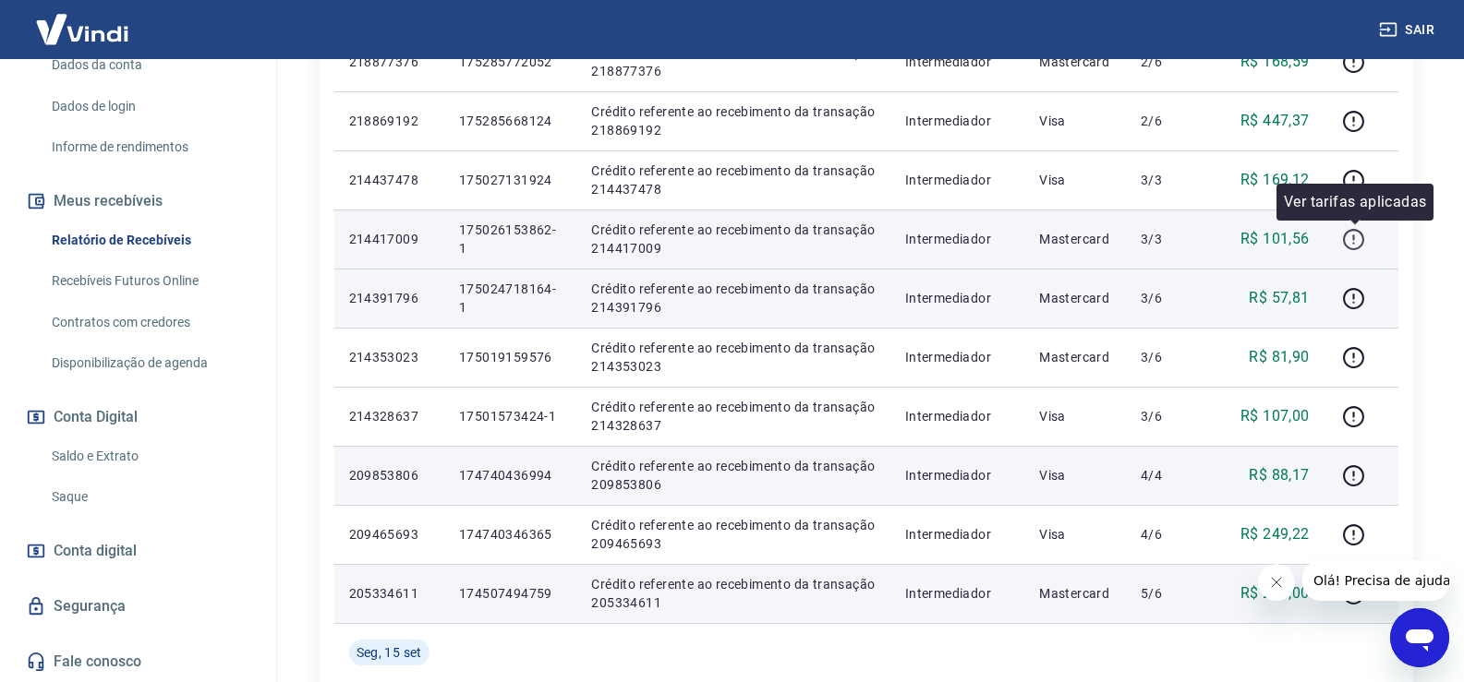
click at [1355, 240] on icon "button" at bounding box center [1354, 238] width 2 height 6
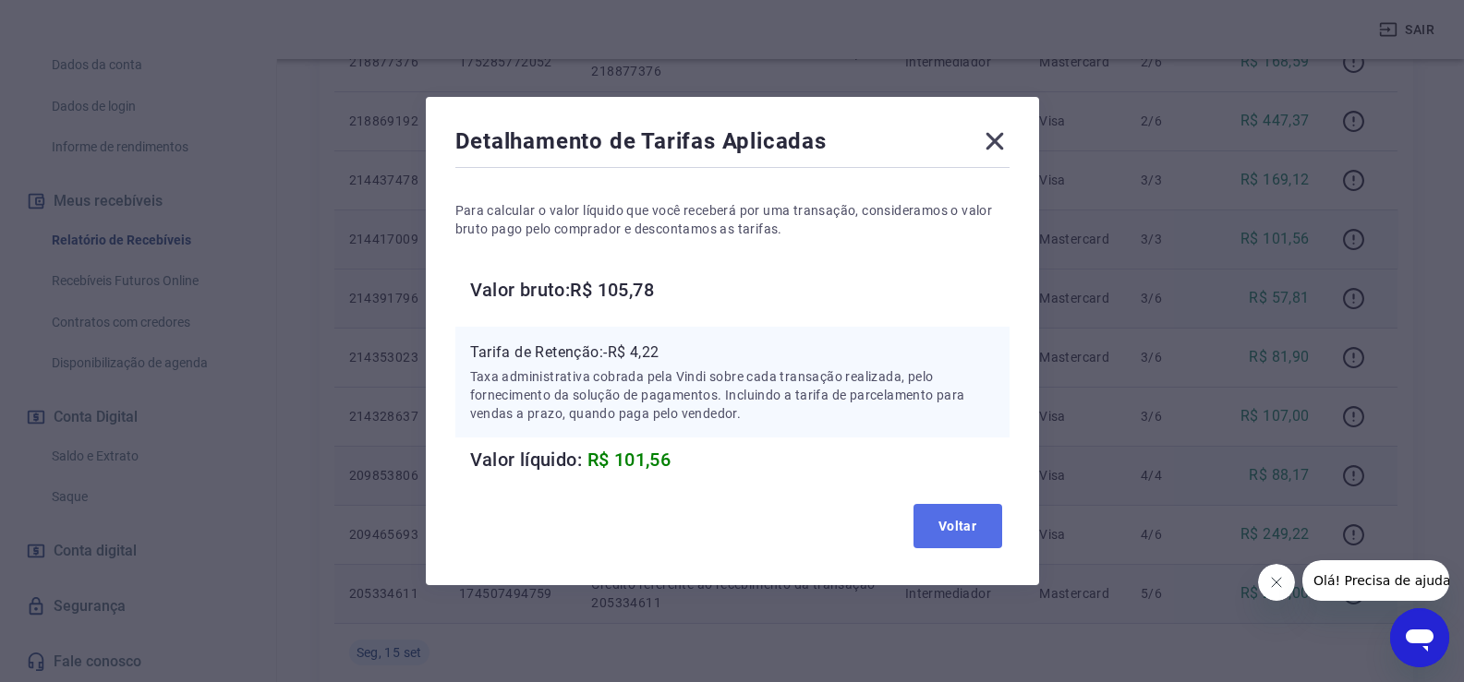
click at [963, 532] on button "Voltar" at bounding box center [957, 526] width 89 height 44
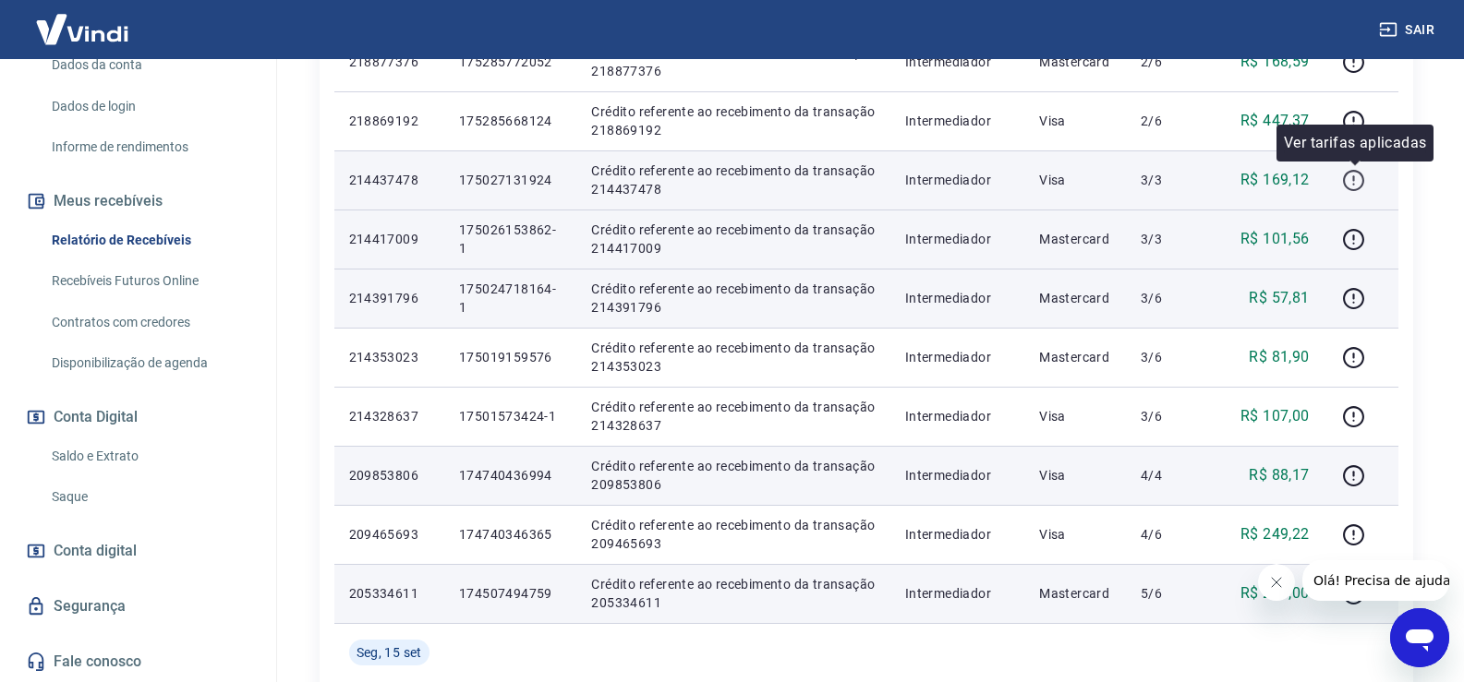
click at [1361, 174] on icon "button" at bounding box center [1353, 180] width 21 height 21
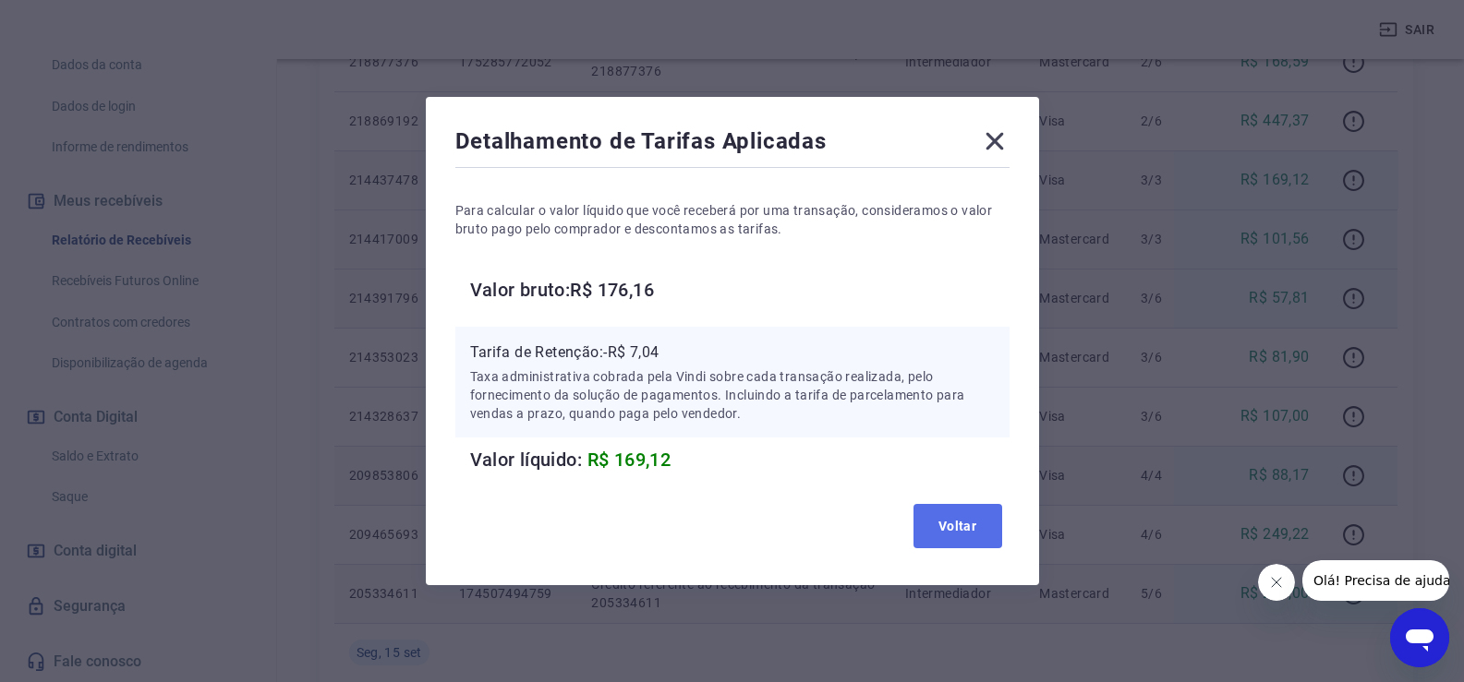
click at [967, 540] on button "Voltar" at bounding box center [957, 526] width 89 height 44
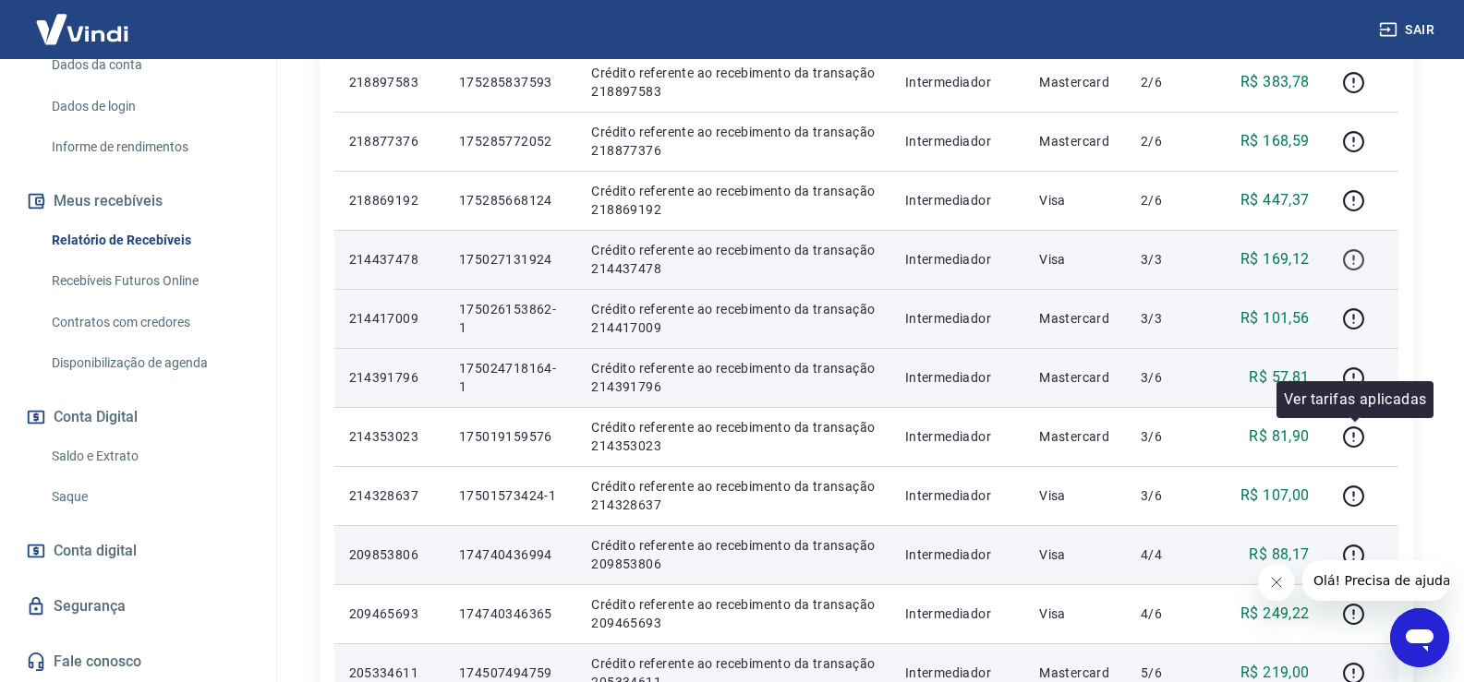
scroll to position [369, 0]
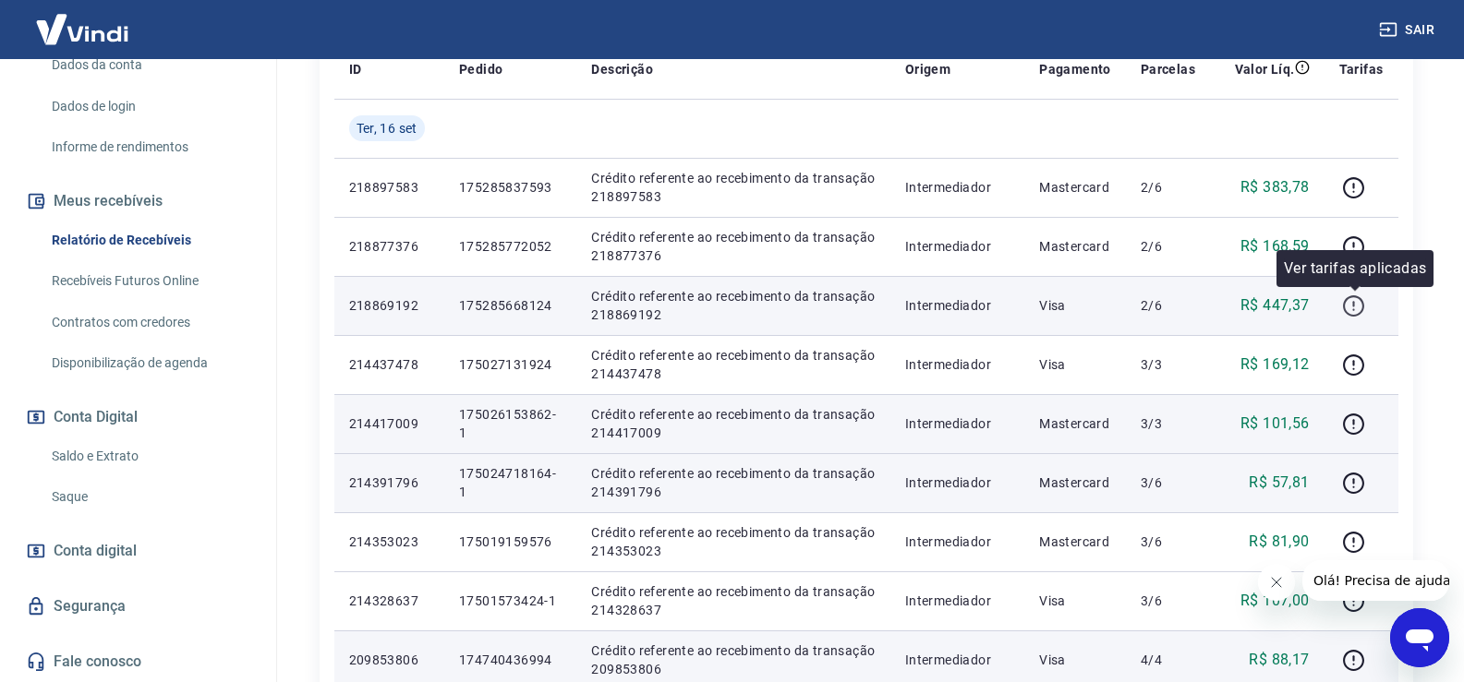
click at [1352, 306] on icon "button" at bounding box center [1353, 306] width 23 height 23
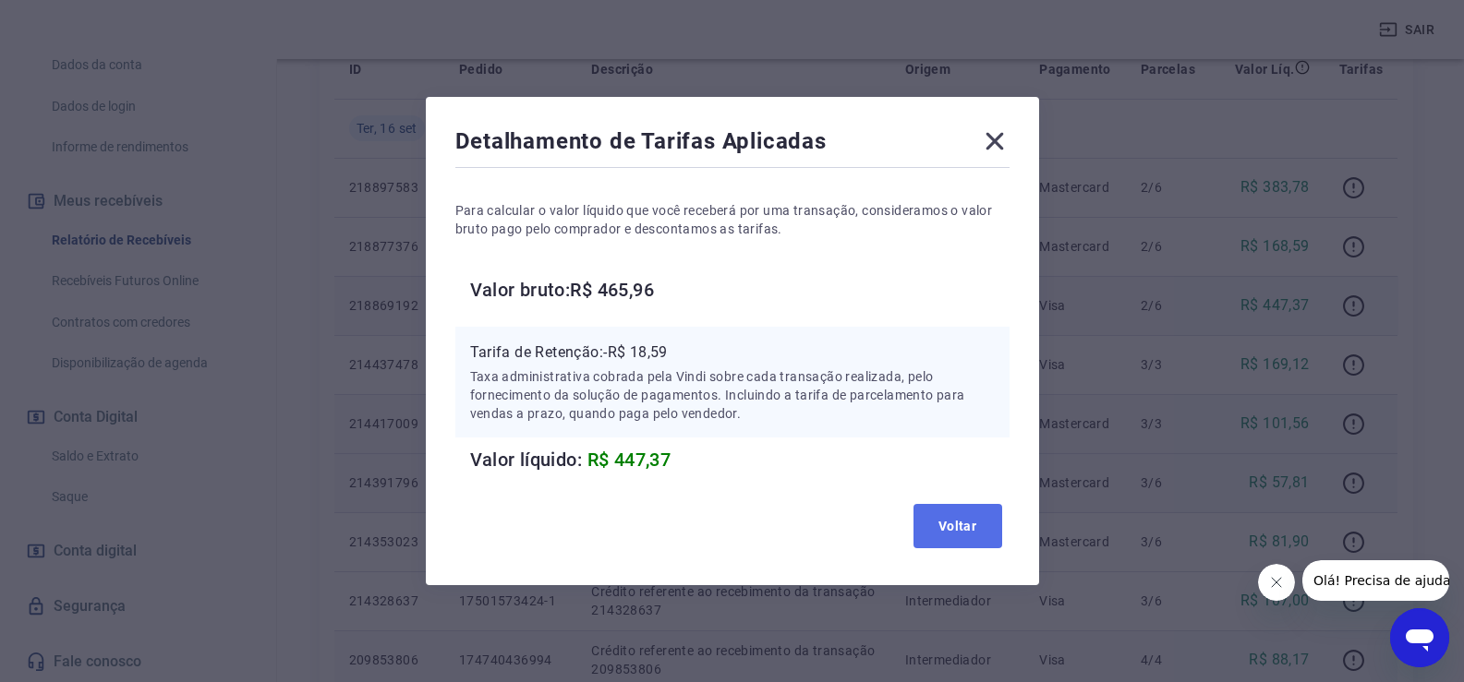
click at [971, 532] on button "Voltar" at bounding box center [957, 526] width 89 height 44
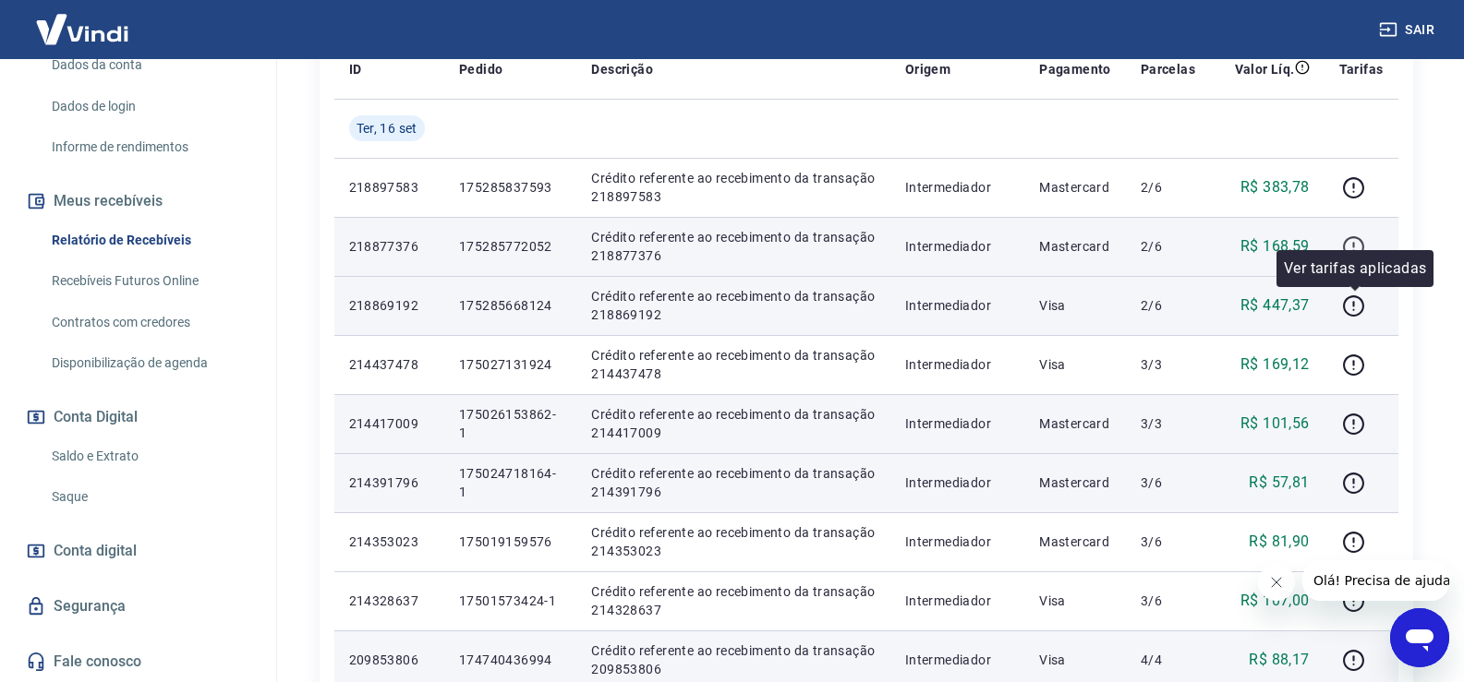
click at [1355, 248] on icon "button" at bounding box center [1353, 247] width 23 height 23
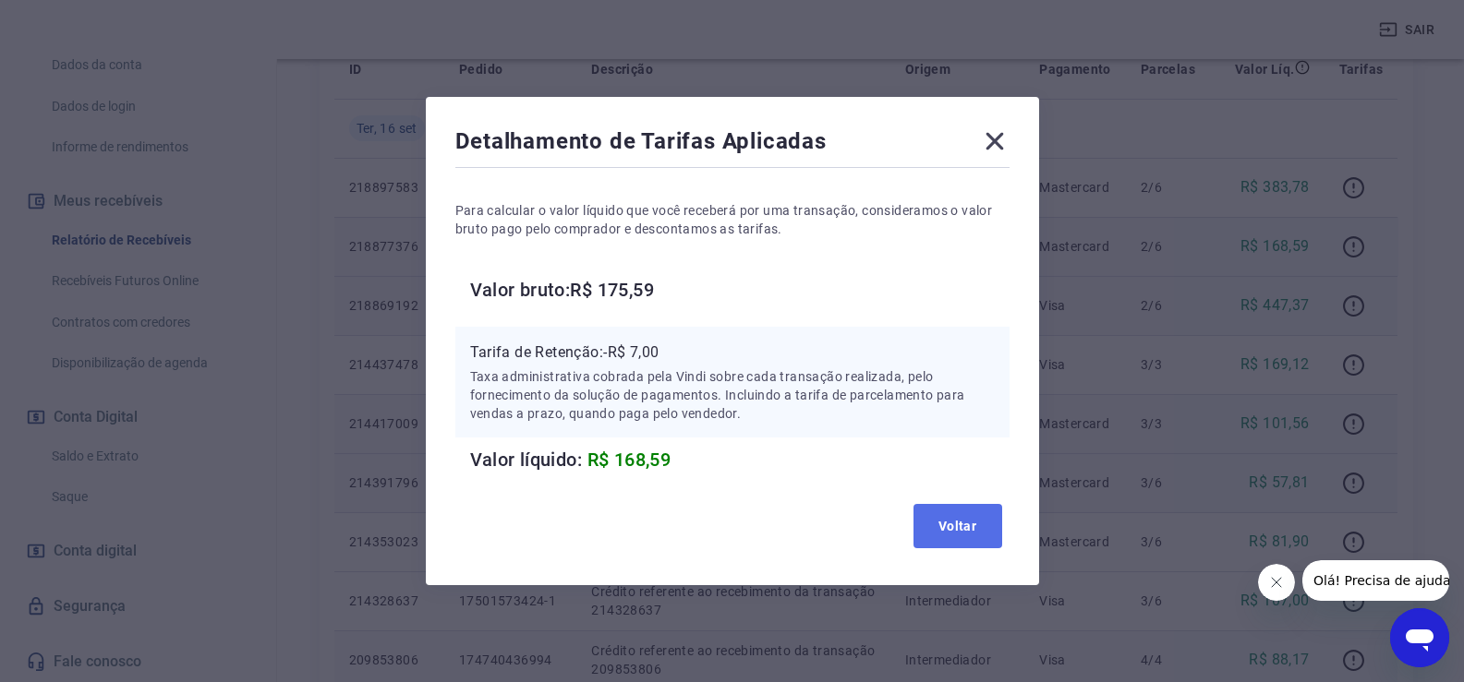
click at [970, 529] on button "Voltar" at bounding box center [957, 526] width 89 height 44
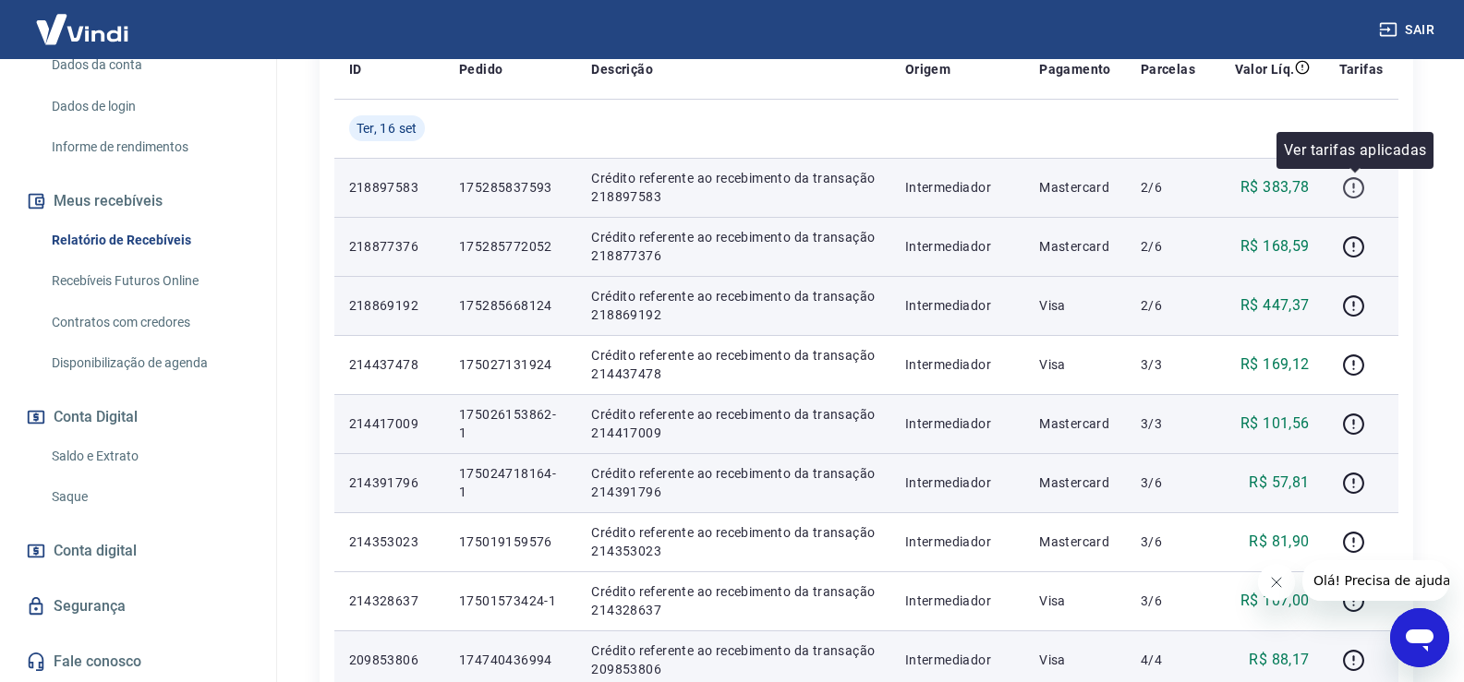
click at [1356, 190] on icon "button" at bounding box center [1353, 187] width 23 height 23
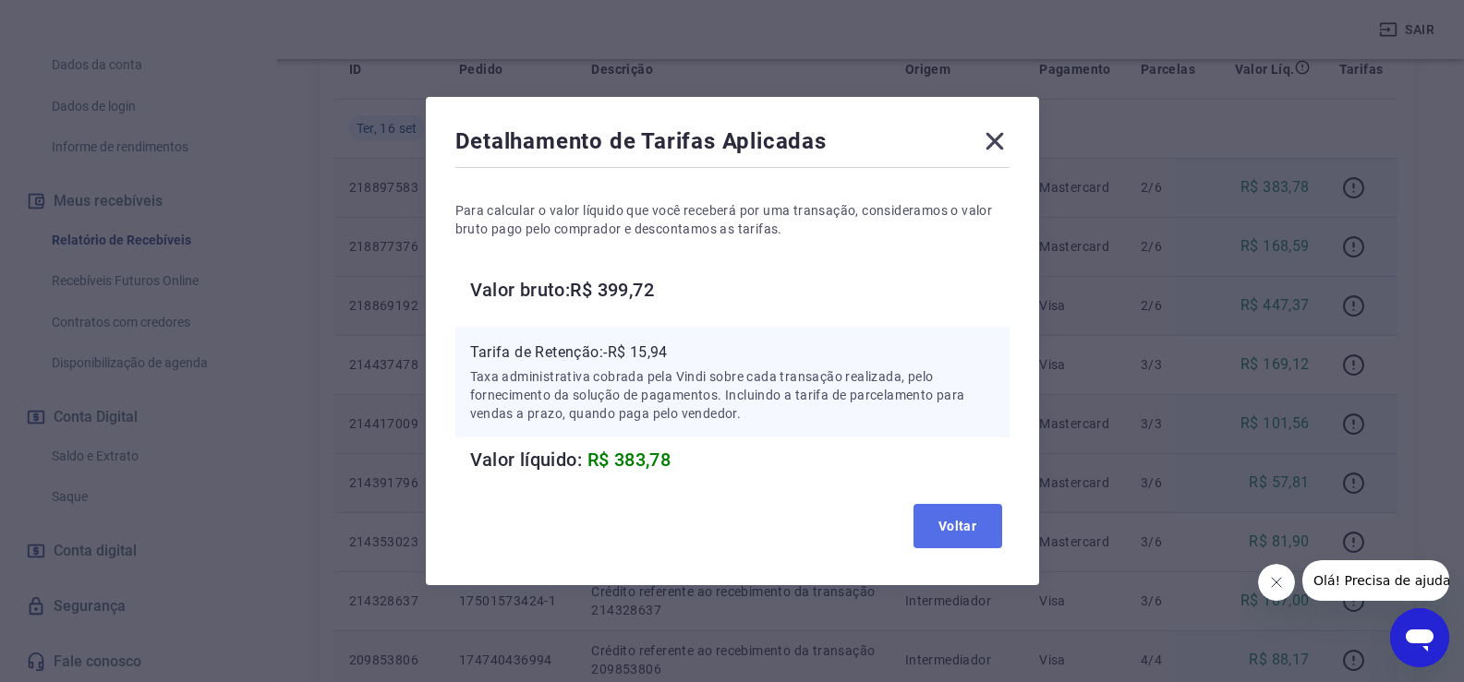
click at [984, 529] on button "Voltar" at bounding box center [957, 526] width 89 height 44
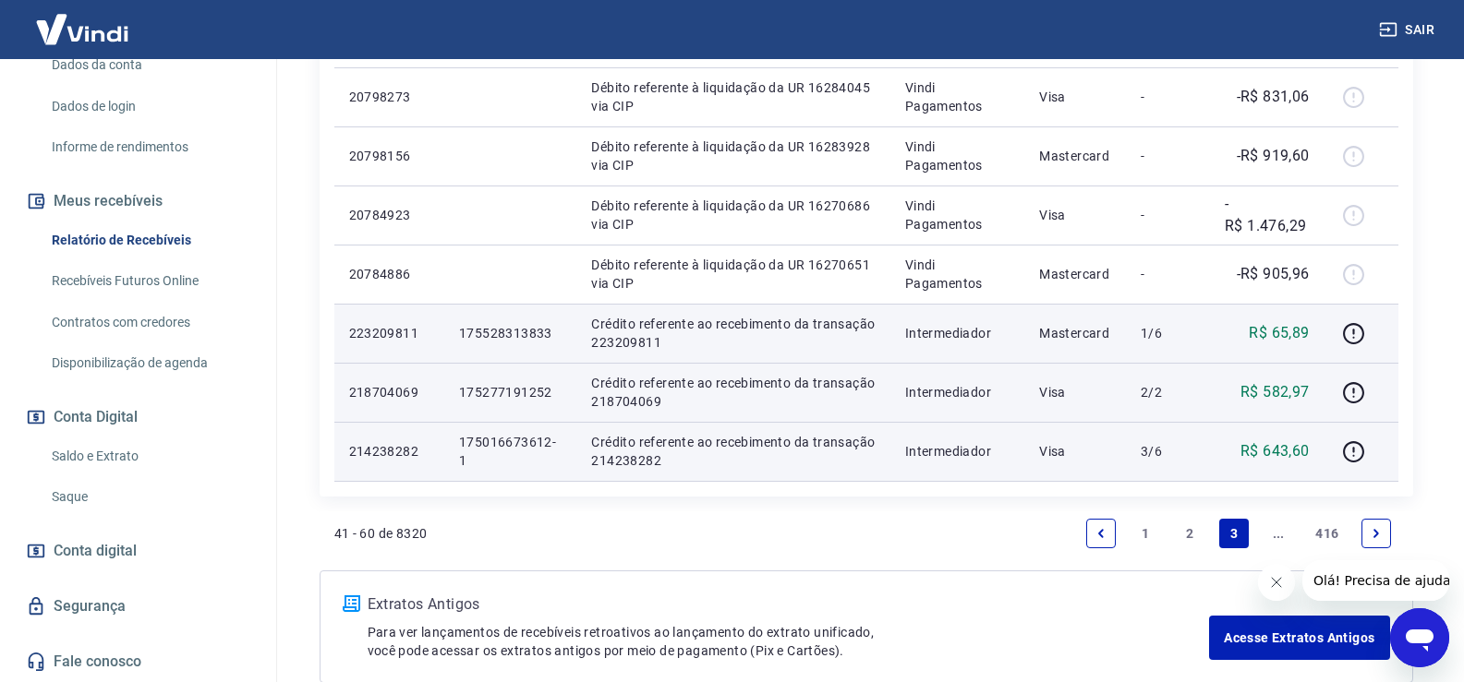
scroll to position [1390, 0]
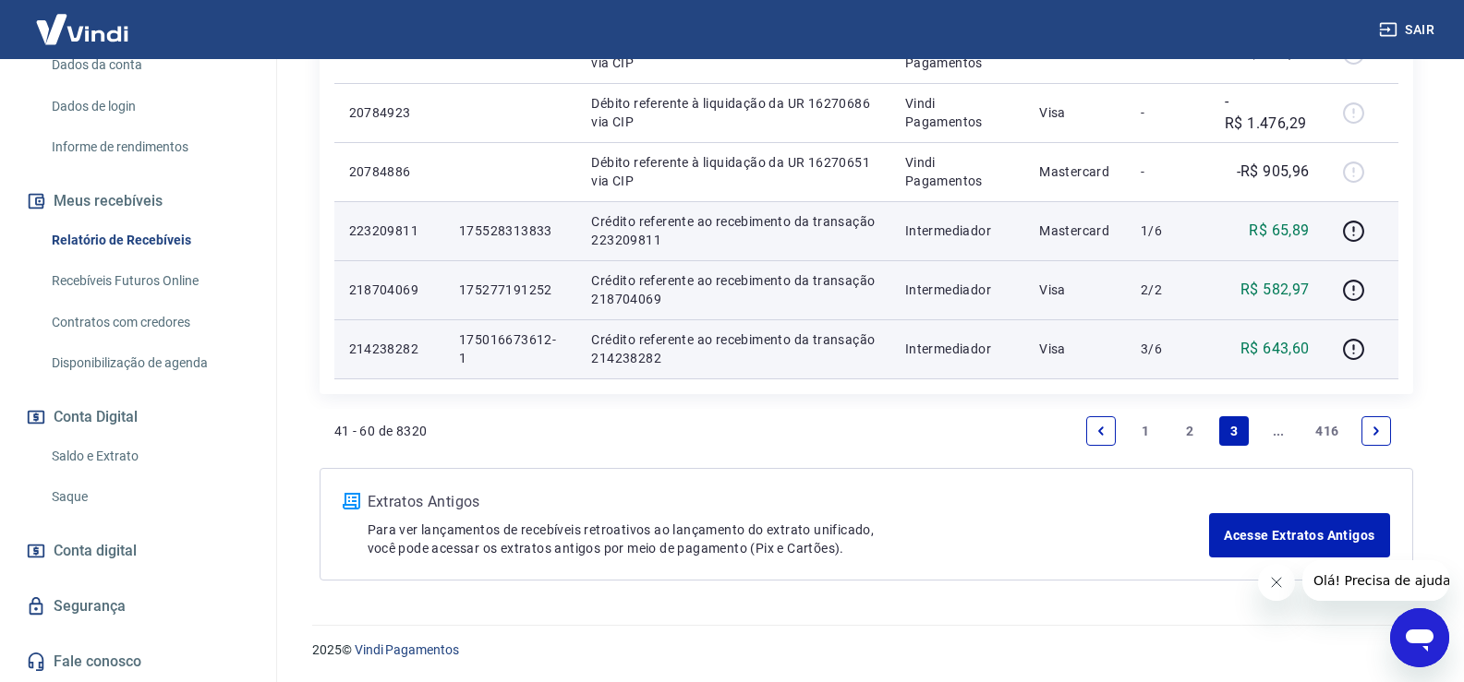
click at [1188, 429] on link "2" at bounding box center [1190, 432] width 30 height 30
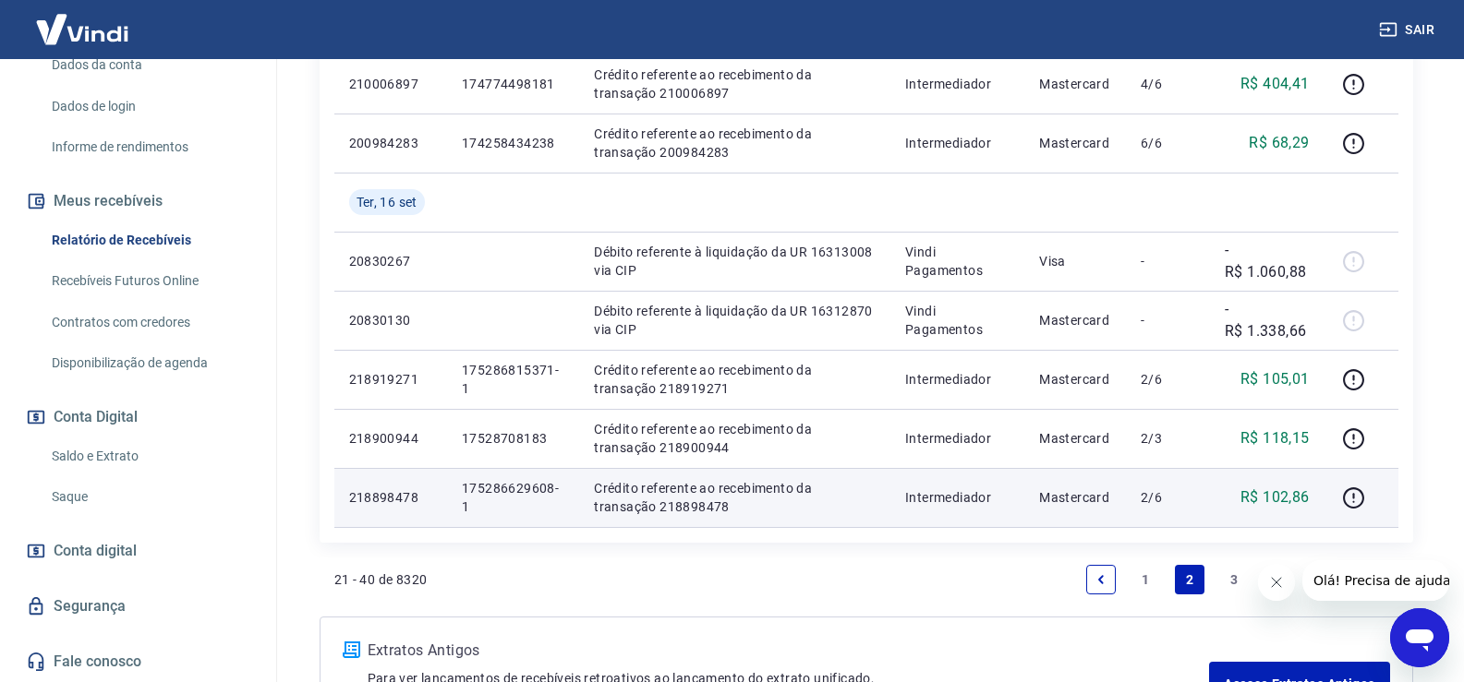
scroll to position [1385, 0]
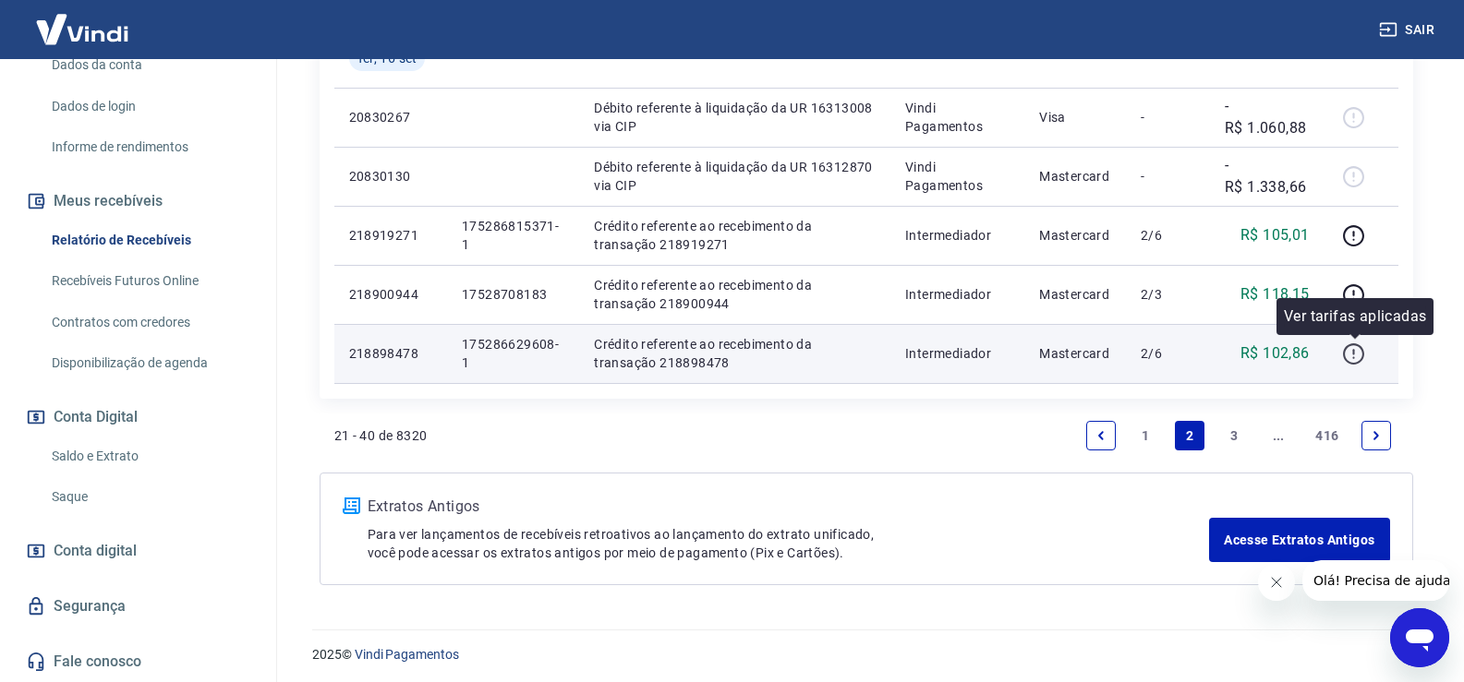
click at [1357, 356] on icon "button" at bounding box center [1353, 354] width 23 height 23
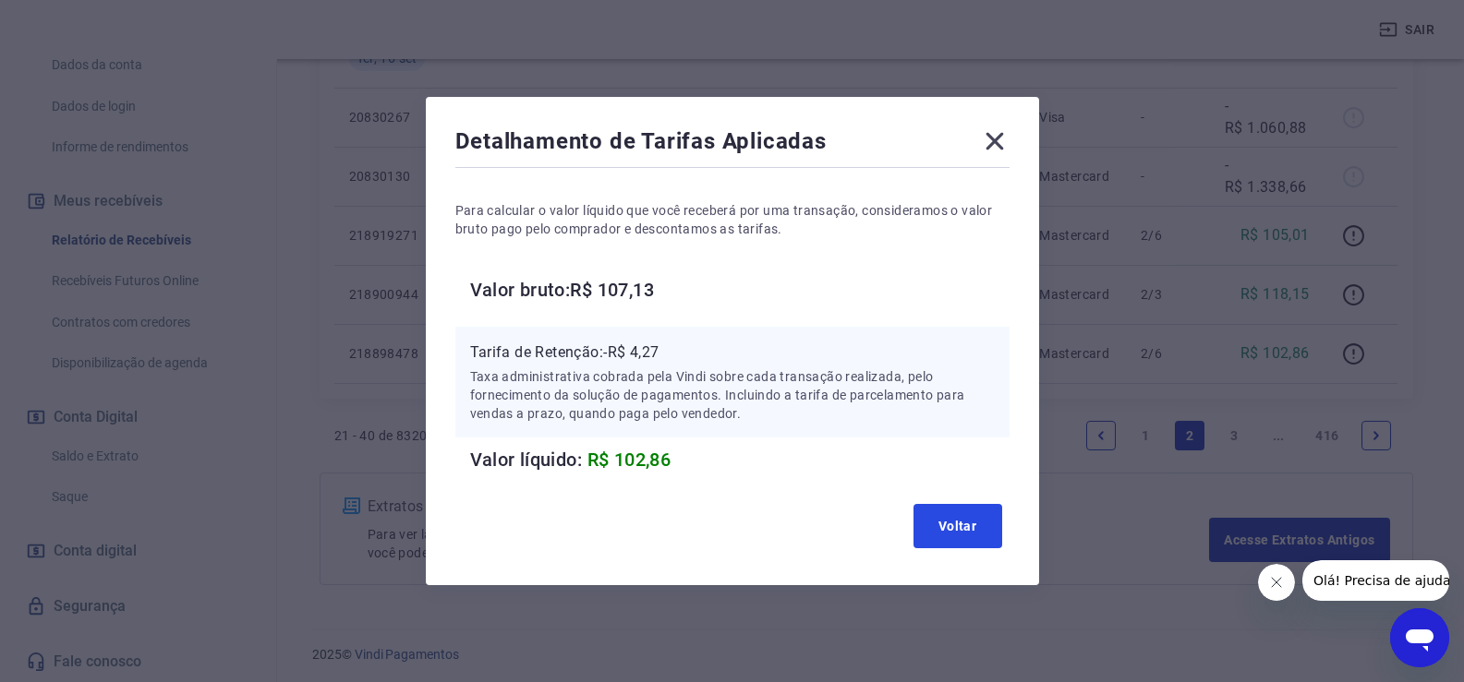
click at [946, 540] on button "Voltar" at bounding box center [957, 526] width 89 height 44
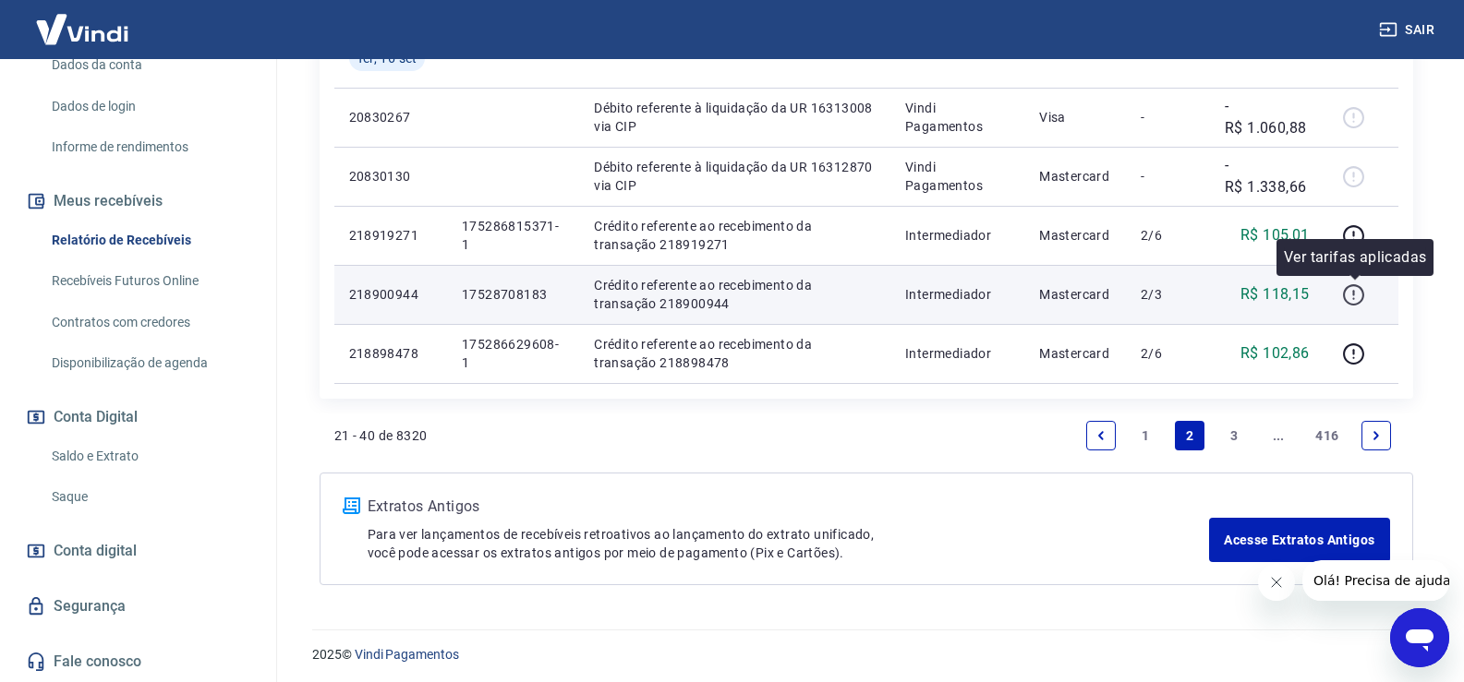
click at [1364, 296] on icon "button" at bounding box center [1353, 294] width 21 height 21
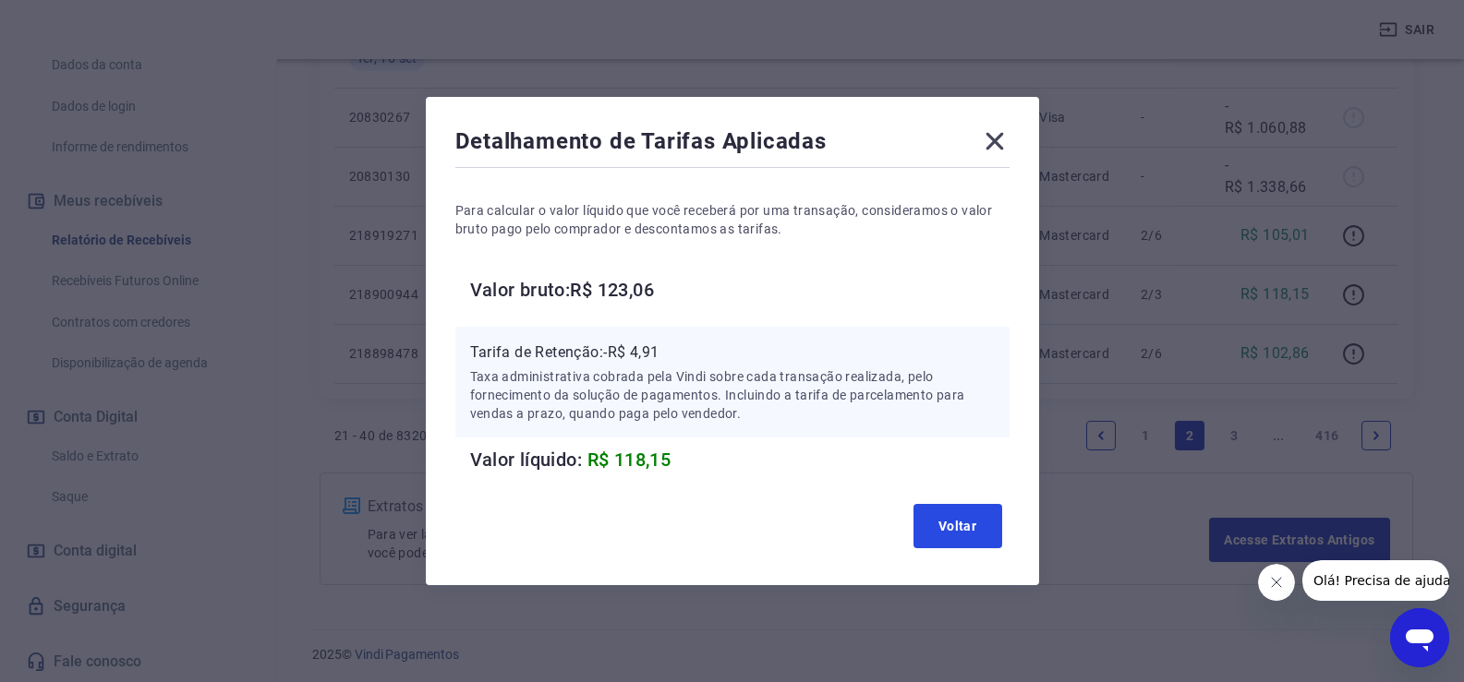
click at [931, 528] on button "Voltar" at bounding box center [957, 526] width 89 height 44
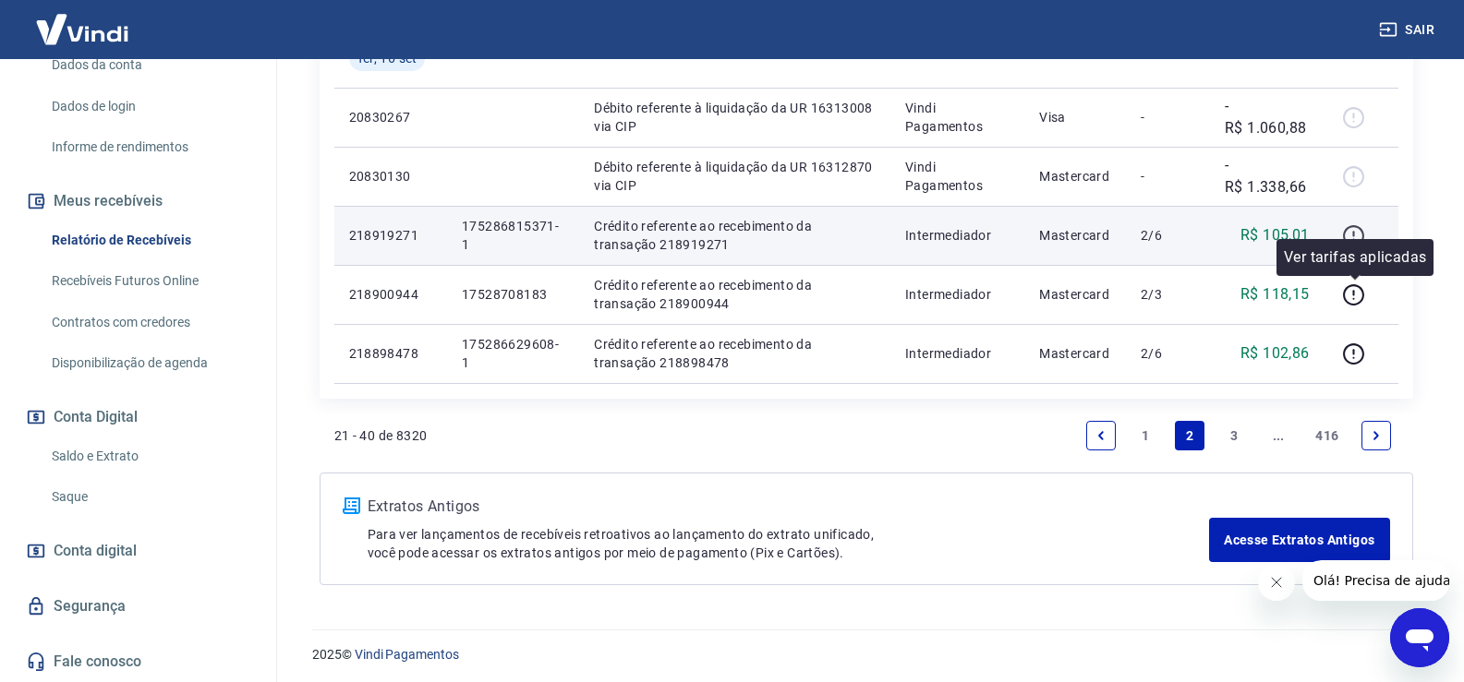
click at [1355, 233] on icon "button" at bounding box center [1354, 234] width 2 height 6
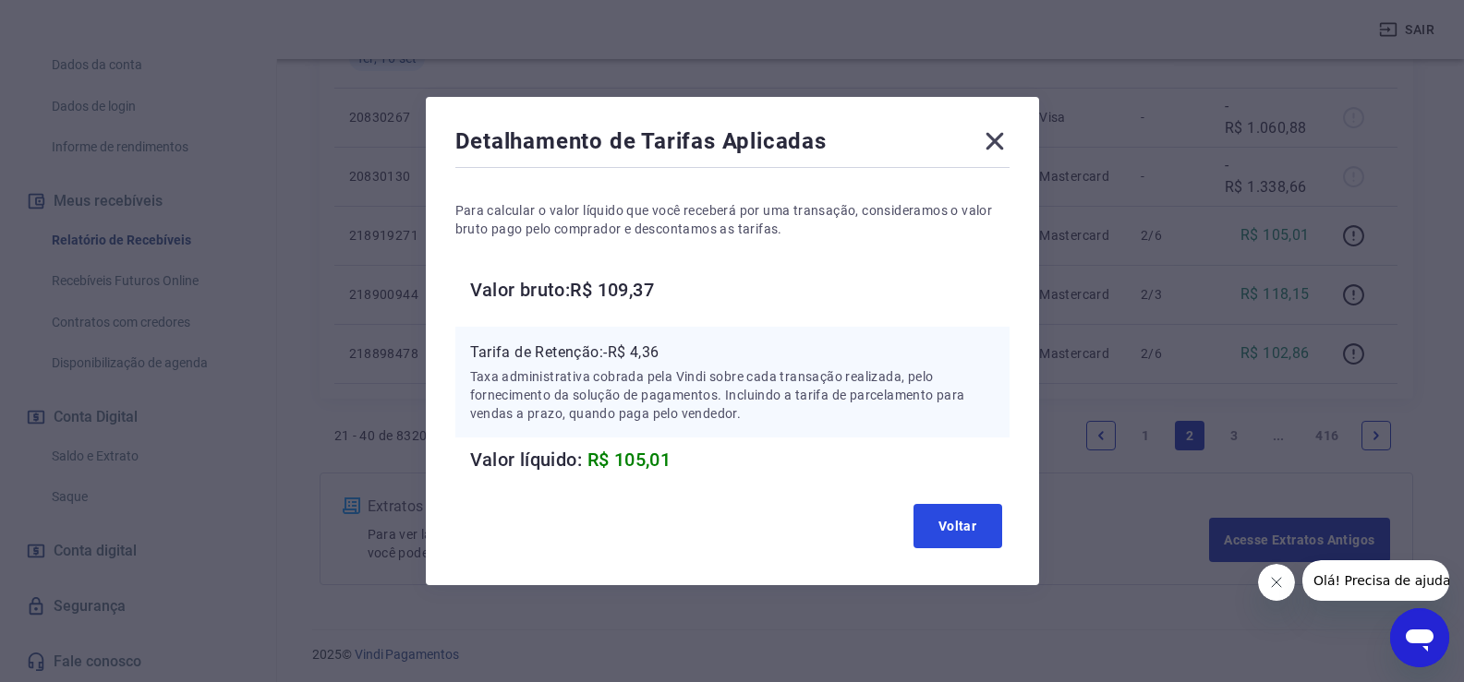
drag, startPoint x: 962, startPoint y: 534, endPoint x: 1142, endPoint y: 439, distance: 203.7
click at [960, 535] on button "Voltar" at bounding box center [957, 526] width 89 height 44
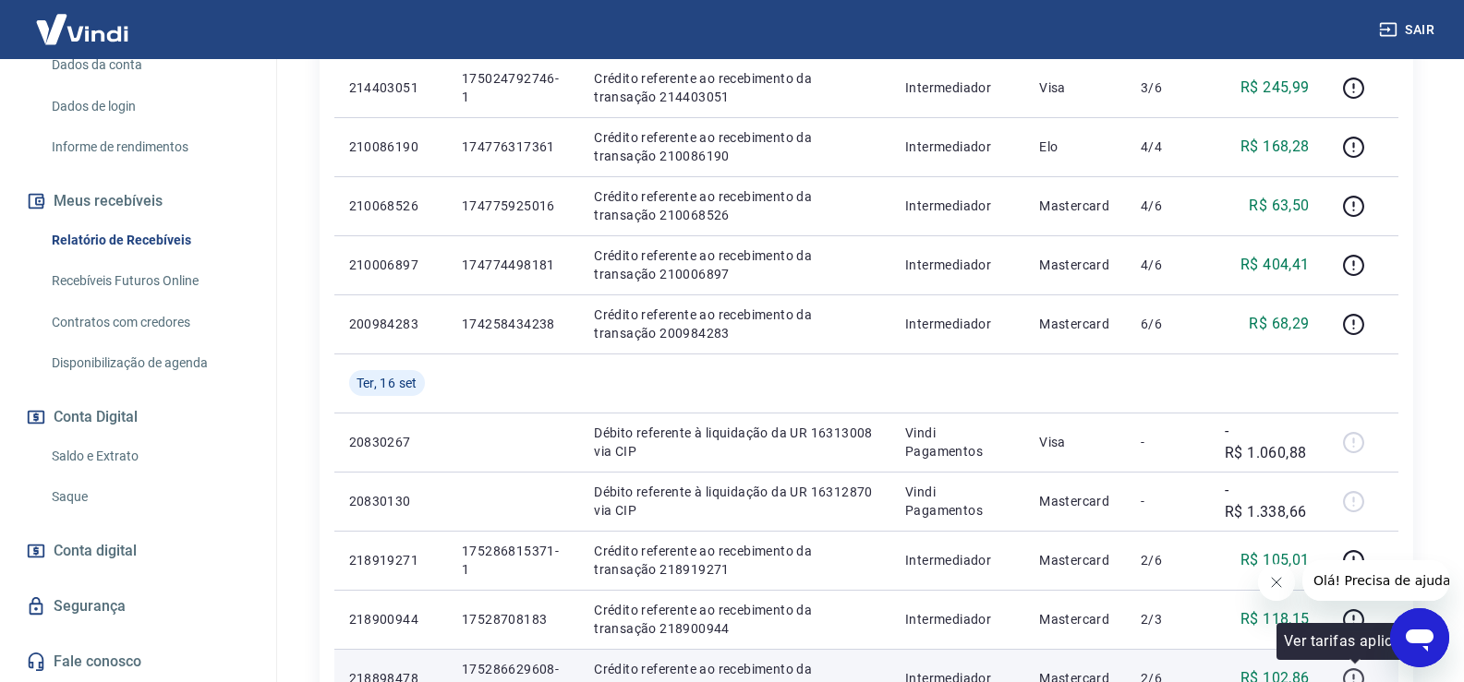
scroll to position [1016, 0]
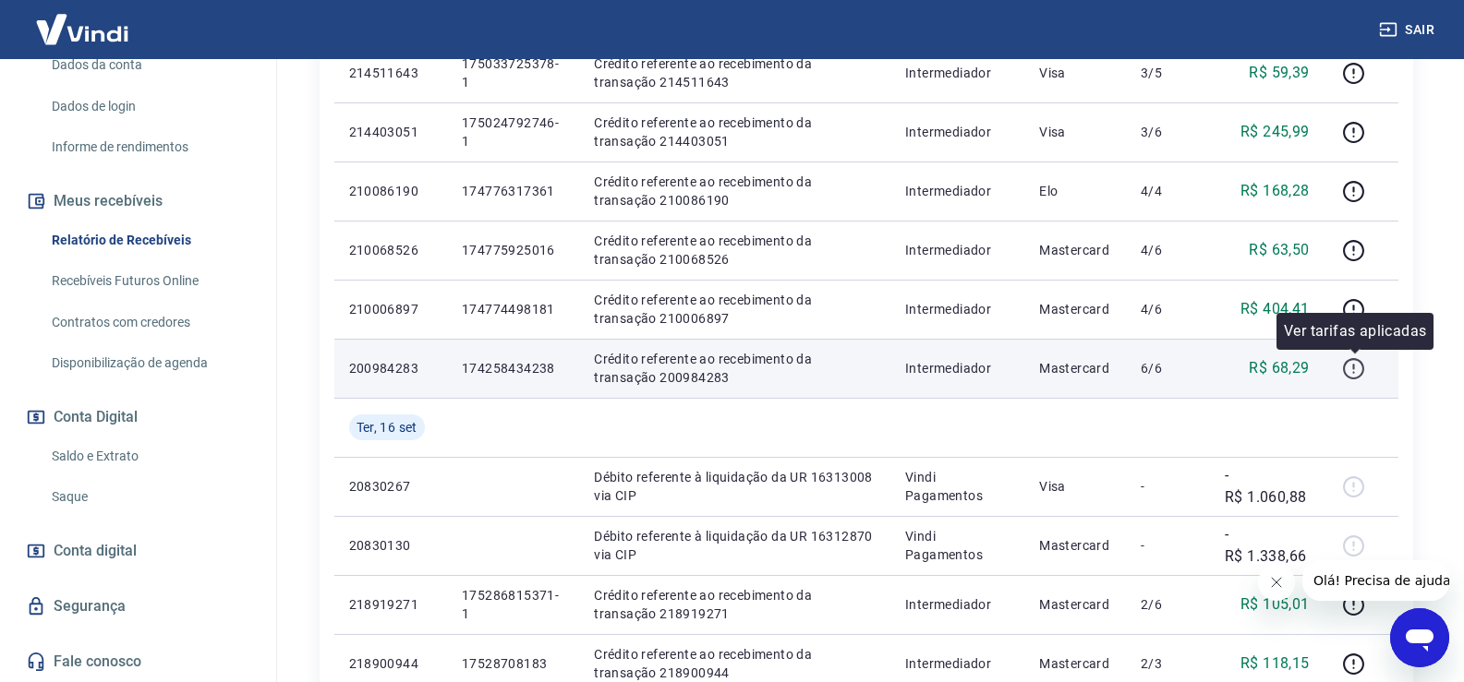
click at [1363, 365] on icon "button" at bounding box center [1353, 368] width 21 height 21
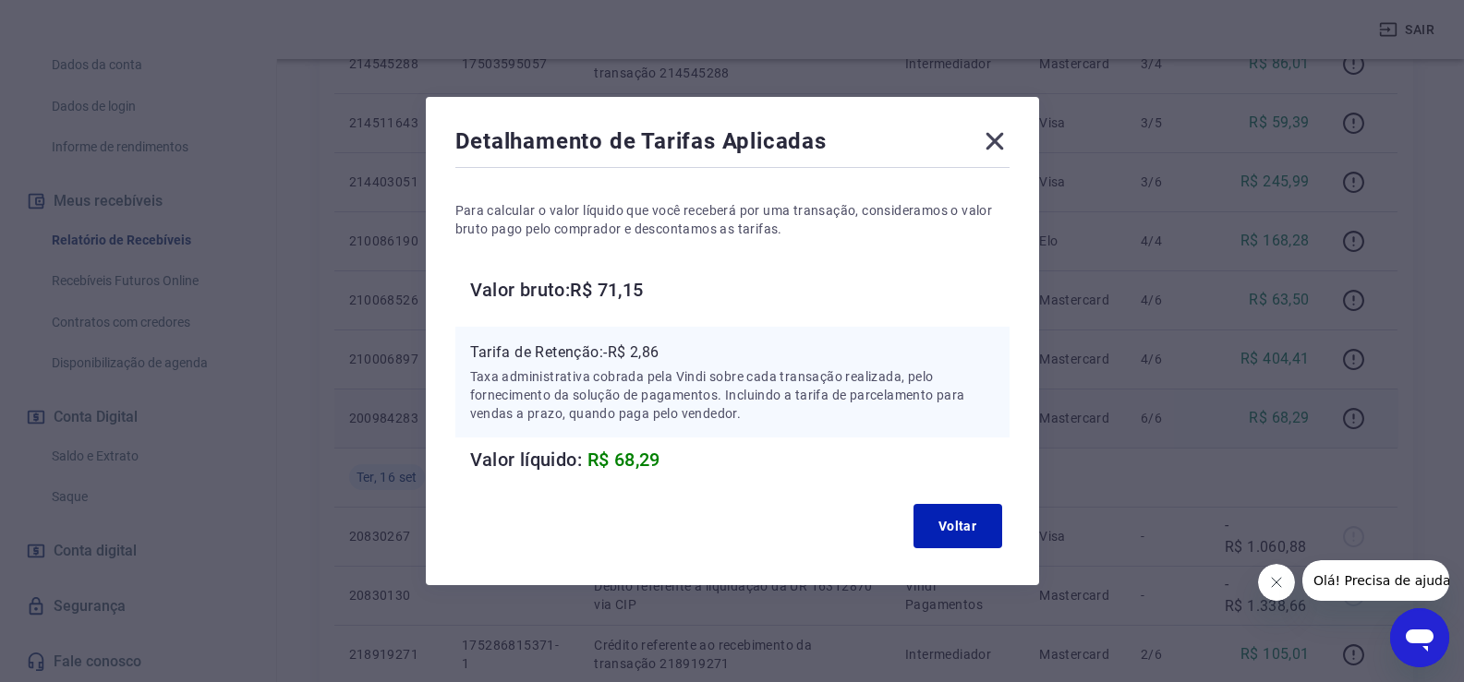
scroll to position [924, 0]
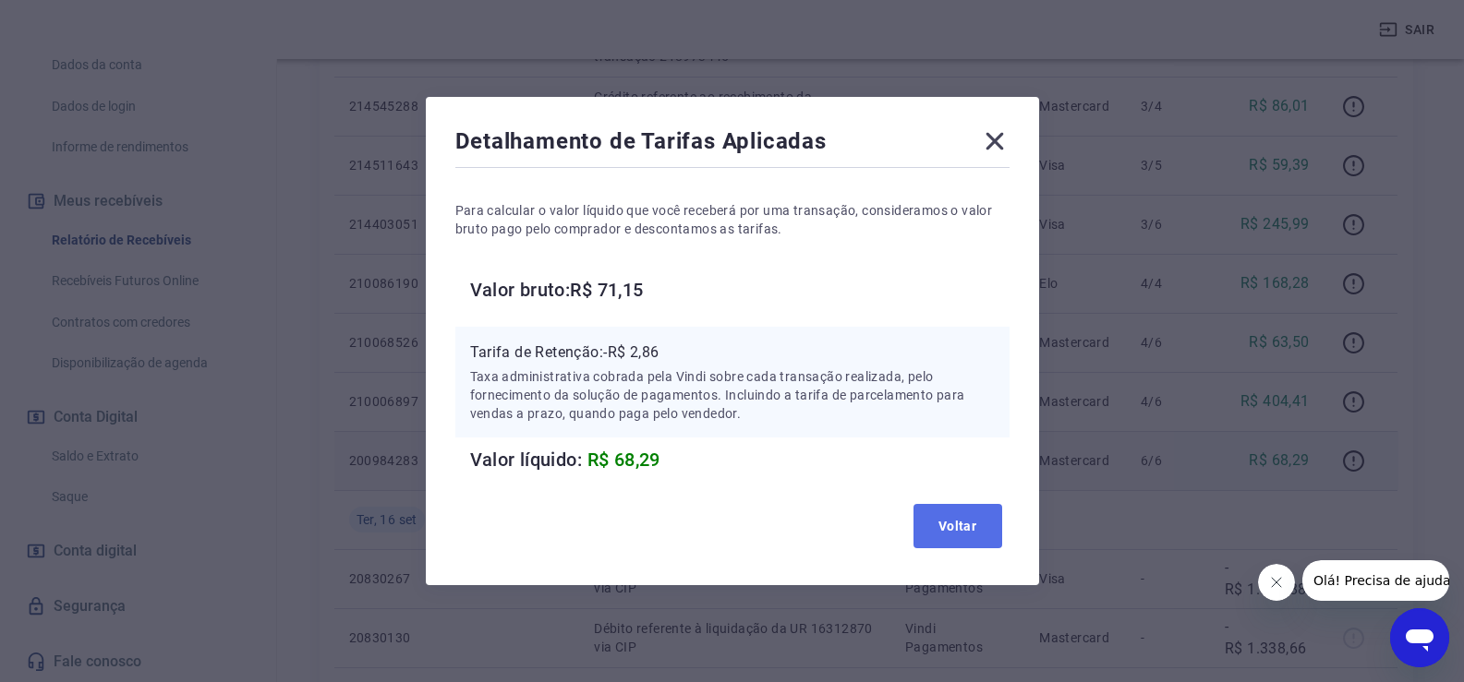
click at [957, 518] on button "Voltar" at bounding box center [957, 526] width 89 height 44
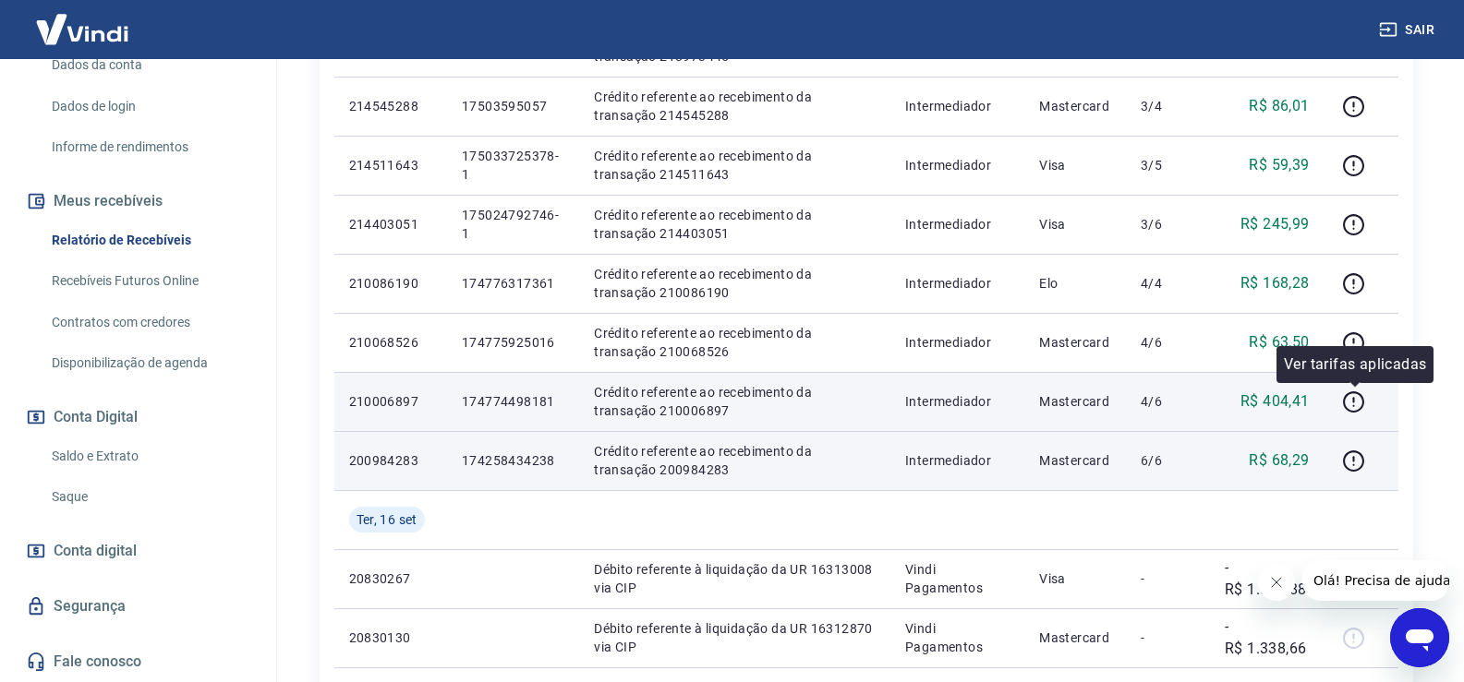
click at [1369, 419] on td at bounding box center [1361, 401] width 74 height 59
click at [1350, 408] on icon "button" at bounding box center [1353, 402] width 23 height 23
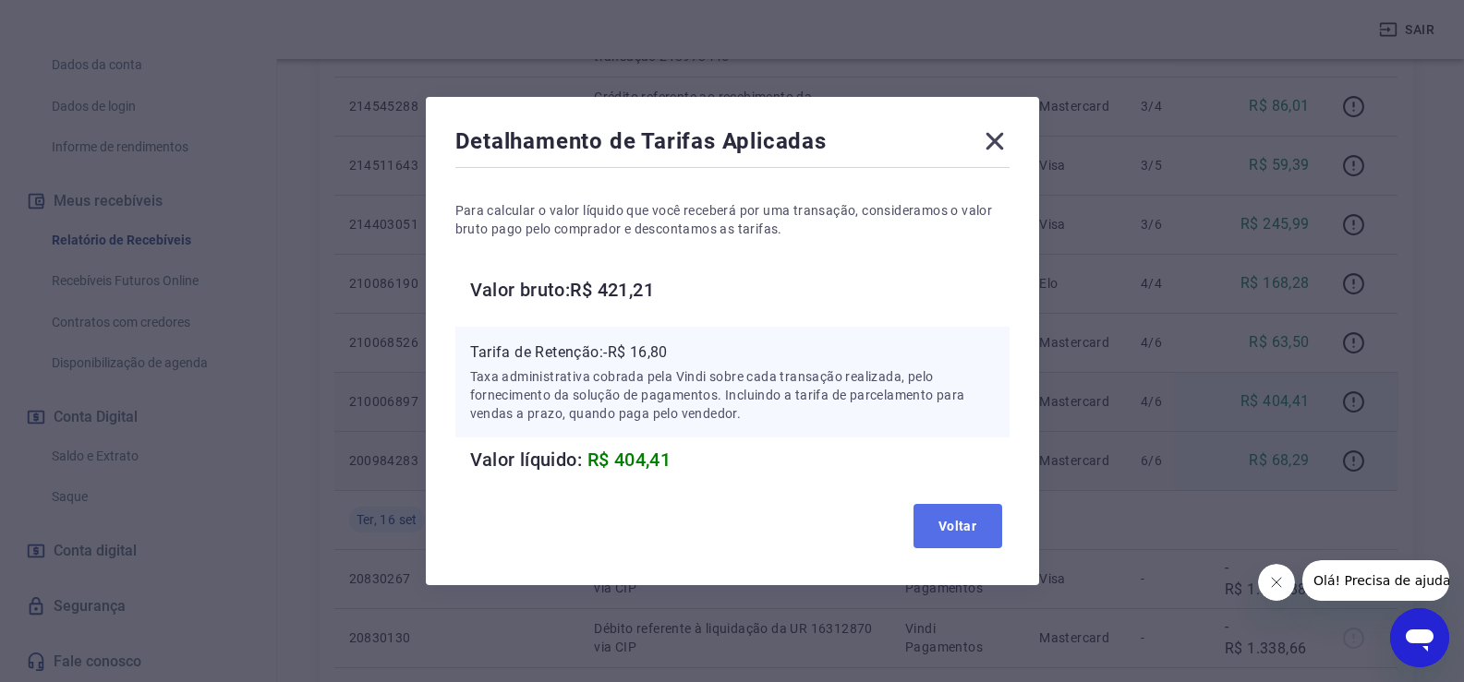
click at [944, 520] on button "Voltar" at bounding box center [957, 526] width 89 height 44
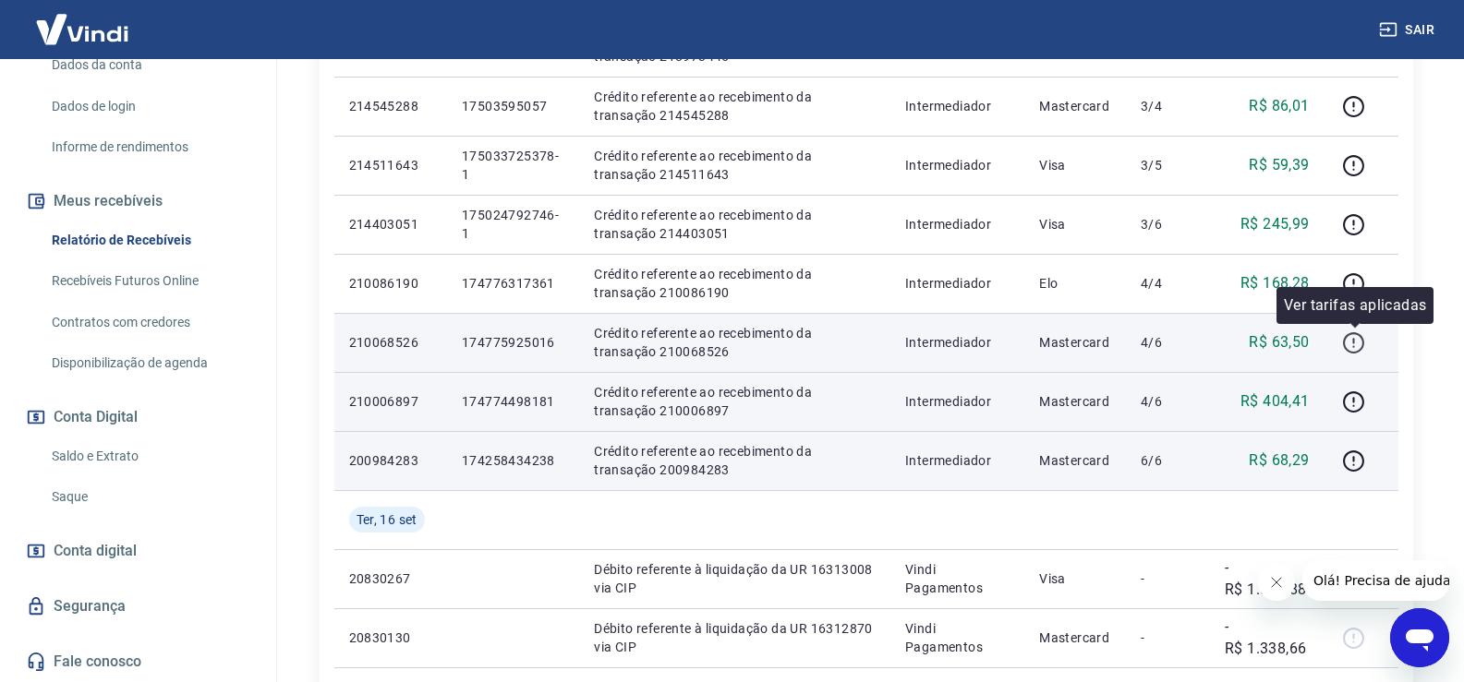
click at [1364, 337] on icon "button" at bounding box center [1353, 343] width 23 height 23
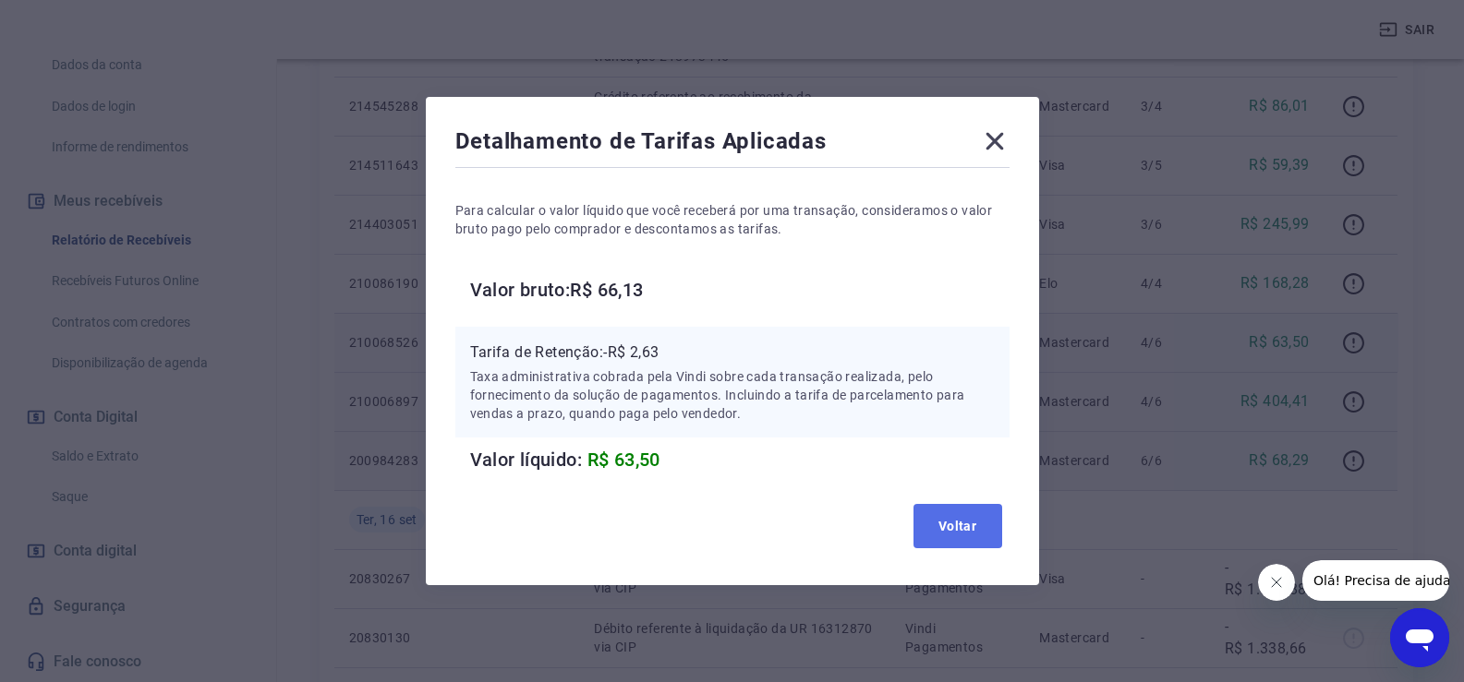
click at [971, 532] on button "Voltar" at bounding box center [957, 526] width 89 height 44
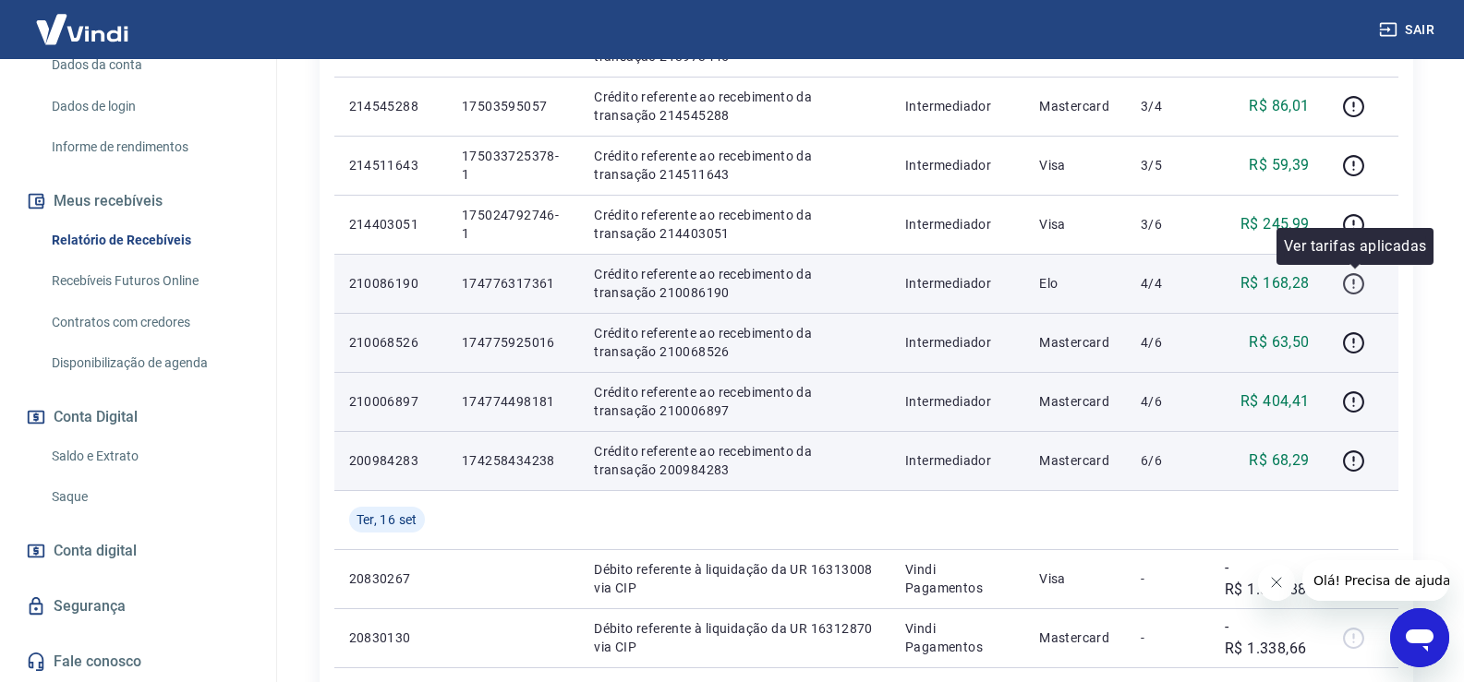
click at [1362, 281] on icon "button" at bounding box center [1353, 283] width 23 height 23
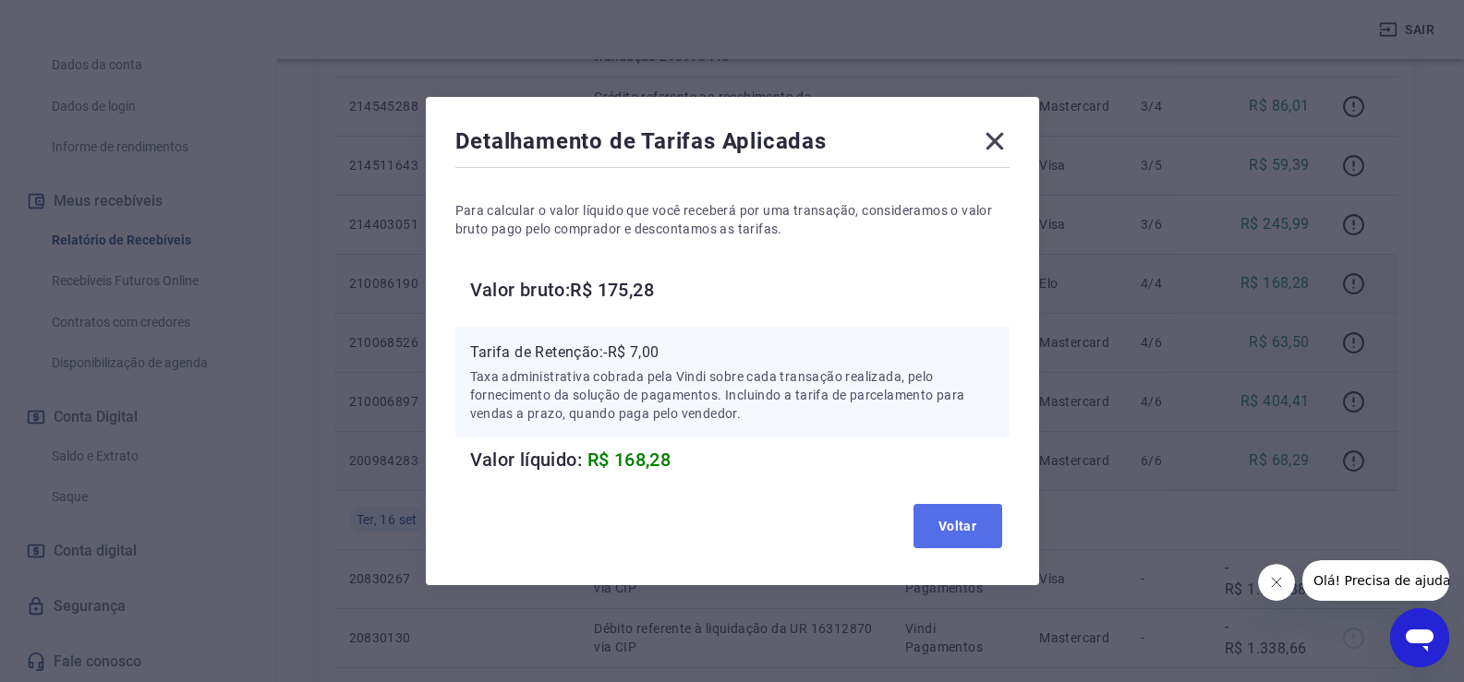
click at [985, 513] on button "Voltar" at bounding box center [957, 526] width 89 height 44
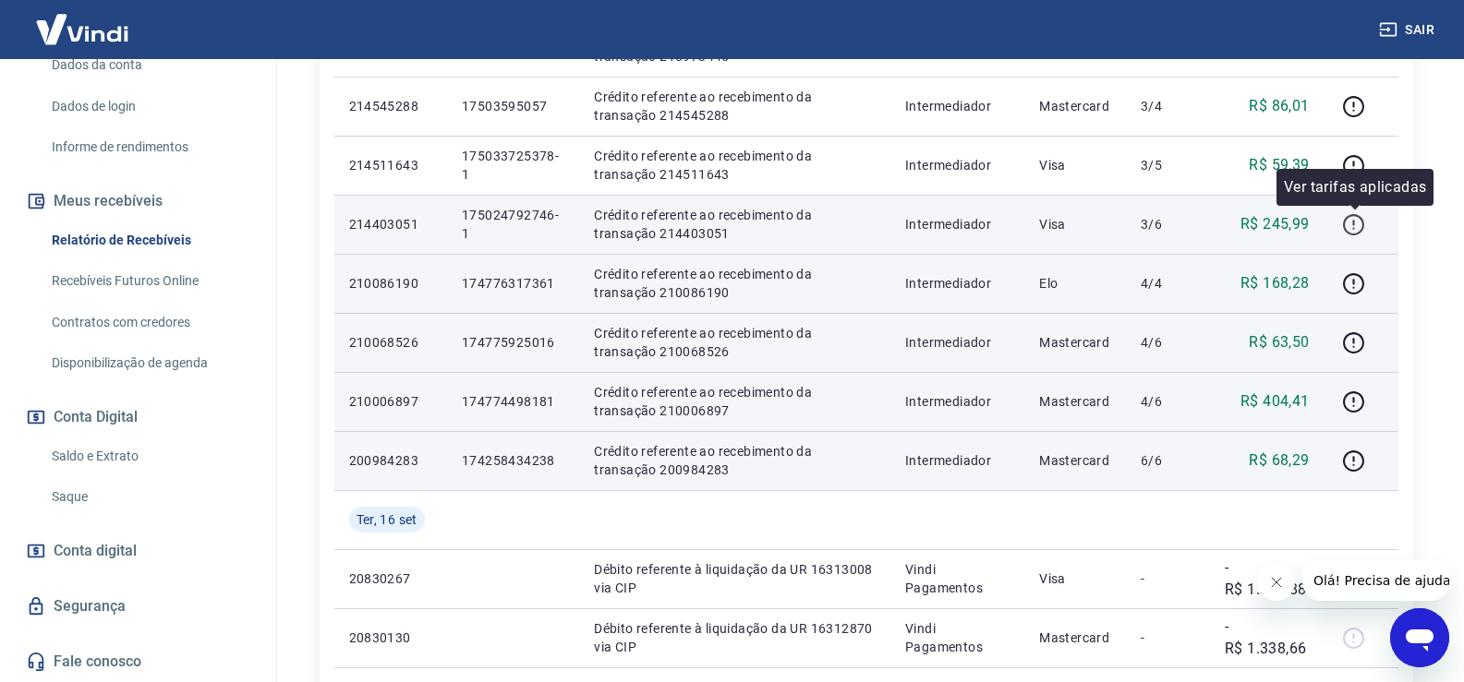
click at [1359, 224] on icon "button" at bounding box center [1353, 224] width 23 height 23
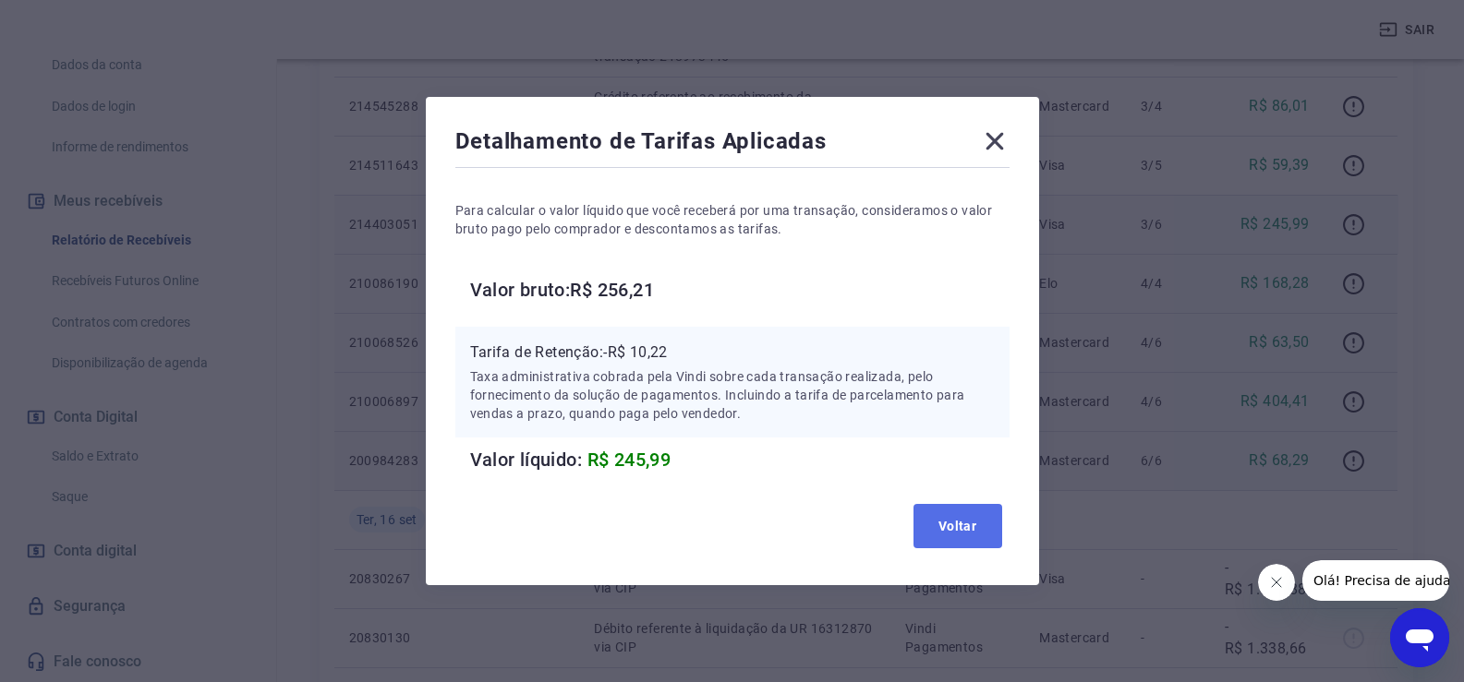
click at [960, 526] on button "Voltar" at bounding box center [957, 526] width 89 height 44
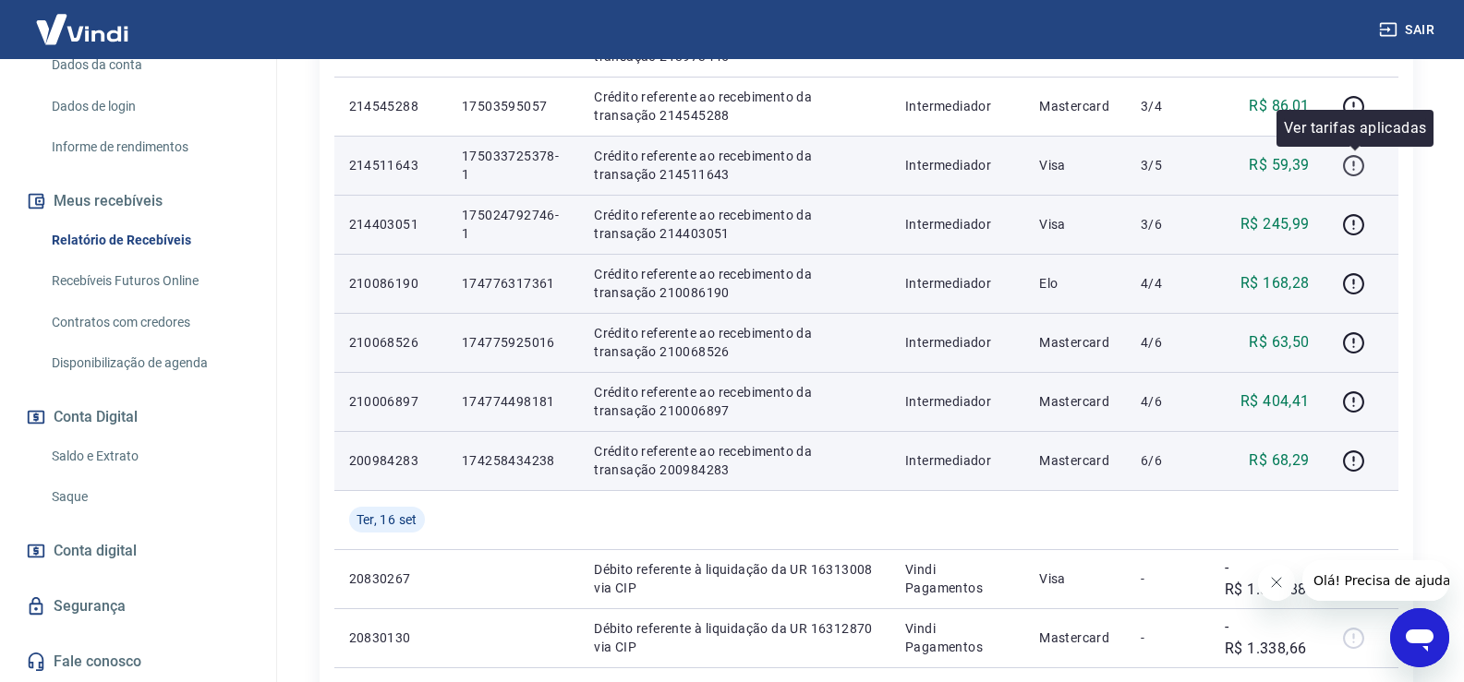
click at [1358, 169] on icon "button" at bounding box center [1353, 165] width 23 height 23
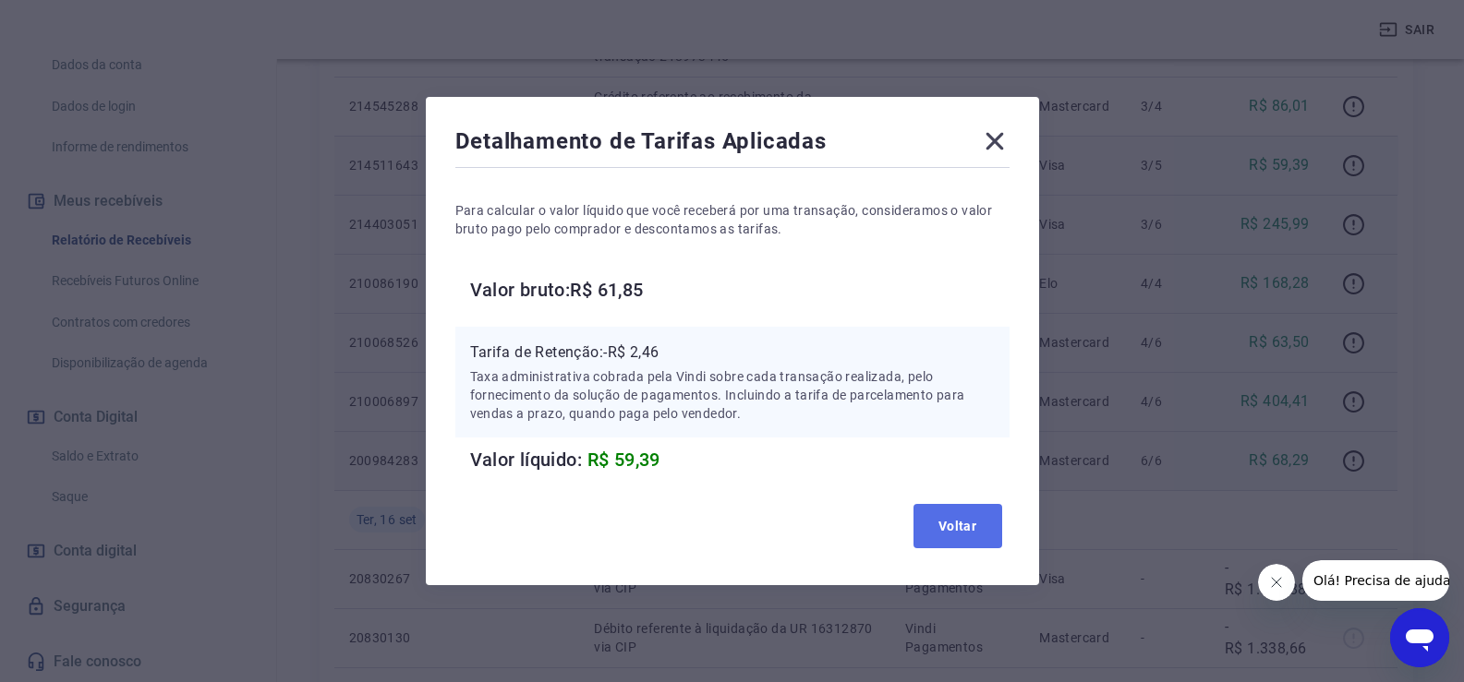
click at [948, 530] on button "Voltar" at bounding box center [957, 526] width 89 height 44
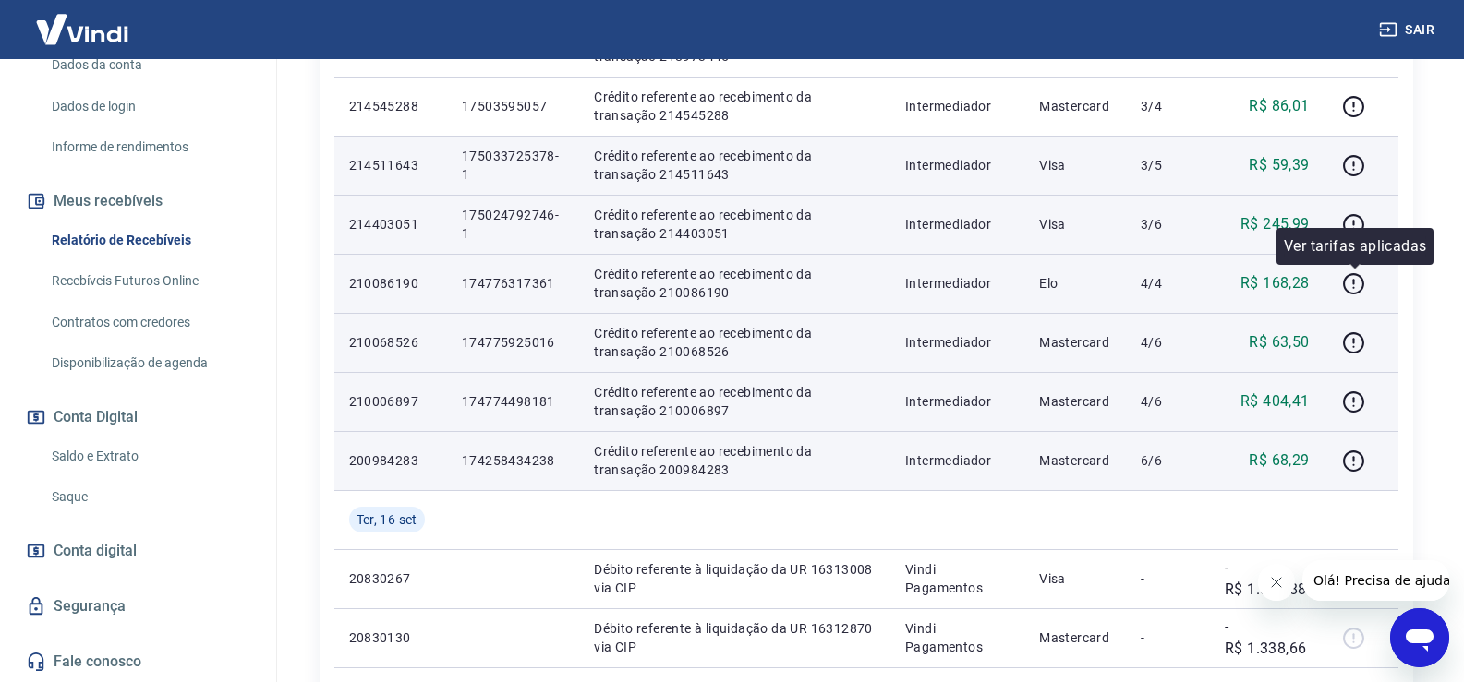
scroll to position [646, 0]
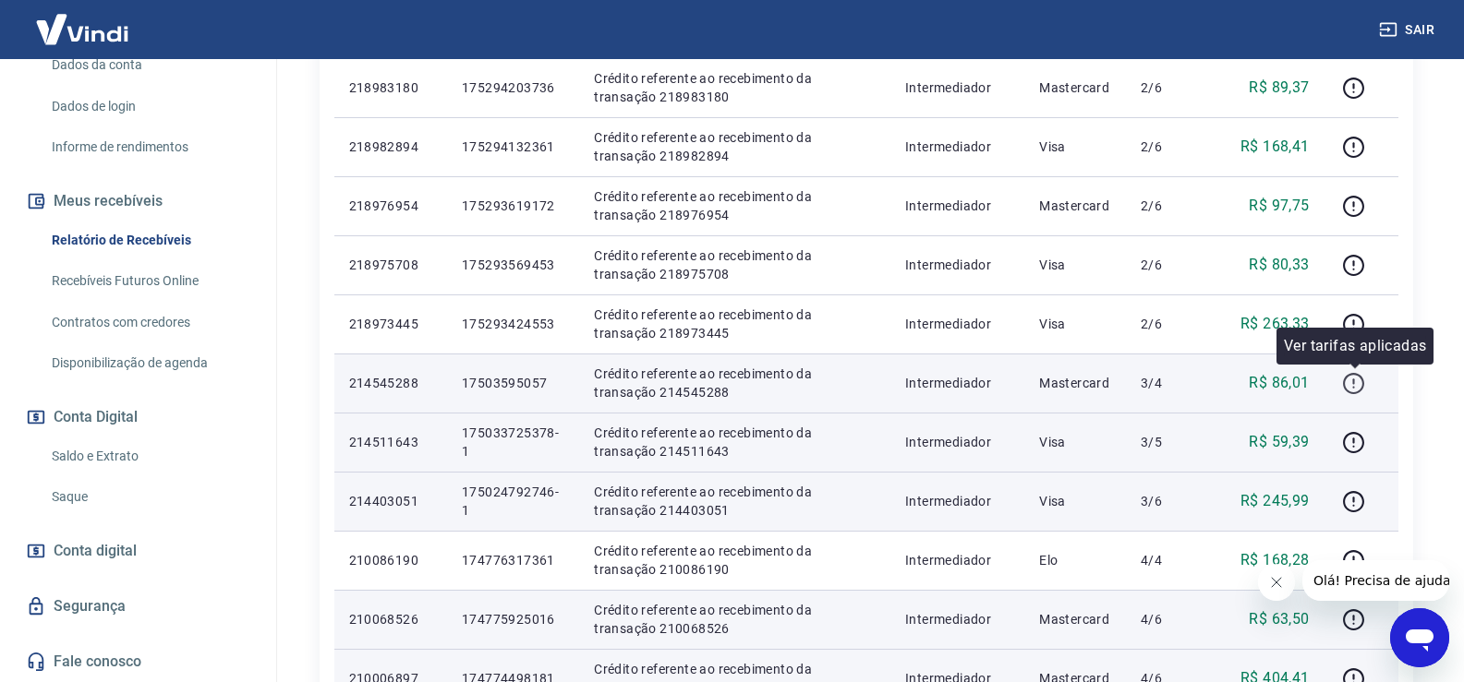
click at [1347, 373] on icon "button" at bounding box center [1353, 383] width 23 height 23
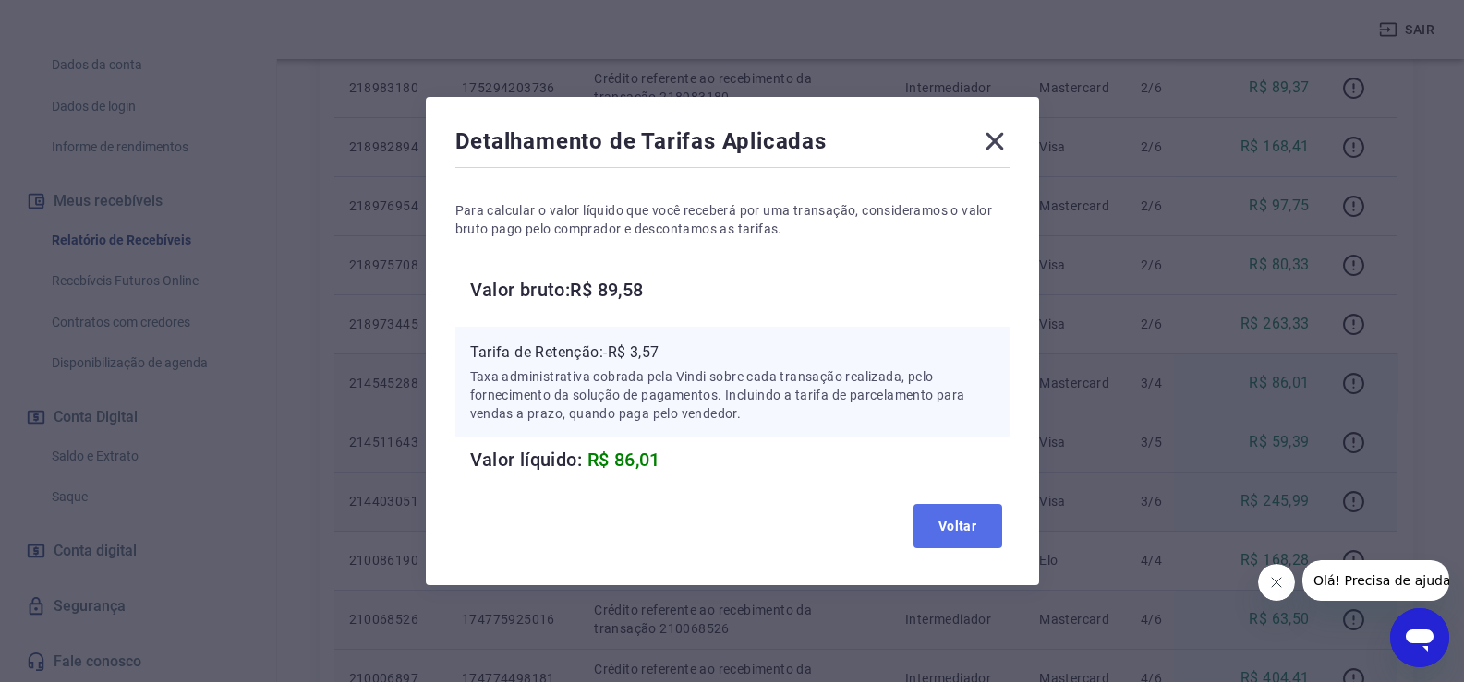
click at [947, 534] on button "Voltar" at bounding box center [957, 526] width 89 height 44
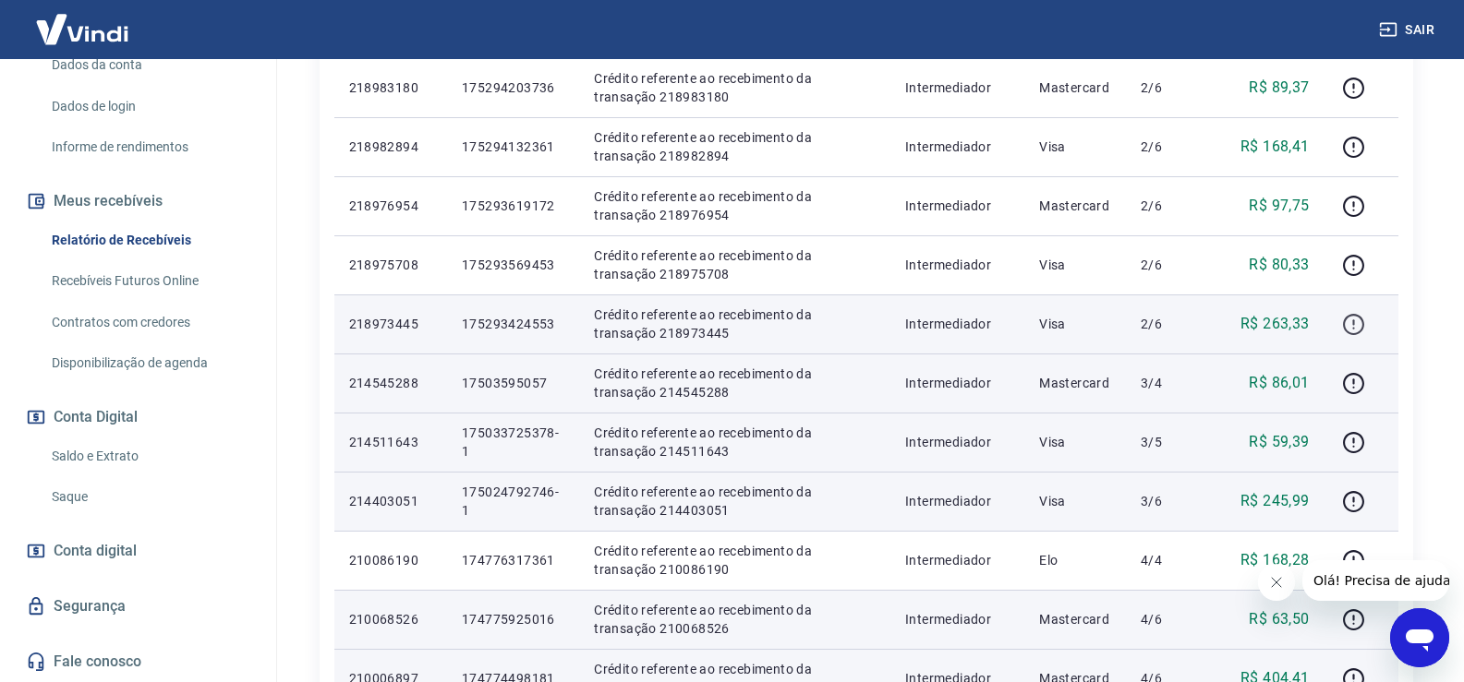
click at [1357, 321] on icon "button" at bounding box center [1353, 324] width 23 height 23
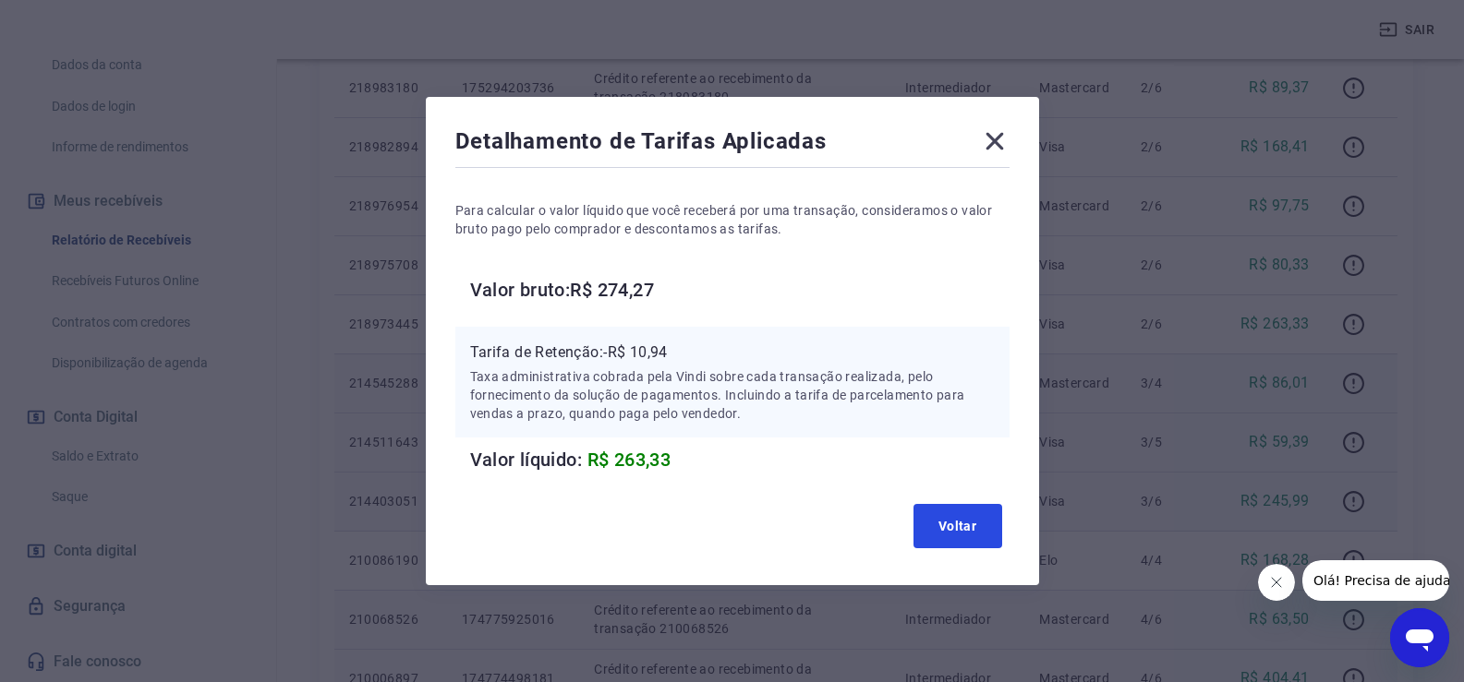
drag, startPoint x: 941, startPoint y: 521, endPoint x: 1127, endPoint y: 435, distance: 204.5
click at [944, 521] on button "Voltar" at bounding box center [957, 526] width 89 height 44
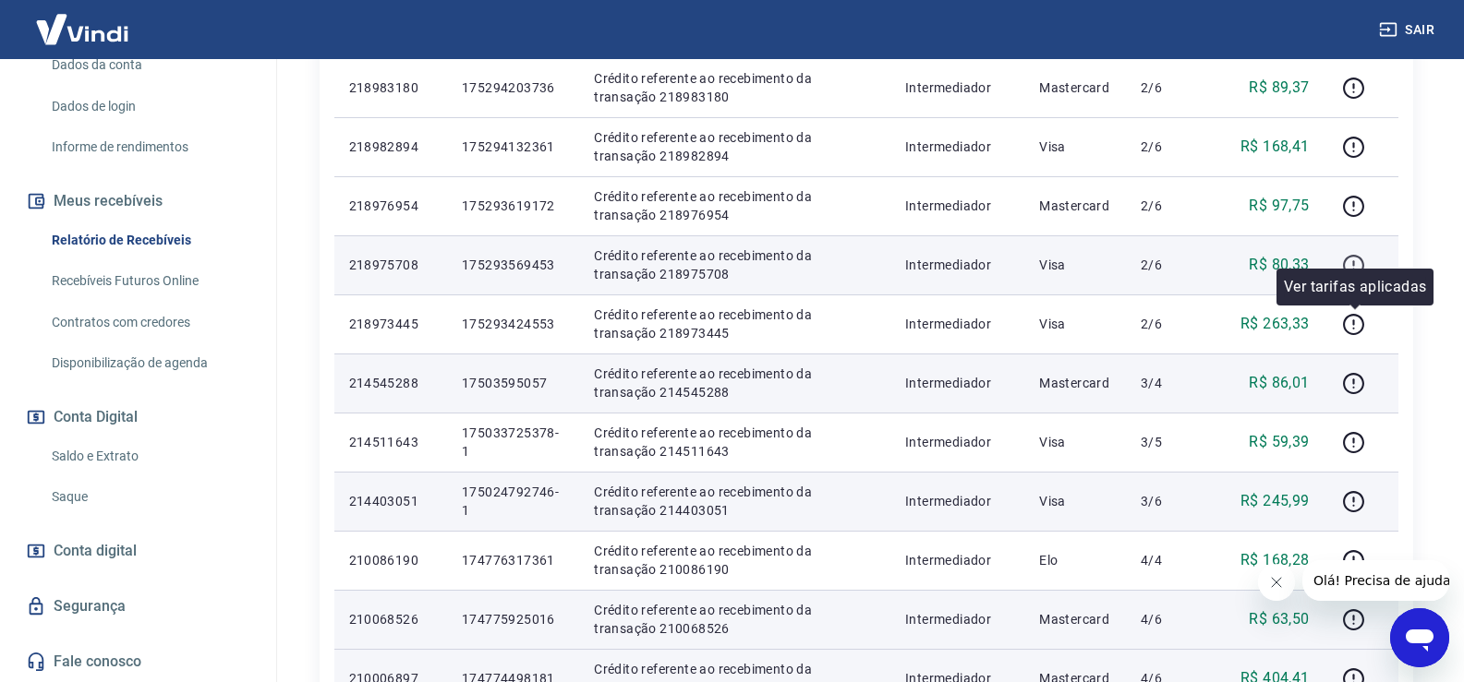
click at [1355, 259] on icon "button" at bounding box center [1353, 265] width 23 height 23
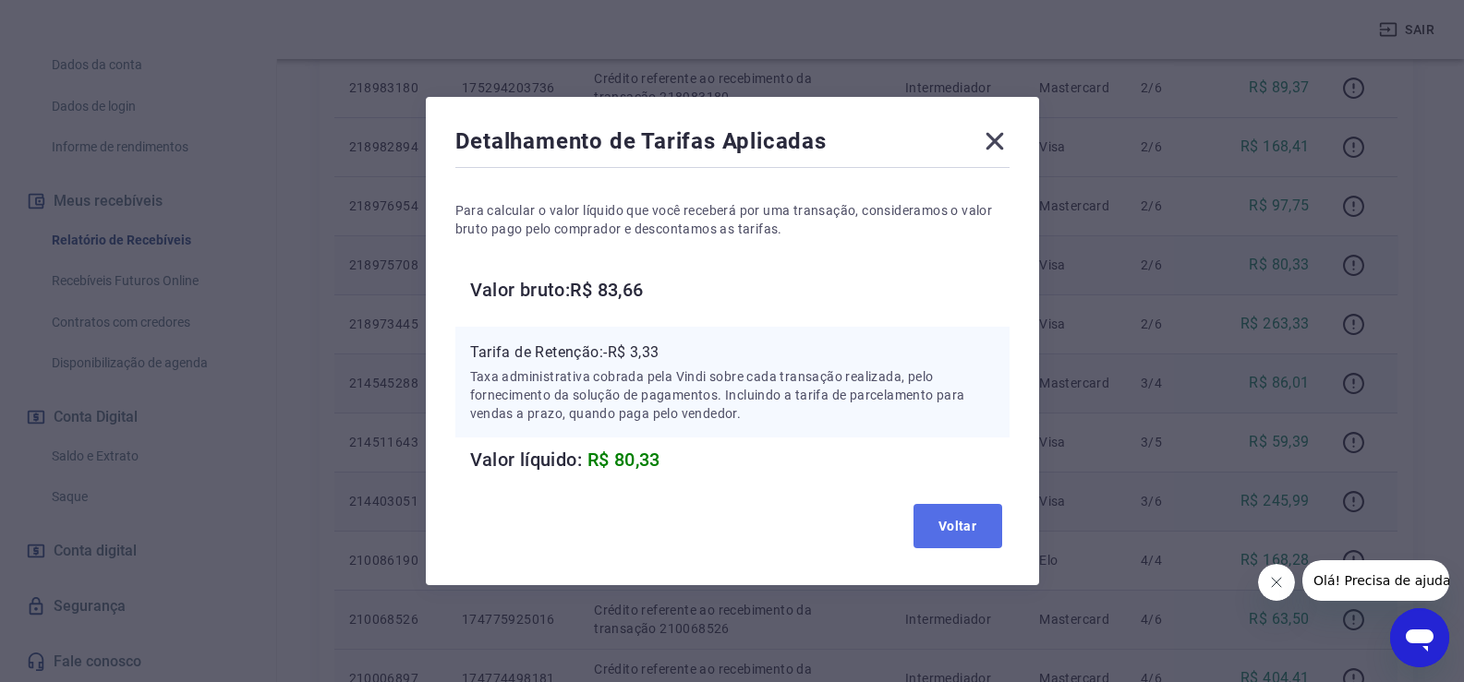
click at [942, 523] on button "Voltar" at bounding box center [957, 526] width 89 height 44
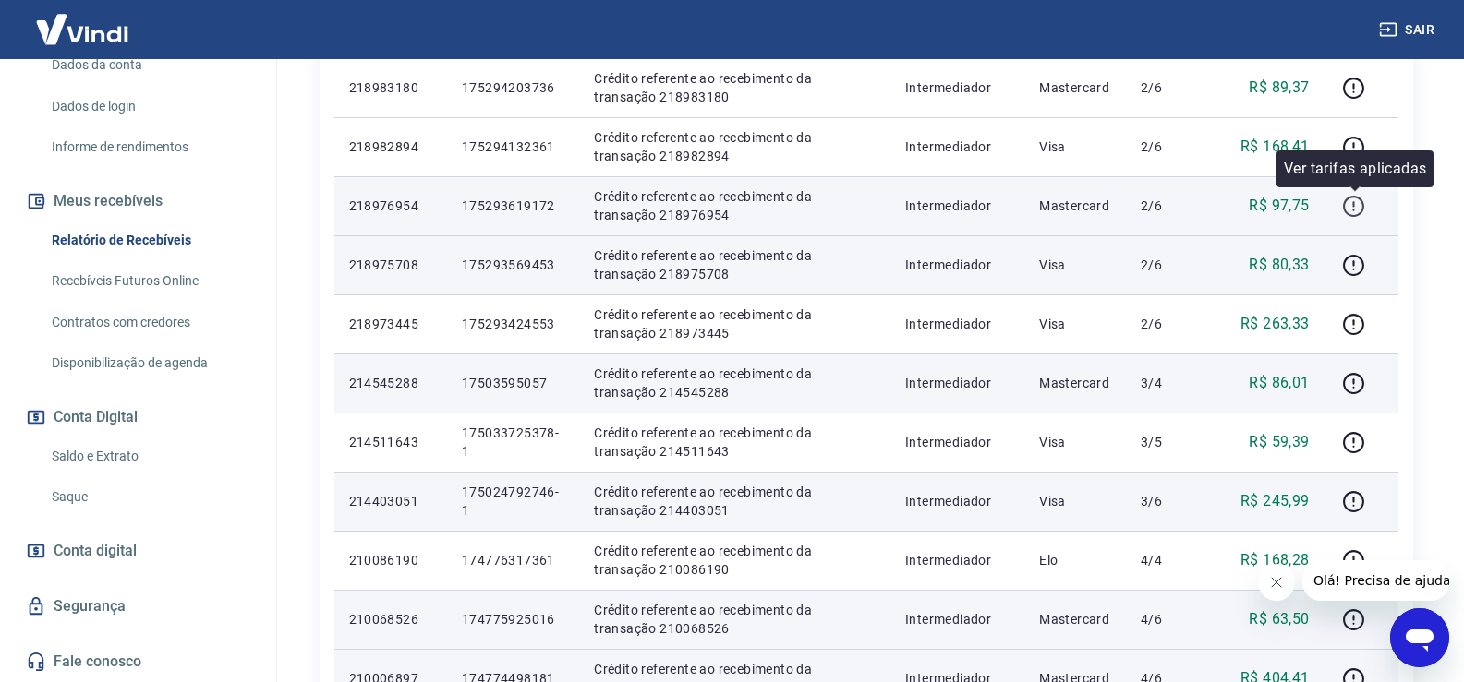
click at [1355, 204] on icon "button" at bounding box center [1354, 204] width 2 height 6
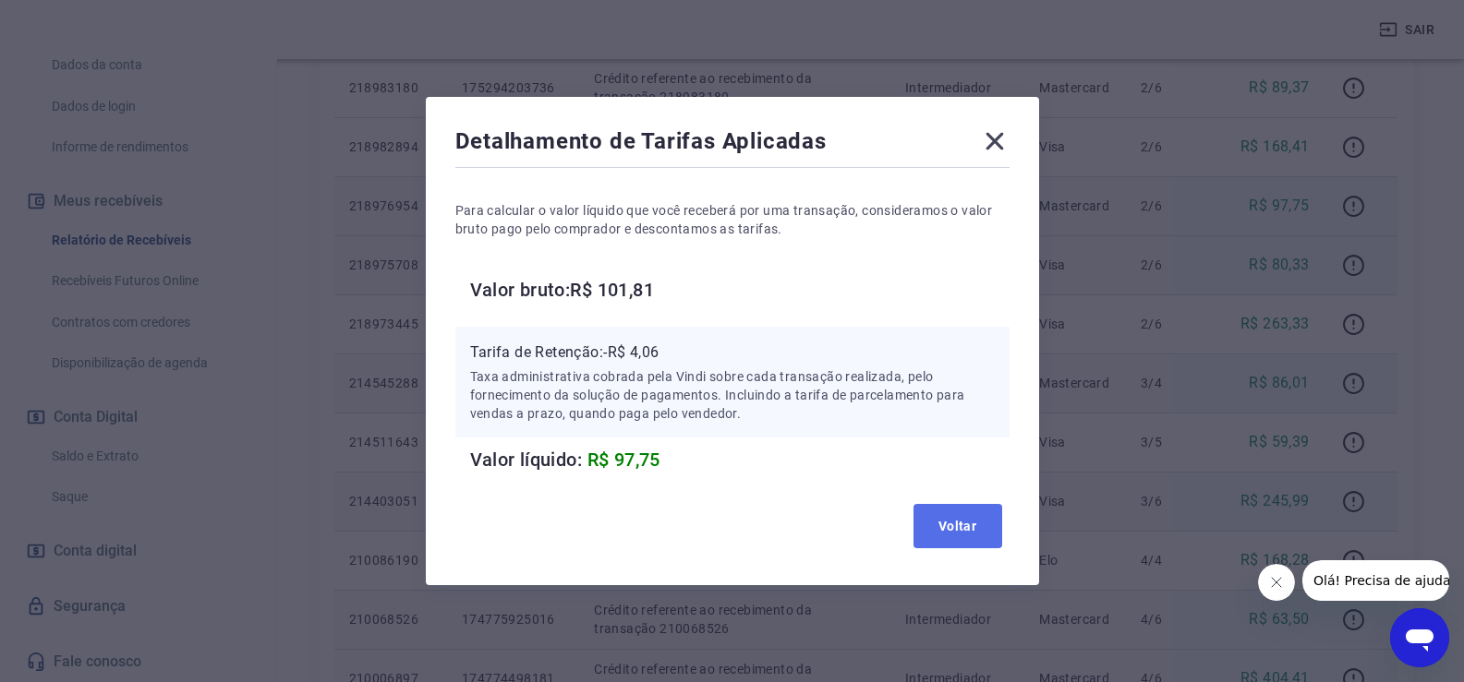
click at [972, 518] on button "Voltar" at bounding box center [957, 526] width 89 height 44
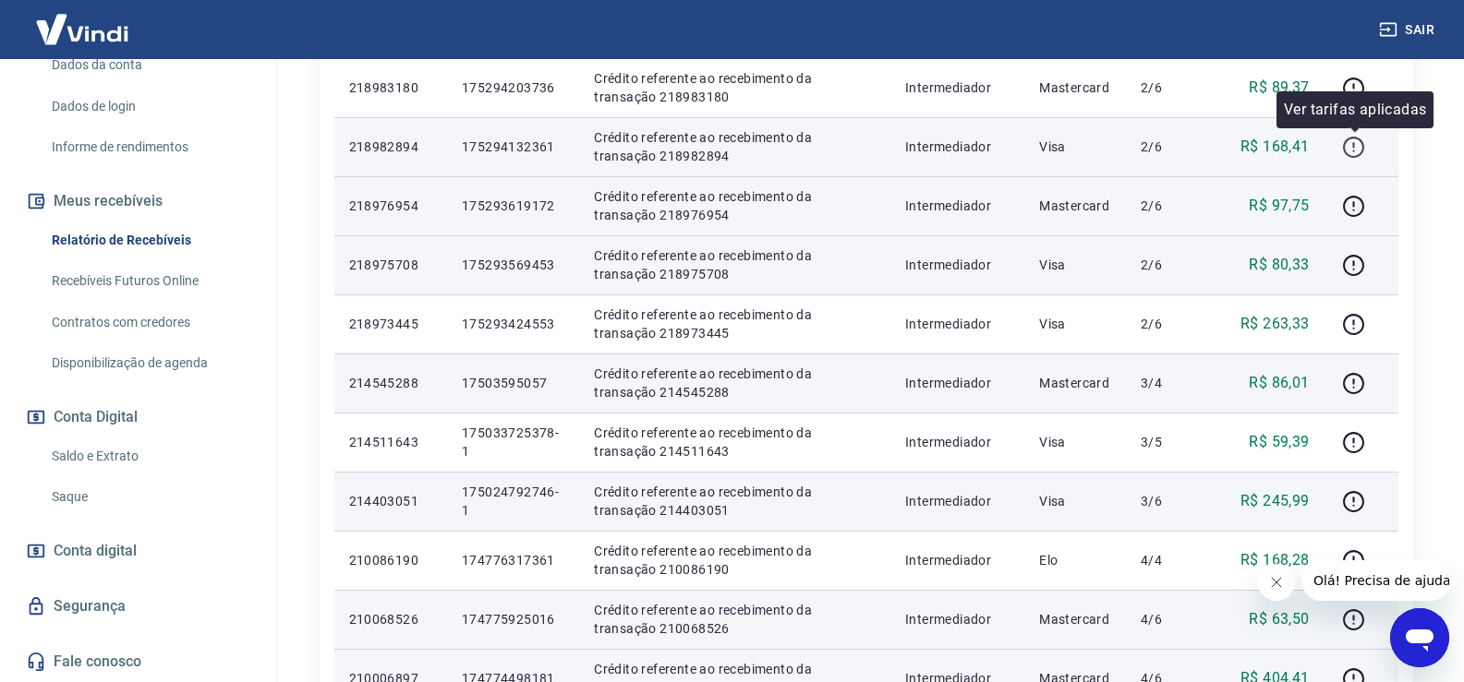
click at [1346, 144] on icon "button" at bounding box center [1353, 147] width 23 height 23
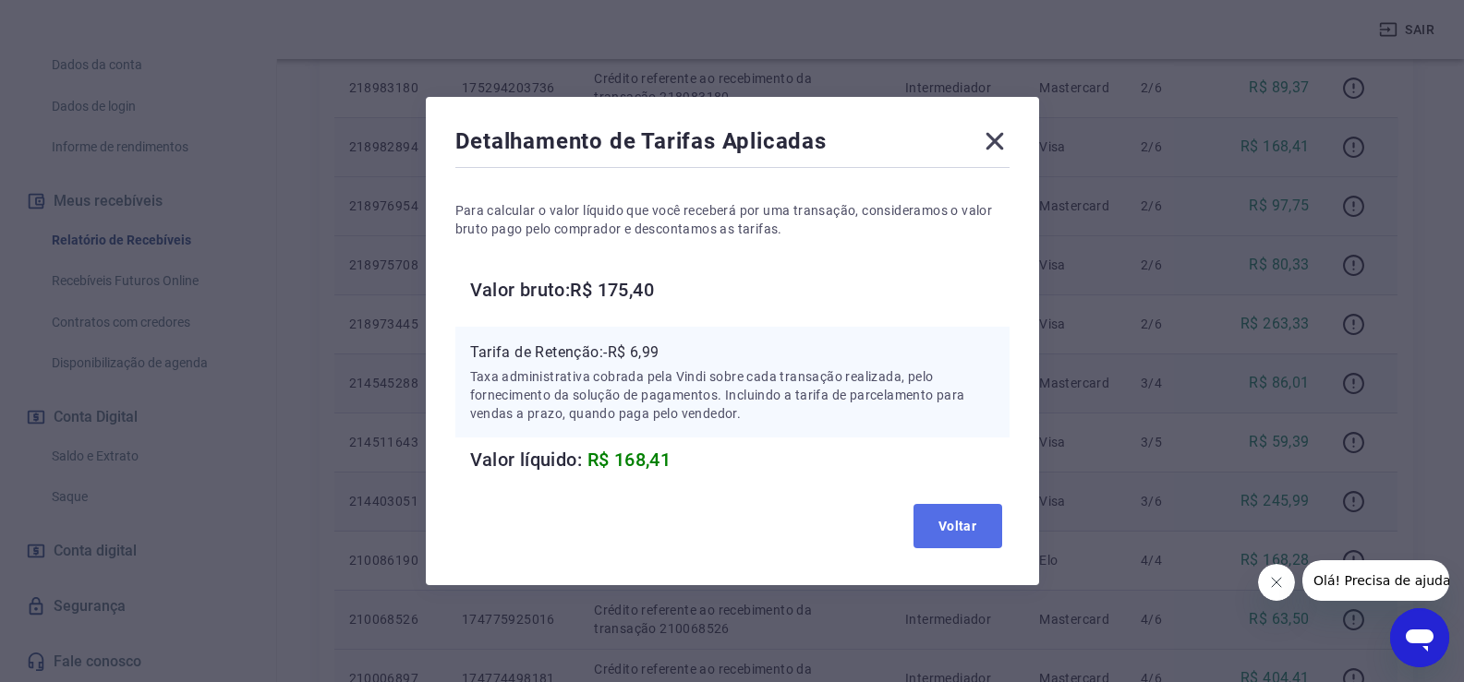
click at [955, 525] on button "Voltar" at bounding box center [957, 526] width 89 height 44
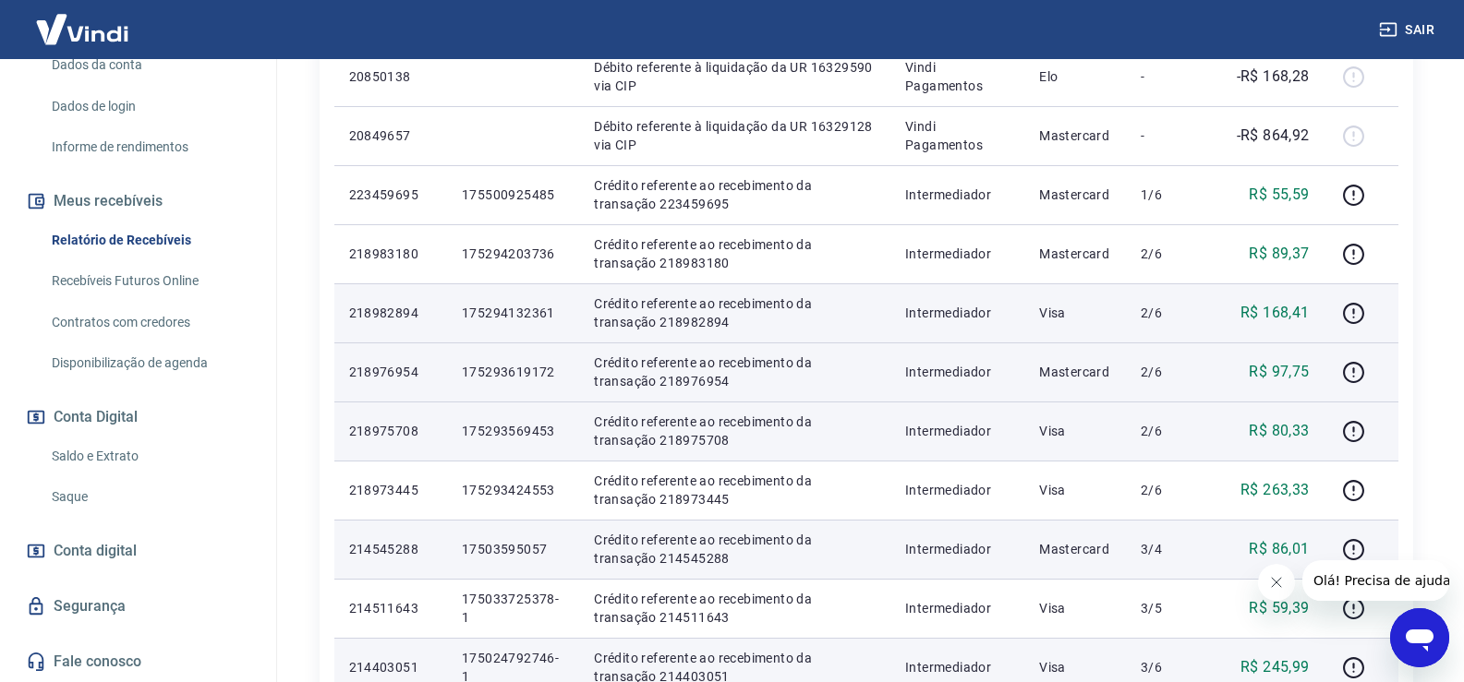
scroll to position [462, 0]
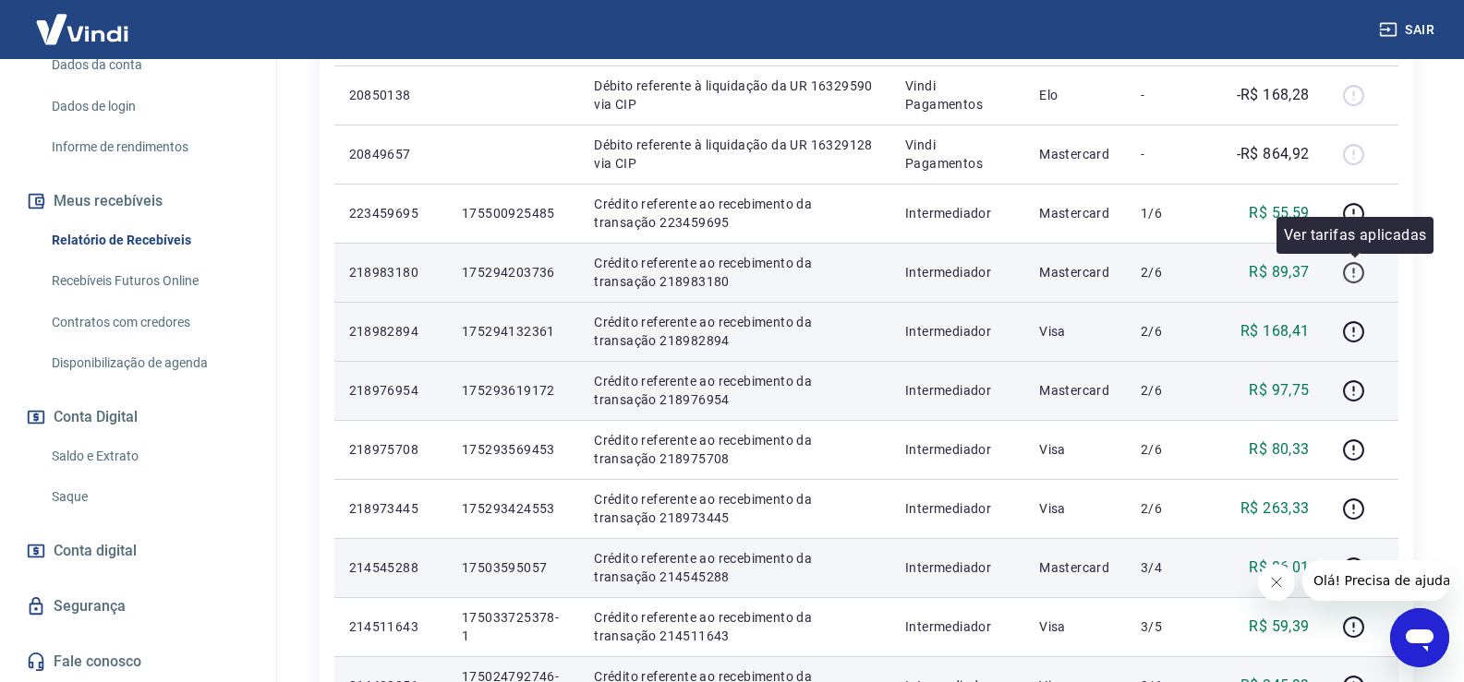
click at [1354, 271] on icon "button" at bounding box center [1353, 272] width 23 height 23
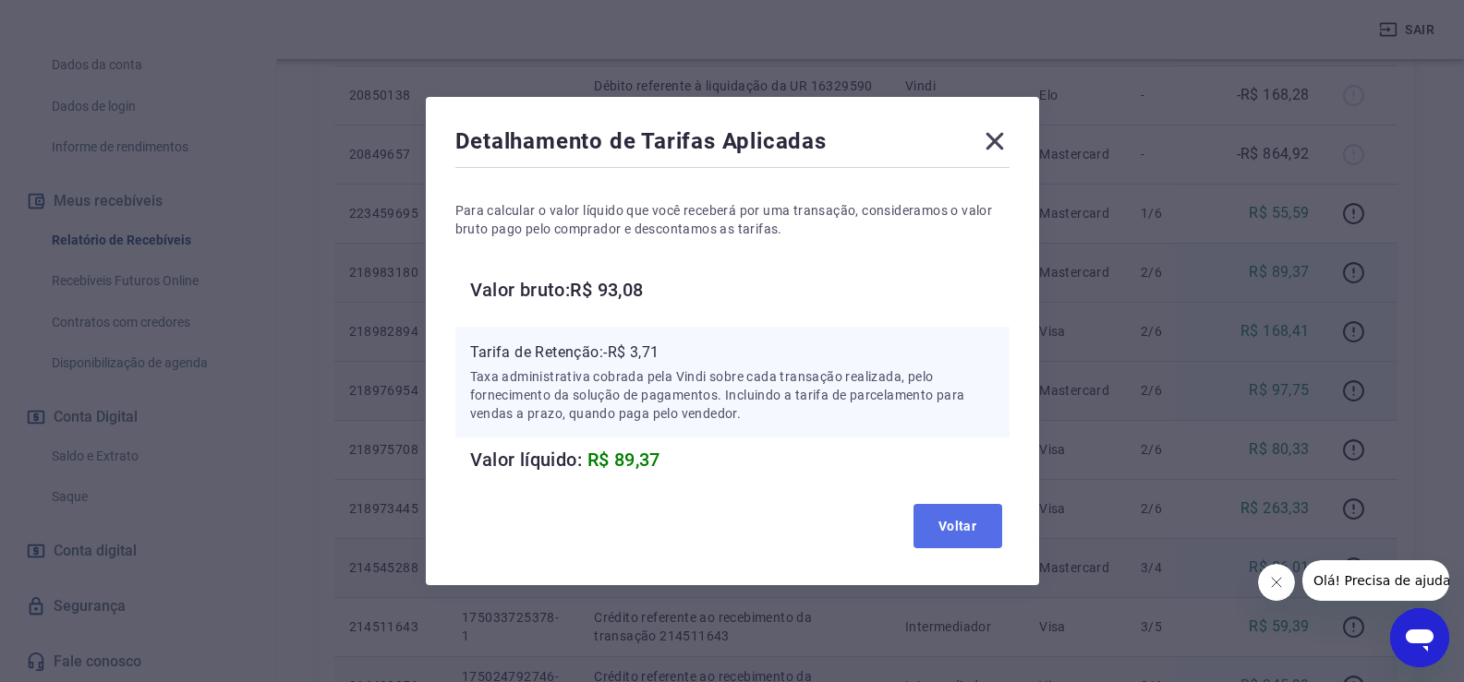
click at [968, 523] on button "Voltar" at bounding box center [957, 526] width 89 height 44
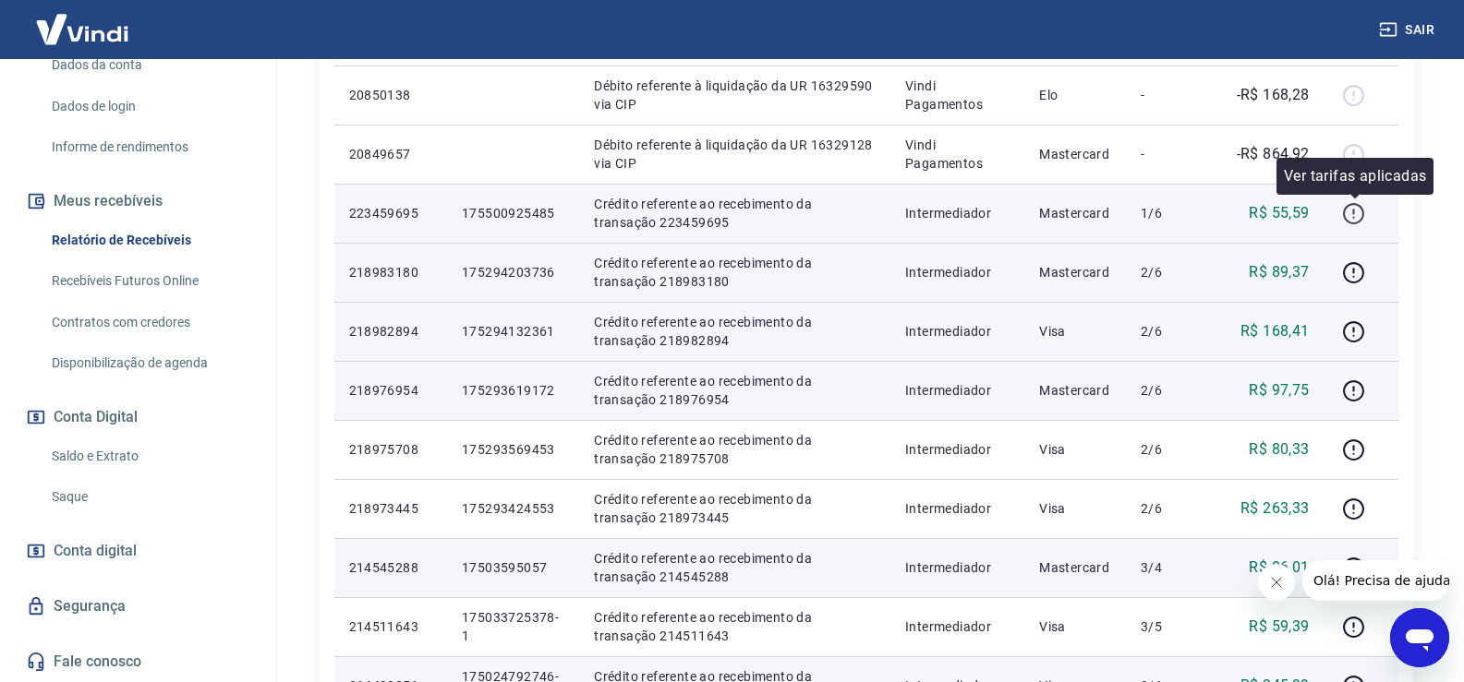
click at [1347, 212] on icon "button" at bounding box center [1353, 213] width 23 height 23
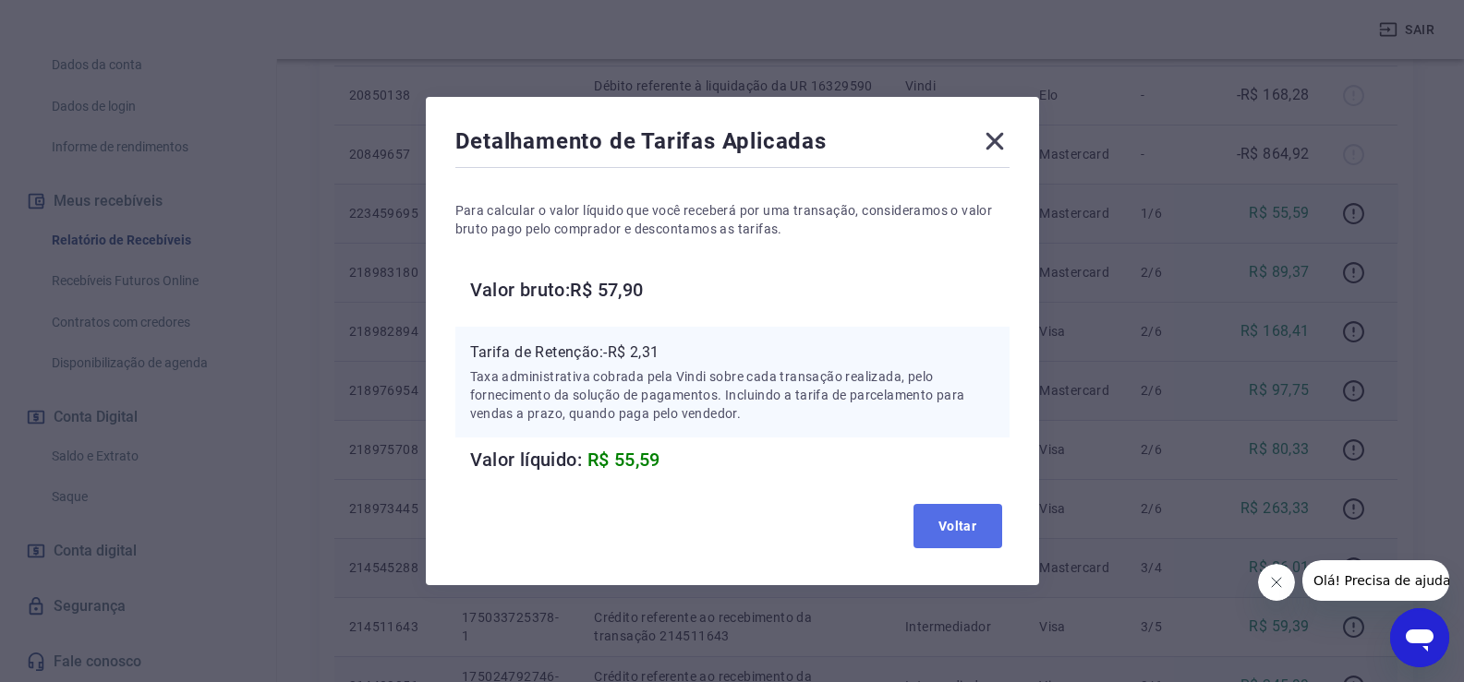
click at [978, 517] on button "Voltar" at bounding box center [957, 526] width 89 height 44
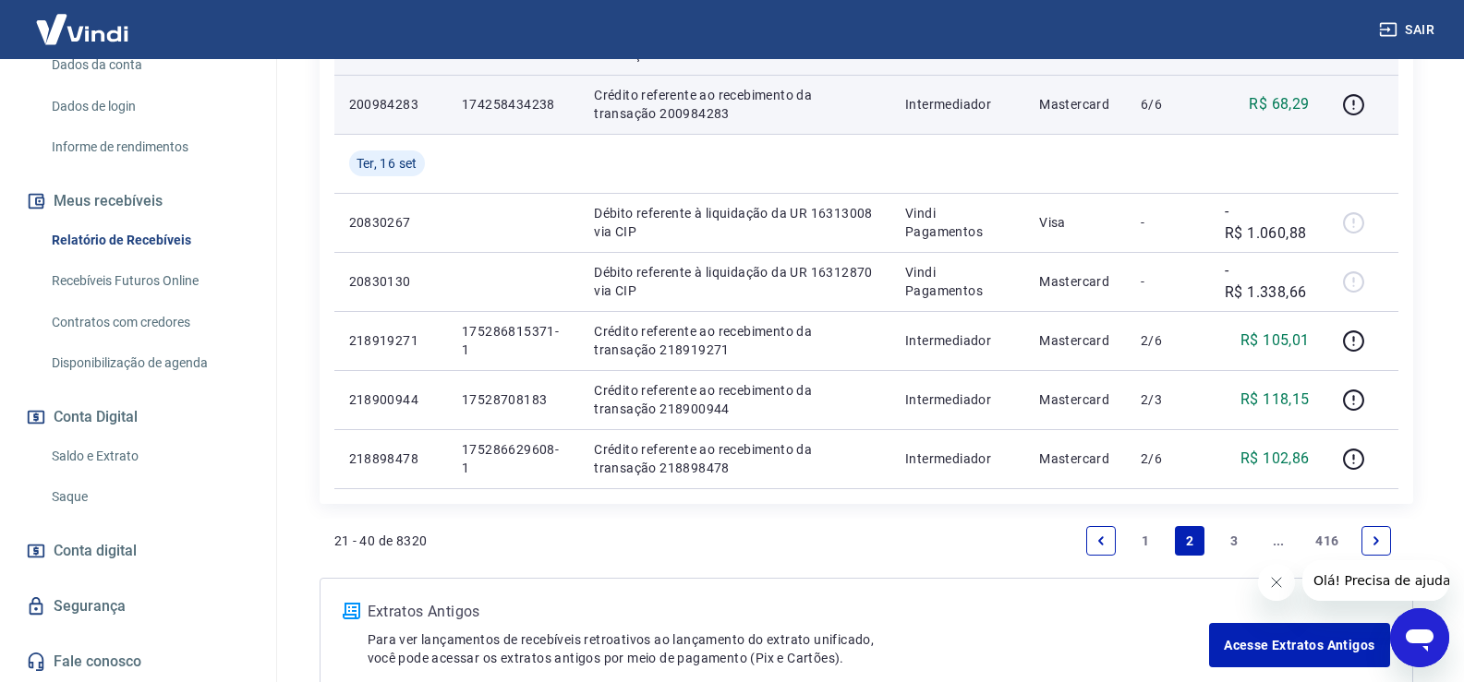
scroll to position [1385, 0]
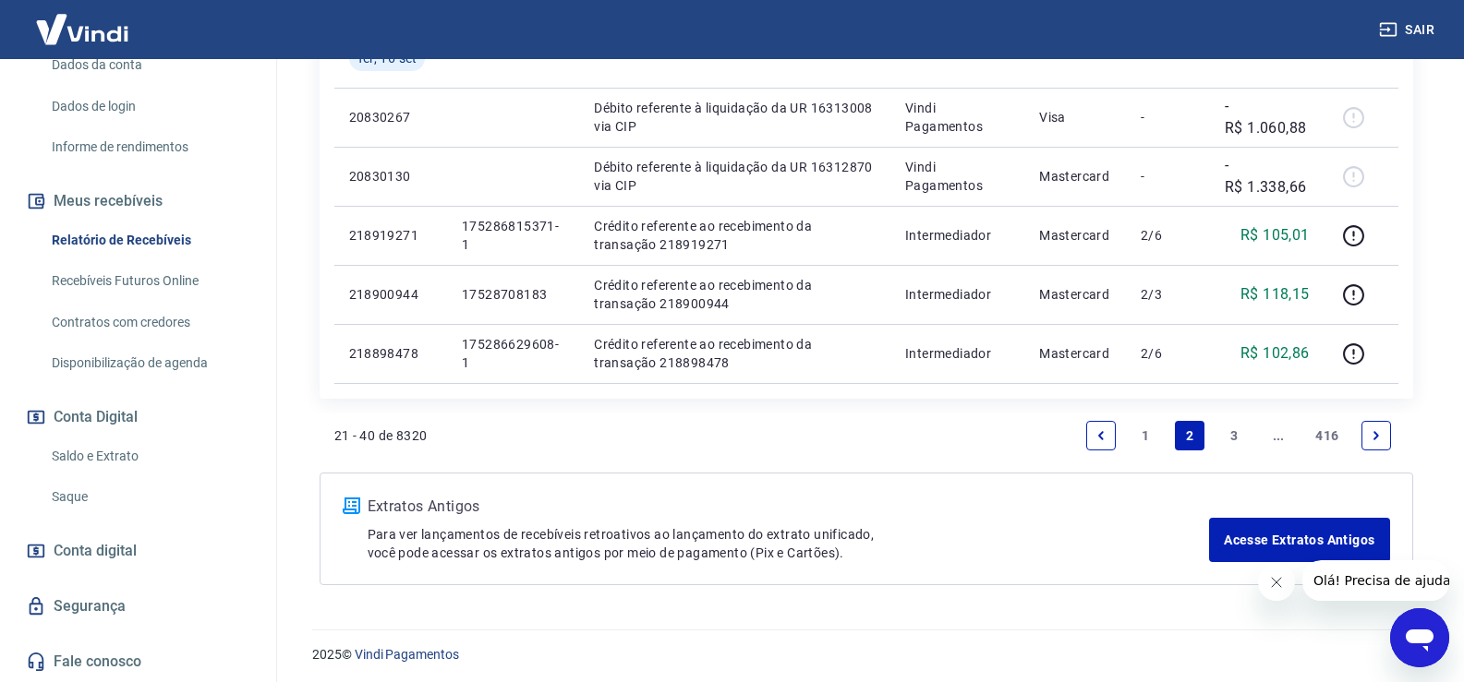
click at [1144, 424] on link "1" at bounding box center [1145, 436] width 30 height 30
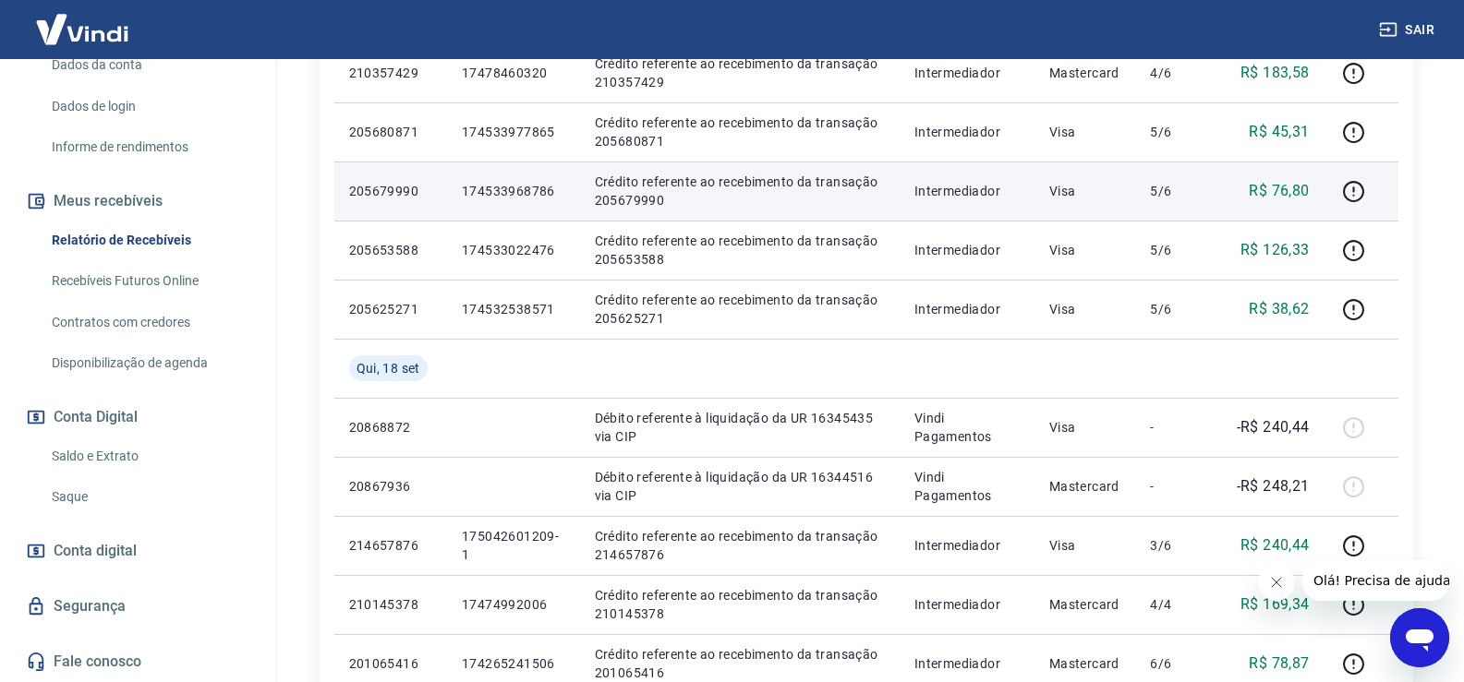
scroll to position [1293, 0]
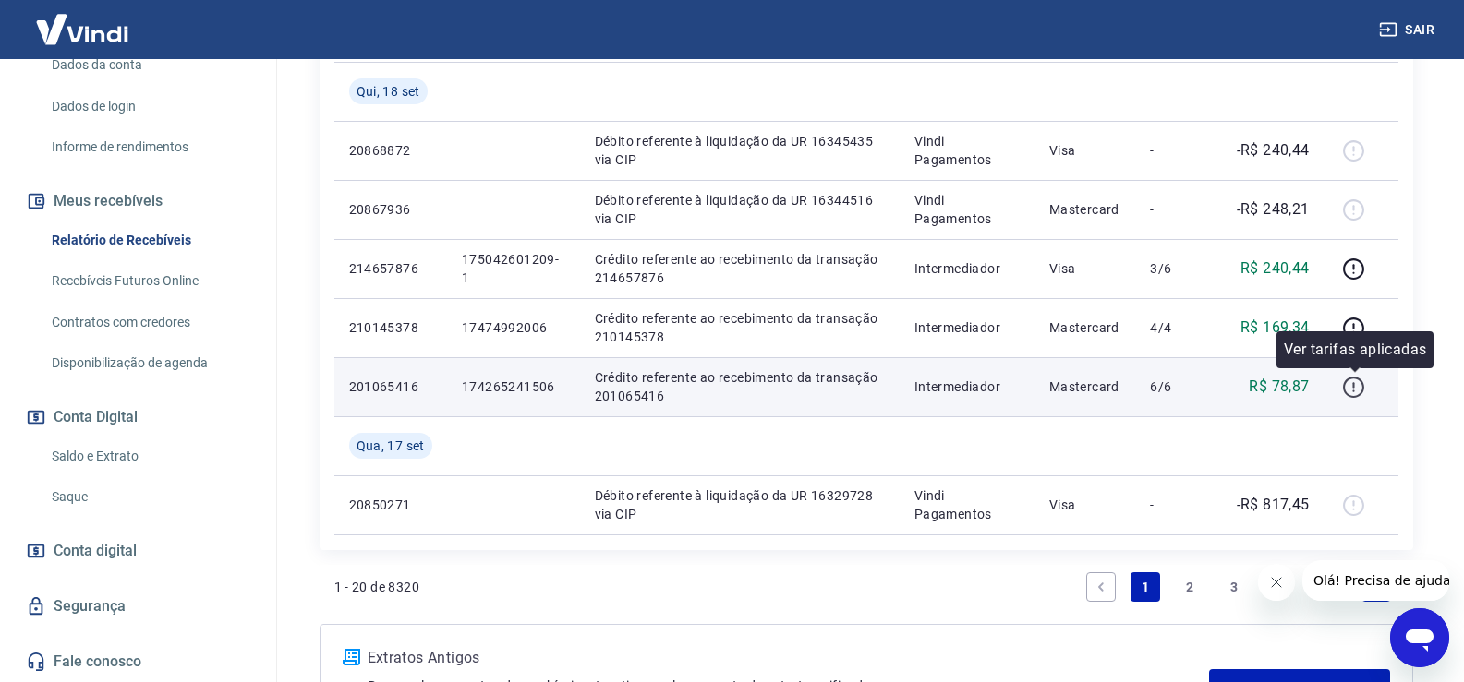
click at [1359, 390] on icon "button" at bounding box center [1353, 387] width 23 height 23
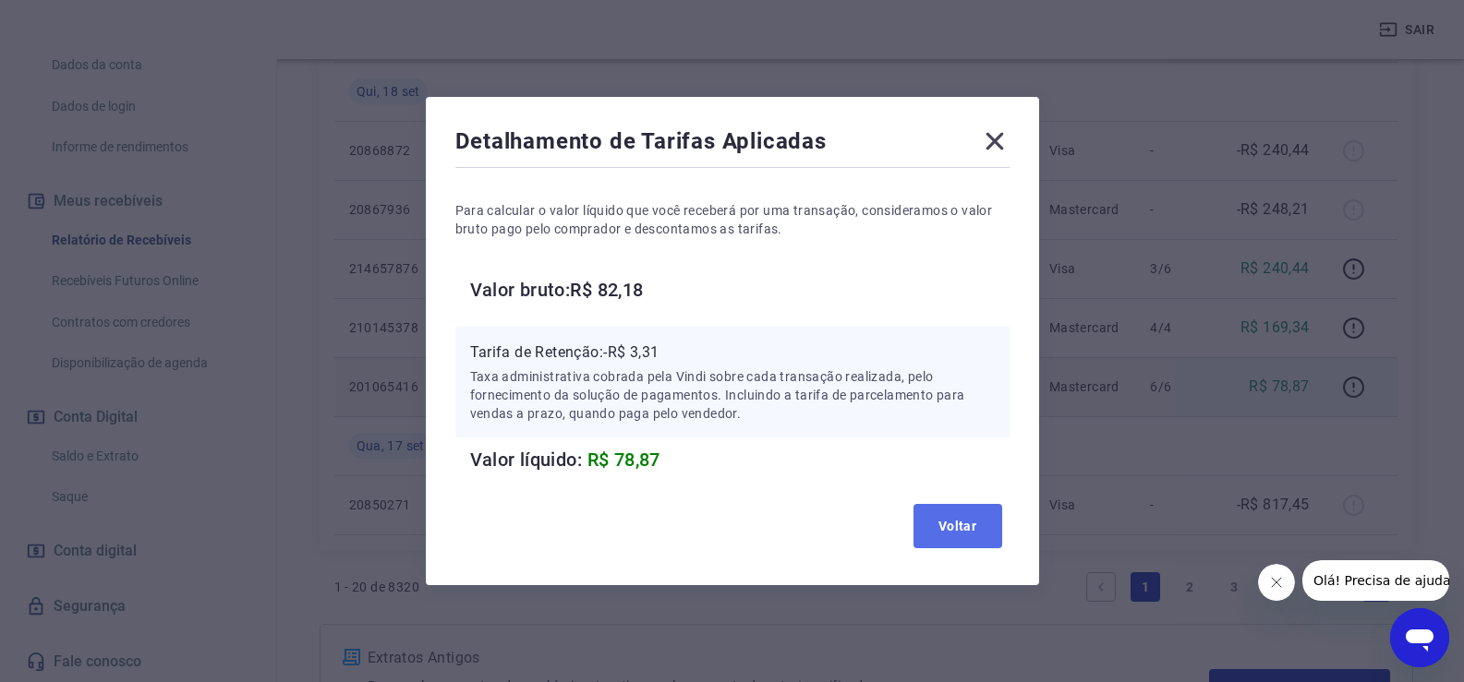
click at [959, 525] on button "Voltar" at bounding box center [957, 526] width 89 height 44
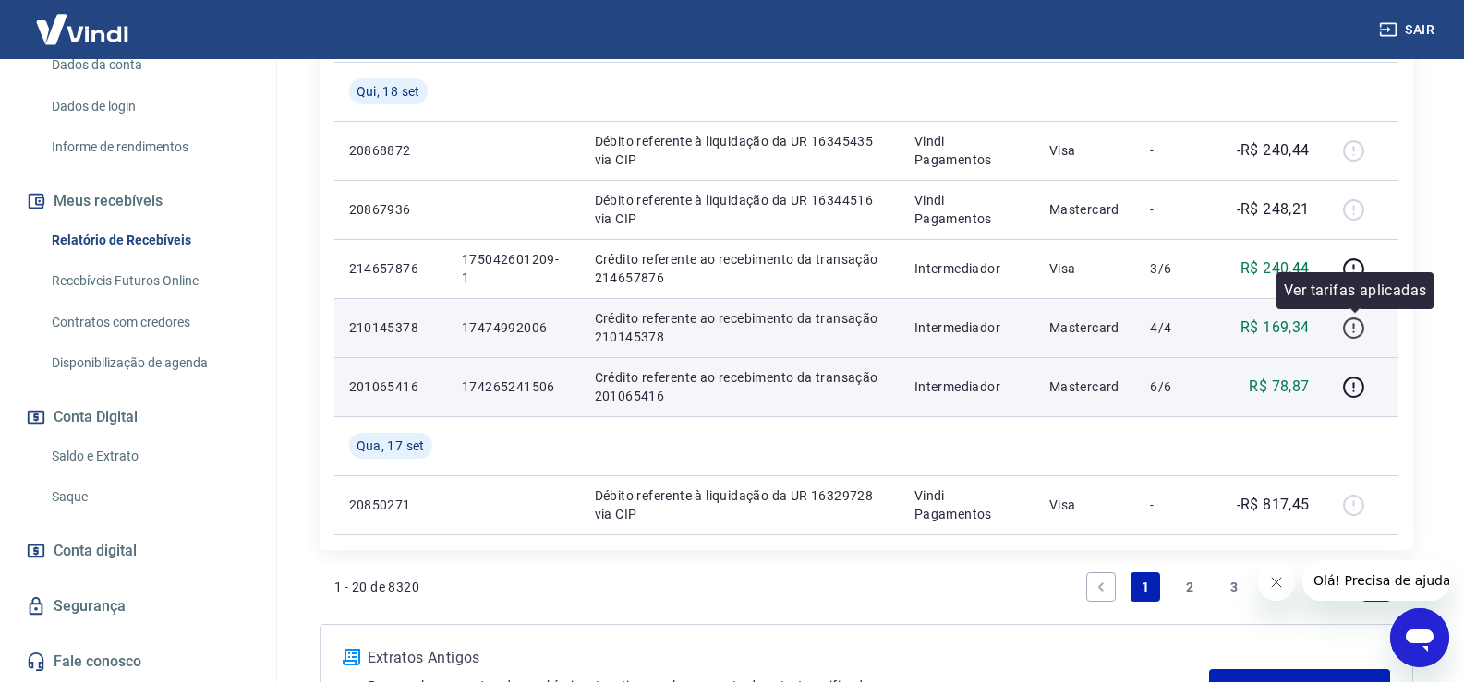
click at [1359, 331] on icon "button" at bounding box center [1353, 328] width 23 height 23
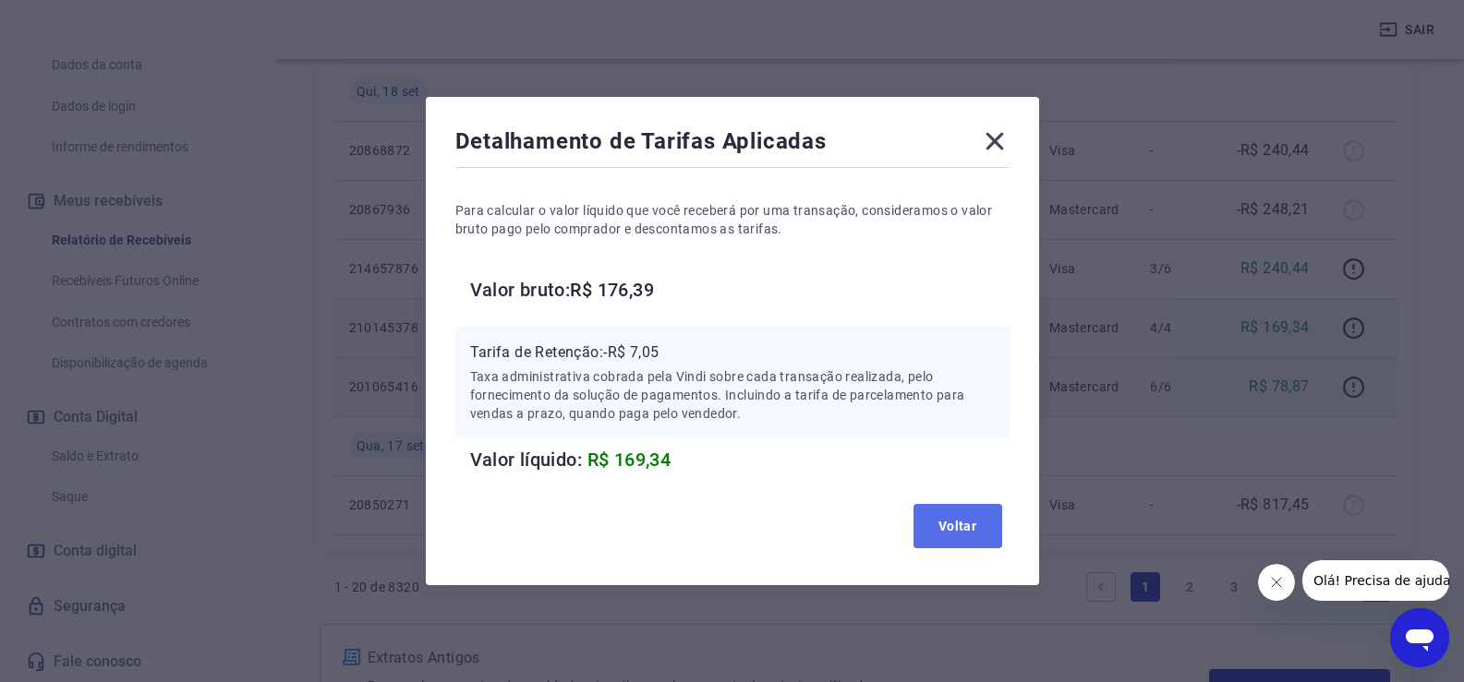
click at [949, 505] on button "Voltar" at bounding box center [957, 526] width 89 height 44
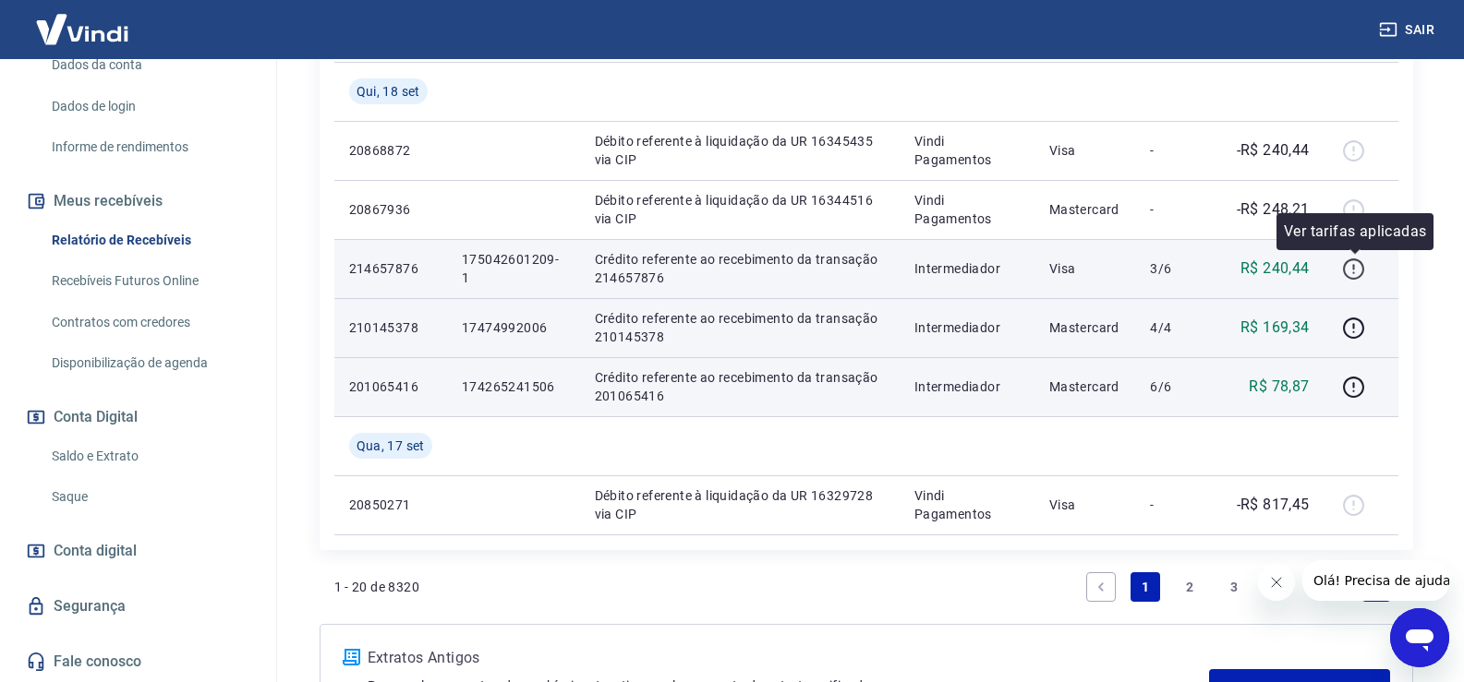
click at [1350, 267] on icon "button" at bounding box center [1353, 269] width 23 height 23
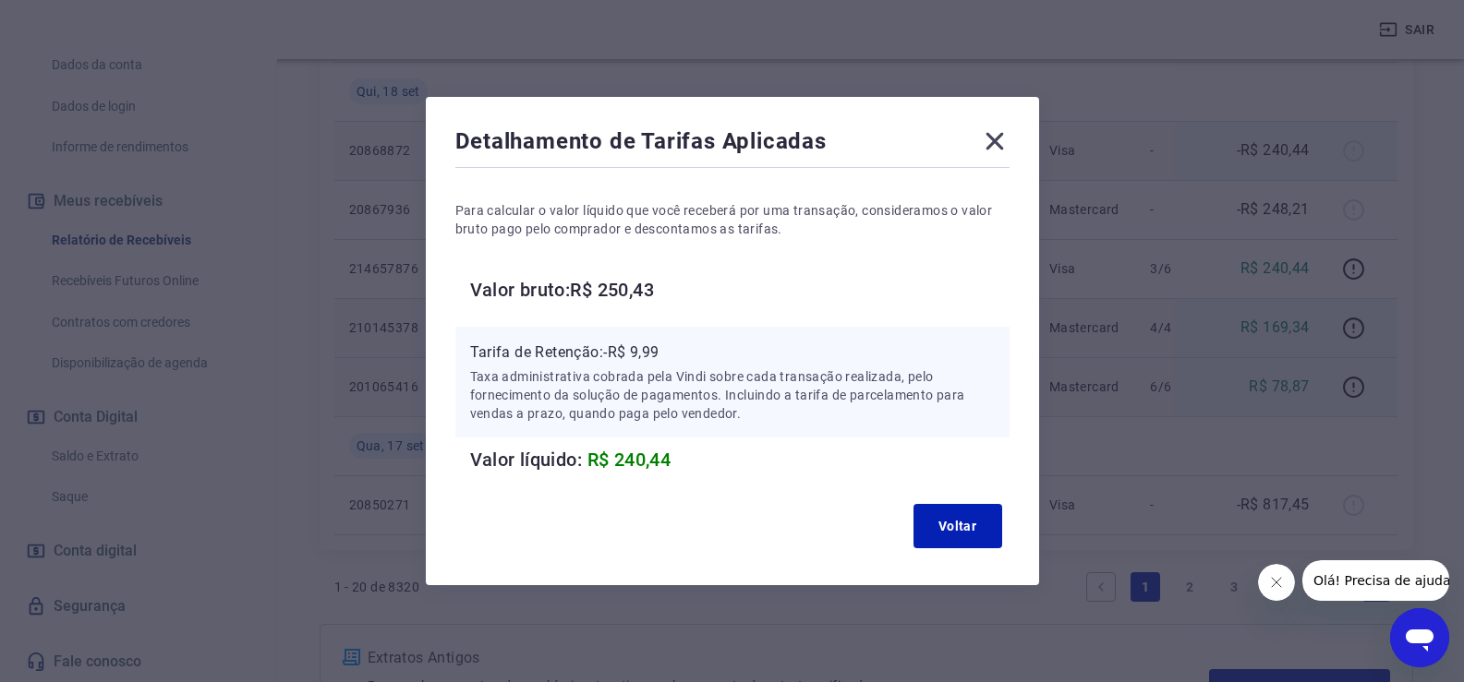
click at [997, 133] on icon at bounding box center [995, 142] width 30 height 30
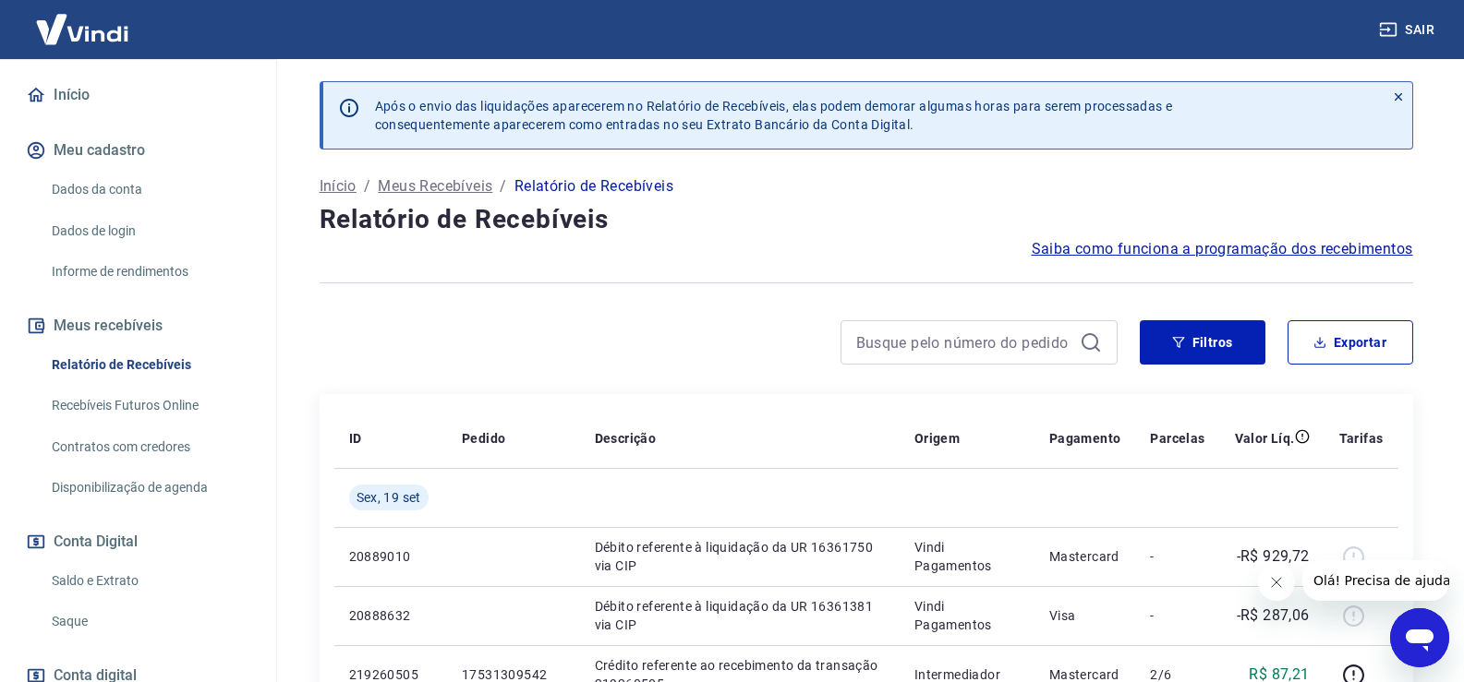
scroll to position [0, 0]
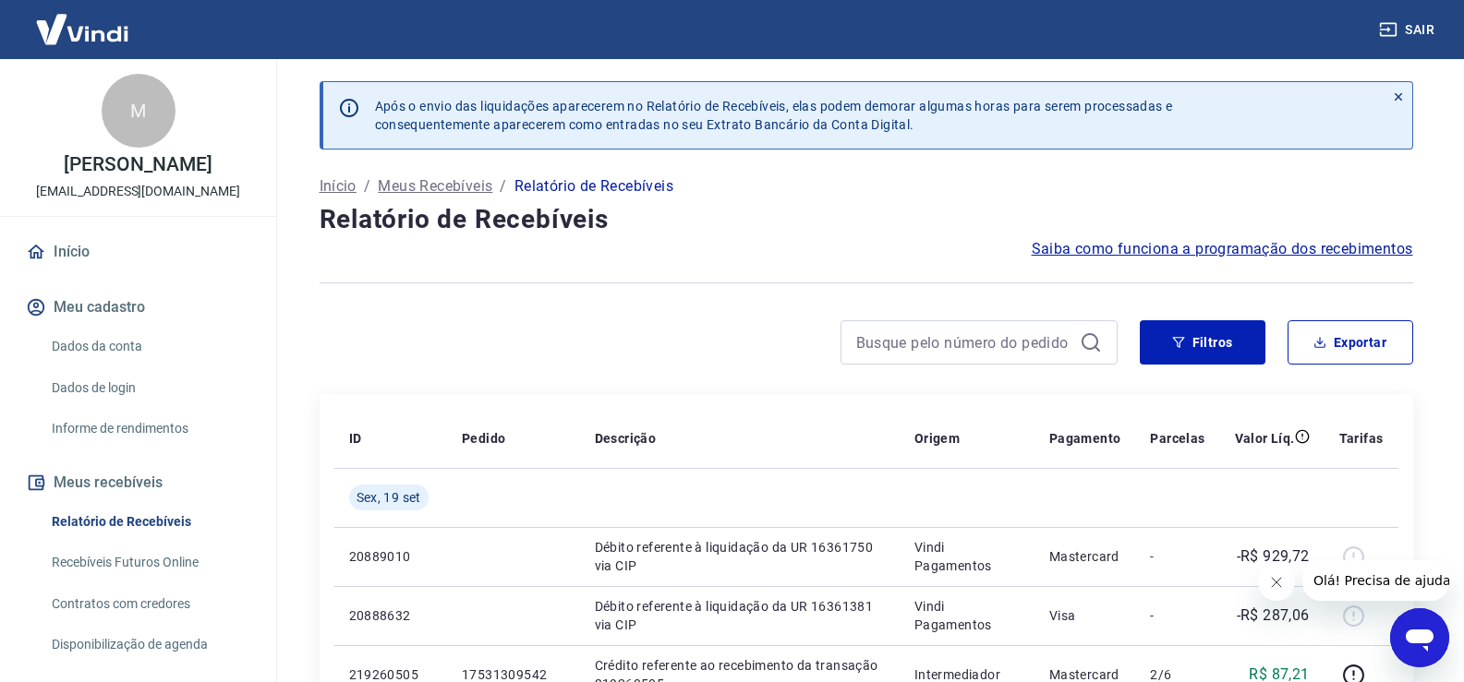
click at [161, 503] on button "Meus recebíveis" at bounding box center [138, 483] width 232 height 41
click at [156, 577] on link "Recebíveis Futuros Online" at bounding box center [149, 563] width 210 height 38
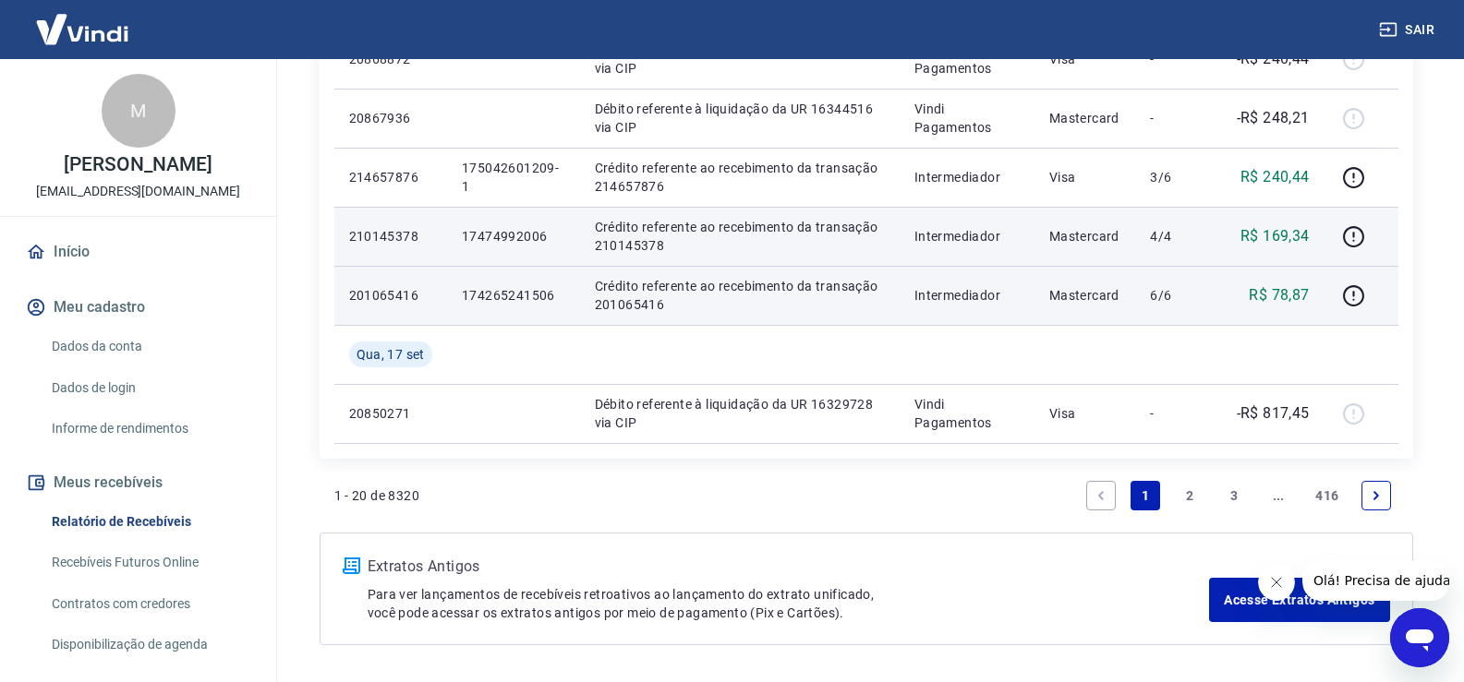
scroll to position [1449, 0]
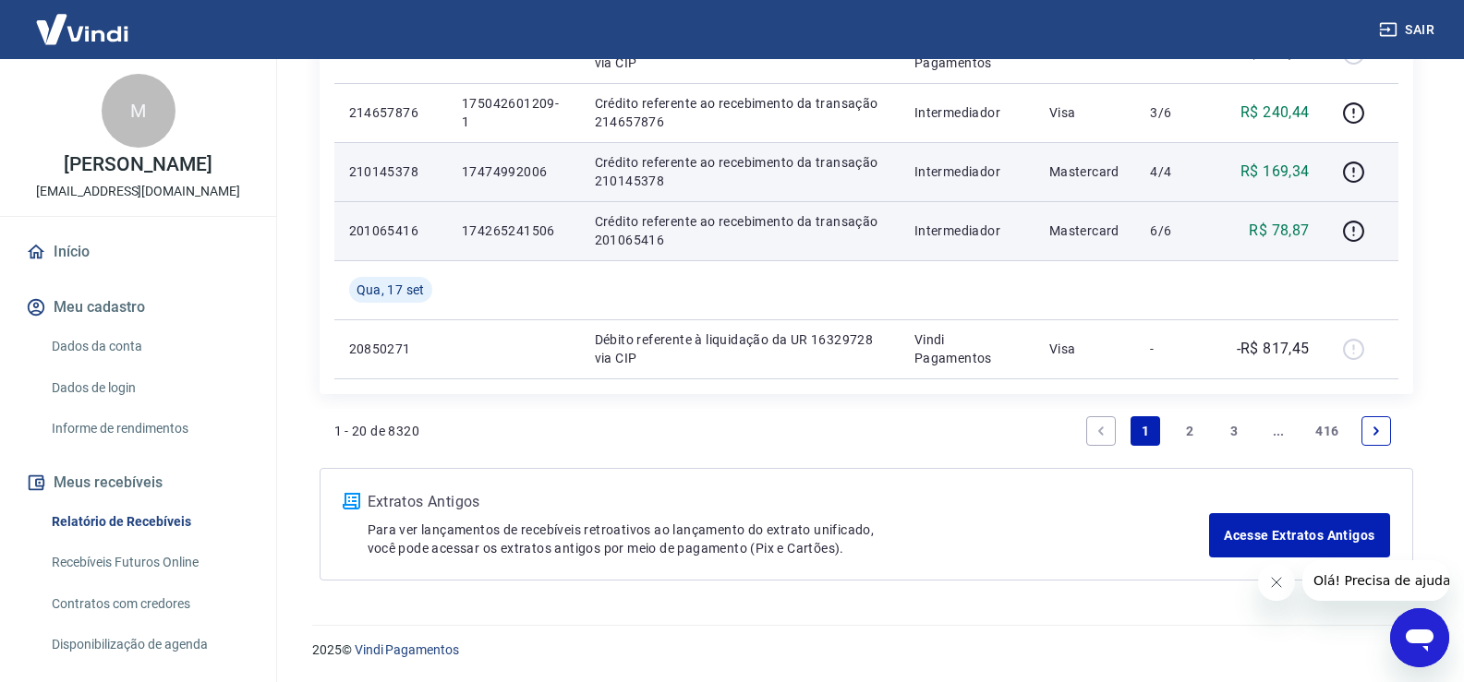
click at [1278, 429] on link "..." at bounding box center [1278, 432] width 30 height 30
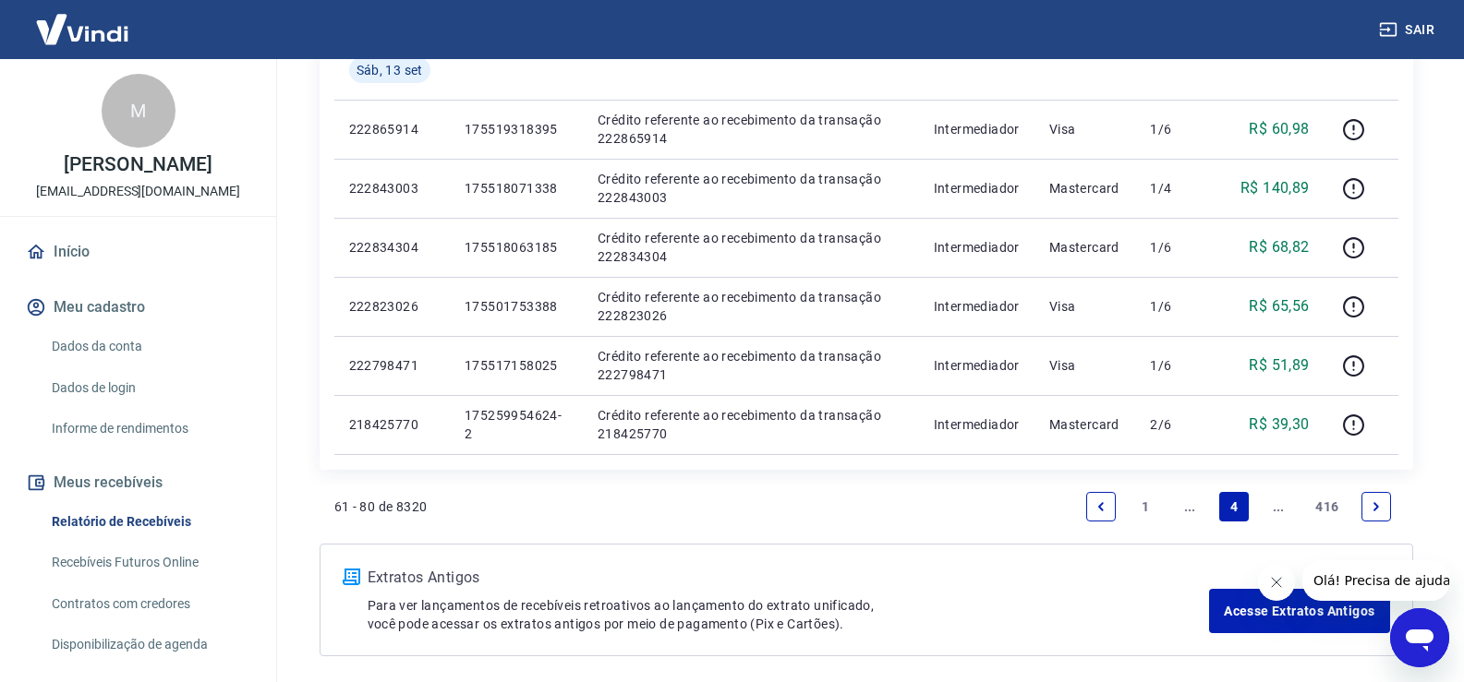
scroll to position [1449, 0]
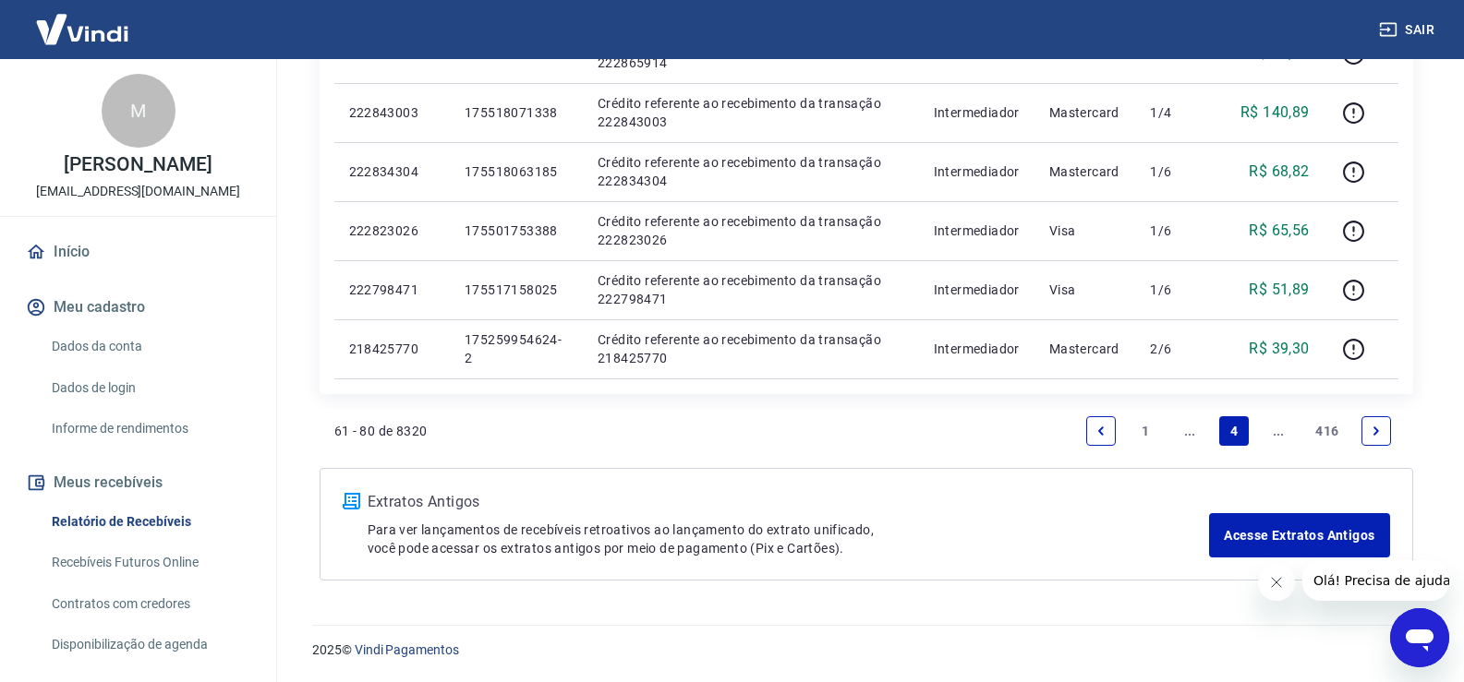
click at [1275, 436] on link "..." at bounding box center [1278, 432] width 30 height 30
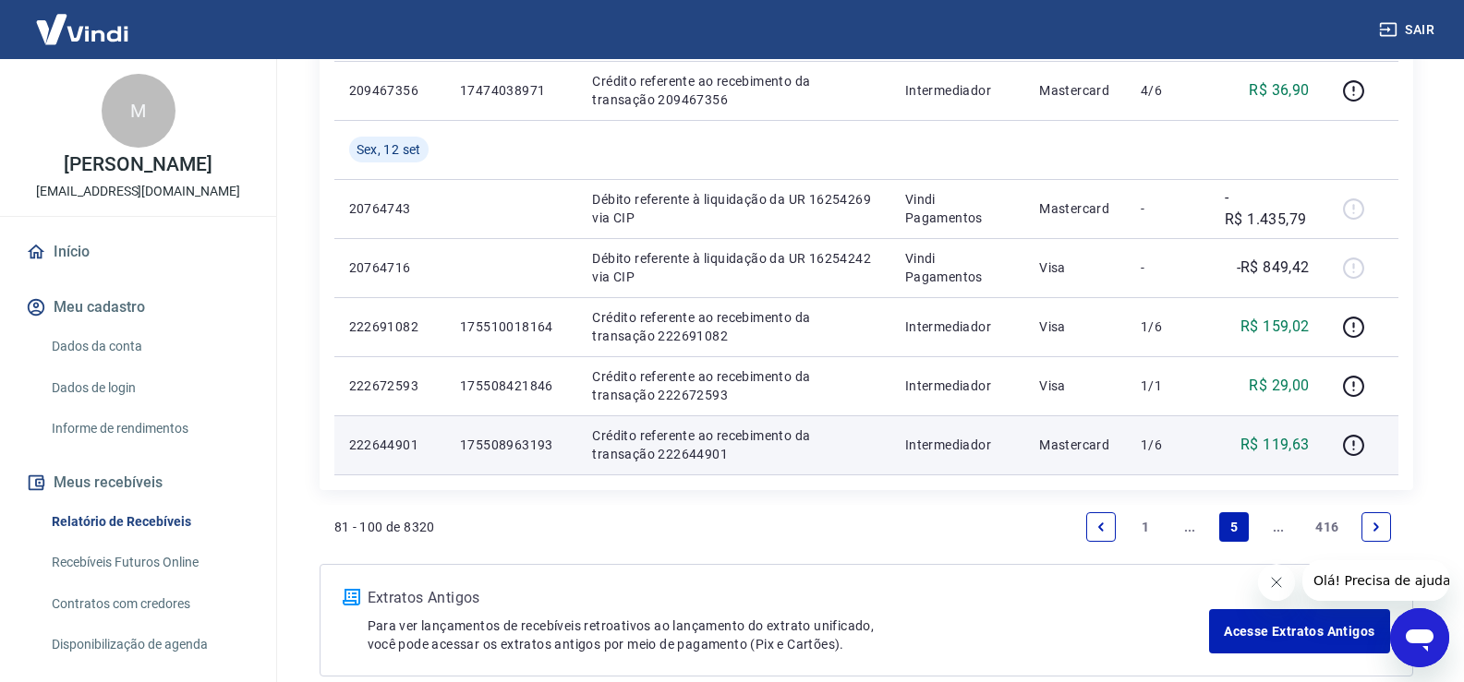
scroll to position [1298, 0]
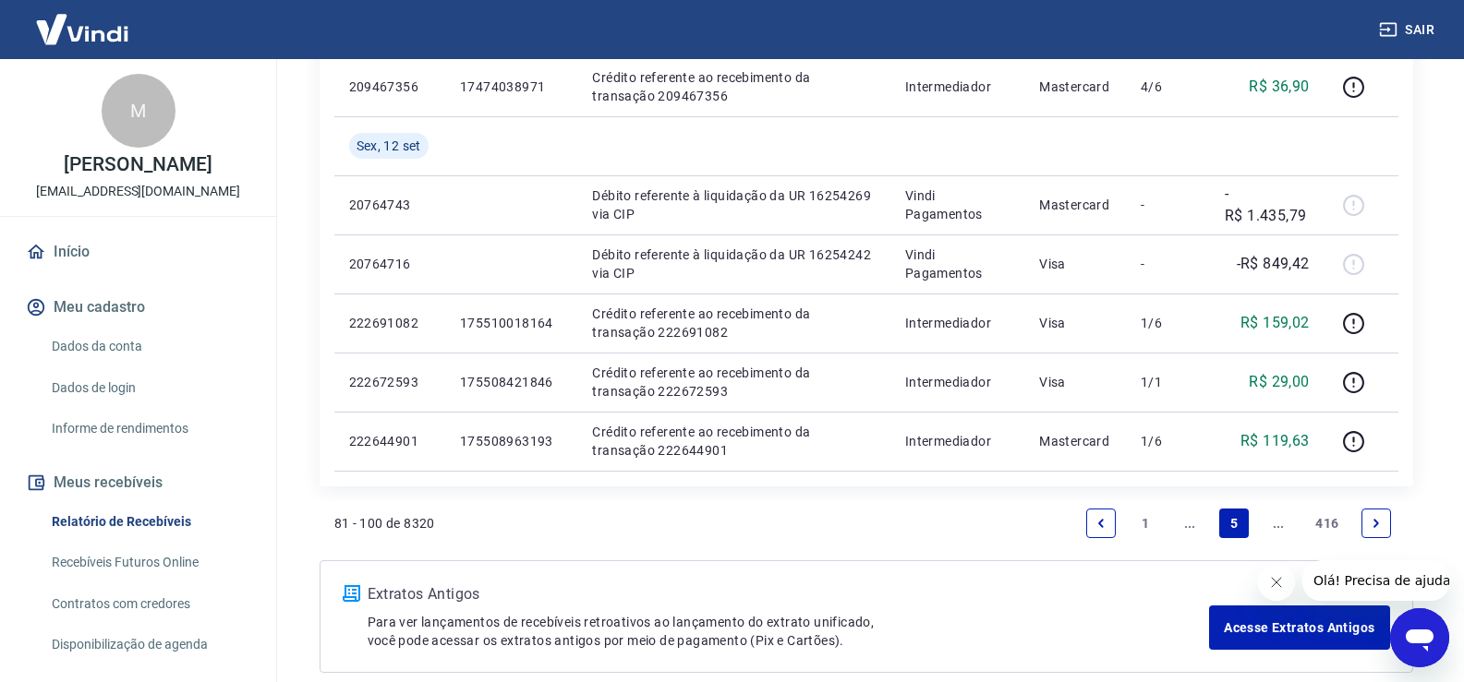
click at [1274, 523] on link "..." at bounding box center [1278, 524] width 30 height 30
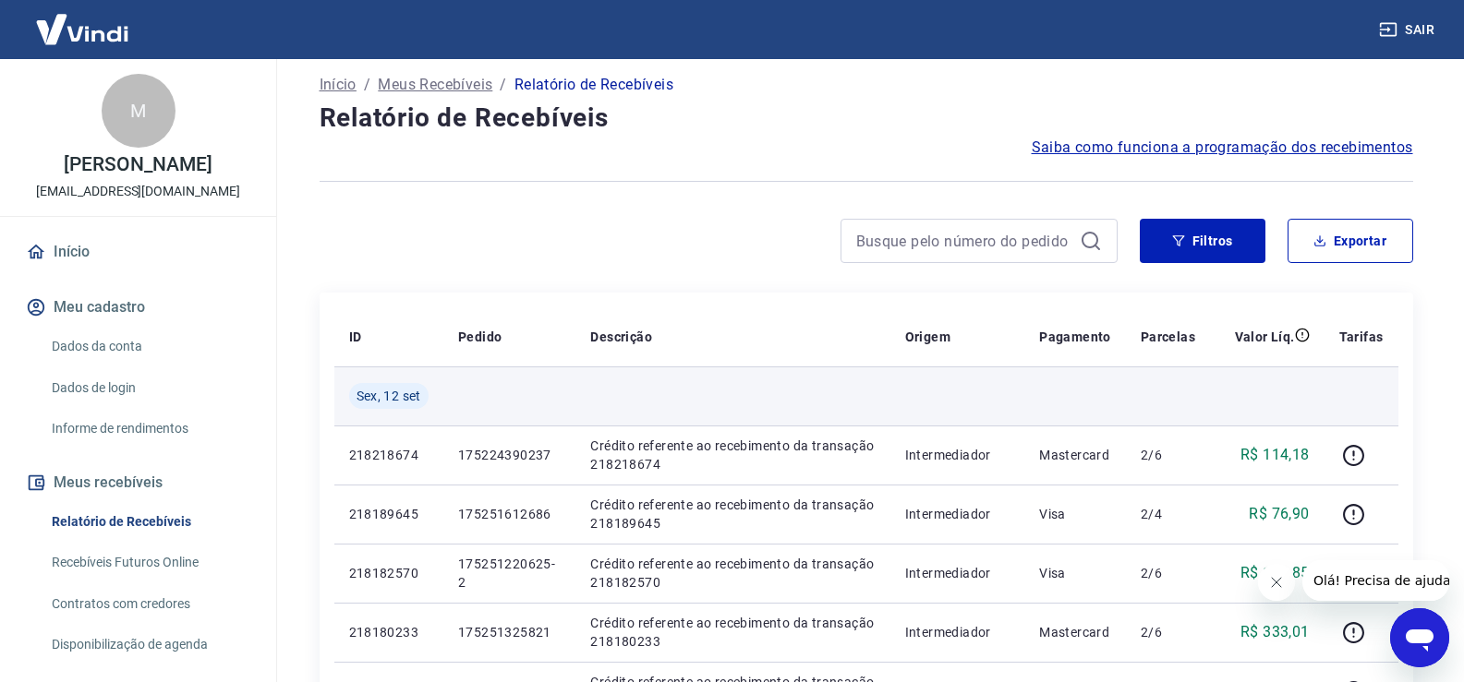
scroll to position [369, 0]
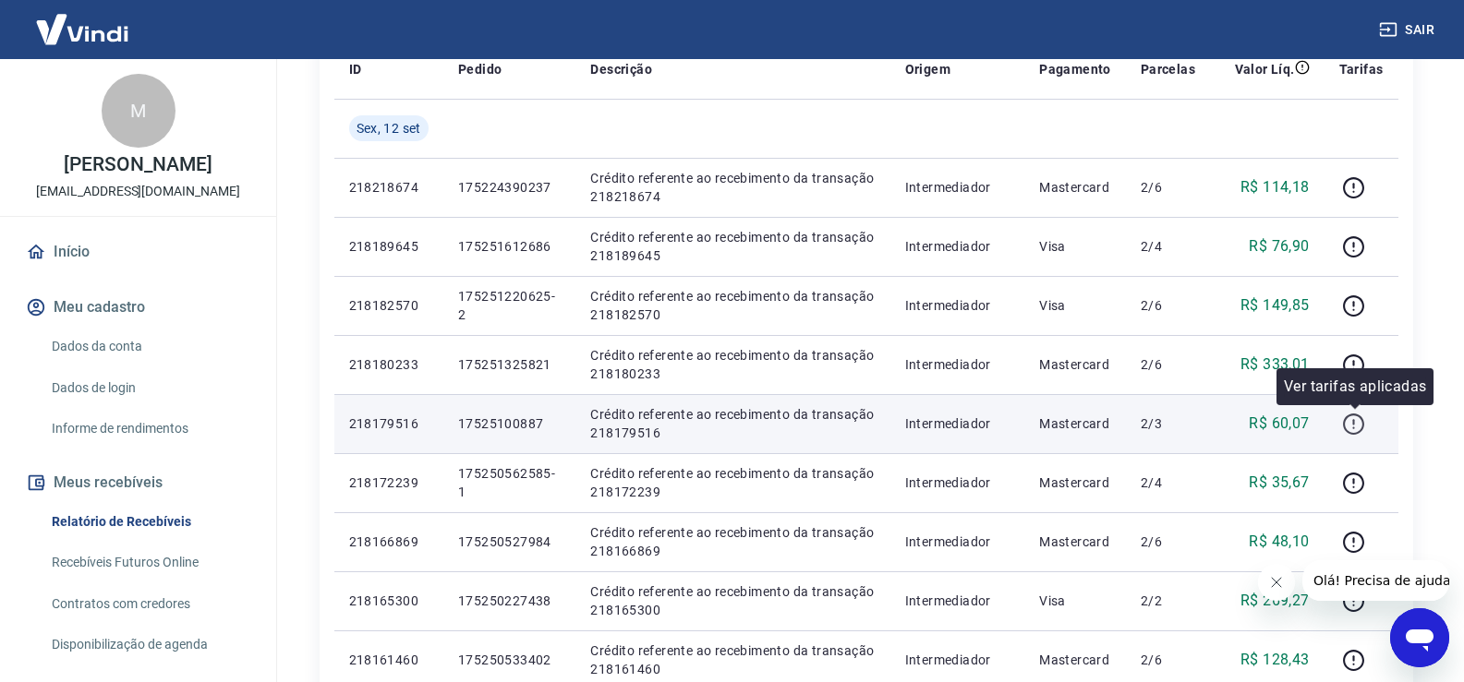
click at [1352, 421] on icon "button" at bounding box center [1353, 424] width 23 height 23
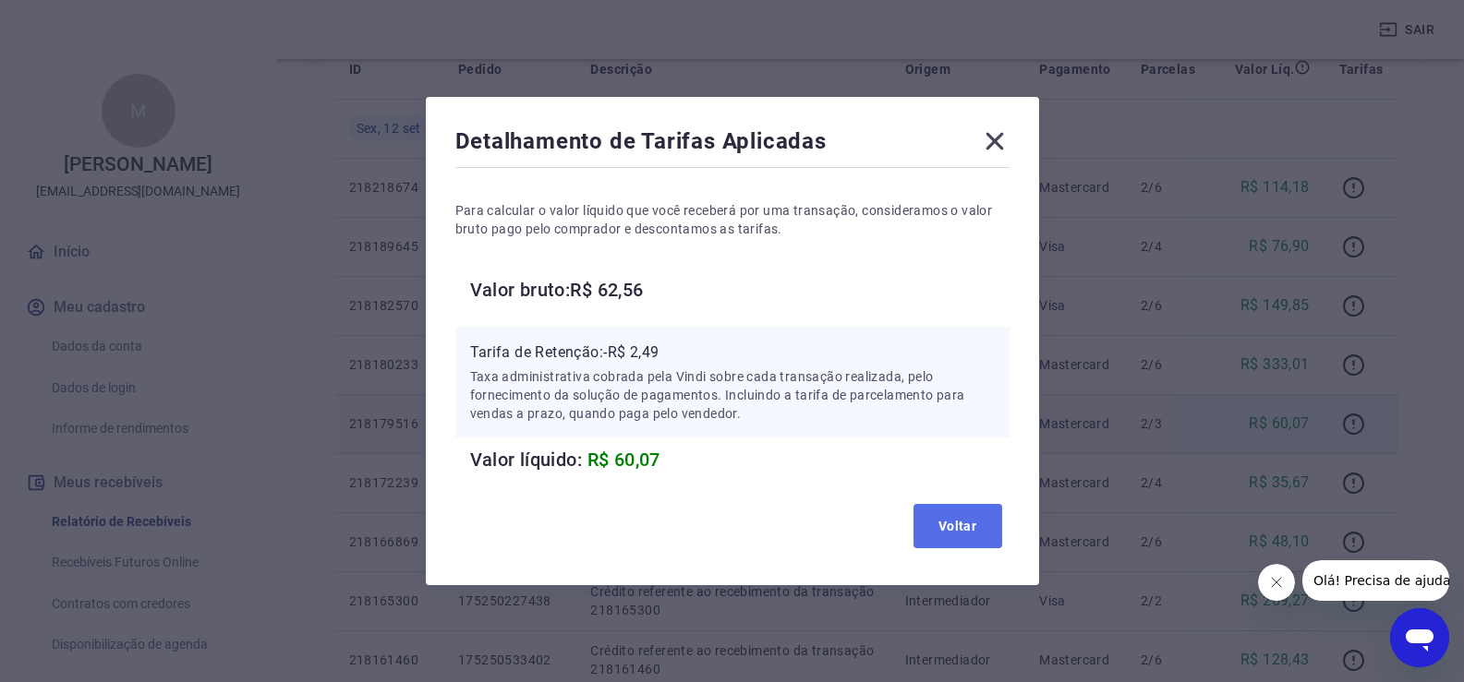
click at [980, 525] on button "Voltar" at bounding box center [957, 526] width 89 height 44
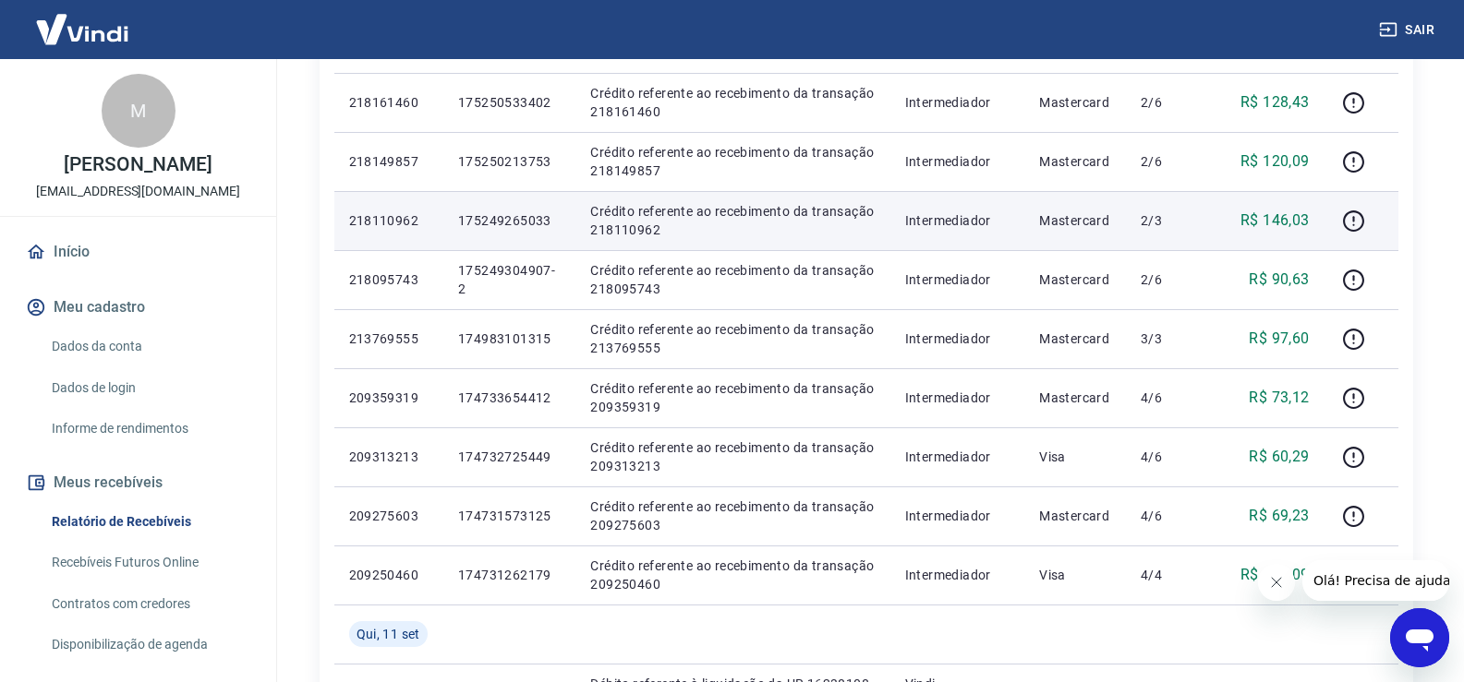
scroll to position [1016, 0]
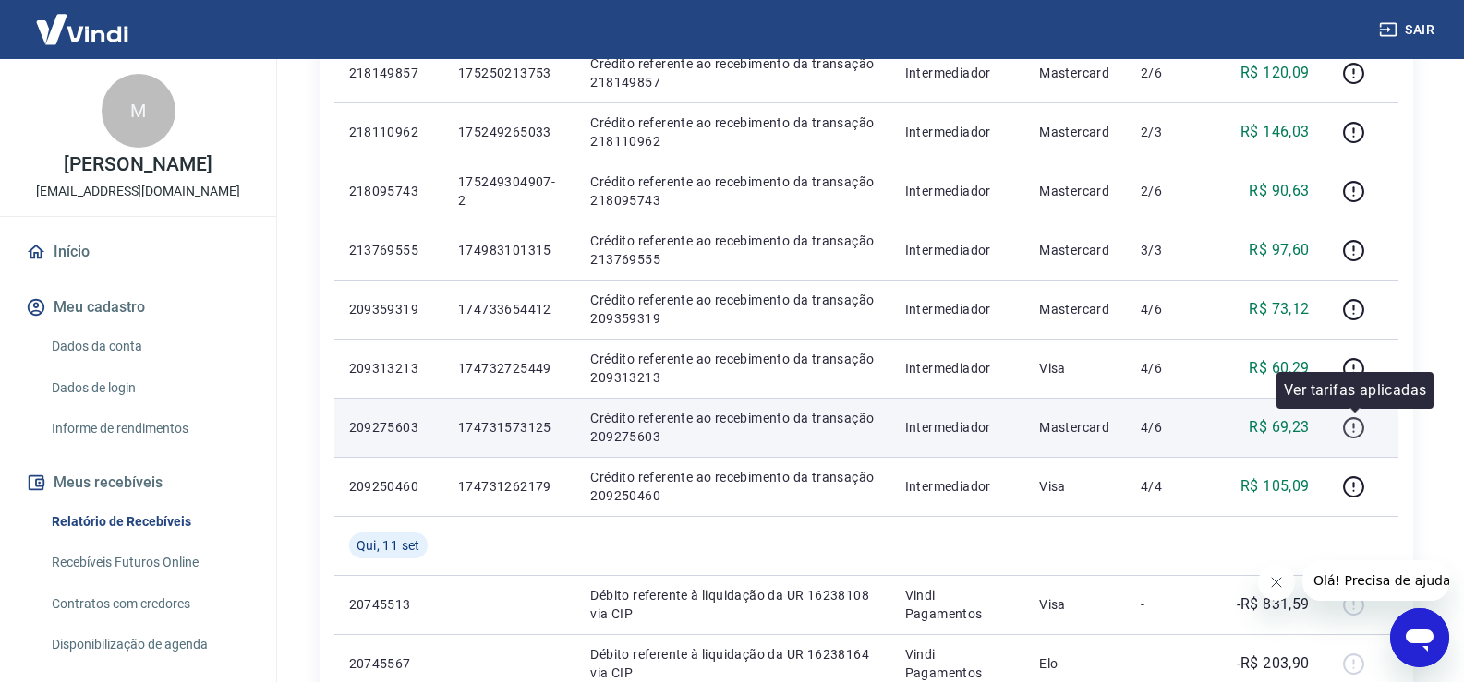
click at [1359, 422] on icon "button" at bounding box center [1353, 428] width 23 height 23
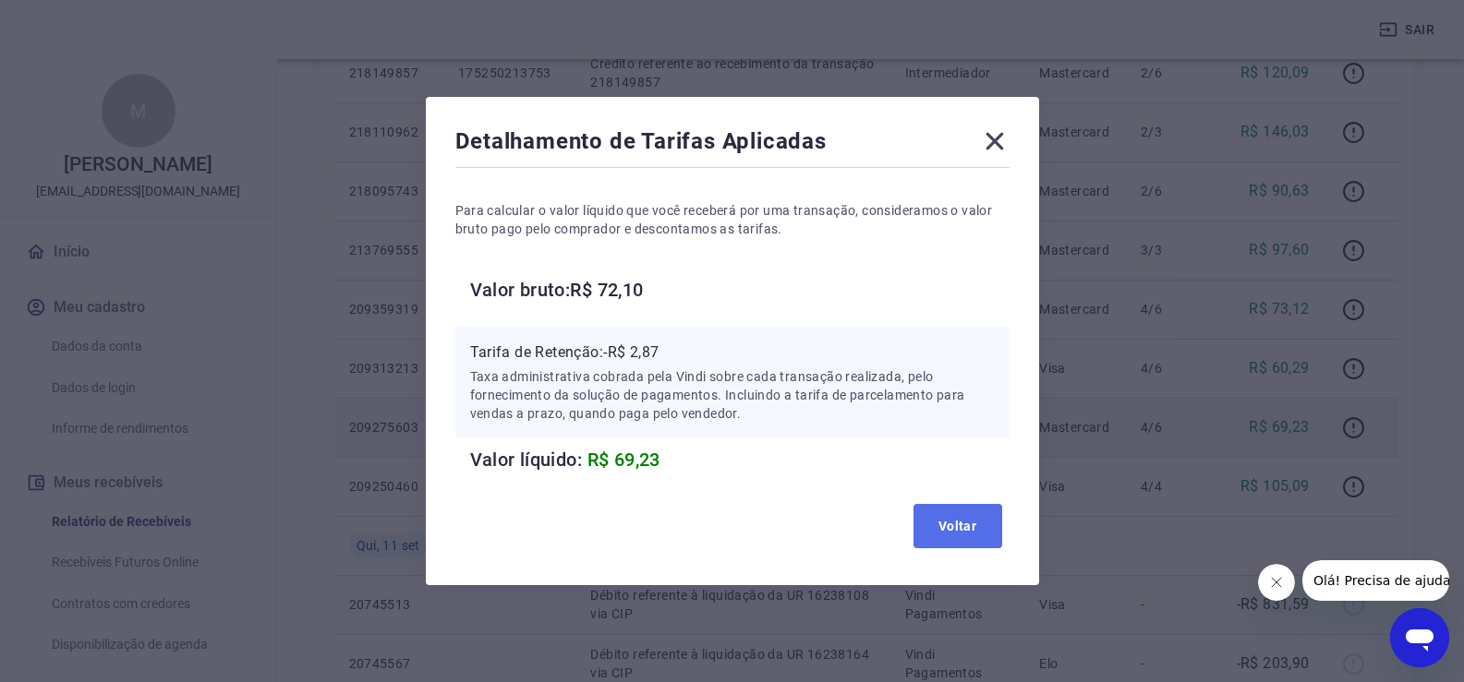
click at [966, 537] on button "Voltar" at bounding box center [957, 526] width 89 height 44
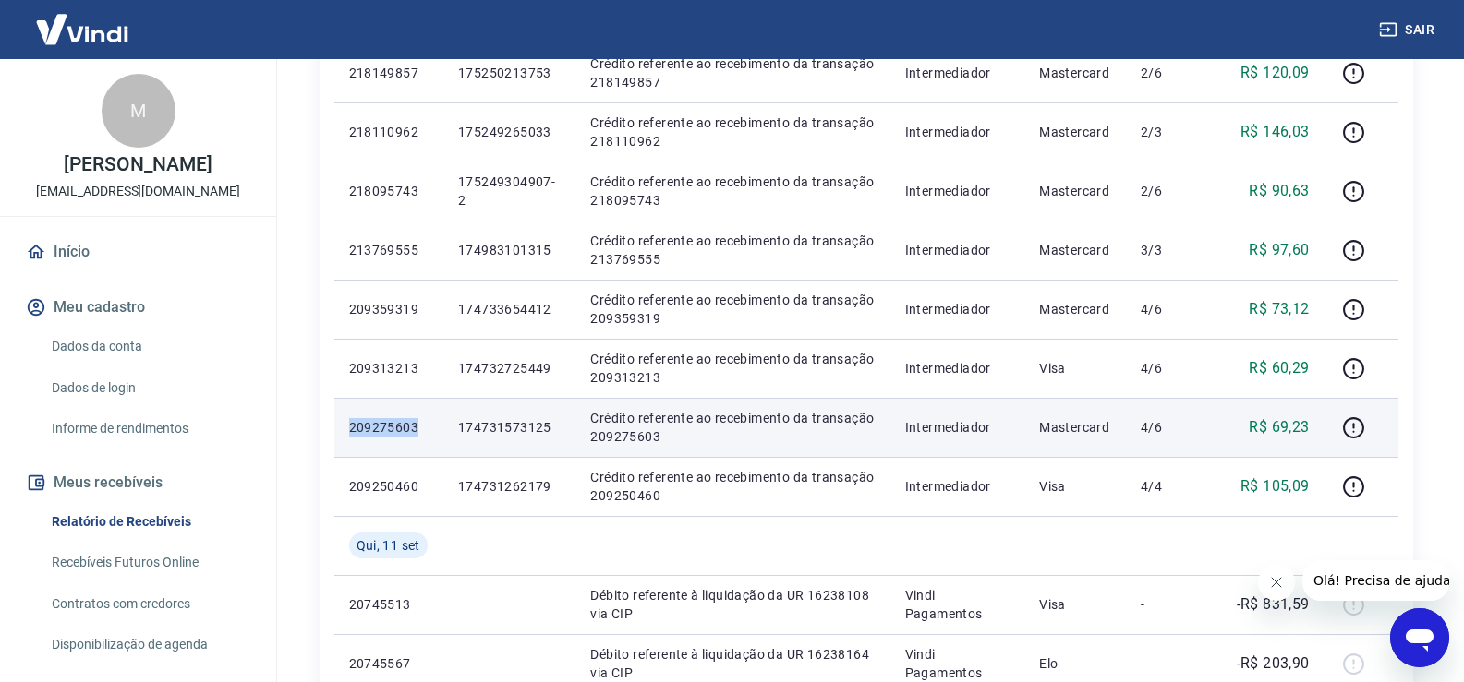
drag, startPoint x: 427, startPoint y: 424, endPoint x: 344, endPoint y: 428, distance: 82.3
click at [344, 428] on td "209275603" at bounding box center [388, 427] width 109 height 59
copy p "209275603"
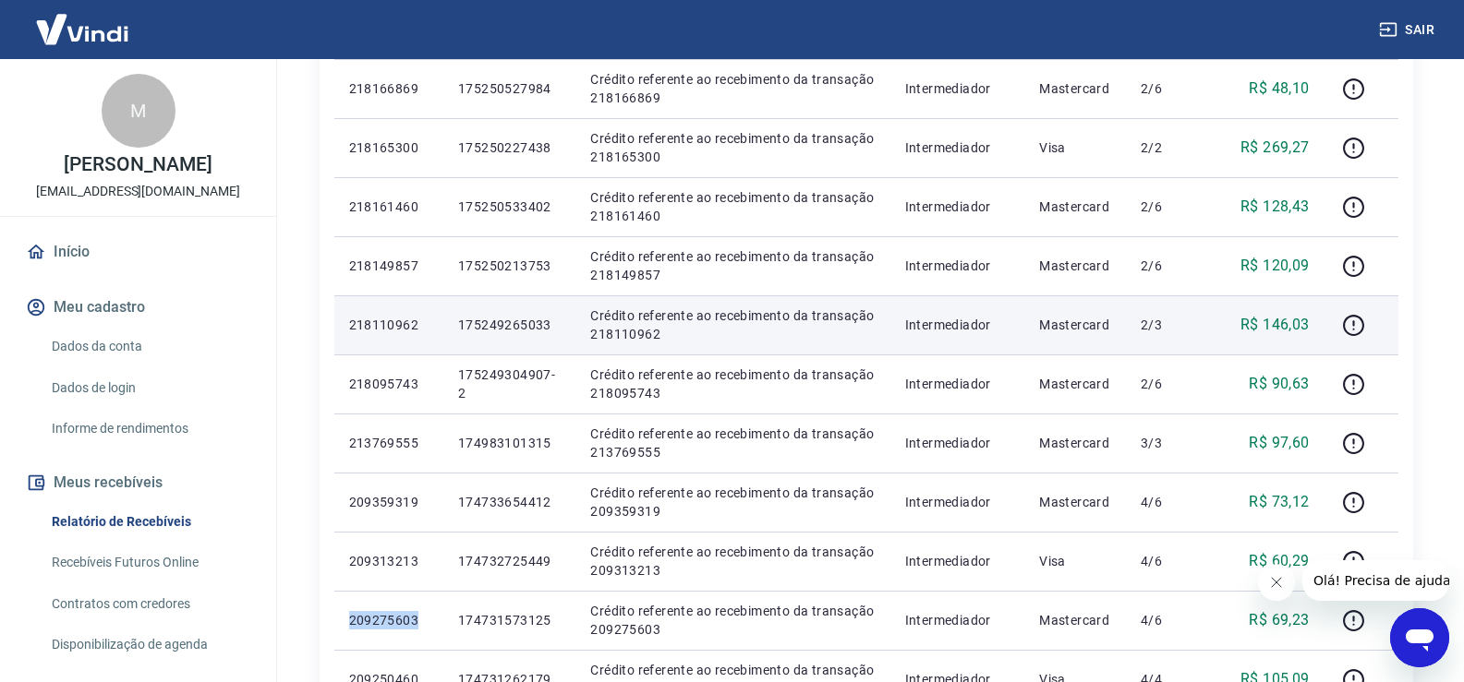
scroll to position [831, 0]
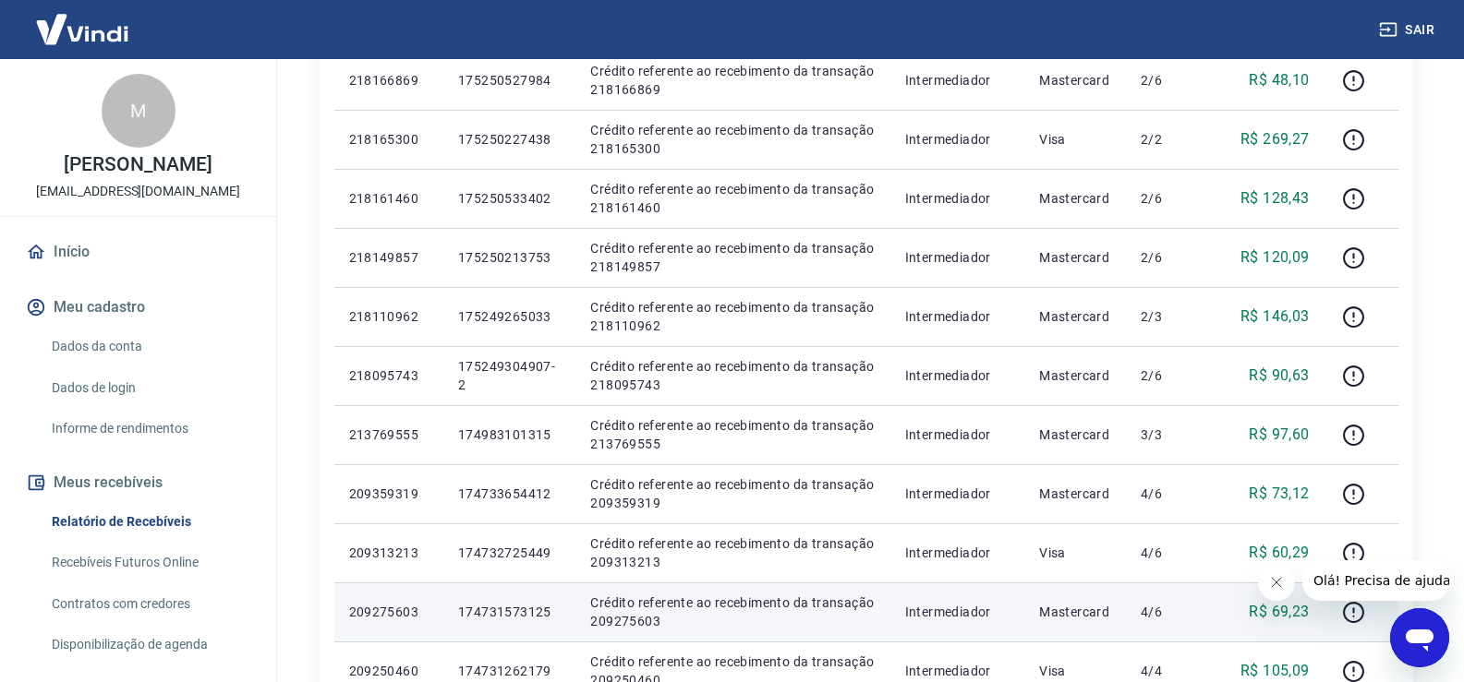
click at [562, 613] on td "174731573125" at bounding box center [509, 612] width 132 height 59
drag, startPoint x: 561, startPoint y: 610, endPoint x: 461, endPoint y: 610, distance: 99.7
click at [461, 610] on td "174731573125" at bounding box center [509, 612] width 132 height 59
copy p "174731573125"
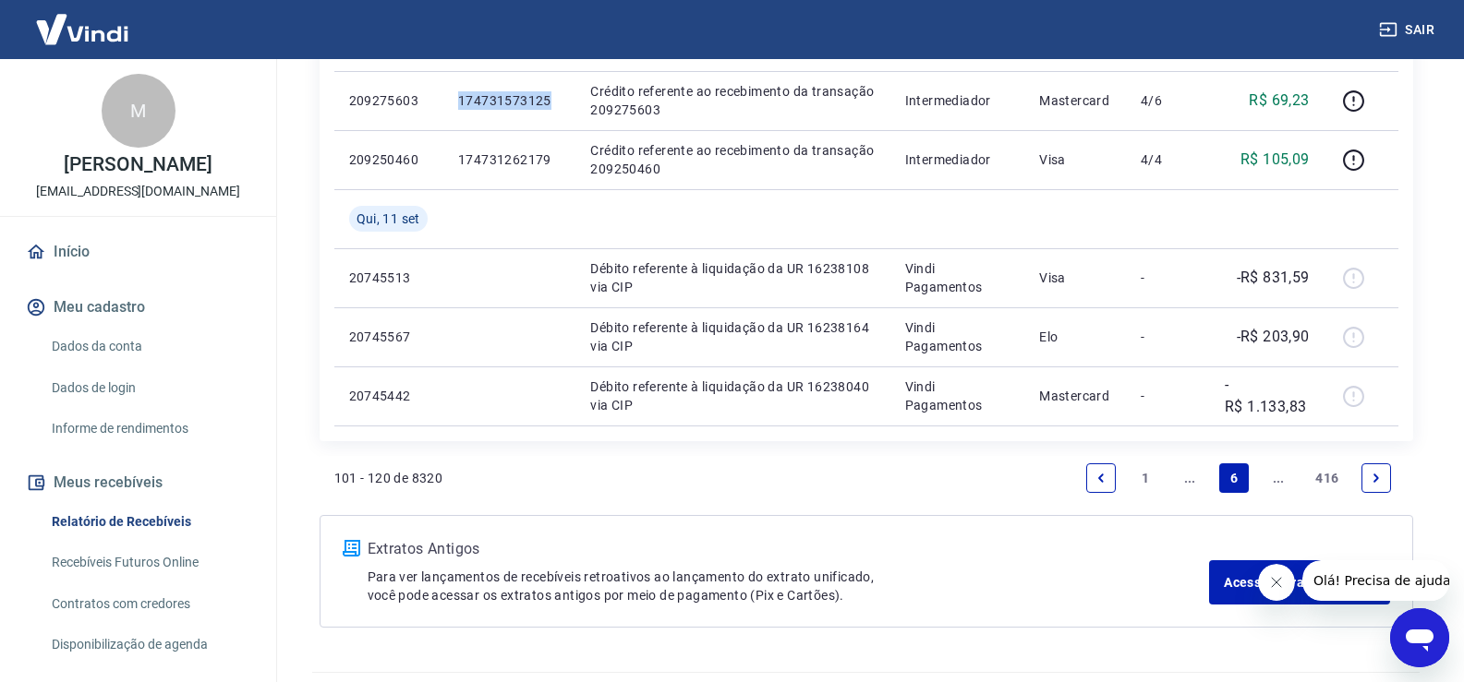
scroll to position [1390, 0]
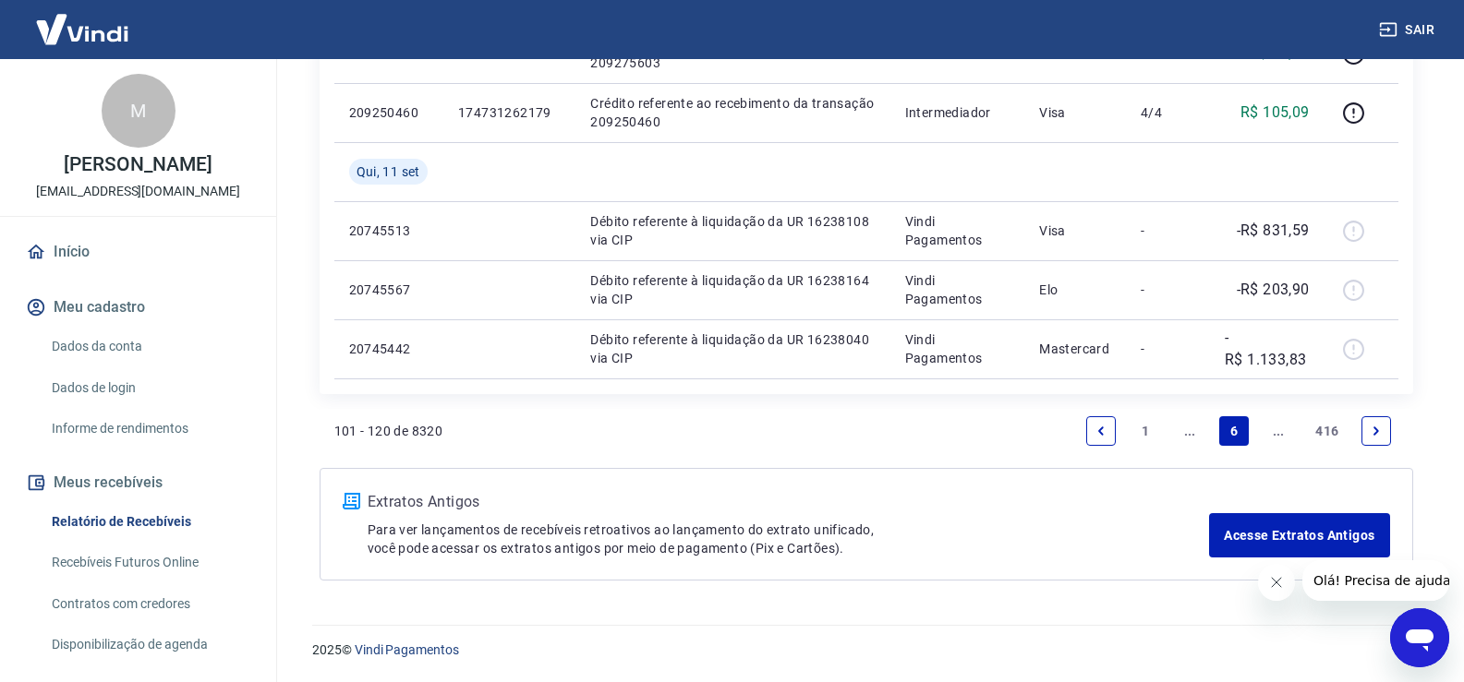
click at [1190, 427] on link "..." at bounding box center [1190, 432] width 30 height 30
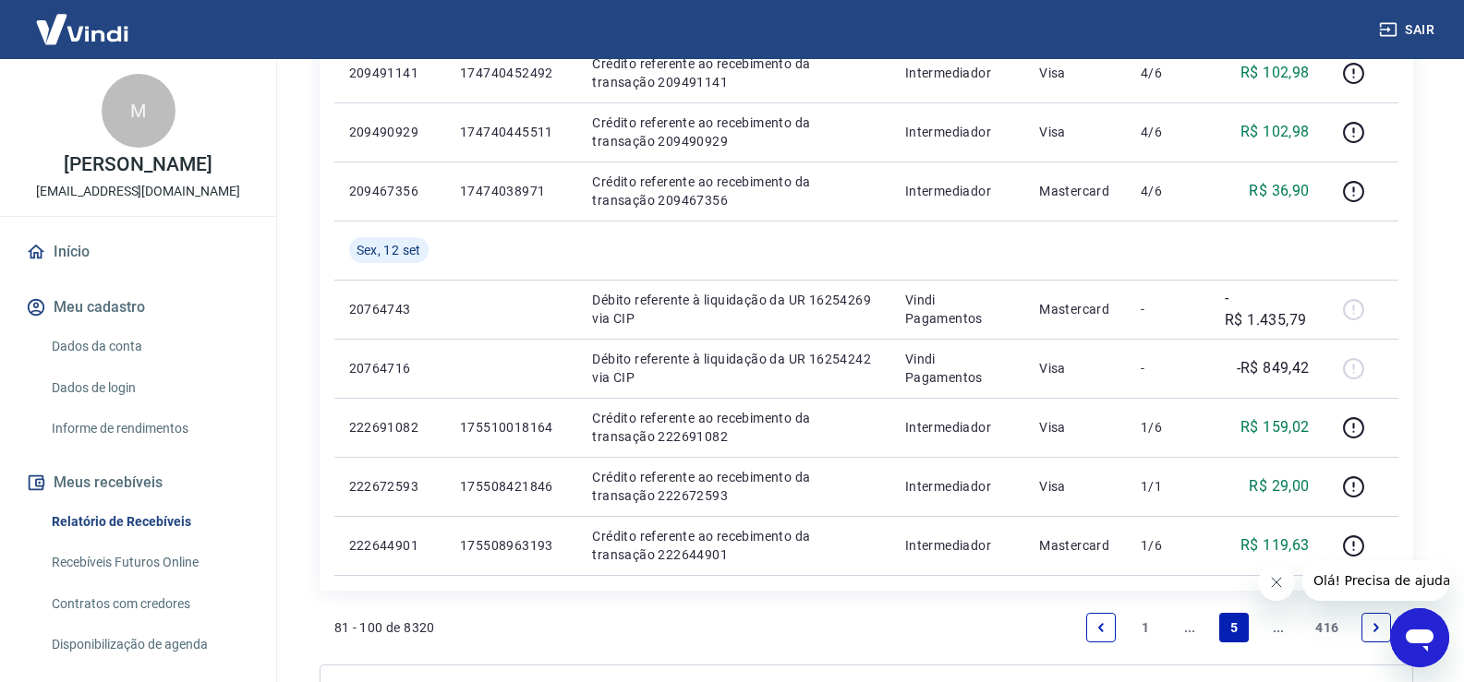
scroll to position [1390, 0]
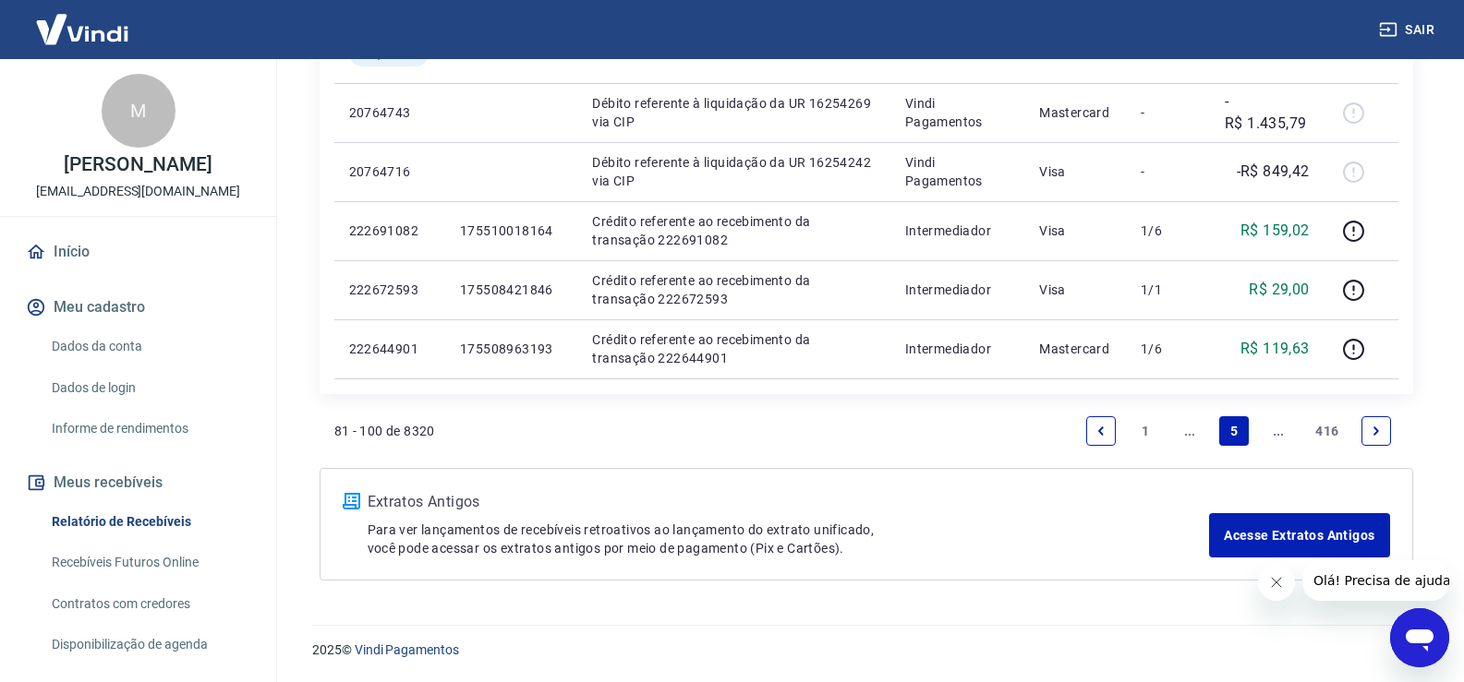
click at [1189, 430] on link "..." at bounding box center [1190, 432] width 30 height 30
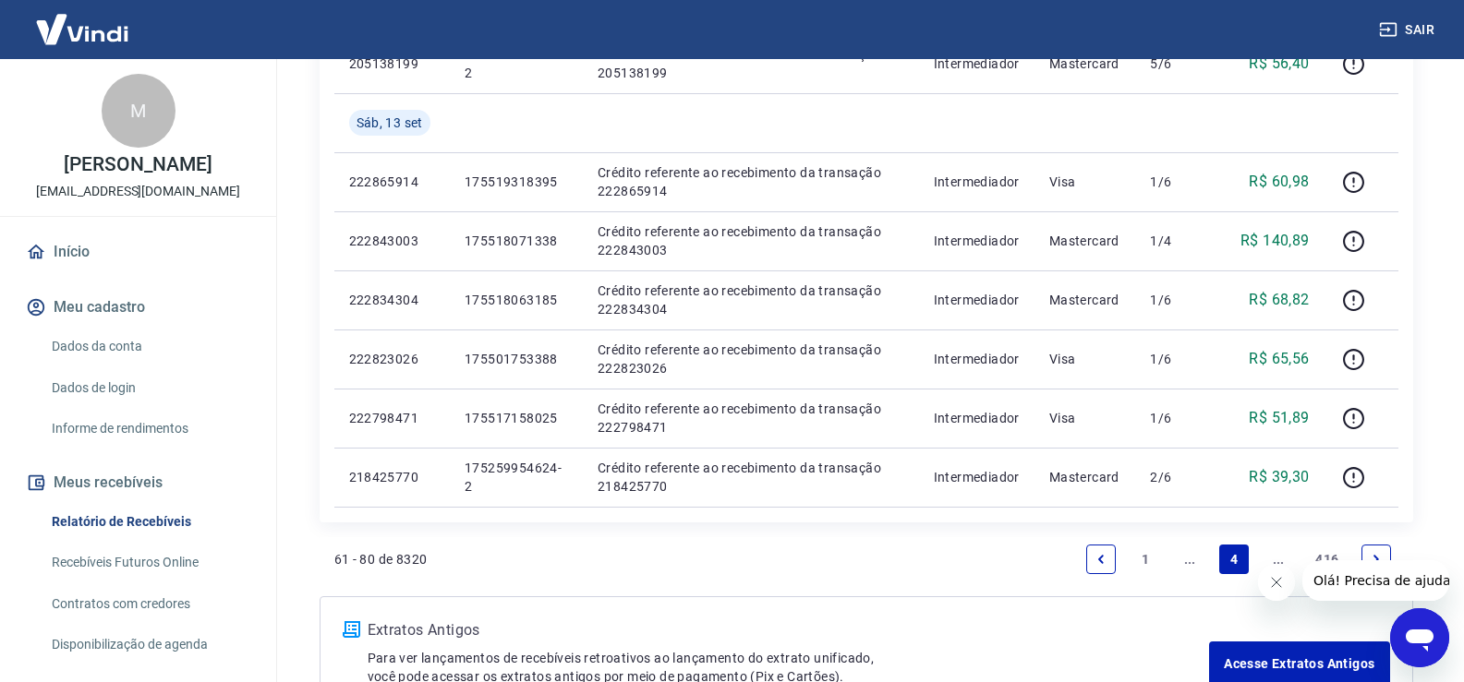
scroll to position [1449, 0]
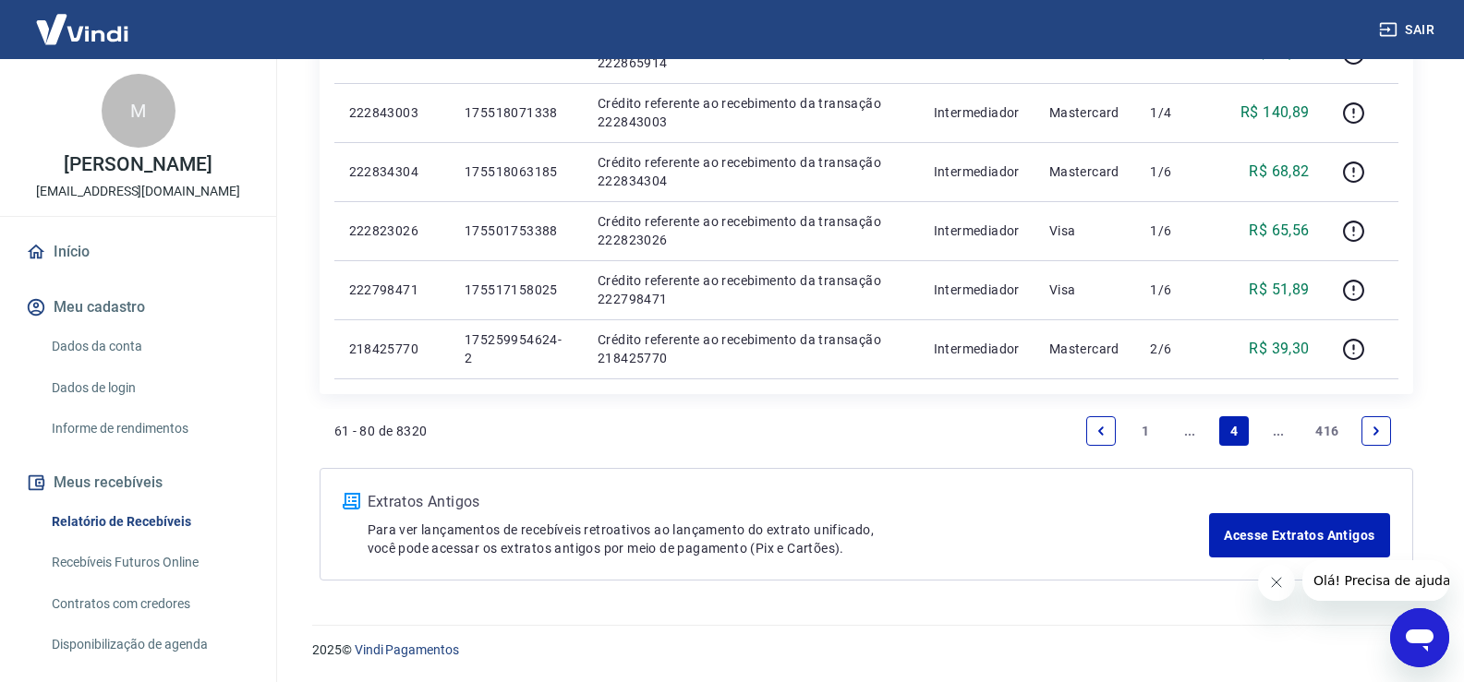
click at [1198, 432] on link "..." at bounding box center [1190, 432] width 30 height 30
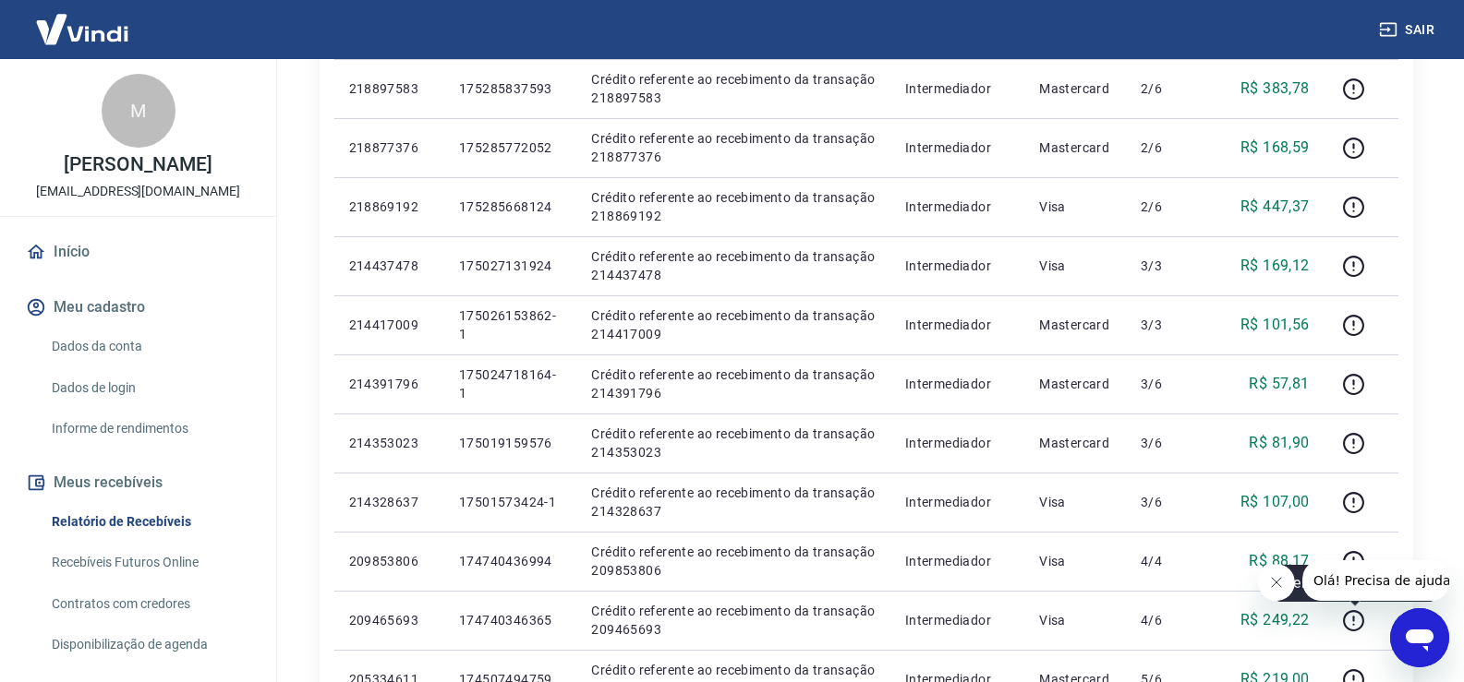
scroll to position [277, 0]
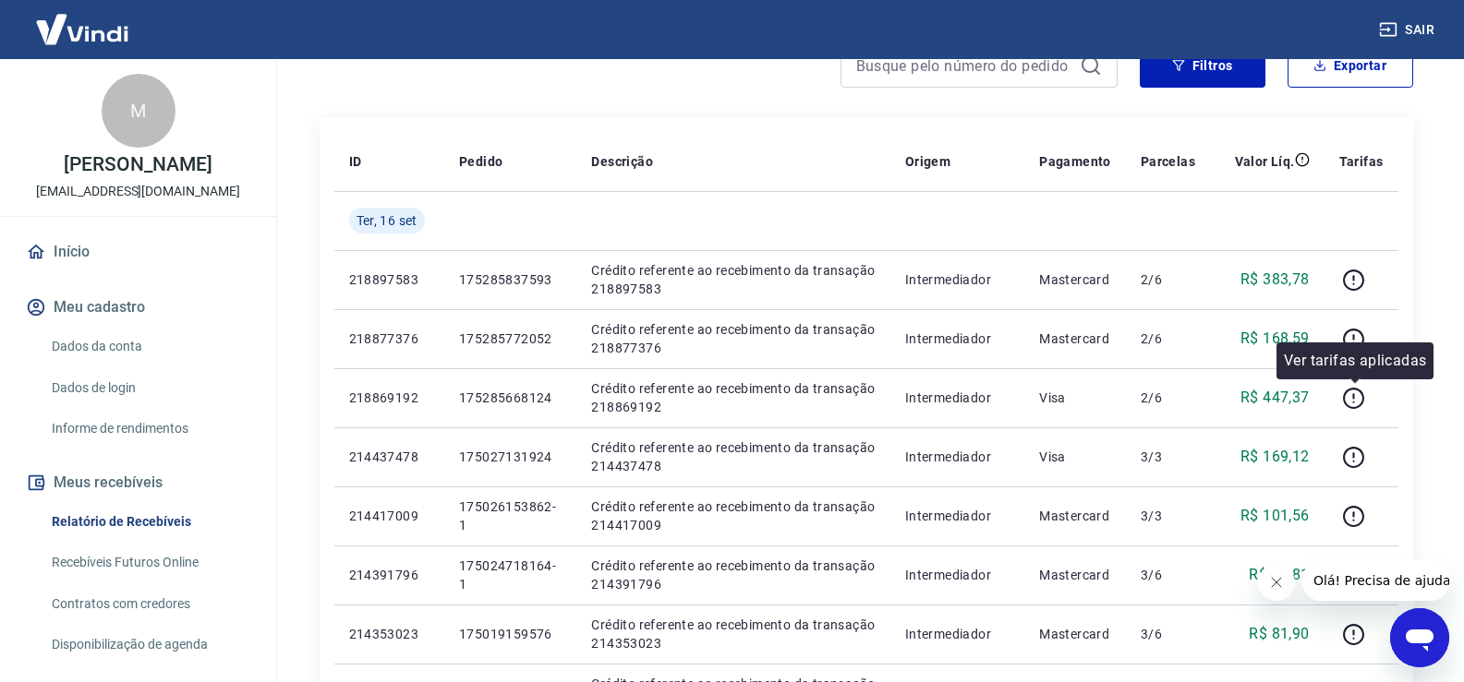
click at [1349, 344] on div "Ver tarifas aplicadas" at bounding box center [1354, 361] width 157 height 37
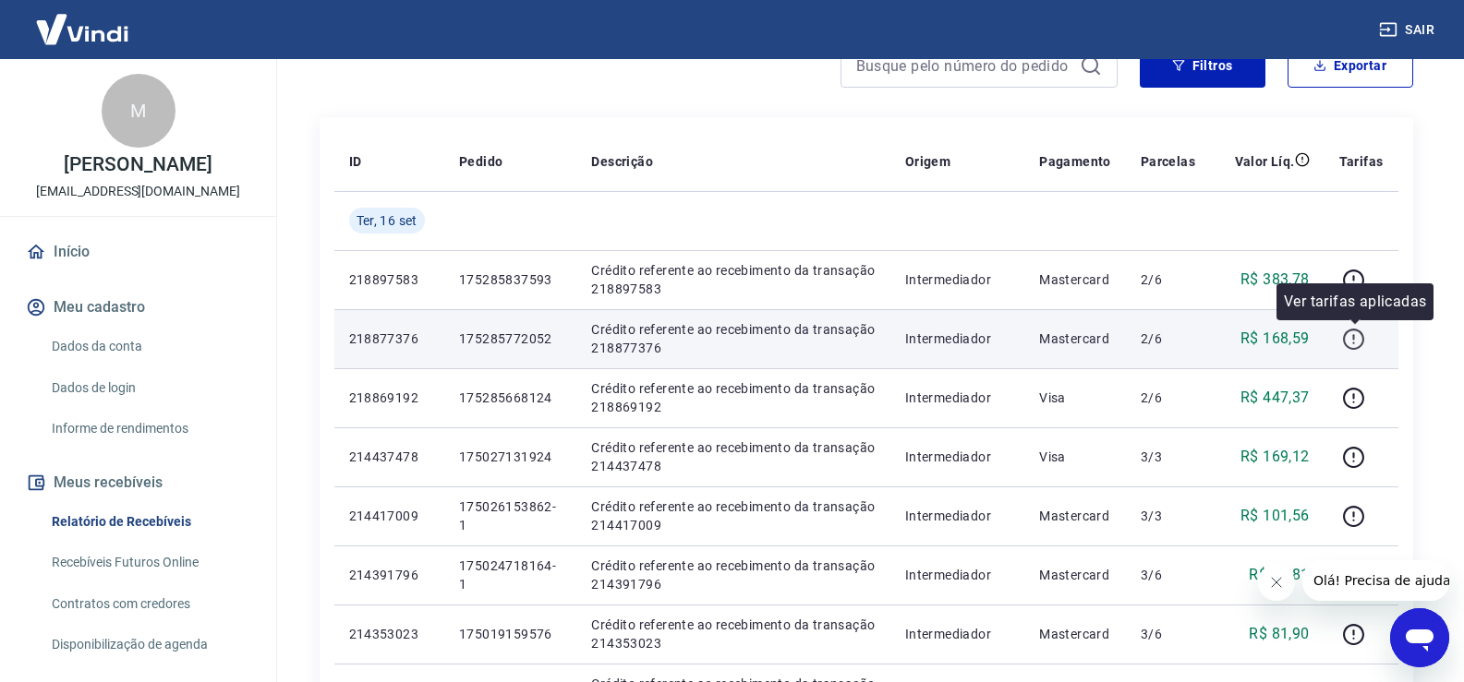
click at [1355, 336] on icon "button" at bounding box center [1354, 337] width 2 height 6
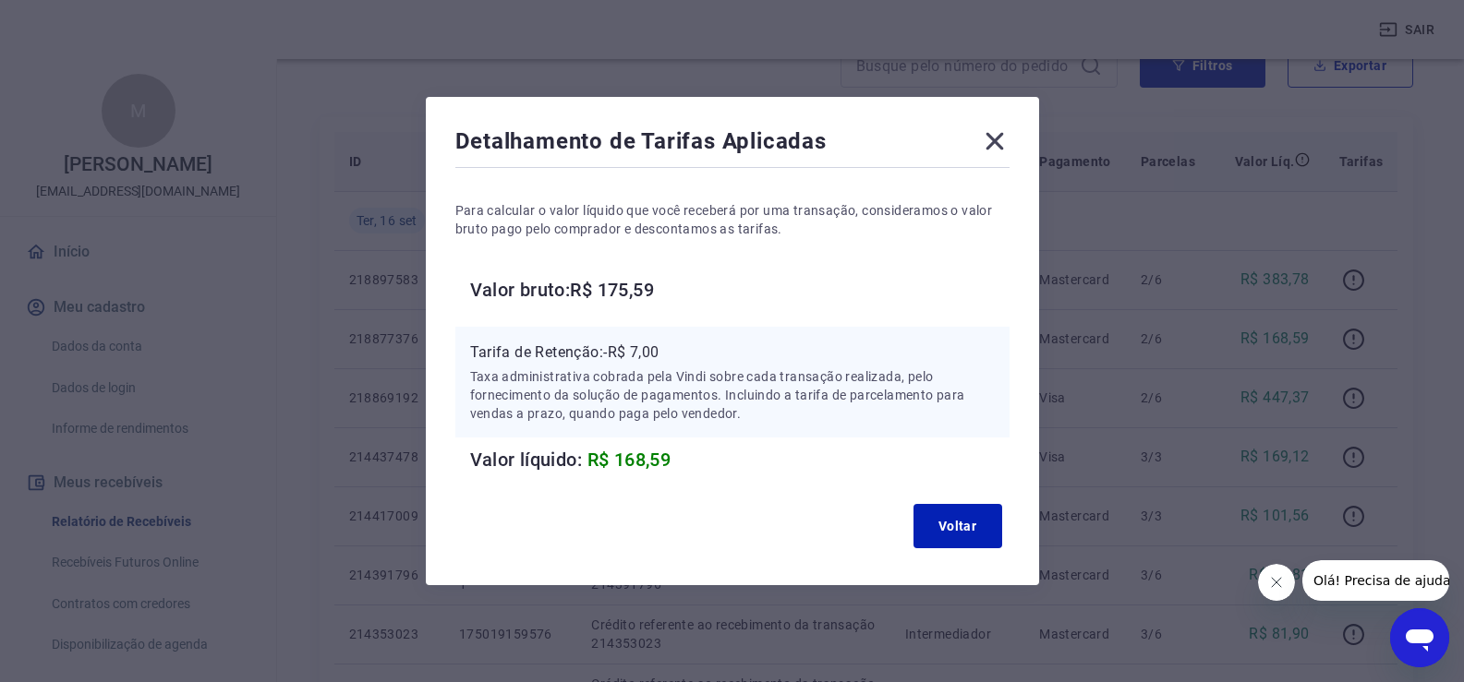
click at [999, 140] on icon at bounding box center [994, 142] width 18 height 18
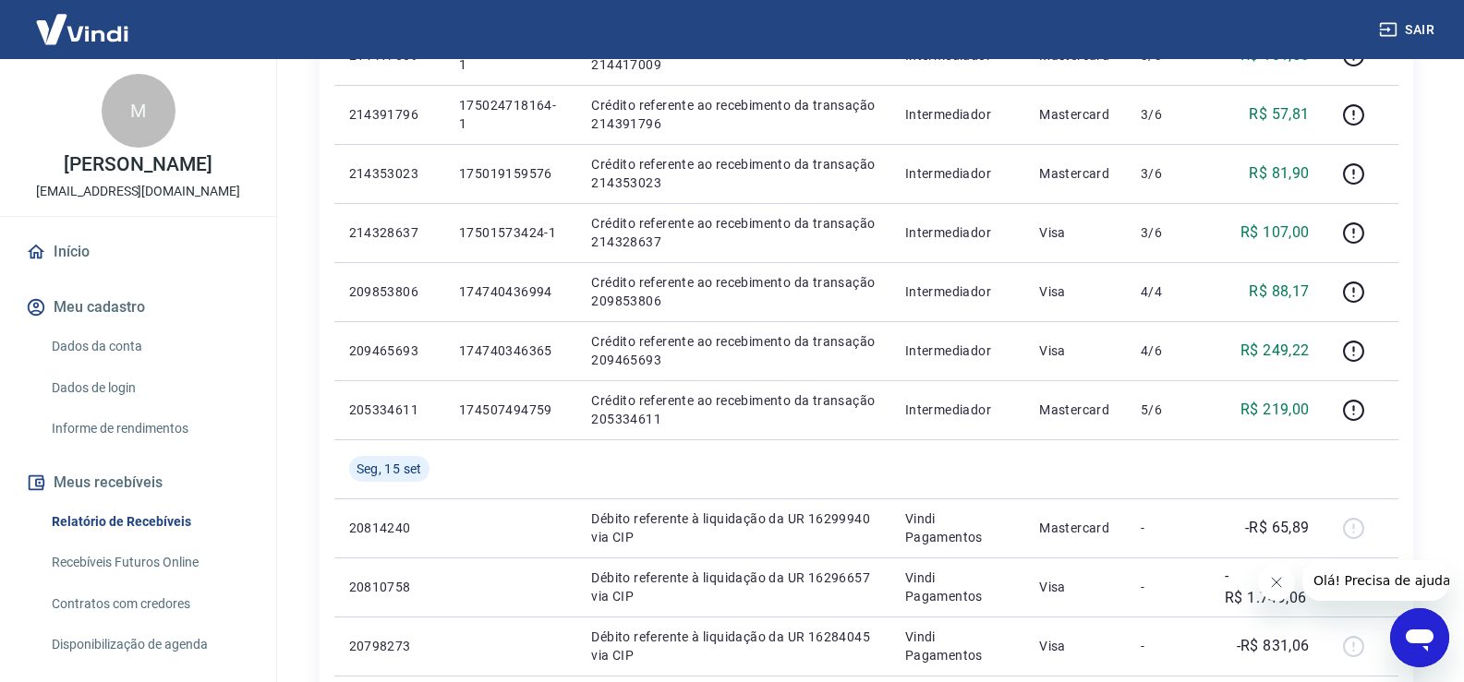
scroll to position [739, 0]
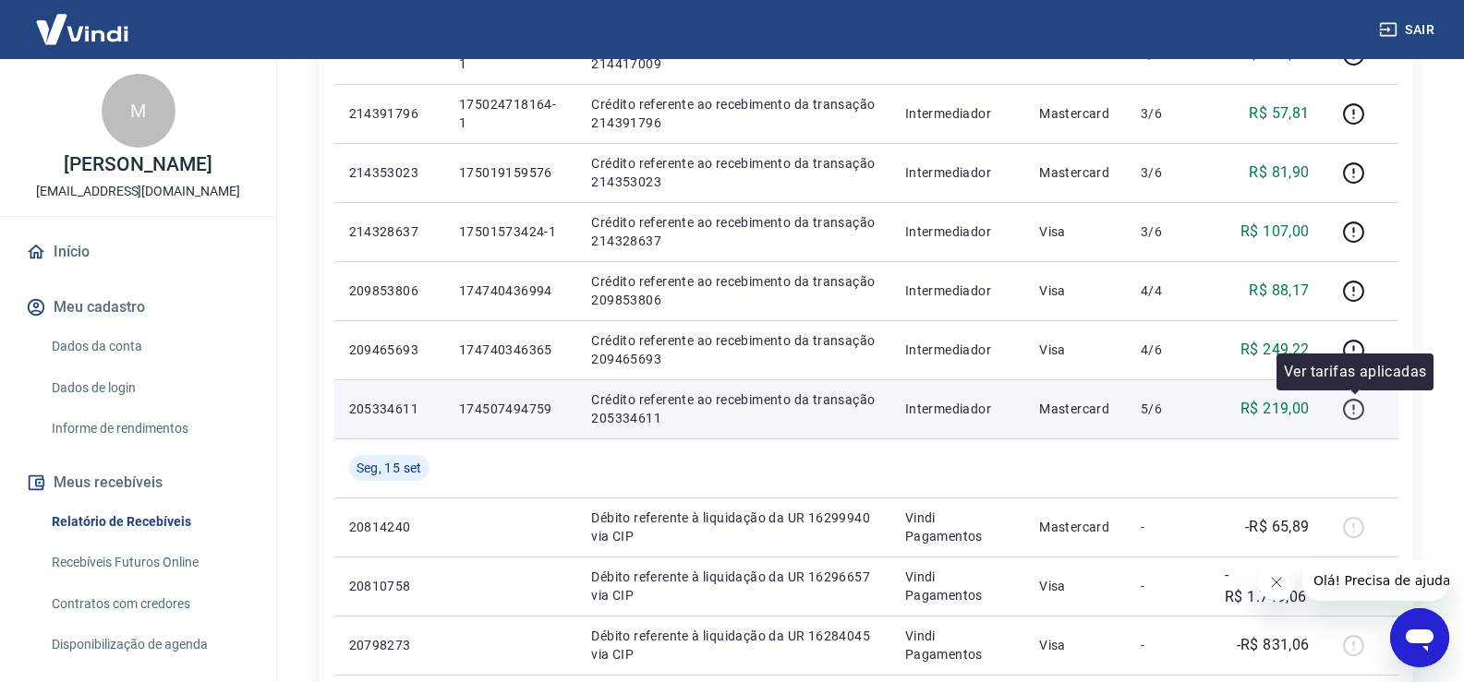
click at [1360, 410] on icon "button" at bounding box center [1353, 409] width 23 height 23
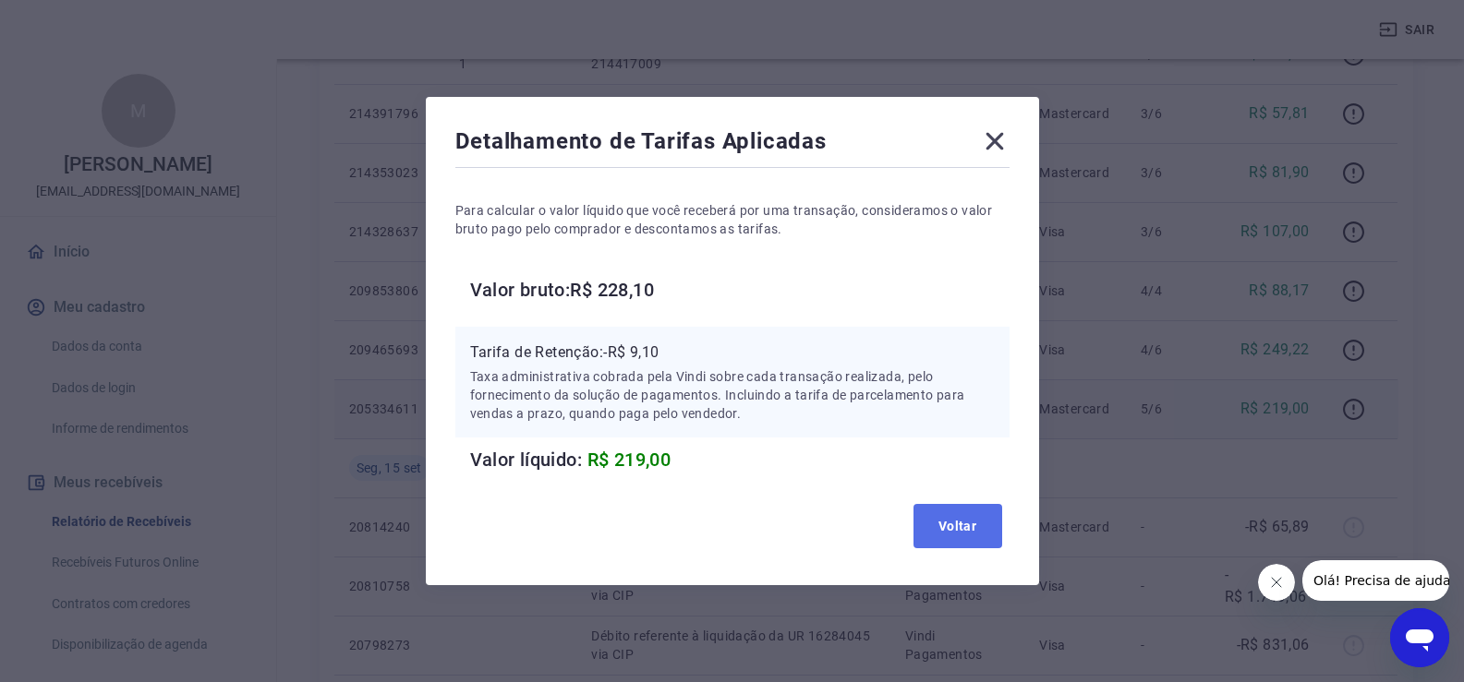
click at [961, 528] on button "Voltar" at bounding box center [957, 526] width 89 height 44
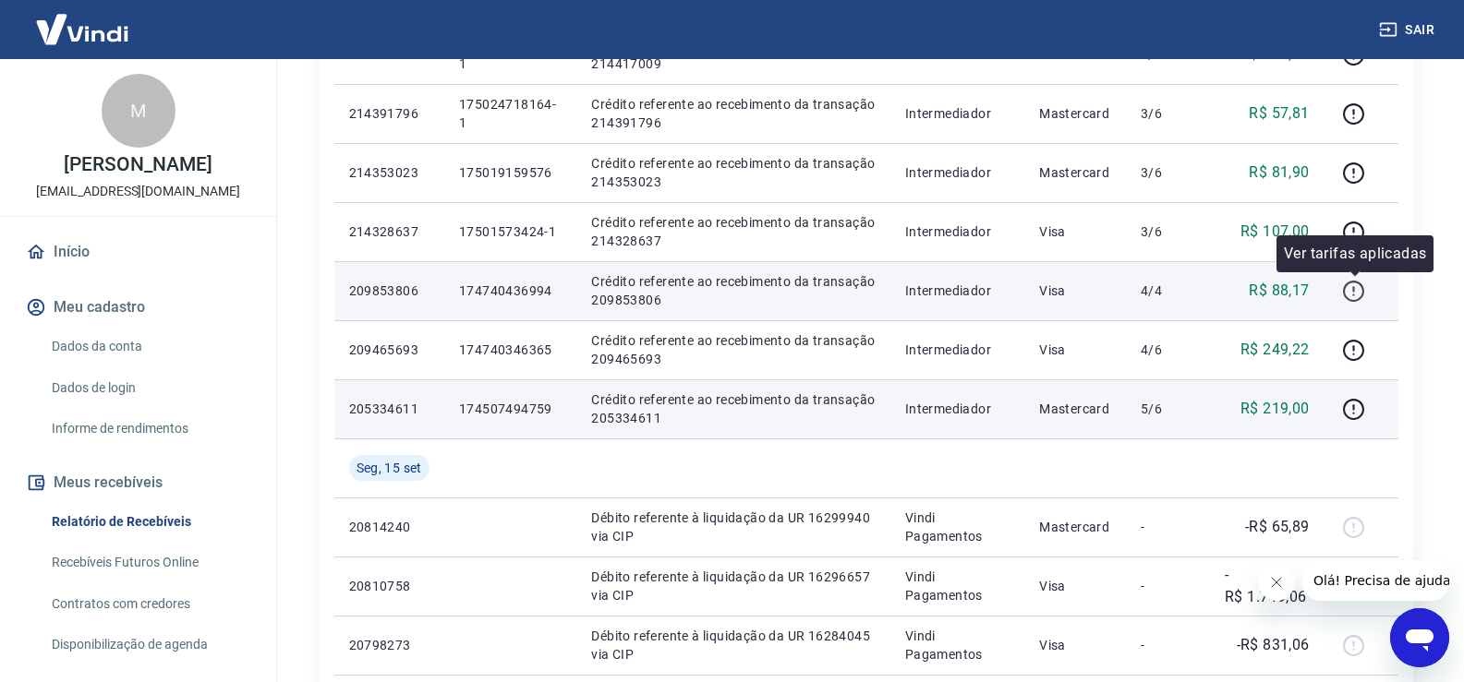
click at [1352, 299] on icon "button" at bounding box center [1353, 291] width 21 height 21
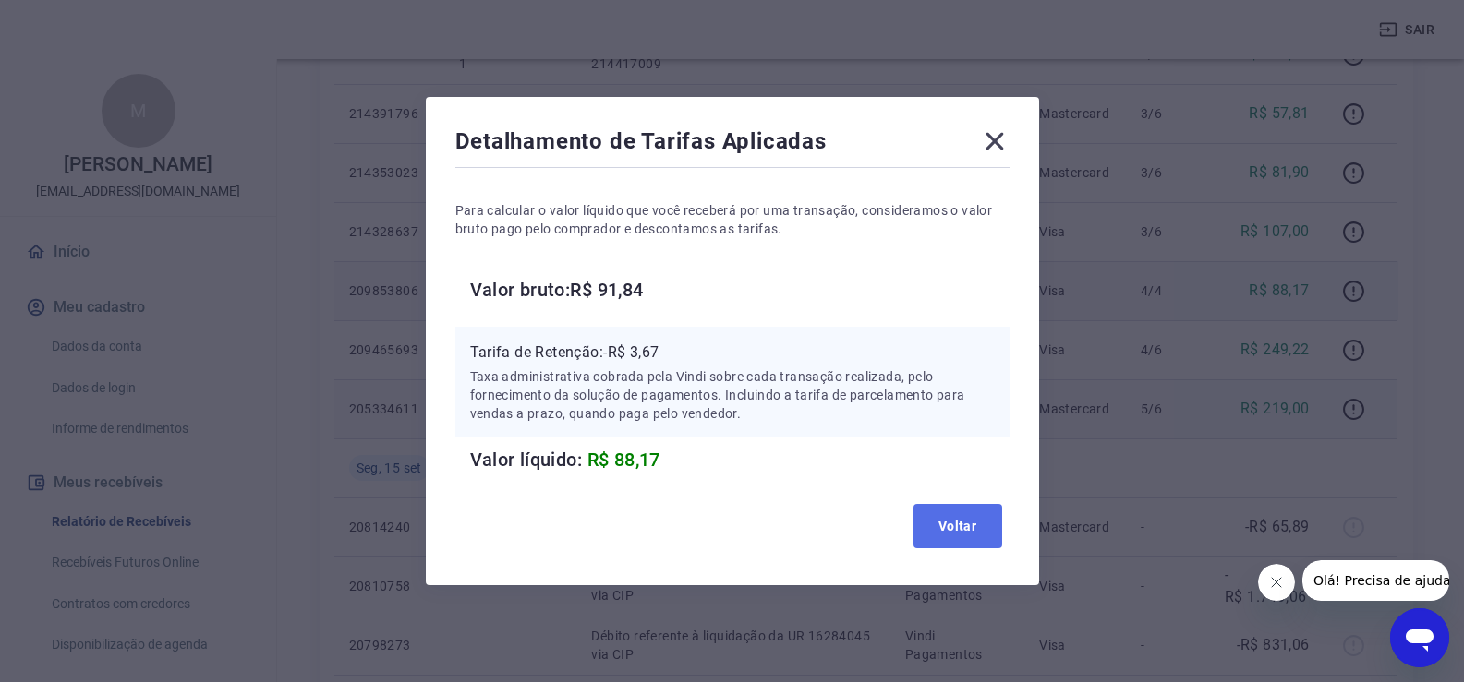
click at [973, 523] on button "Voltar" at bounding box center [957, 526] width 89 height 44
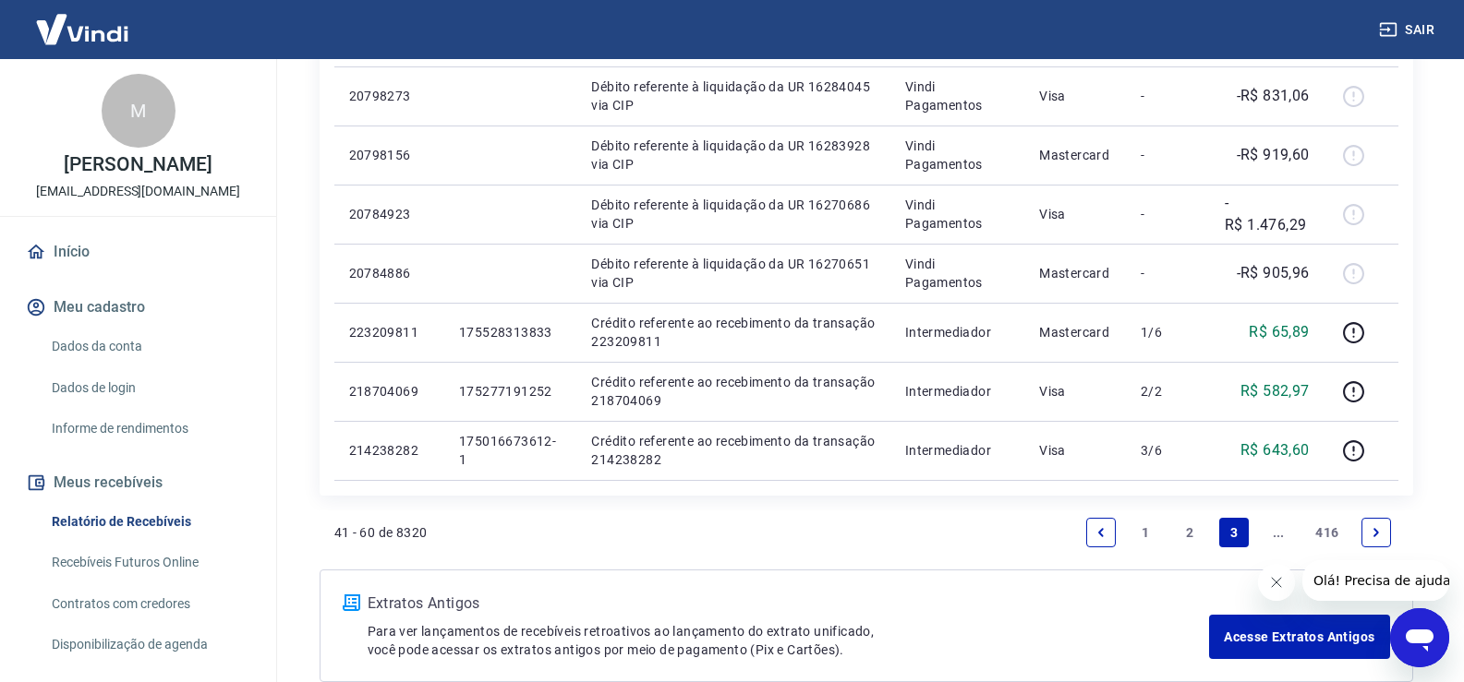
scroll to position [1385, 0]
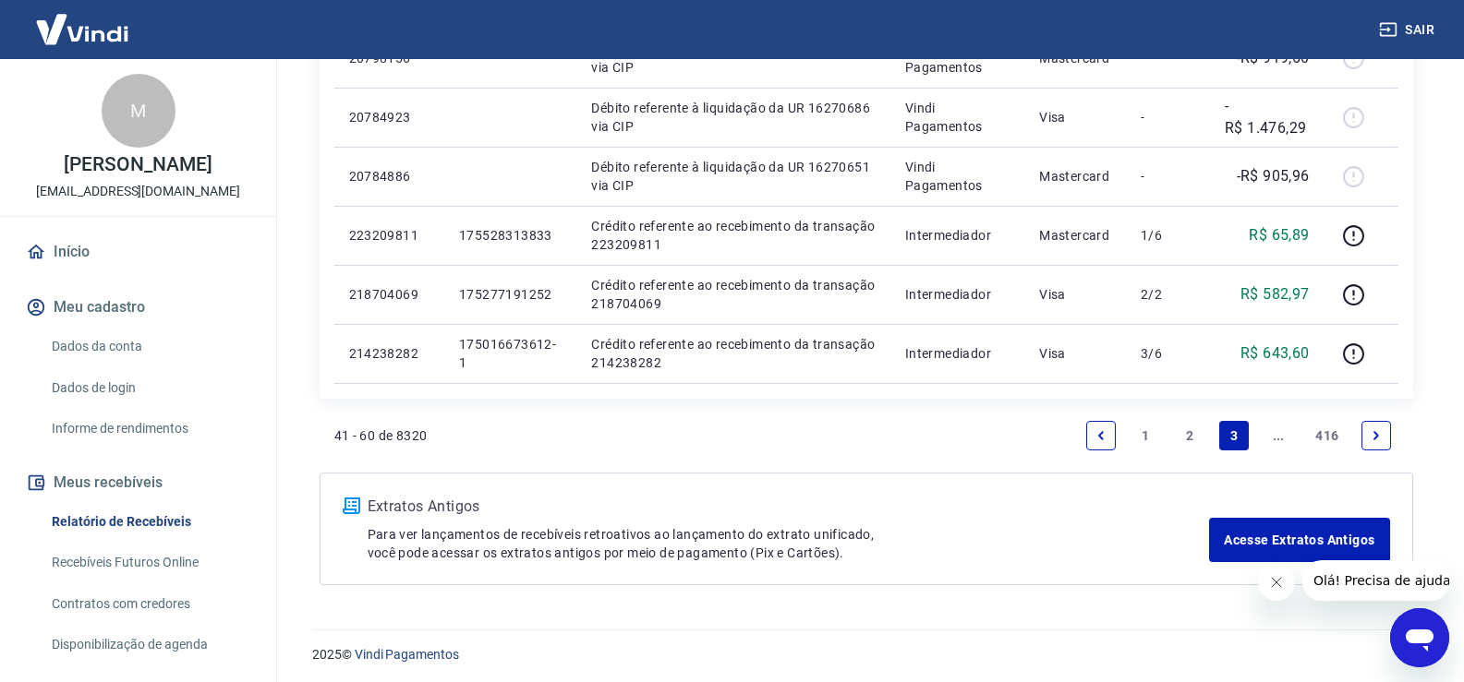
click at [1272, 438] on link "..." at bounding box center [1278, 436] width 30 height 30
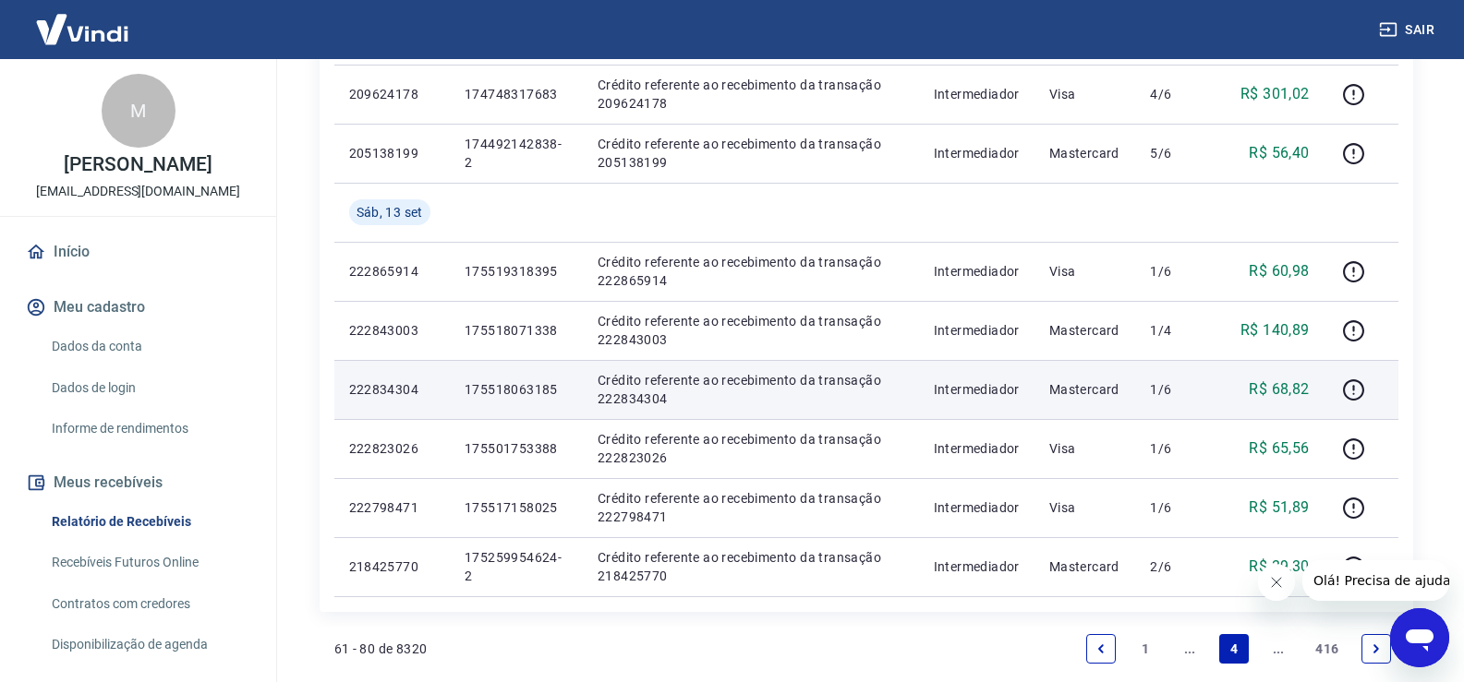
scroll to position [1264, 0]
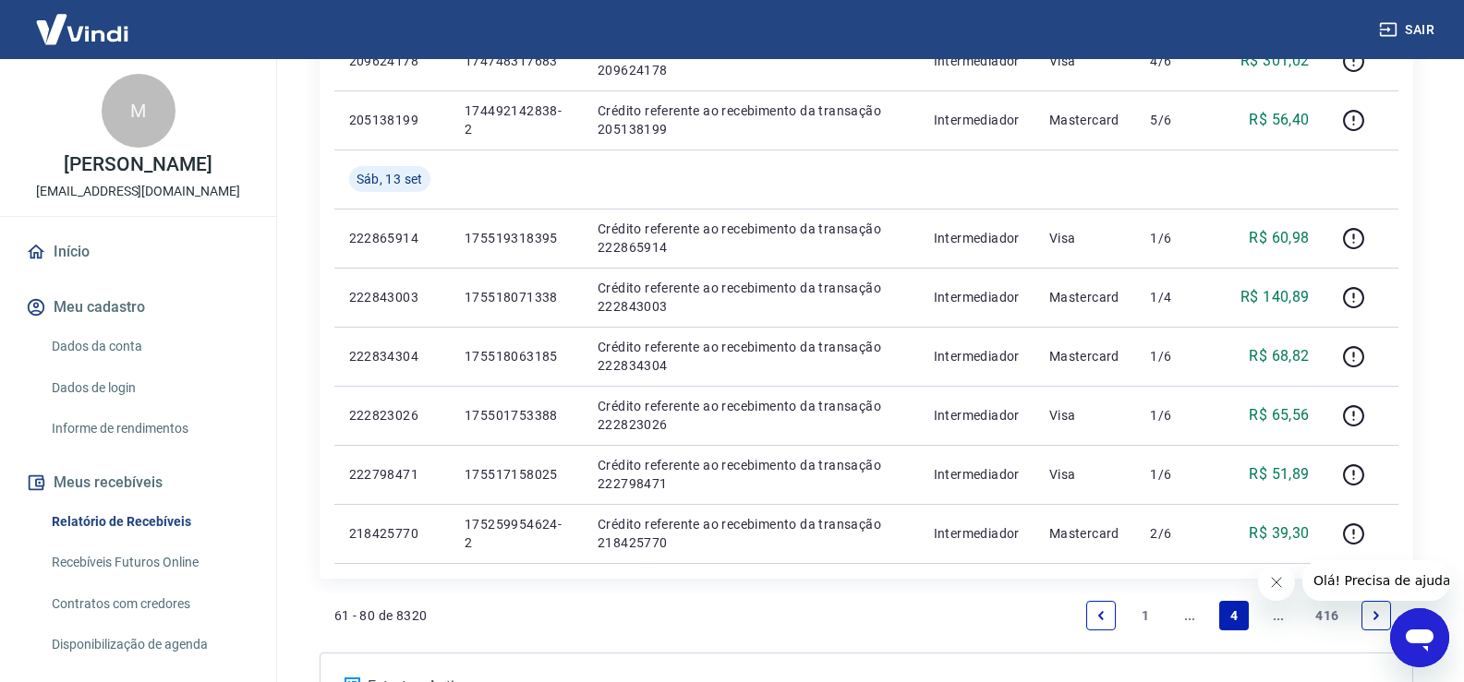
click at [1274, 617] on link "..." at bounding box center [1278, 616] width 30 height 30
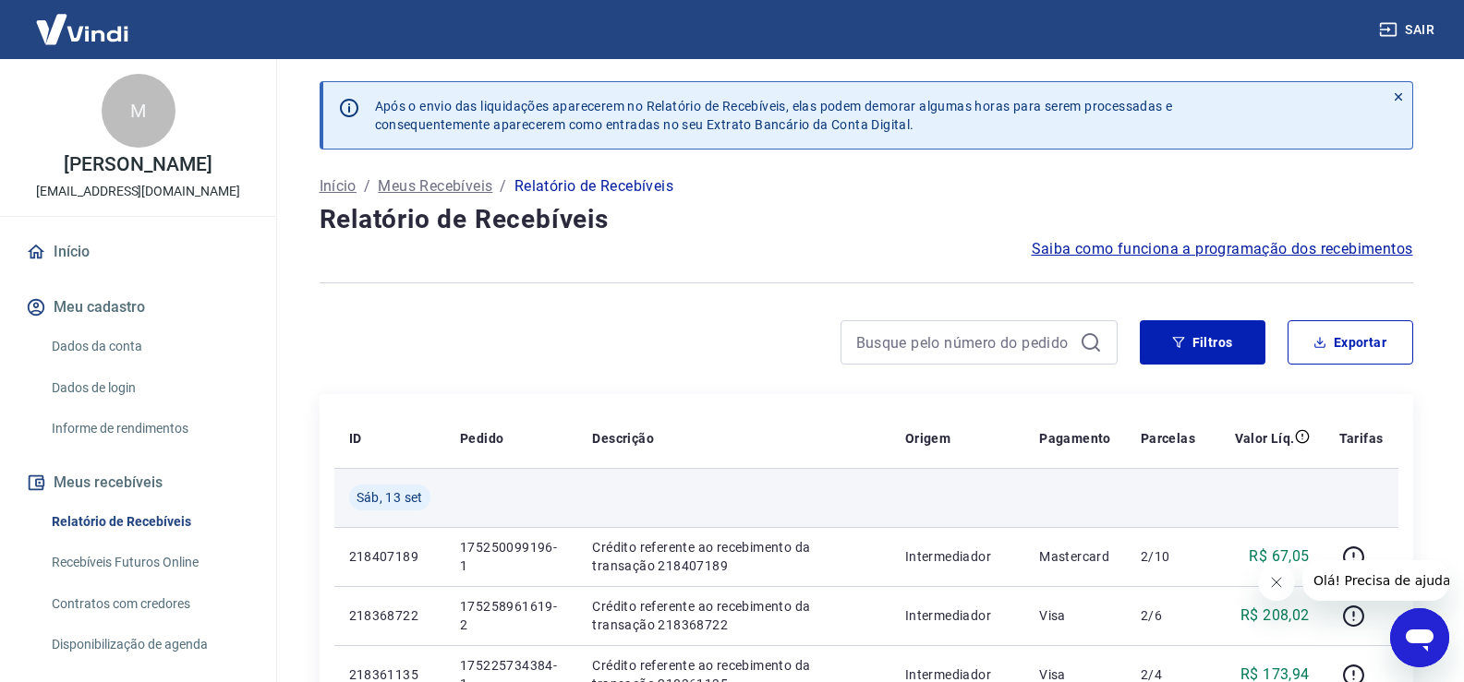
scroll to position [277, 0]
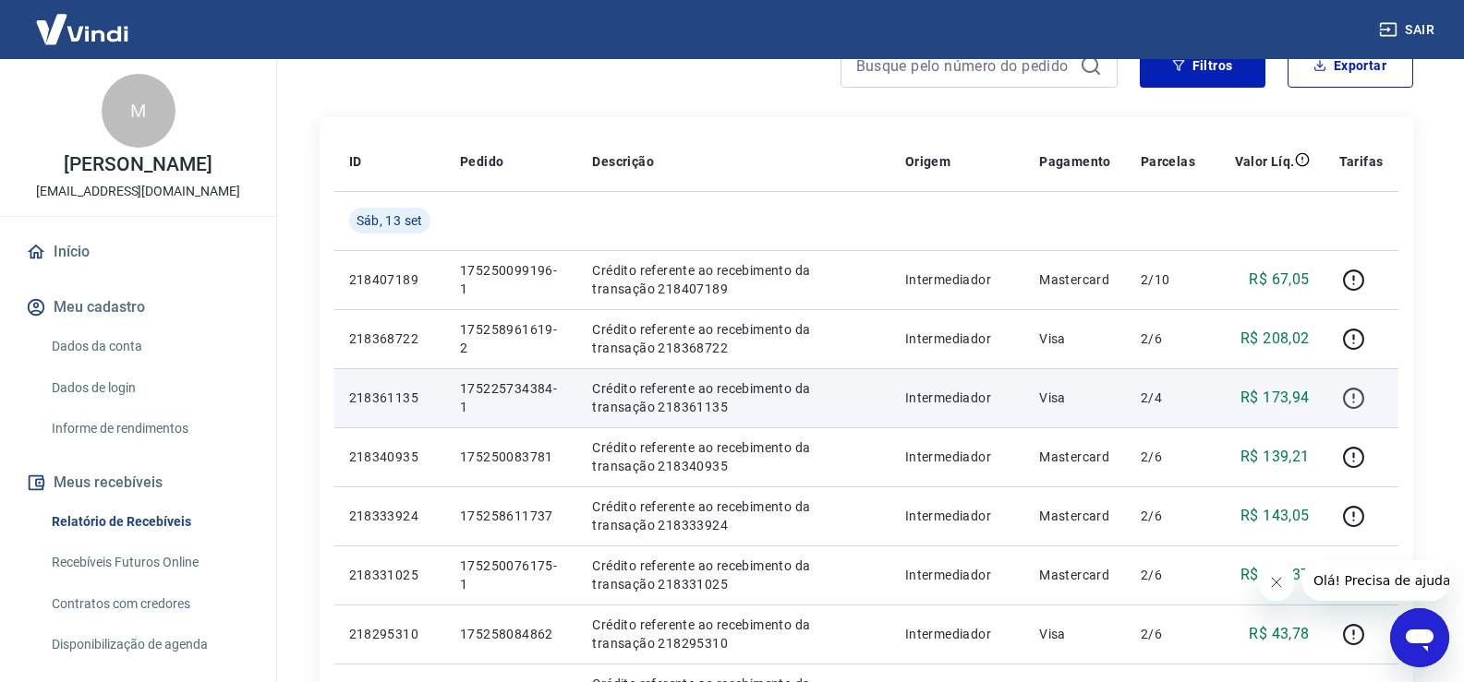
click at [1355, 396] on icon "button" at bounding box center [1354, 396] width 2 height 6
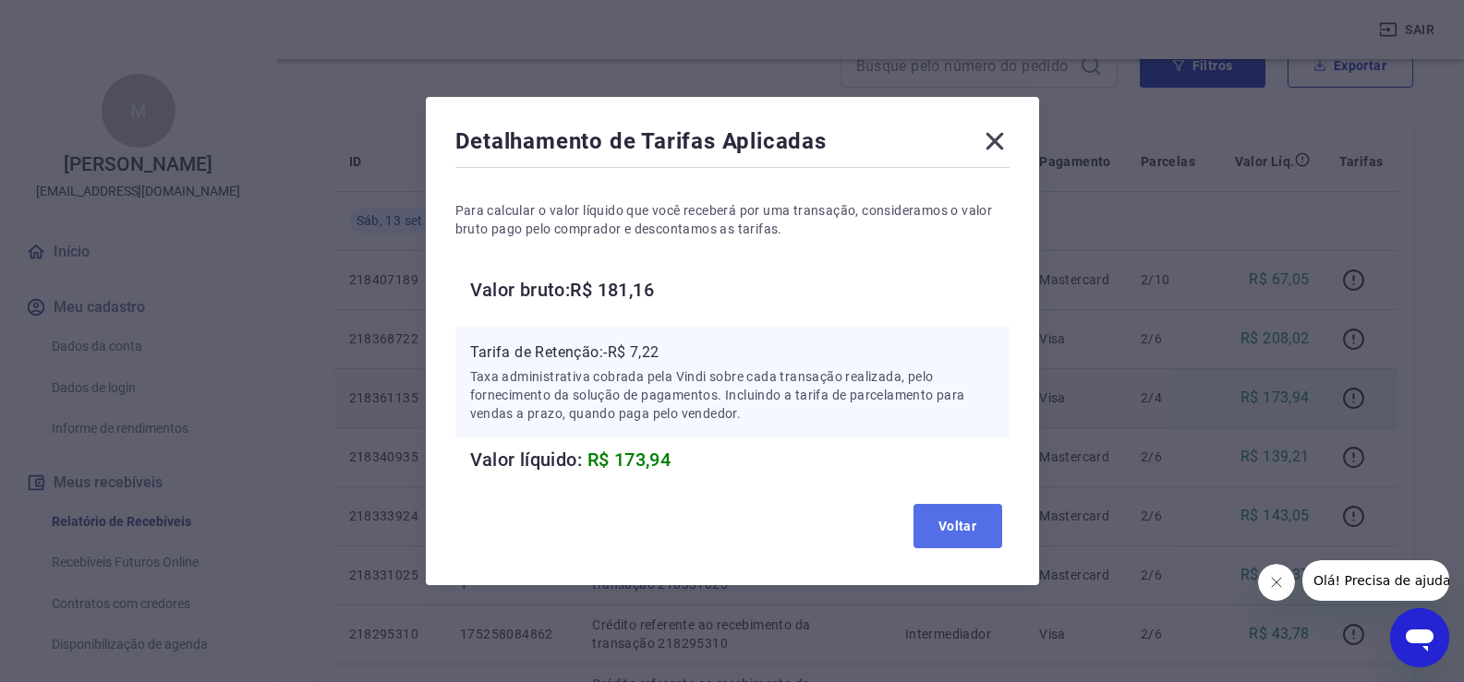
click at [992, 532] on button "Voltar" at bounding box center [957, 526] width 89 height 44
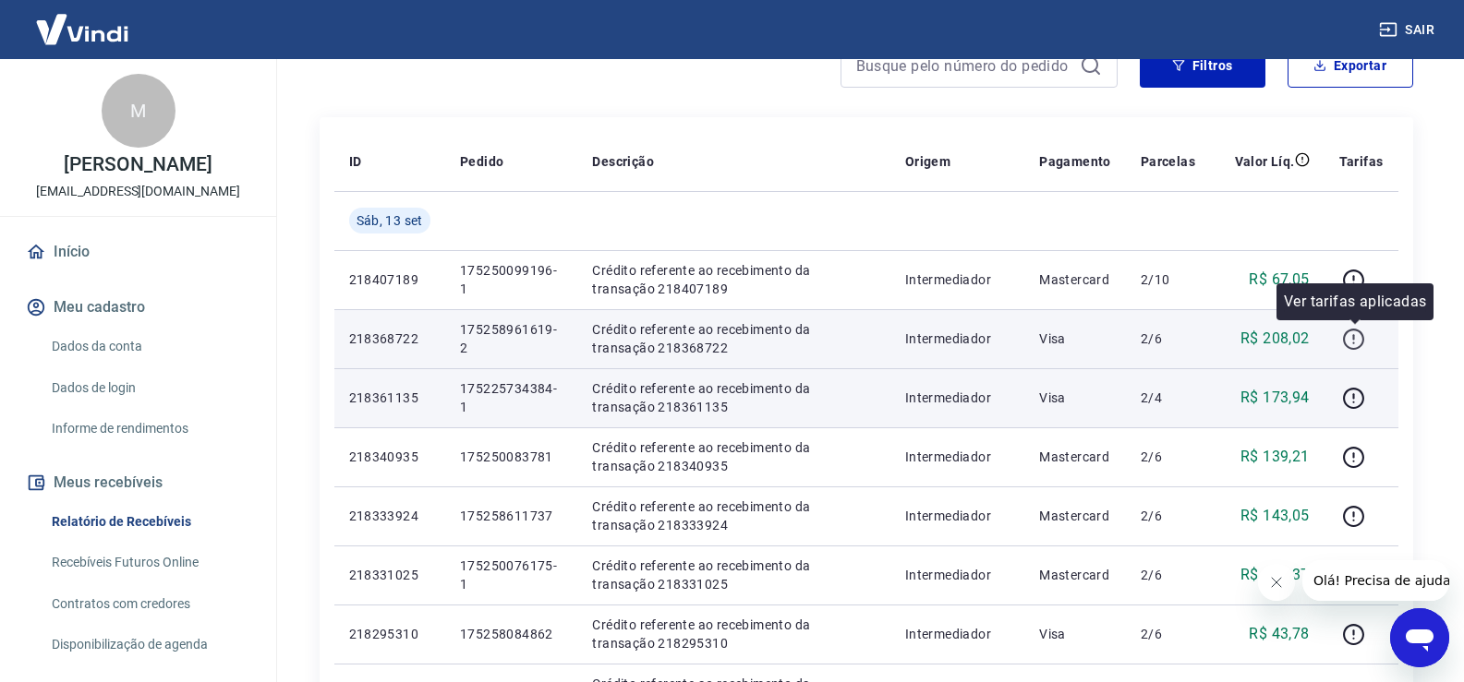
click at [1363, 344] on icon "button" at bounding box center [1353, 339] width 23 height 23
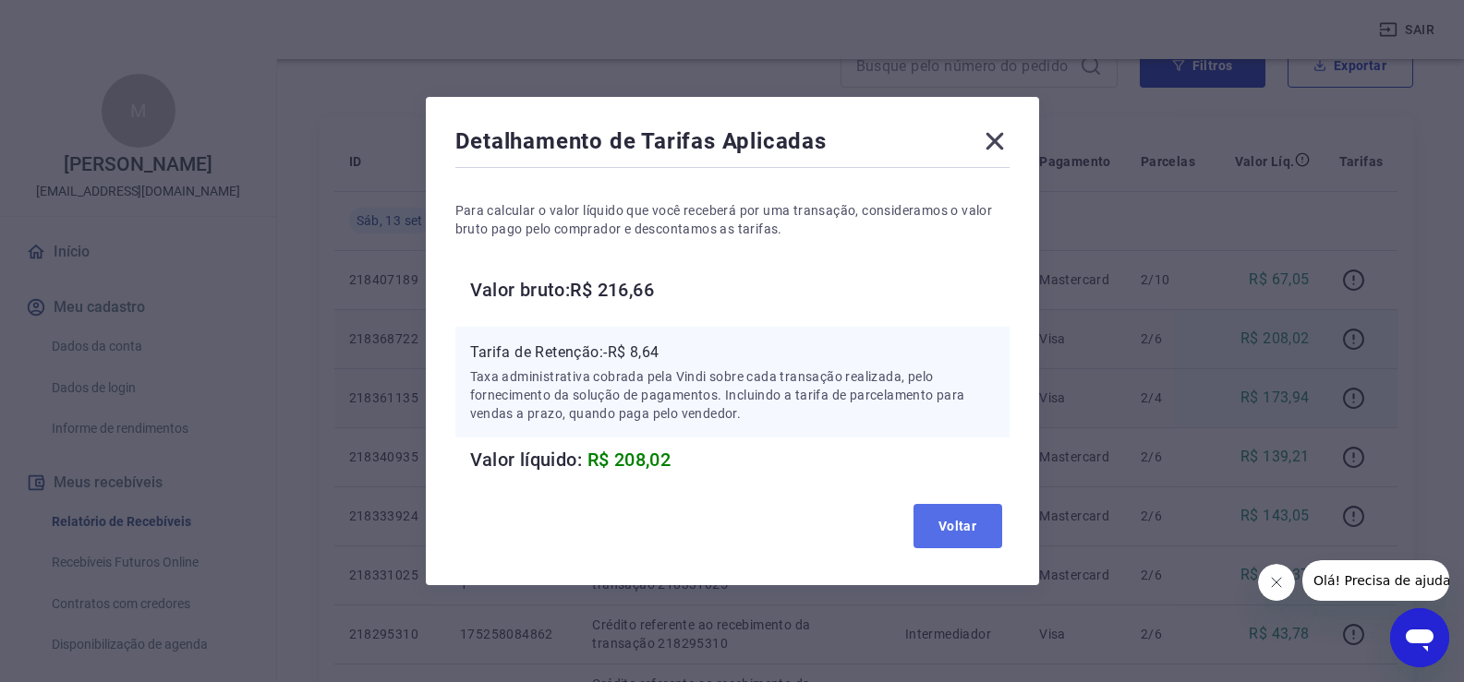
click at [973, 520] on button "Voltar" at bounding box center [957, 526] width 89 height 44
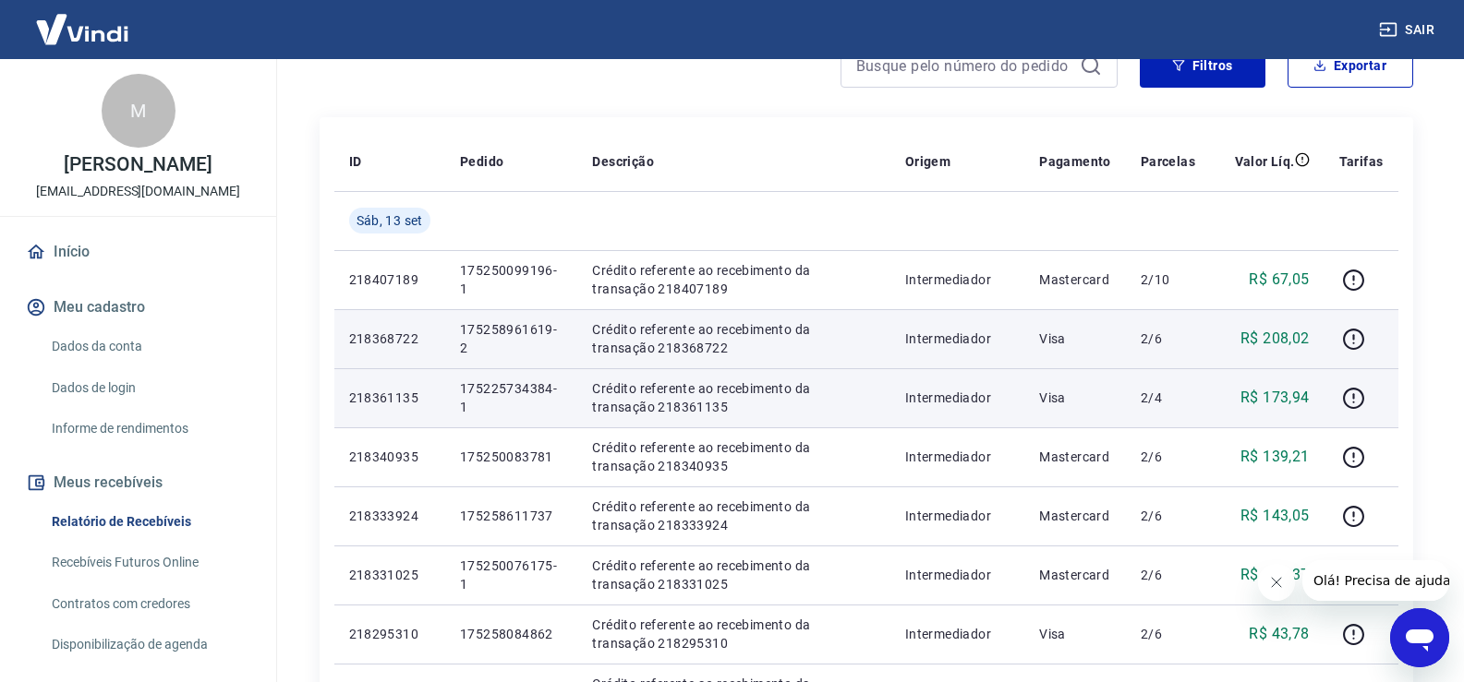
drag, startPoint x: 565, startPoint y: 334, endPoint x: 458, endPoint y: 346, distance: 107.8
click at [458, 346] on td "175258961619-2" at bounding box center [511, 338] width 132 height 59
drag, startPoint x: 453, startPoint y: 329, endPoint x: 550, endPoint y: 349, distance: 99.1
click at [550, 349] on td "175258961619-2" at bounding box center [511, 338] width 132 height 59
copy p "175258961619-2"
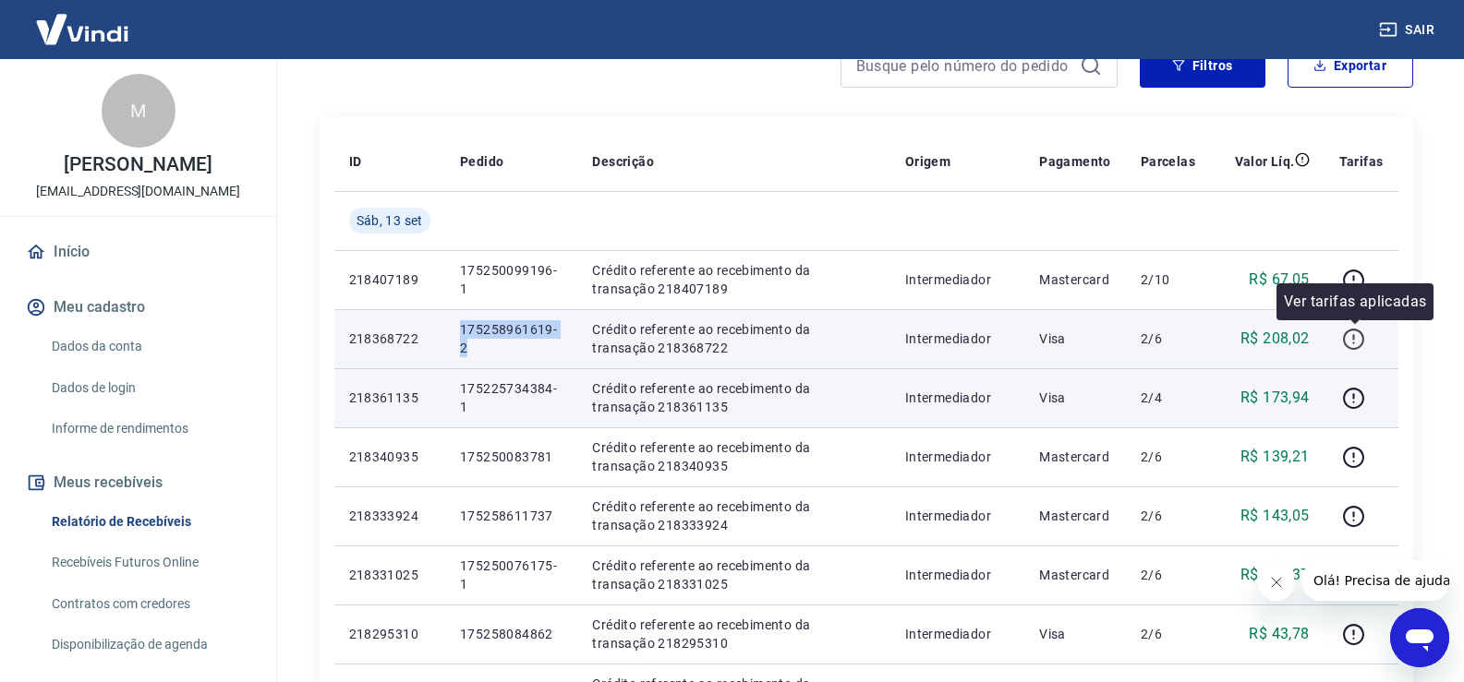
click at [1359, 334] on icon "button" at bounding box center [1353, 339] width 23 height 23
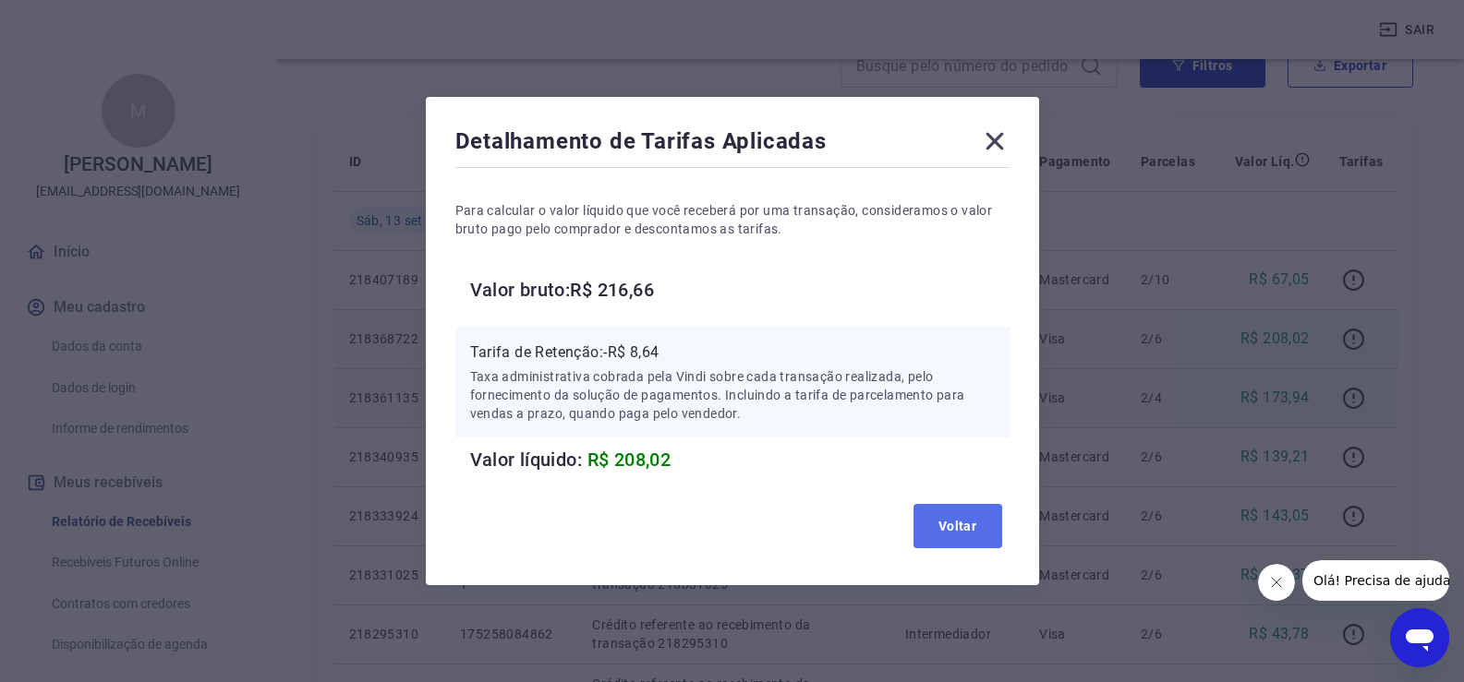
click at [978, 516] on button "Voltar" at bounding box center [957, 526] width 89 height 44
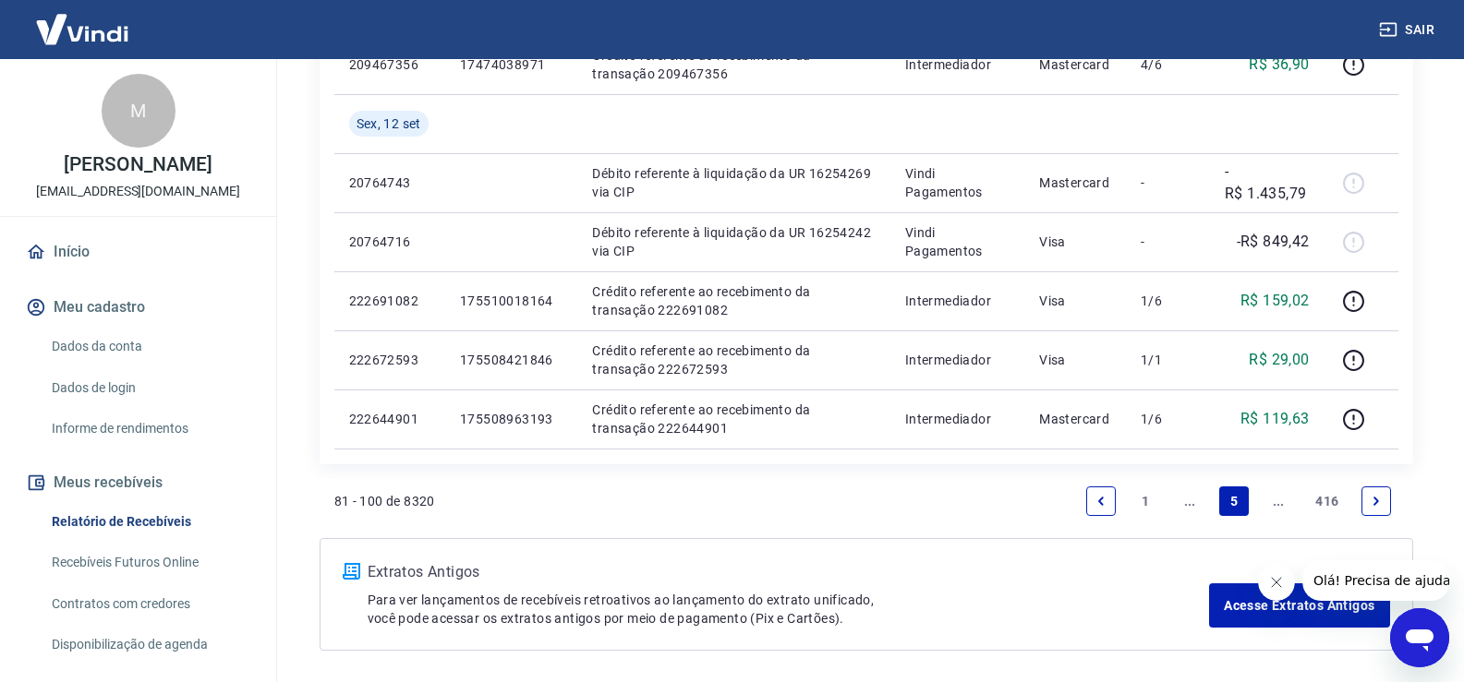
scroll to position [1385, 0]
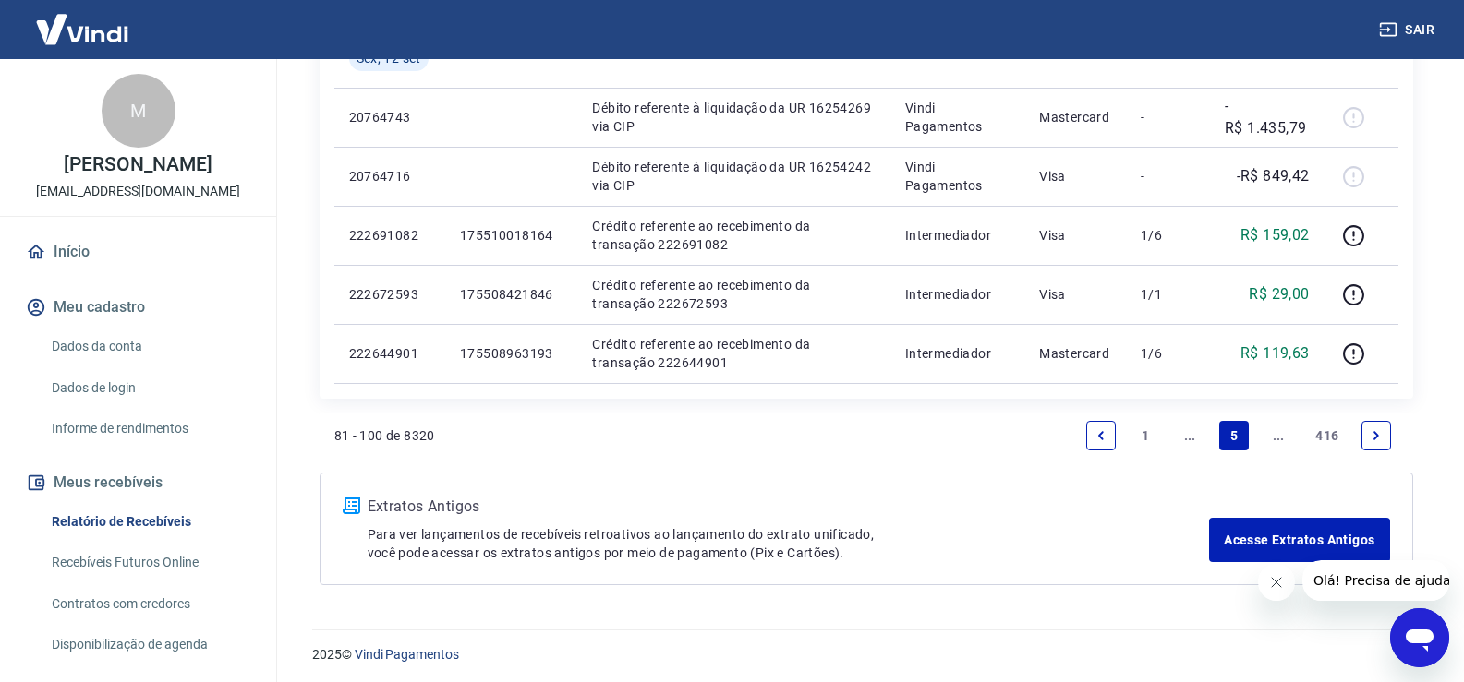
click at [1147, 437] on link "1" at bounding box center [1145, 436] width 30 height 30
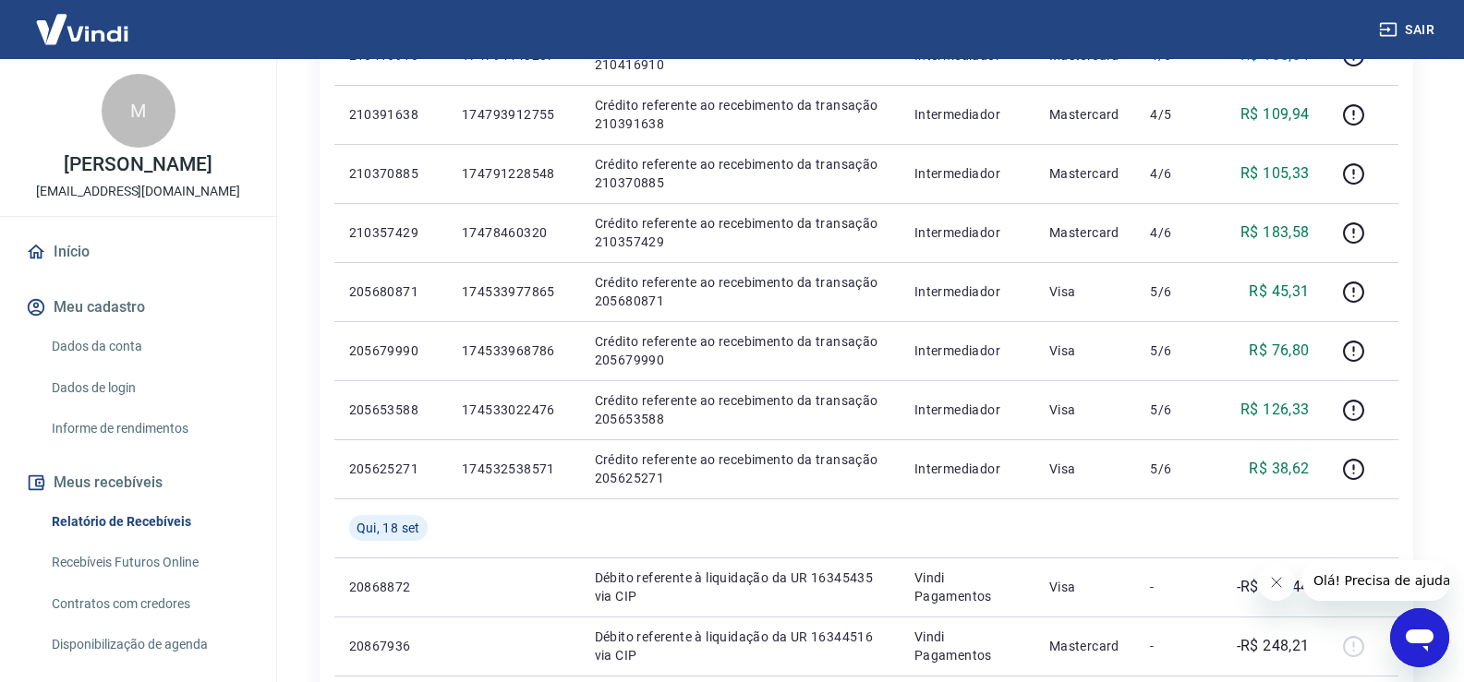
scroll to position [1016, 0]
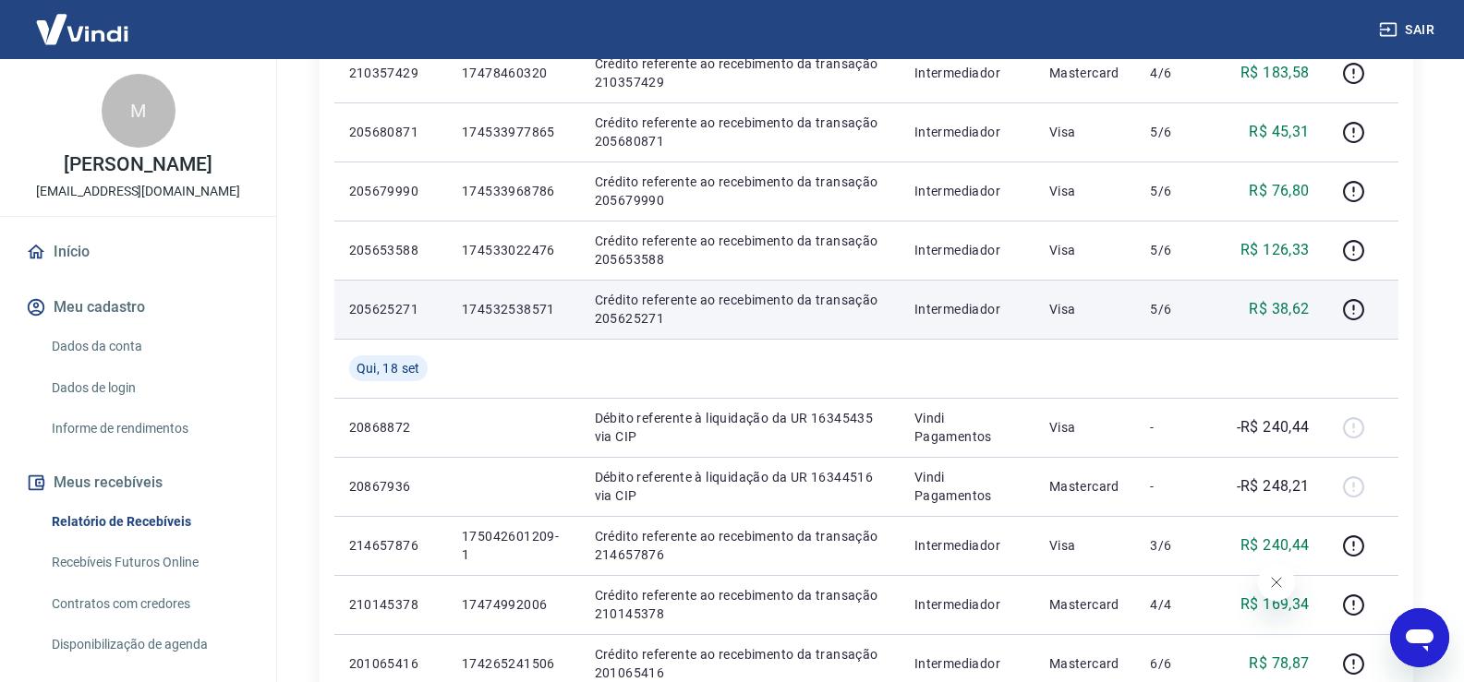
scroll to position [1016, 0]
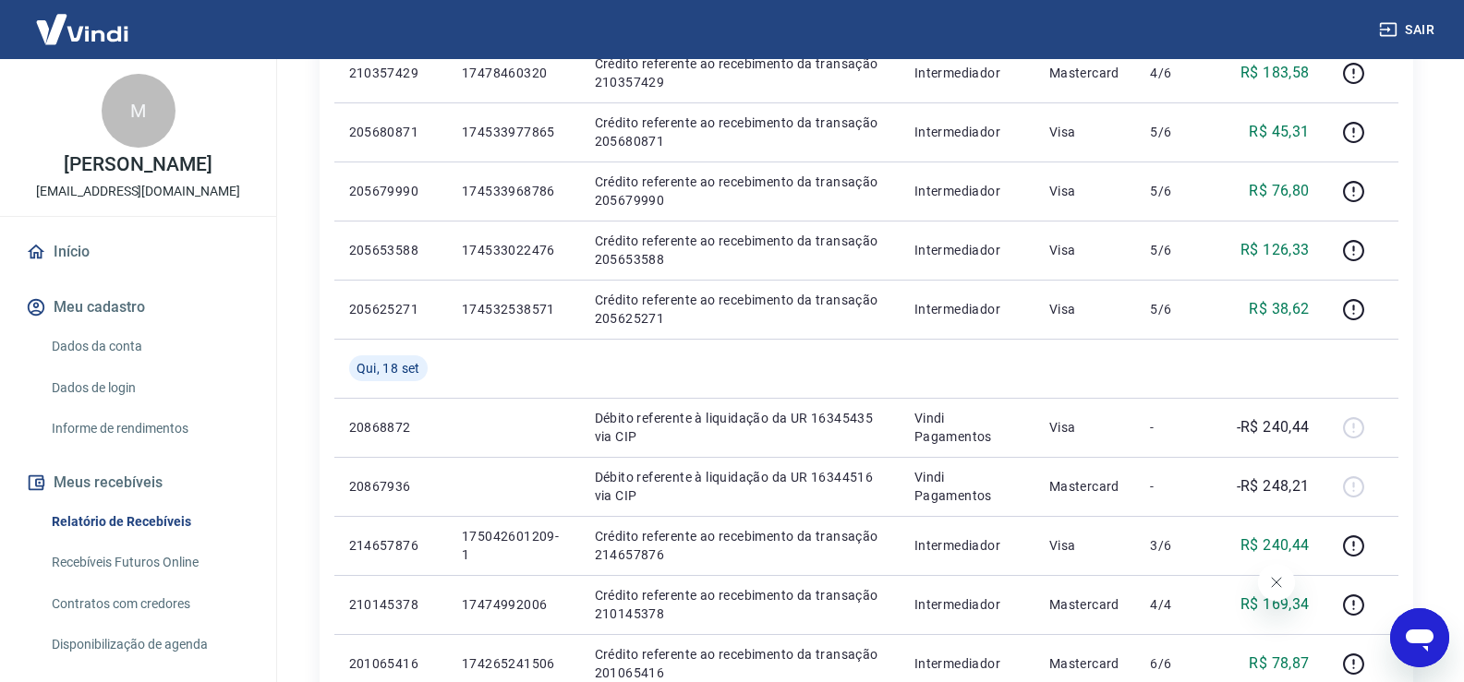
click at [1422, 30] on button "Sair" at bounding box center [1408, 30] width 66 height 34
